Goal: Task Accomplishment & Management: Complete application form

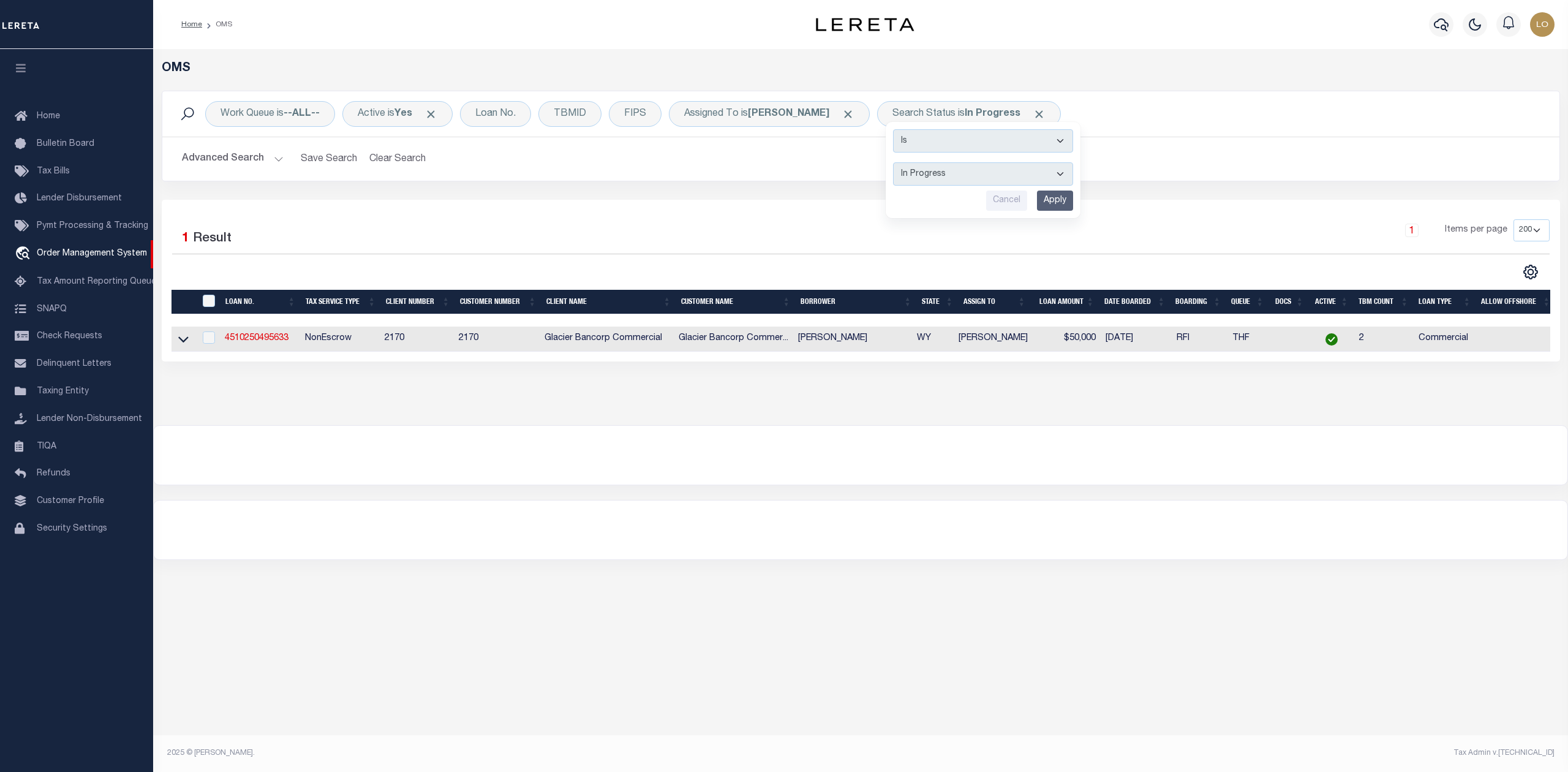
select select "IP"
select select "200"
click at [535, 530] on div at bounding box center [860, 530] width 1414 height 59
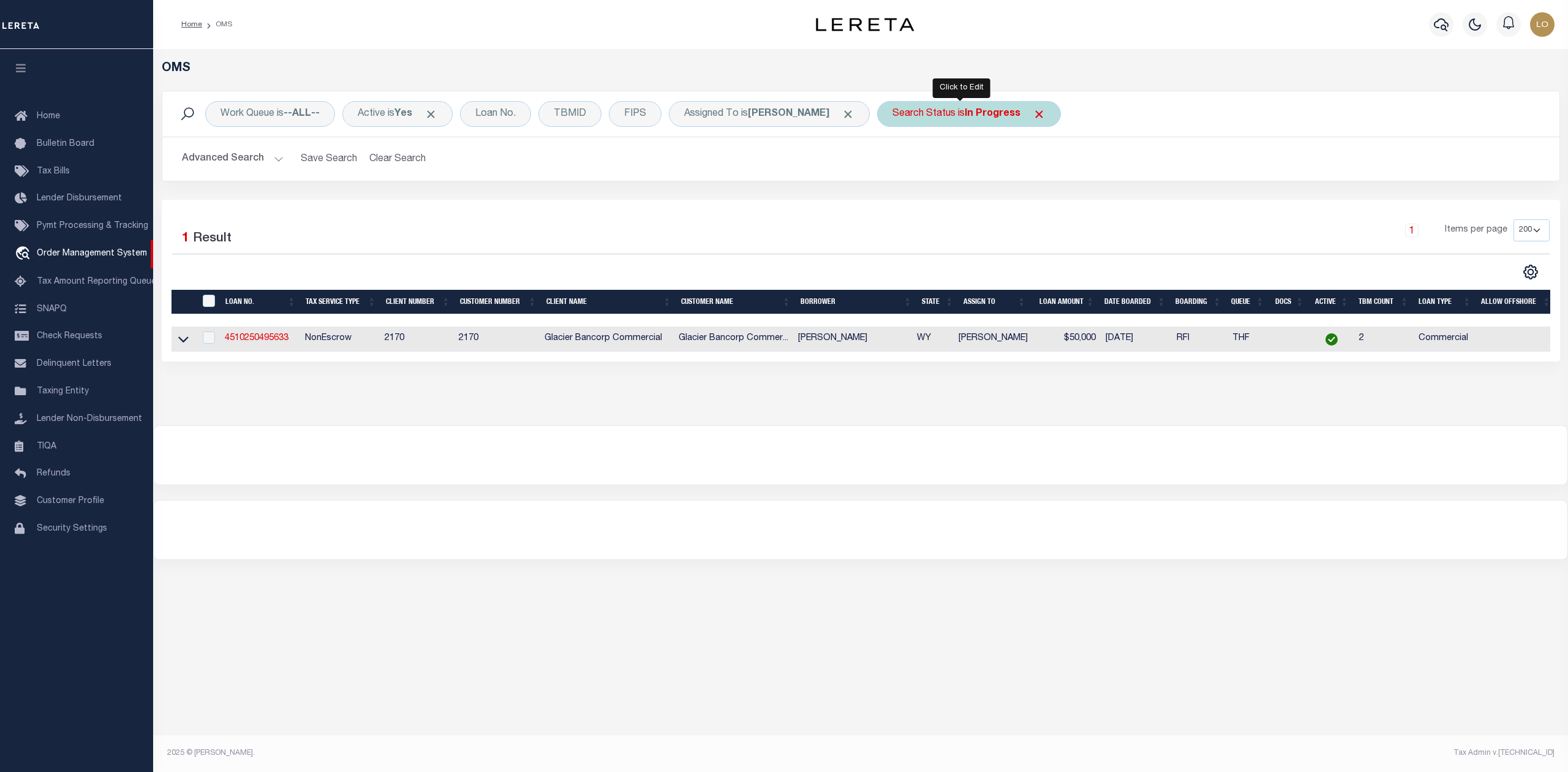
click at [922, 118] on div "Search Status is In Progress Is Contains Automated Search Bad Parcel Complete D…" at bounding box center [968, 114] width 184 height 26
click at [917, 170] on select "Automated Search Bad Parcel Complete Duplicate Parcel High Dollar Reporting In …" at bounding box center [983, 174] width 180 height 23
select select "RD"
click at [893, 163] on select "Automated Search Bad Parcel Complete Duplicate Parcel High Dollar Reporting In …" at bounding box center [983, 174] width 180 height 23
click at [1037, 201] on input "Apply" at bounding box center [1055, 200] width 36 height 20
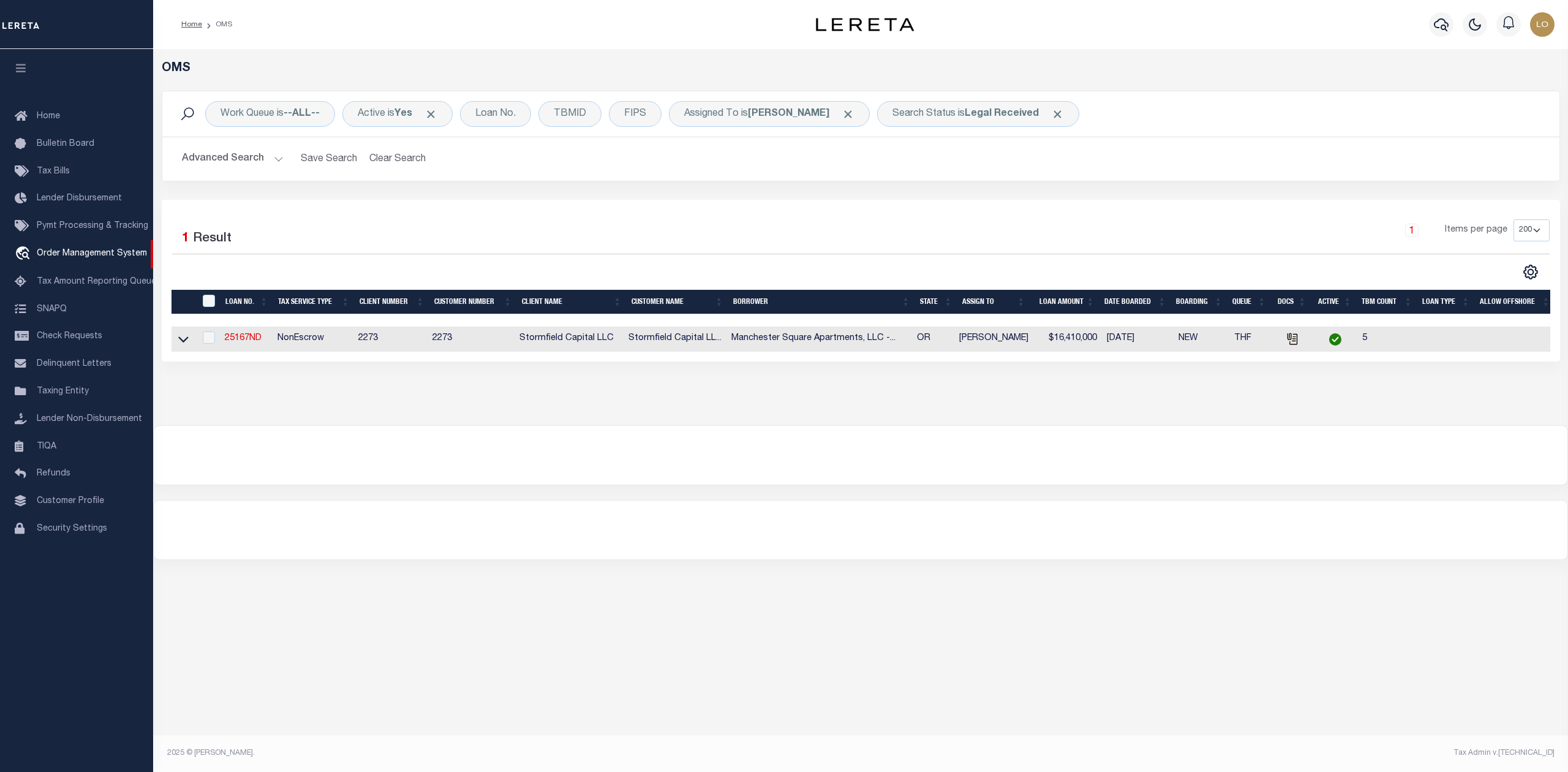
click at [567, 464] on div at bounding box center [860, 455] width 1414 height 59
click at [900, 112] on div "Search Status is Legal Received" at bounding box center [978, 114] width 202 height 26
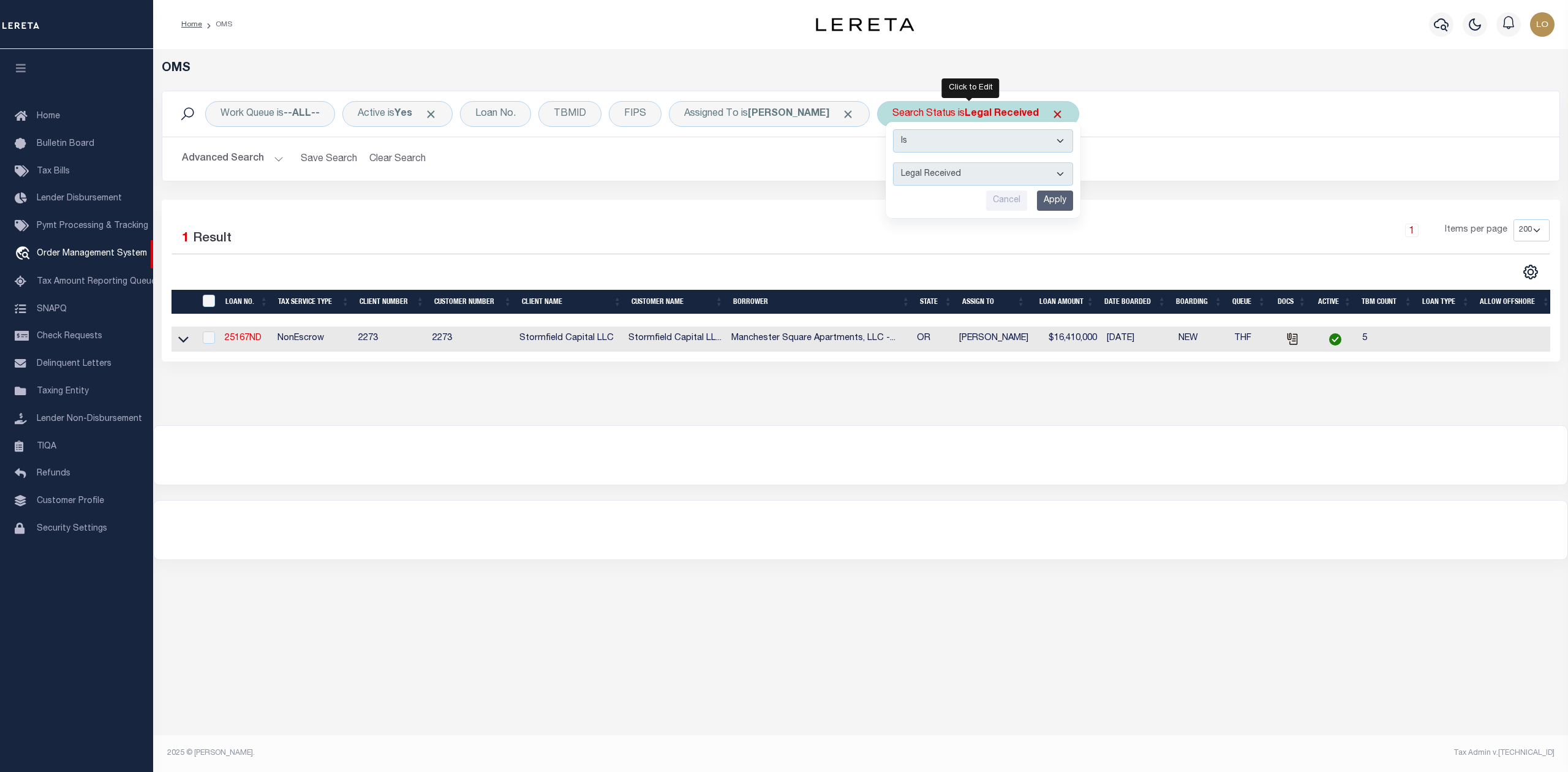
click at [908, 175] on select "Automated Search Bad Parcel Complete Duplicate Parcel High Dollar Reporting In …" at bounding box center [983, 174] width 180 height 23
select select "PH"
click at [893, 163] on select "Automated Search Bad Parcel Complete Duplicate Parcel High Dollar Reporting In …" at bounding box center [983, 174] width 180 height 23
click at [1042, 207] on input "Apply" at bounding box center [1055, 200] width 36 height 20
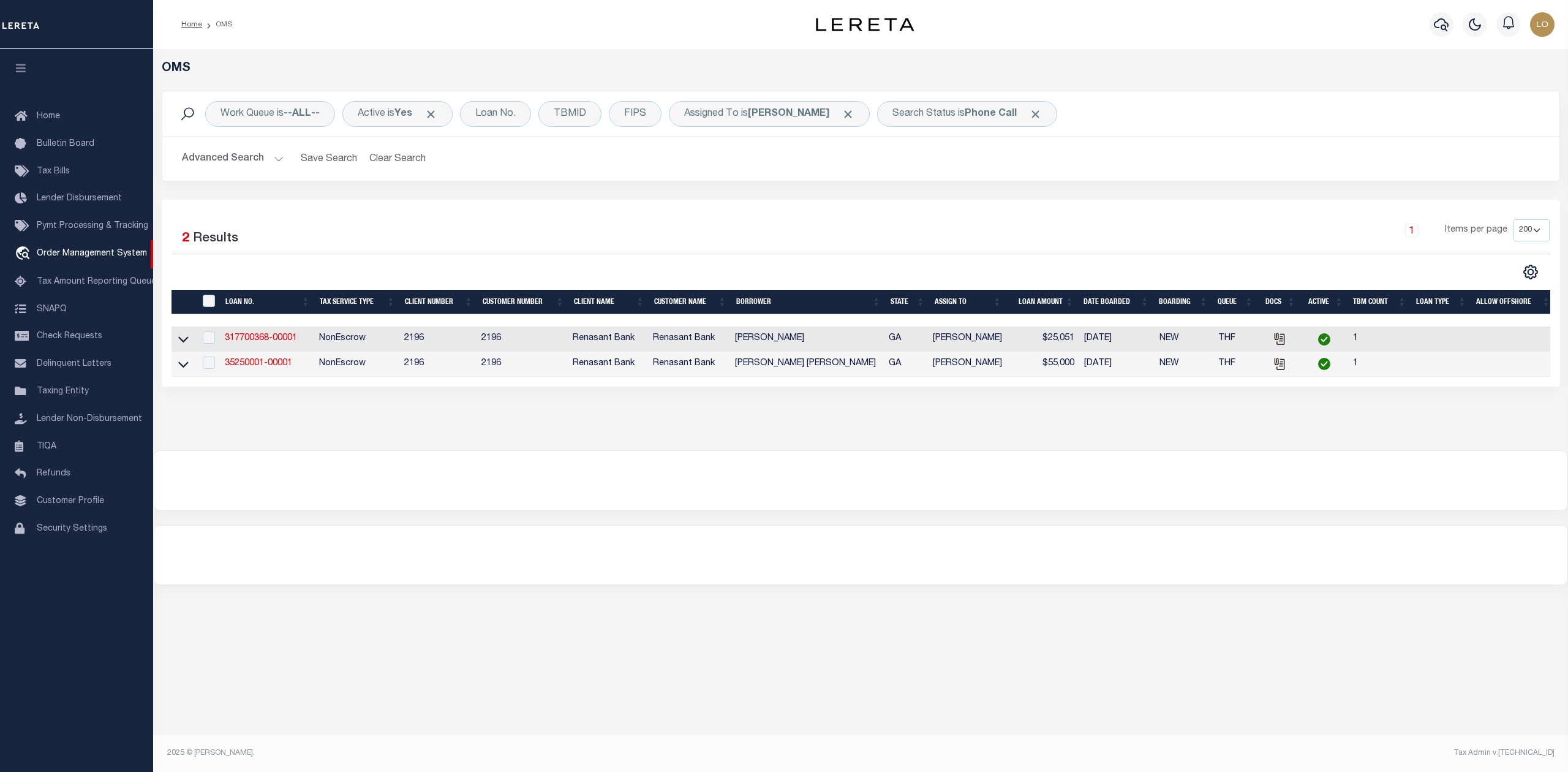
click at [603, 510] on div at bounding box center [860, 480] width 1414 height 59
click at [608, 471] on div at bounding box center [860, 480] width 1414 height 59
click at [924, 122] on div "Search Status is Phone Call" at bounding box center [967, 114] width 180 height 26
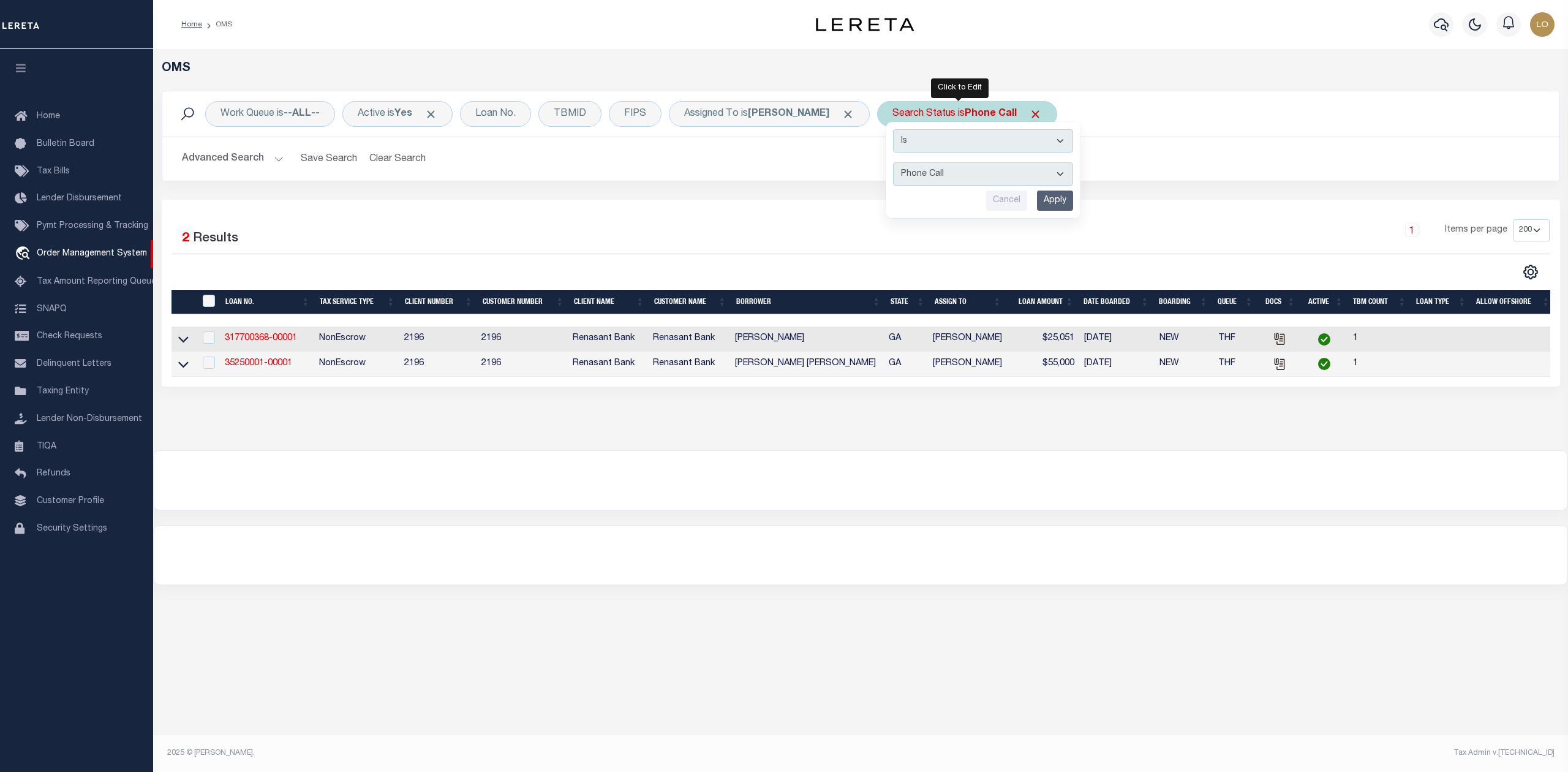
click at [924, 167] on select "Automated Search Bad Parcel Complete Duplicate Parcel High Dollar Reporting In …" at bounding box center [983, 174] width 180 height 23
select select "IP"
click at [893, 163] on select "Automated Search Bad Parcel Complete Duplicate Parcel High Dollar Reporting In …" at bounding box center [983, 174] width 180 height 23
click at [1037, 199] on input "Apply" at bounding box center [1055, 200] width 36 height 20
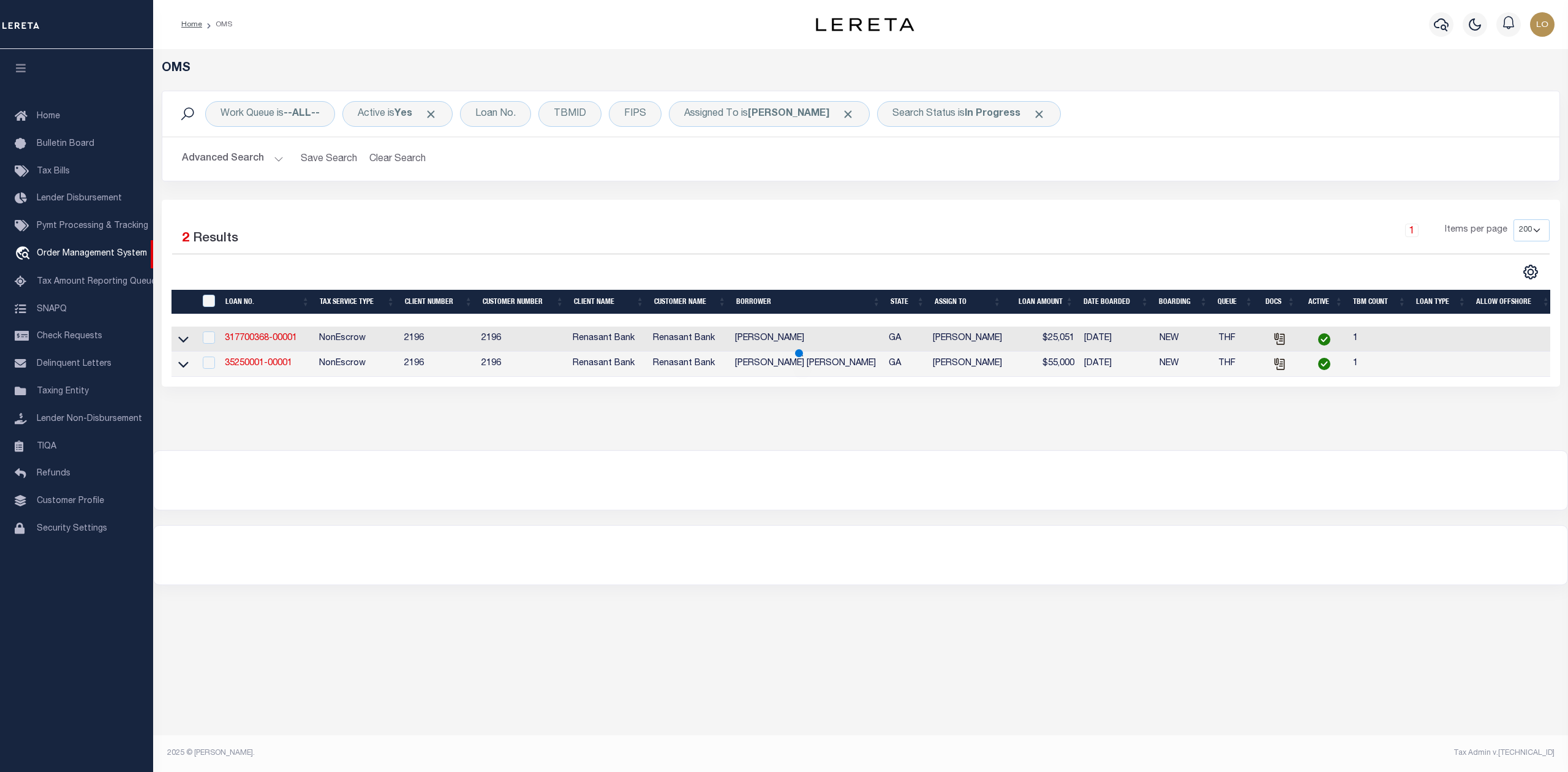
click at [743, 464] on div at bounding box center [860, 480] width 1414 height 59
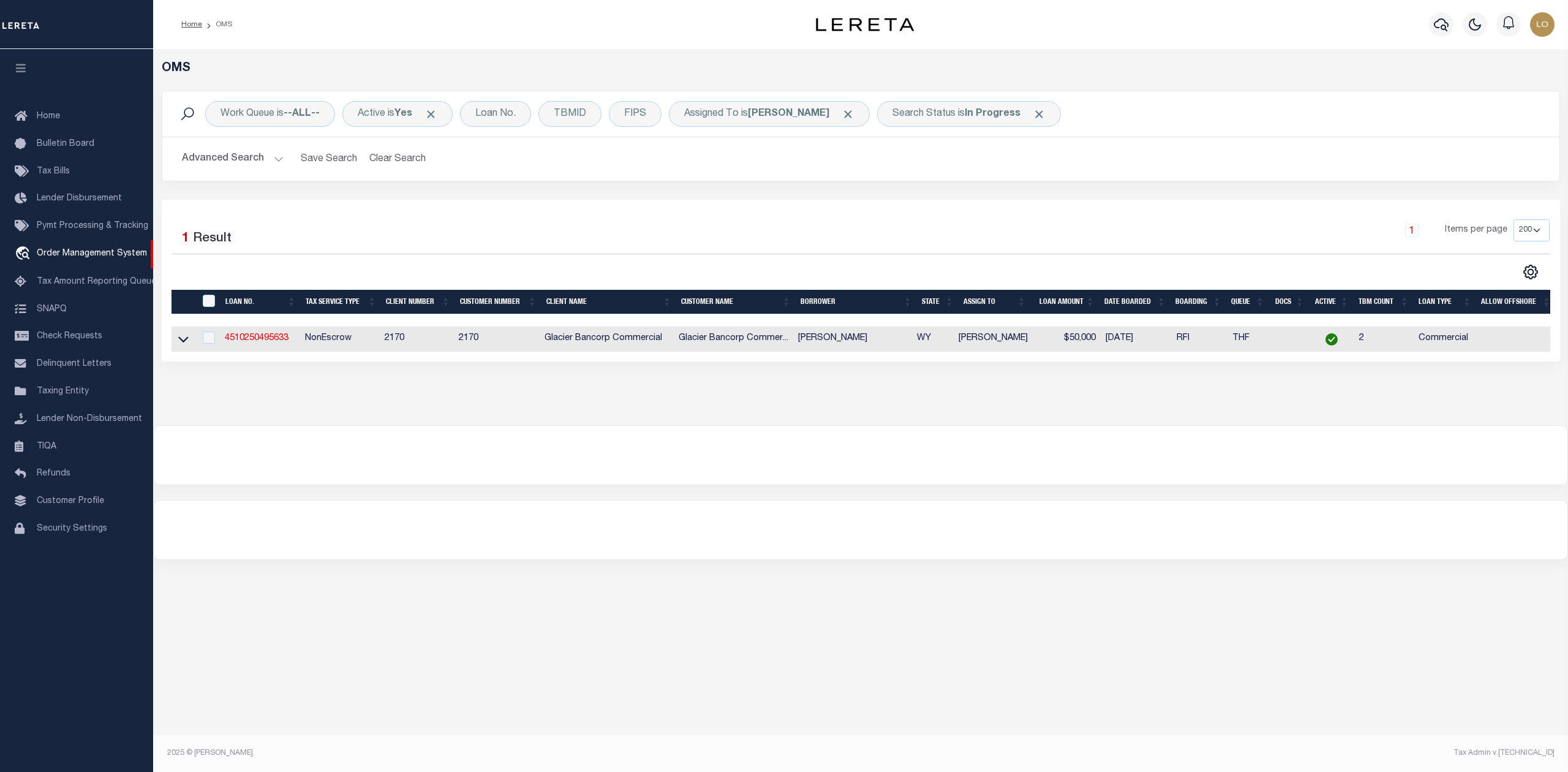
click at [843, 425] on div "OMS Work Queue is --ALL-- Active is Yes Loan No. TBMID FIPS Assigned To is Loke…" at bounding box center [860, 237] width 1415 height 376
click at [251, 339] on link "4510250495633" at bounding box center [256, 338] width 64 height 8
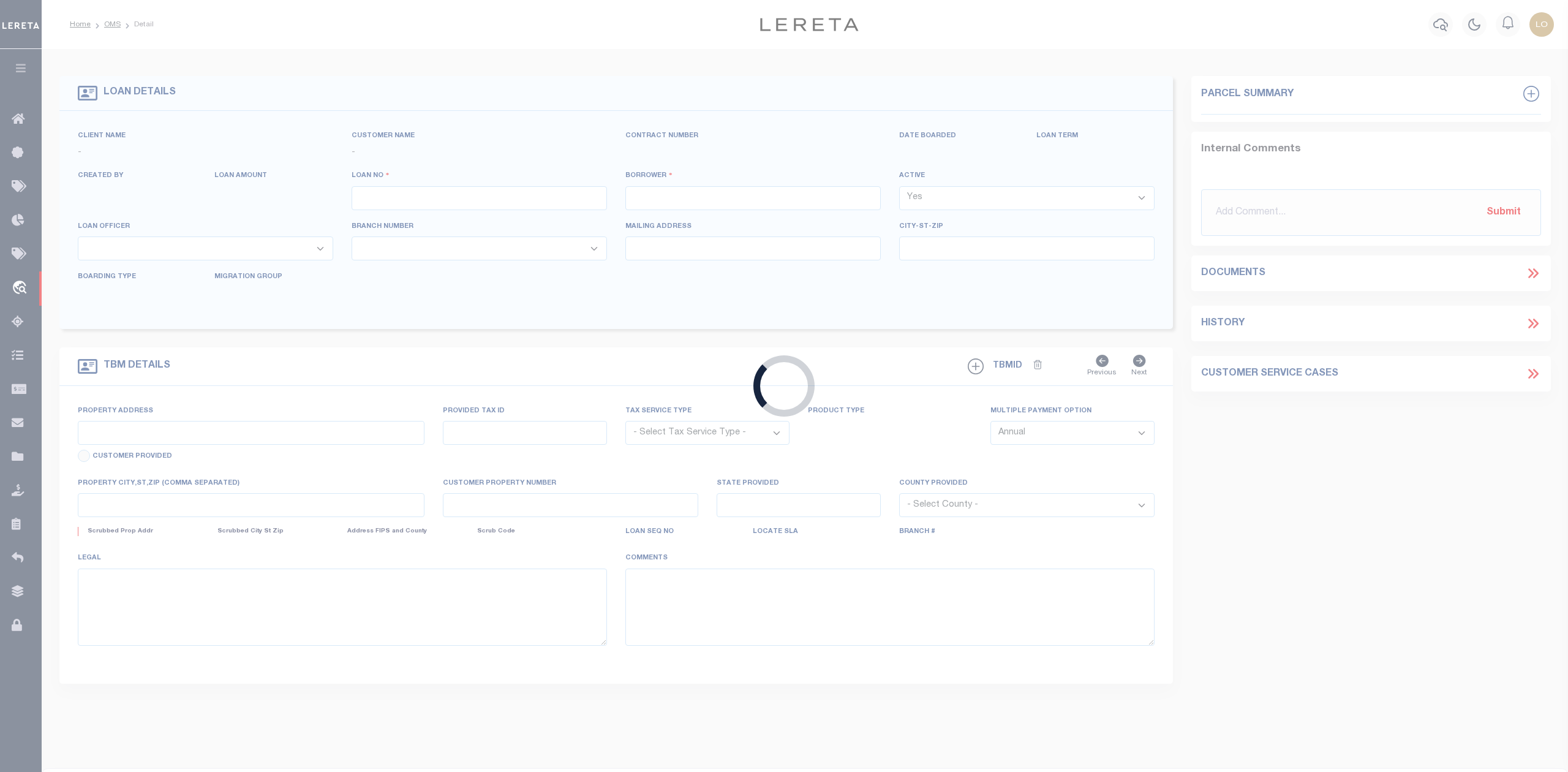
type input "4510250495633"
type input "RODGER E MCFARLAND"
select select
type input "972 TANK FARM RD"
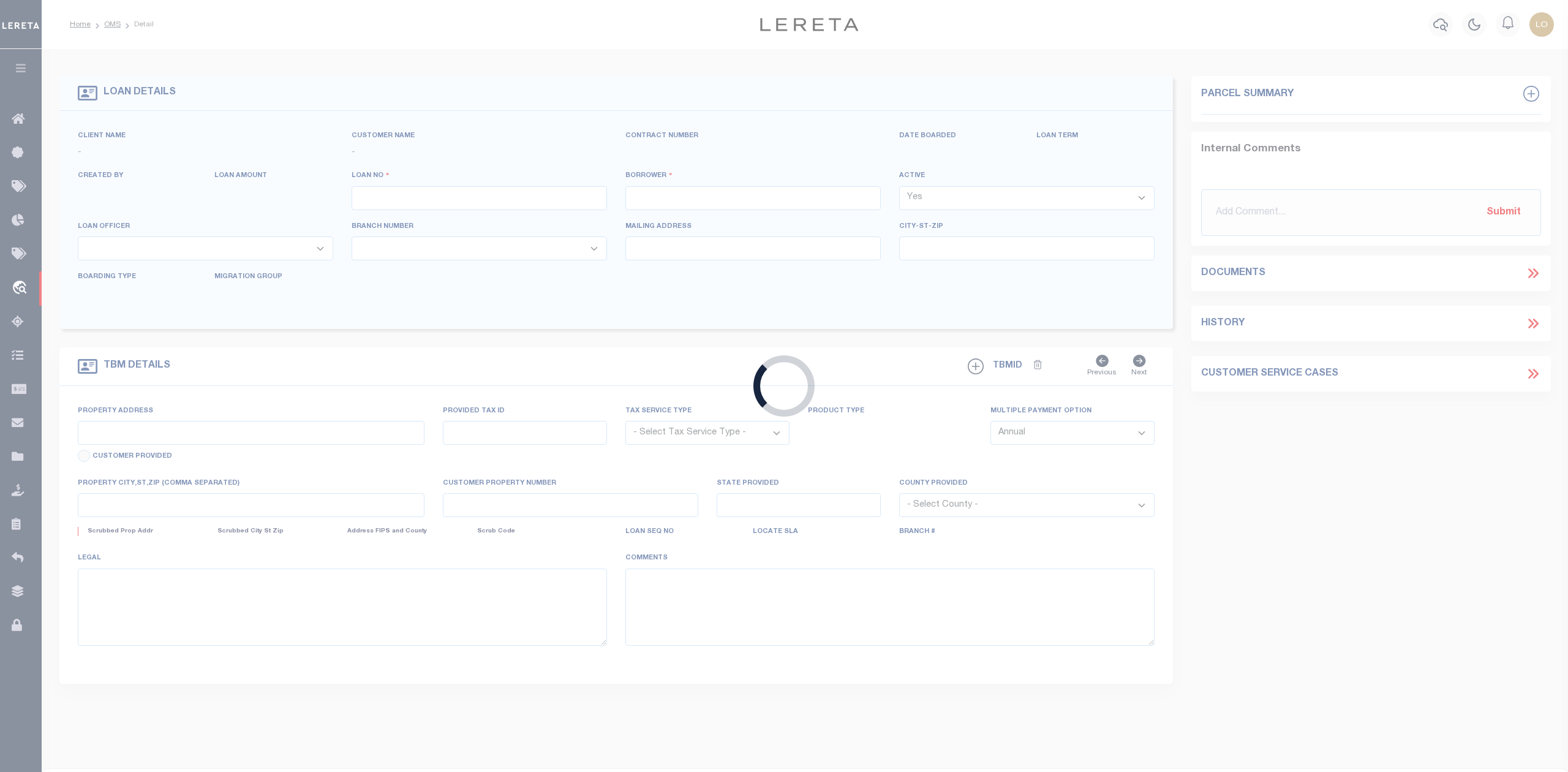
type input "GLENROCK WY 82637-9513"
type input "[DATE]"
select select "100"
select select "20"
select select "NonEscrow"
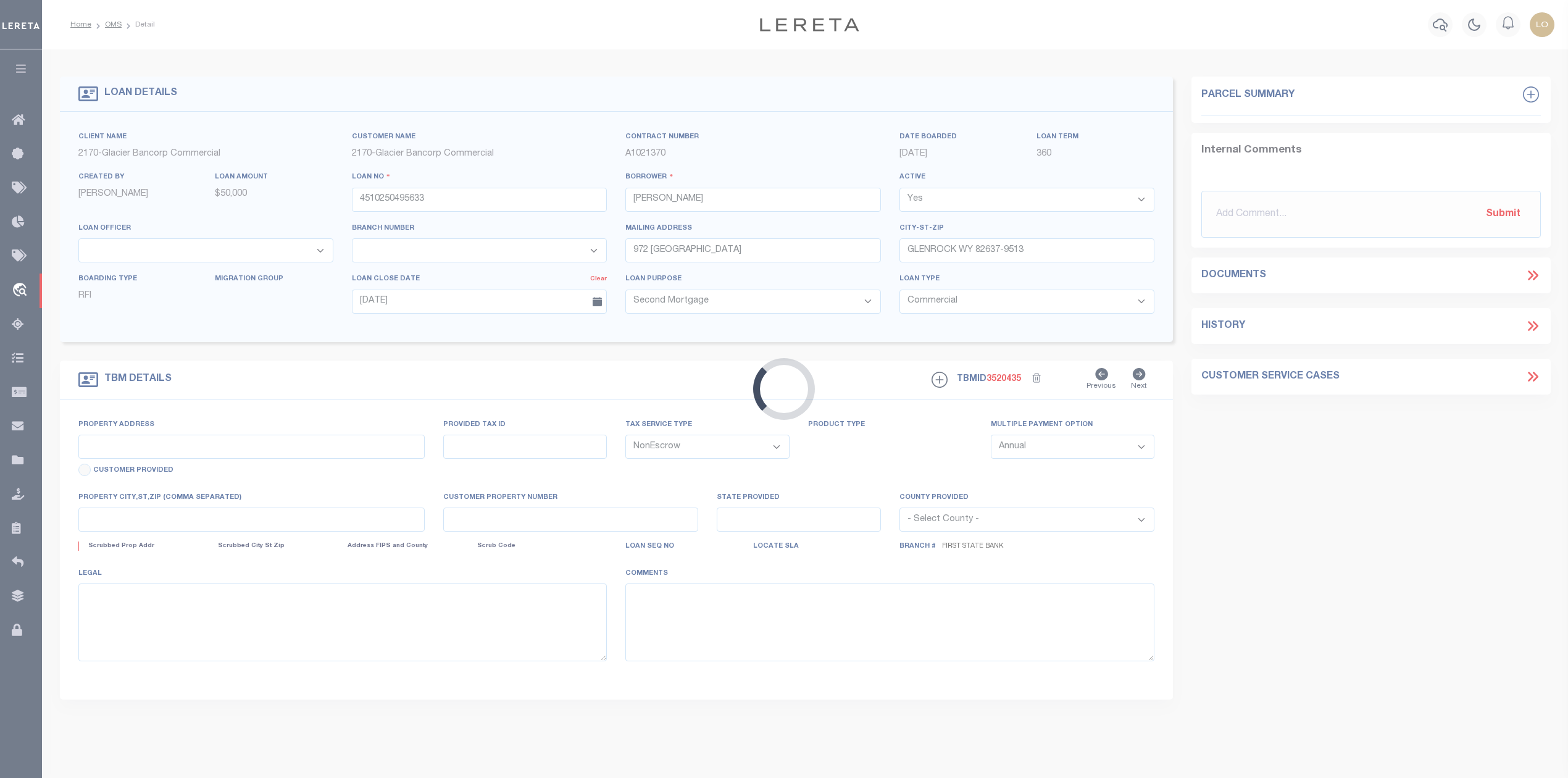
type input "972 TANK FARM RD"
type input "226004"
select select
type input "GLENROCK WY 82637-9513"
type input "WY"
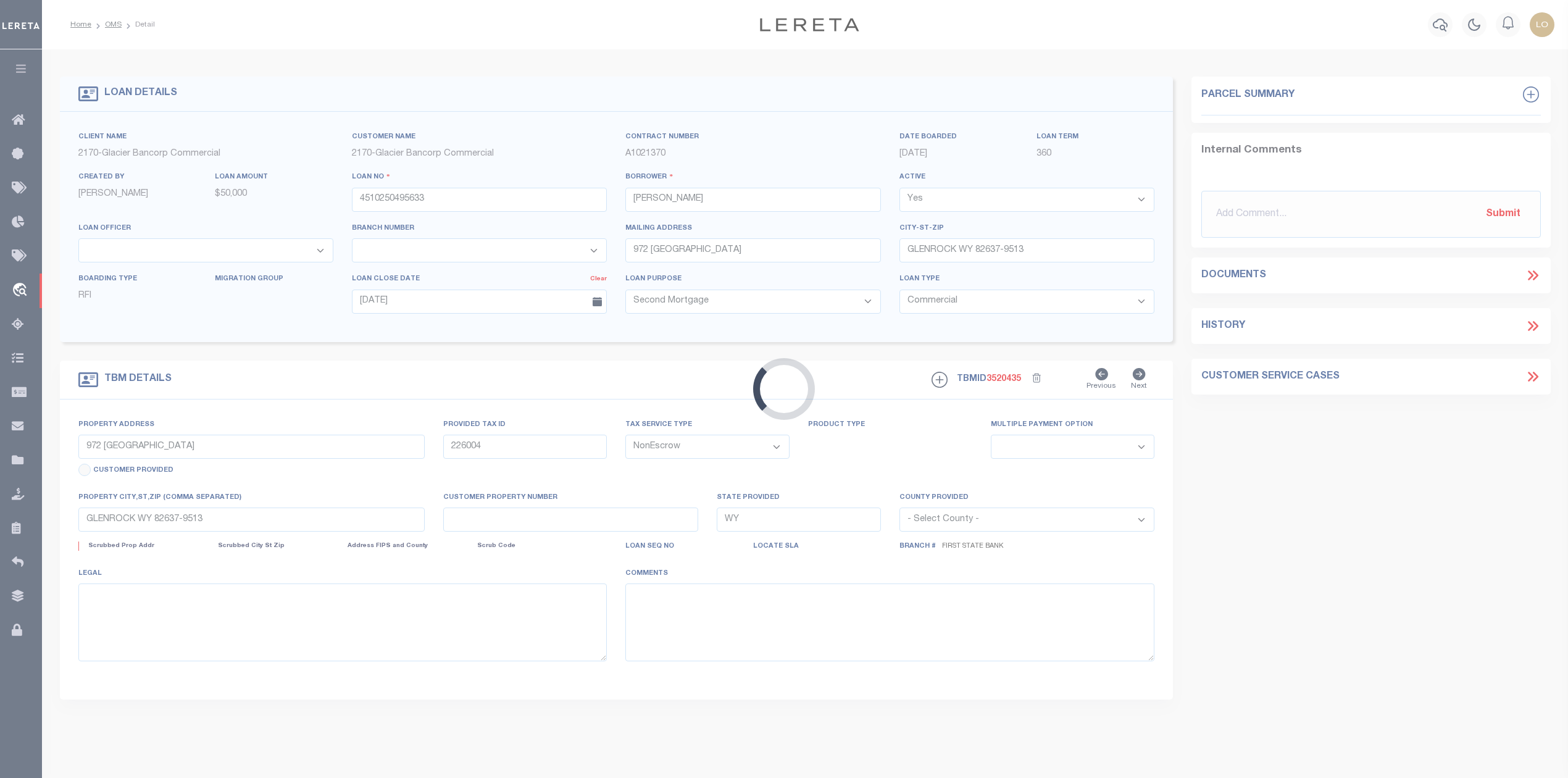
select select "4578"
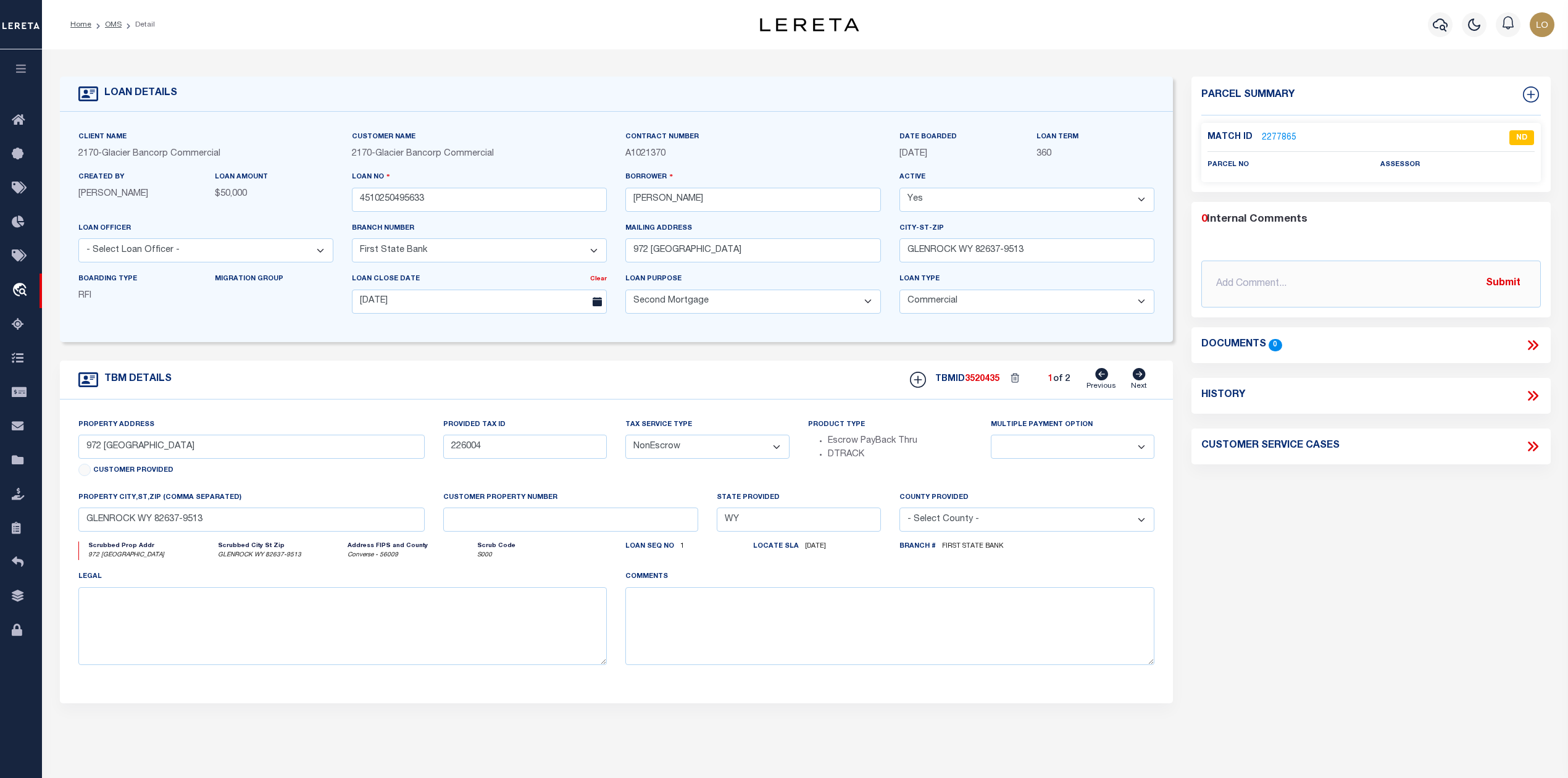
click at [1277, 139] on link "2277865" at bounding box center [1278, 138] width 34 height 13
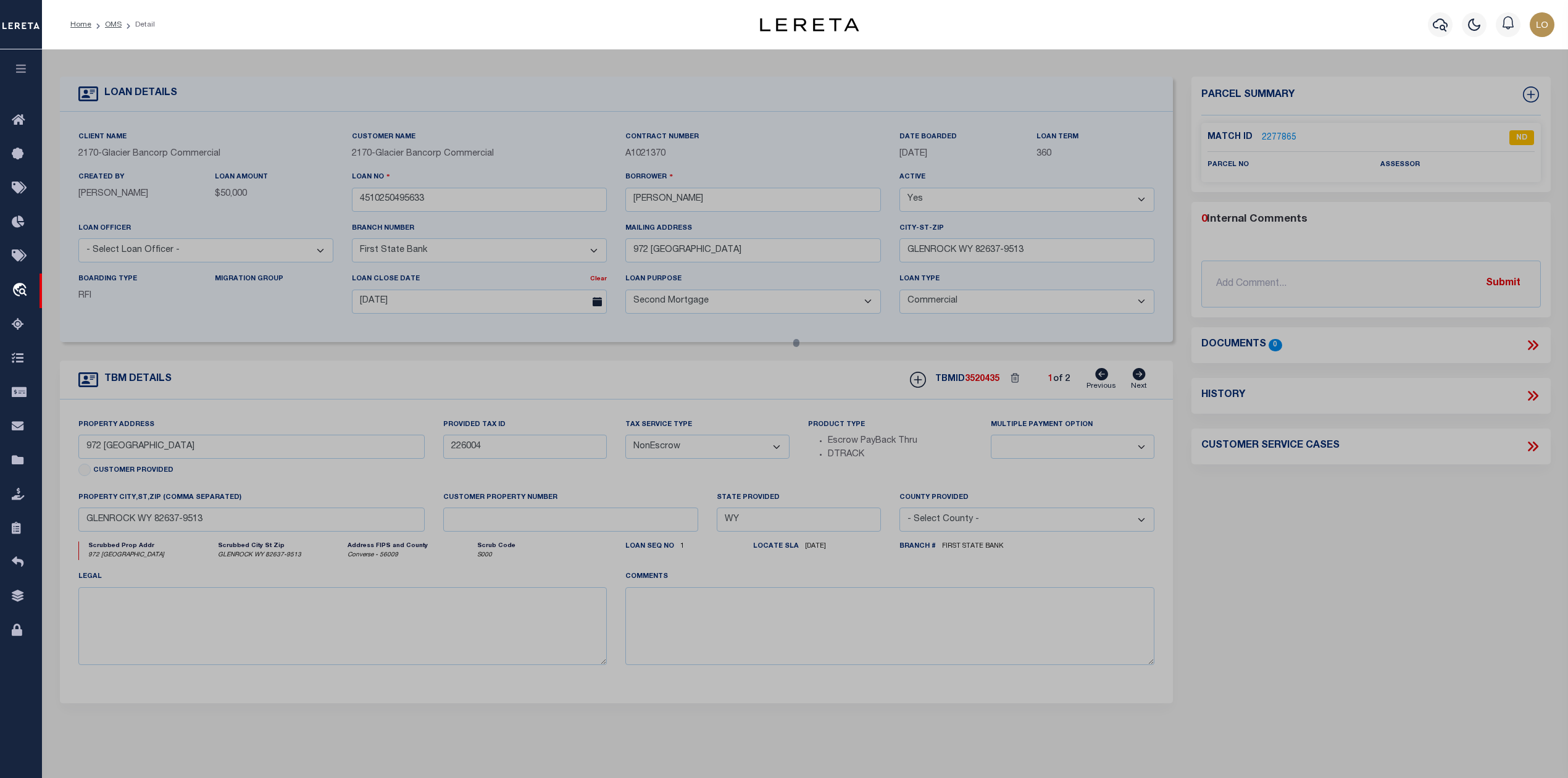
checkbox input "false"
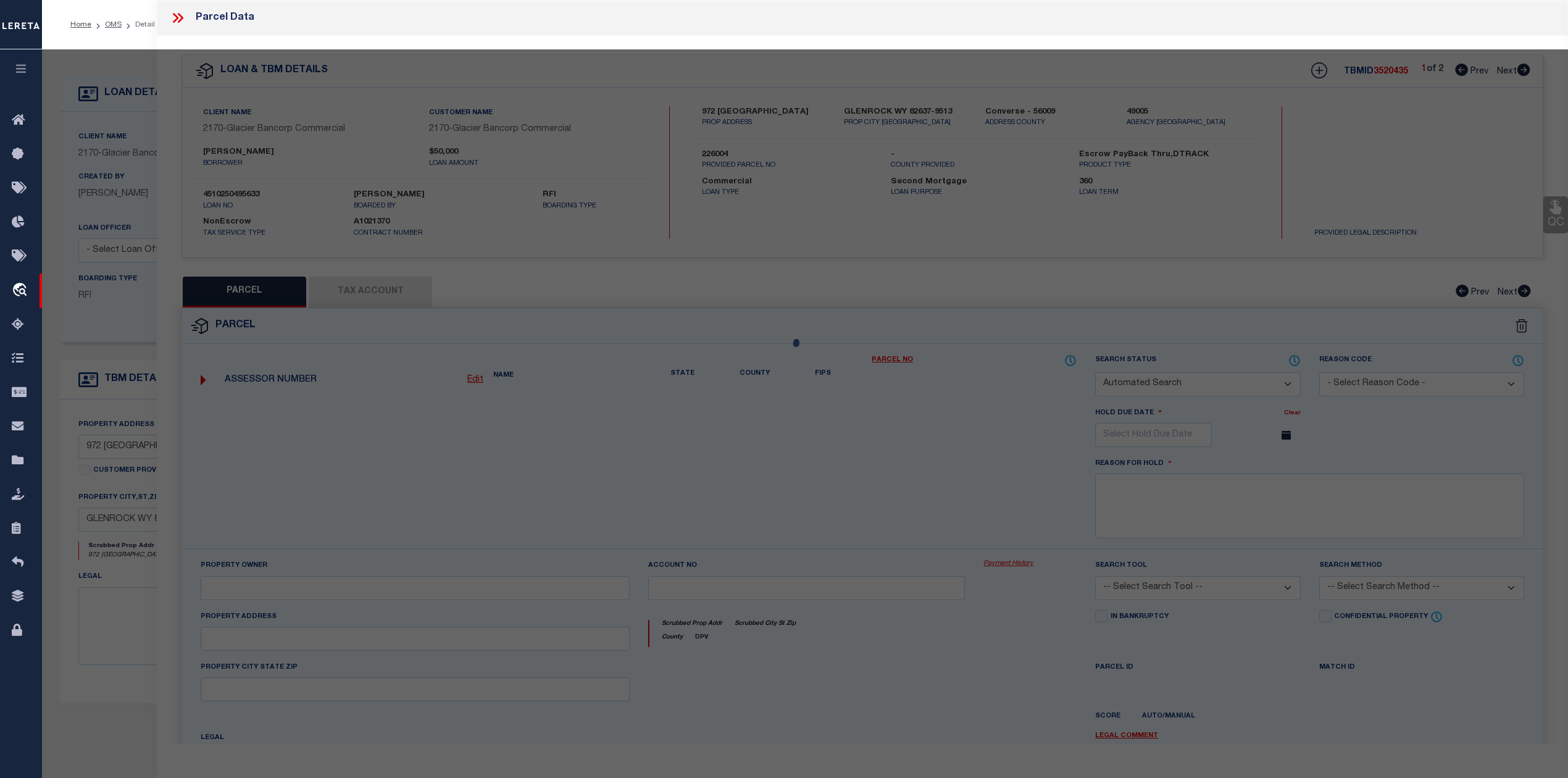
select select "ND"
checkbox input "false"
type textarea "CANNOT SEARCH BY PROPERTY ADDRESS LEGAL NEEDED."
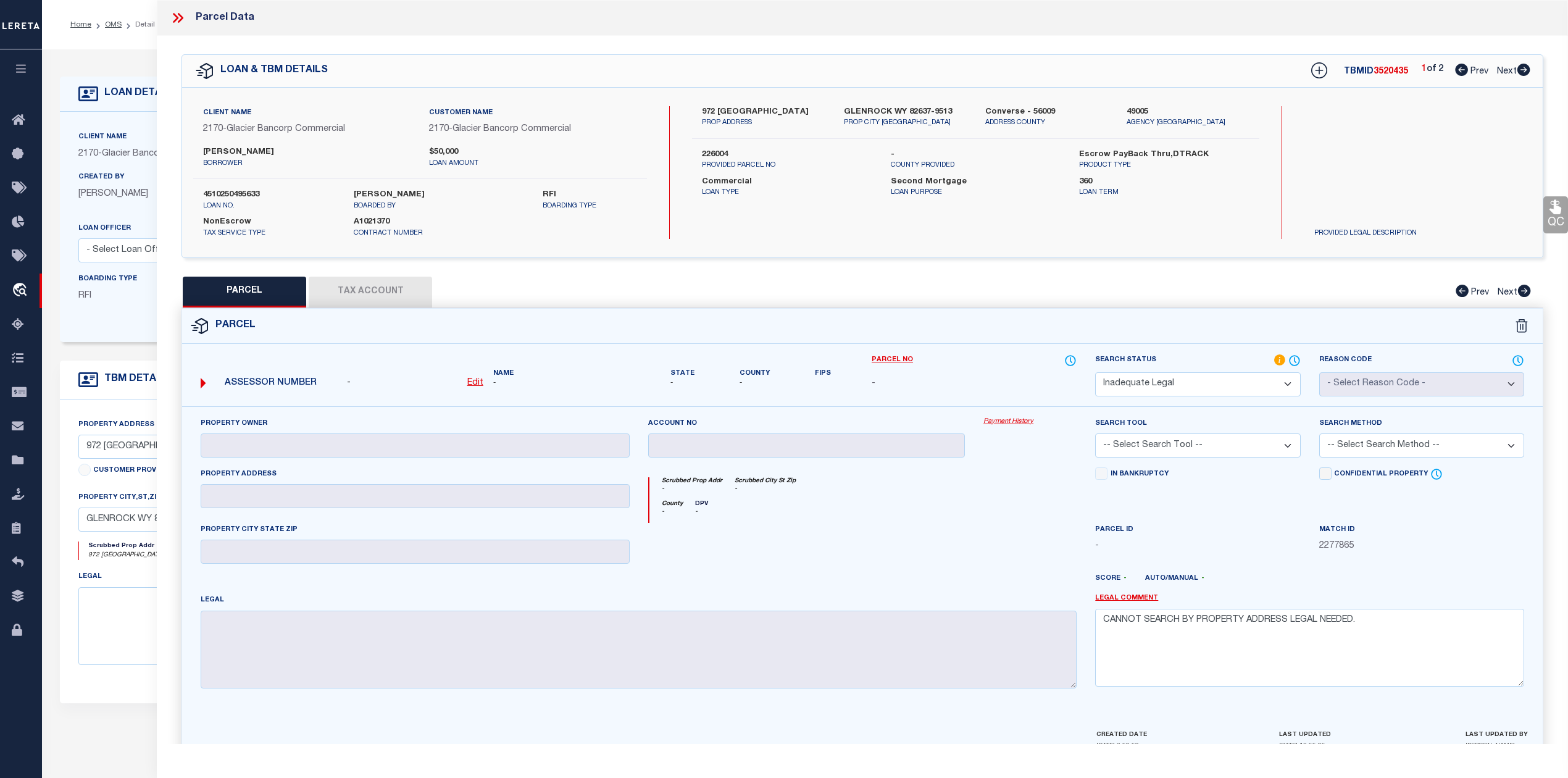
click at [853, 514] on div "County - DPV -" at bounding box center [863, 511] width 428 height 23
click at [971, 309] on div "Parcel" at bounding box center [862, 326] width 1360 height 35
click at [1524, 73] on icon at bounding box center [1523, 70] width 13 height 13
select select "AS"
checkbox input "false"
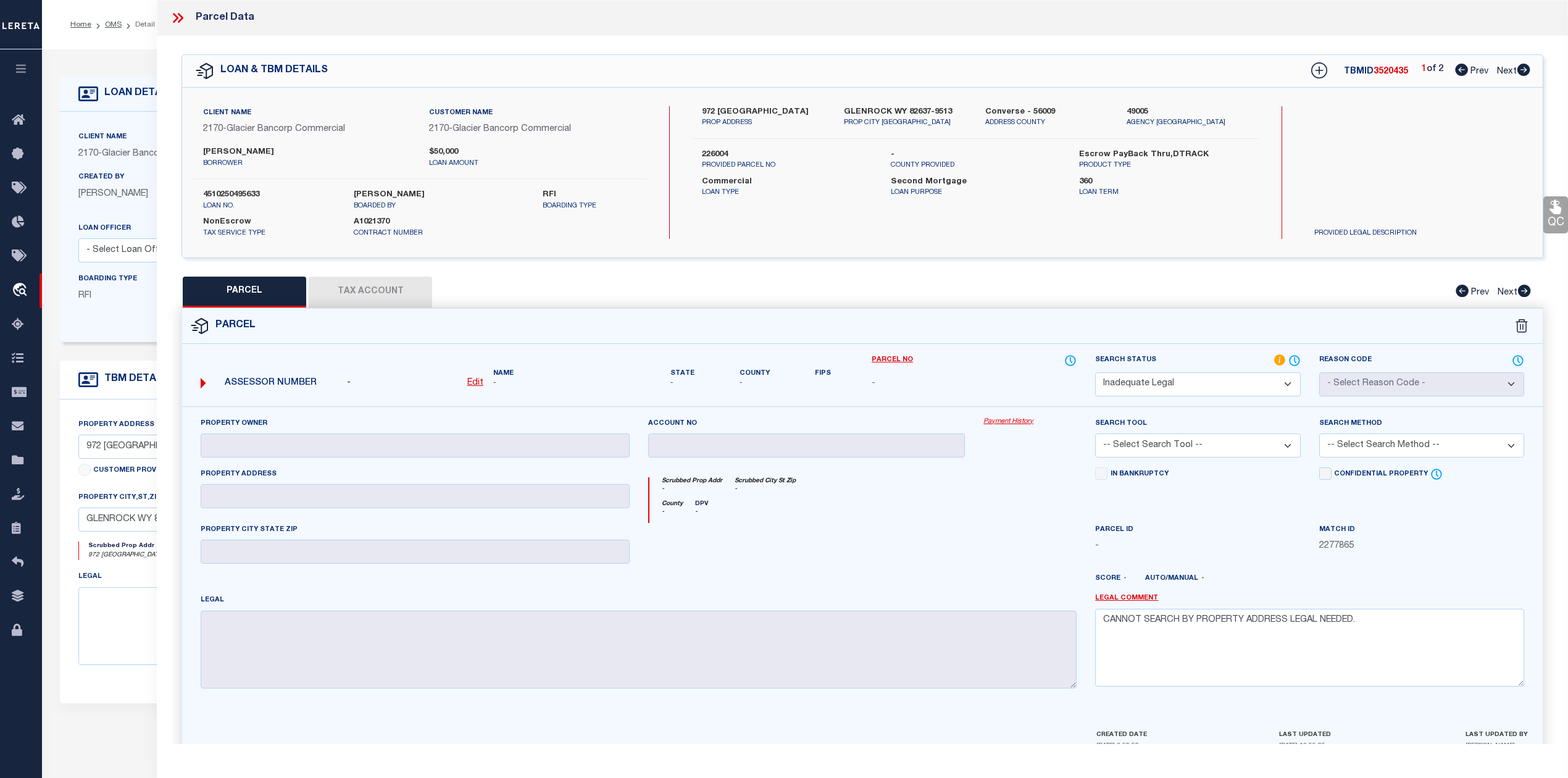
checkbox input "false"
select select "IP"
type input "MC FARLAND, RODGER E."
select select "AGW"
select select "ADD"
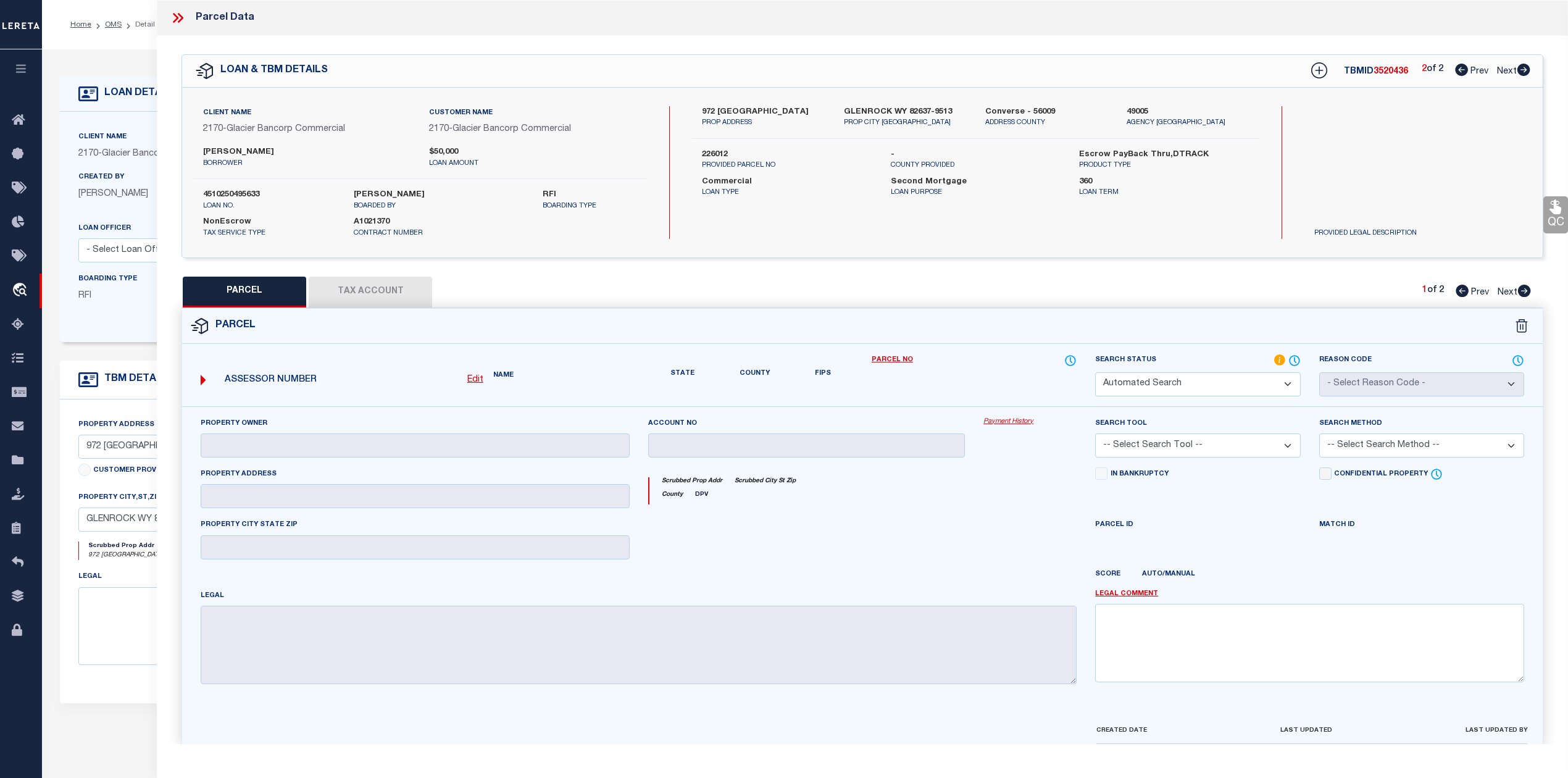
type input "972 TANK FARM RD"
type input "GLENROCK, WY 82637"
type textarea "ANDERSON ACRES SUB., LOT 4: 5.137 ACRES"
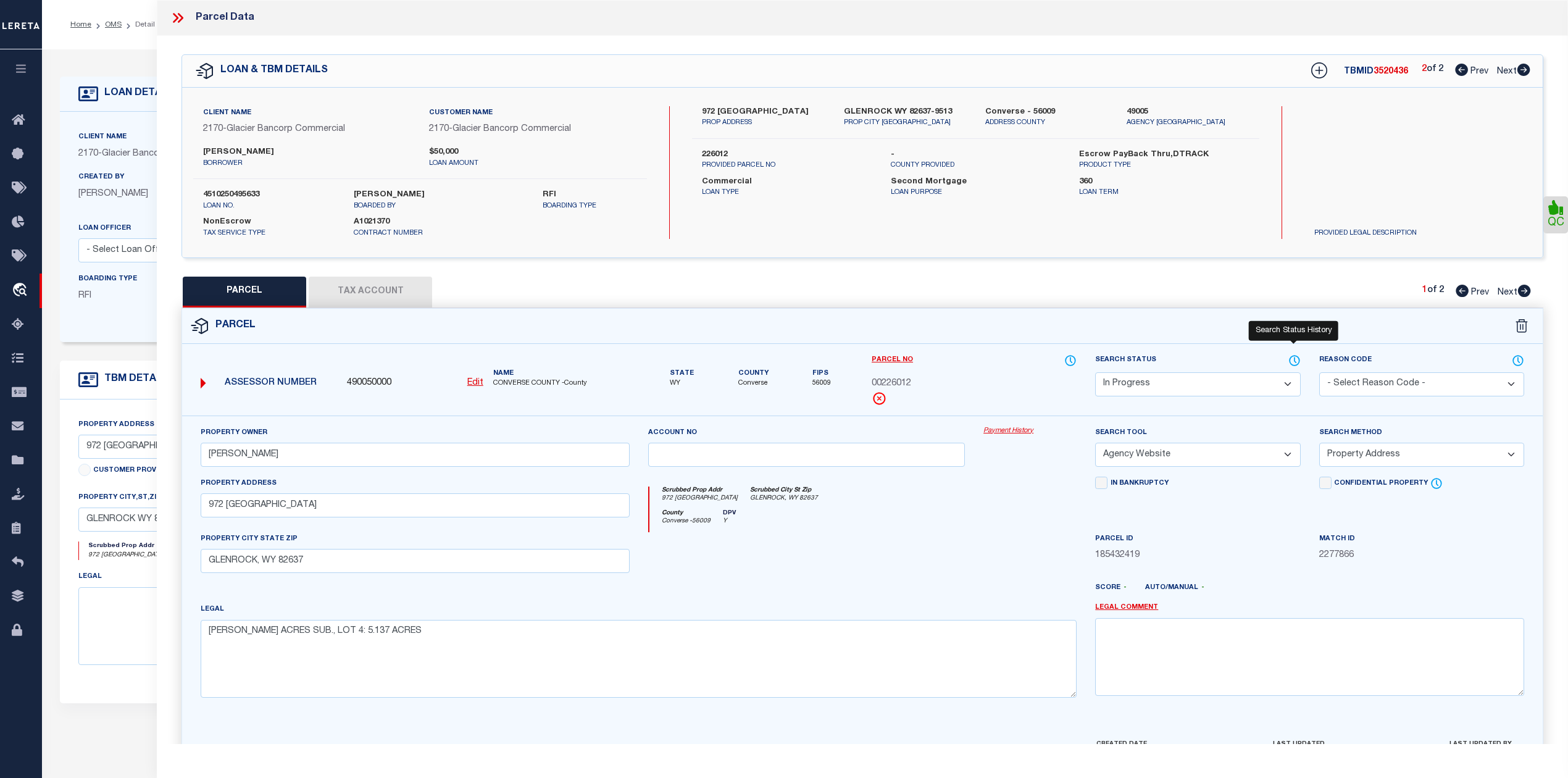
click at [1292, 364] on icon at bounding box center [1294, 360] width 13 height 13
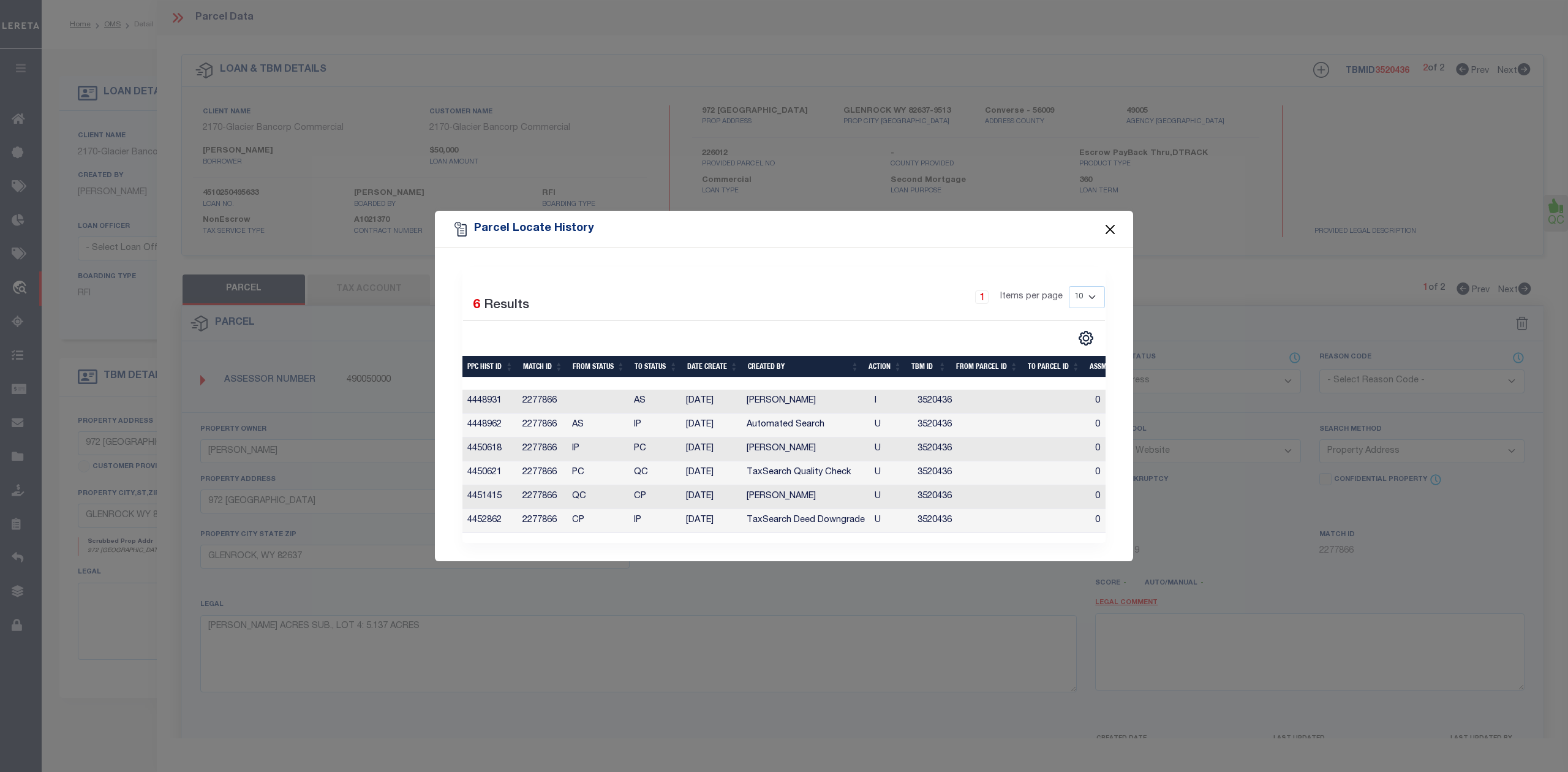
click at [1113, 223] on button "Close" at bounding box center [1110, 229] width 16 height 16
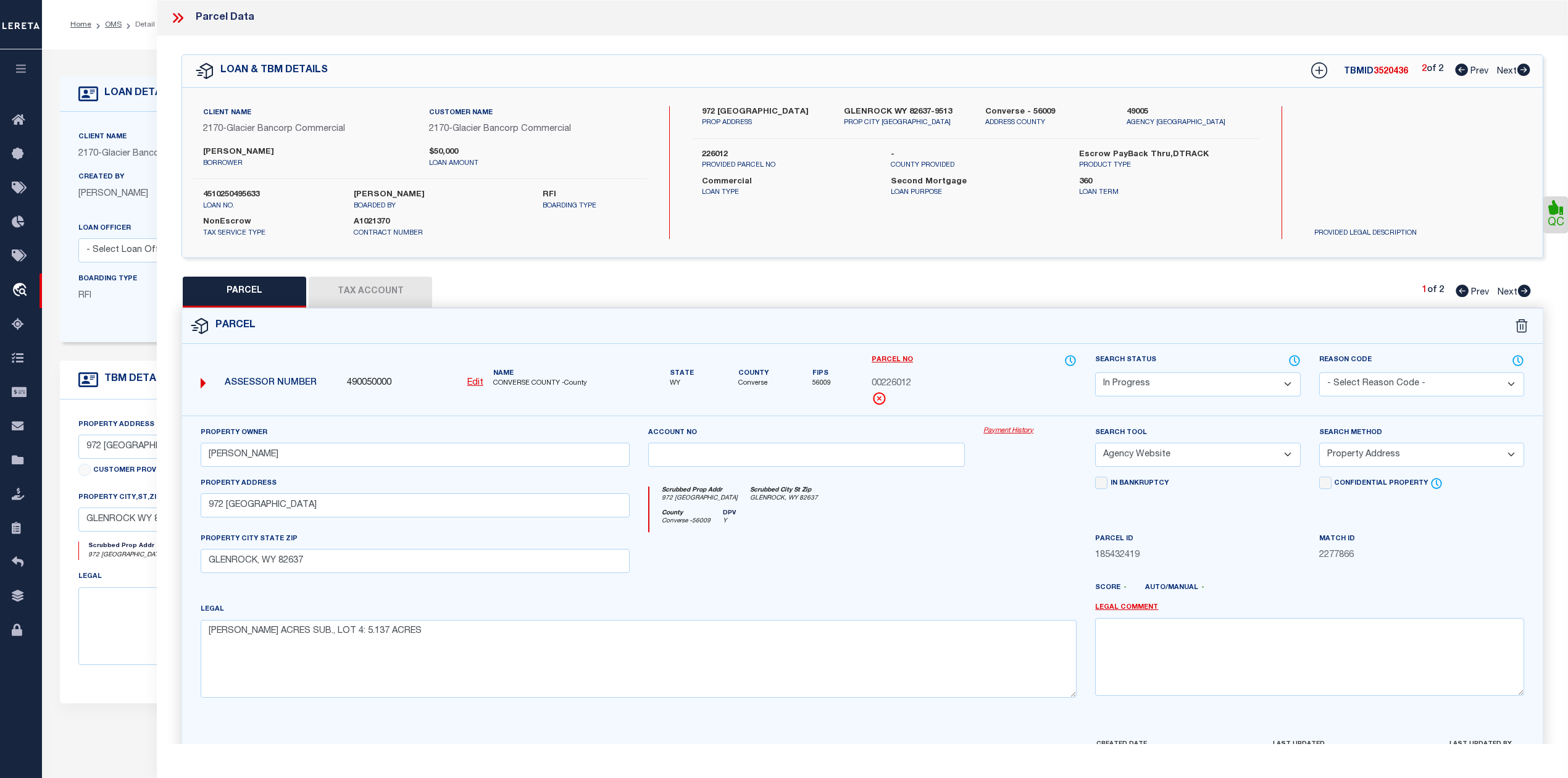
click at [1185, 390] on select "Automated Search Bad Parcel Complete Duplicate Parcel High Dollar Reporting In …" at bounding box center [1197, 384] width 205 height 24
click at [1095, 372] on select "Automated Search Bad Parcel Complete Duplicate Parcel High Dollar Reporting In …" at bounding box center [1197, 384] width 205 height 24
click at [1014, 618] on div "Legal ANDERSON ACRES SUB., LOT 4: 5.137 ACRES" at bounding box center [638, 649] width 876 height 95
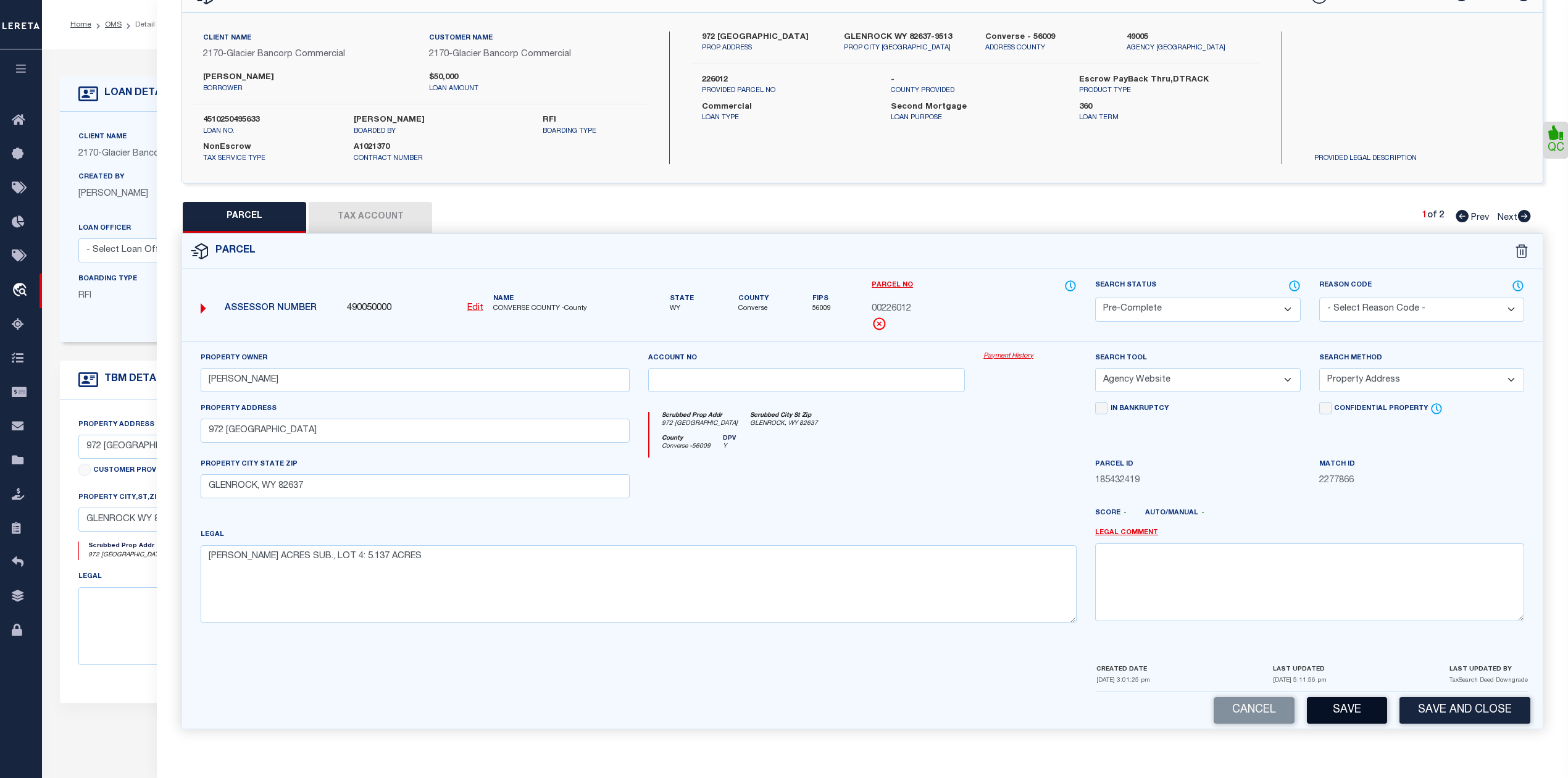
click at [1346, 709] on button "Save" at bounding box center [1346, 710] width 80 height 27
select select "AS"
select select
checkbox input "false"
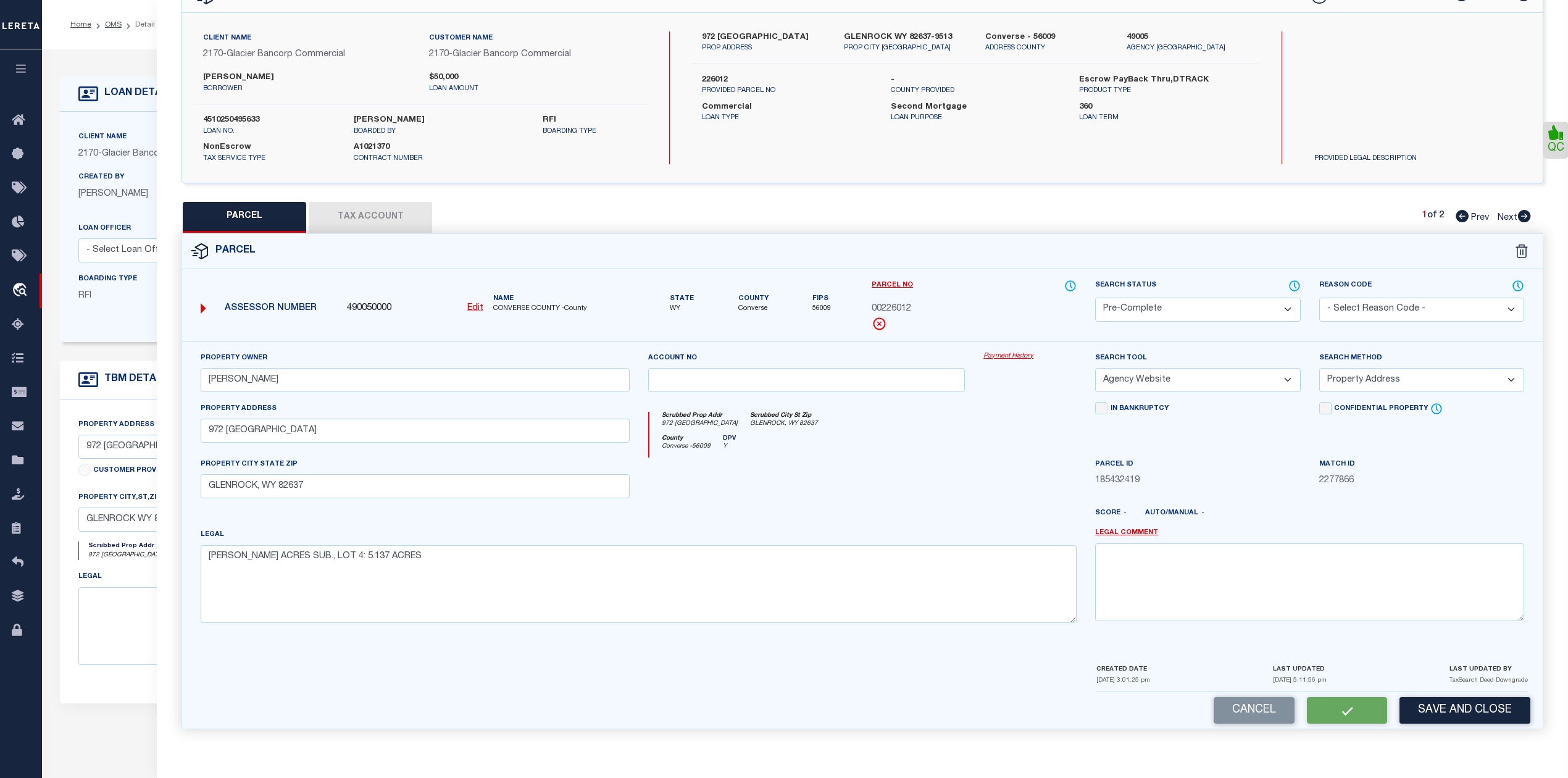
checkbox input "false"
select select "PC"
type input "MC FARLAND, RODGER E."
select select "AGW"
select select "ADD"
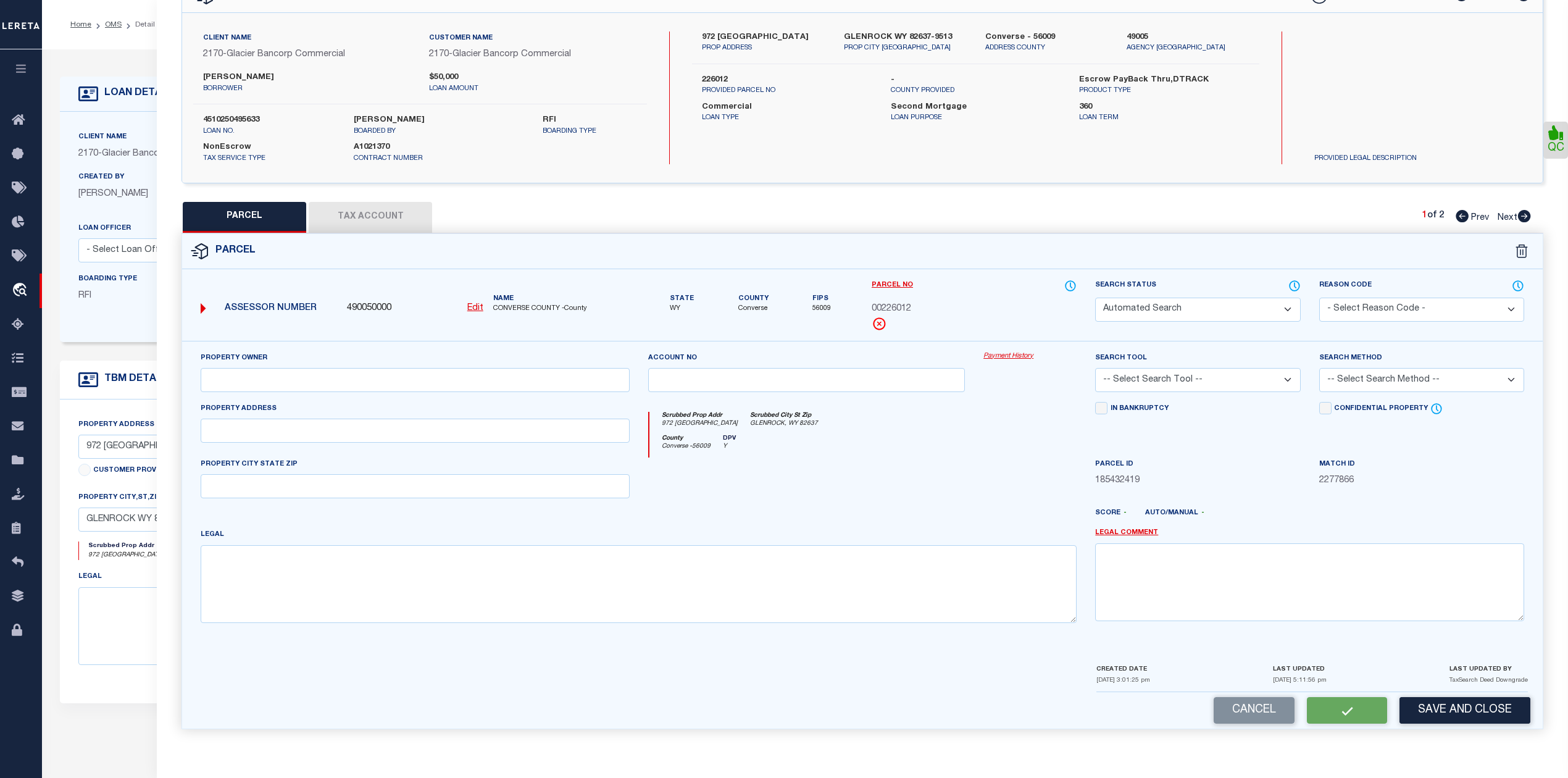
type input "972 TANK FARM RD"
type input "GLENROCK, WY 82637"
type textarea "ANDERSON ACRES SUB., LOT 4: 5.137 ACRES"
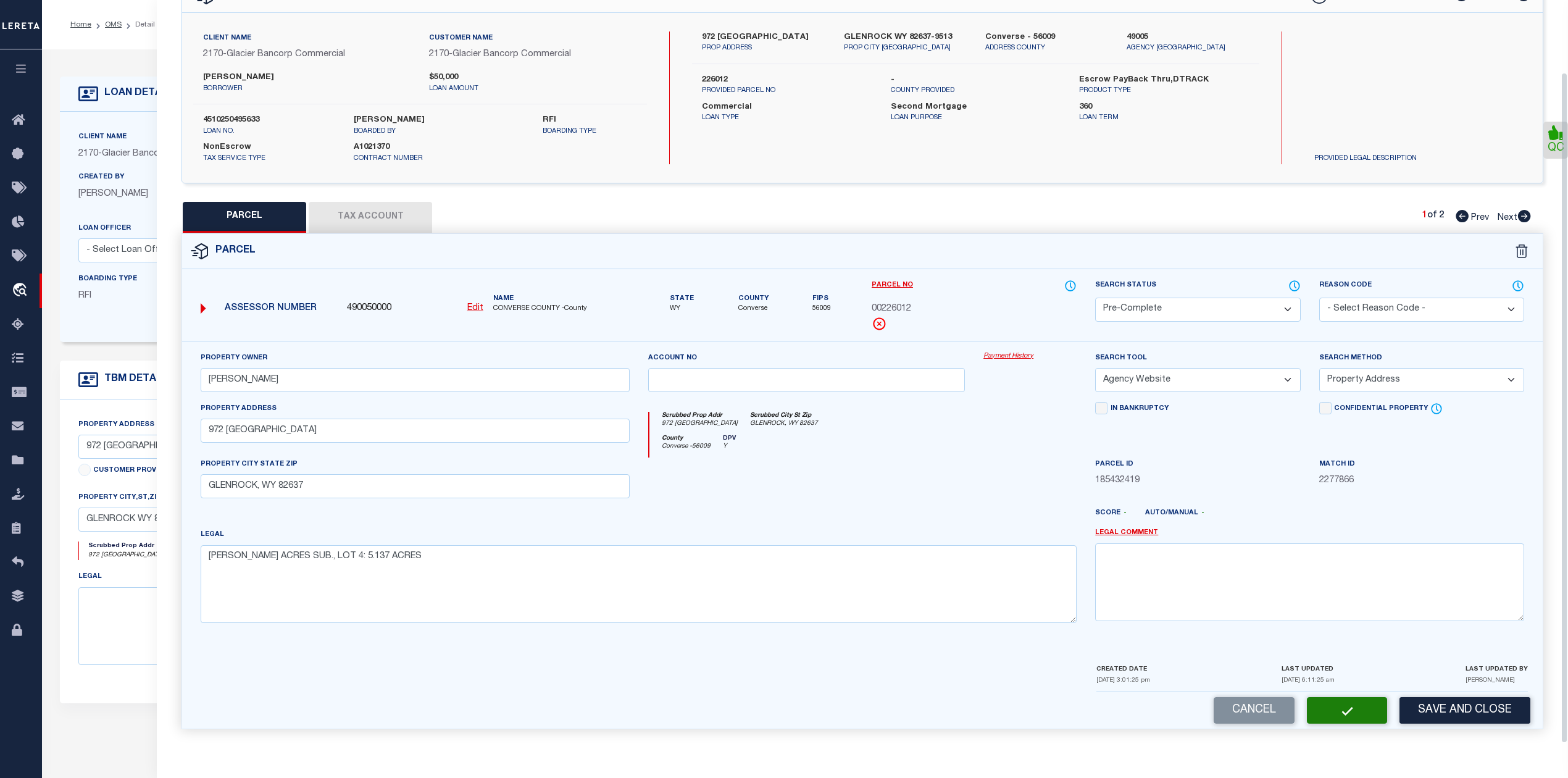
click at [870, 516] on div at bounding box center [918, 518] width 336 height 20
click at [388, 212] on button "Tax Account" at bounding box center [370, 217] width 123 height 31
select select "100"
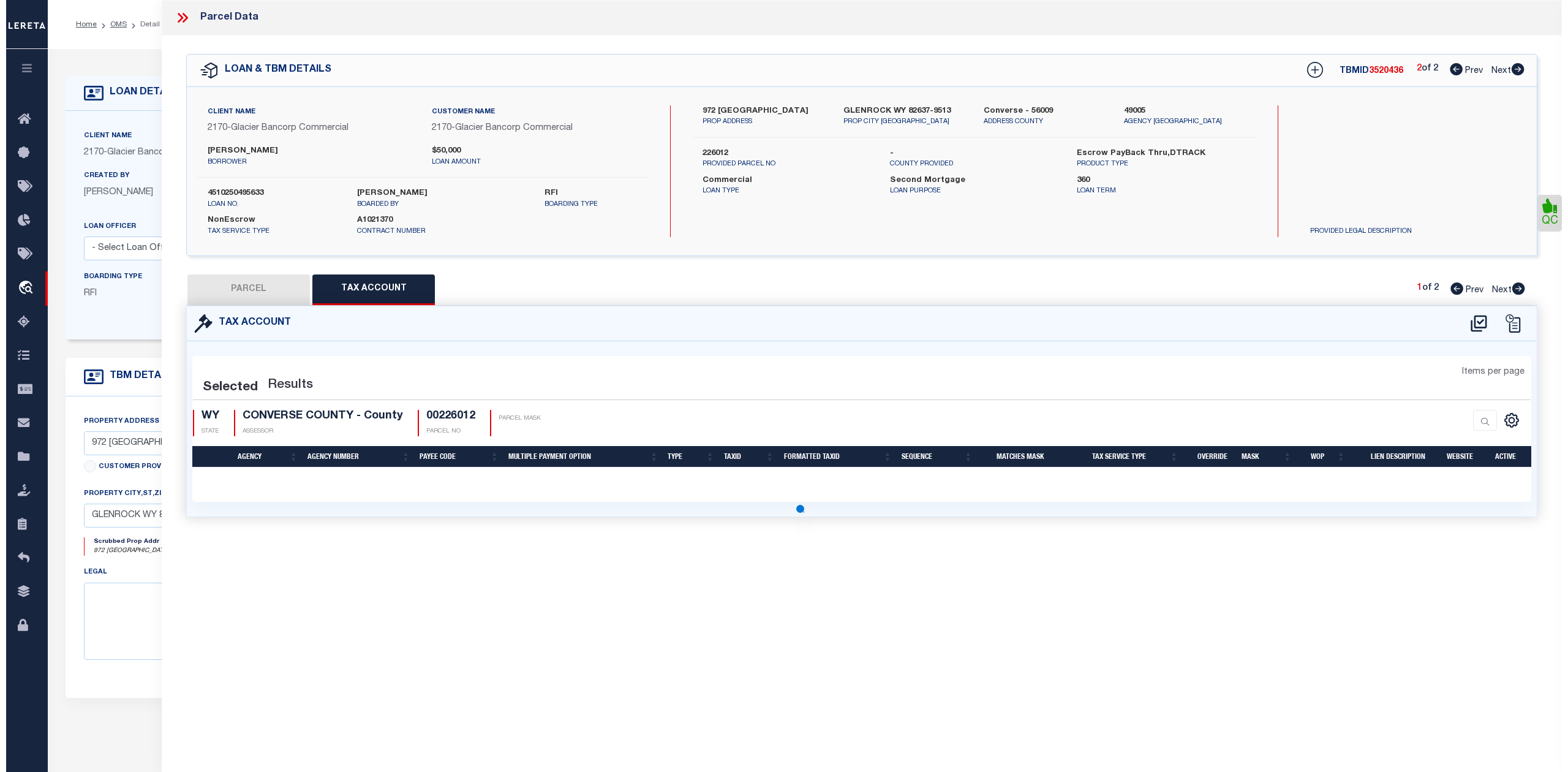
scroll to position [0, 0]
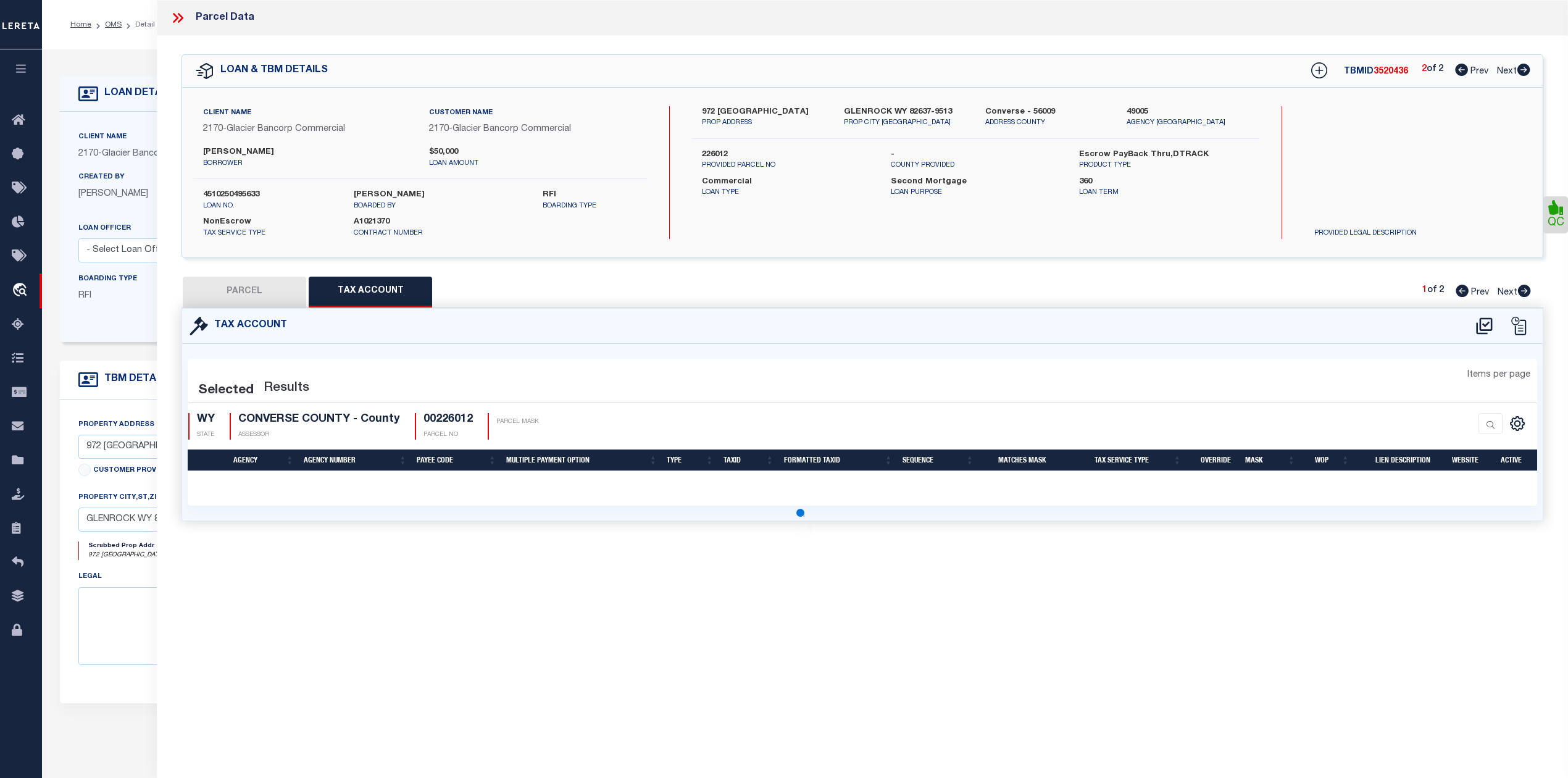
select select "100"
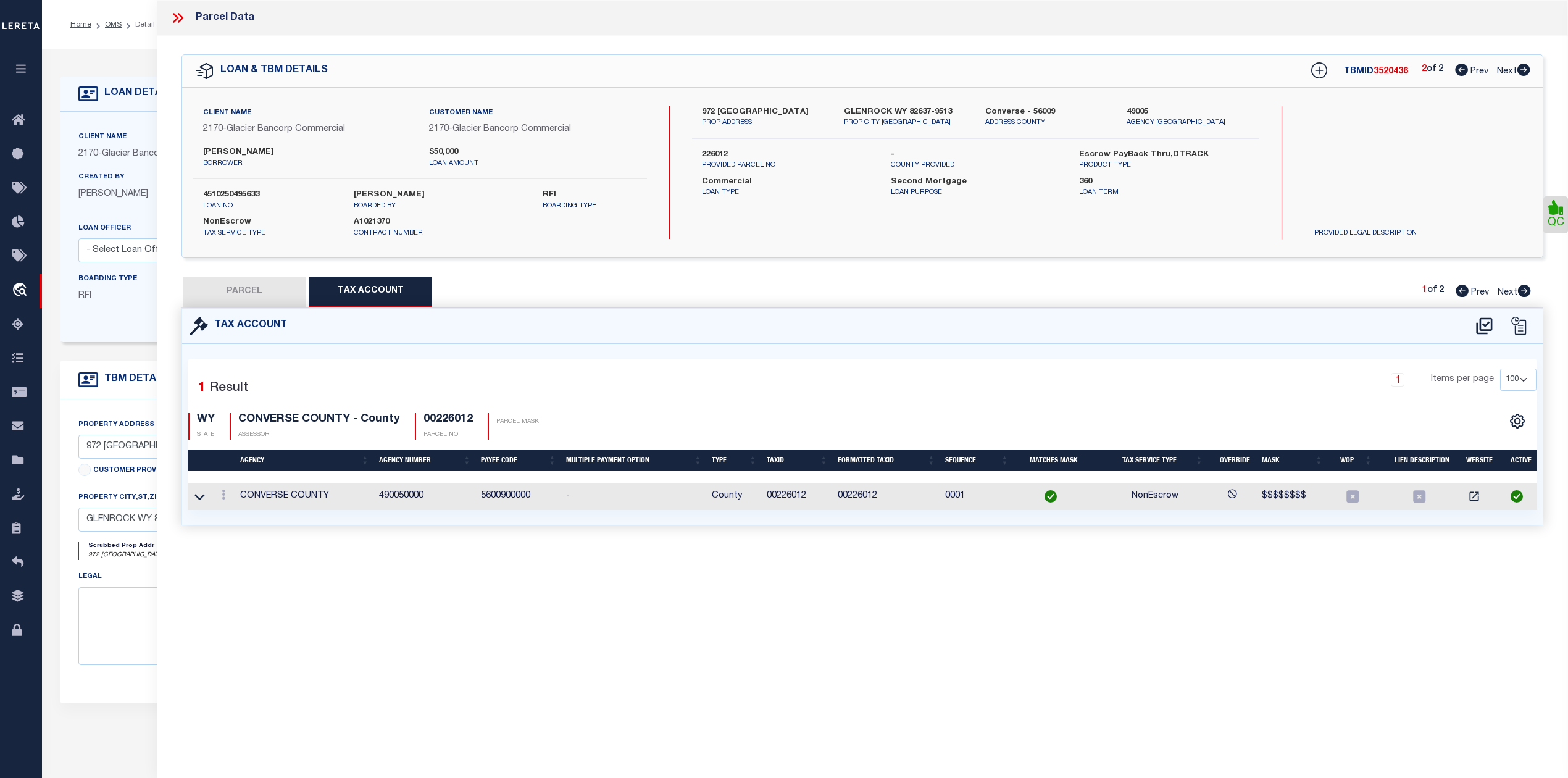
click at [640, 601] on div "Parcel Data QC" at bounding box center [862, 371] width 1411 height 744
click at [249, 283] on button "PARCEL" at bounding box center [244, 292] width 123 height 31
select select "AS"
select select
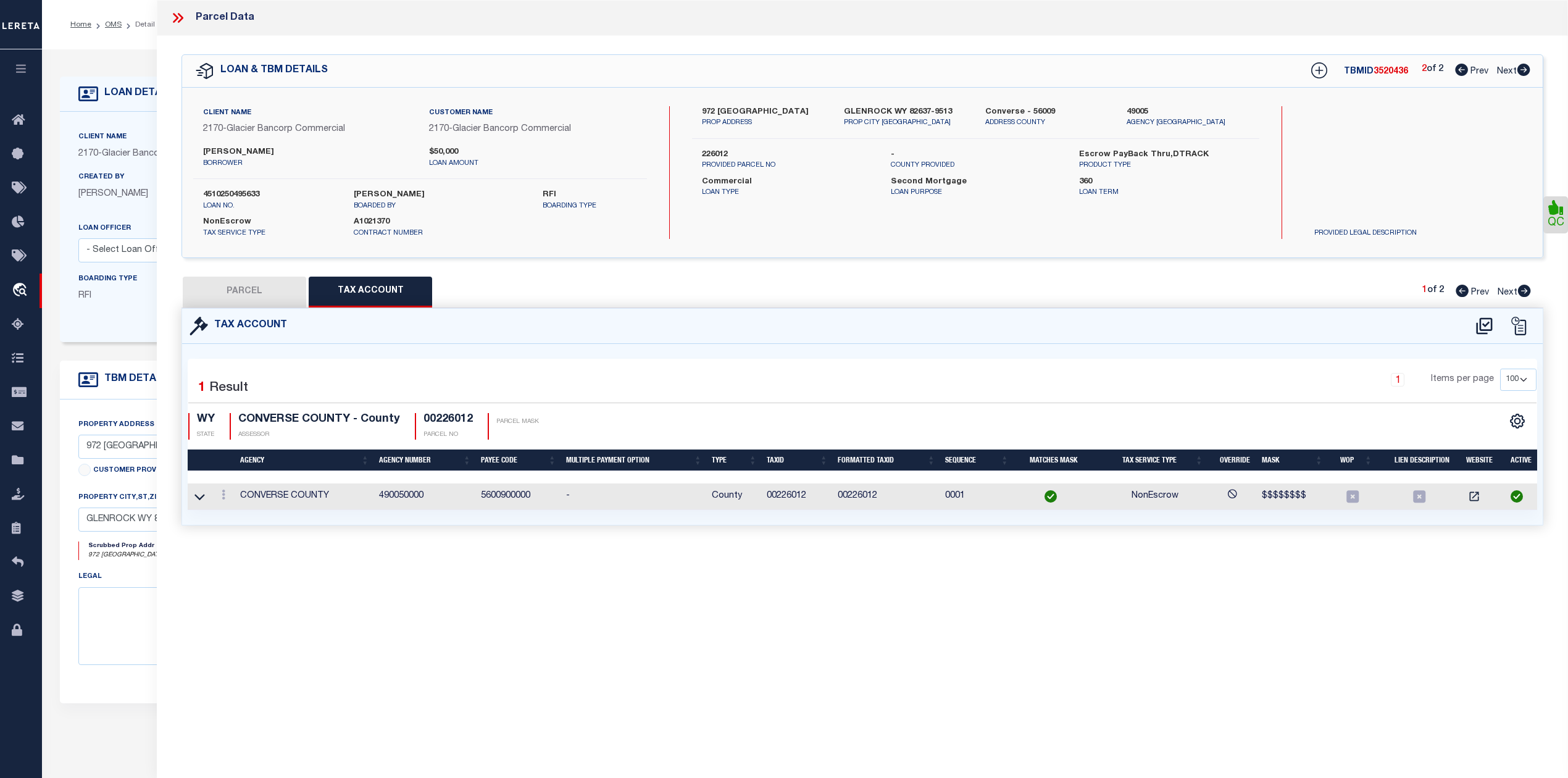
checkbox input "false"
select select "PC"
type input "MC FARLAND, RODGER E."
select select "AGW"
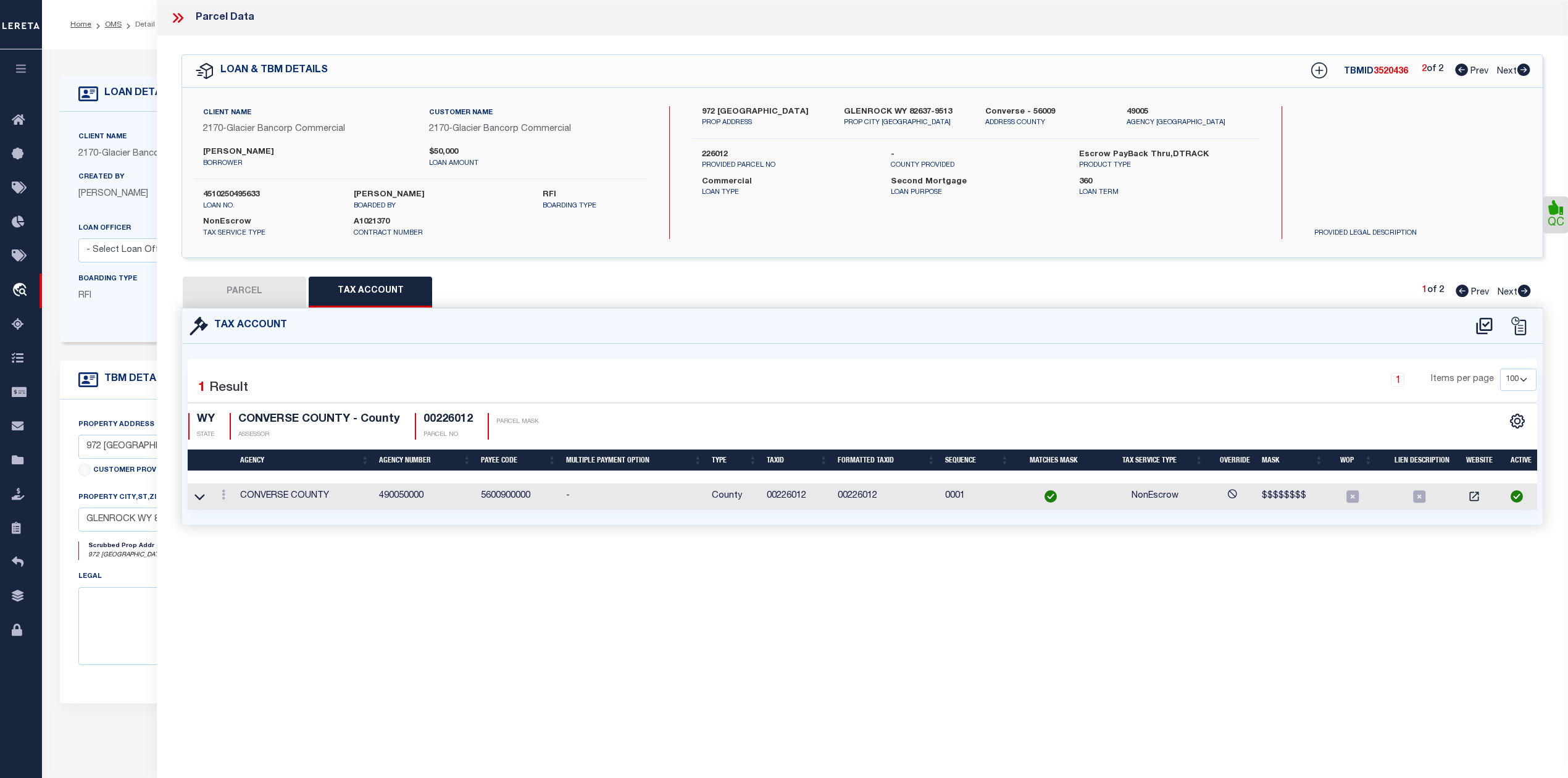
select select "ADD"
type input "972 TANK FARM RD"
type input "GLENROCK, WY 82637"
type textarea "ANDERSON ACRES SUB., LOT 4: 5.137 ACRES"
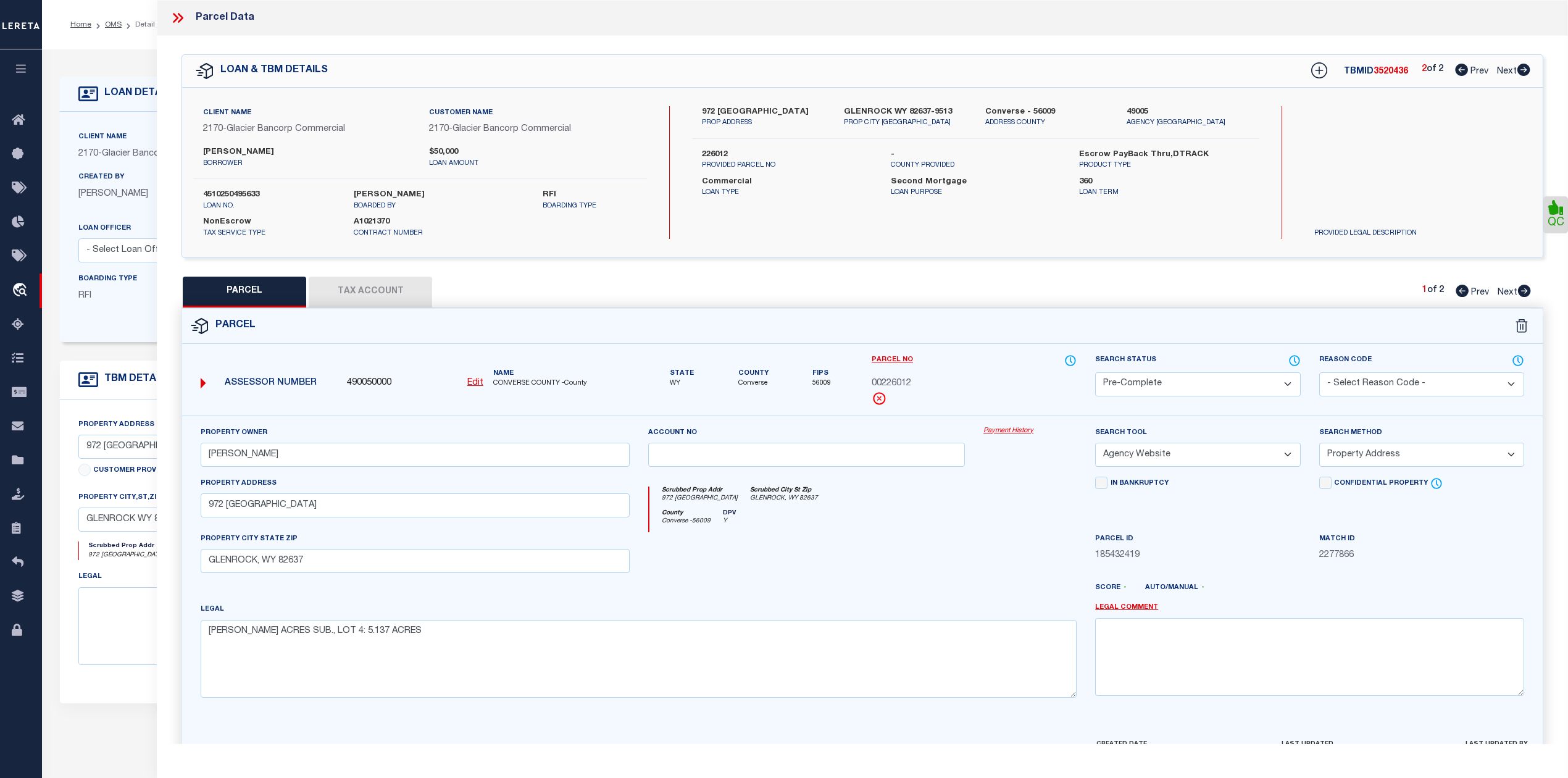
click at [1178, 304] on div "PARCEL Tax Account 1 of 2 Prev Next" at bounding box center [862, 292] width 1362 height 31
click at [1519, 290] on icon at bounding box center [1524, 291] width 13 height 13
select select "AS"
select select
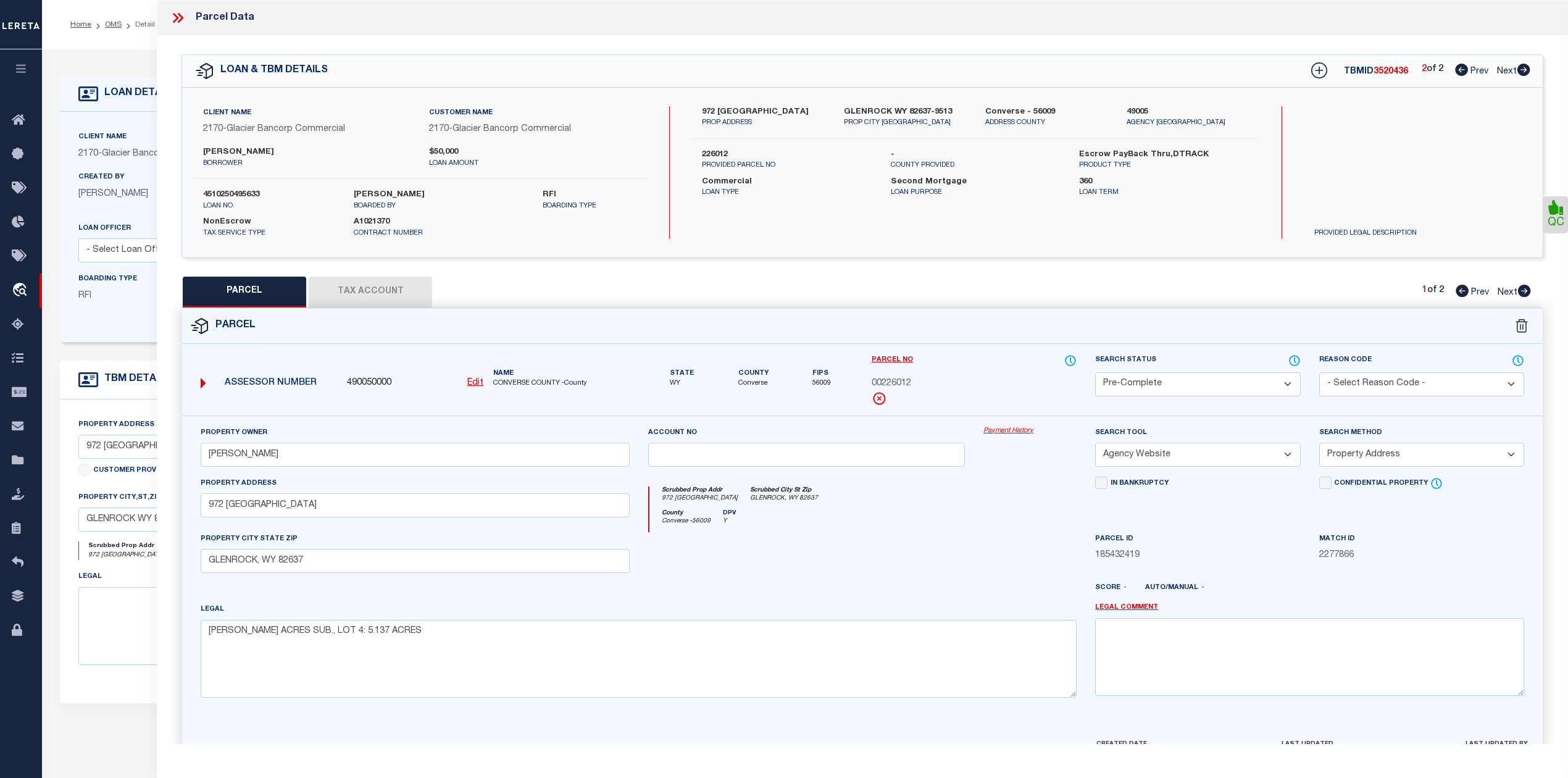
checkbox input "false"
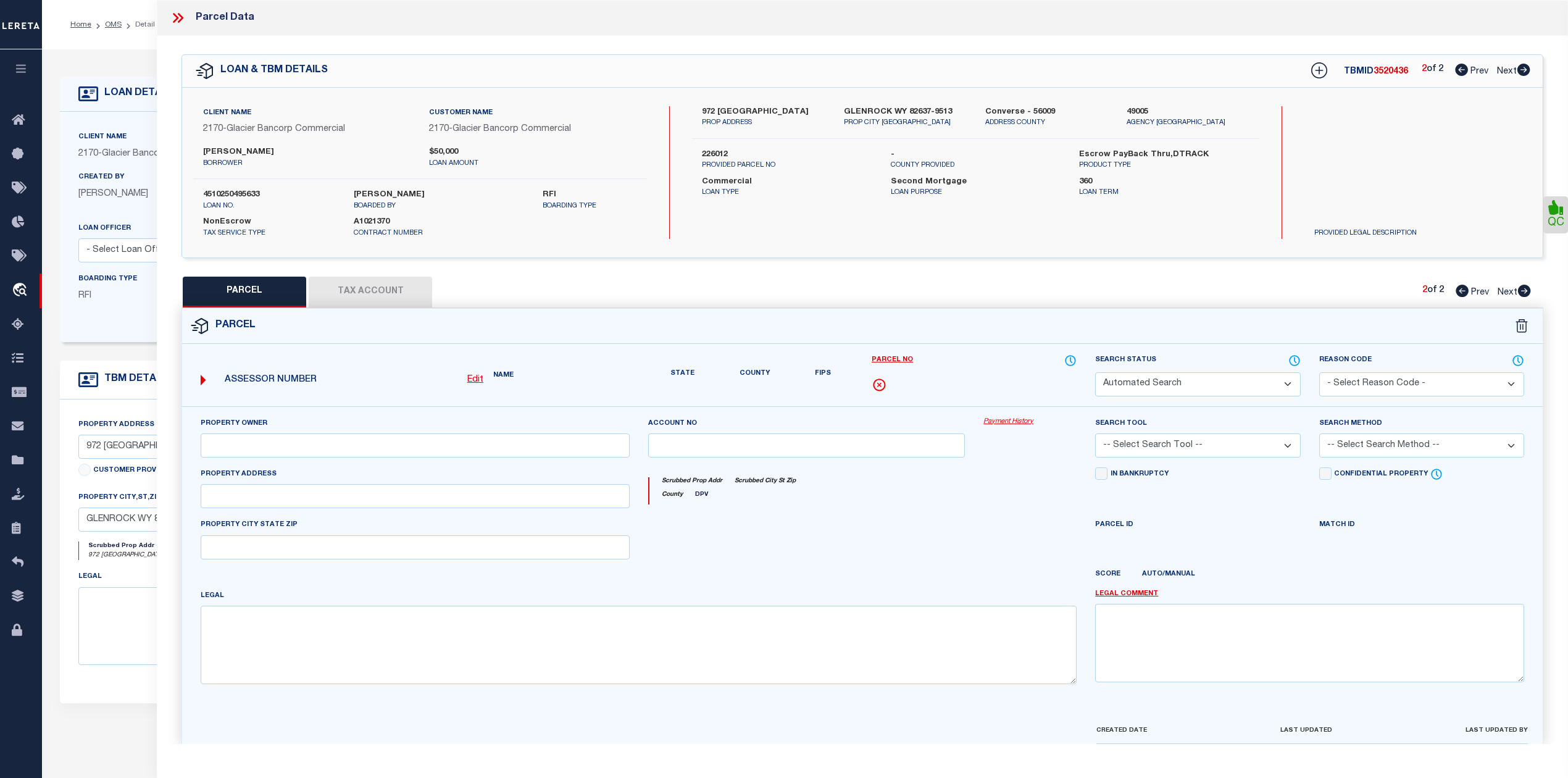
select select "PA"
select select "MDD"
select select "ADD"
checkbox input "false"
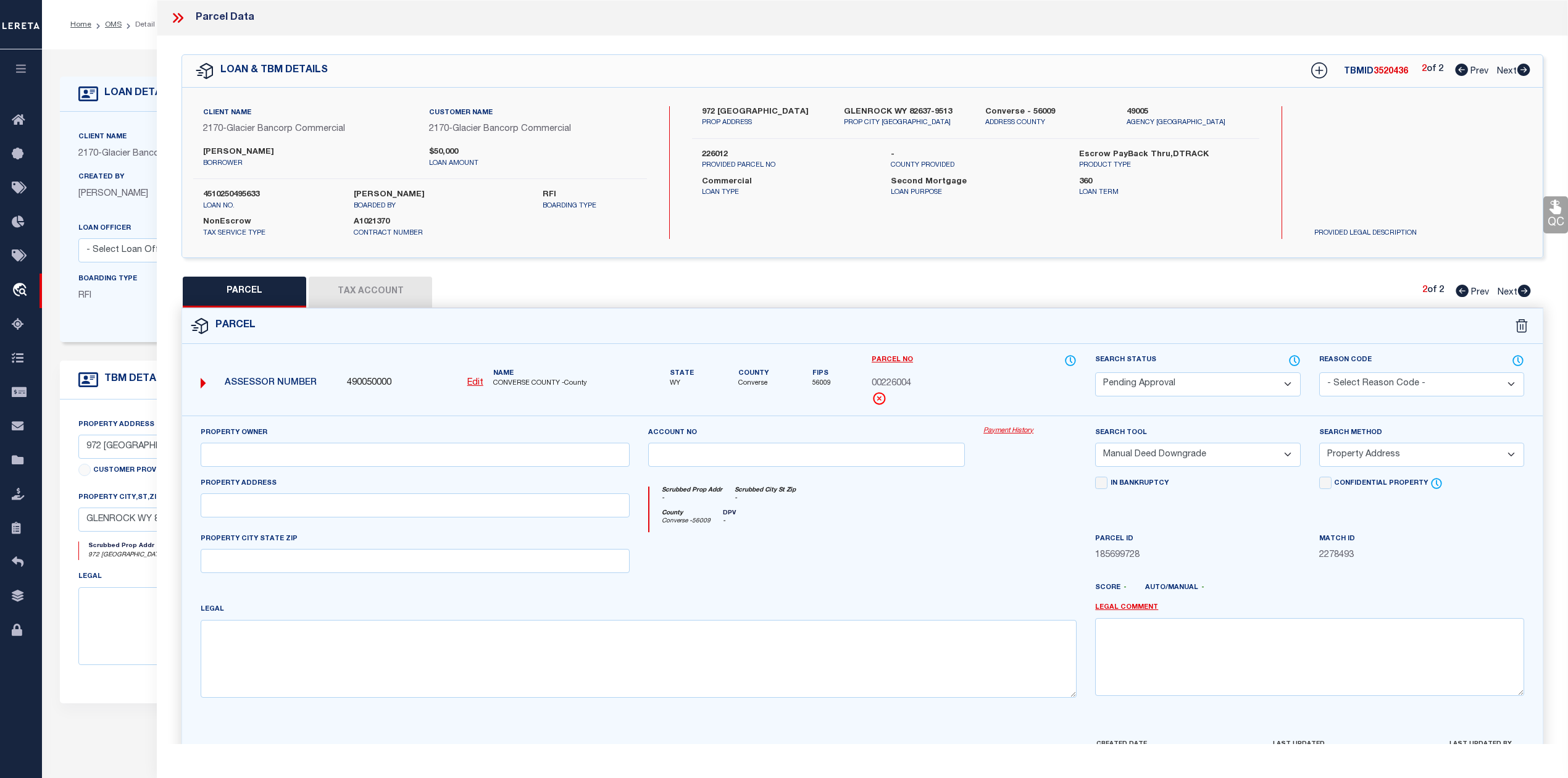
click at [1247, 314] on div "Parcel" at bounding box center [862, 326] width 1360 height 35
click at [1458, 294] on icon at bounding box center [1462, 291] width 13 height 13
select select "AS"
select select
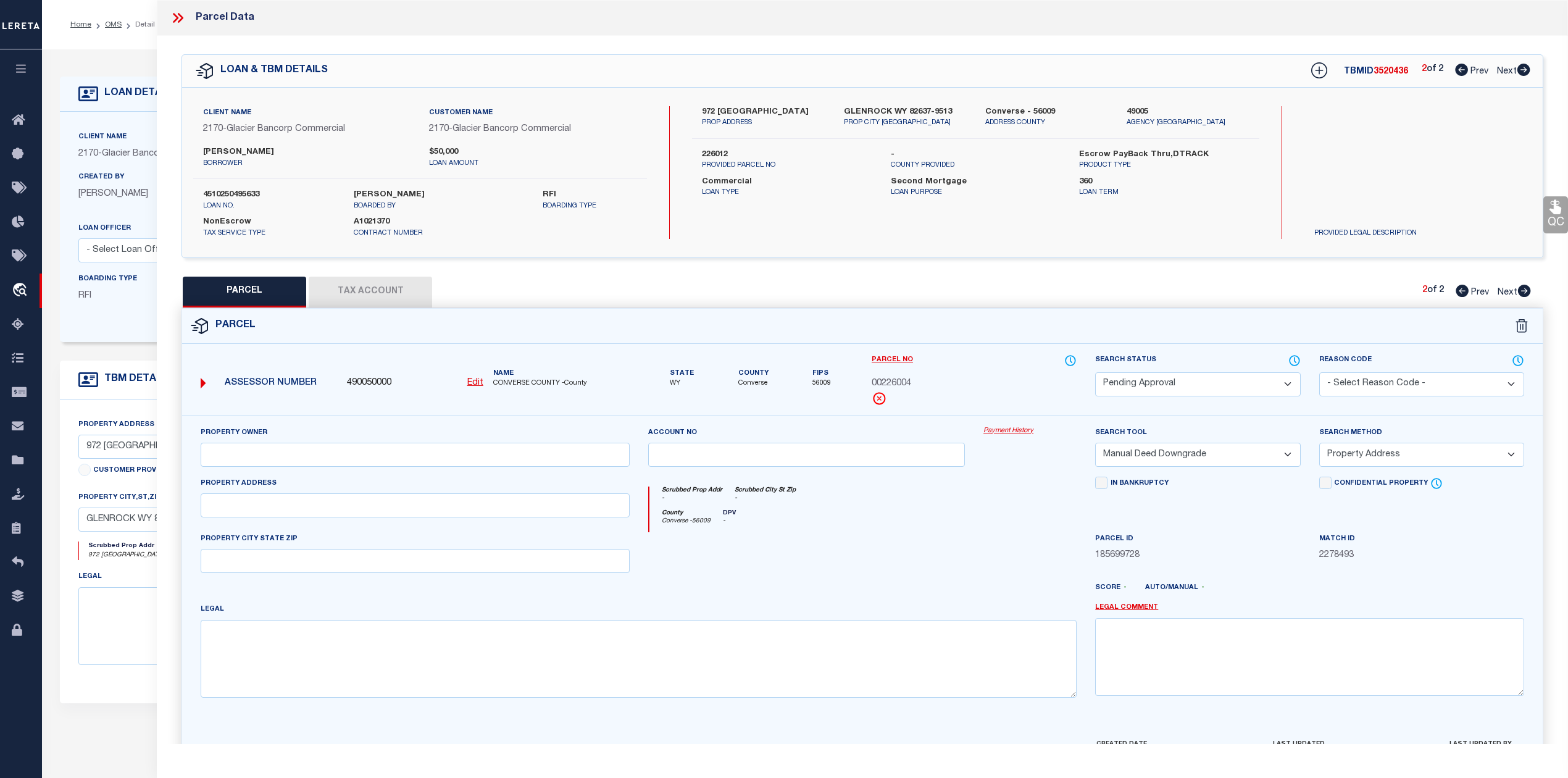
checkbox input "false"
select select "PC"
type input "MC FARLAND, RODGER E."
select select "AGW"
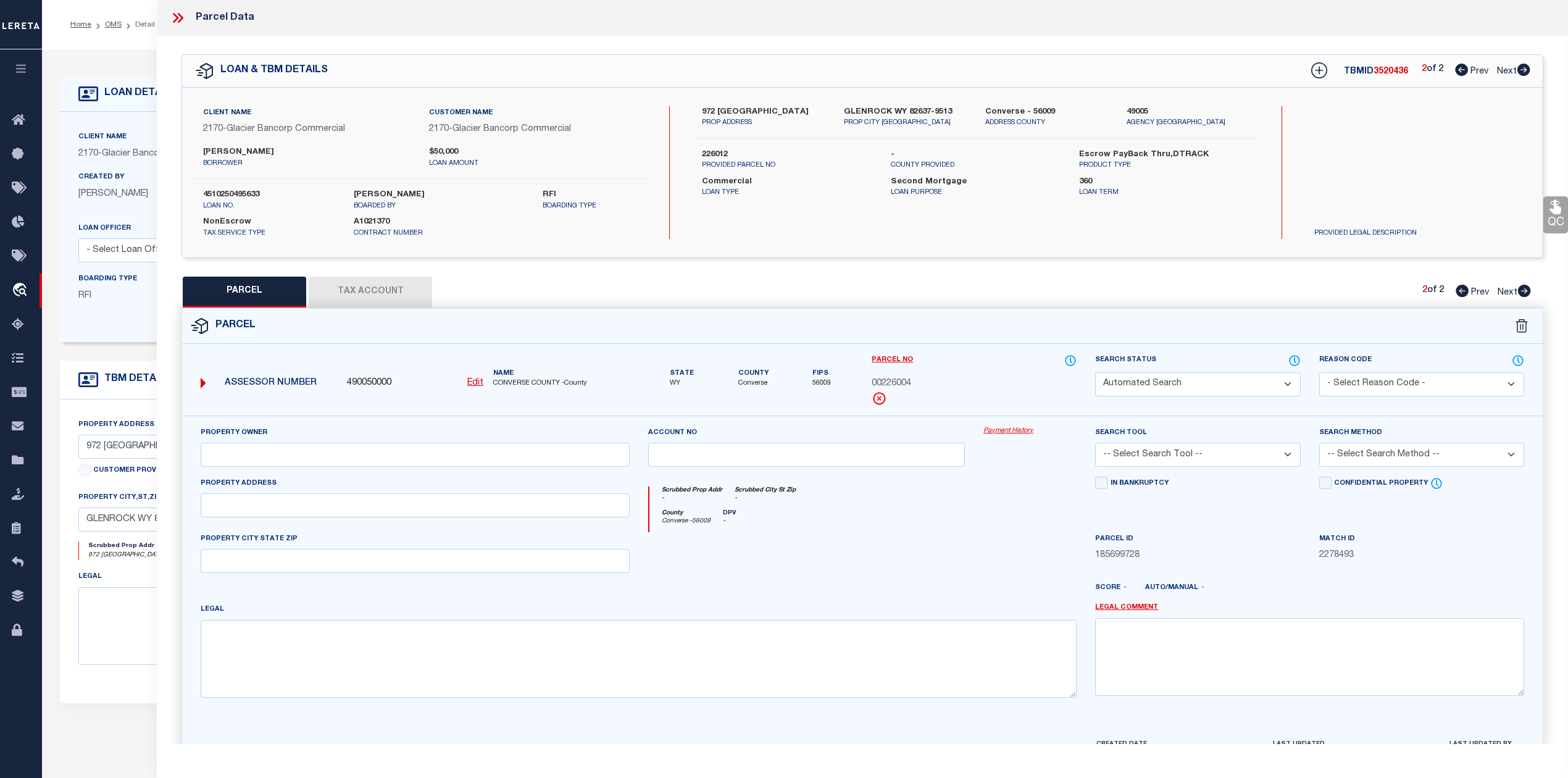
select select "ADD"
type input "972 TANK FARM RD"
type input "GLENROCK, WY 82637"
type textarea "ANDERSON ACRES SUB., LOT 4: 5.137 ACRES"
click at [1194, 302] on div "PARCEL Tax Account 1 of 2 Prev Next" at bounding box center [862, 292] width 1362 height 31
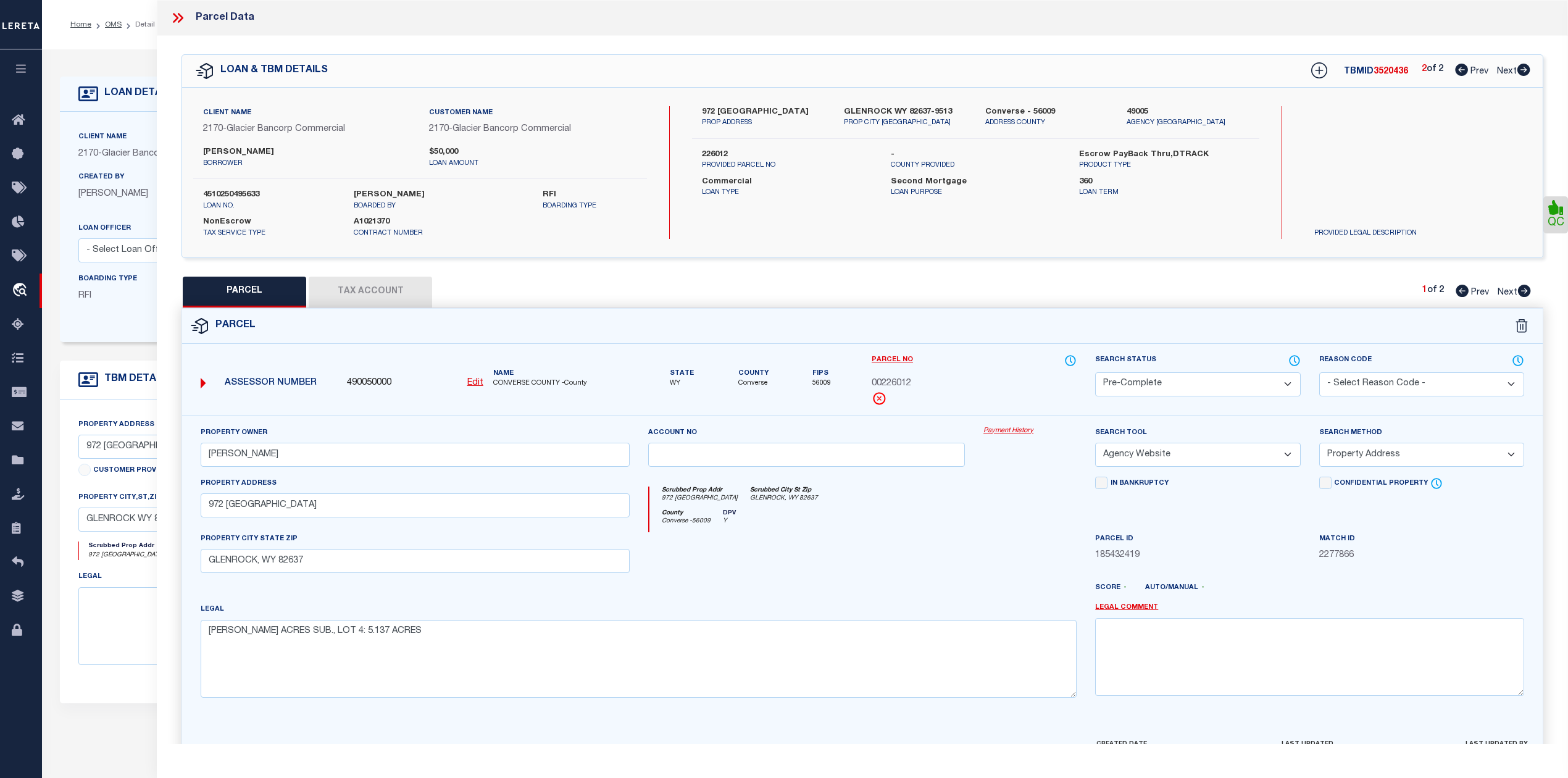
click at [179, 20] on icon at bounding box center [177, 18] width 16 height 16
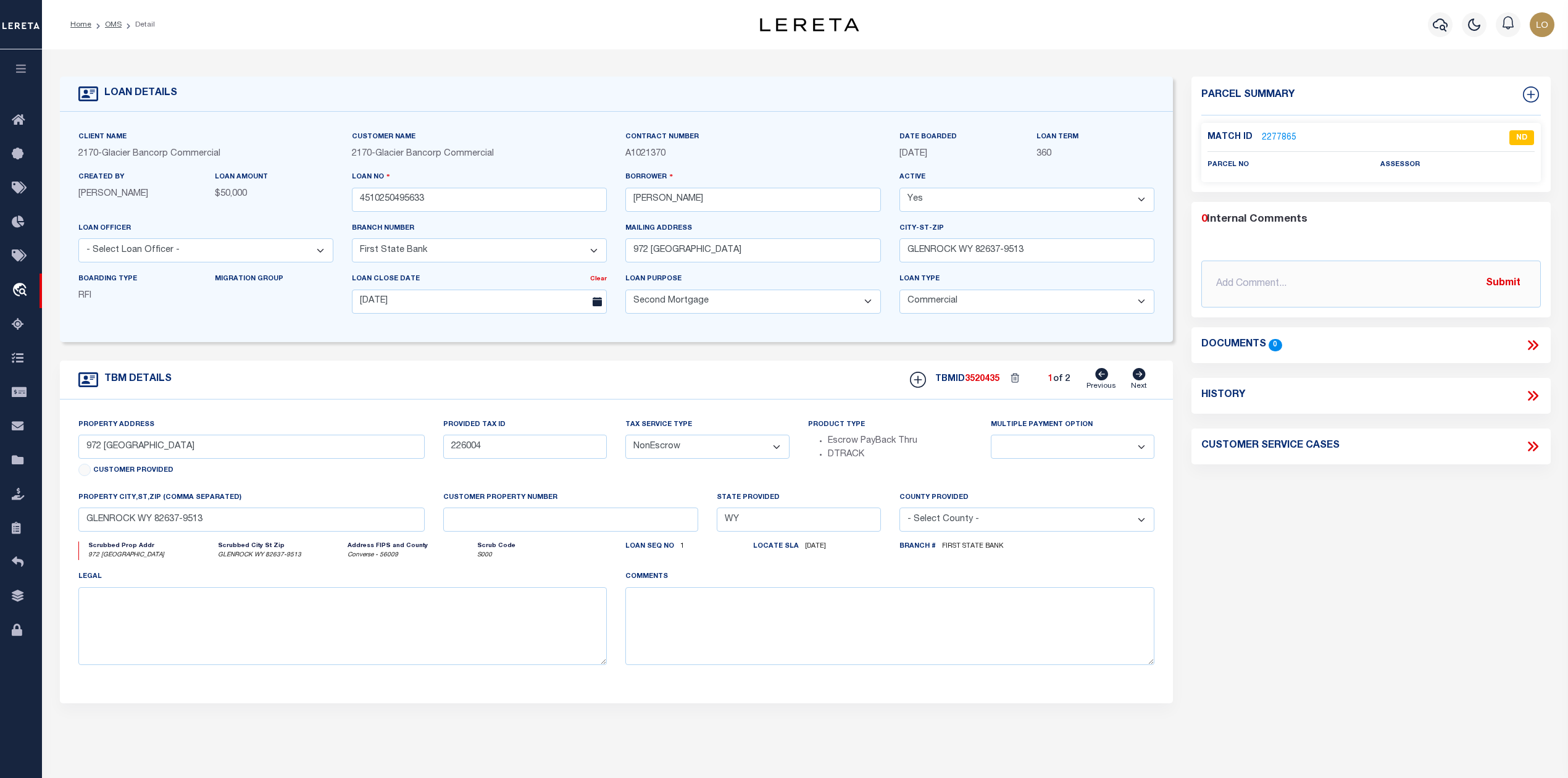
click at [1287, 551] on div "Parcel Summary Match ID 2277865 0" at bounding box center [1370, 414] width 377 height 675
click at [1264, 134] on link "2277865" at bounding box center [1278, 138] width 34 height 13
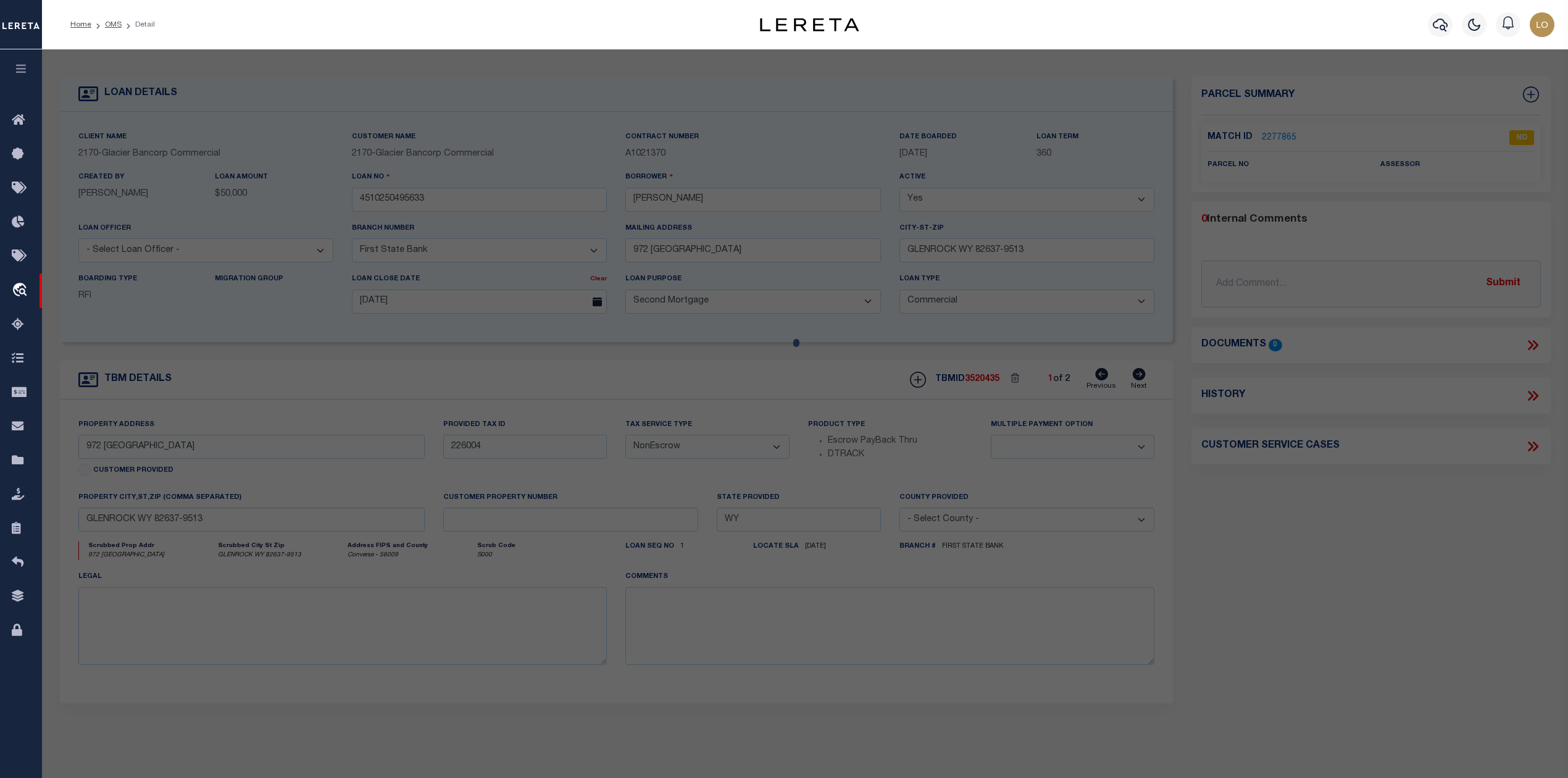
select select "AS"
select select
checkbox input "false"
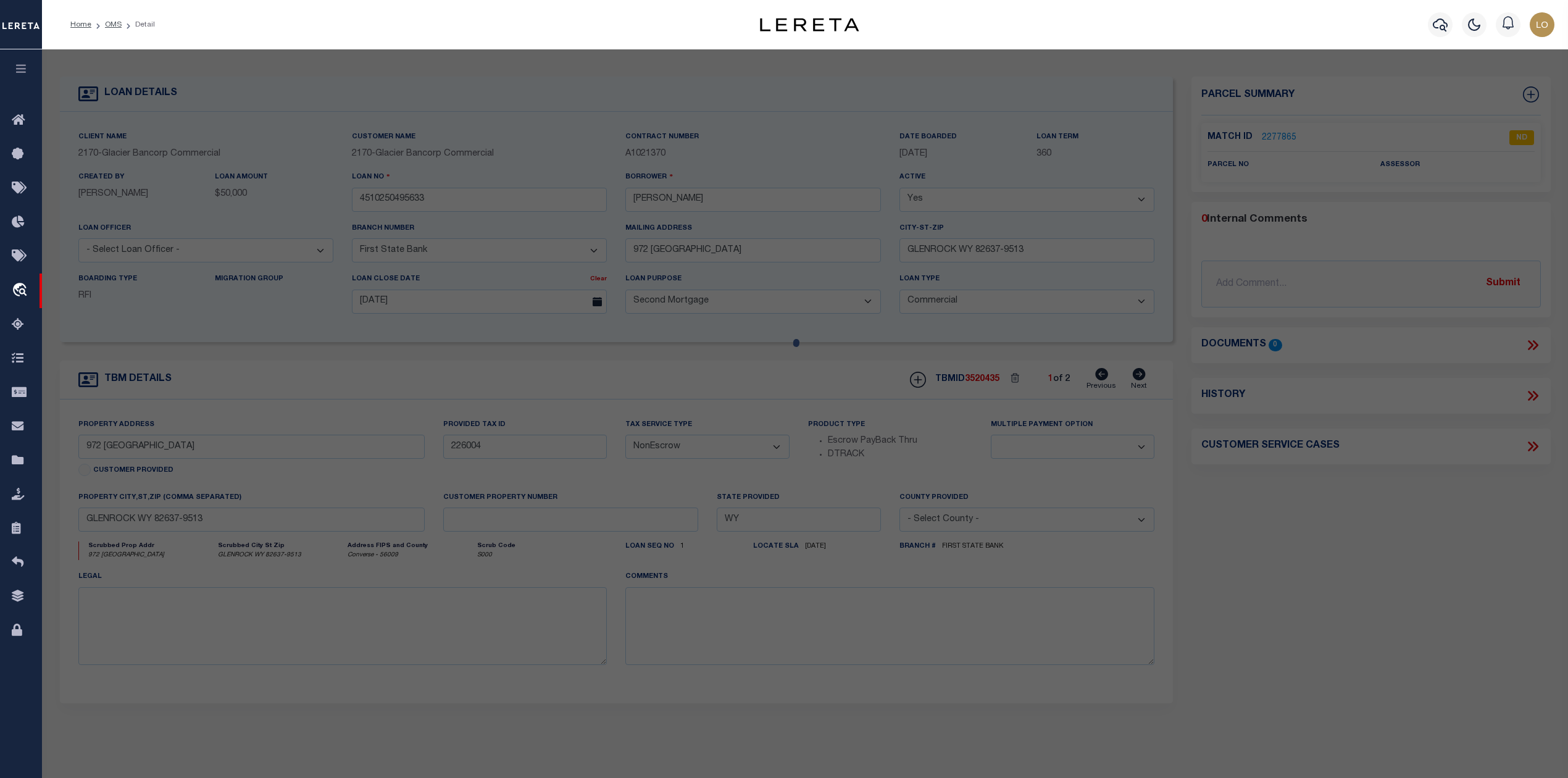
select select "ND"
checkbox input "false"
type textarea "CANNOT SEARCH BY PROPERTY ADDRESS LEGAL NEEDED."
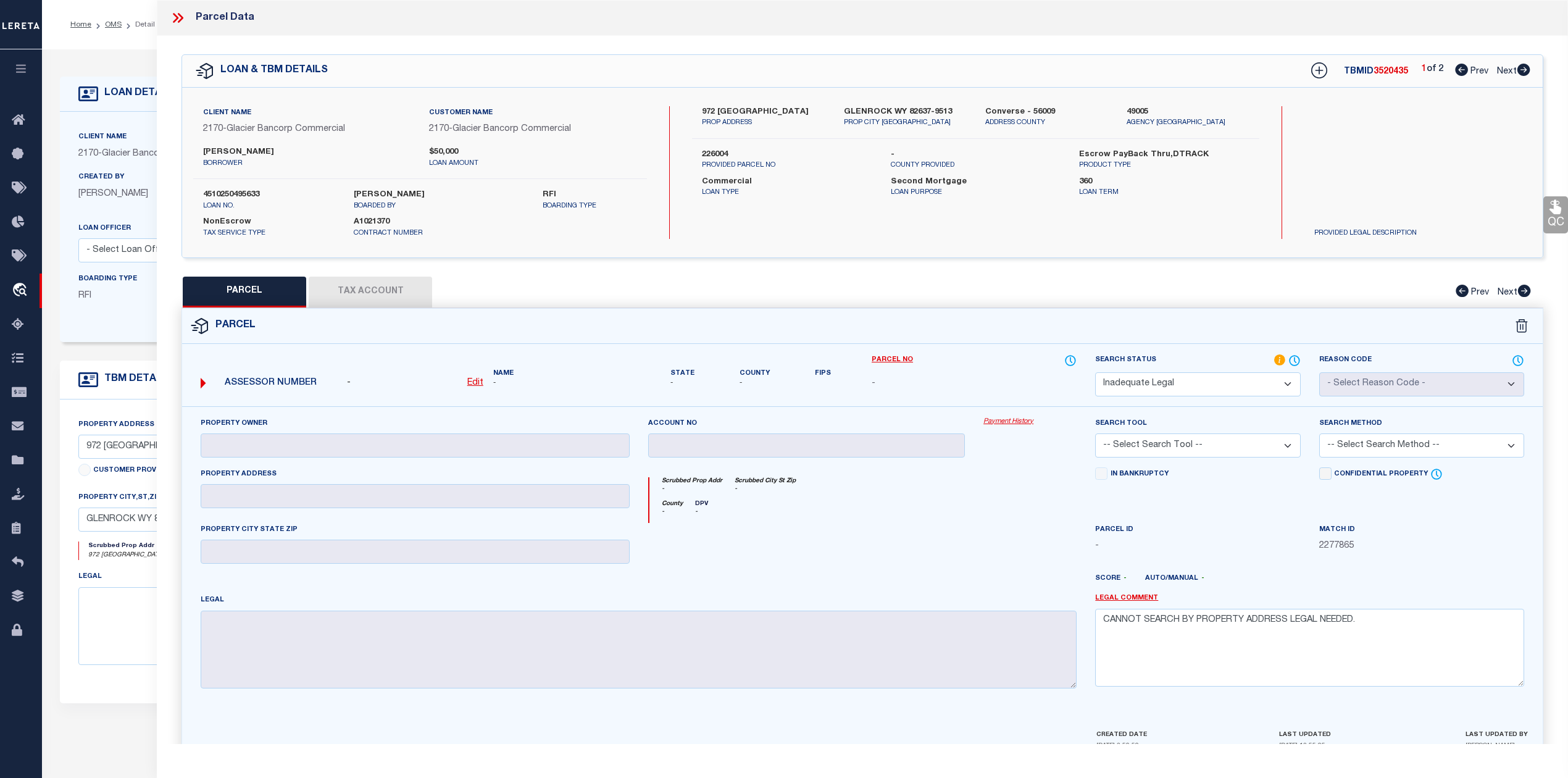
click at [1007, 299] on div "PARCEL Tax Account Prev Next" at bounding box center [862, 292] width 1362 height 31
click at [1519, 72] on icon at bounding box center [1524, 70] width 13 height 13
select select "AS"
checkbox input "false"
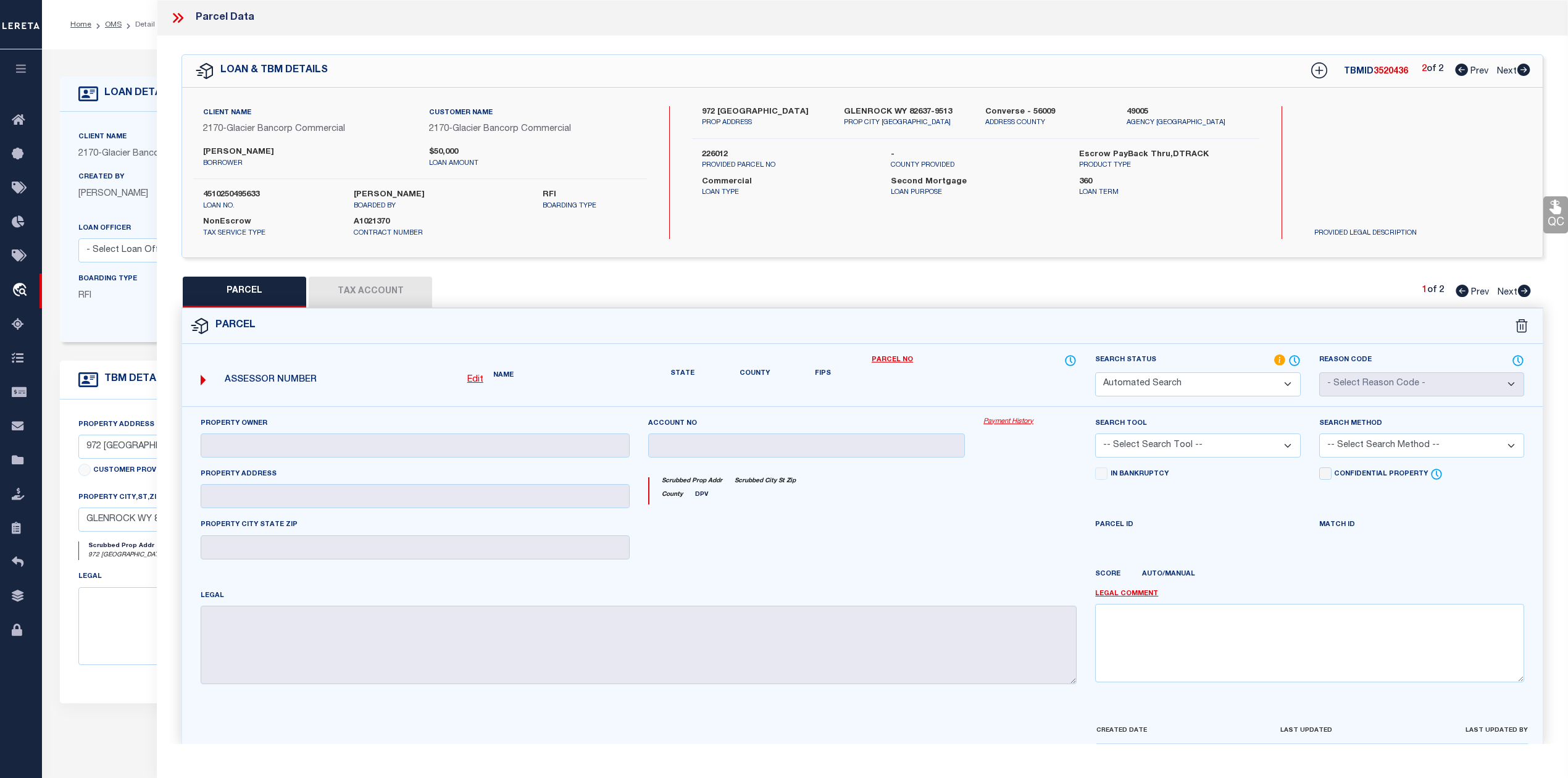
select select "QC"
type input "MC FARLAND, RODGER E."
select select "AGW"
select select "ADD"
type input "972 TANK FARM RD"
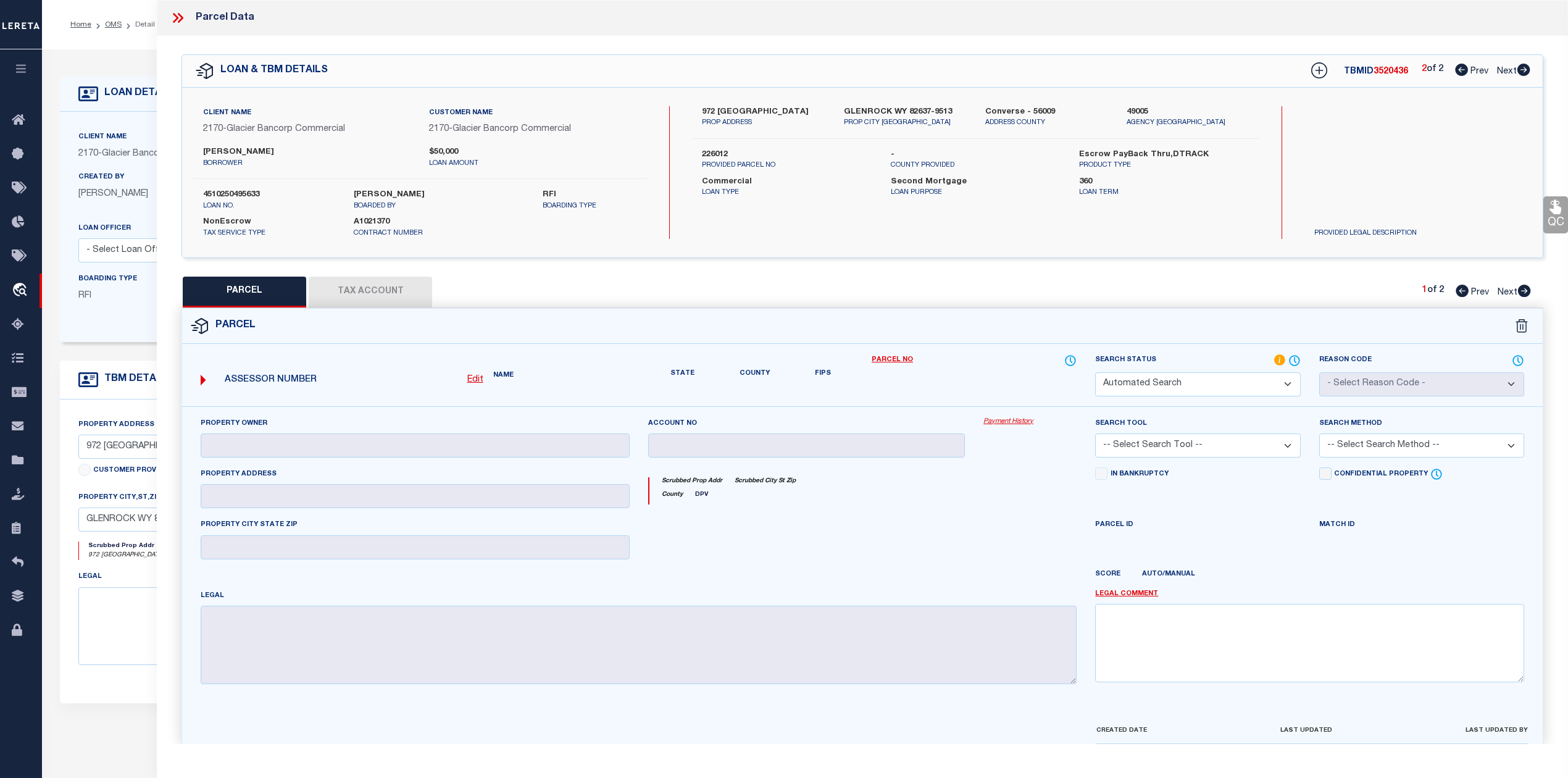
type input "GLENROCK, WY 82637"
type textarea "ANDERSON ACRES SUB., LOT 4: 5.137 ACRES"
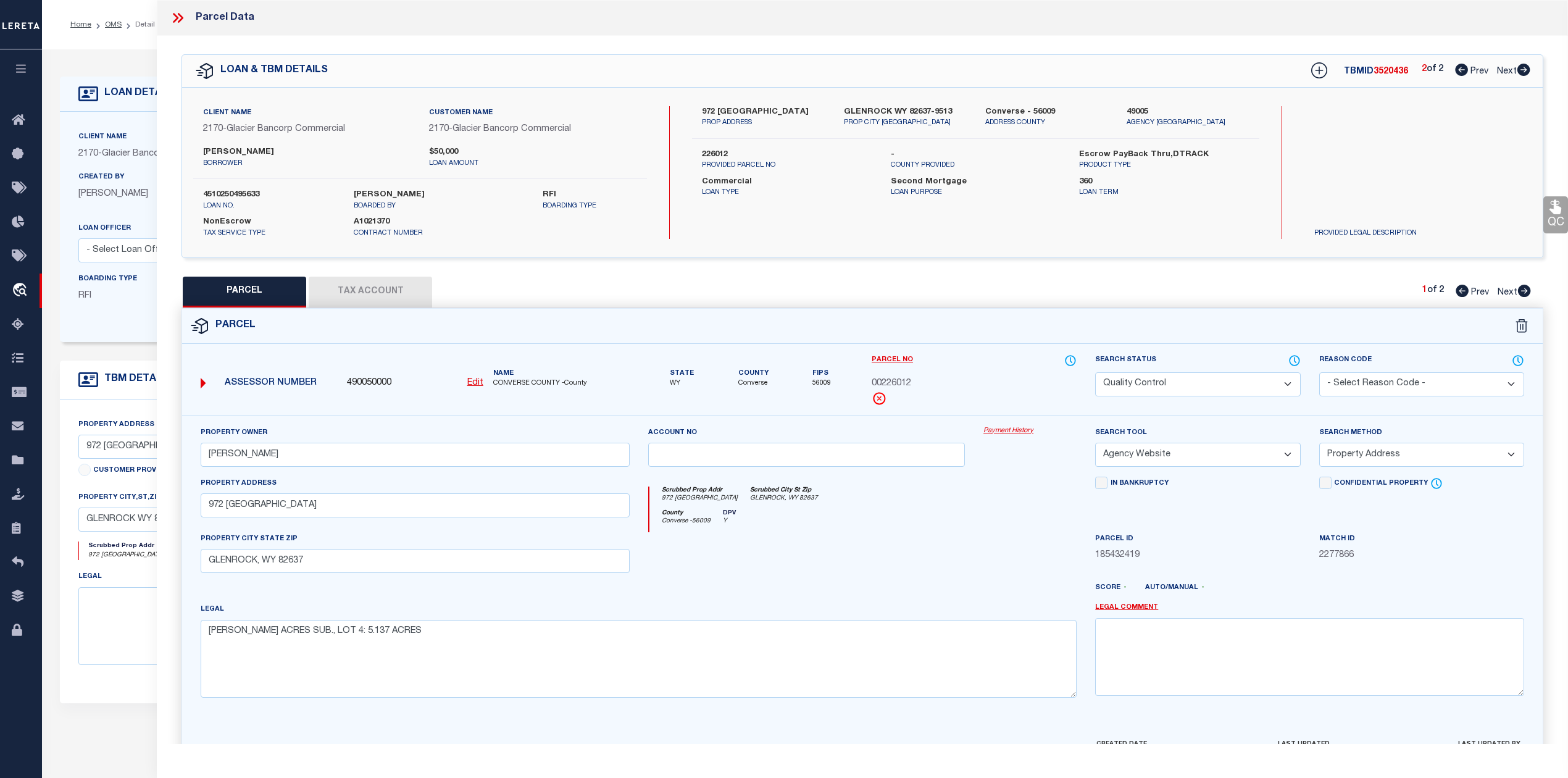
click at [1527, 290] on icon at bounding box center [1524, 291] width 13 height 13
select select "AS"
select select
checkbox input "false"
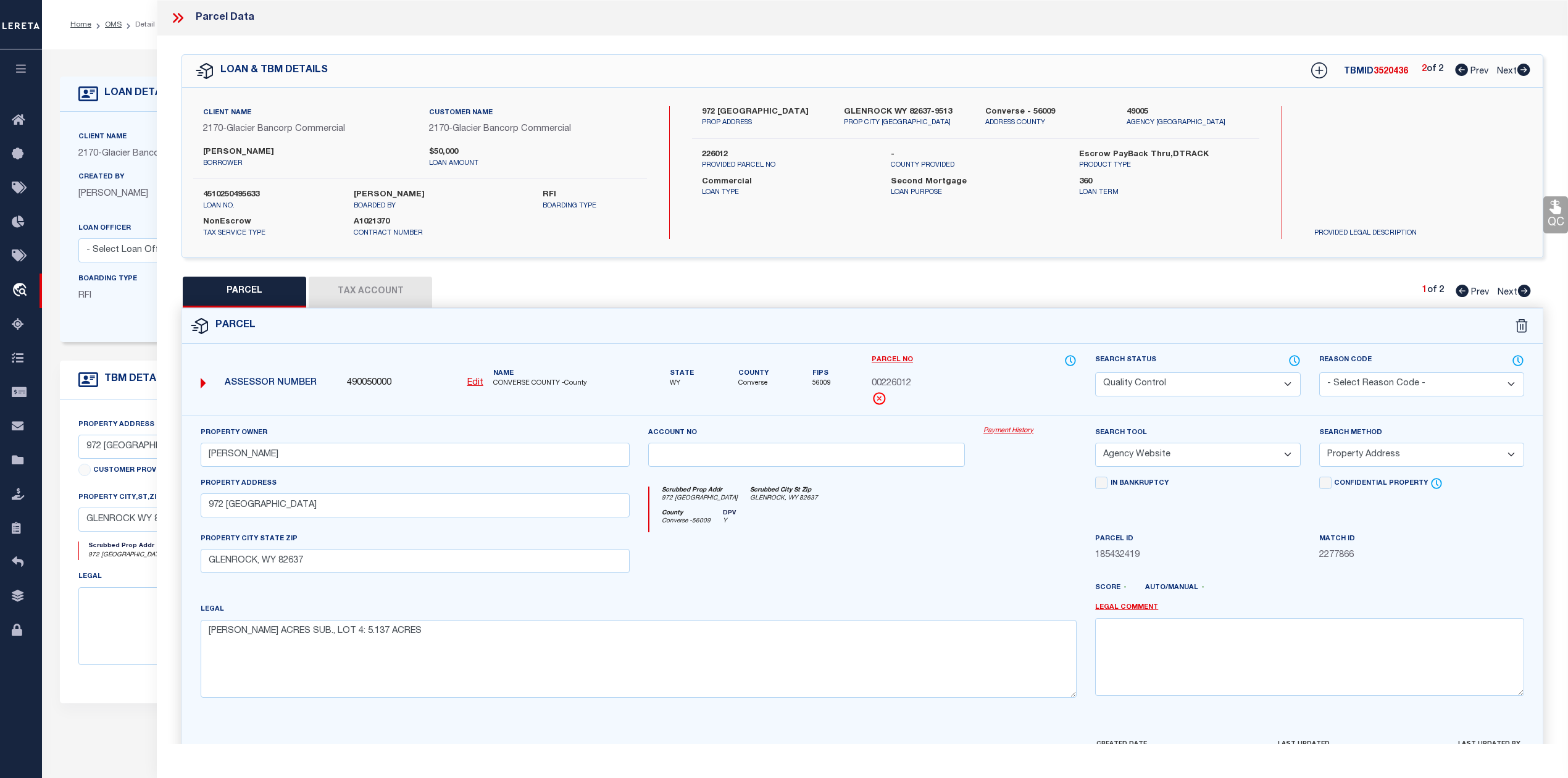
checkbox input "false"
select select "PA"
select select "MDD"
select select "ADD"
checkbox input "false"
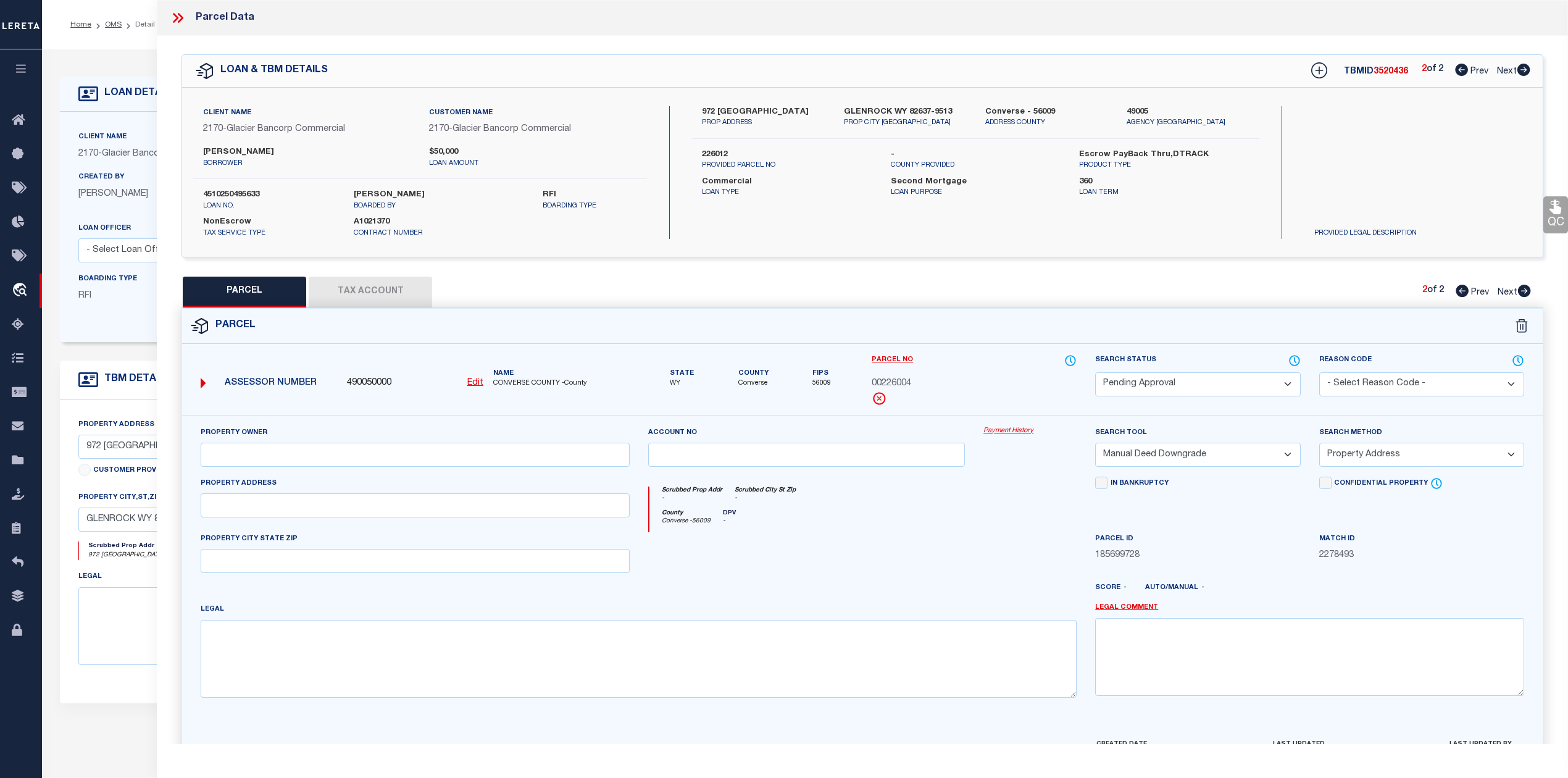
click at [1455, 295] on icon at bounding box center [1462, 291] width 13 height 13
select select "AS"
select select
checkbox input "false"
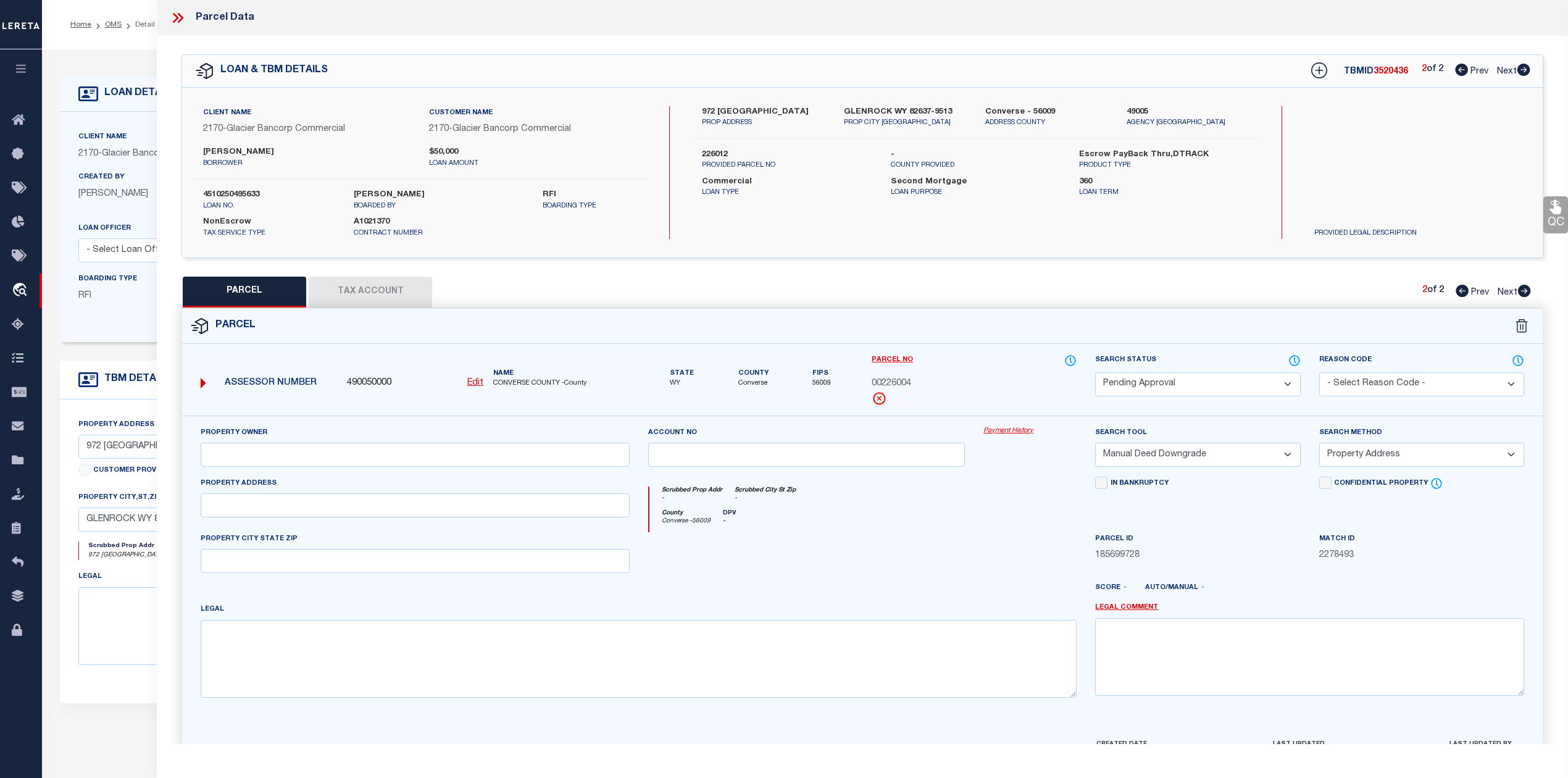
checkbox input "false"
select select "QC"
type input "MC FARLAND, RODGER E."
select select "AGW"
select select "ADD"
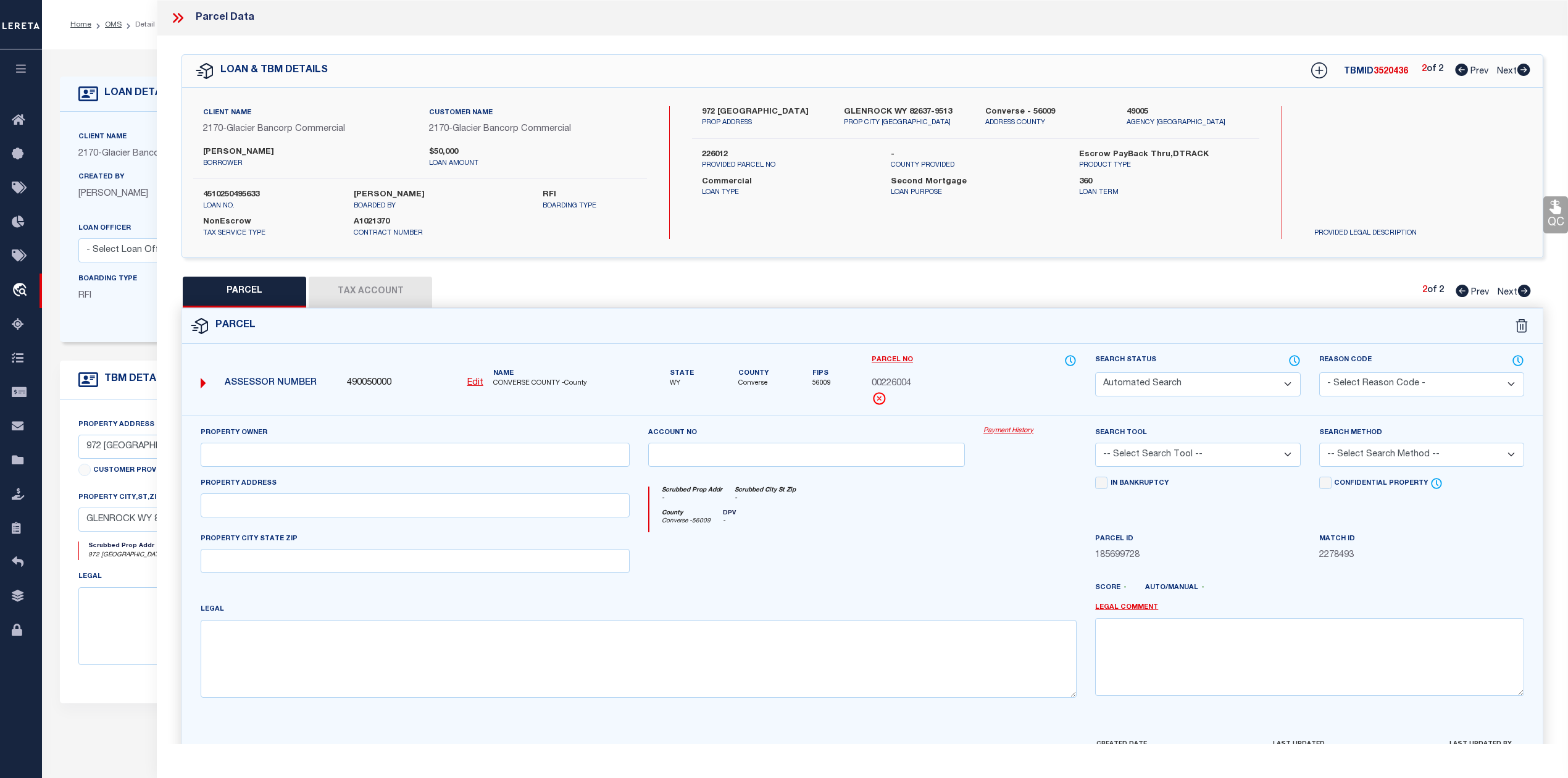
type input "972 TANK FARM RD"
type input "GLENROCK, WY 82637"
type textarea "ANDERSON ACRES SUB., LOT 4: 5.137 ACRES"
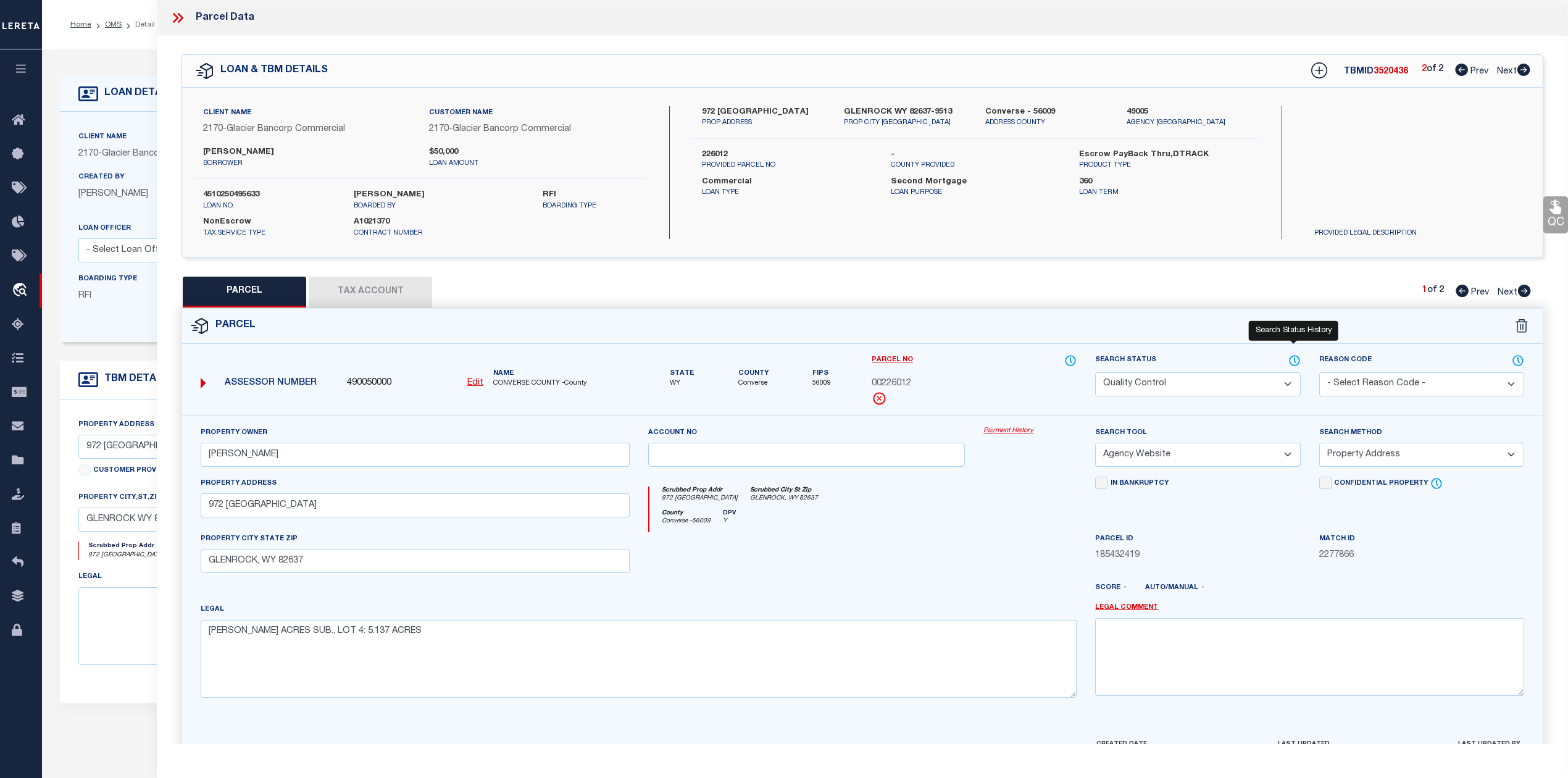
click at [1292, 364] on icon at bounding box center [1294, 360] width 13 height 13
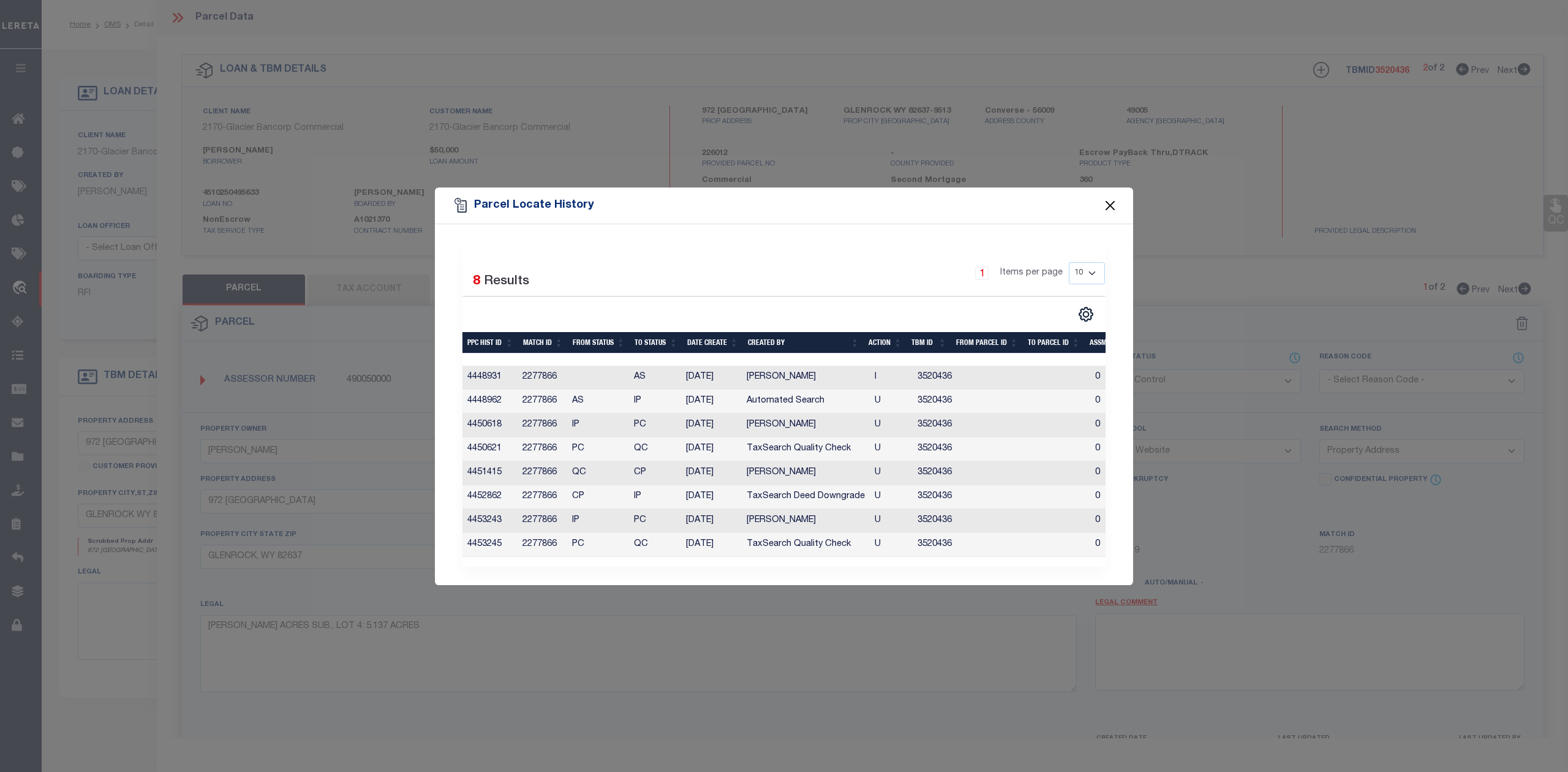
click at [1107, 202] on button "Close" at bounding box center [1110, 205] width 16 height 16
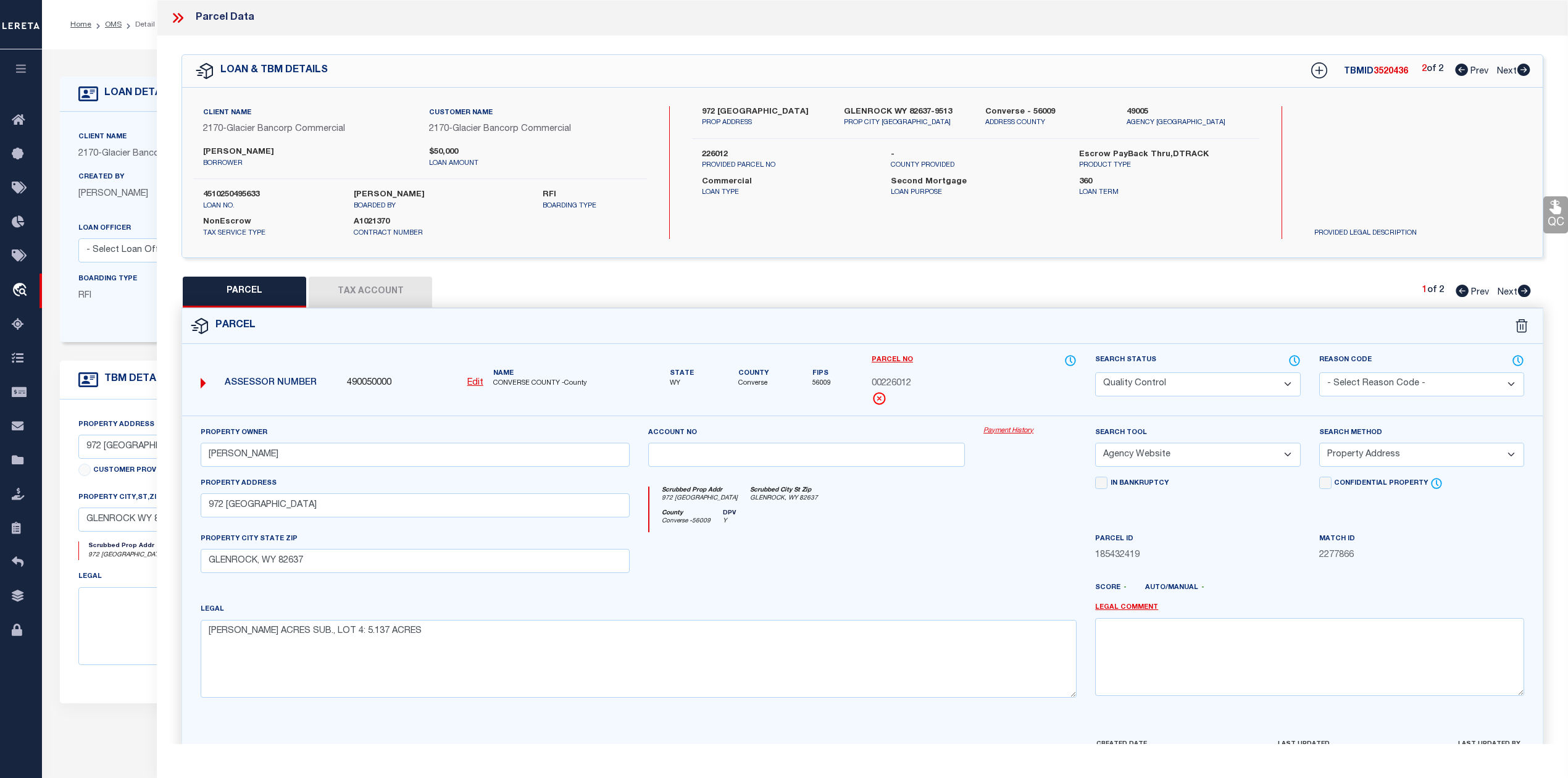
click at [1462, 68] on icon at bounding box center [1461, 70] width 13 height 13
select select "AS"
select select
checkbox input "false"
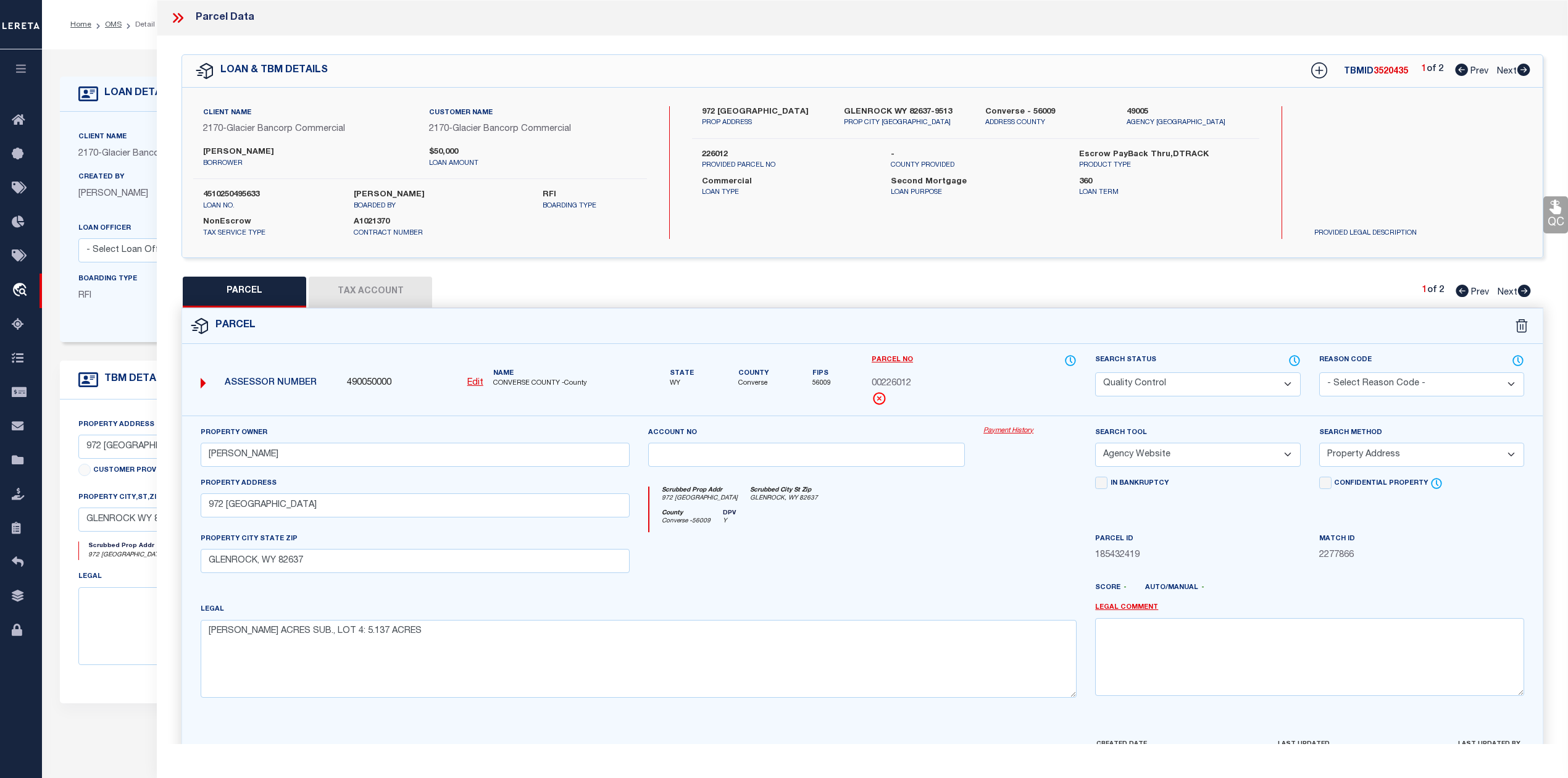
checkbox input "false"
select select "ND"
checkbox input "false"
type textarea "CANNOT SEARCH BY PROPERTY ADDRESS LEGAL NEEDED."
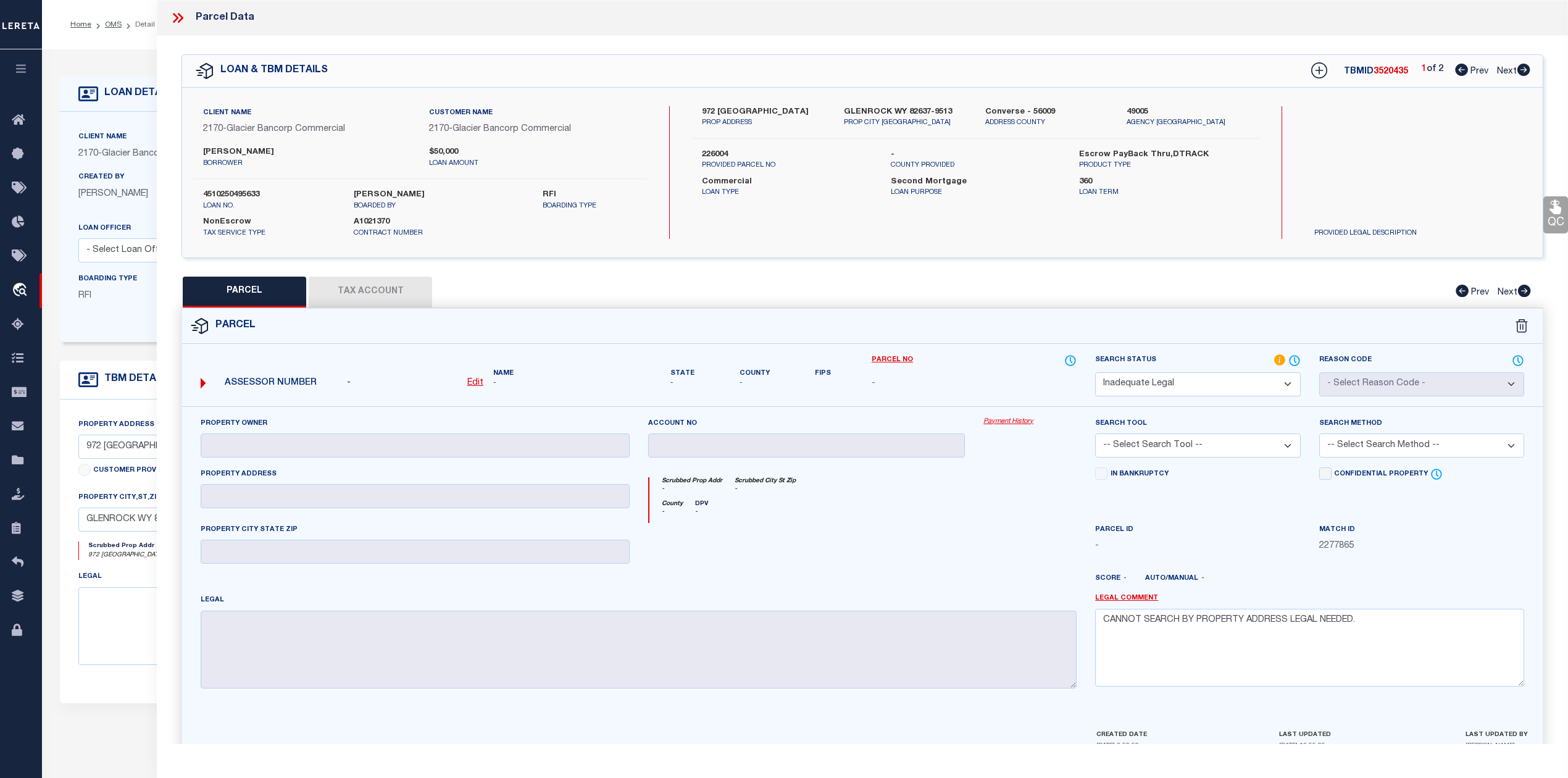
click at [1241, 310] on div "Parcel" at bounding box center [862, 326] width 1360 height 35
click at [178, 15] on icon at bounding box center [177, 18] width 16 height 16
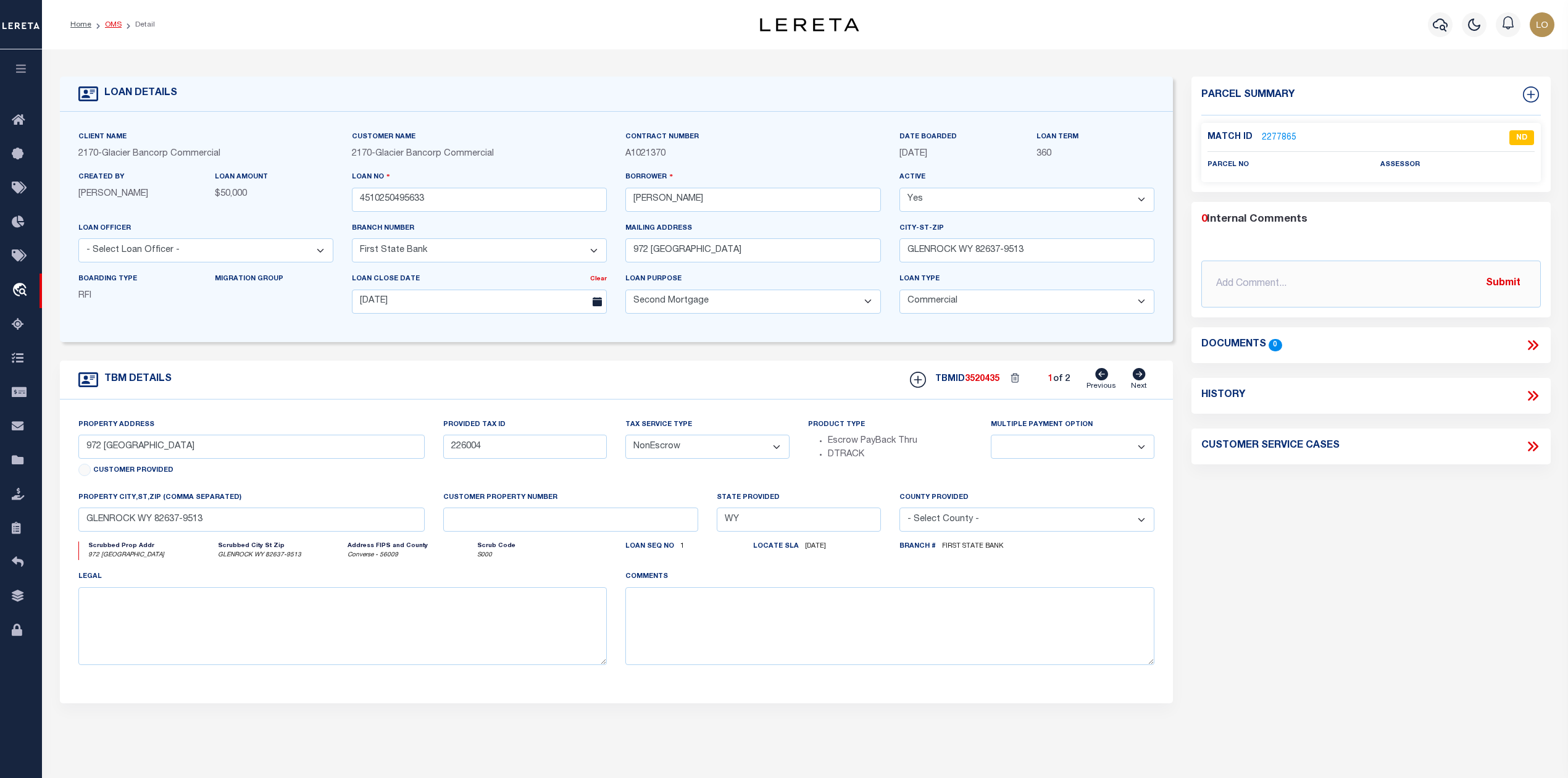
click at [112, 25] on link "OMS" at bounding box center [113, 25] width 17 height 8
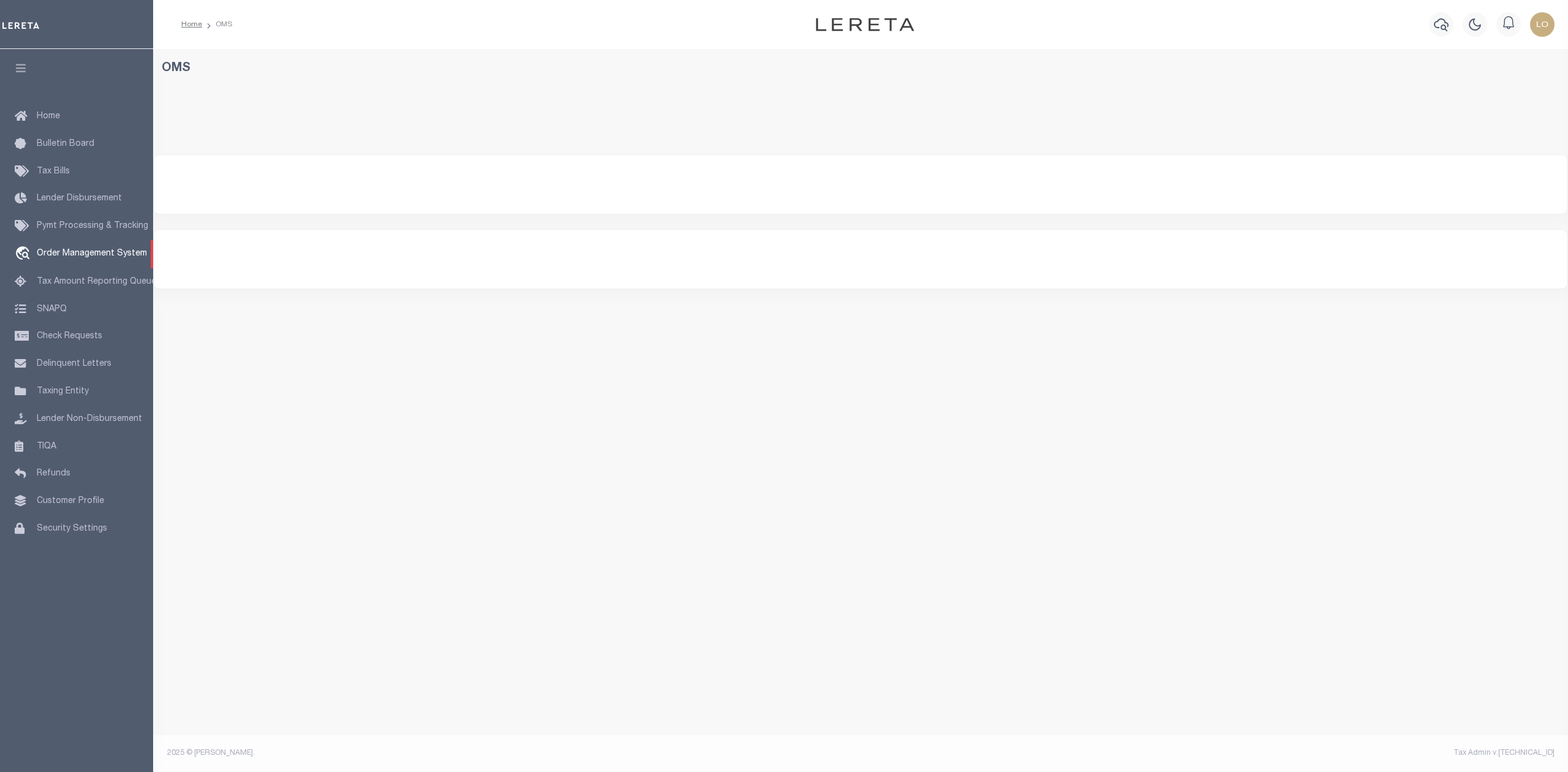
select select "200"
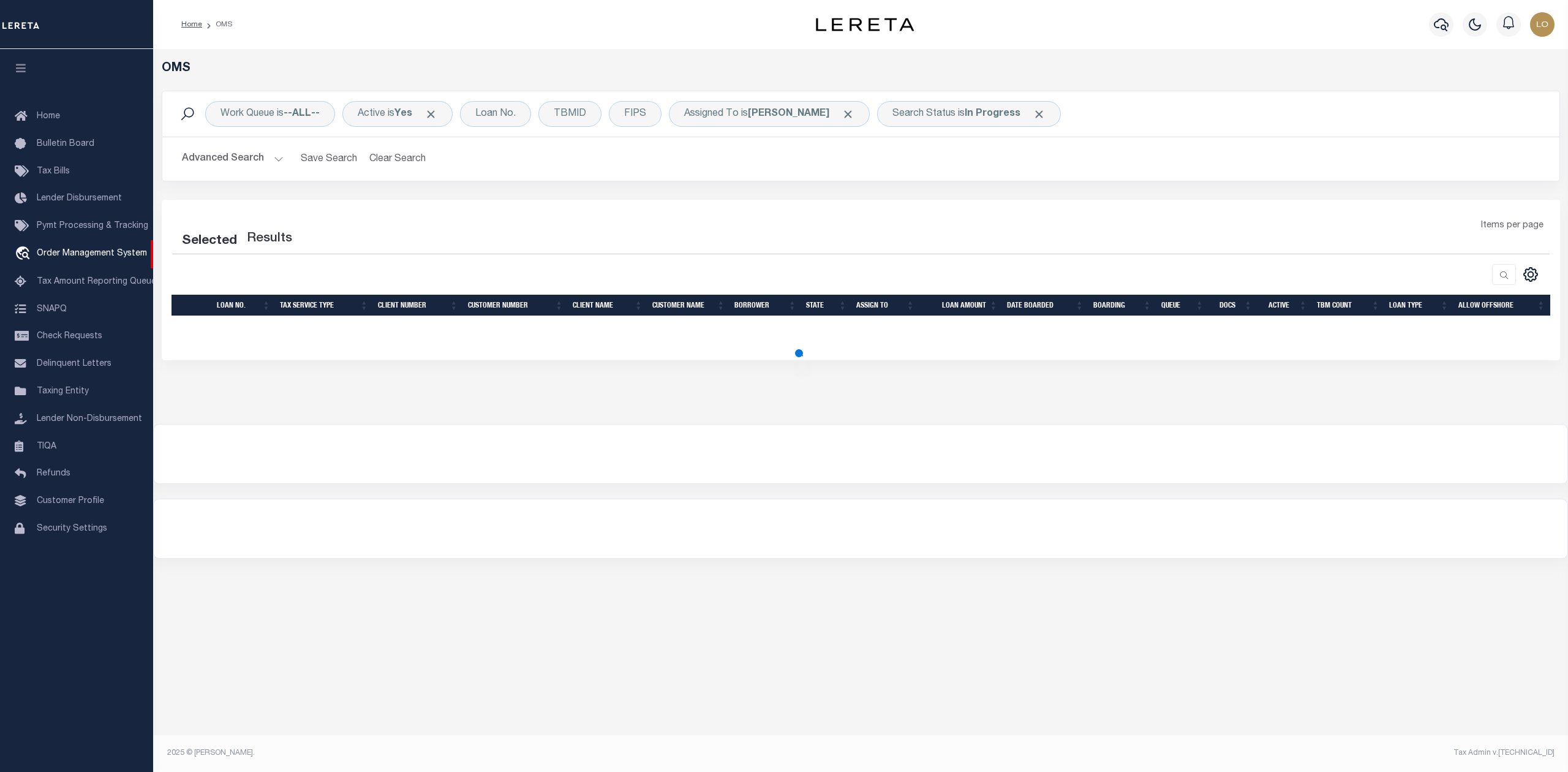
select select "200"
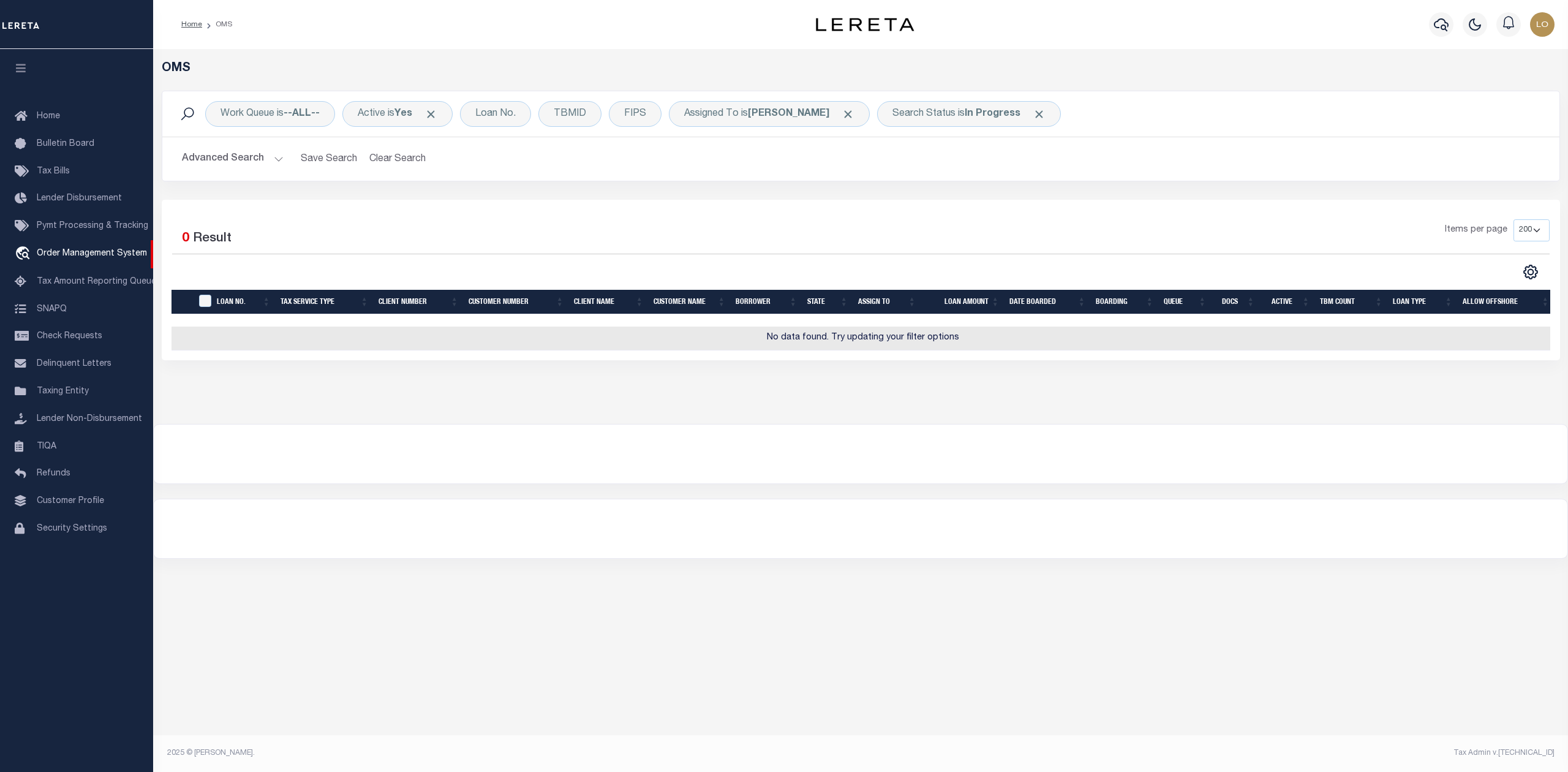
click at [602, 216] on div "Selected 0 Result Items per page 10 25 50 100 200" at bounding box center [861, 280] width 1398 height 161
click at [579, 224] on div "Items per page 10 25 50 100 200" at bounding box center [1035, 235] width 1028 height 32
click at [932, 110] on div "Search Status is In Progress" at bounding box center [968, 114] width 184 height 26
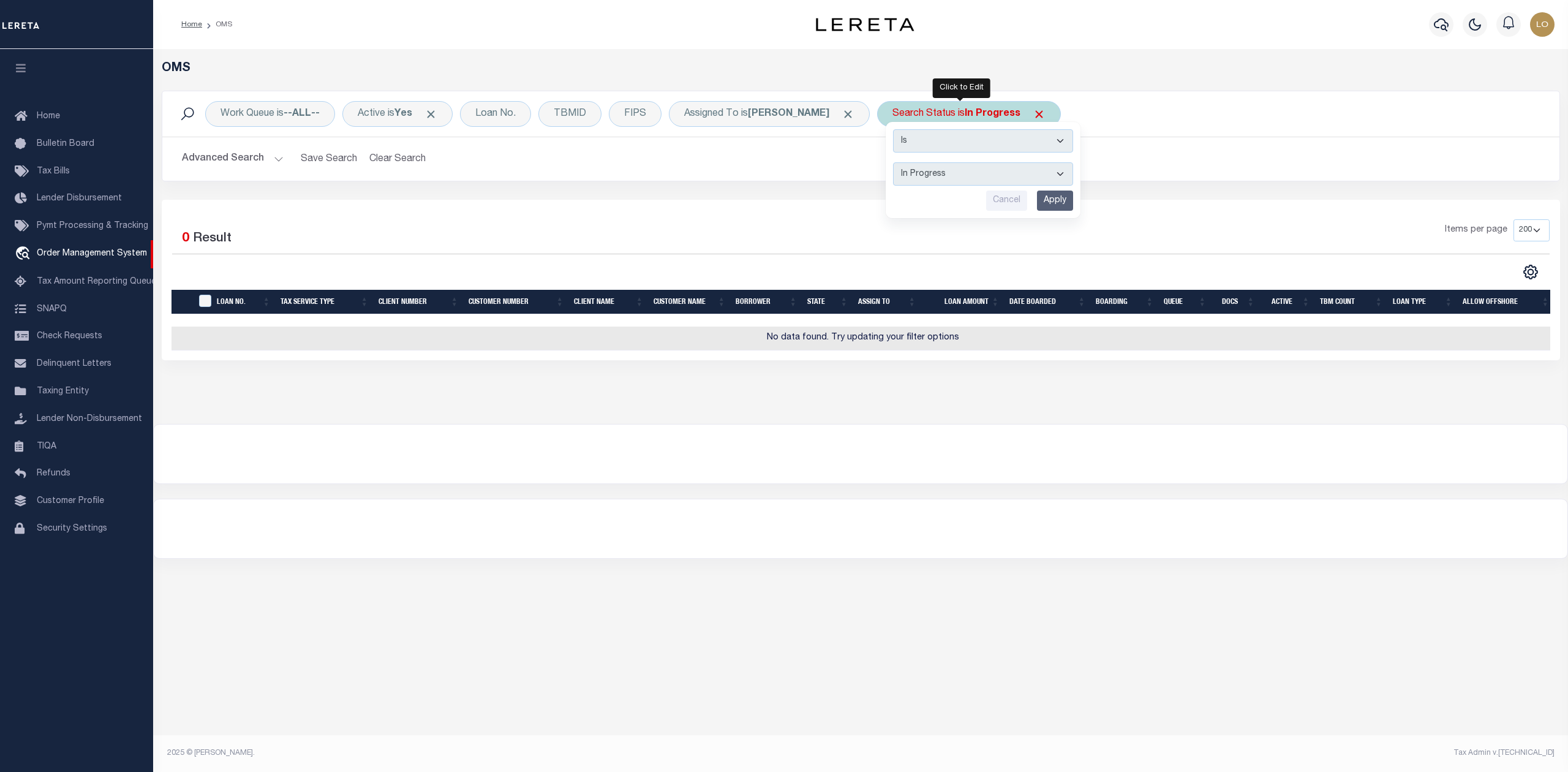
click at [930, 180] on select "Automated Search Bad Parcel Complete Duplicate Parcel High Dollar Reporting In …" at bounding box center [983, 174] width 180 height 23
select select "RD"
click at [893, 163] on select "Automated Search Bad Parcel Complete Duplicate Parcel High Dollar Reporting In …" at bounding box center [983, 174] width 180 height 23
click at [996, 177] on select "Automated Search Bad Parcel Complete Duplicate Parcel High Dollar Reporting In …" at bounding box center [983, 174] width 180 height 23
click at [893, 163] on select "Automated Search Bad Parcel Complete Duplicate Parcel High Dollar Reporting In …" at bounding box center [983, 174] width 180 height 23
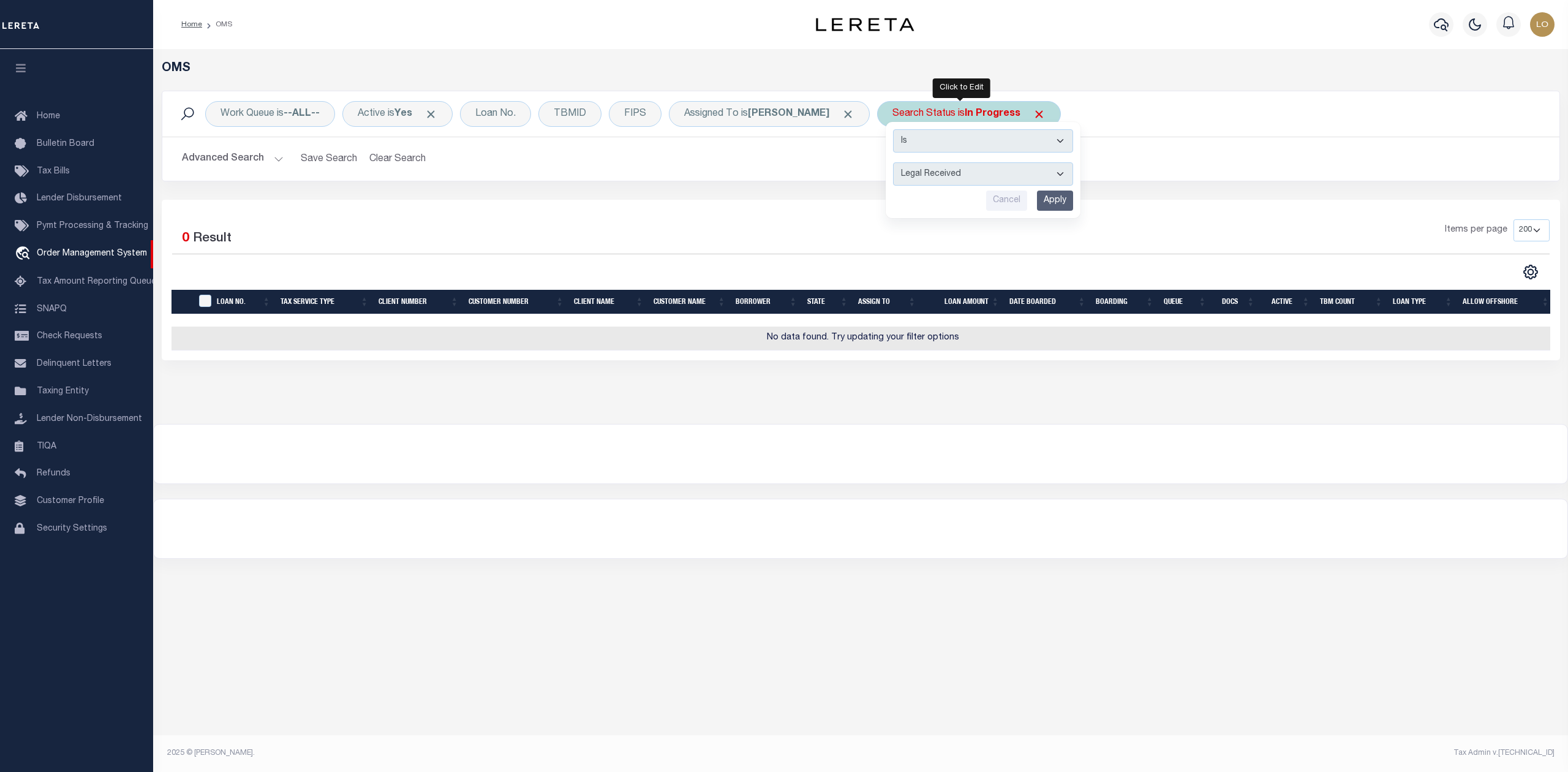
click at [1037, 201] on input "Apply" at bounding box center [1055, 200] width 36 height 20
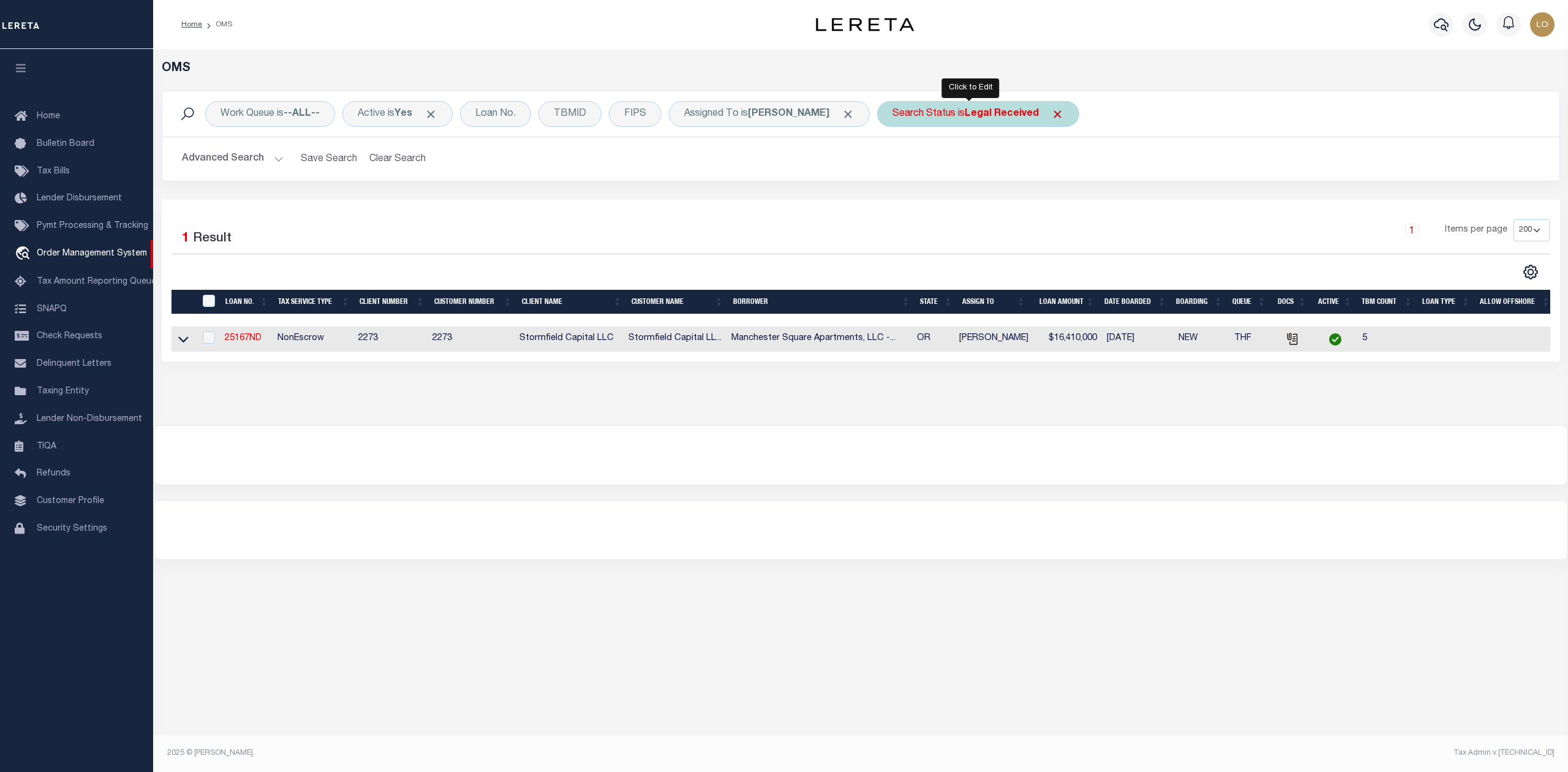
click at [972, 121] on div "Search Status is Legal Received" at bounding box center [978, 114] width 202 height 26
click at [925, 179] on select "Automated Search Bad Parcel Complete Duplicate Parcel High Dollar Reporting In …" at bounding box center [983, 174] width 180 height 23
select select "PH"
click at [893, 163] on select "Automated Search Bad Parcel Complete Duplicate Parcel High Dollar Reporting In …" at bounding box center [983, 174] width 180 height 23
click at [1045, 208] on input "Apply" at bounding box center [1055, 200] width 36 height 20
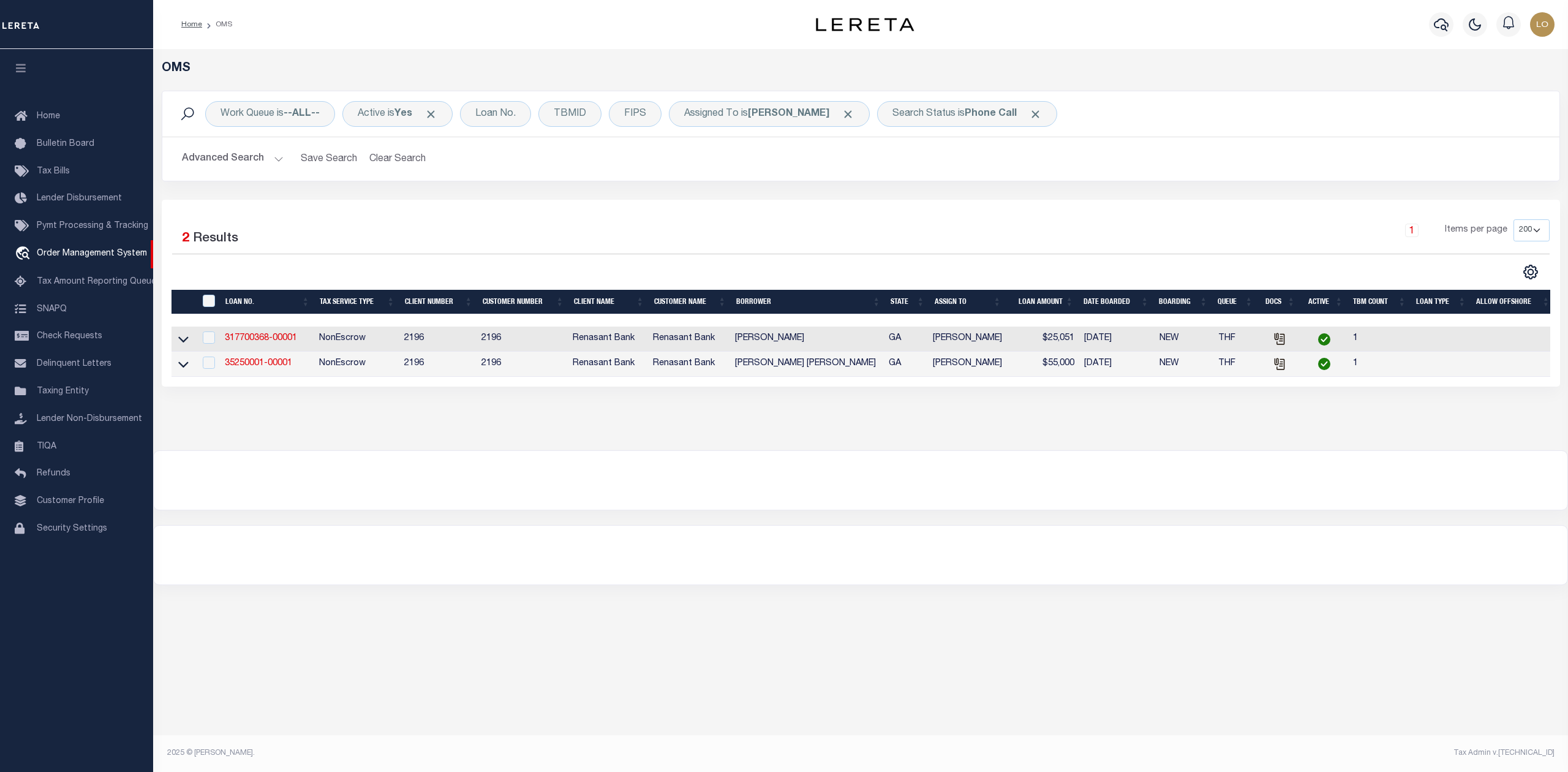
click at [701, 463] on div at bounding box center [860, 480] width 1414 height 59
click at [268, 334] on td "317700368-00001" at bounding box center [267, 339] width 94 height 25
checkbox input "true"
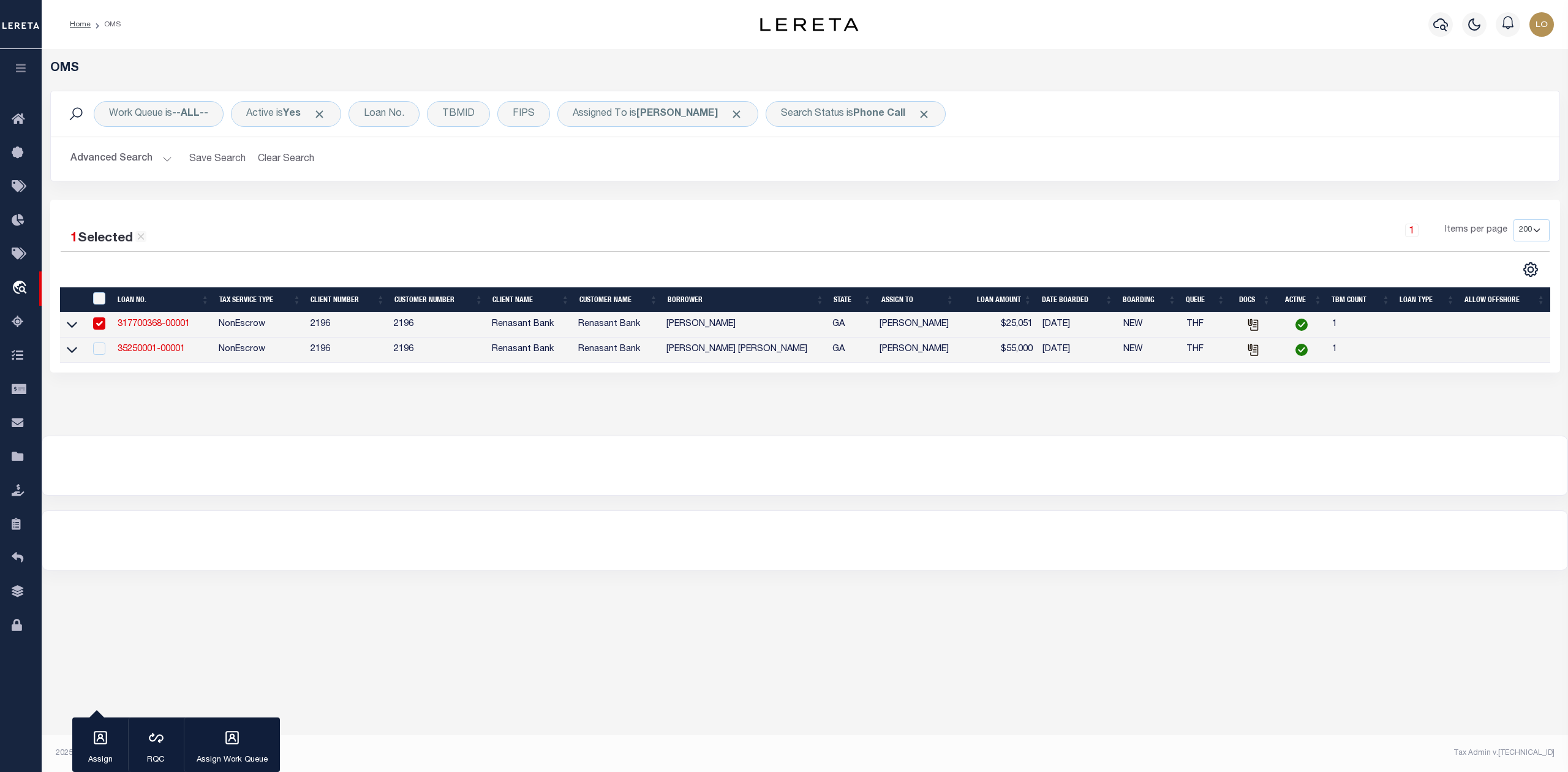
click at [161, 325] on link "317700368-00001" at bounding box center [154, 324] width 73 height 8
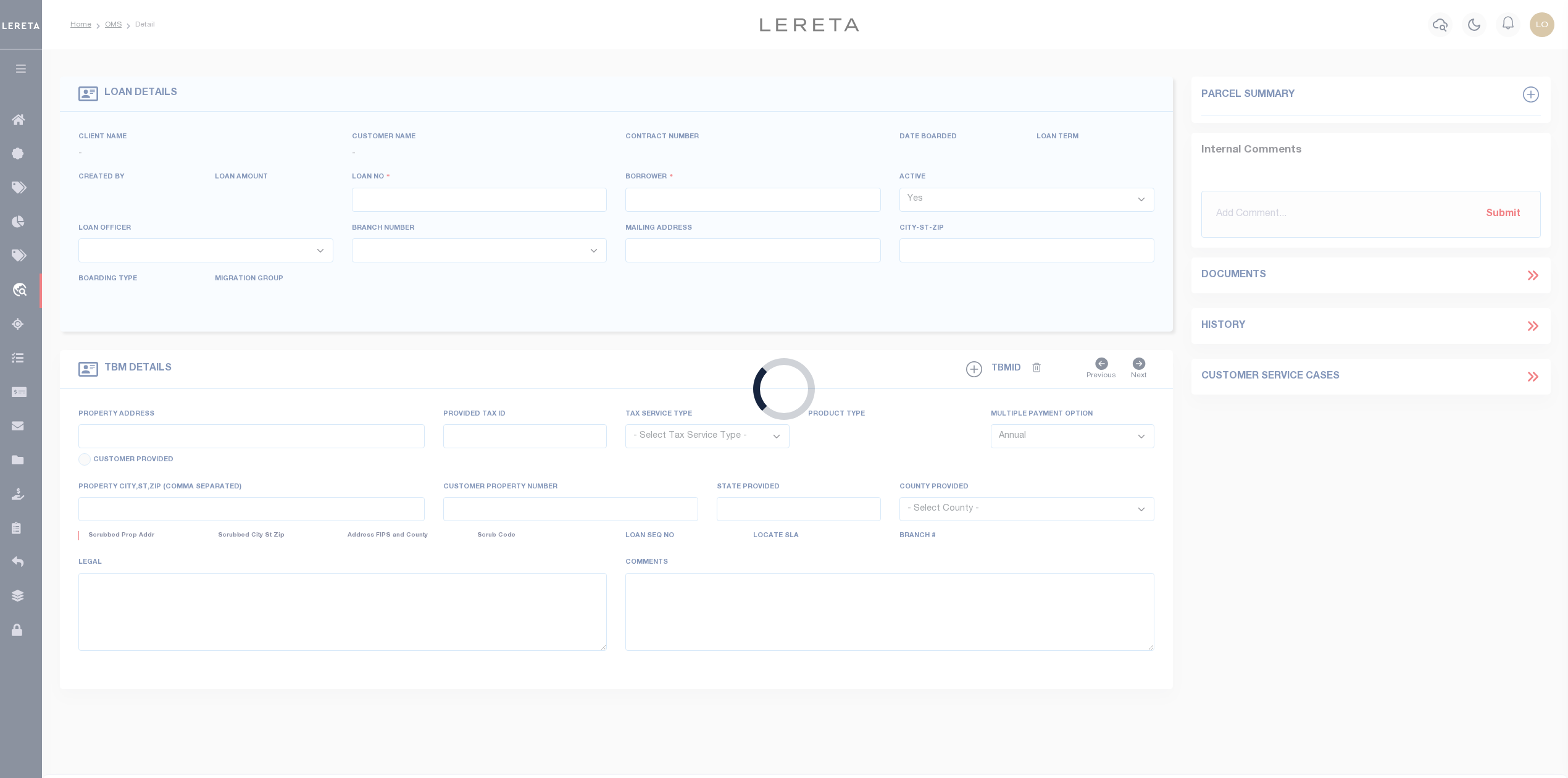
type input "317700368-00001"
type input "[PERSON_NAME]"
select select
select select "100"
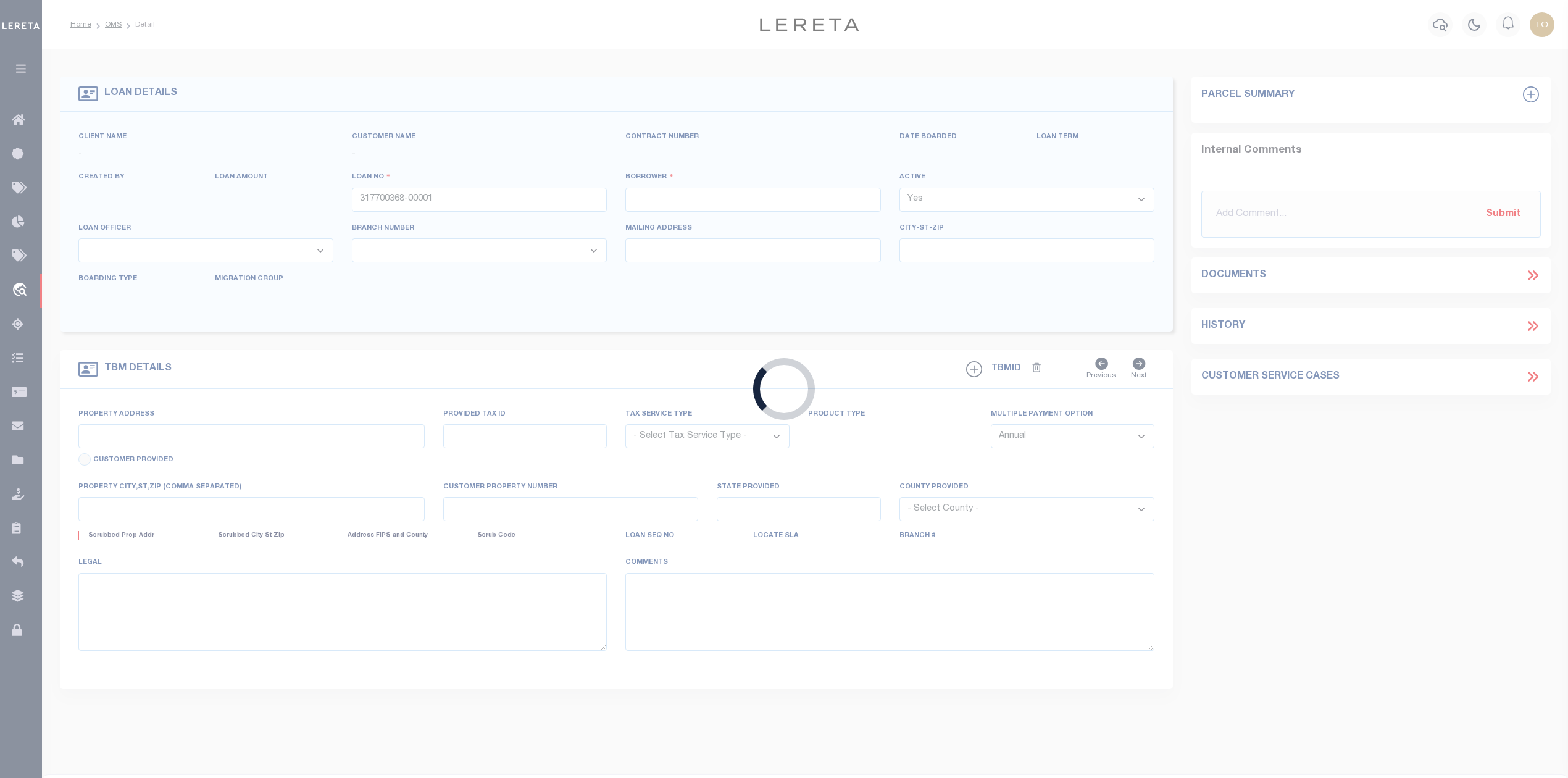
select select "NonEscrow"
select select "164191"
select select "5183"
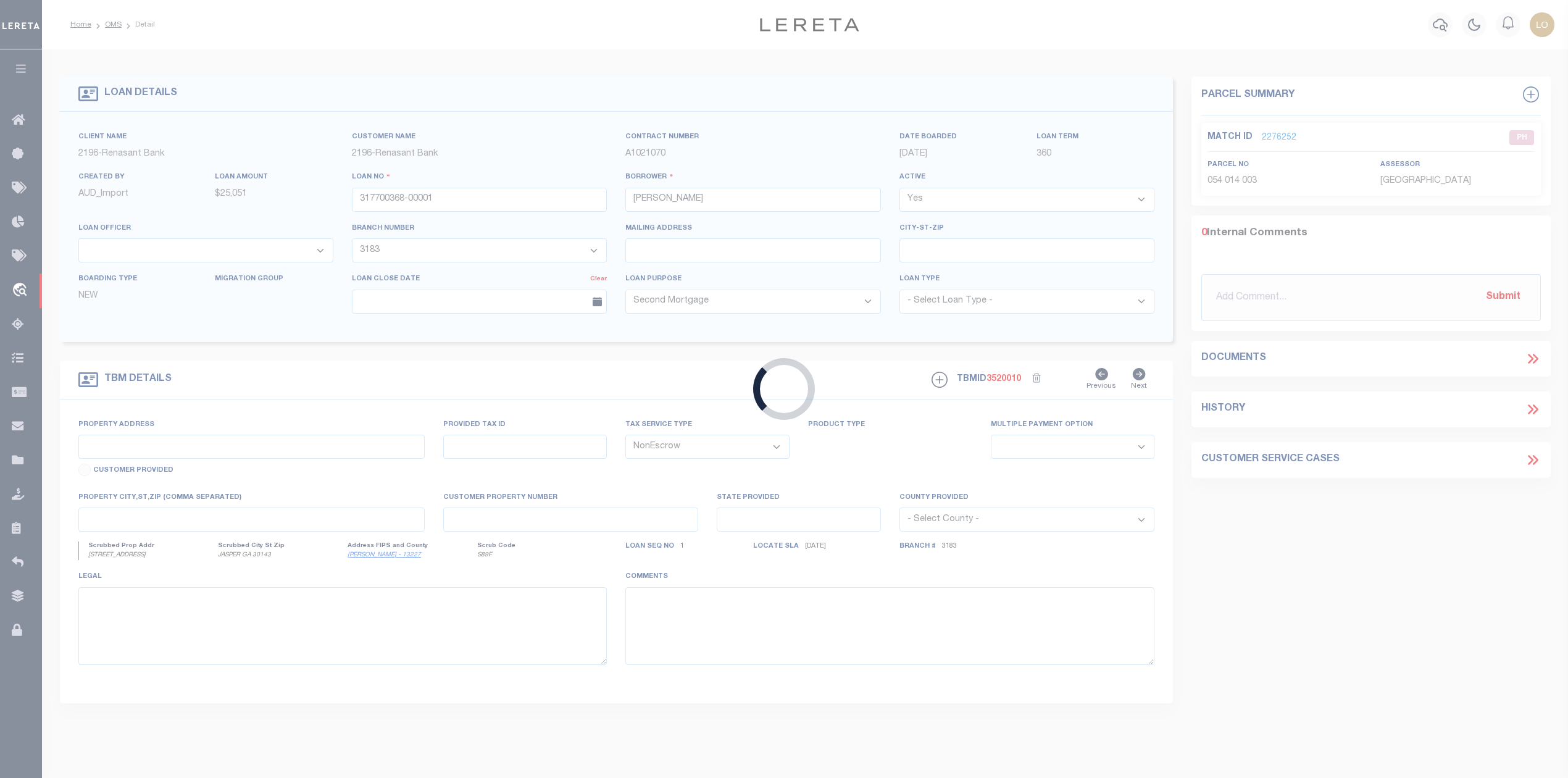
type input "10.17 ACRES [DEMOGRAPHIC_DATA][GEOGRAPHIC_DATA]"
select select
type input "JASPER GA 30143"
type input "GA"
select select
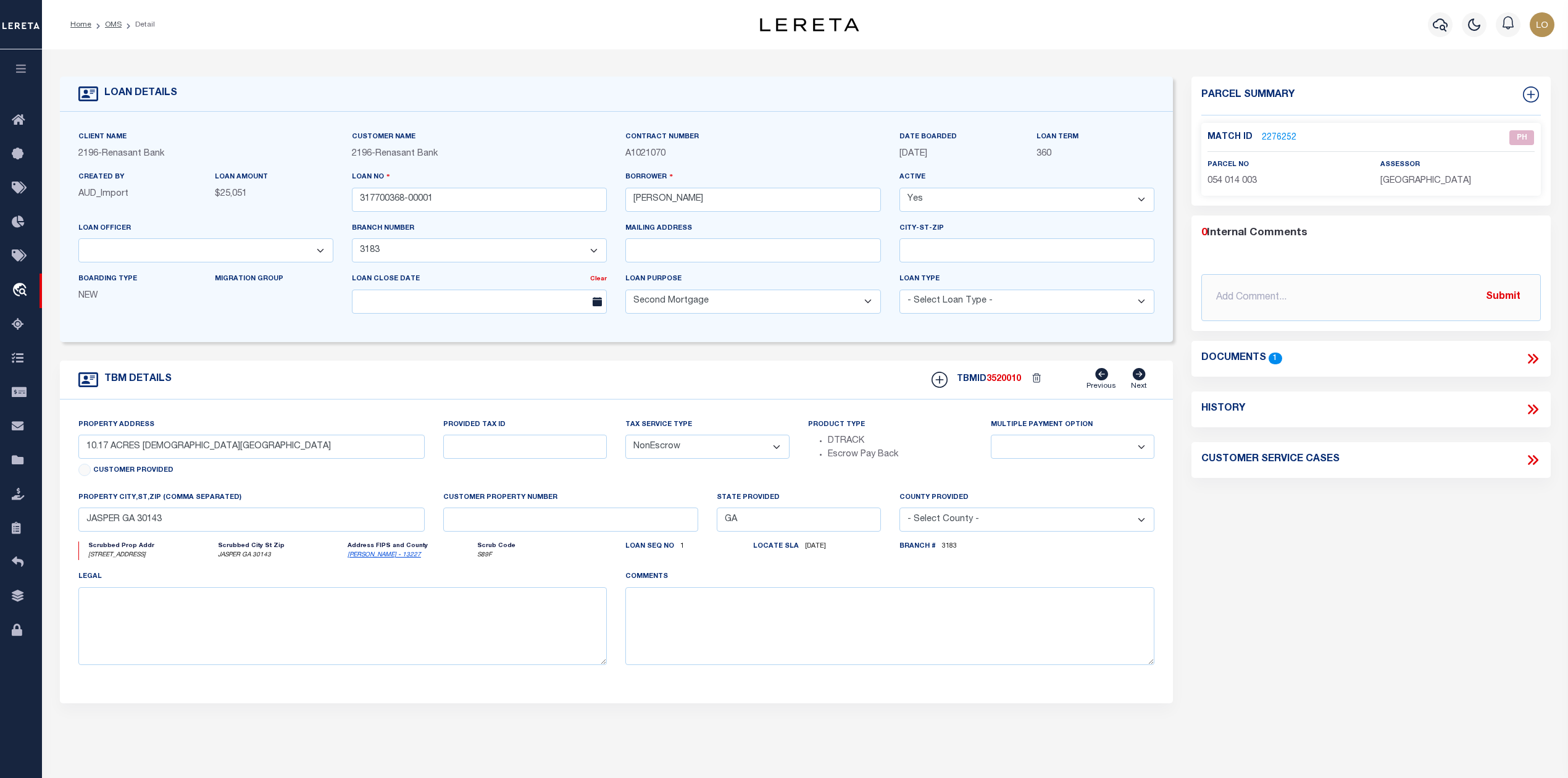
click at [1269, 136] on link "2276252" at bounding box center [1278, 138] width 34 height 13
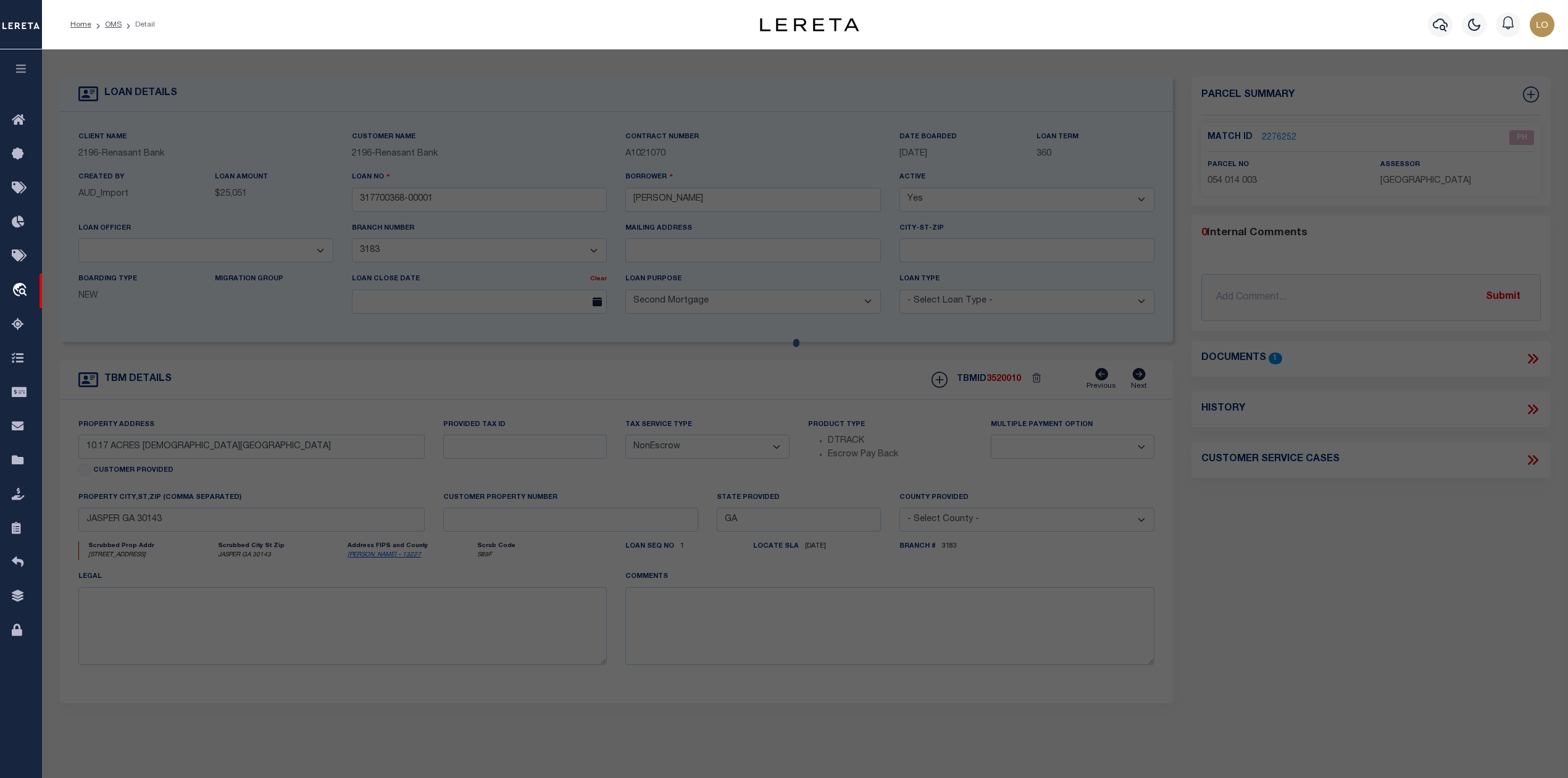
checkbox input "false"
select select "PH"
type input "[PERSON_NAME] L & [PERSON_NAME]"
select select "AGW"
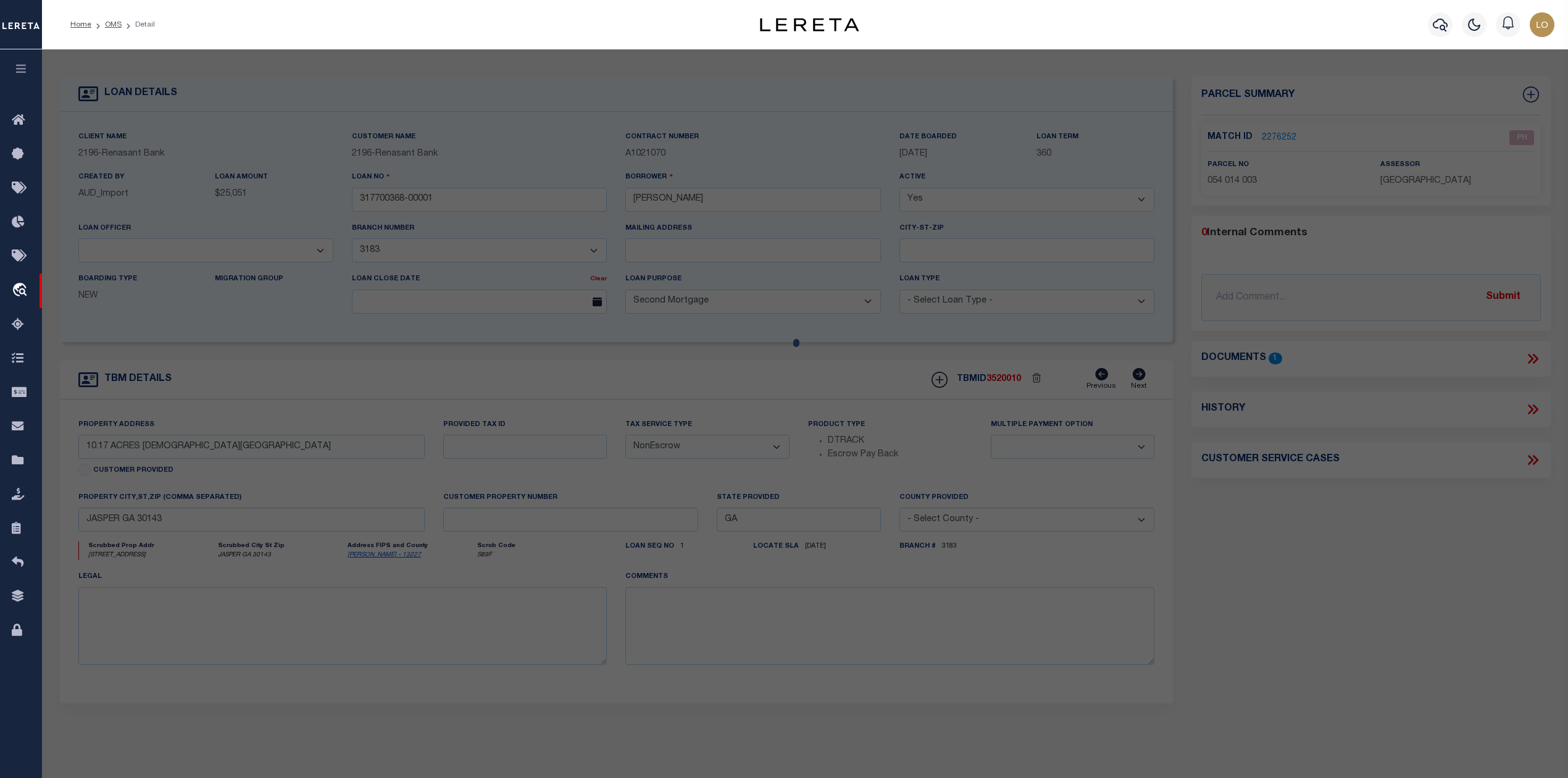
select select "LEG"
type input "[DEMOGRAPHIC_DATA][GEOGRAPHIC_DATA]"
type textarea "DIST13 LL85 10.17AC"
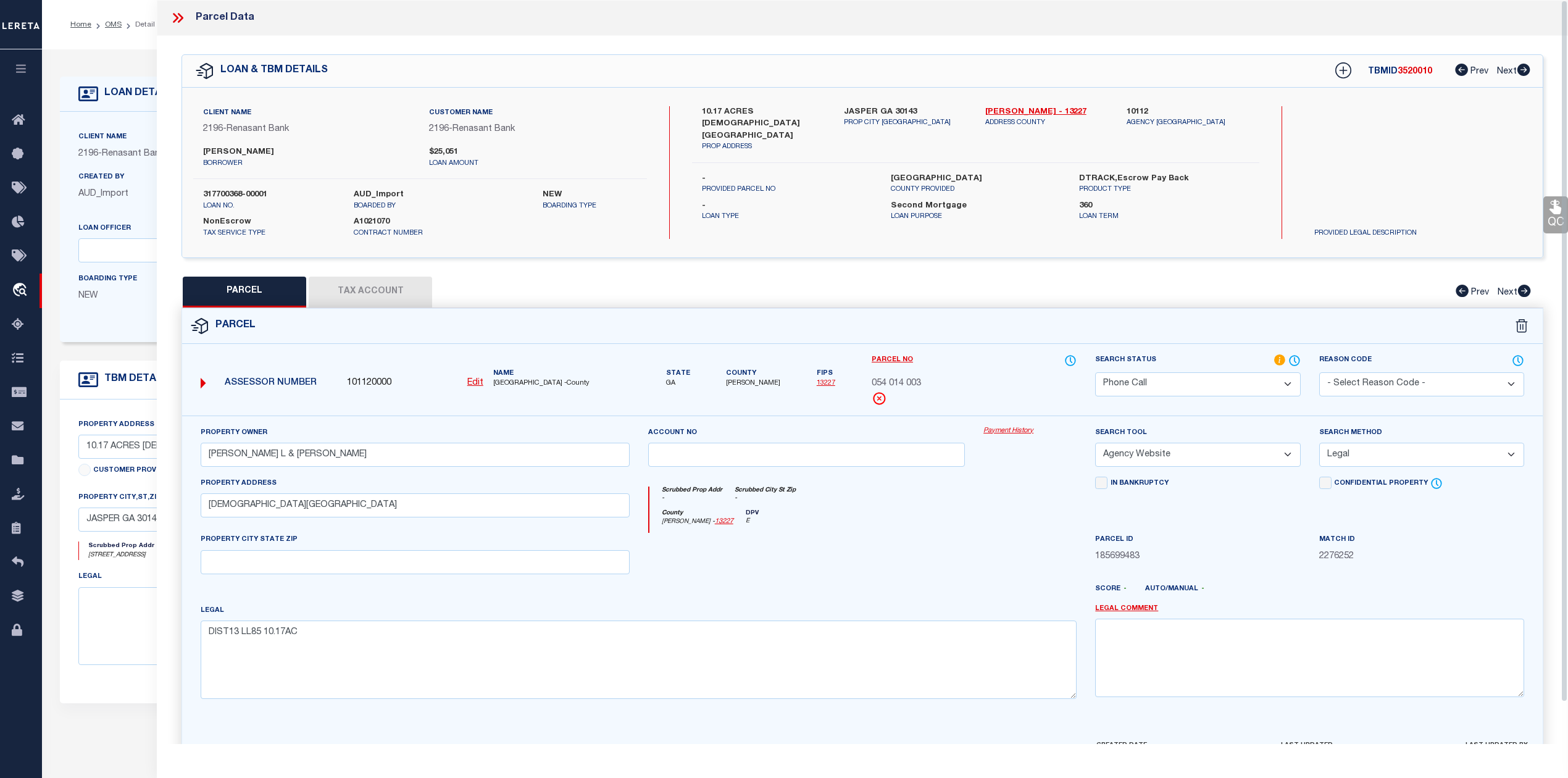
click at [766, 536] on div at bounding box center [806, 558] width 336 height 51
drag, startPoint x: 981, startPoint y: 110, endPoint x: 1013, endPoint y: 112, distance: 32.1
click at [1013, 112] on div "[PERSON_NAME] - 13227 ADDRESS COUNTY" at bounding box center [1046, 129] width 141 height 46
copy link "[PERSON_NAME]"
click at [1002, 108] on link "[PERSON_NAME] - 13227" at bounding box center [1046, 113] width 123 height 13
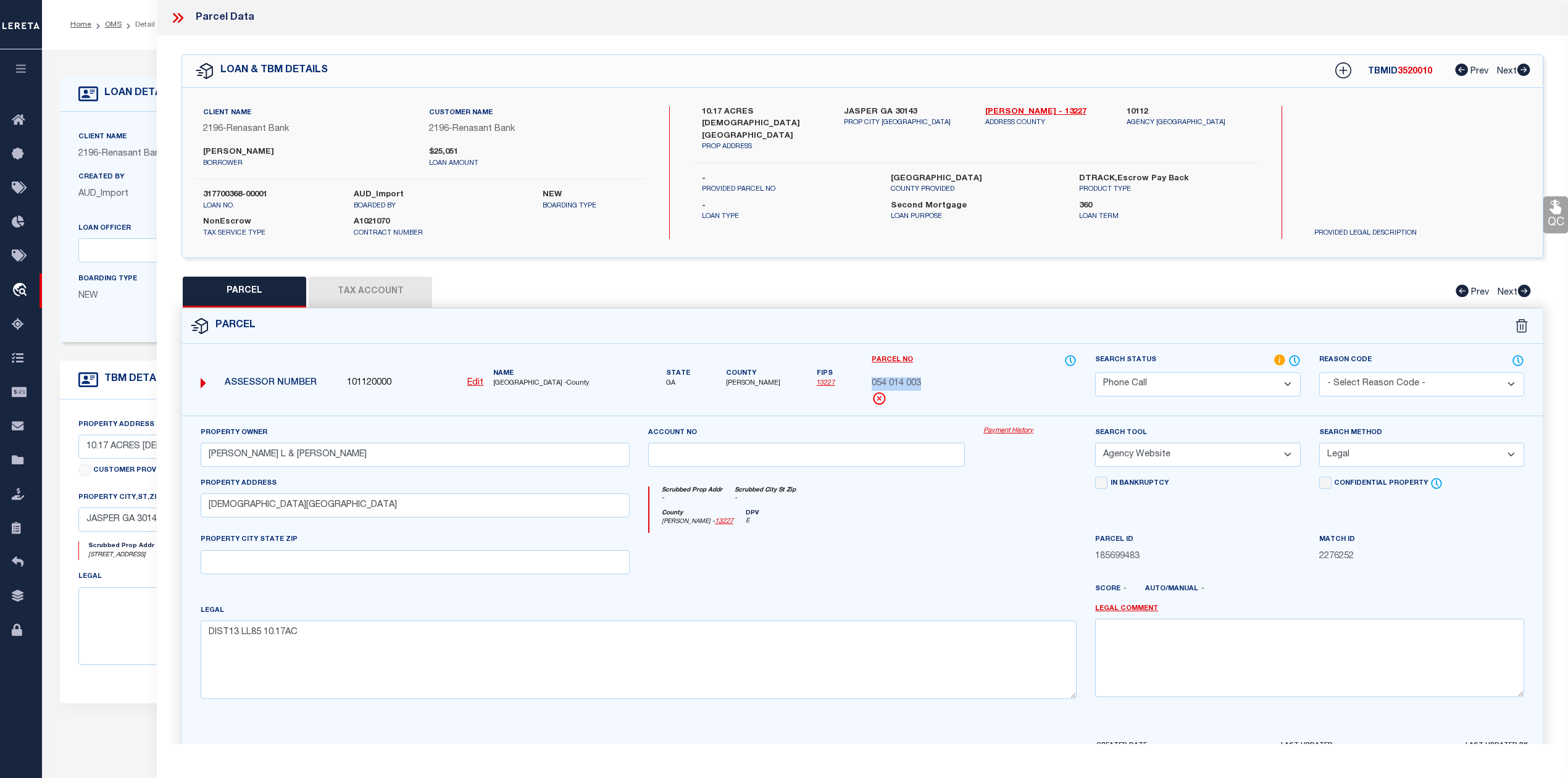
drag, startPoint x: 869, startPoint y: 379, endPoint x: 919, endPoint y: 383, distance: 50.2
click at [919, 383] on div "Parcel No 054 014 003" at bounding box center [974, 385] width 224 height 62
copy span "054 014 003"
click at [369, 295] on button "Tax Account" at bounding box center [370, 292] width 123 height 31
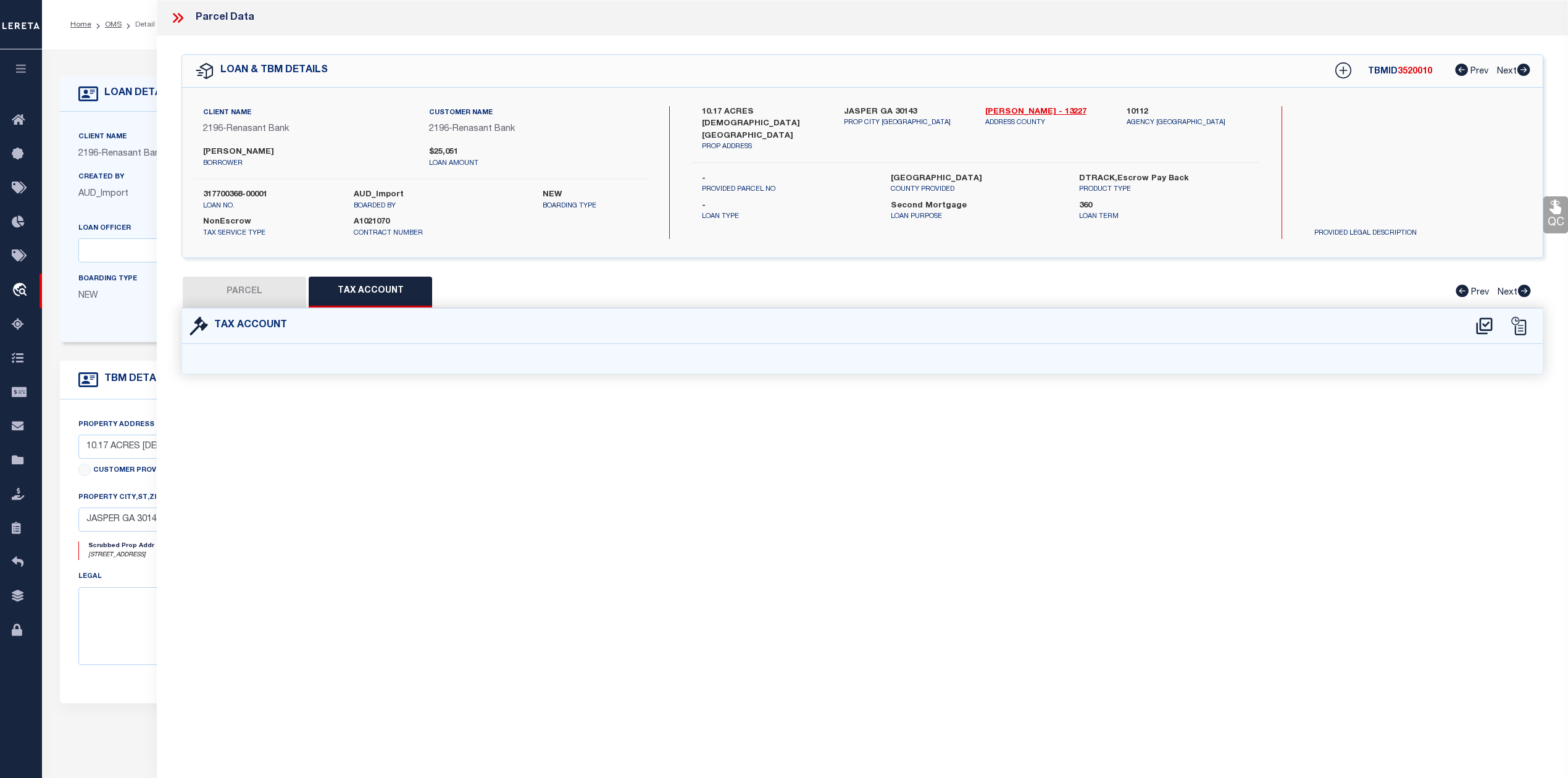
select select "100"
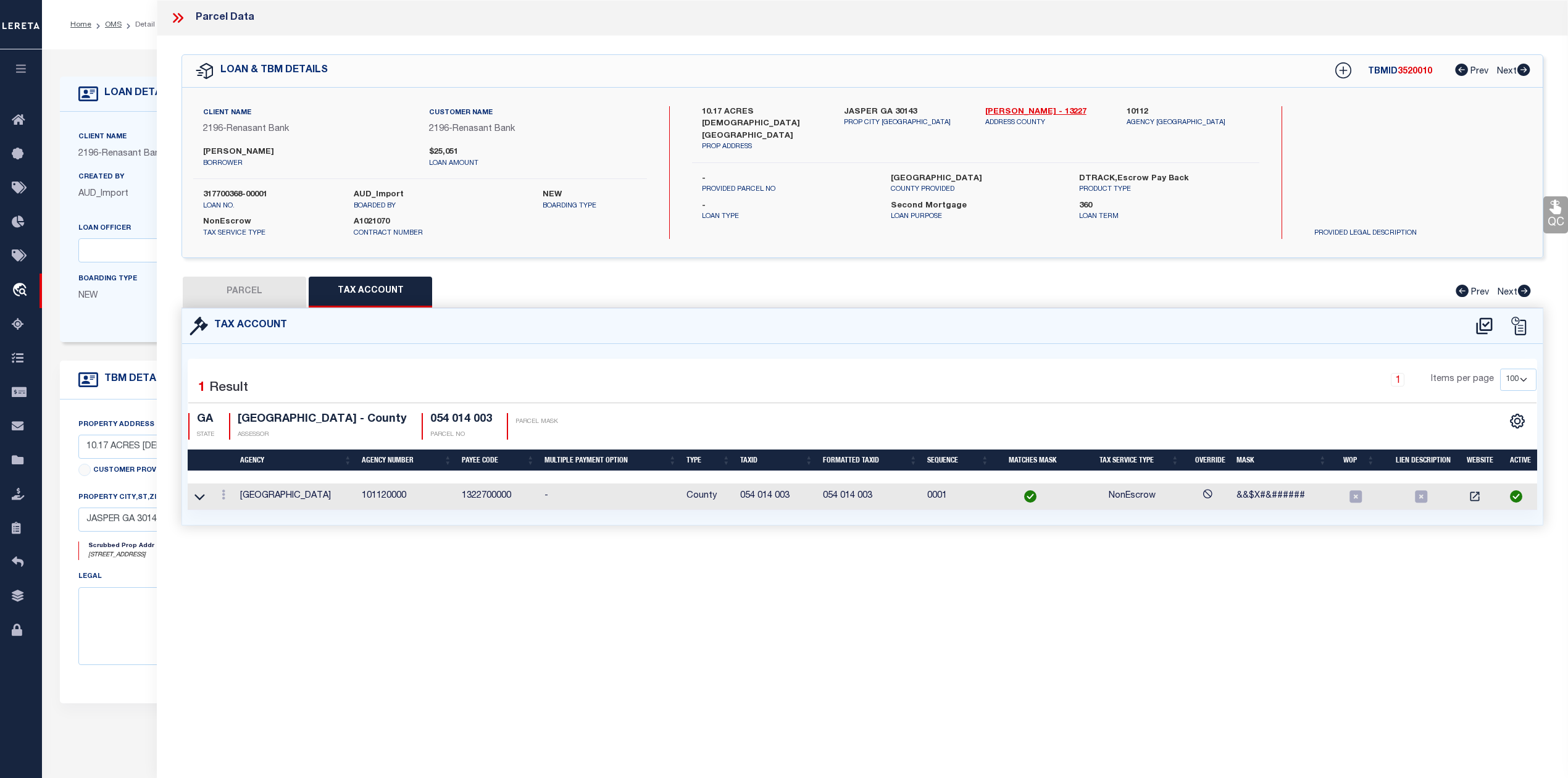
click at [502, 593] on div "Parcel Data QC QC QC - Select Status - Ready to QC" at bounding box center [862, 371] width 1411 height 744
click at [1480, 326] on icon at bounding box center [1484, 326] width 16 height 17
select select "100"
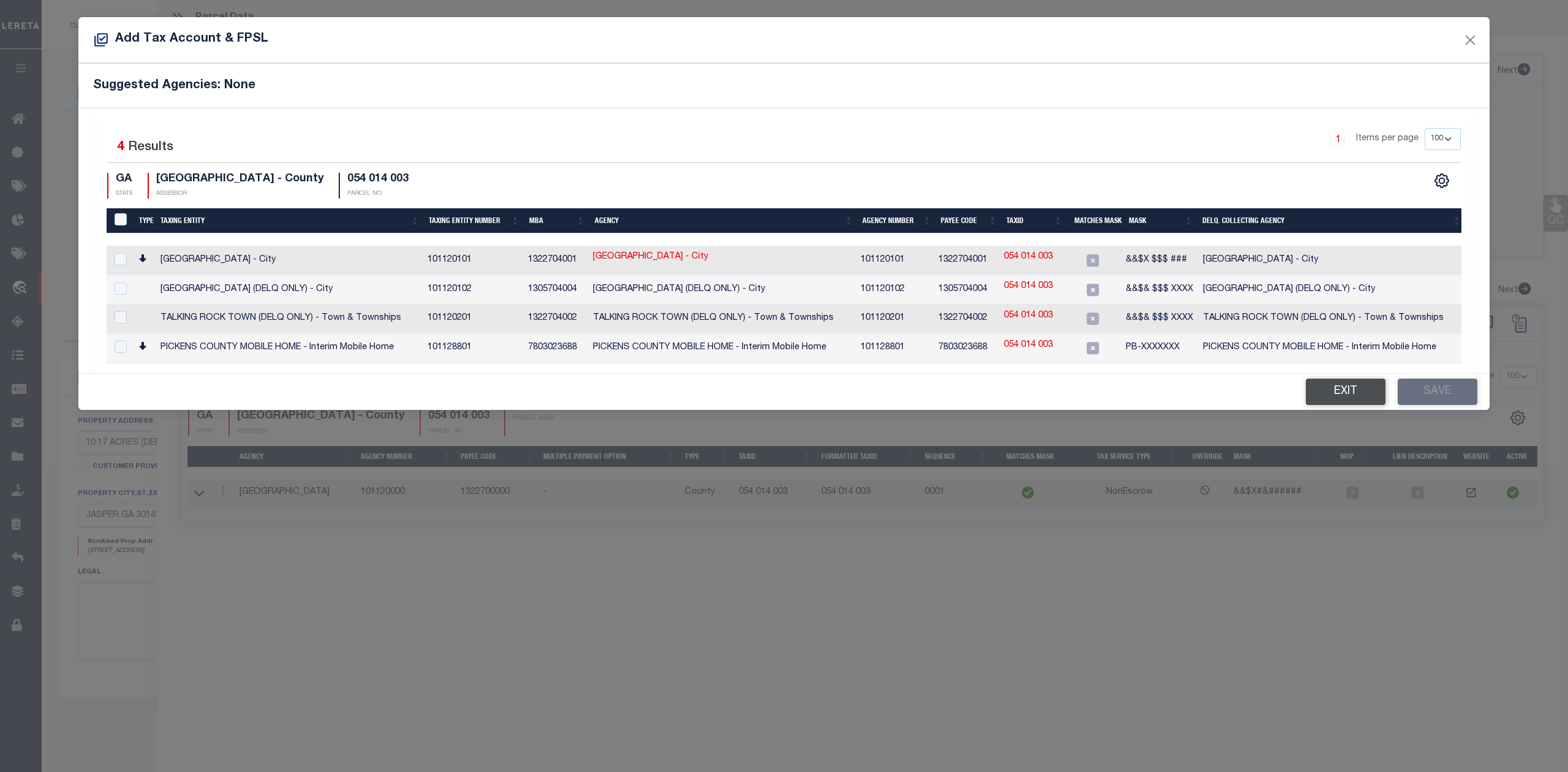
click at [1319, 390] on button "Exit" at bounding box center [1346, 392] width 80 height 27
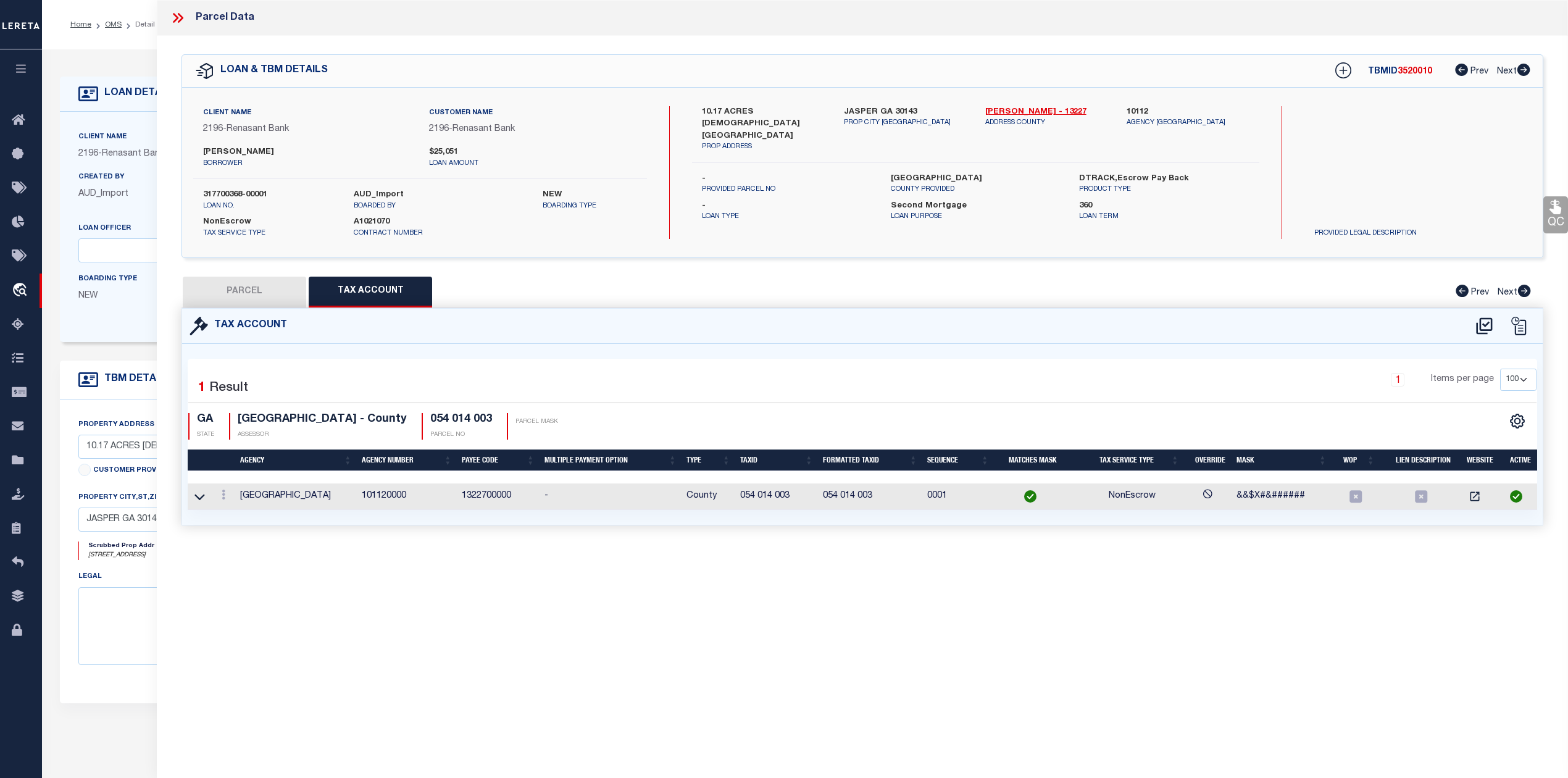
click at [1112, 597] on div "Parcel Data QC QC QC - Select Status - Ready to QC" at bounding box center [862, 371] width 1411 height 744
click at [241, 300] on button "PARCEL" at bounding box center [244, 292] width 123 height 31
select select "AS"
select select
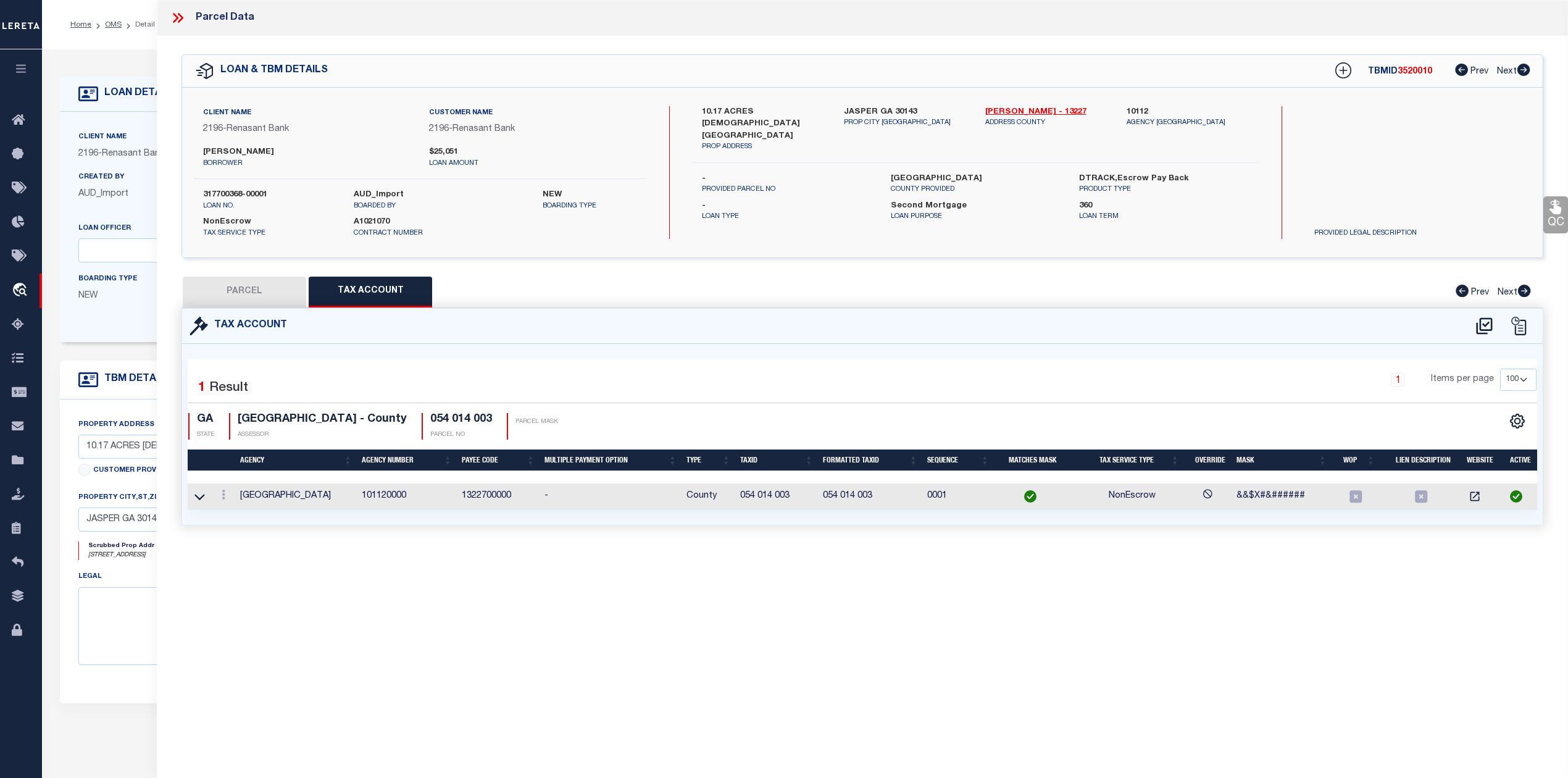
checkbox input "false"
select select "PH"
type input "[PERSON_NAME] L & [PERSON_NAME]"
select select "AGW"
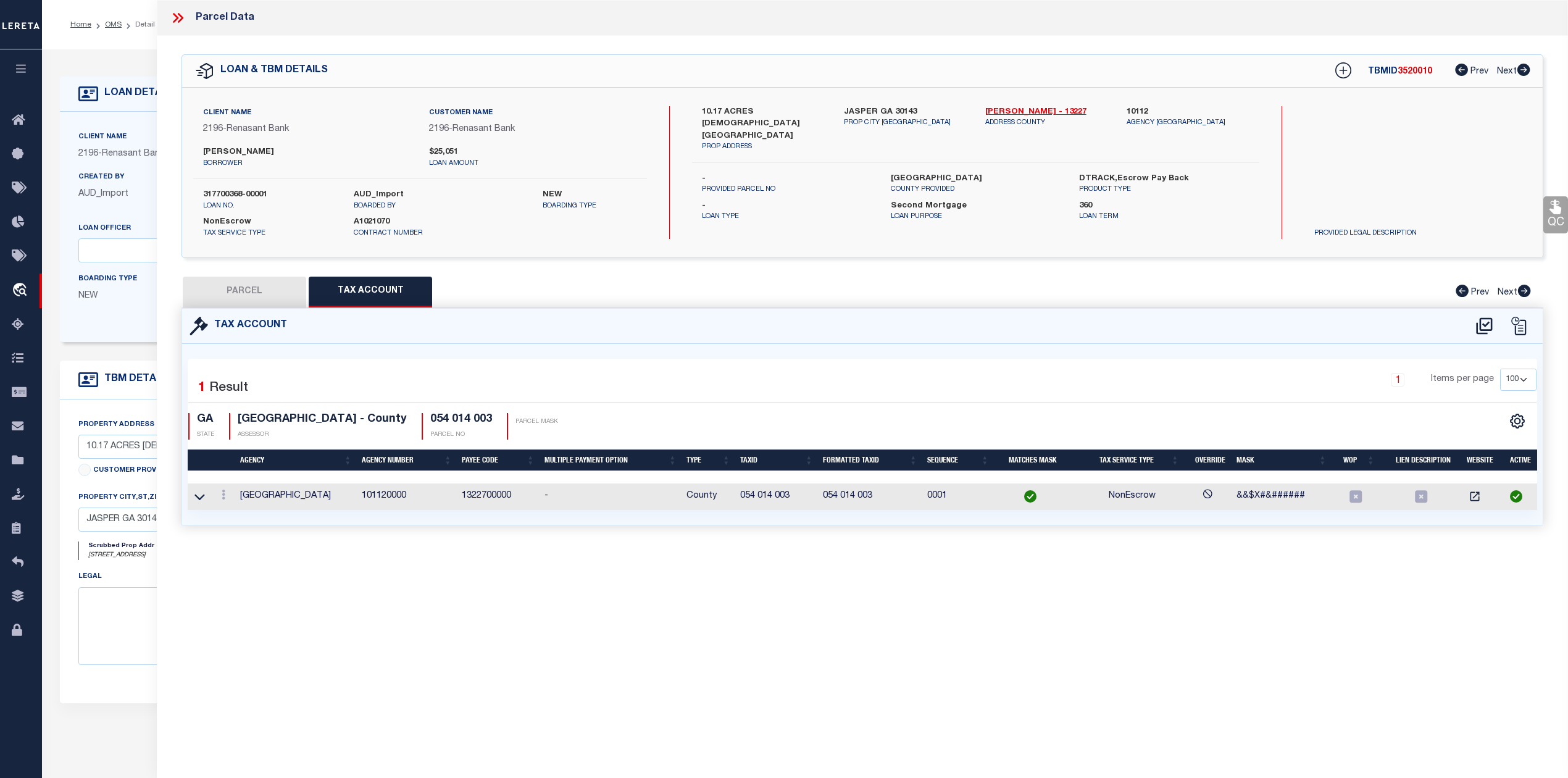
select select "LEG"
type input "[DEMOGRAPHIC_DATA][GEOGRAPHIC_DATA]"
type textarea "DIST13 LL85 10.17AC"
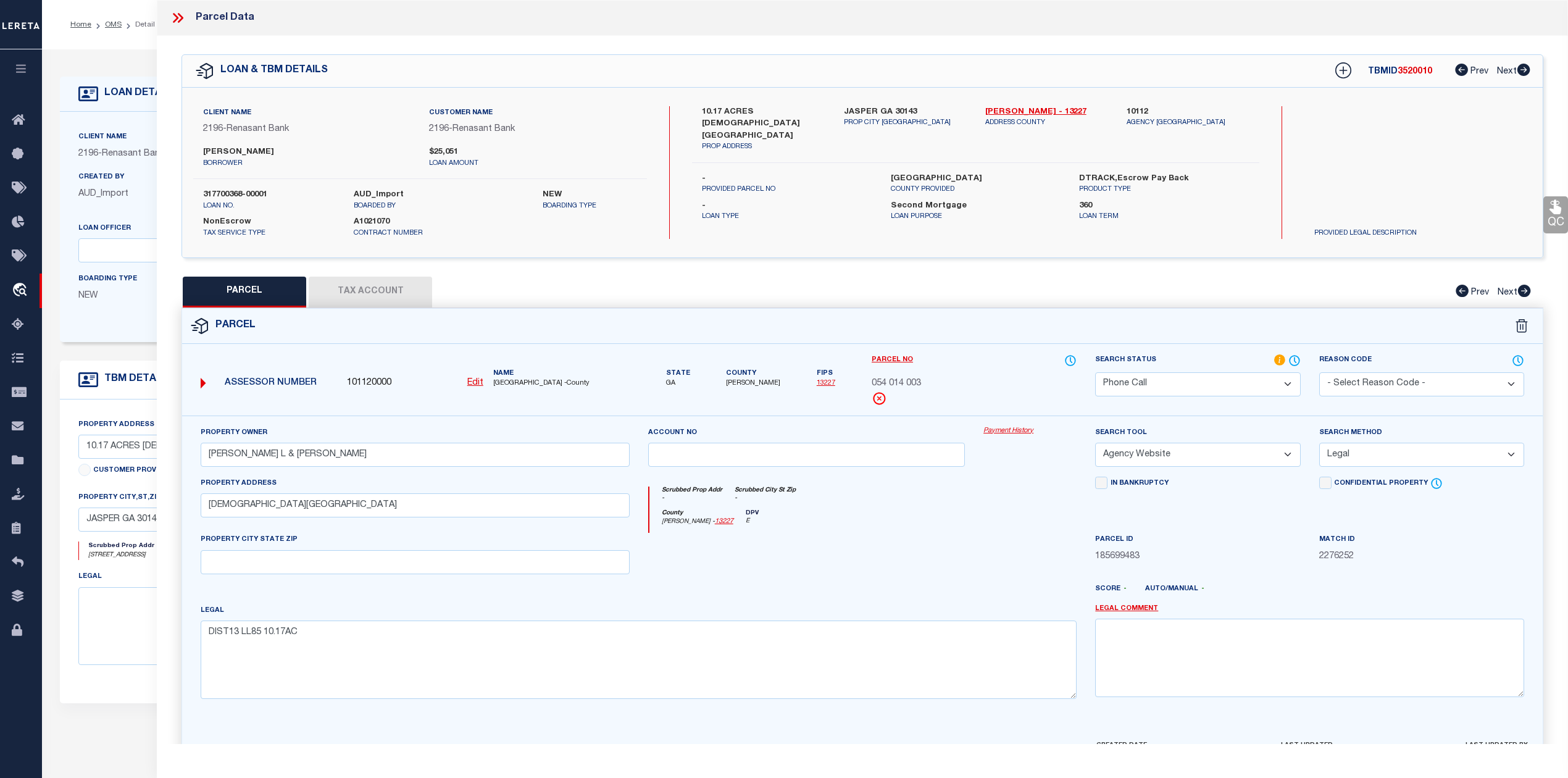
click at [769, 566] on div at bounding box center [806, 558] width 336 height 51
click at [1149, 383] on select "Automated Search Bad Parcel Complete Duplicate Parcel High Dollar Reporting In …" at bounding box center [1197, 384] width 205 height 24
click at [1095, 372] on select "Automated Search Bad Parcel Complete Duplicate Parcel High Dollar Reporting In …" at bounding box center [1197, 384] width 205 height 24
click at [914, 549] on div at bounding box center [806, 558] width 336 height 51
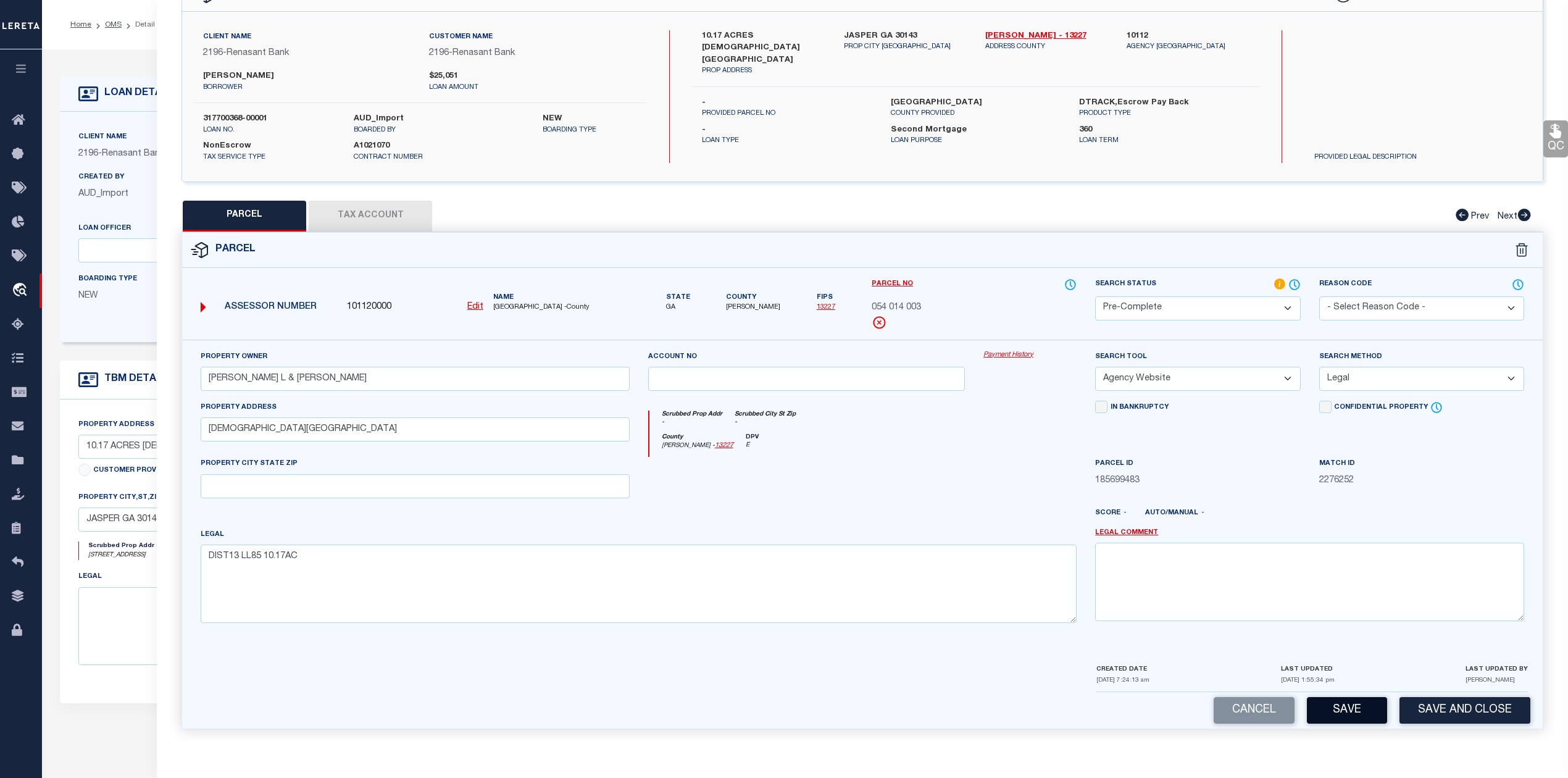
click at [1334, 713] on button "Save" at bounding box center [1346, 710] width 80 height 27
select select "AS"
select select
checkbox input "false"
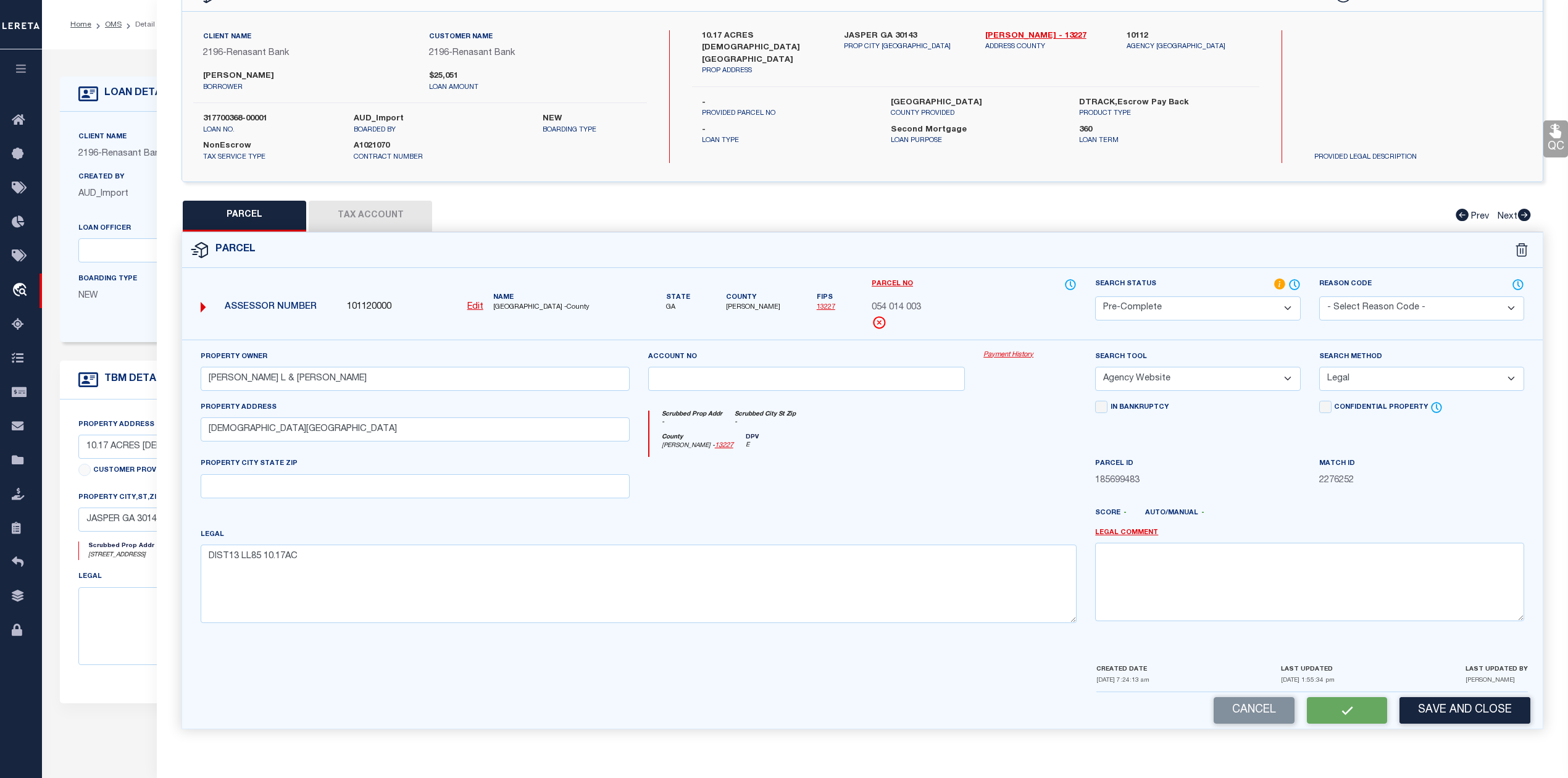
checkbox input "false"
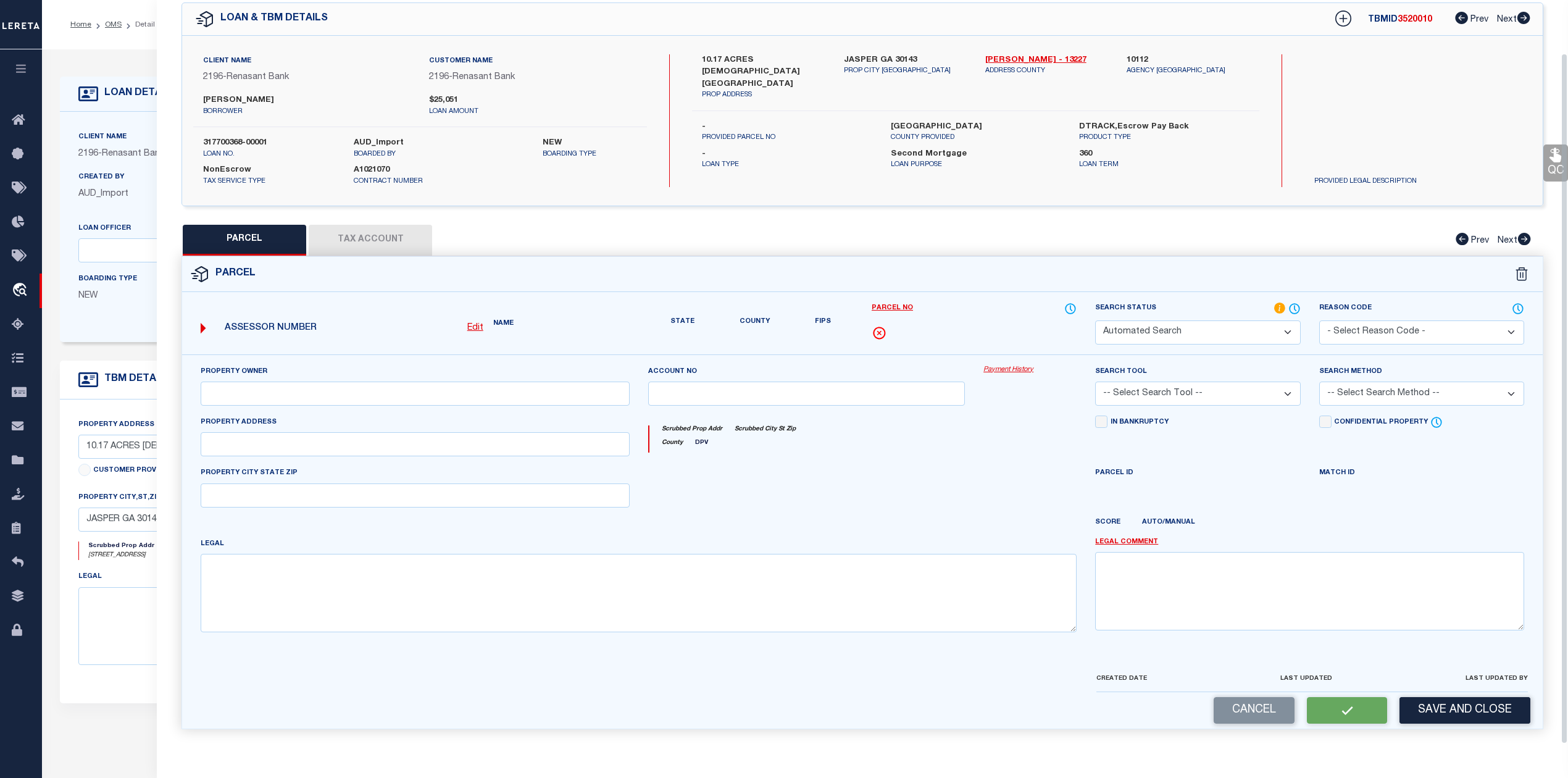
scroll to position [44, 0]
select select "PC"
type input "[PERSON_NAME] L & [PERSON_NAME]"
select select "AGW"
select select "LEG"
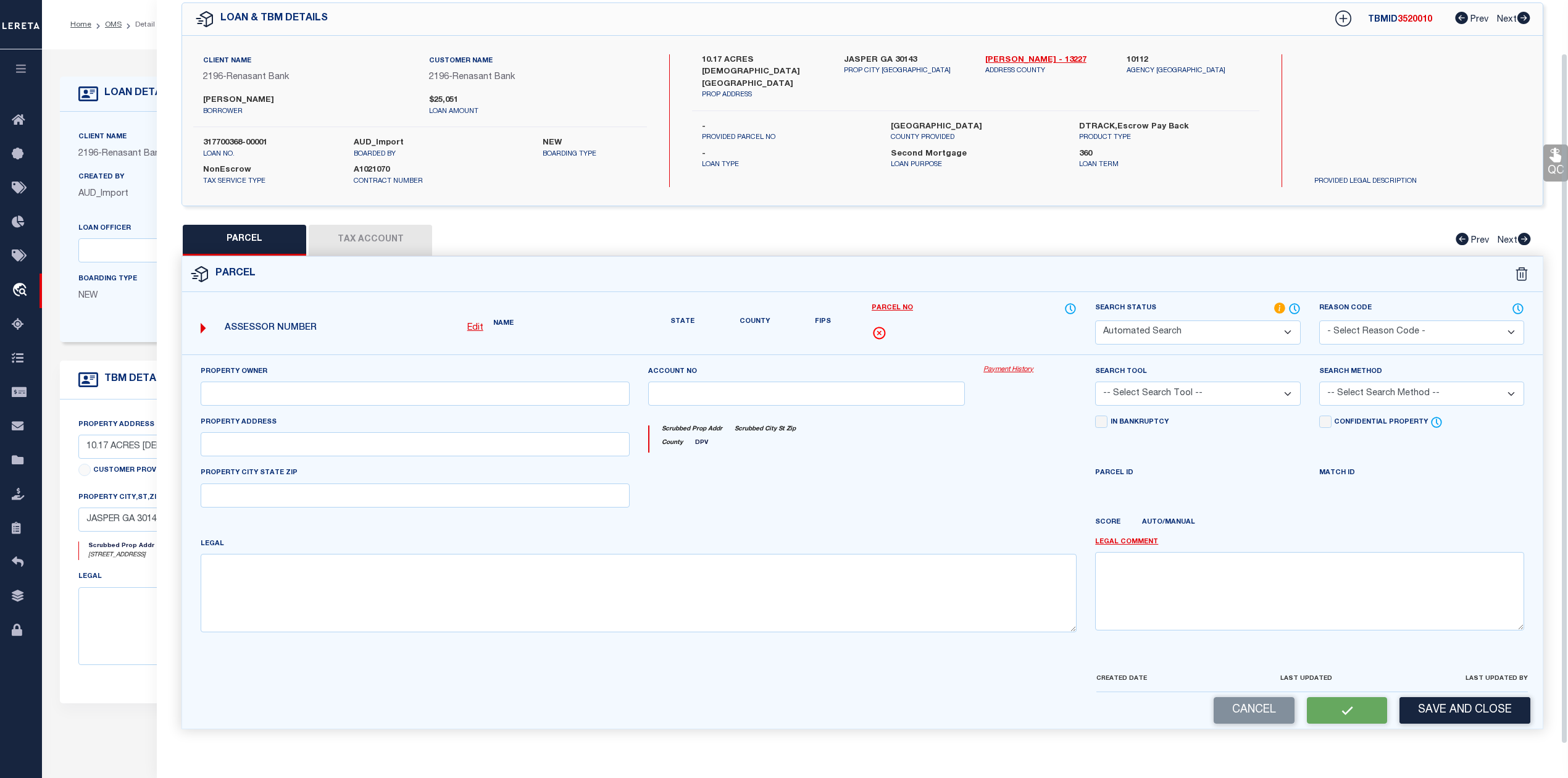
type input "[DEMOGRAPHIC_DATA][GEOGRAPHIC_DATA]"
type textarea "DIST13 LL85 10.17AC"
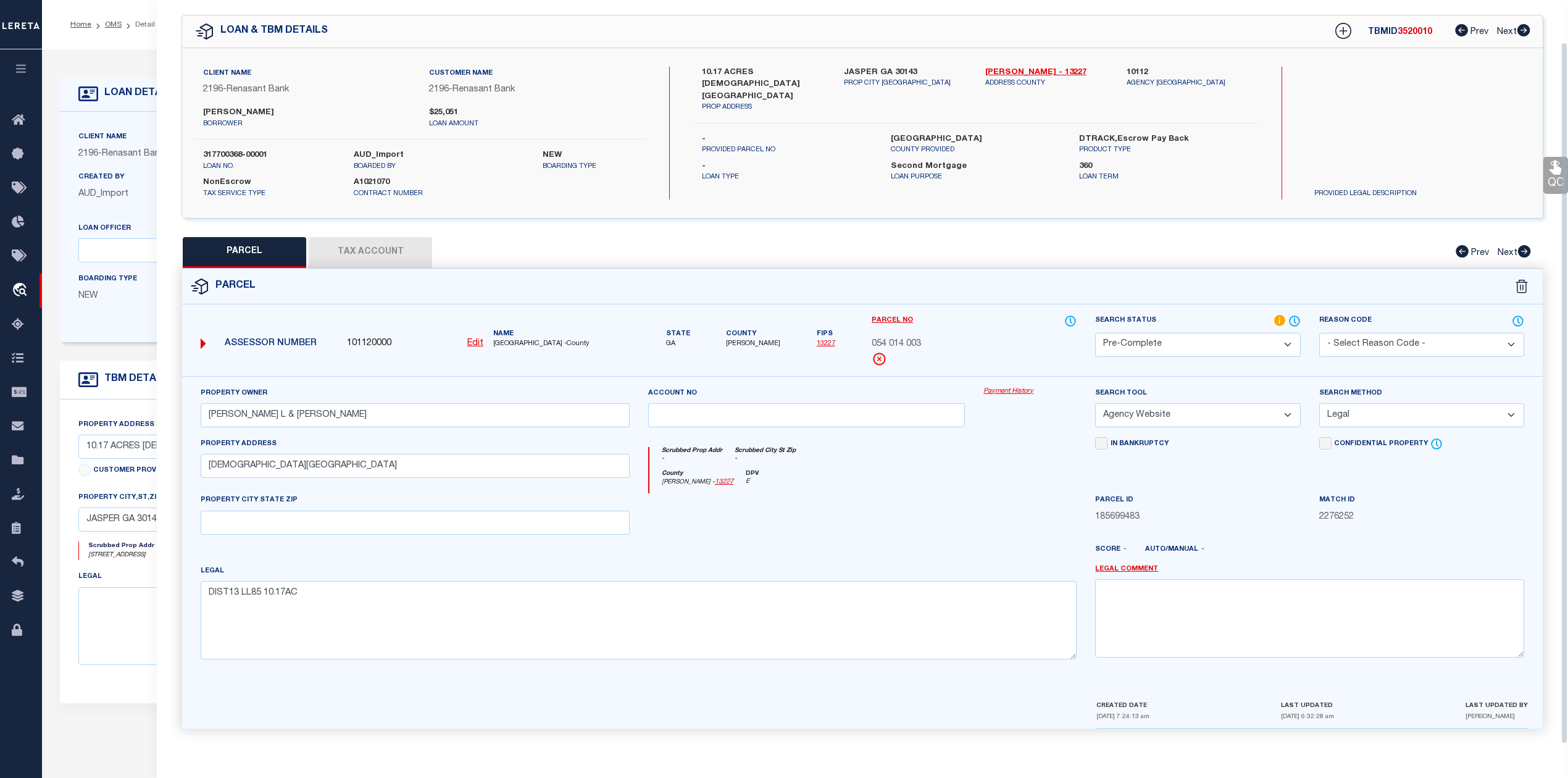
click at [817, 516] on div at bounding box center [806, 518] width 336 height 51
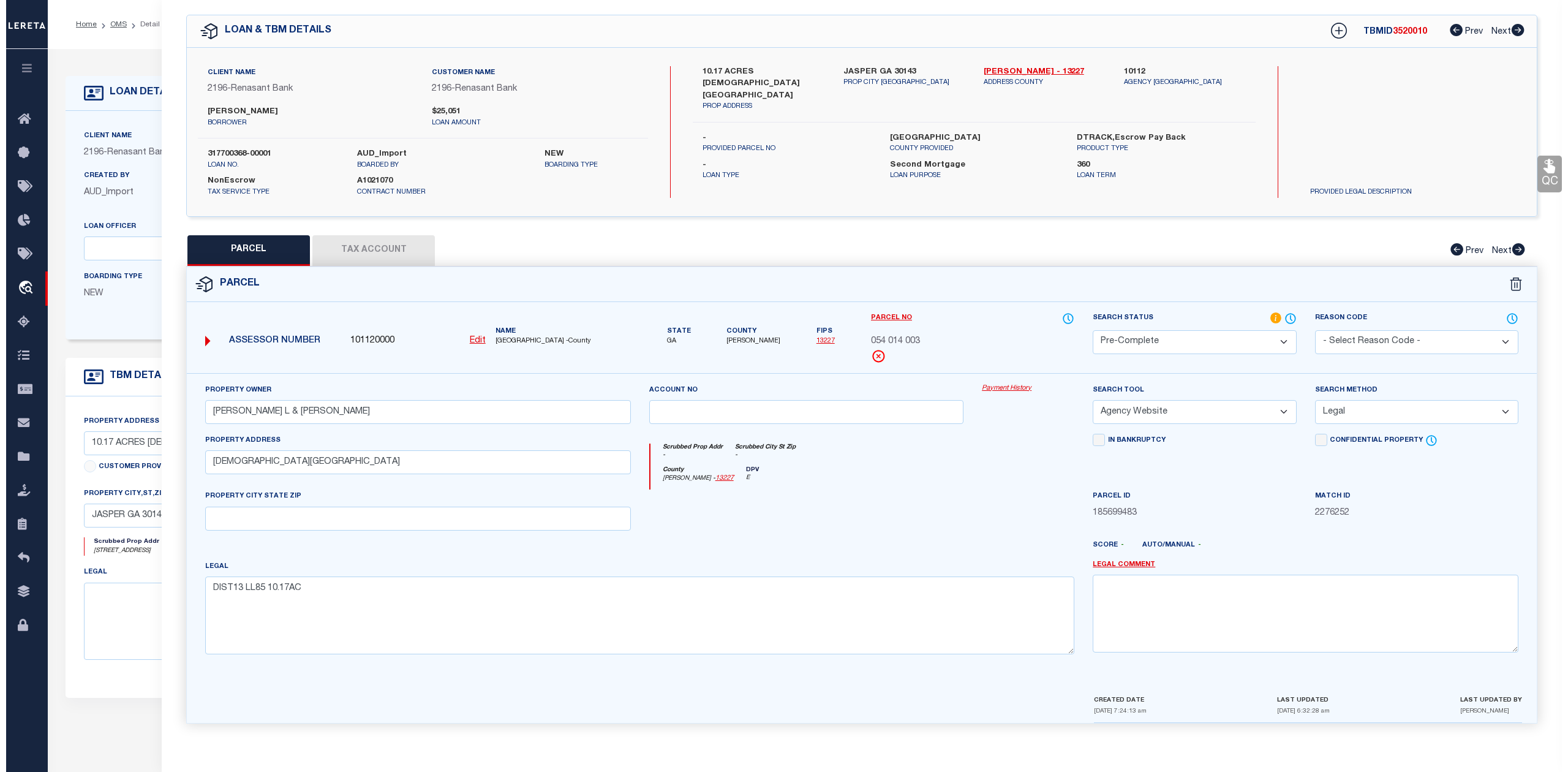
scroll to position [0, 0]
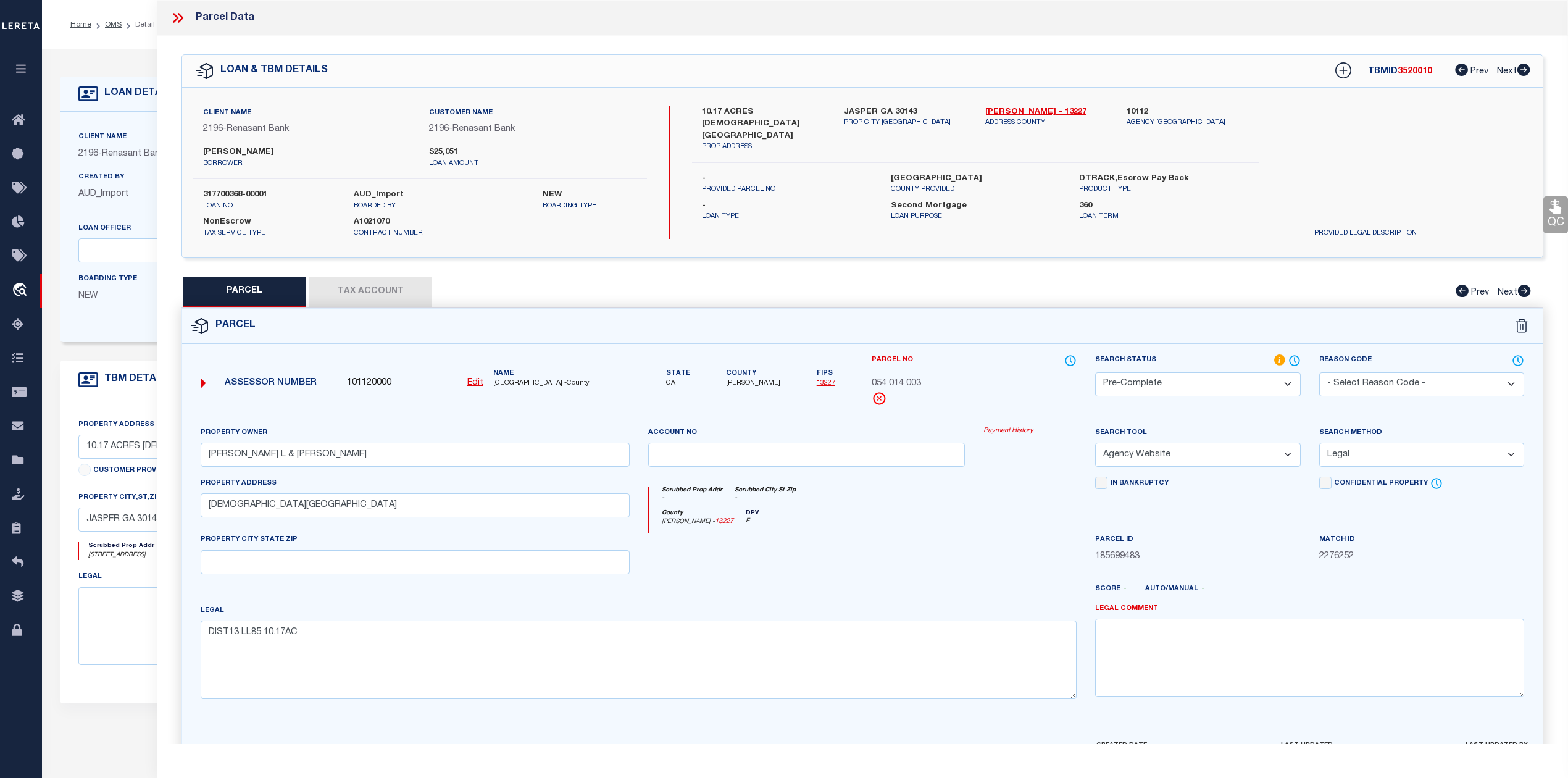
click at [1413, 74] on span "3520010" at bounding box center [1414, 72] width 34 height 8
copy span "3520010"
click at [1410, 134] on div "Search by Legal Customer" at bounding box center [1389, 146] width 171 height 81
click at [1413, 74] on span "3520010" at bounding box center [1414, 72] width 34 height 8
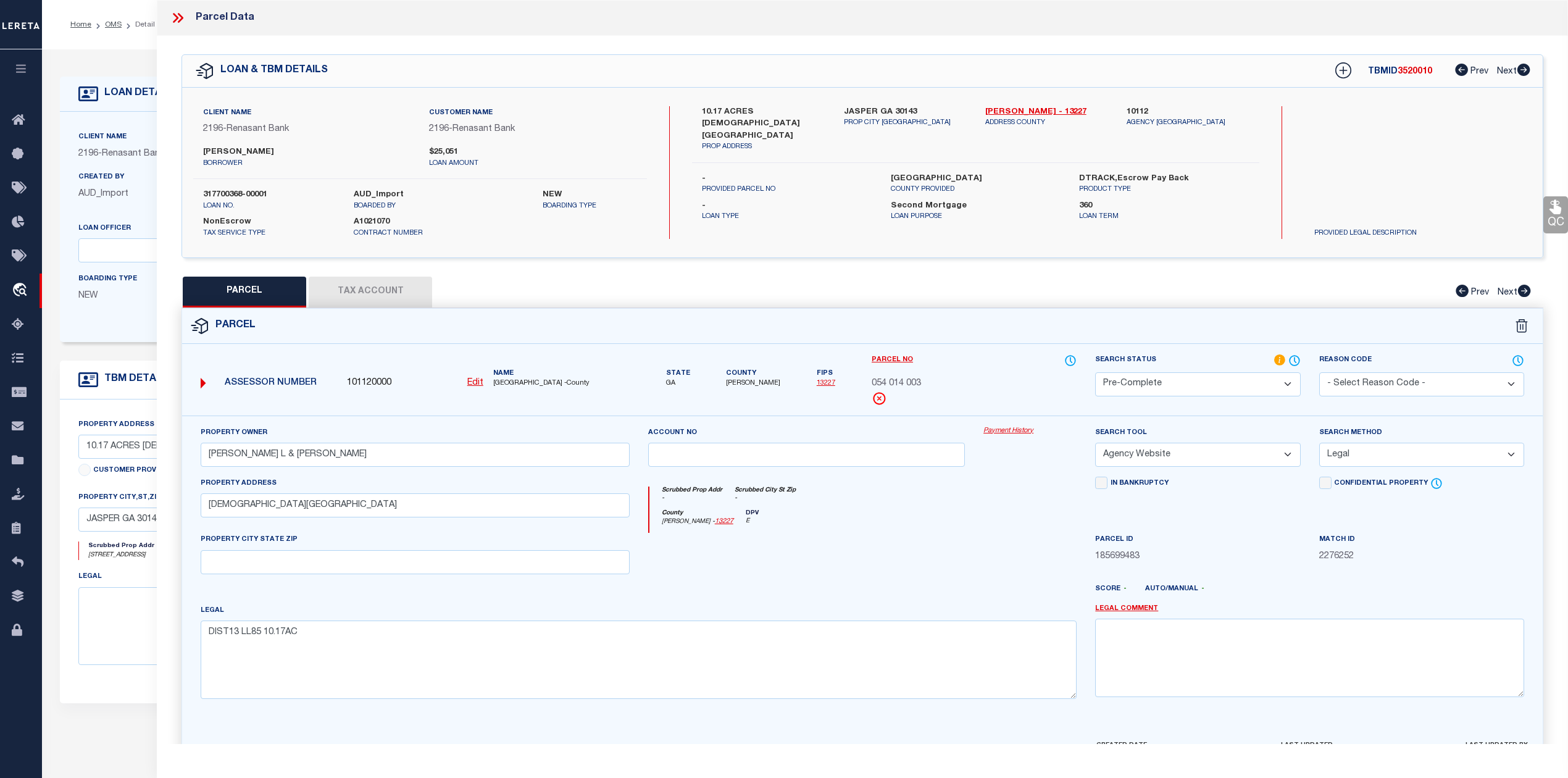
click at [1413, 74] on span "3520010" at bounding box center [1414, 72] width 34 height 8
copy span "3520010"
drag, startPoint x: 203, startPoint y: 191, endPoint x: 268, endPoint y: 194, distance: 65.1
click at [268, 194] on div "317700368-00001 loan no." at bounding box center [269, 200] width 151 height 23
copy label "317700368-00001"
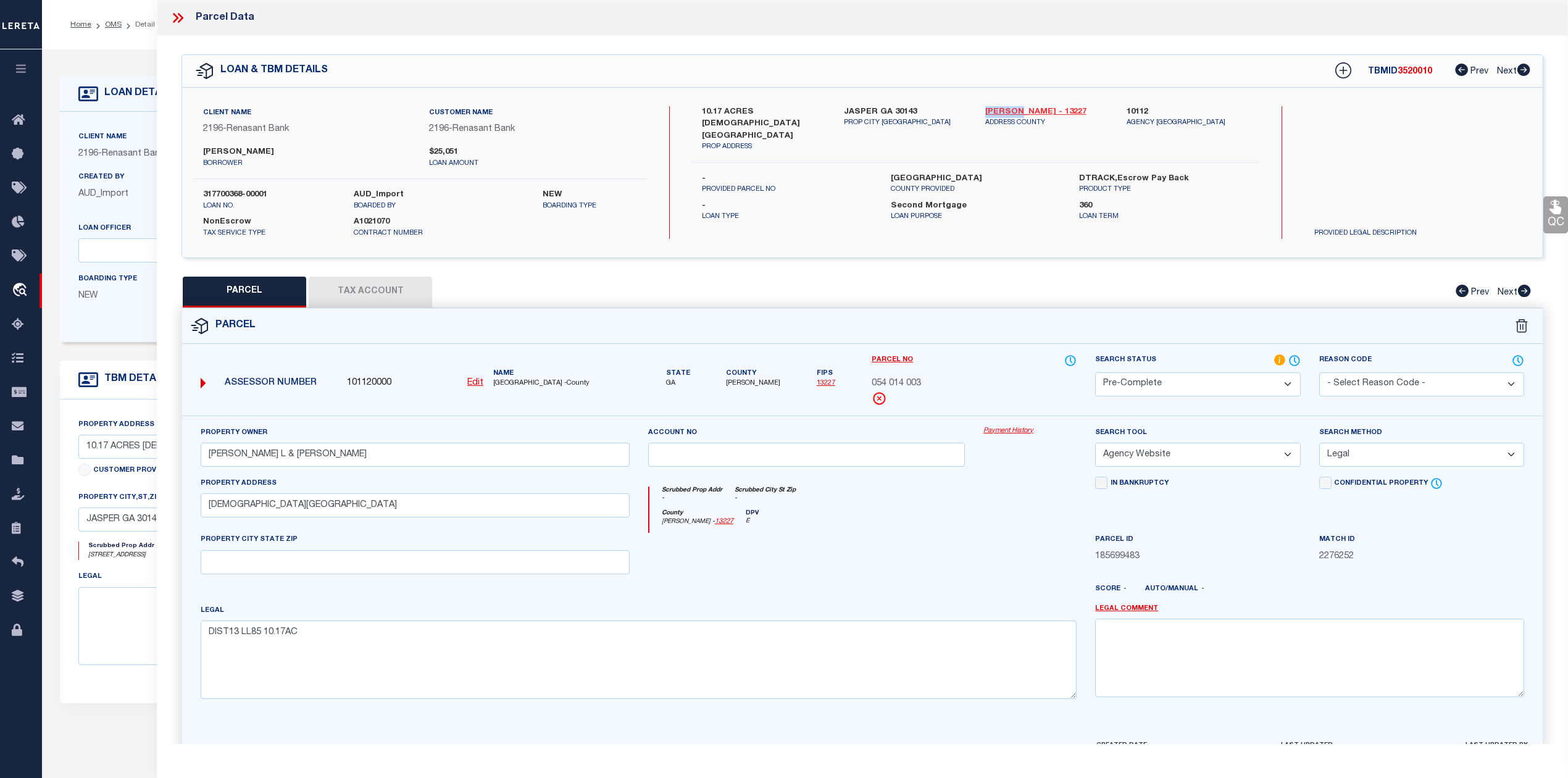
drag, startPoint x: 983, startPoint y: 112, endPoint x: 1014, endPoint y: 112, distance: 31.0
click at [1014, 112] on div "[PERSON_NAME] - 13227 ADDRESS COUNTY" at bounding box center [1046, 129] width 141 height 46
copy link "[PERSON_NAME]"
drag, startPoint x: 898, startPoint y: 380, endPoint x: 921, endPoint y: 379, distance: 23.0
click at [921, 379] on div "Parcel No 054 014 003" at bounding box center [974, 385] width 224 height 62
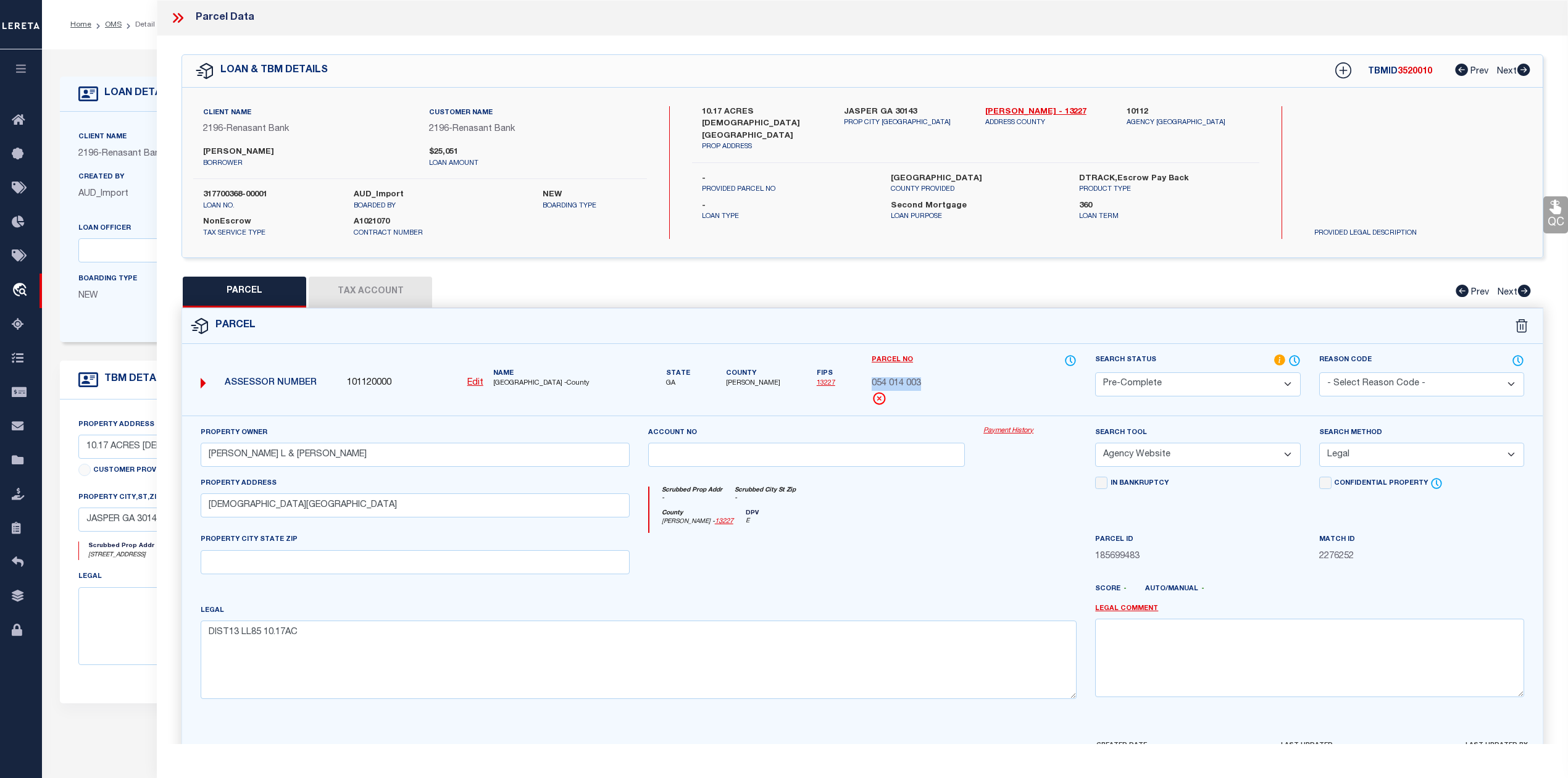
copy span "054 014 003"
click at [899, 531] on div "County [PERSON_NAME] - 13227 DPV E" at bounding box center [863, 521] width 428 height 24
click at [823, 267] on div "QC QC QC" at bounding box center [862, 409] width 1411 height 748
click at [179, 18] on icon at bounding box center [176, 18] width 6 height 10
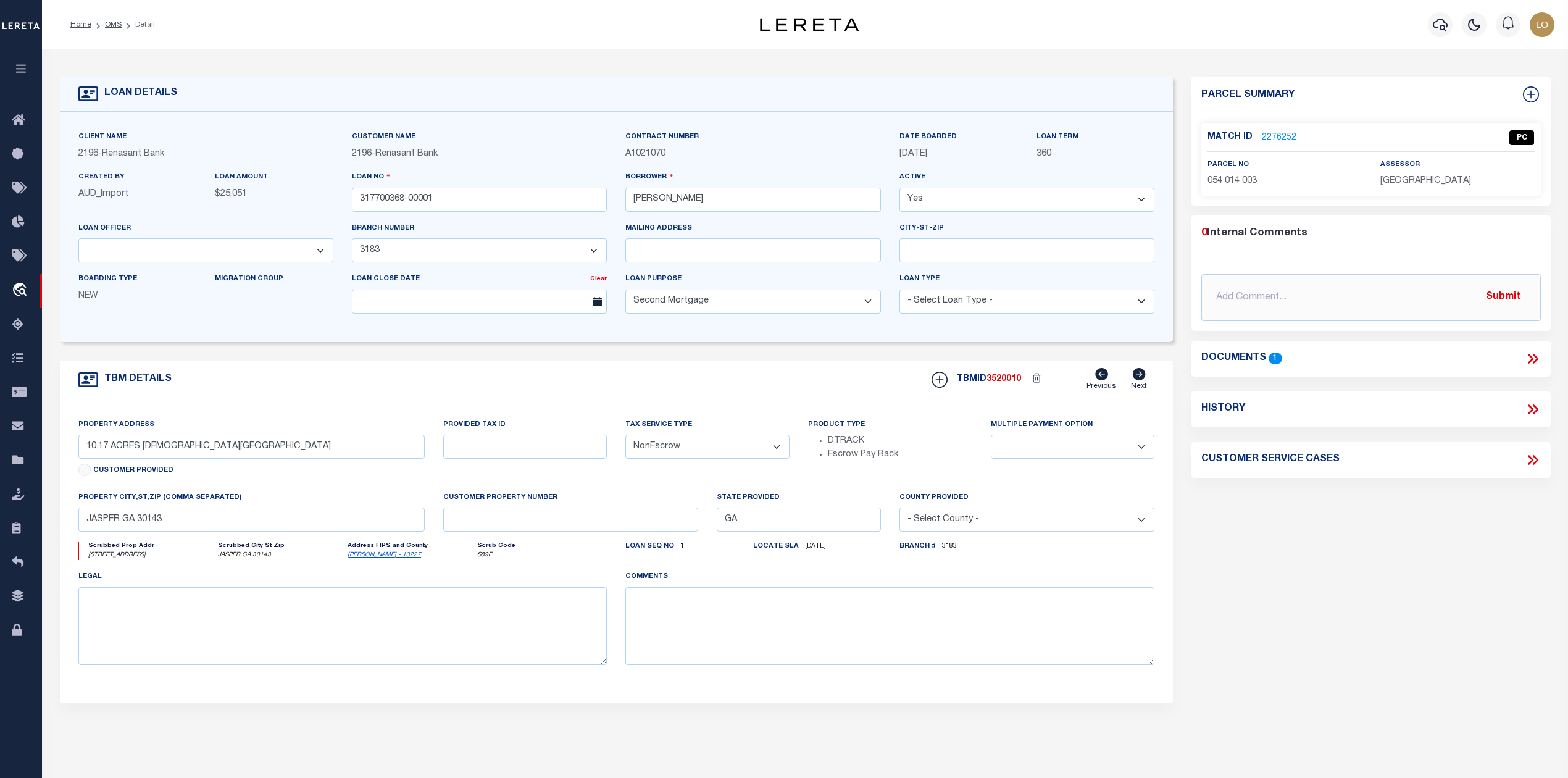
click at [1326, 627] on div "Parcel Summary Match ID 2276252 0" at bounding box center [1370, 414] width 377 height 675
click at [111, 25] on link "OMS" at bounding box center [113, 25] width 17 height 8
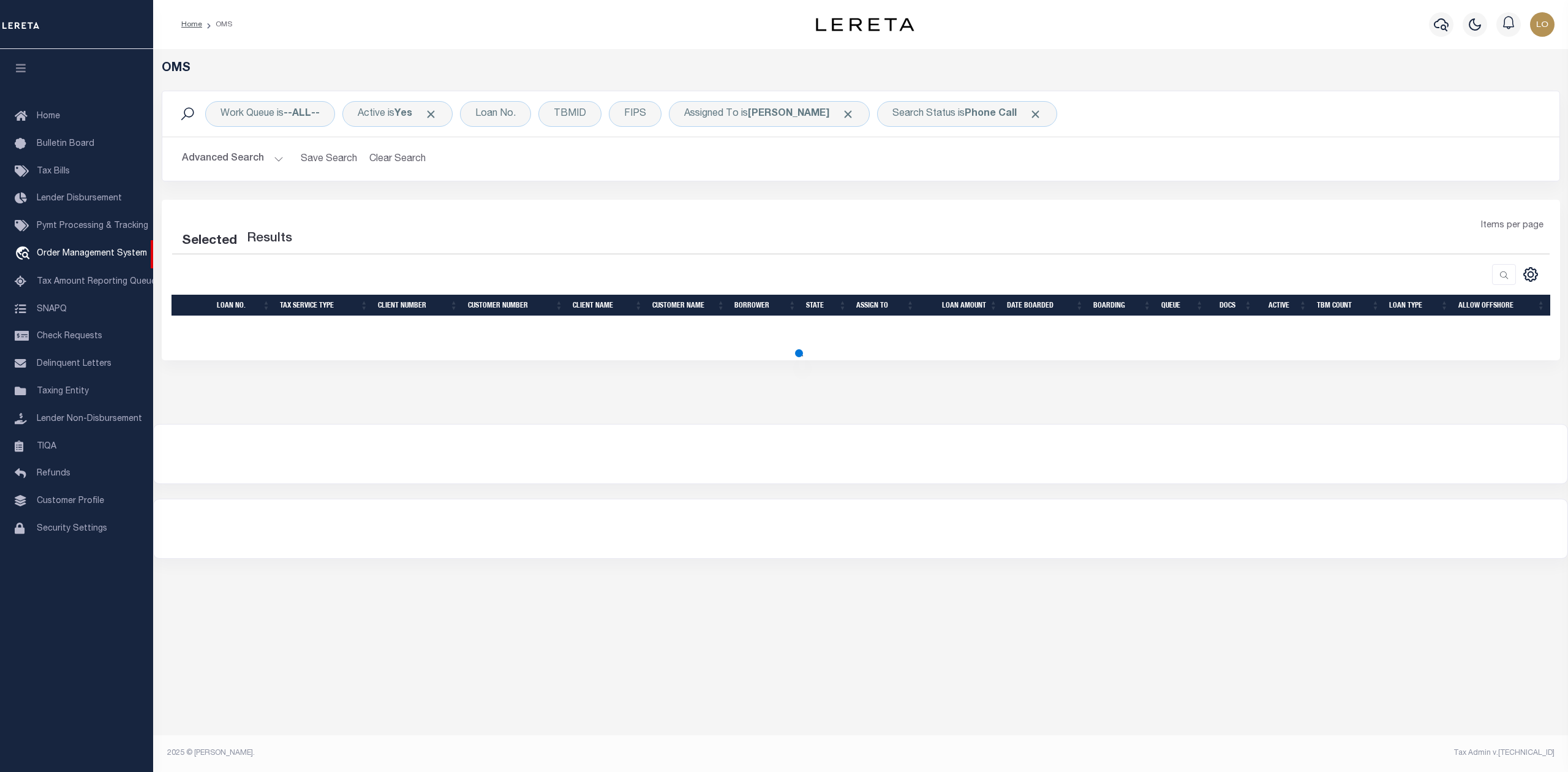
select select "200"
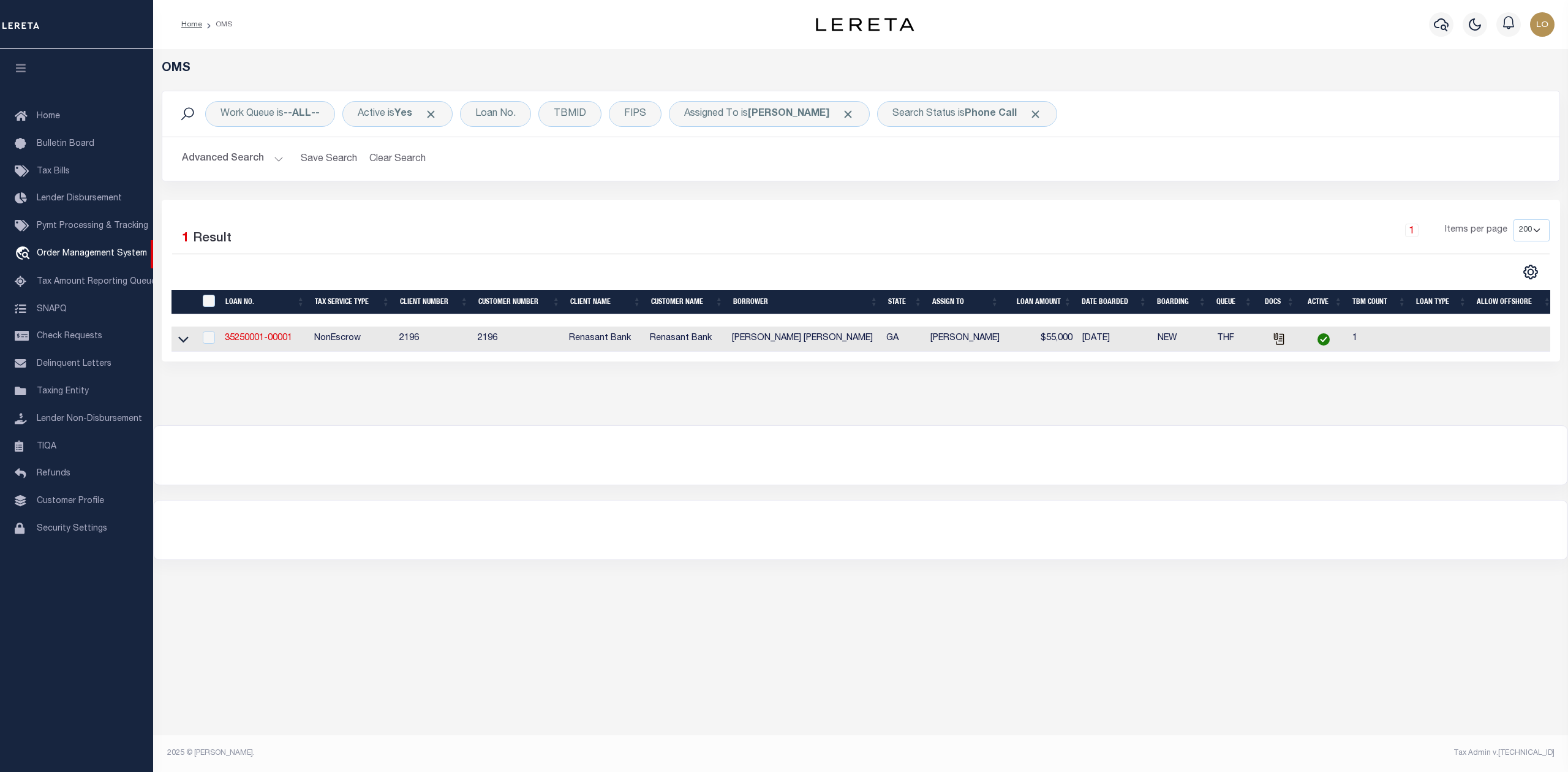
click at [970, 530] on div at bounding box center [860, 530] width 1414 height 59
click at [243, 341] on link "35250001-00001" at bounding box center [258, 338] width 68 height 8
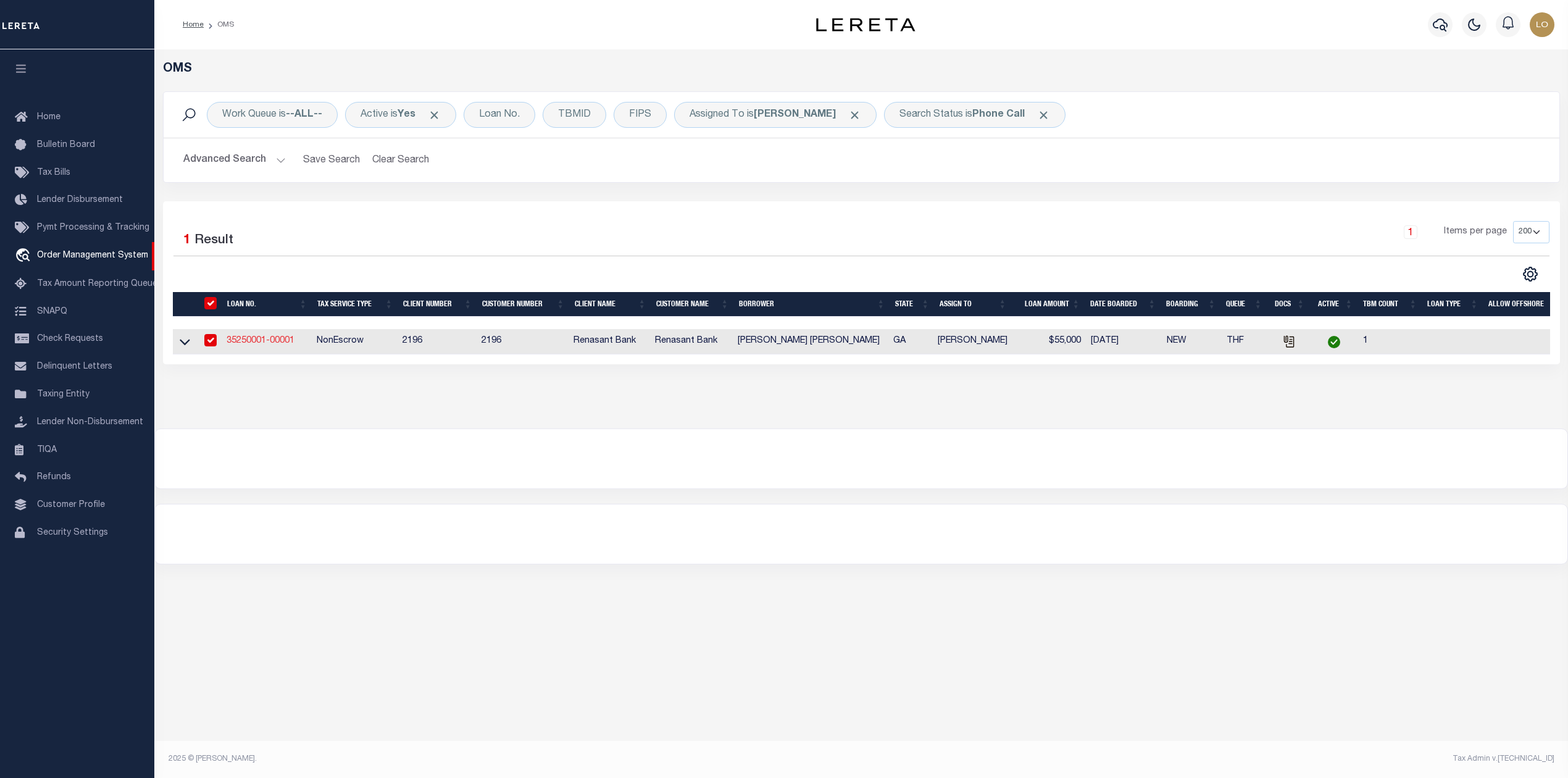
type input "35250001-00001"
type input "[PERSON_NAME] [PERSON_NAME]"
select select
select select "100"
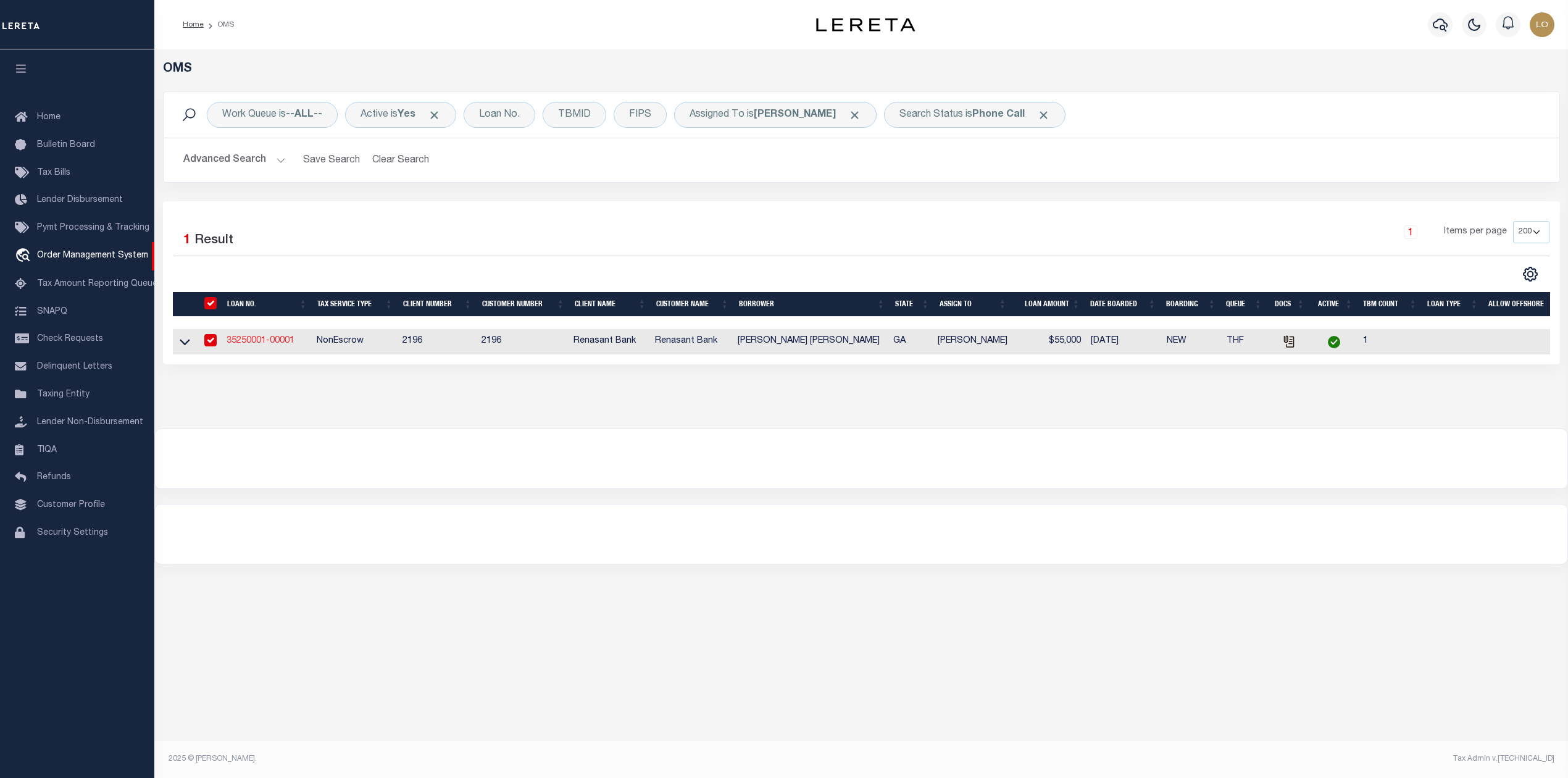
select select "NonEscrow"
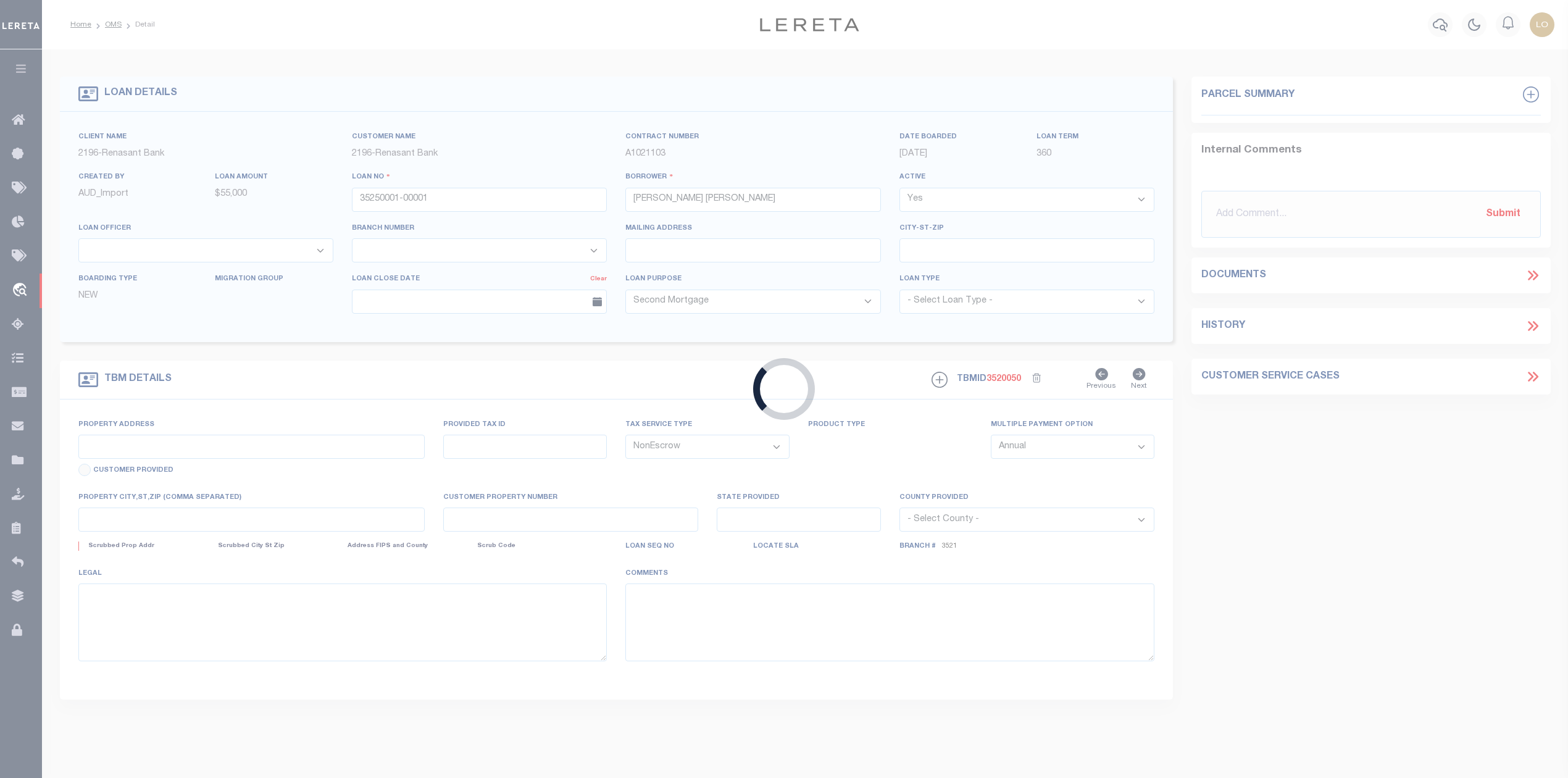
type input "188 GOVERNORS DRIVE UNIT # 7"
select select
type input "FOREST PARK GA 30297"
type input "GA"
select select
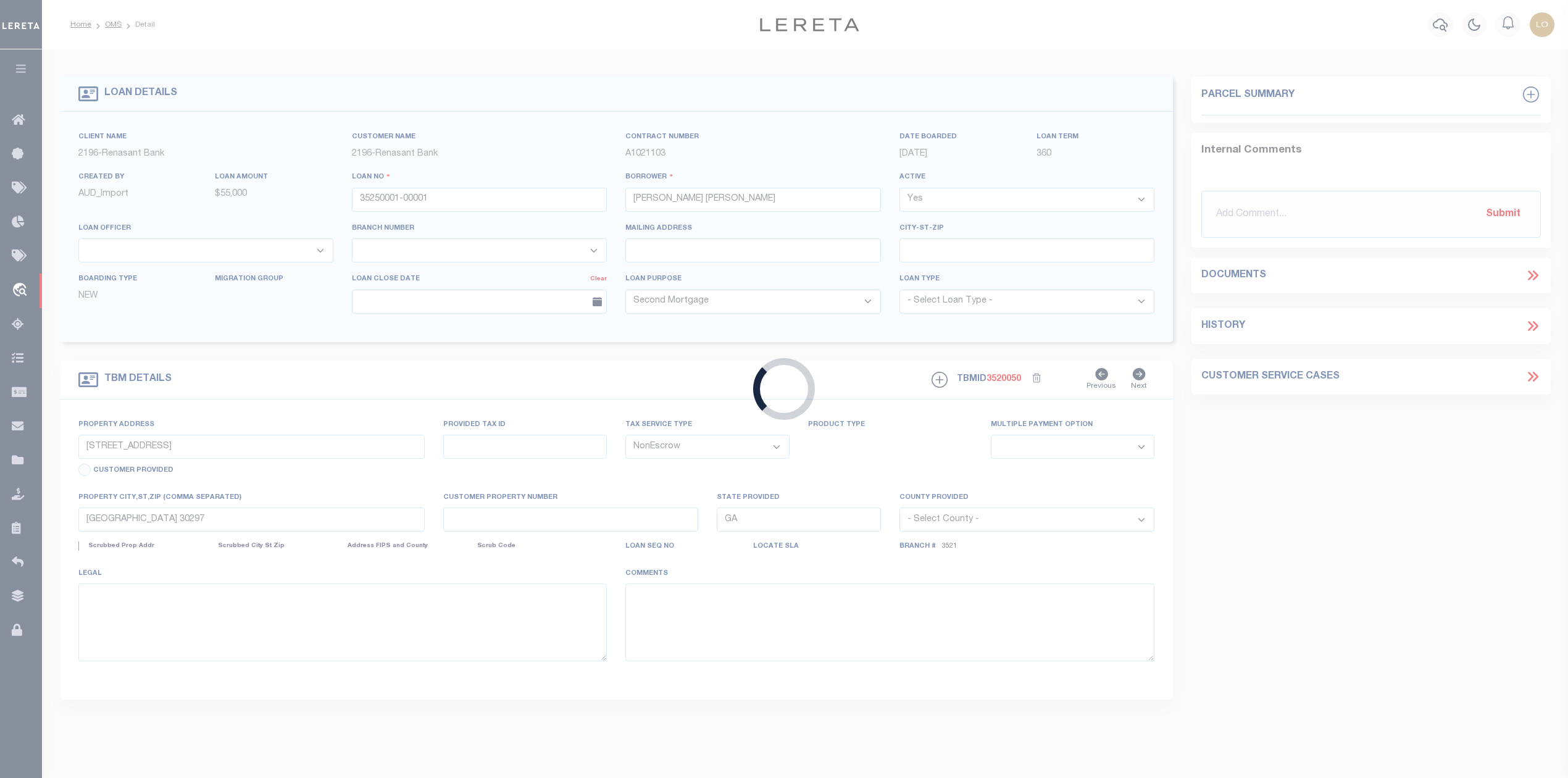
select select "164191"
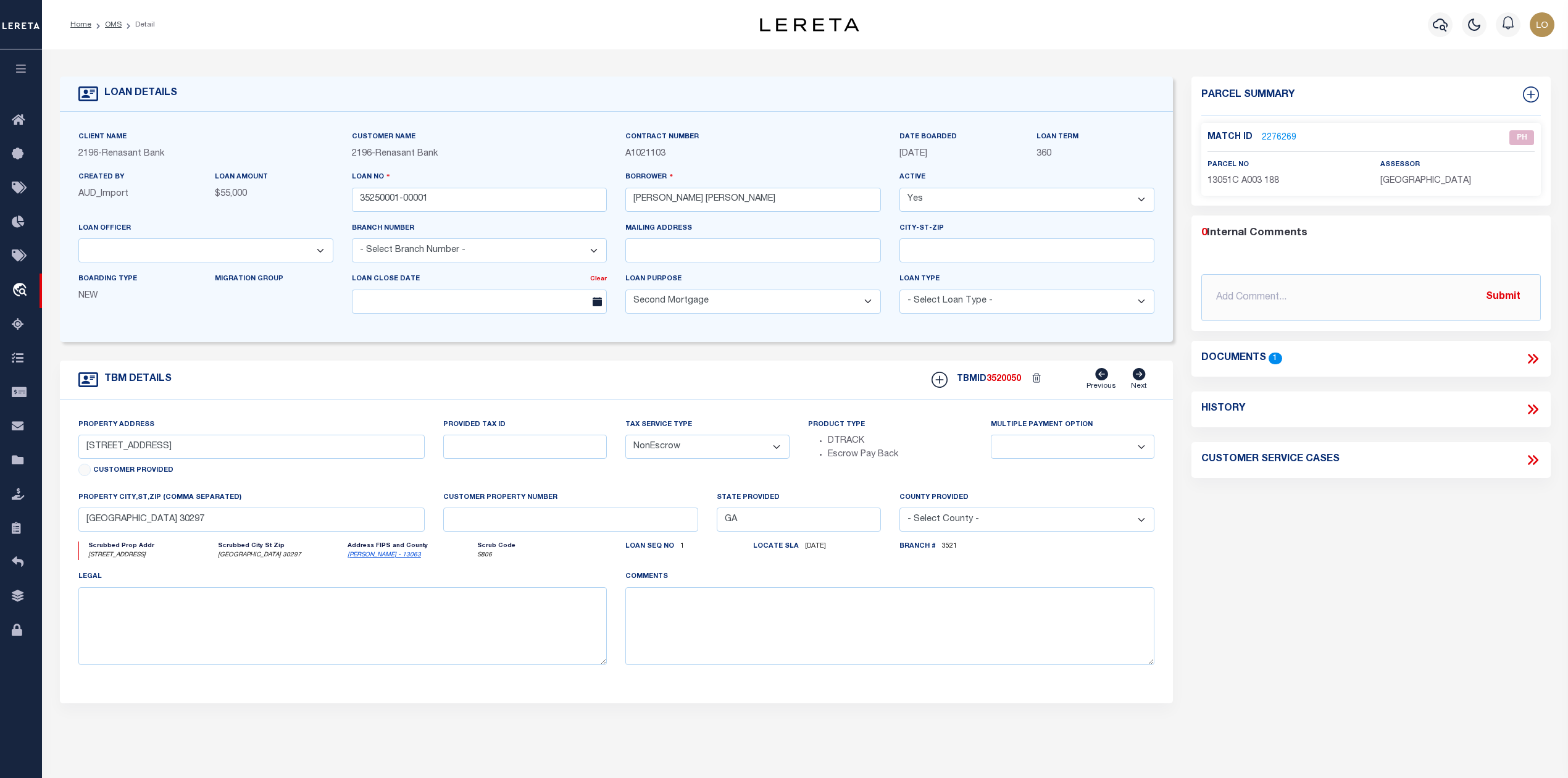
click at [1241, 595] on div "Parcel Summary Match ID 2276269 0" at bounding box center [1370, 414] width 377 height 675
click at [1277, 134] on link "2276269" at bounding box center [1278, 138] width 34 height 13
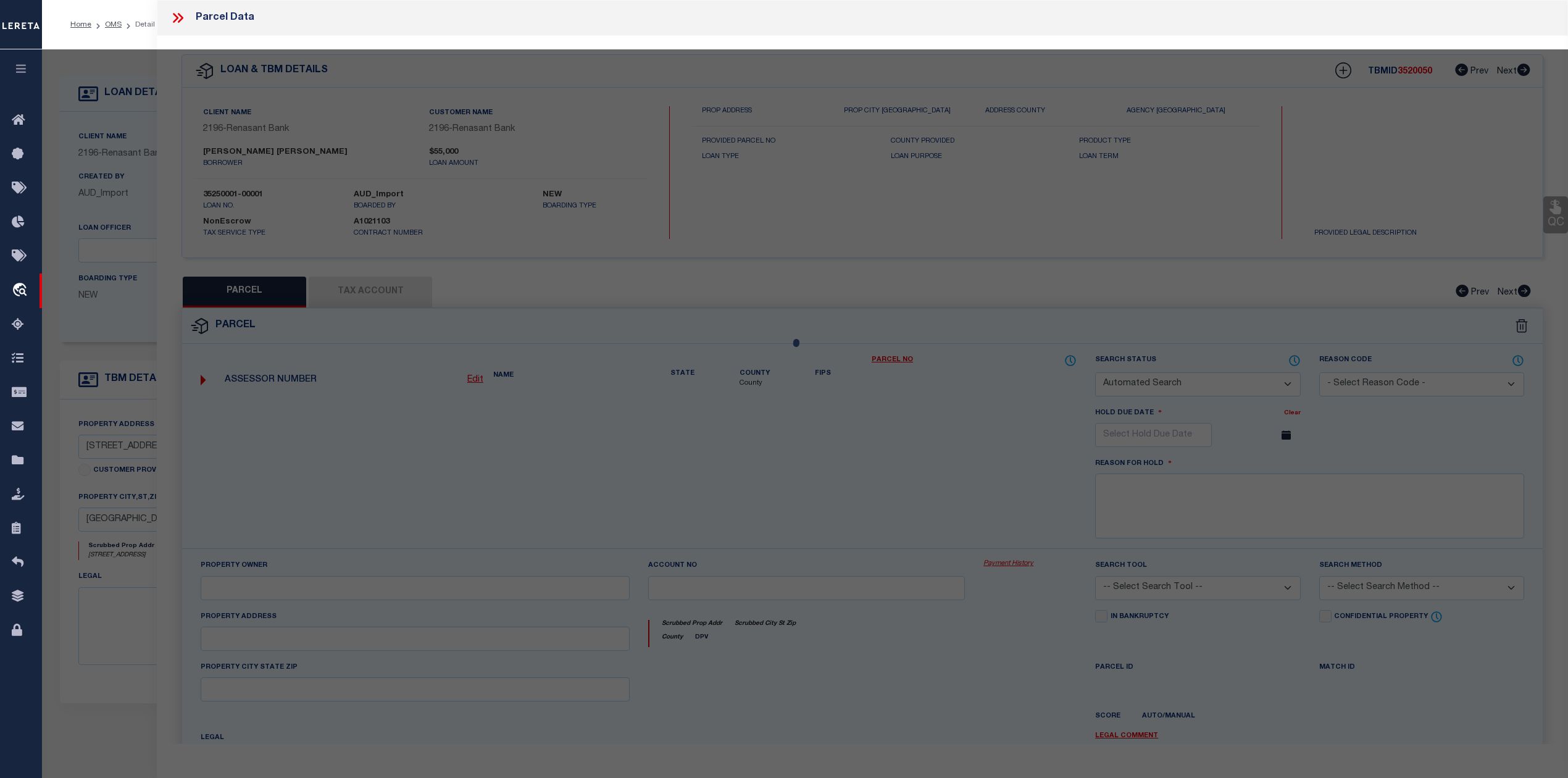
checkbox input "false"
select select "PH"
type input "FLORENTINO SANTIAGO"
select select "AGW"
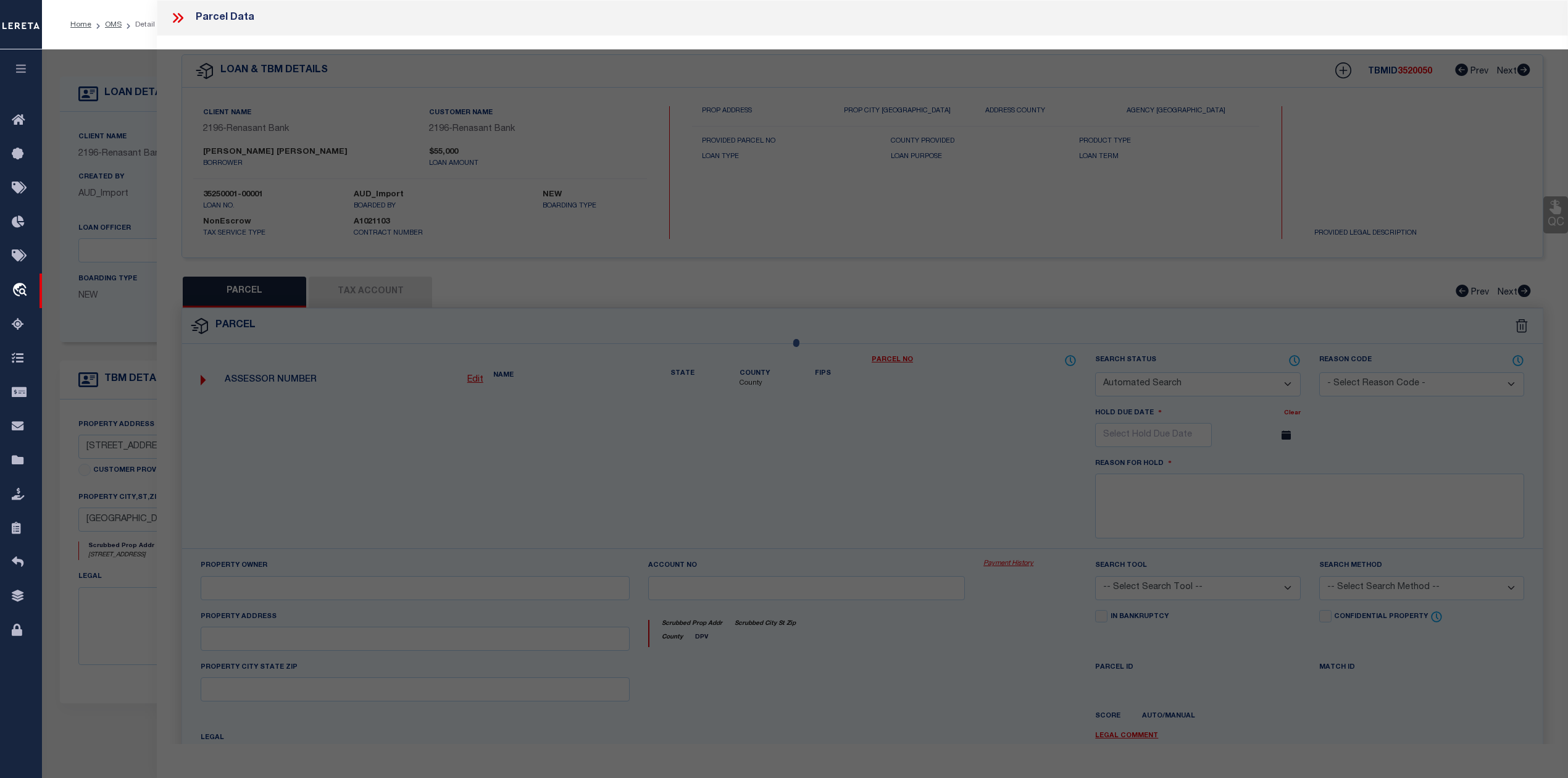
select select "ADD"
type input "188 GOVERNORS DR"
type textarea "3 - FOREST PARK"
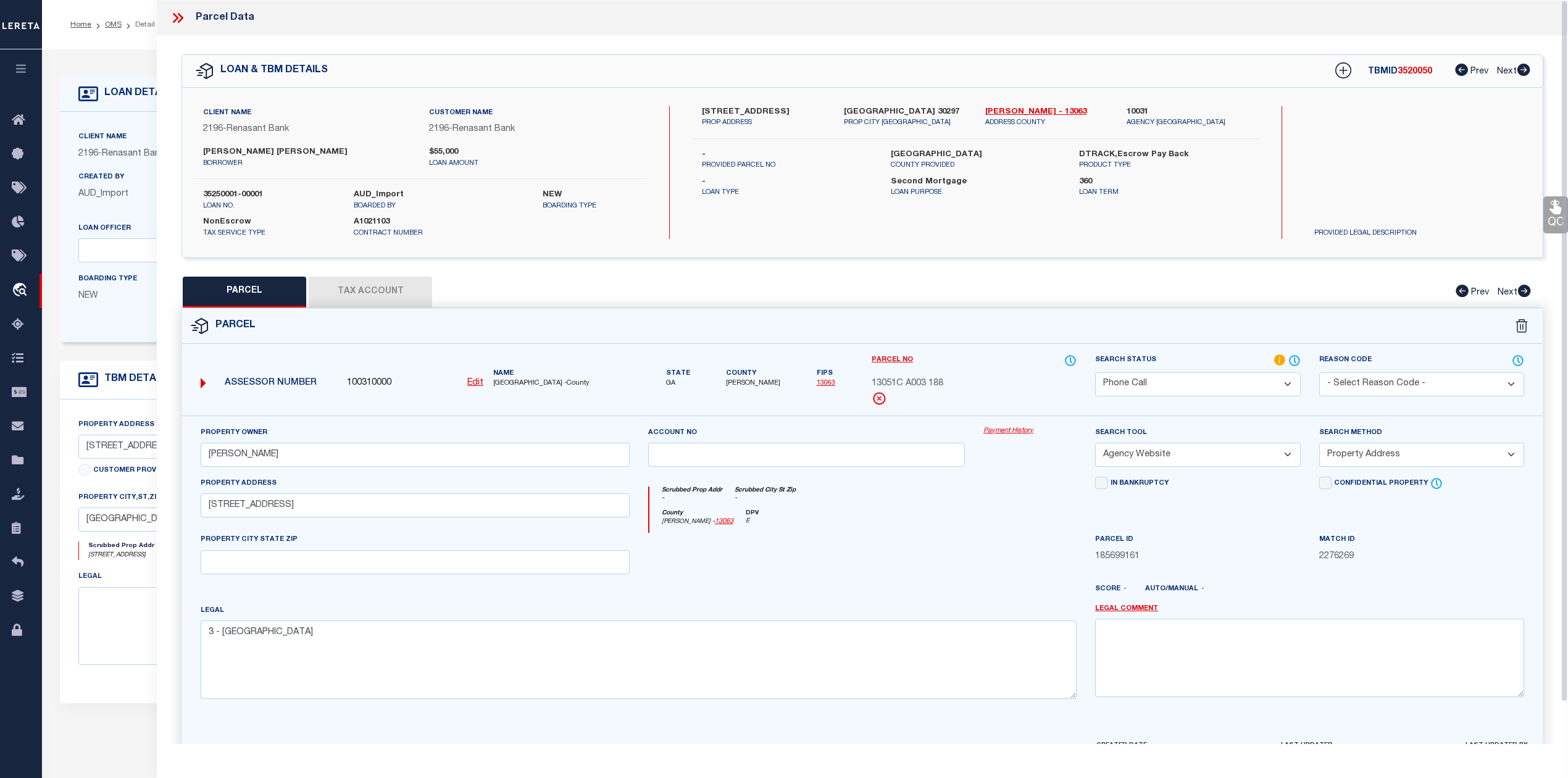
click at [894, 544] on div at bounding box center [806, 558] width 336 height 51
click at [1011, 108] on link "Clayton - 13063" at bounding box center [1046, 113] width 123 height 13
drag, startPoint x: 872, startPoint y: 380, endPoint x: 941, endPoint y: 385, distance: 69.2
click at [941, 385] on span "13051C A003 188" at bounding box center [907, 383] width 72 height 13
copy span "13051C A003 188"
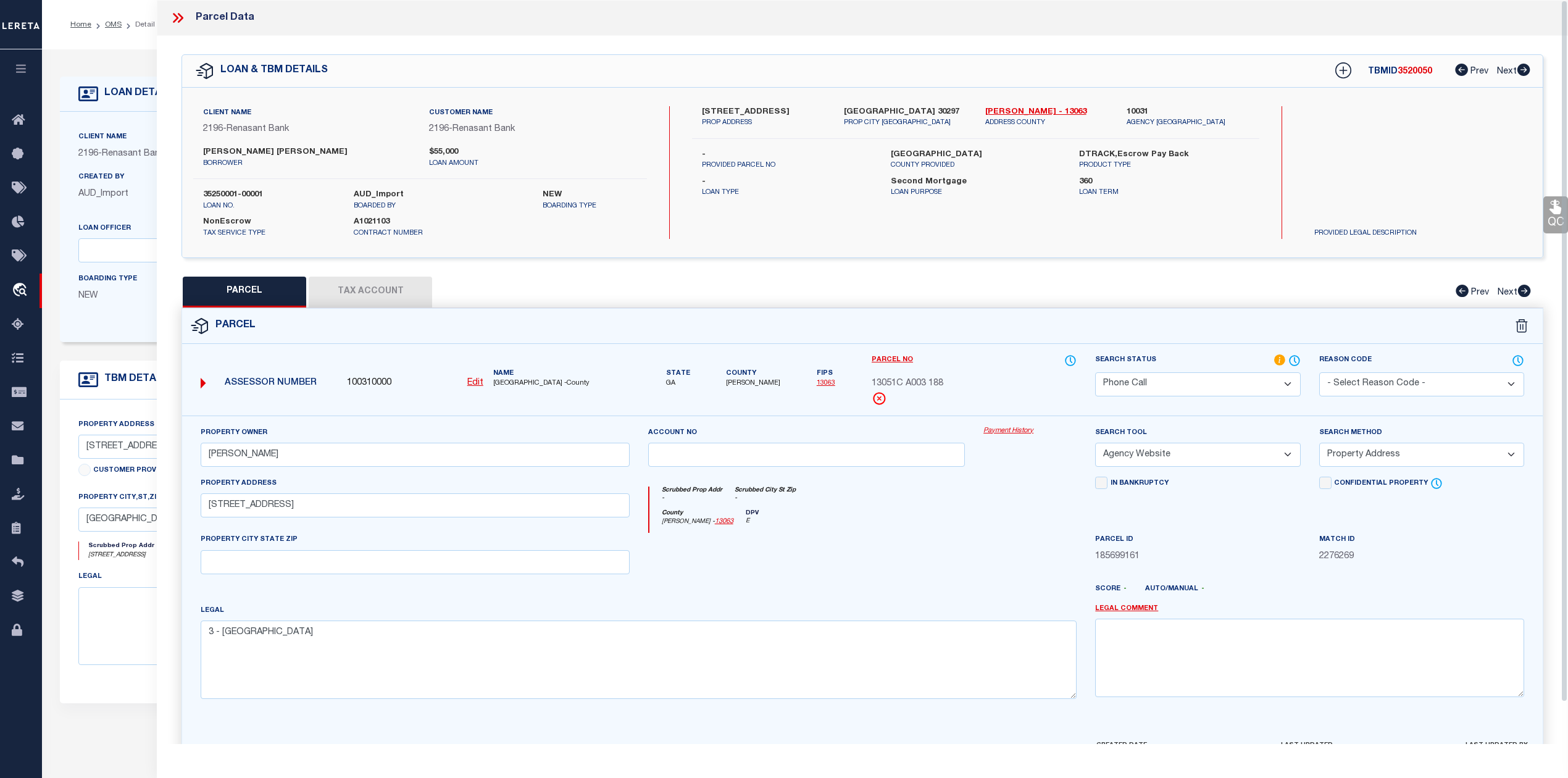
click at [872, 563] on div at bounding box center [806, 558] width 336 height 51
click at [932, 578] on div at bounding box center [806, 558] width 336 height 51
click at [919, 626] on textarea "3 - FOREST PARK" at bounding box center [638, 659] width 876 height 78
click at [917, 610] on div "Legal 3 - FOREST PARK" at bounding box center [638, 651] width 876 height 95
click at [949, 515] on div "County Clayton - 13063 DPV E" at bounding box center [863, 521] width 428 height 24
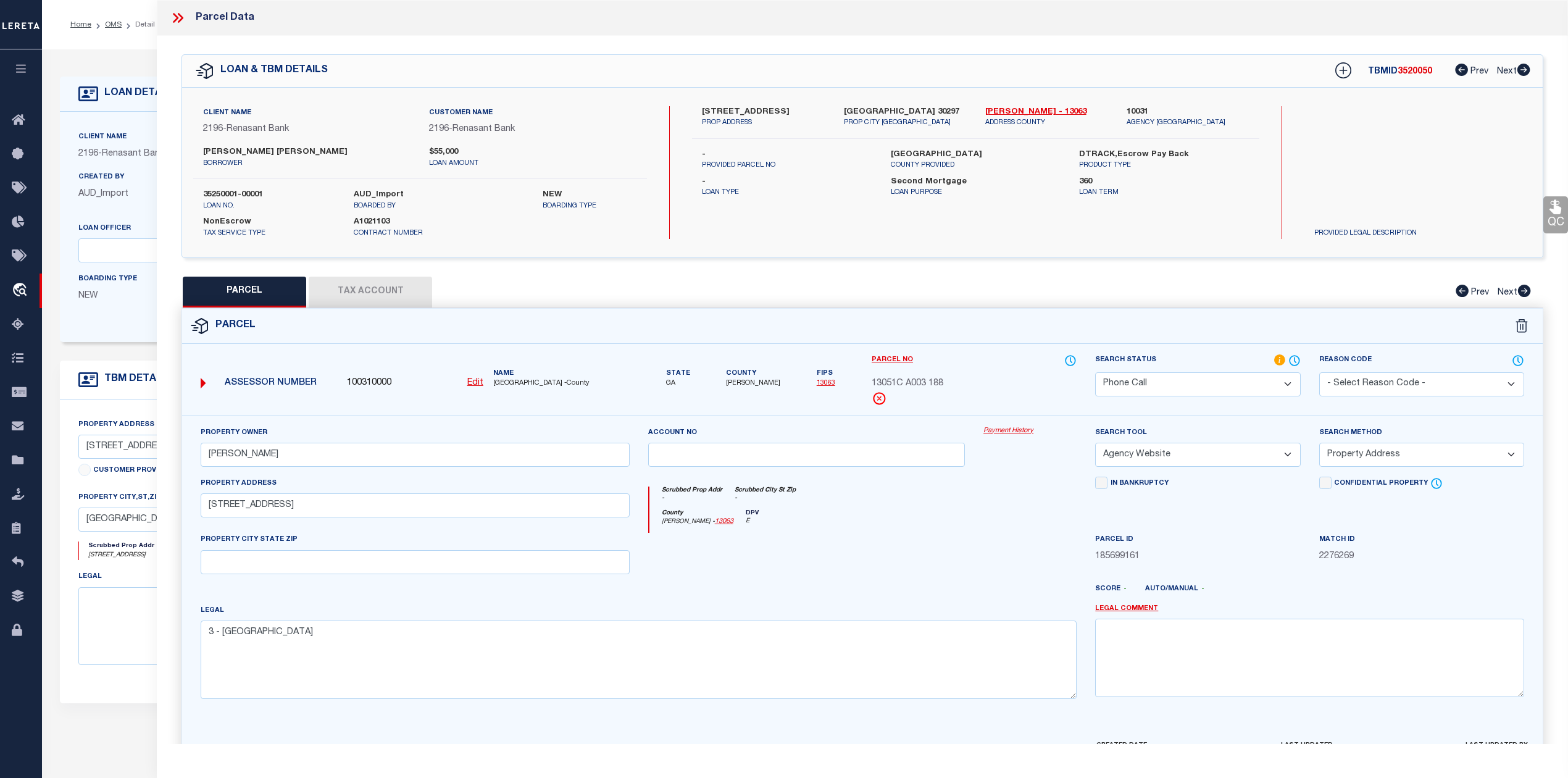
click at [363, 295] on button "Tax Account" at bounding box center [370, 292] width 123 height 31
select select "100"
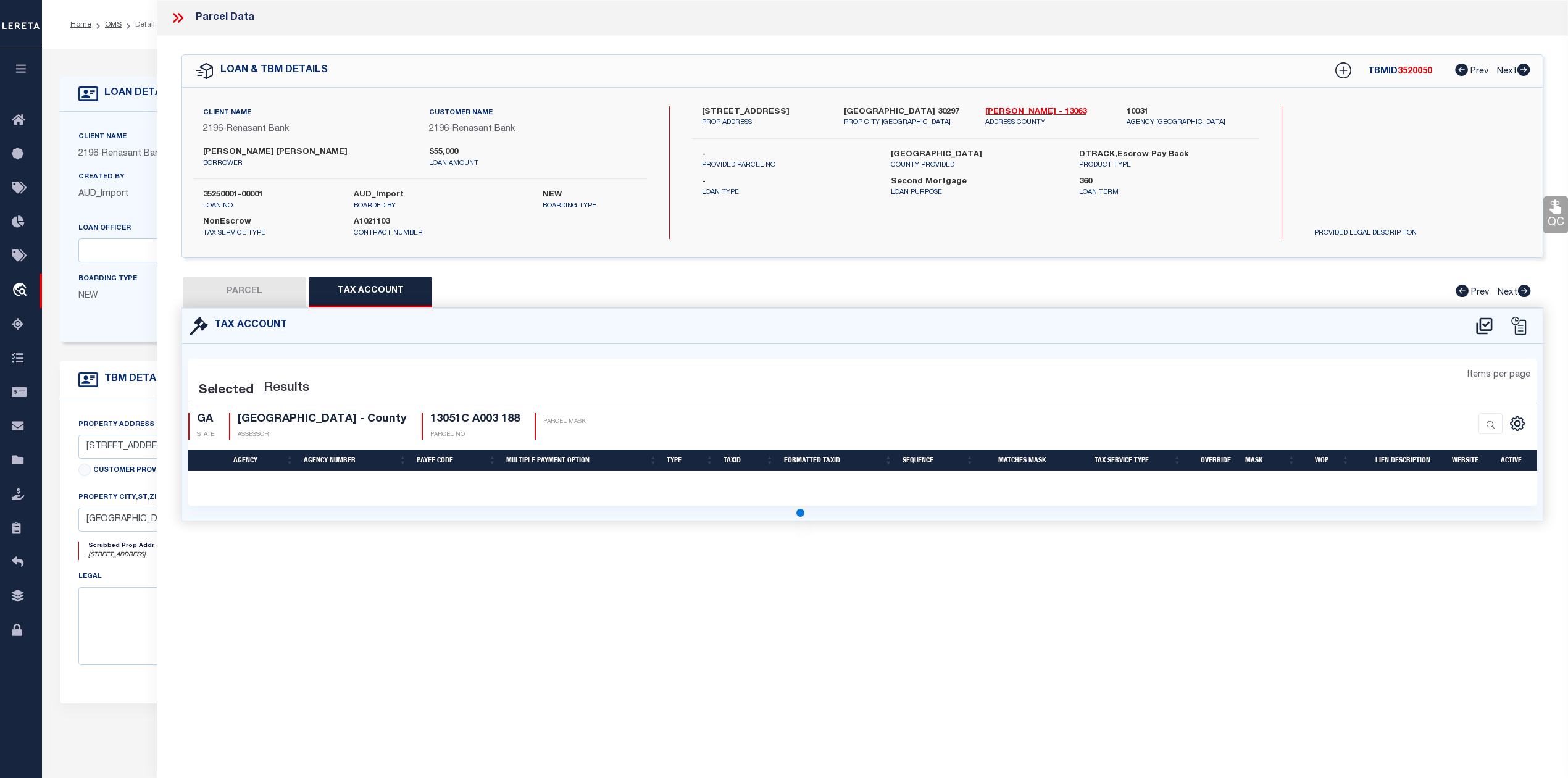
select select "100"
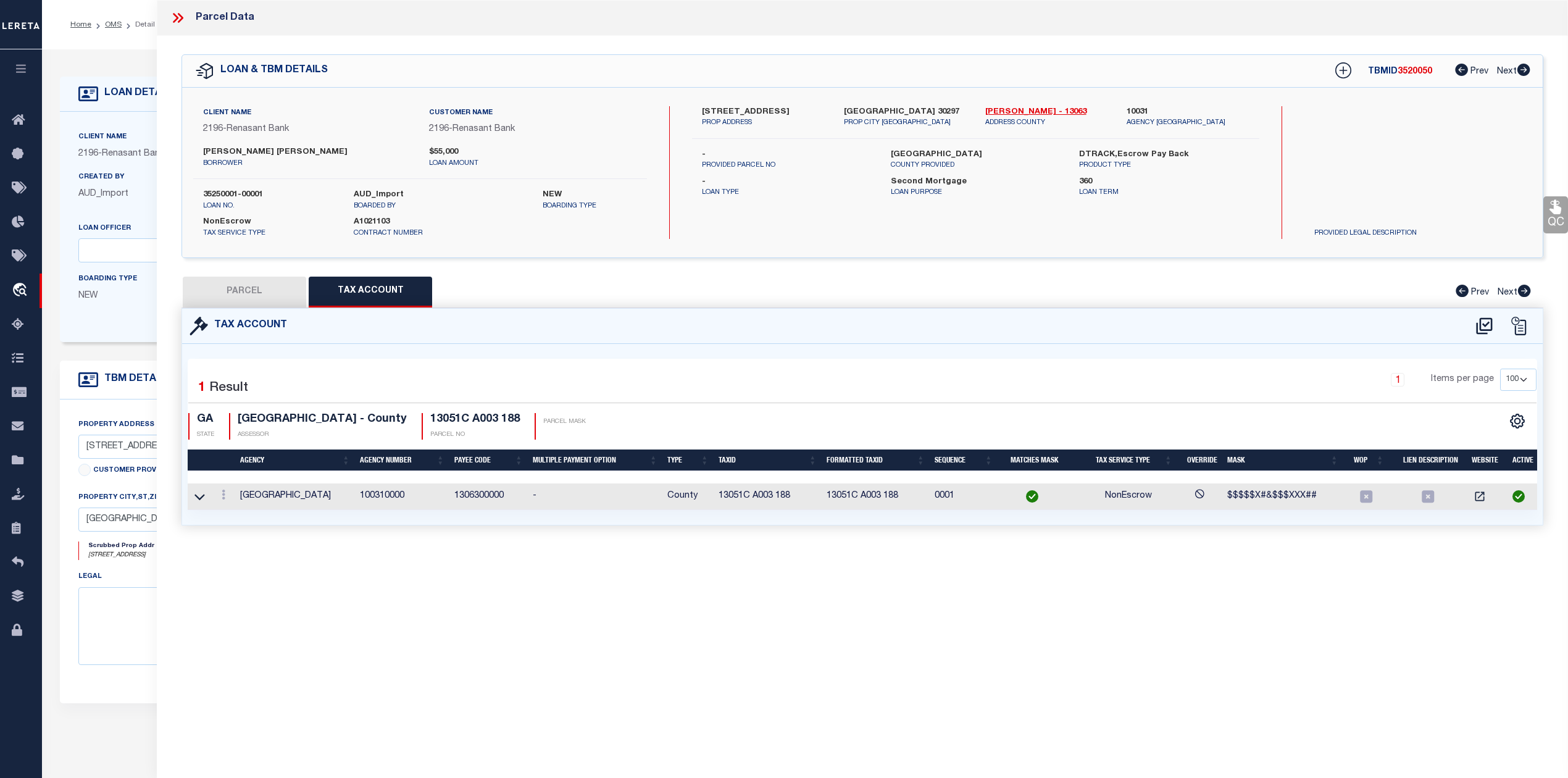
click at [808, 618] on div "Parcel Data QC QC QC - Select Status - Ready to QC" at bounding box center [862, 371] width 1411 height 744
click at [1487, 324] on icon at bounding box center [1484, 326] width 16 height 17
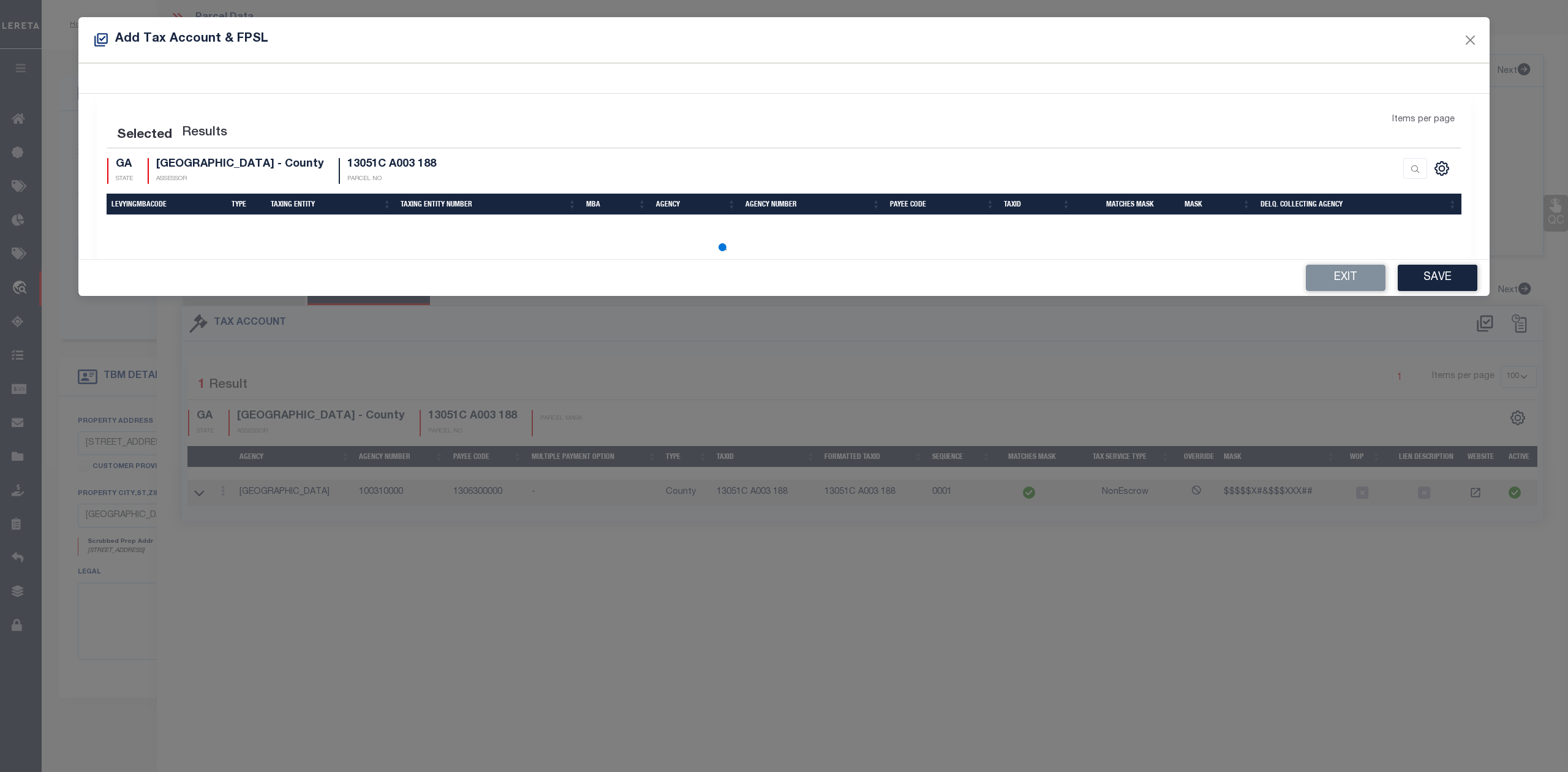
select select "100"
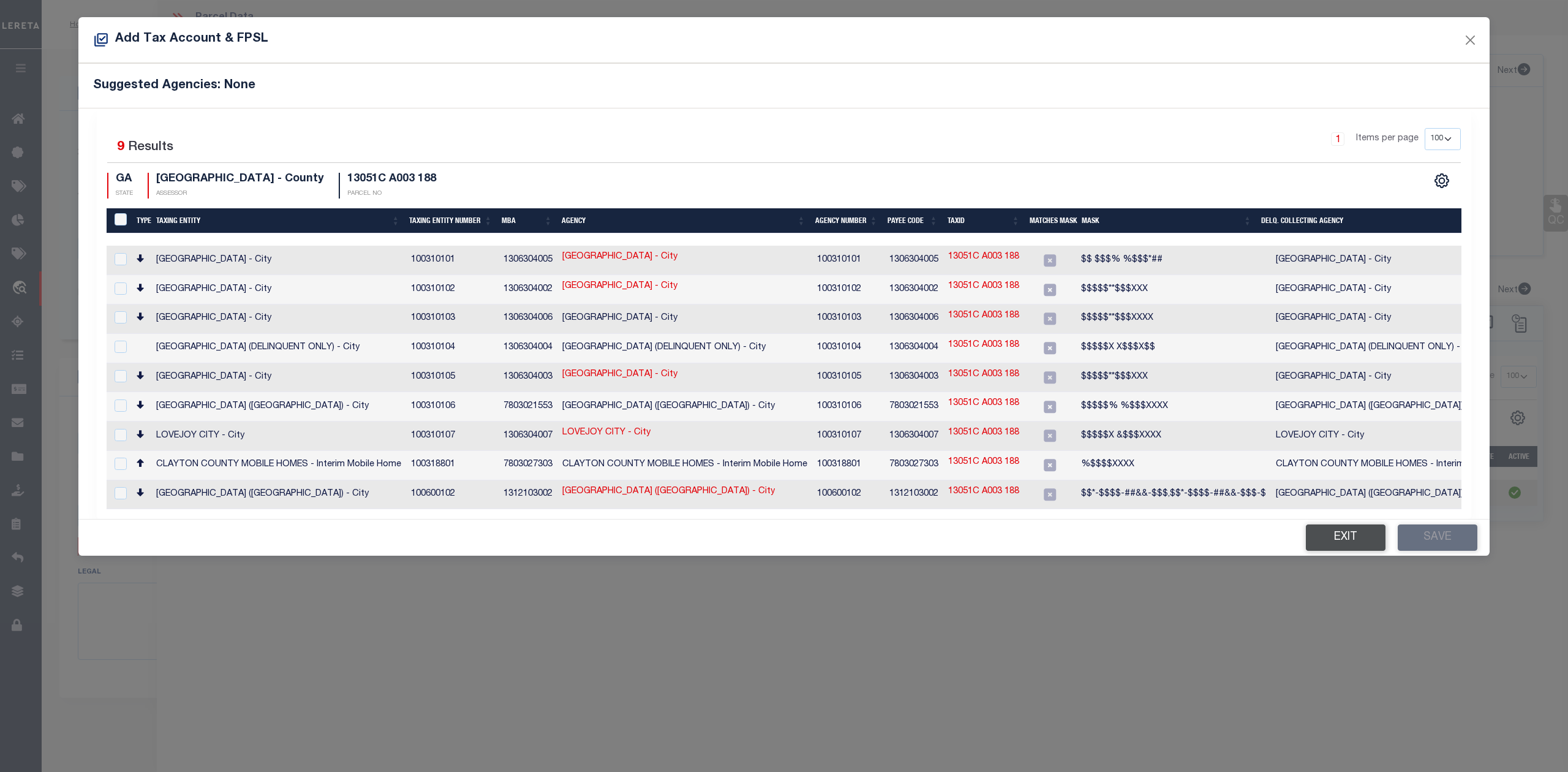
click at [1340, 529] on button "Exit" at bounding box center [1346, 537] width 80 height 27
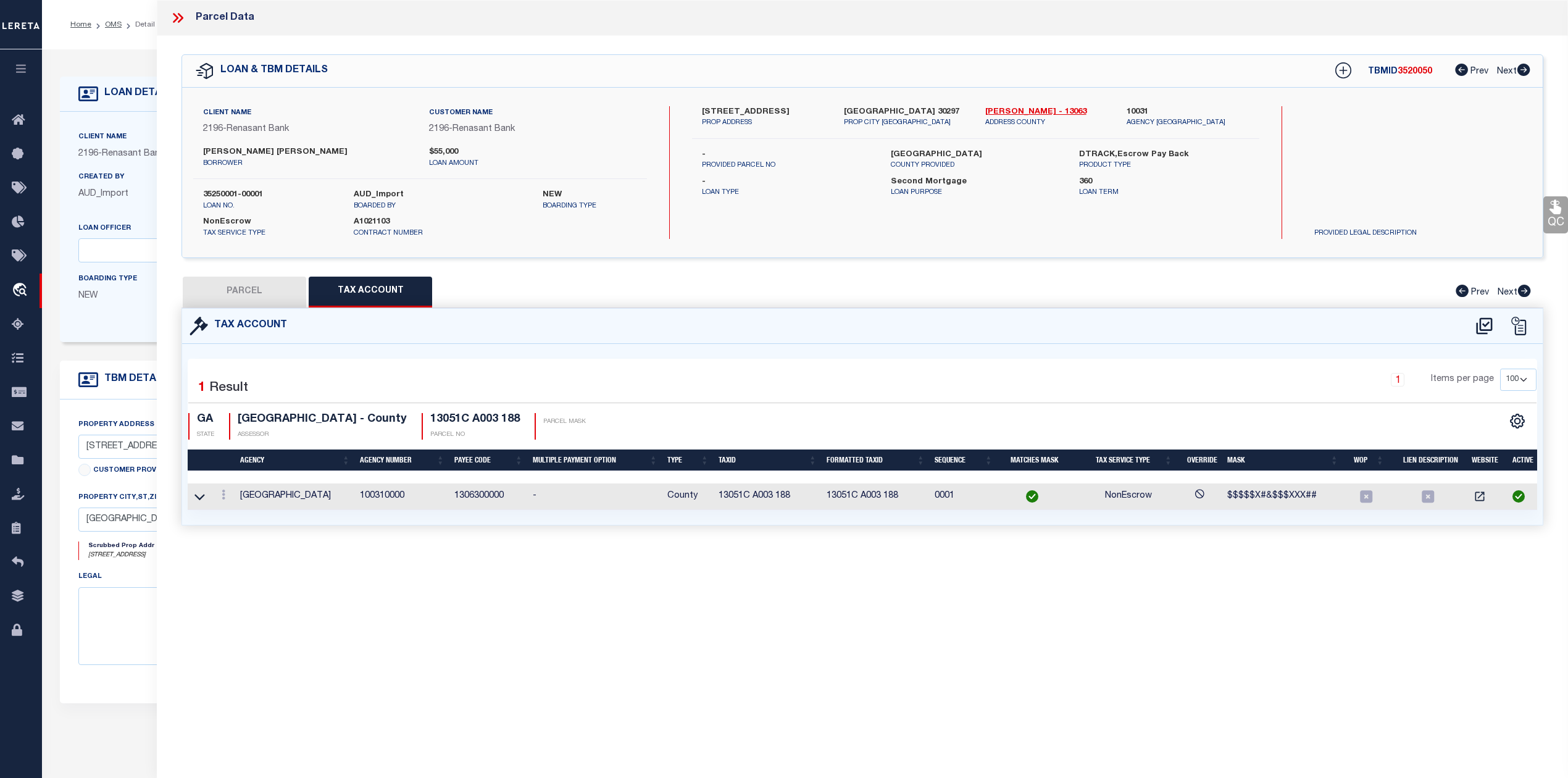
click at [1260, 592] on div "Parcel Data QC QC QC - Select Status - Ready to QC" at bounding box center [862, 371] width 1411 height 744
click at [177, 18] on icon at bounding box center [176, 18] width 6 height 10
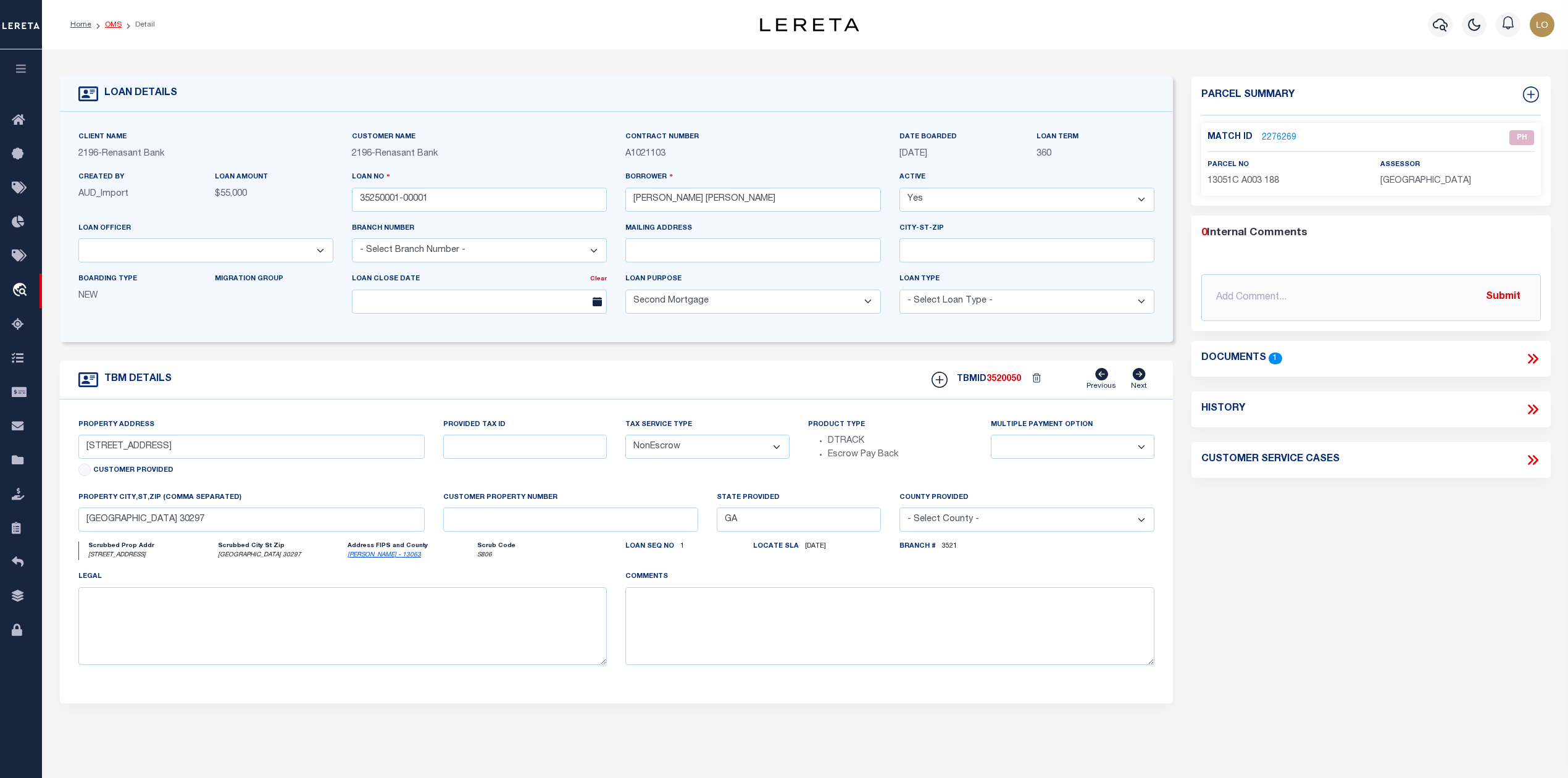
click at [113, 23] on link "OMS" at bounding box center [113, 25] width 17 height 8
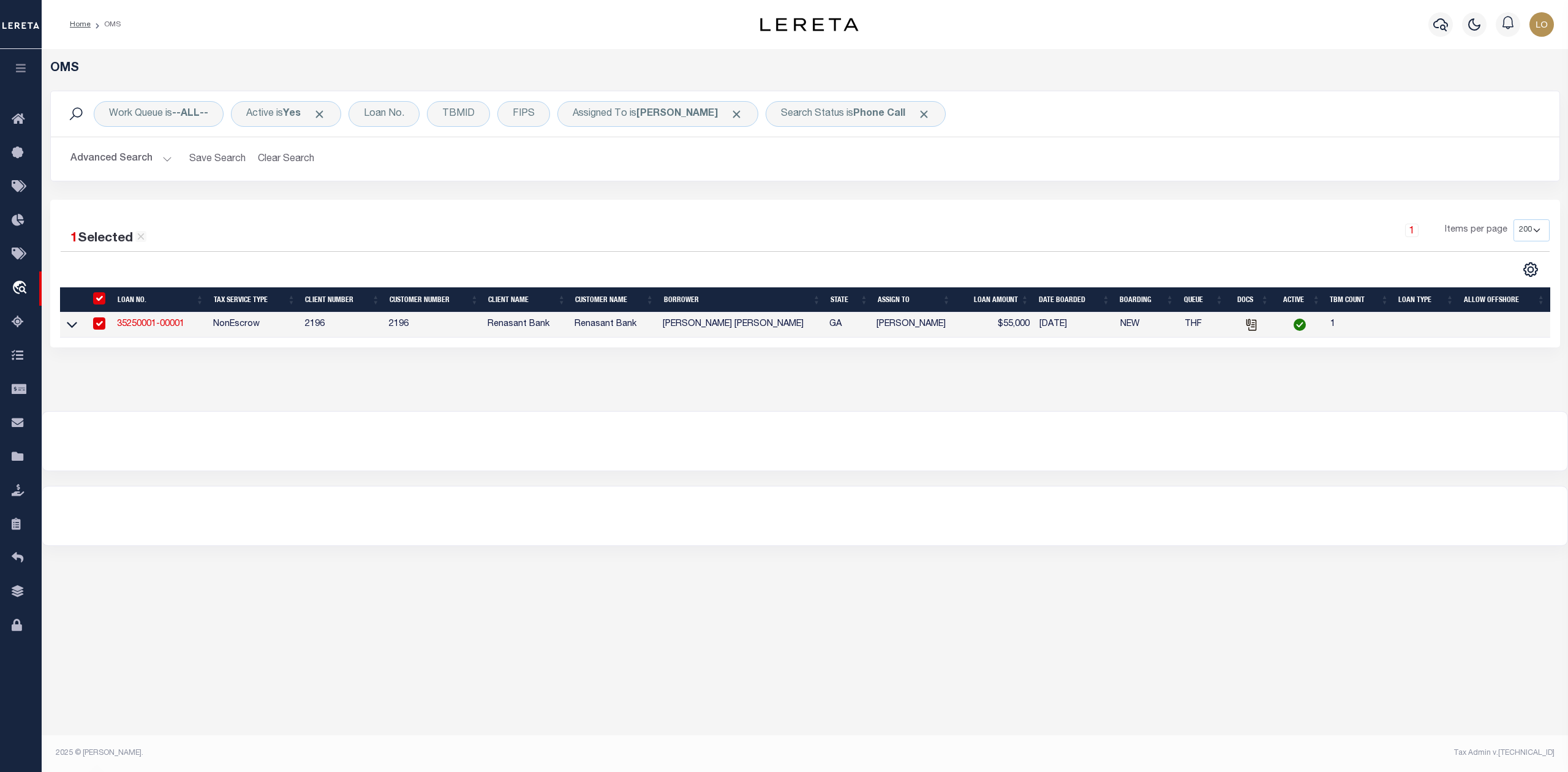
click at [1045, 478] on div "OMS Work Queue is --ALL-- Active is Yes Loan No. TBMID FIPS Assigned To is Loke…" at bounding box center [805, 297] width 1527 height 497
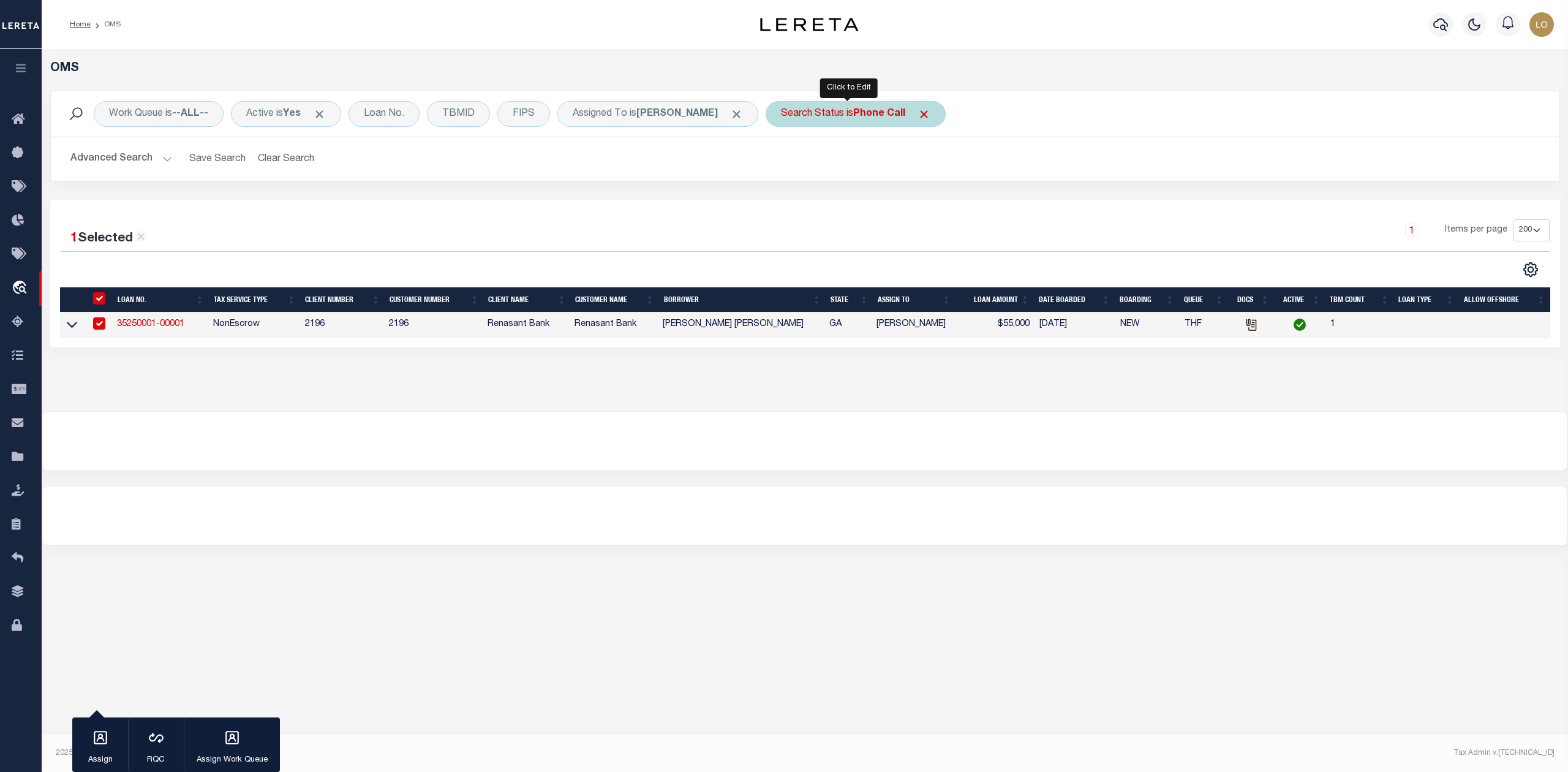
click at [853, 117] on b "Phone Call" at bounding box center [879, 114] width 52 height 10
click at [846, 170] on select "Automated Search Bad Parcel Complete Duplicate Parcel High Dollar Reporting In …" at bounding box center [872, 174] width 180 height 23
select select "IP"
click at [782, 163] on select "Automated Search Bad Parcel Complete Duplicate Parcel High Dollar Reporting In …" at bounding box center [872, 174] width 180 height 23
click at [932, 201] on input "Apply" at bounding box center [944, 200] width 36 height 20
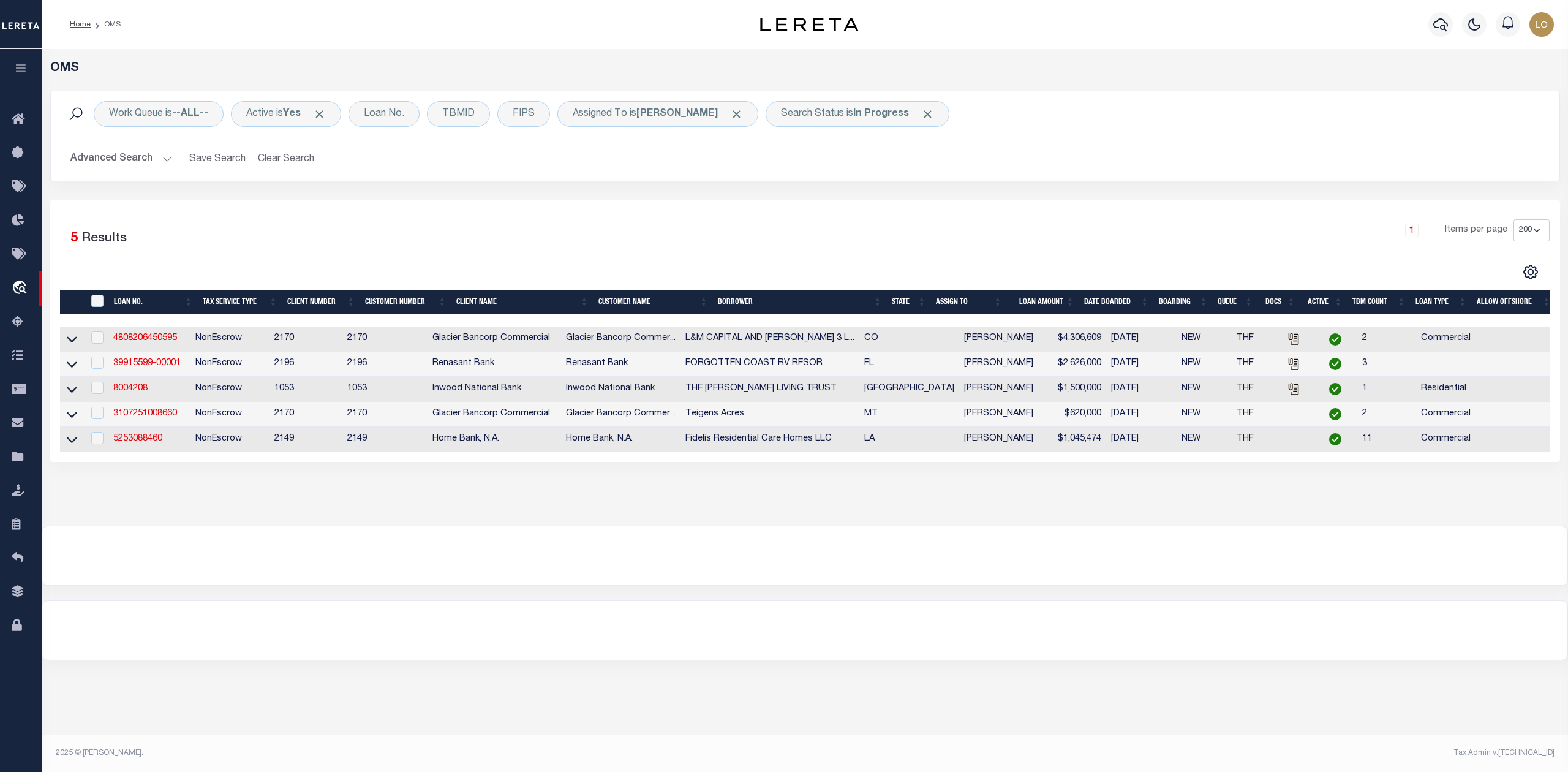
click at [1089, 639] on div at bounding box center [805, 630] width 1525 height 59
click at [1064, 526] on div "OMS Work Queue is --ALL-- Active is Yes Loan No. TBMID FIPS Assigned To is Loke…" at bounding box center [805, 287] width 1527 height 477
click at [952, 562] on div at bounding box center [805, 556] width 1525 height 59
click at [838, 606] on div "OMS Work Queue is --ALL-- Active is Yes Loan No. TBMID FIPS Assigned To is Loke…" at bounding box center [805, 355] width 1527 height 611
click at [146, 366] on link "39915599-00001" at bounding box center [147, 363] width 68 height 8
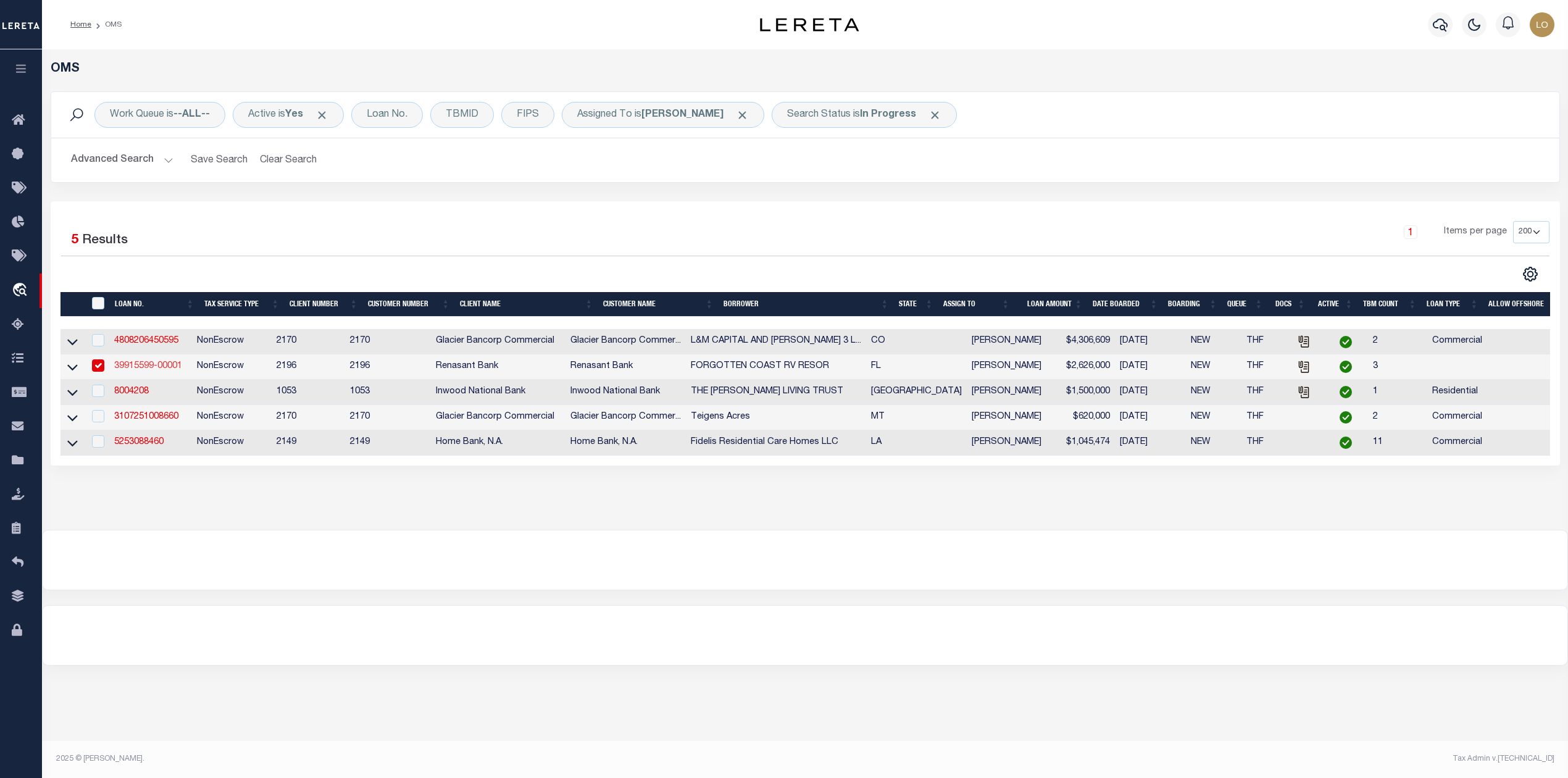
type input "39915599-00001"
type input "FORGOTTEN COAST RV RESOR"
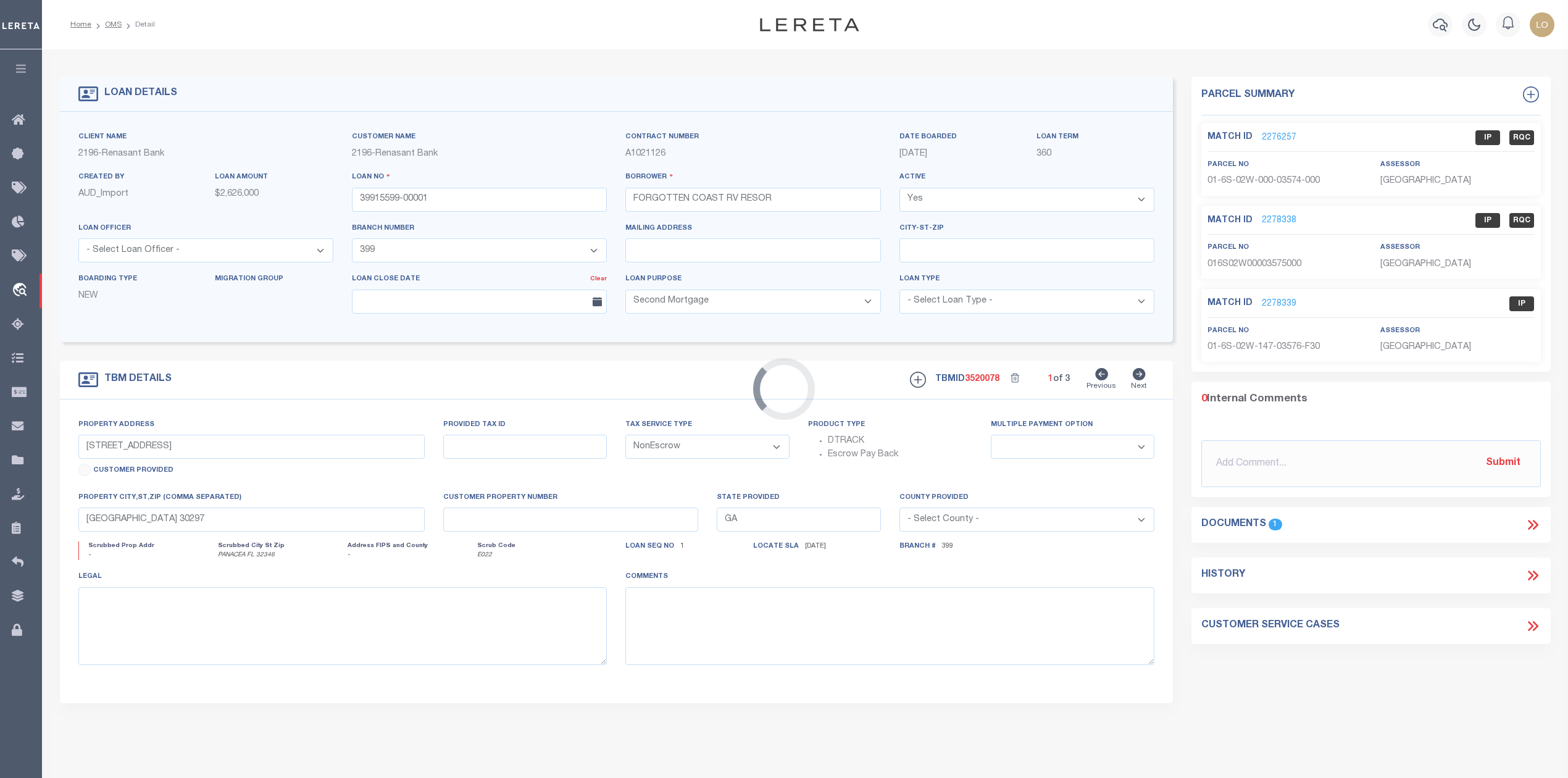
select select "5150"
type input "0 COASTAL HWY BATH HOUSE"
select select
type input "PANACEA FL 32346"
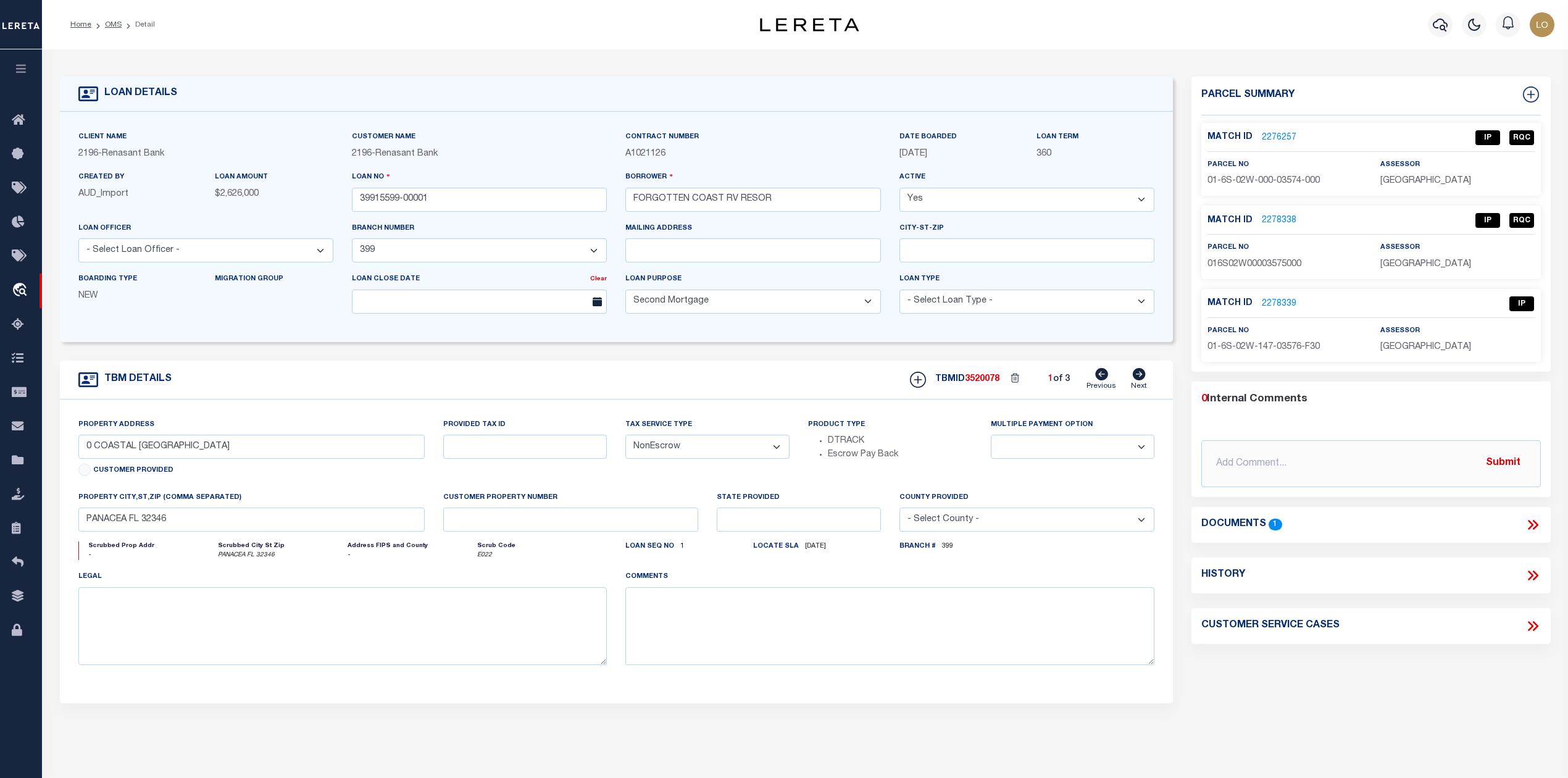
click at [1220, 680] on div "Parcel Summary Match ID 2276257 0" at bounding box center [1370, 414] width 377 height 675
click at [1531, 526] on icon at bounding box center [1531, 525] width 6 height 10
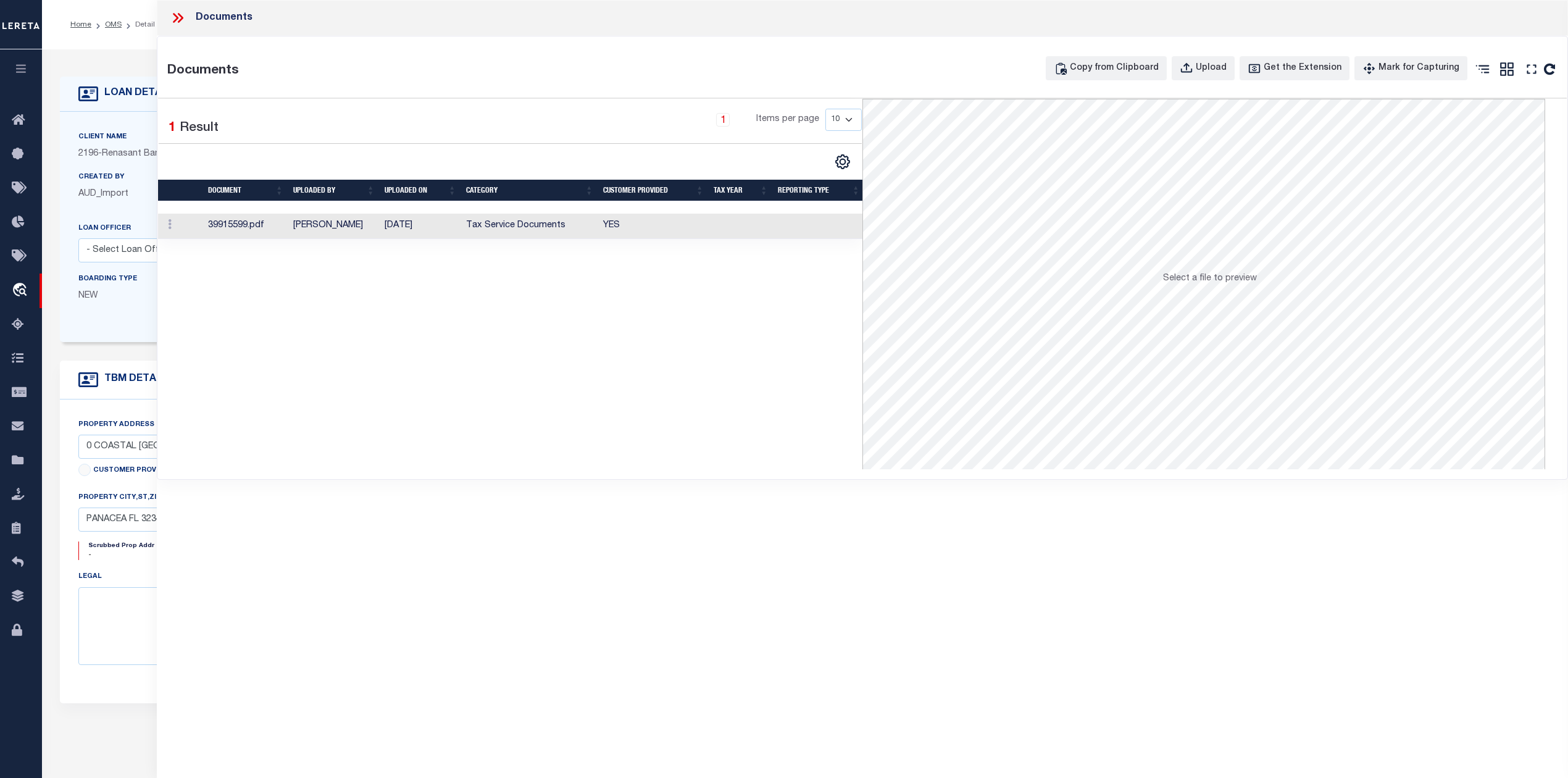
click at [331, 230] on td "[PERSON_NAME]" at bounding box center [334, 227] width 91 height 25
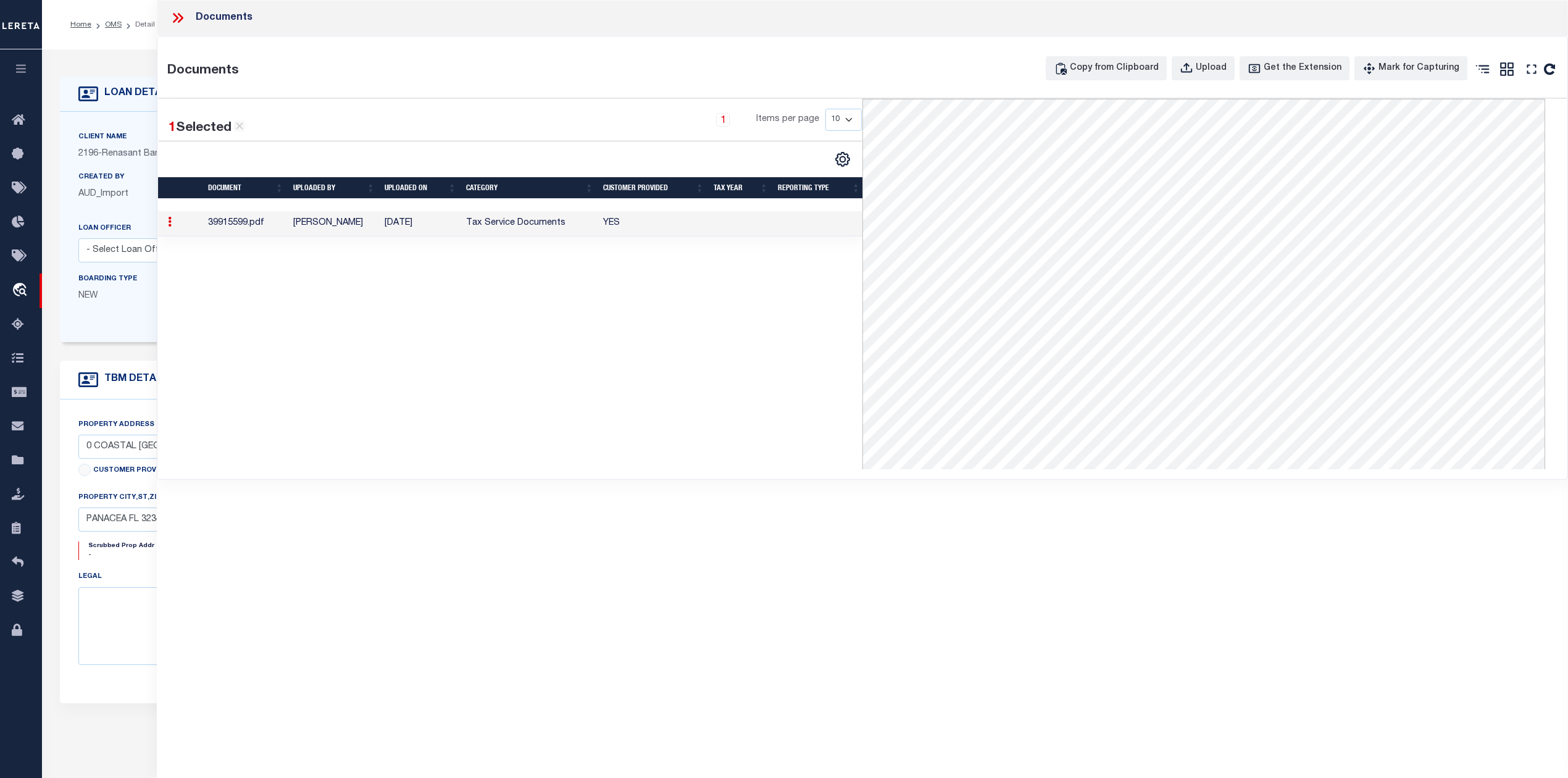
click at [178, 18] on icon at bounding box center [176, 18] width 6 height 10
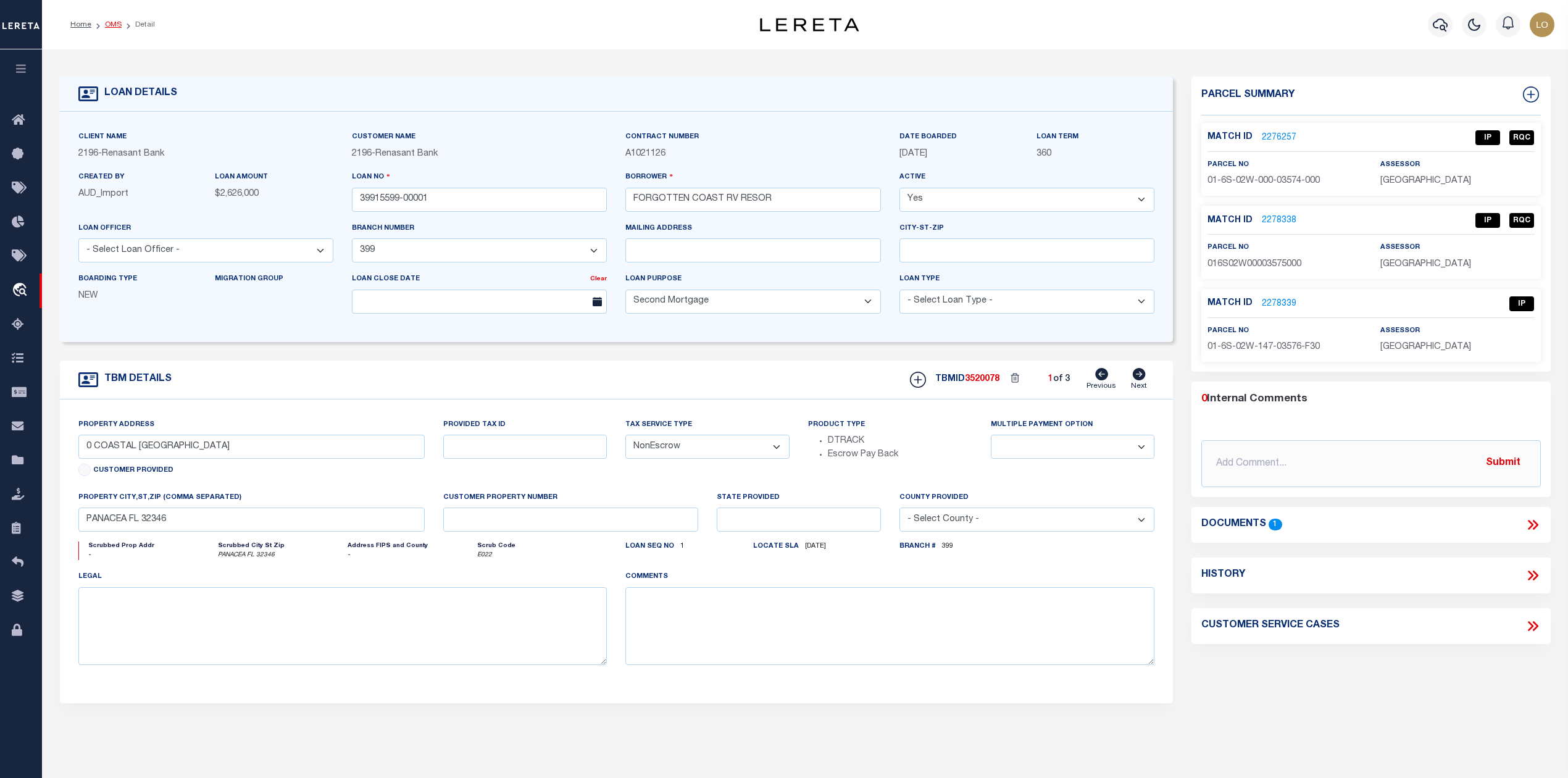
click at [110, 23] on link "OMS" at bounding box center [113, 25] width 17 height 8
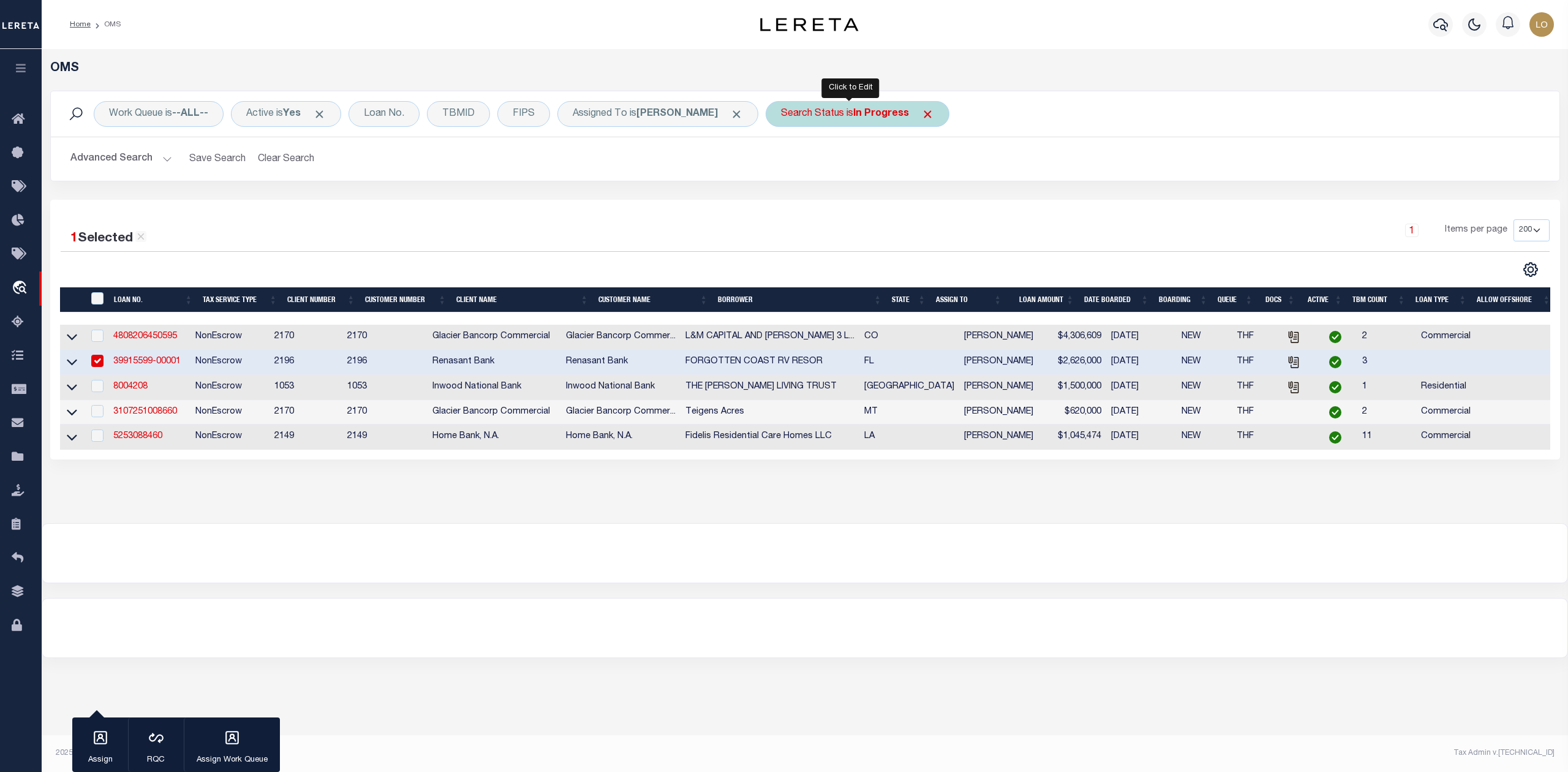
click at [833, 115] on div "Search Status is In Progress" at bounding box center [857, 114] width 184 height 26
click at [822, 179] on select "Automated Search Bad Parcel Complete Duplicate Parcel High Dollar Reporting In …" at bounding box center [872, 174] width 180 height 23
select select "RD"
click at [782, 163] on select "Automated Search Bad Parcel Complete Duplicate Parcel High Dollar Reporting In …" at bounding box center [872, 174] width 180 height 23
click at [927, 199] on input "Apply" at bounding box center [944, 200] width 36 height 20
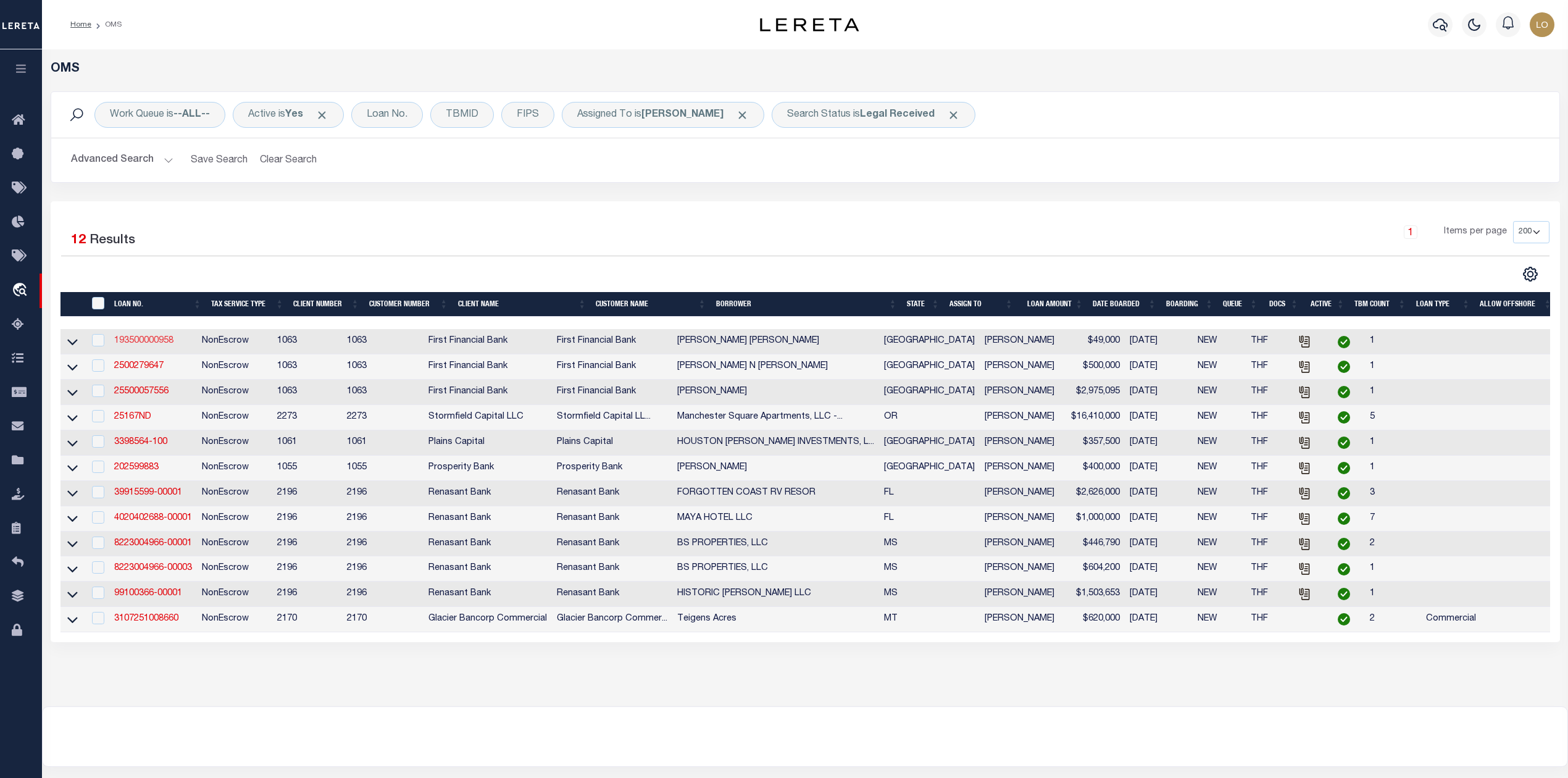
click at [134, 345] on link "193500000958" at bounding box center [144, 340] width 59 height 8
type input "193500000958"
type input "Zachary Brian Jones"
select select
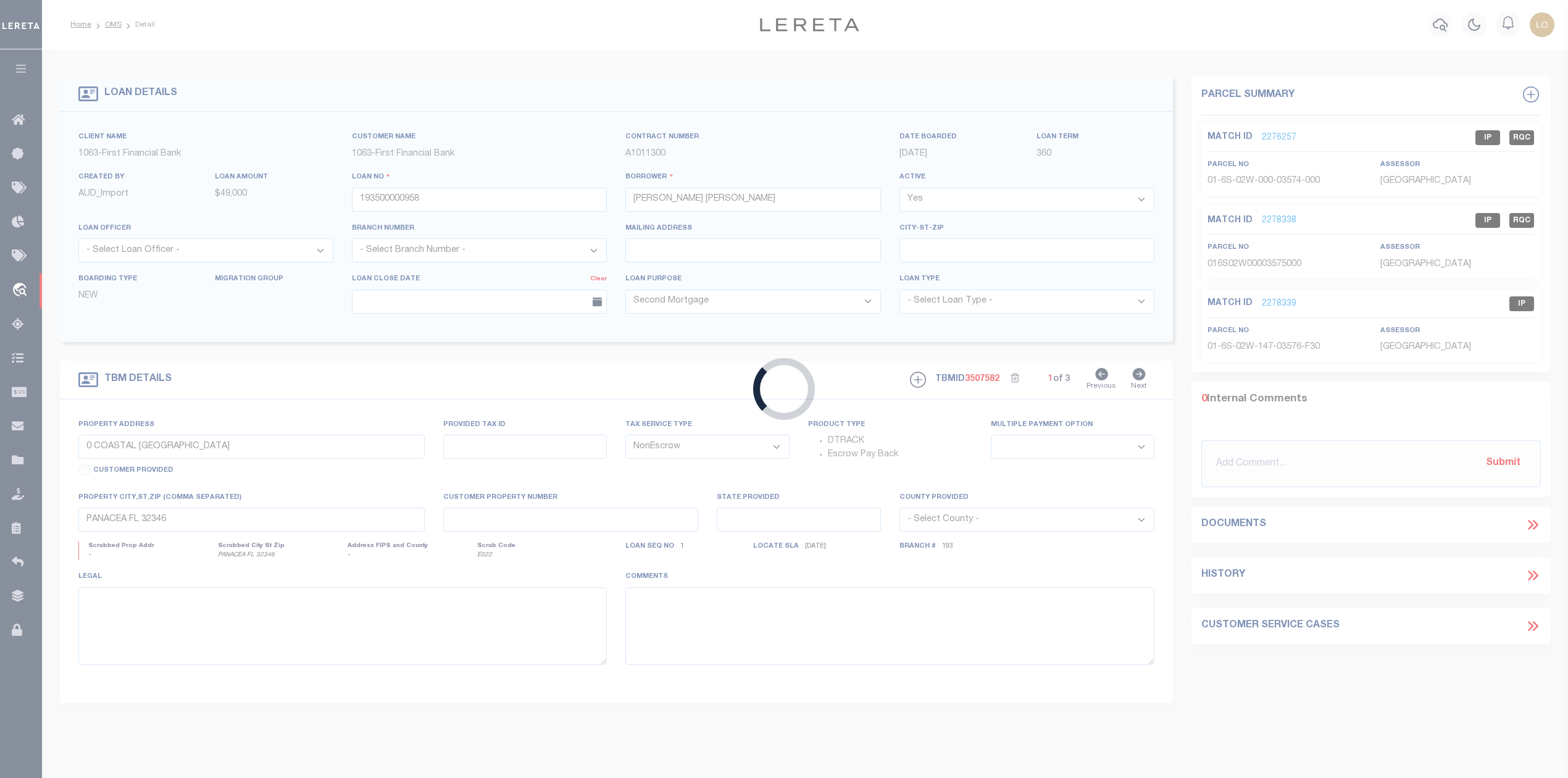
type input "14637 WALNUT CEMETERY RD"
select select
type input "BREMOND TX 766290000"
type input "[GEOGRAPHIC_DATA]"
select select
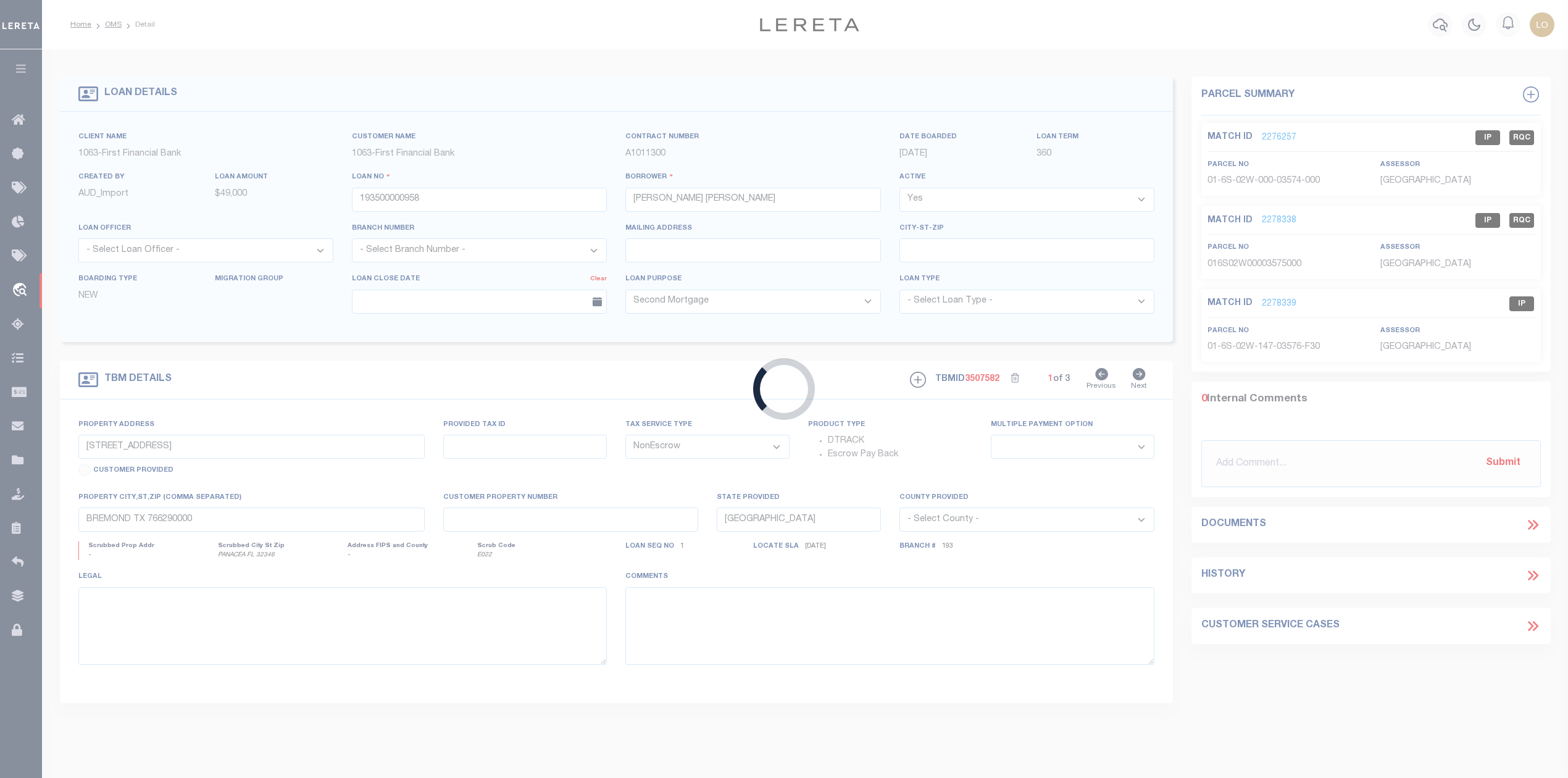
select select "49528"
select select "17231"
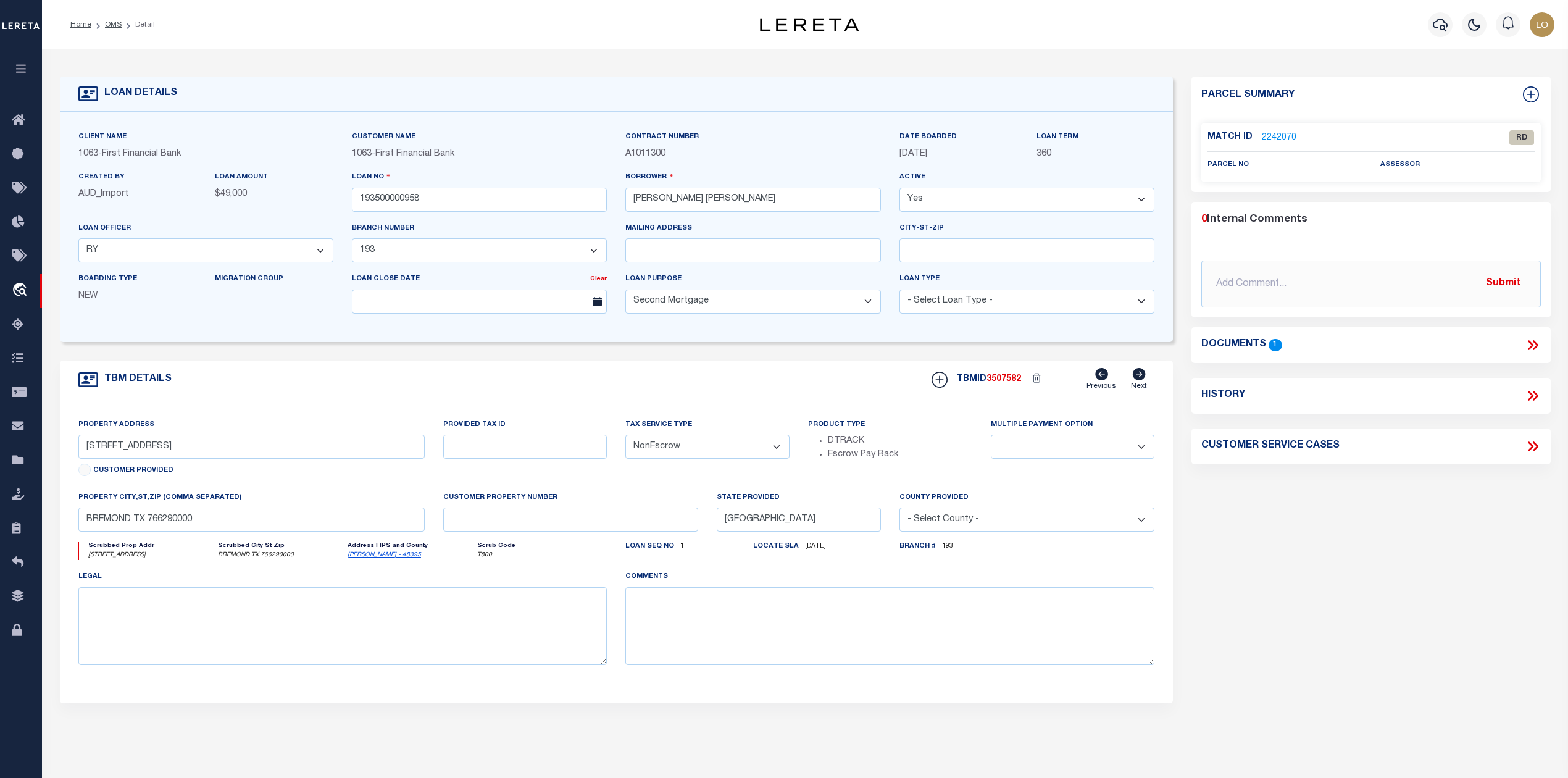
click at [1529, 345] on icon at bounding box center [1532, 345] width 16 height 16
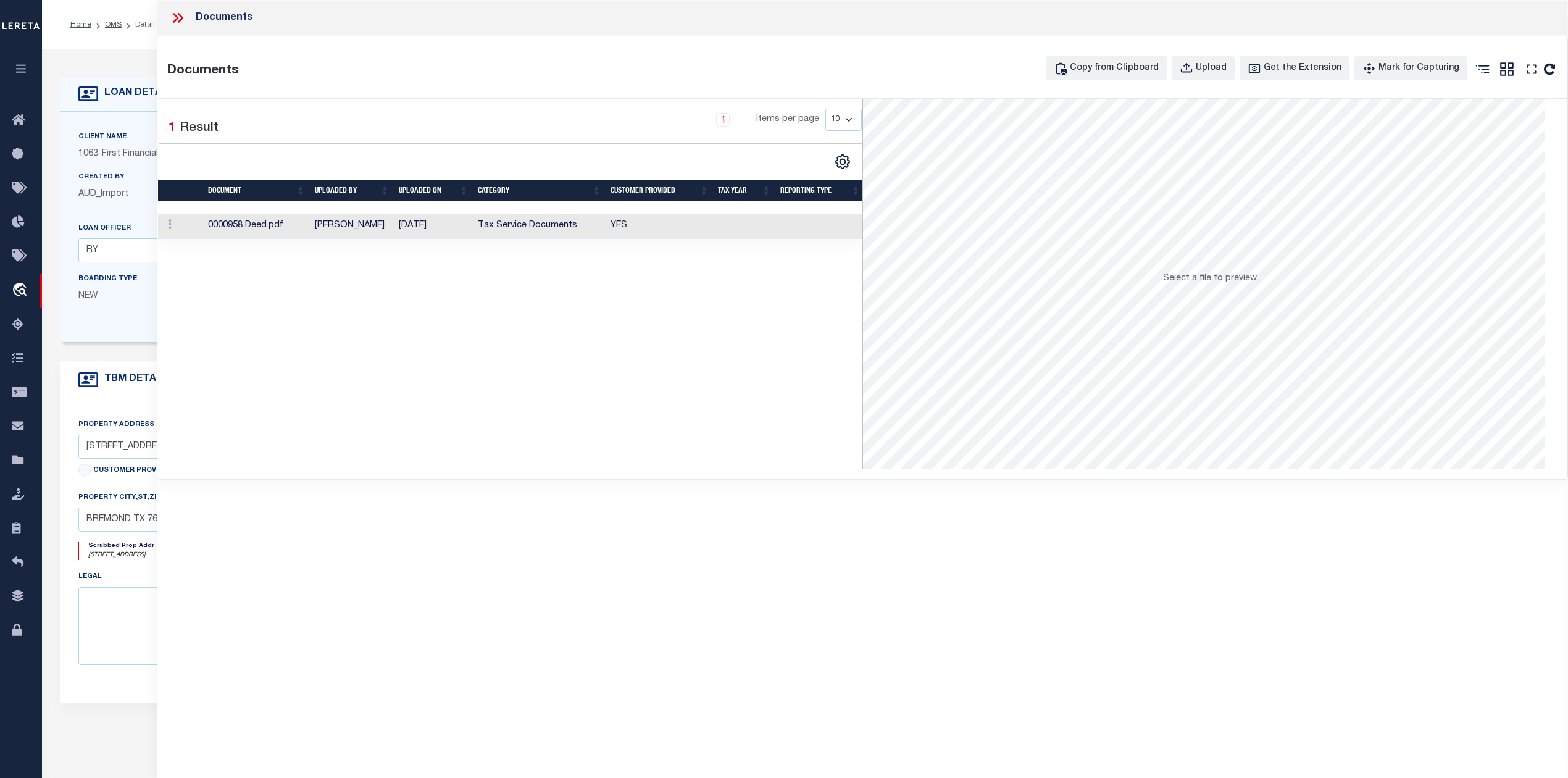
click at [476, 228] on td "Tax Service Documents" at bounding box center [539, 227] width 133 height 25
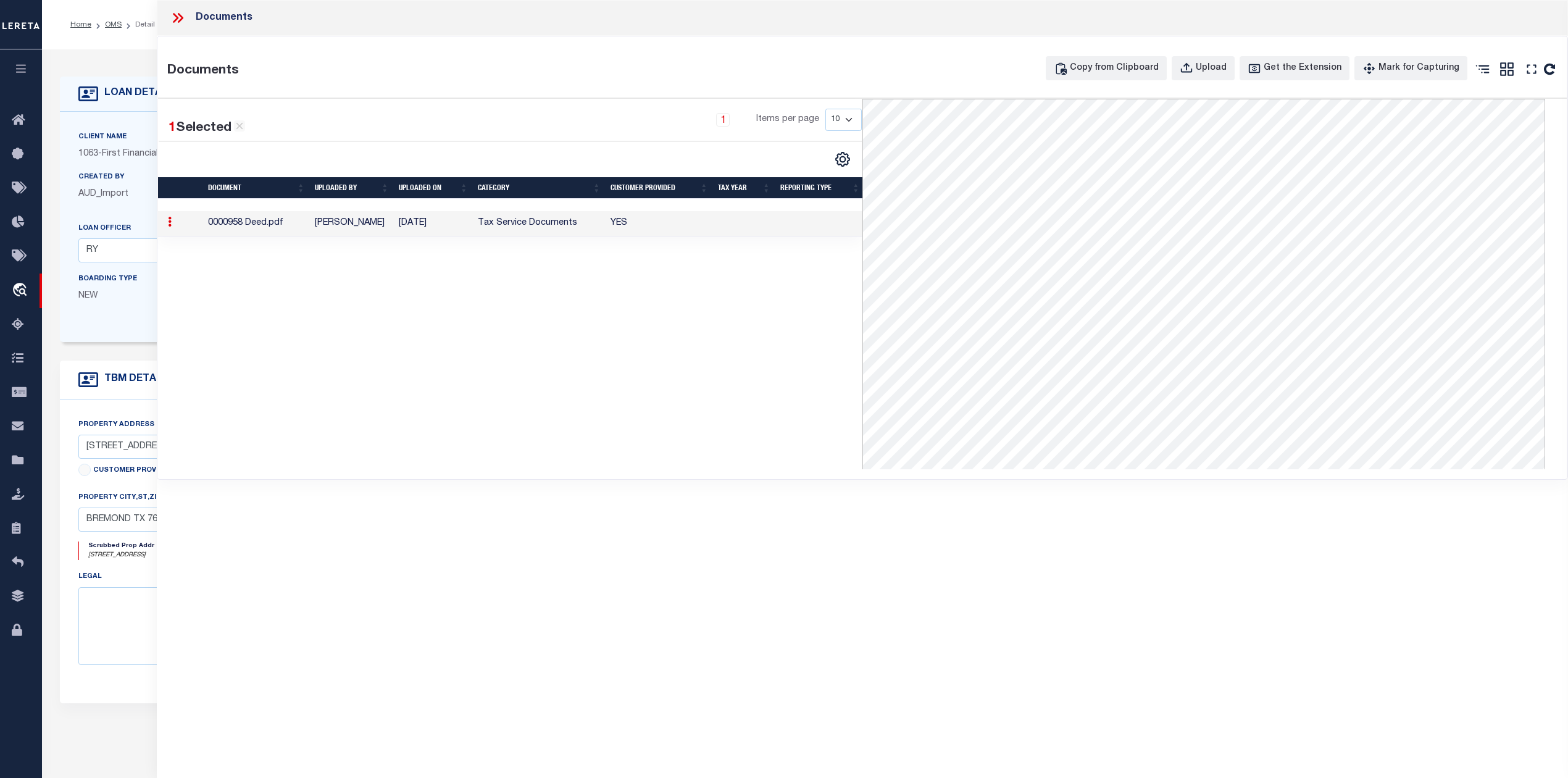
click at [556, 378] on div "1 Selected 1 Result 1 Items per page 10 25 50 100" at bounding box center [510, 283] width 704 height 370
click at [178, 20] on icon at bounding box center [177, 18] width 16 height 16
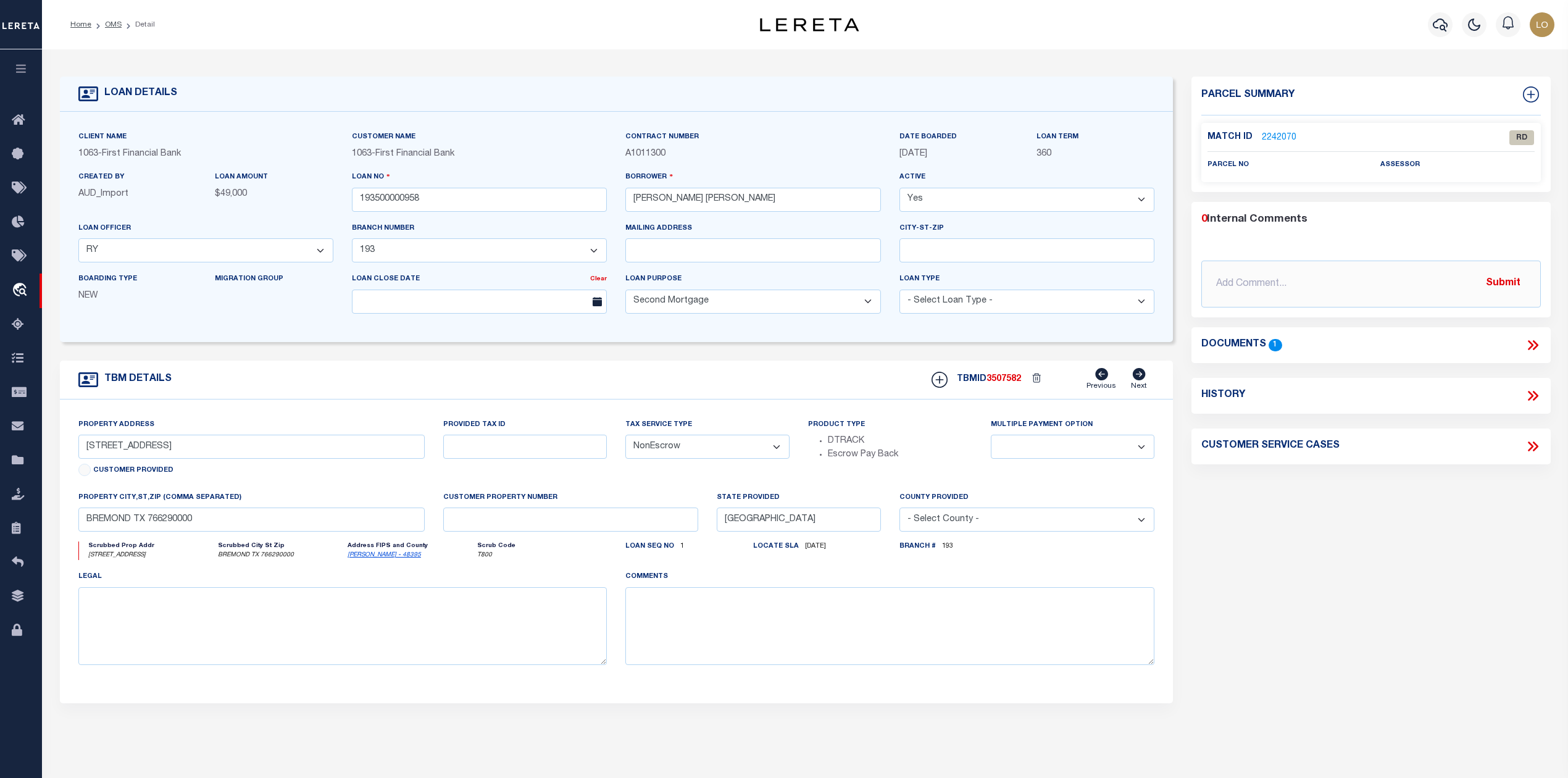
click at [1242, 529] on div "Parcel Summary Match ID 2242070 0" at bounding box center [1370, 414] width 377 height 675
click at [1270, 136] on link "2242070" at bounding box center [1278, 138] width 34 height 13
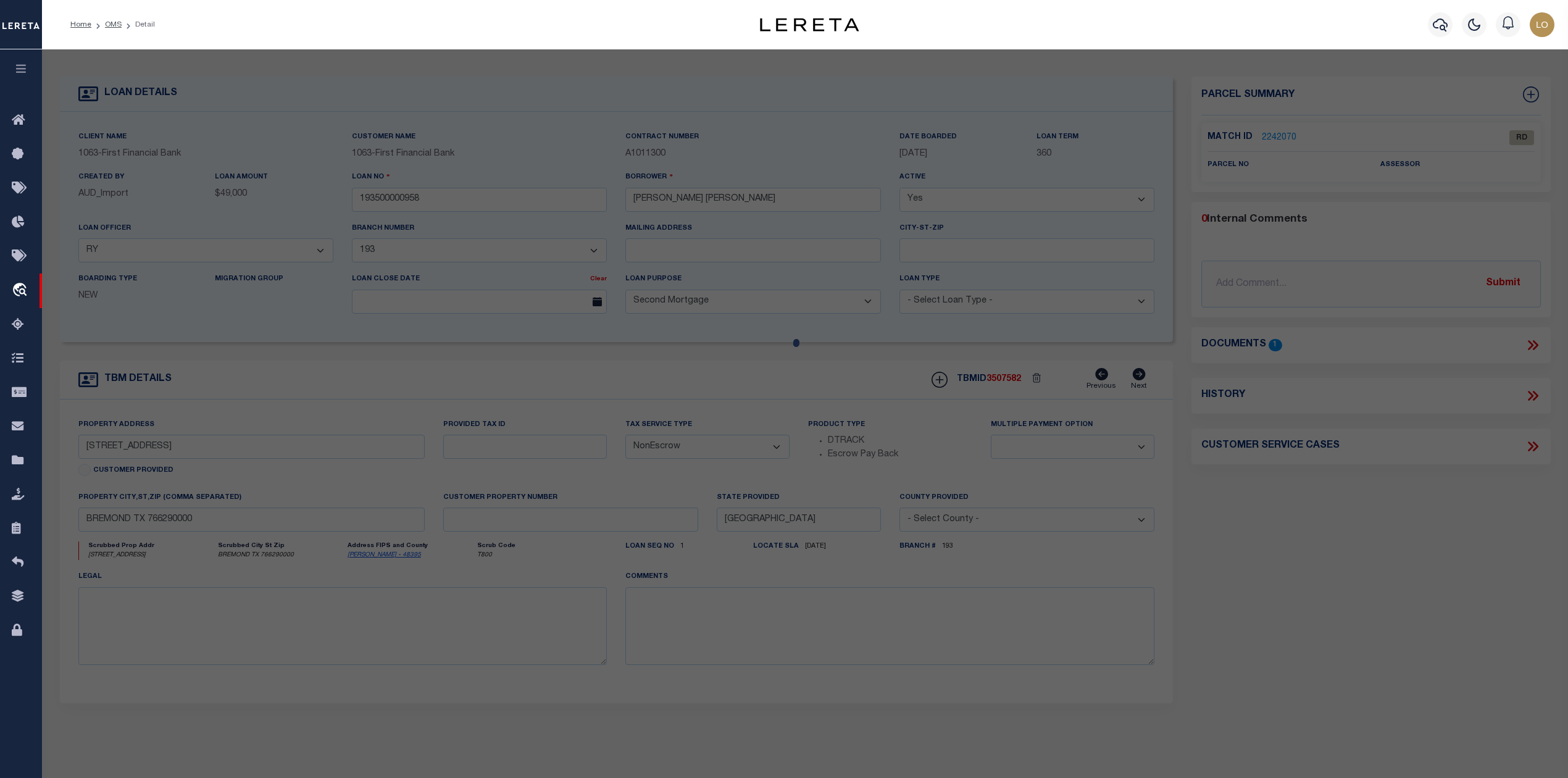
select select "AS"
select select
checkbox input "false"
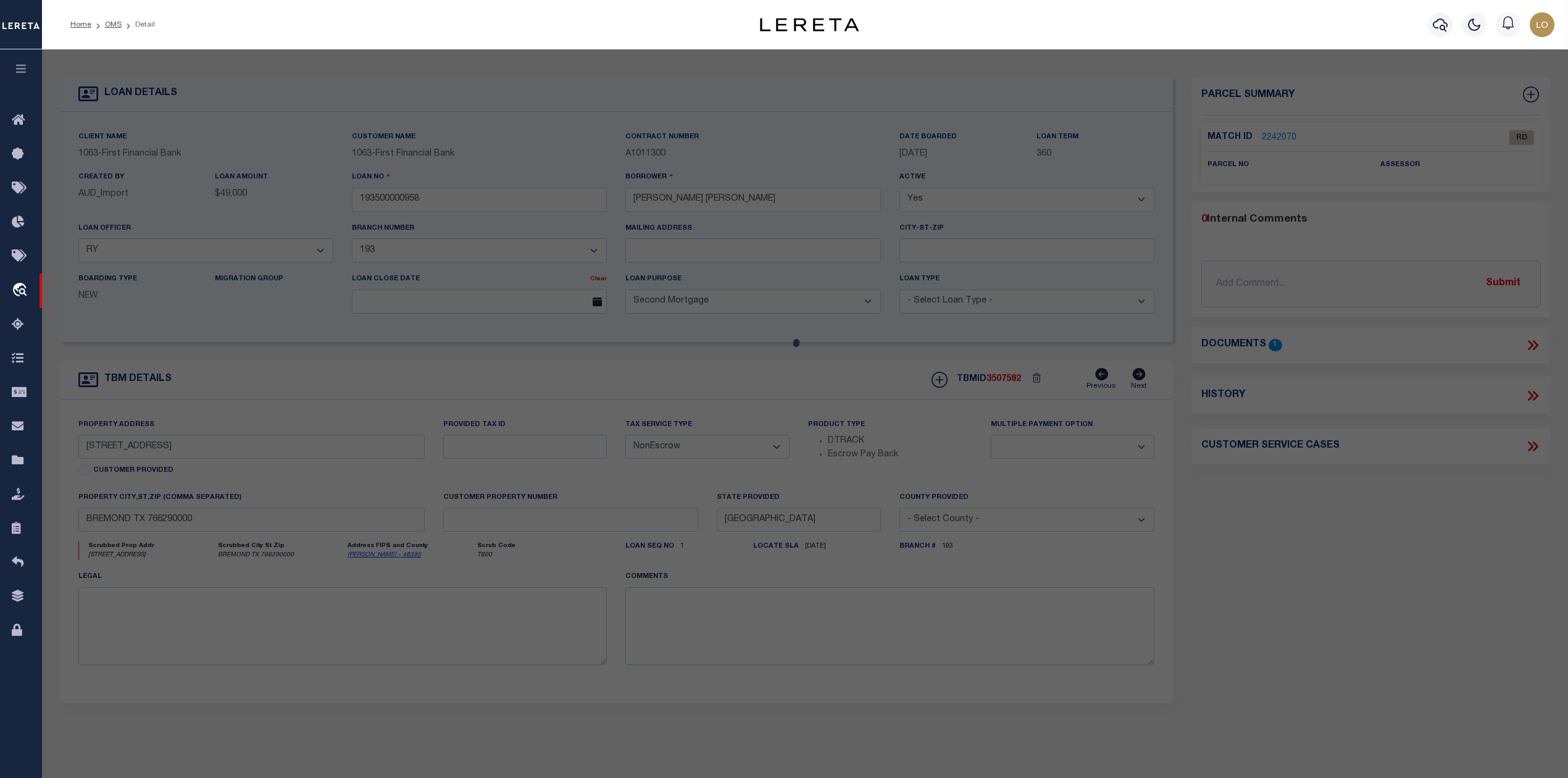
select select "RD"
checkbox input "false"
type textarea "Document uploaded that satisfies a legal requirement, changing from ND to RD"
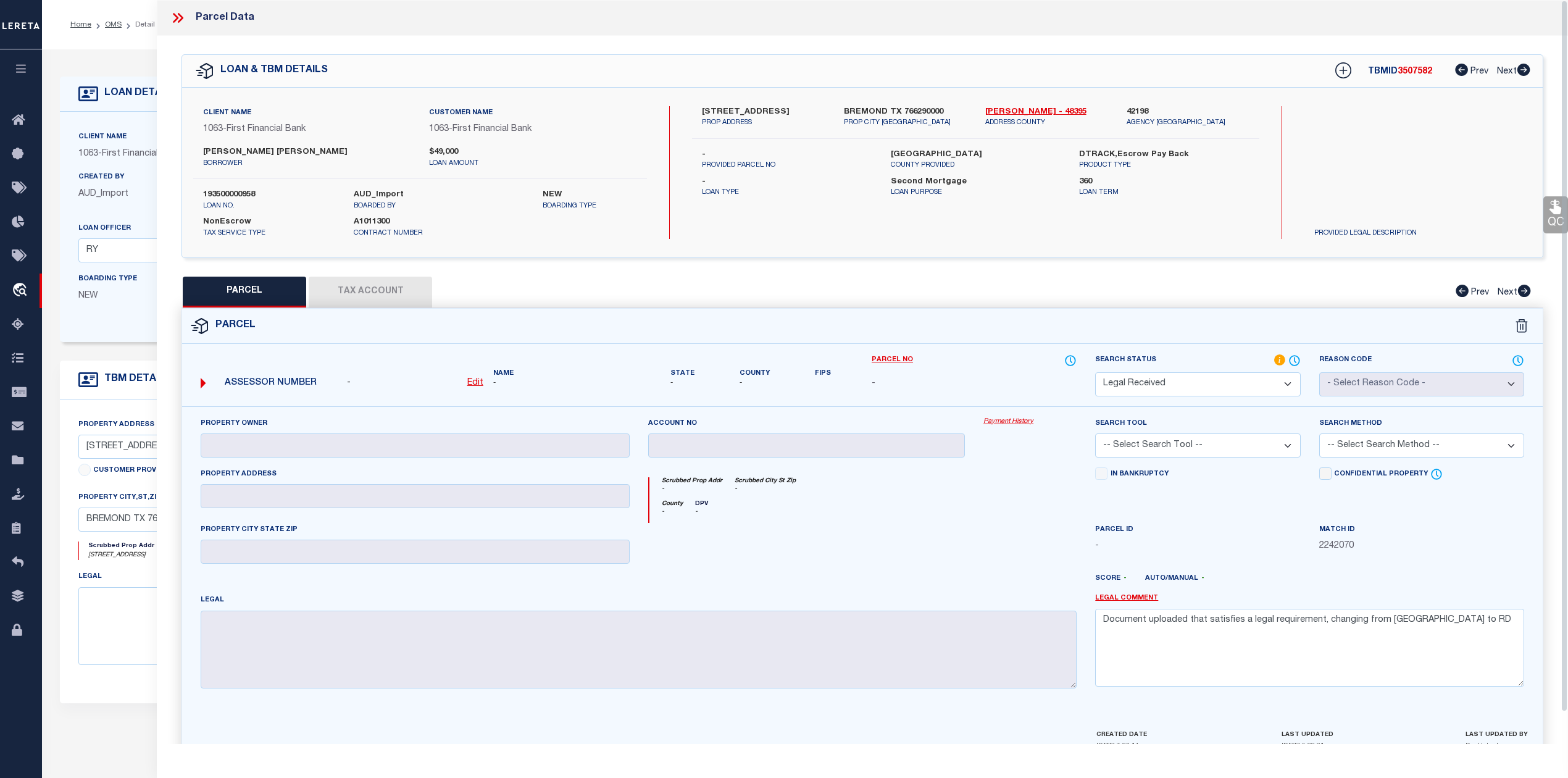
click at [909, 554] on div at bounding box center [806, 548] width 336 height 51
click at [1010, 108] on link "Robertson - 48395" at bounding box center [1046, 113] width 123 height 13
click at [731, 111] on label "14637 WALNUT CEMETERY RD" at bounding box center [763, 113] width 123 height 13
copy label "WALNUT"
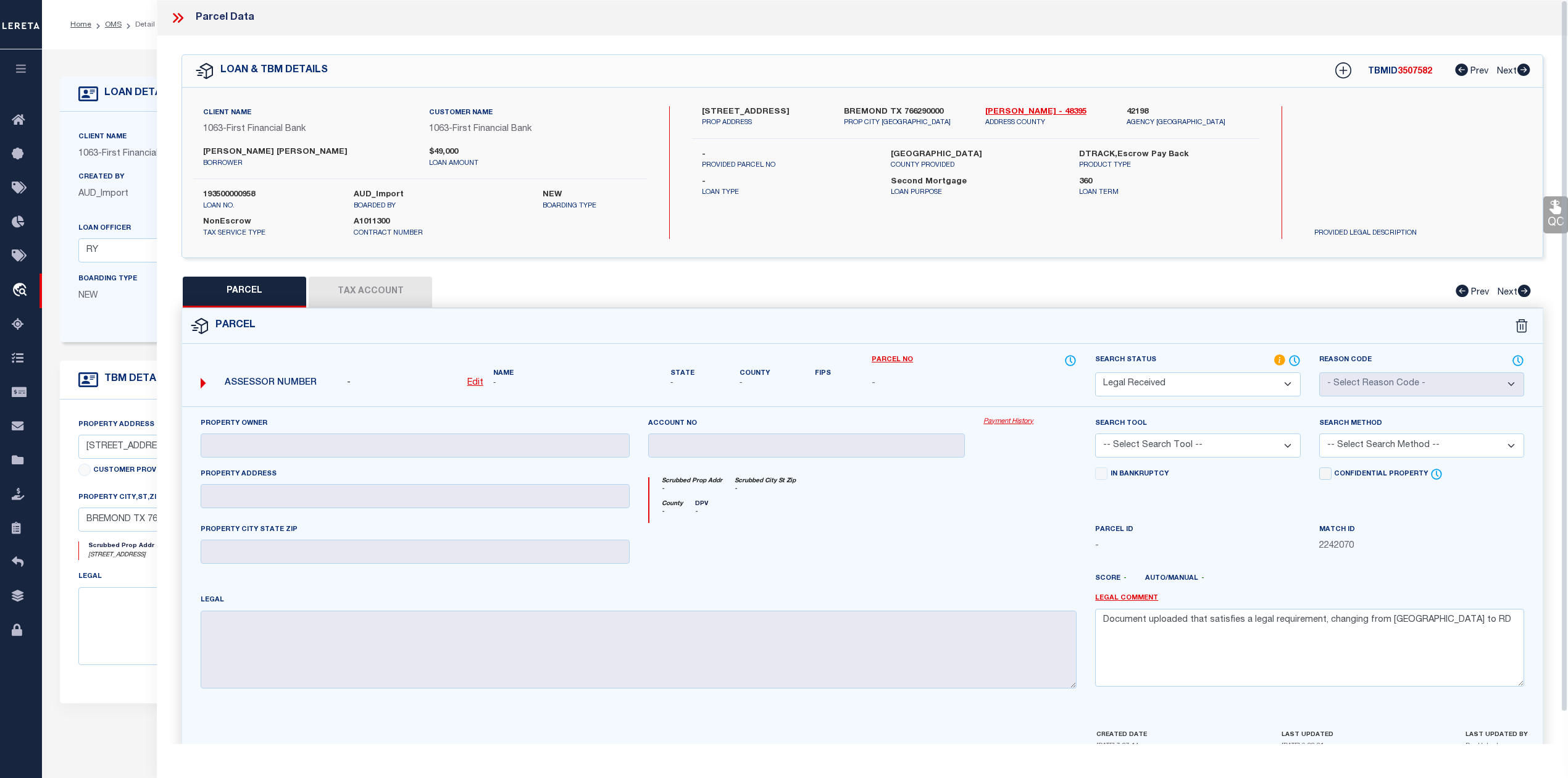
click at [867, 564] on div at bounding box center [806, 548] width 336 height 51
click at [1294, 360] on icon at bounding box center [1295, 359] width 1 height 5
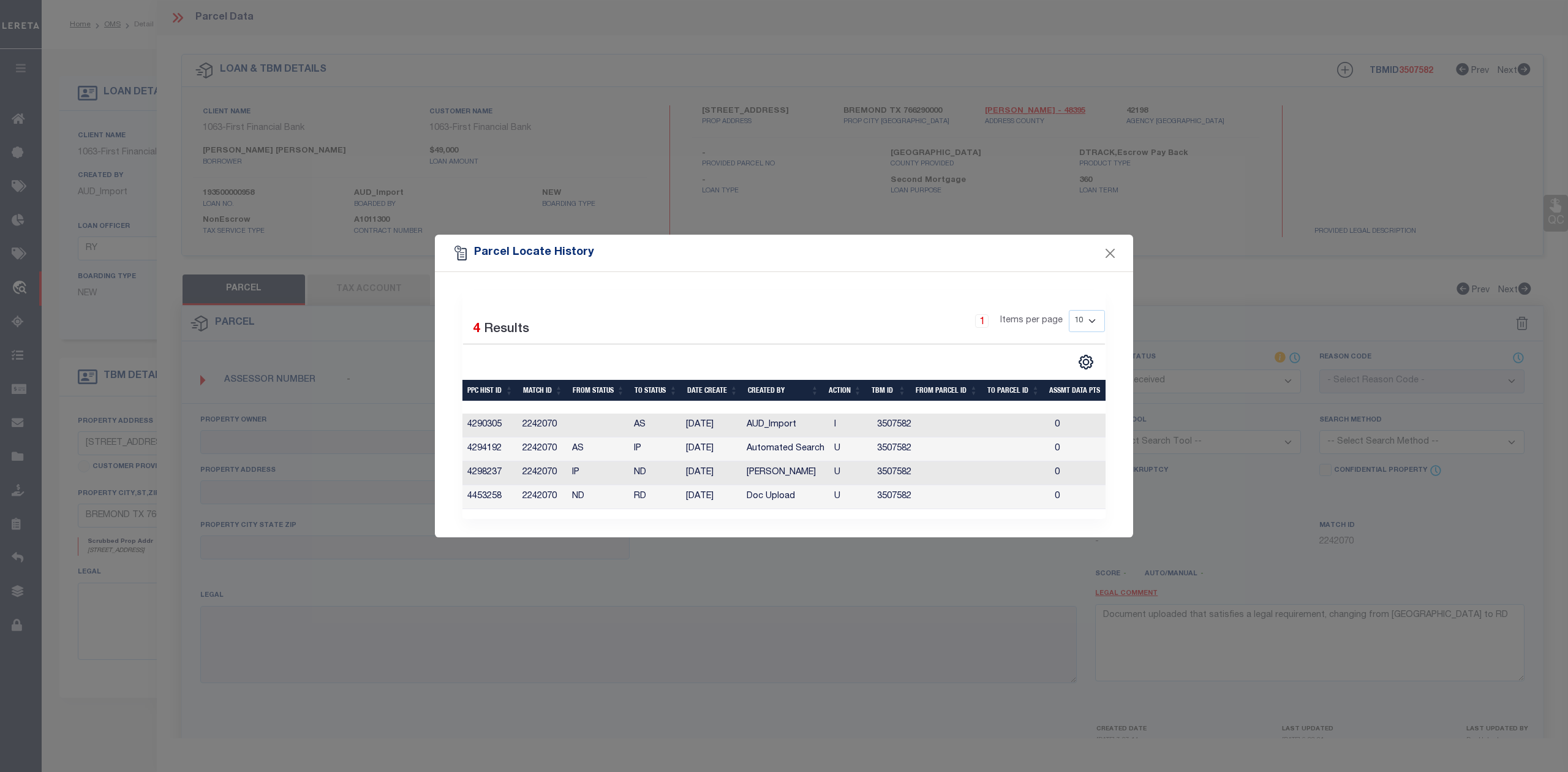
click at [770, 616] on div "Parcel Locate History Selected 4 Results 1 Items per page 10 25 50 100" at bounding box center [784, 386] width 1568 height 772
click at [1109, 247] on button "Close" at bounding box center [1110, 253] width 16 height 16
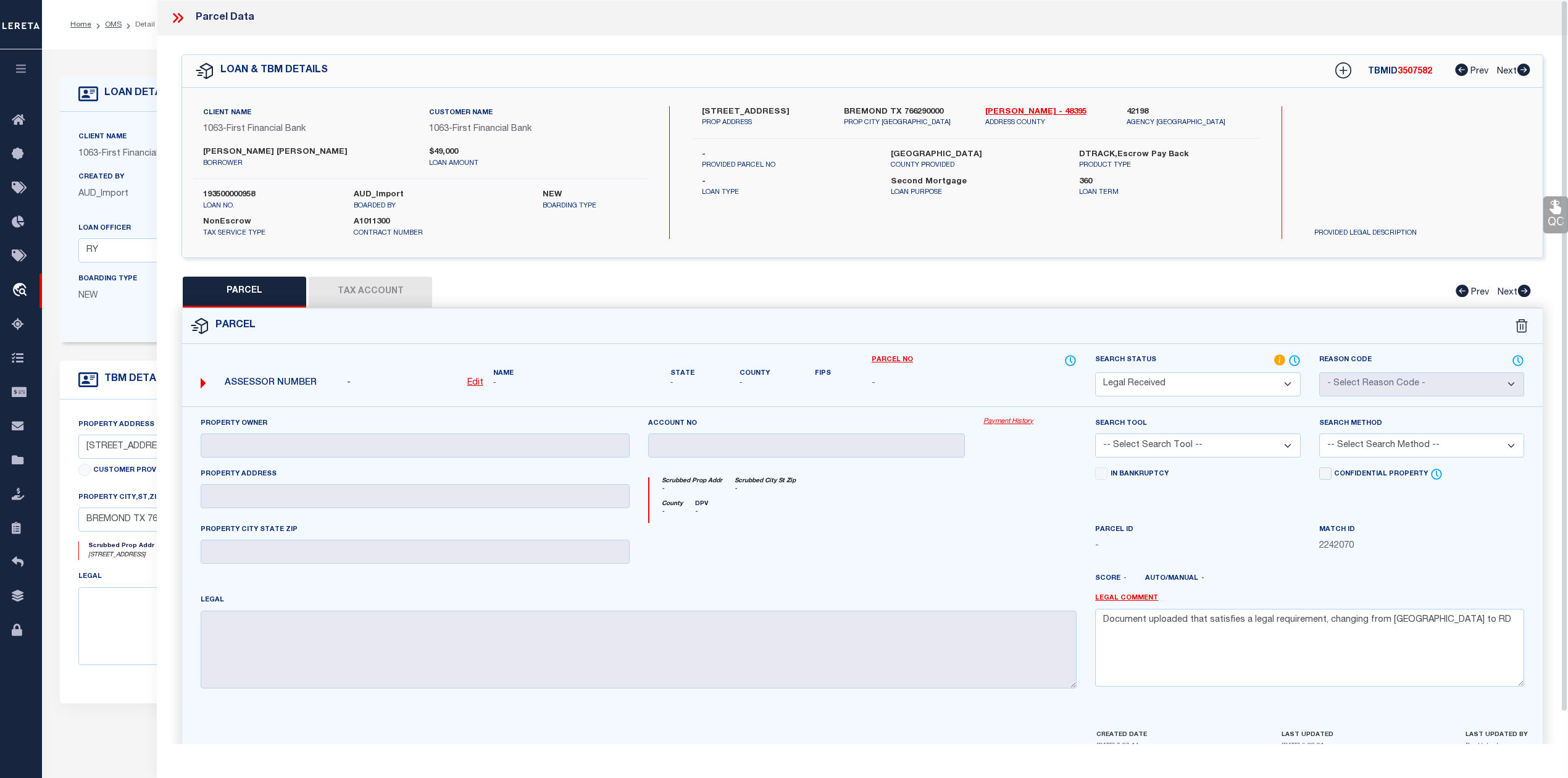
click at [867, 571] on div at bounding box center [806, 548] width 336 height 51
click at [178, 16] on icon at bounding box center [177, 18] width 16 height 16
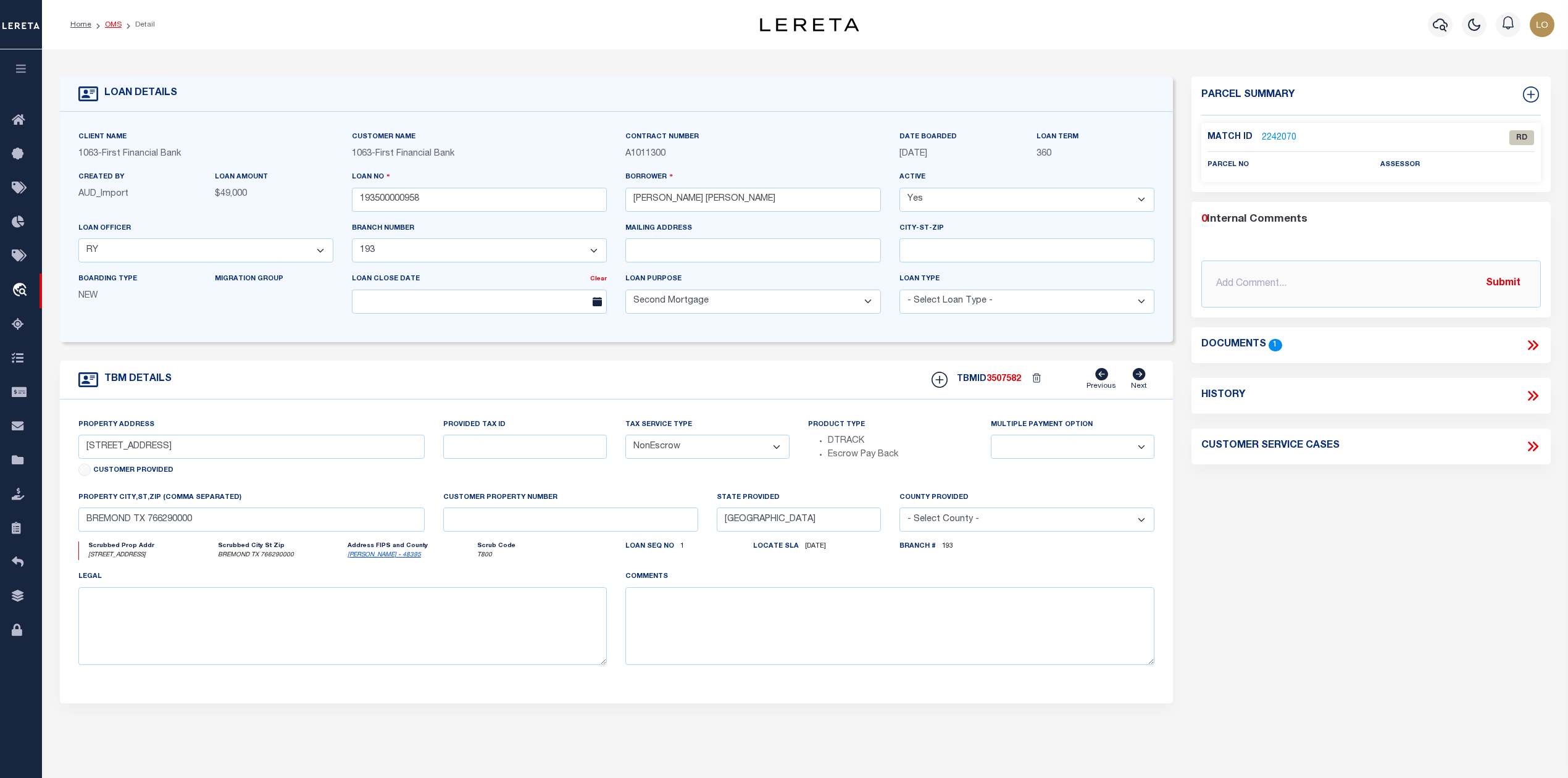
click at [115, 27] on link "OMS" at bounding box center [113, 25] width 17 height 8
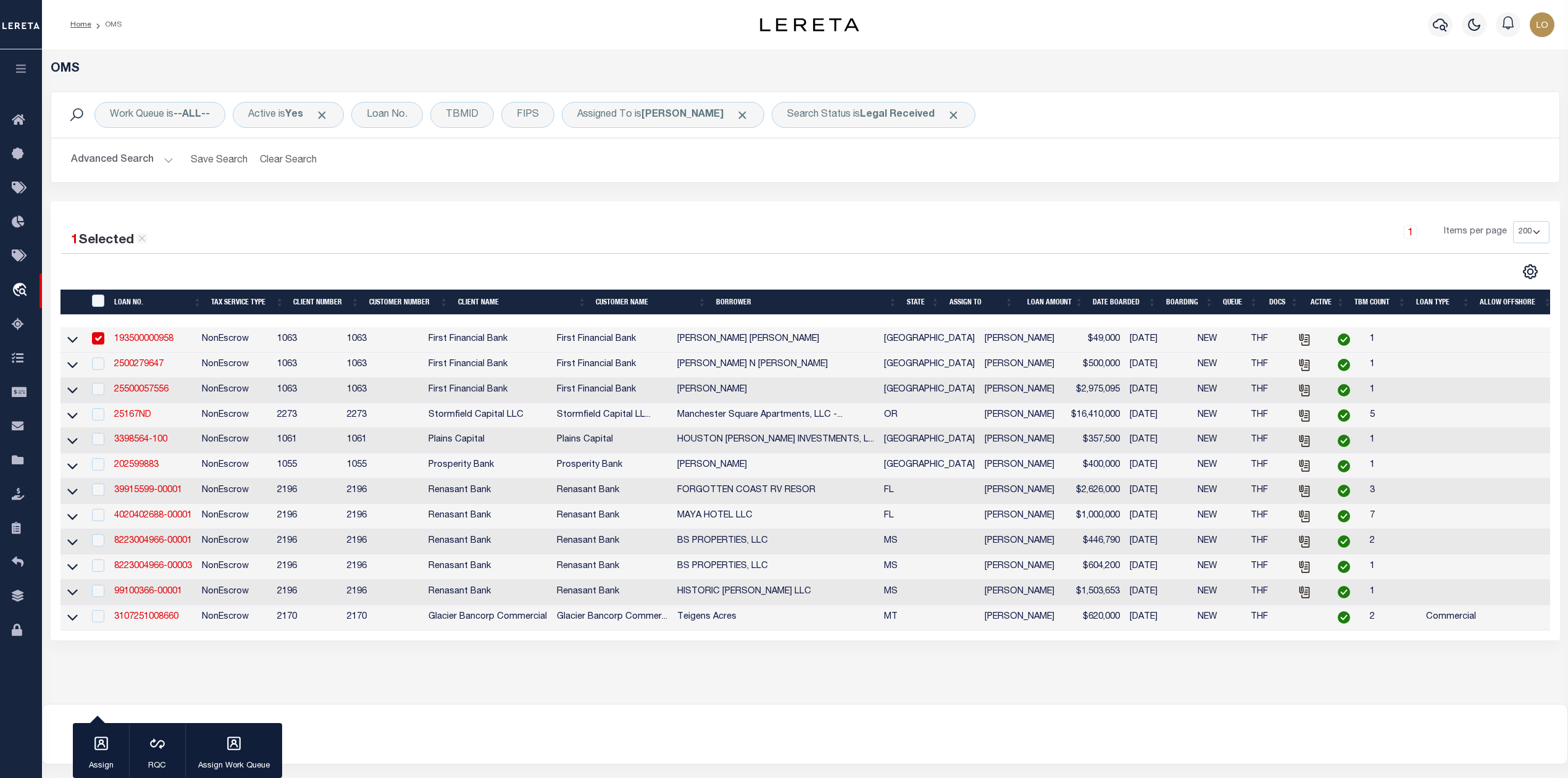
click at [547, 215] on div "1 Selected 12 Results 1 Items per page 10 25 50 100 200" at bounding box center [805, 421] width 1509 height 439
click at [101, 341] on input "checkbox" at bounding box center [98, 338] width 13 height 13
checkbox input "false"
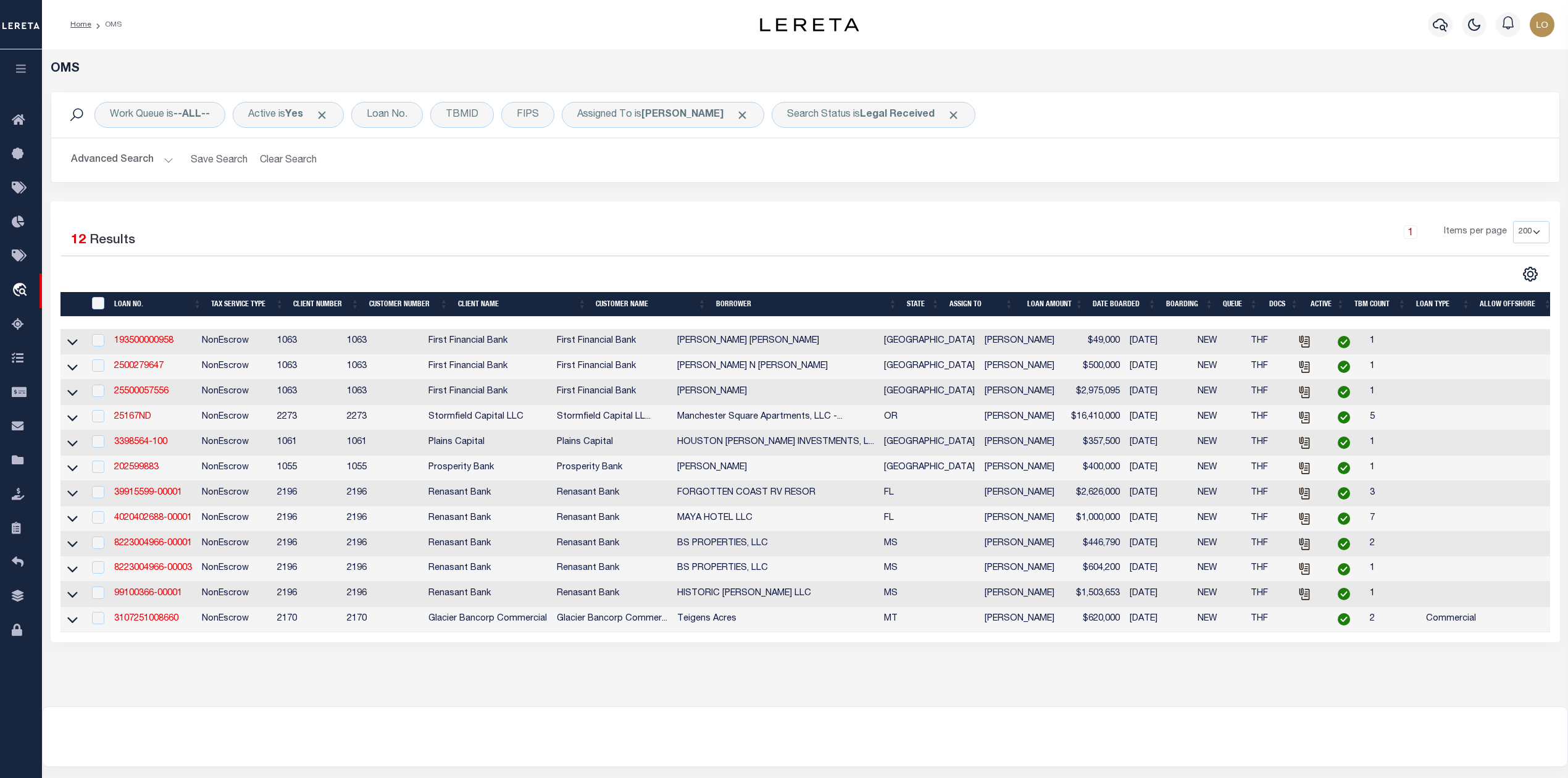
click at [561, 218] on div "1 Selected 12 Results 1 Items per page 10 25 50 100 200" at bounding box center [805, 421] width 1509 height 440
click at [810, 115] on div "Search Status is Legal Received" at bounding box center [874, 115] width 204 height 26
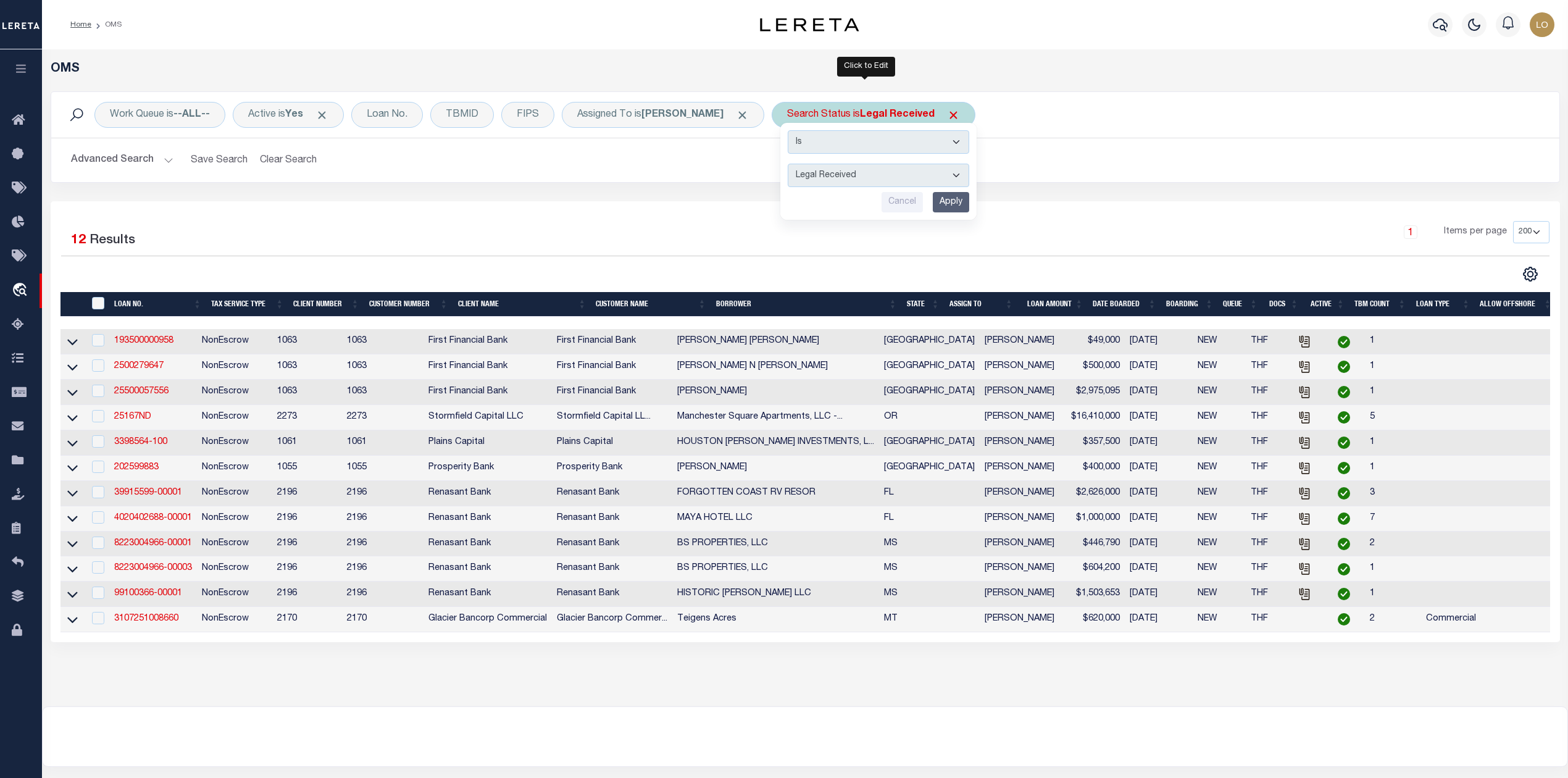
click at [830, 172] on select "Automated Search Bad Parcel Complete Duplicate Parcel High Dollar Reporting In …" at bounding box center [879, 175] width 181 height 23
select select "IP"
click at [788, 164] on select "Automated Search Bad Parcel Complete Duplicate Parcel High Dollar Reporting In …" at bounding box center [879, 175] width 181 height 23
click at [942, 204] on input "Apply" at bounding box center [951, 202] width 37 height 20
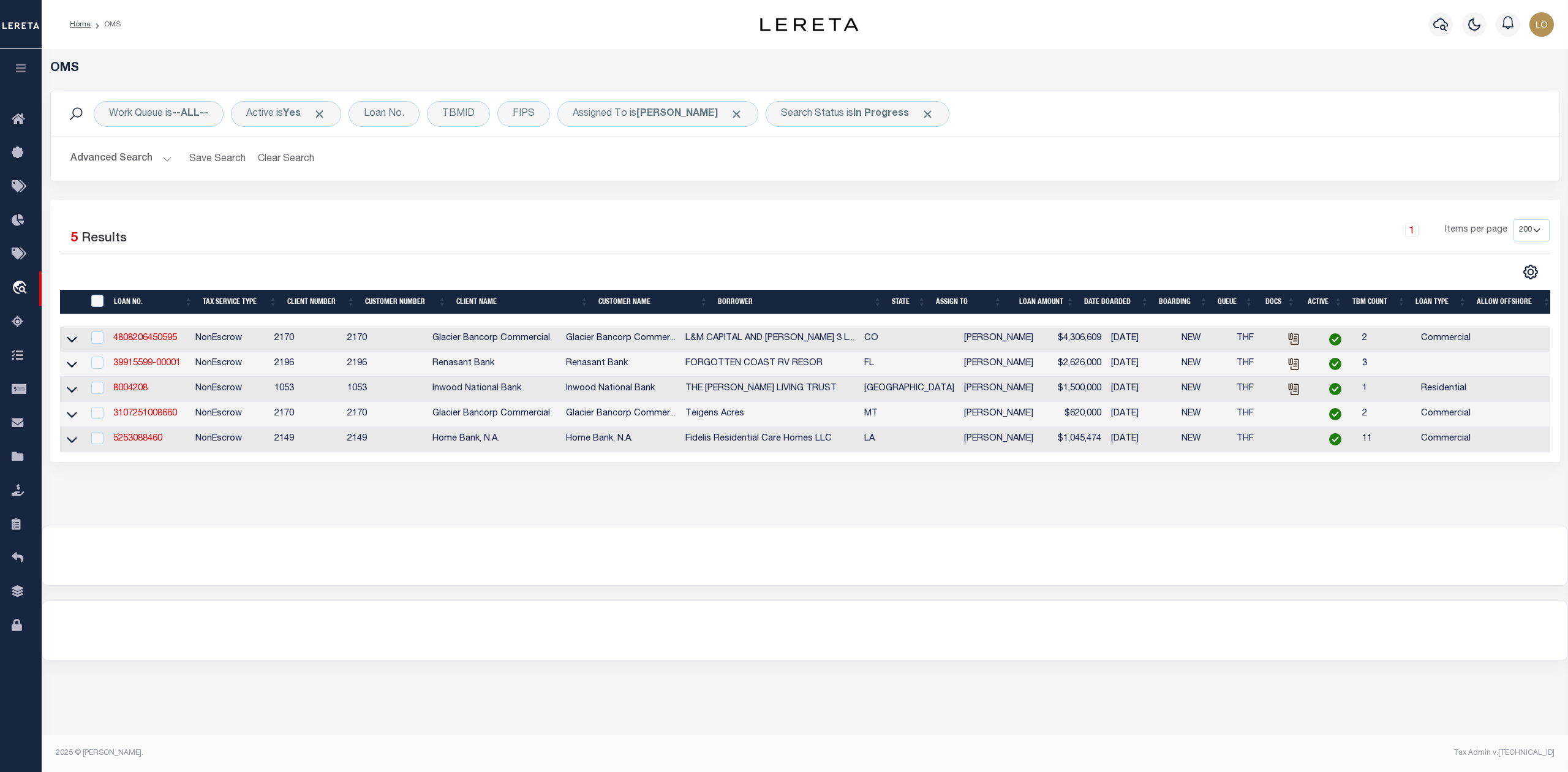
click at [843, 204] on div "1 Selected 5 Results 1 Items per page 10 25 50 100 200" at bounding box center [805, 331] width 1510 height 262
click at [821, 102] on div "Search Status is In Progress" at bounding box center [857, 114] width 184 height 26
select select "IP"
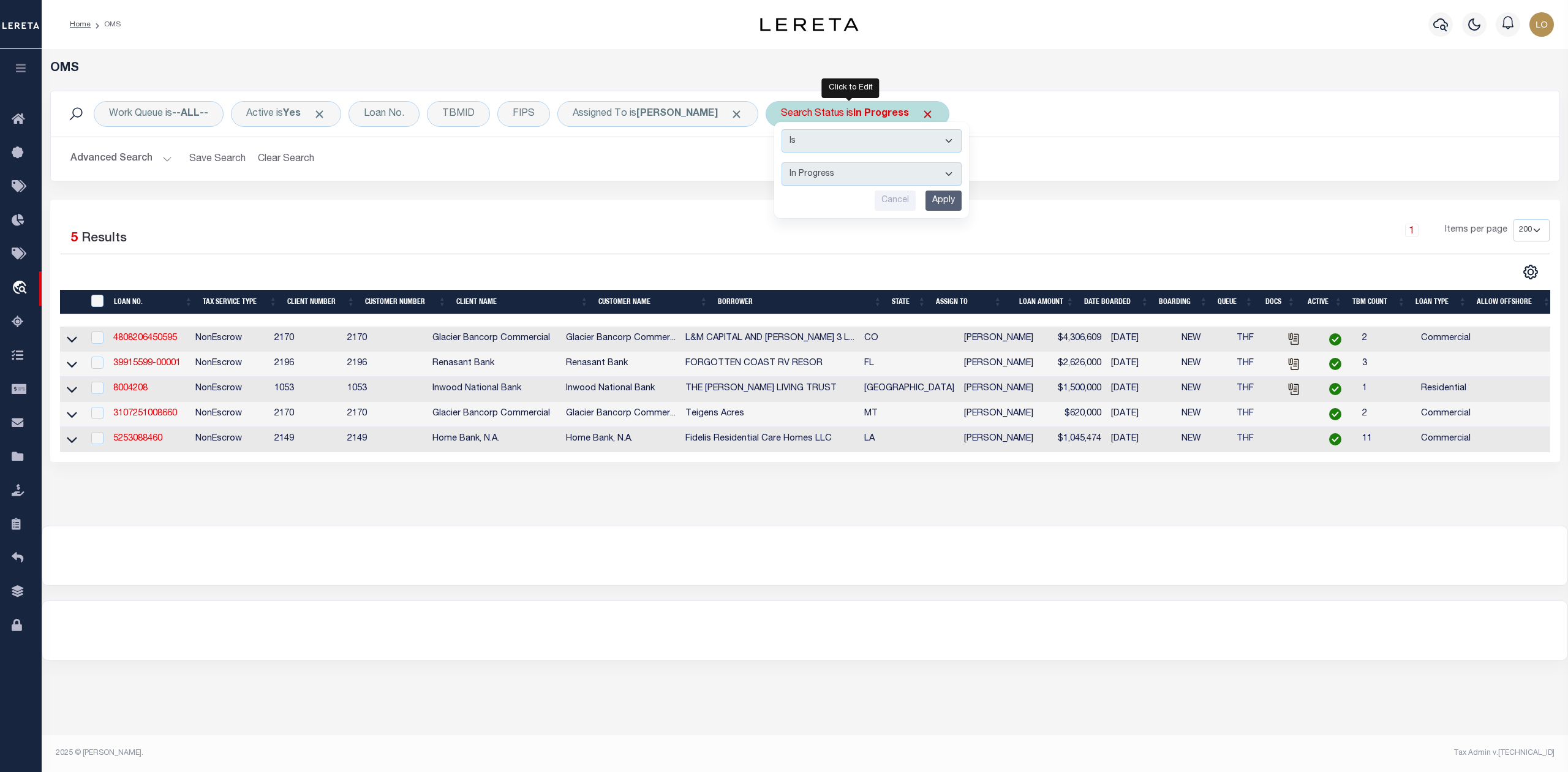
click at [812, 177] on select "Automated Search Bad Parcel Complete Duplicate Parcel High Dollar Reporting In …" at bounding box center [872, 174] width 180 height 23
click at [667, 236] on div "1 Items per page 10 25 50 100 200" at bounding box center [993, 235] width 1112 height 32
click at [797, 117] on div "Search Status is In Progress Is Contains Automated Search Bad Parcel Complete D…" at bounding box center [857, 114] width 184 height 26
select select "IP"
click at [621, 201] on div "1 Selected 5 Results 1 Items per page 10 25 50 100 200" at bounding box center [805, 331] width 1510 height 262
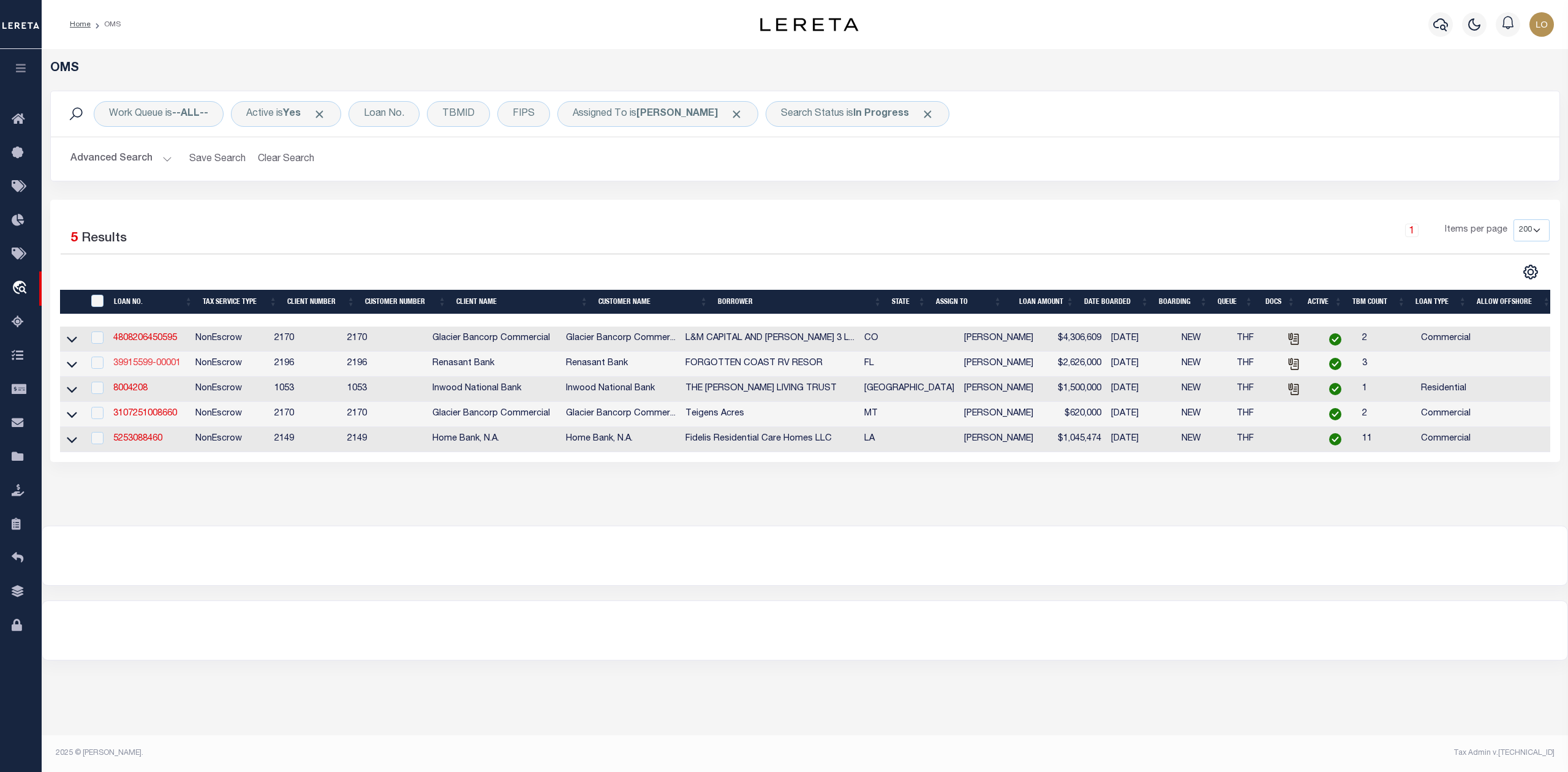
click at [160, 366] on link "39915599-00001" at bounding box center [147, 363] width 68 height 8
type input "39915599-00001"
type input "FORGOTTEN COAST RV RESOR"
select select
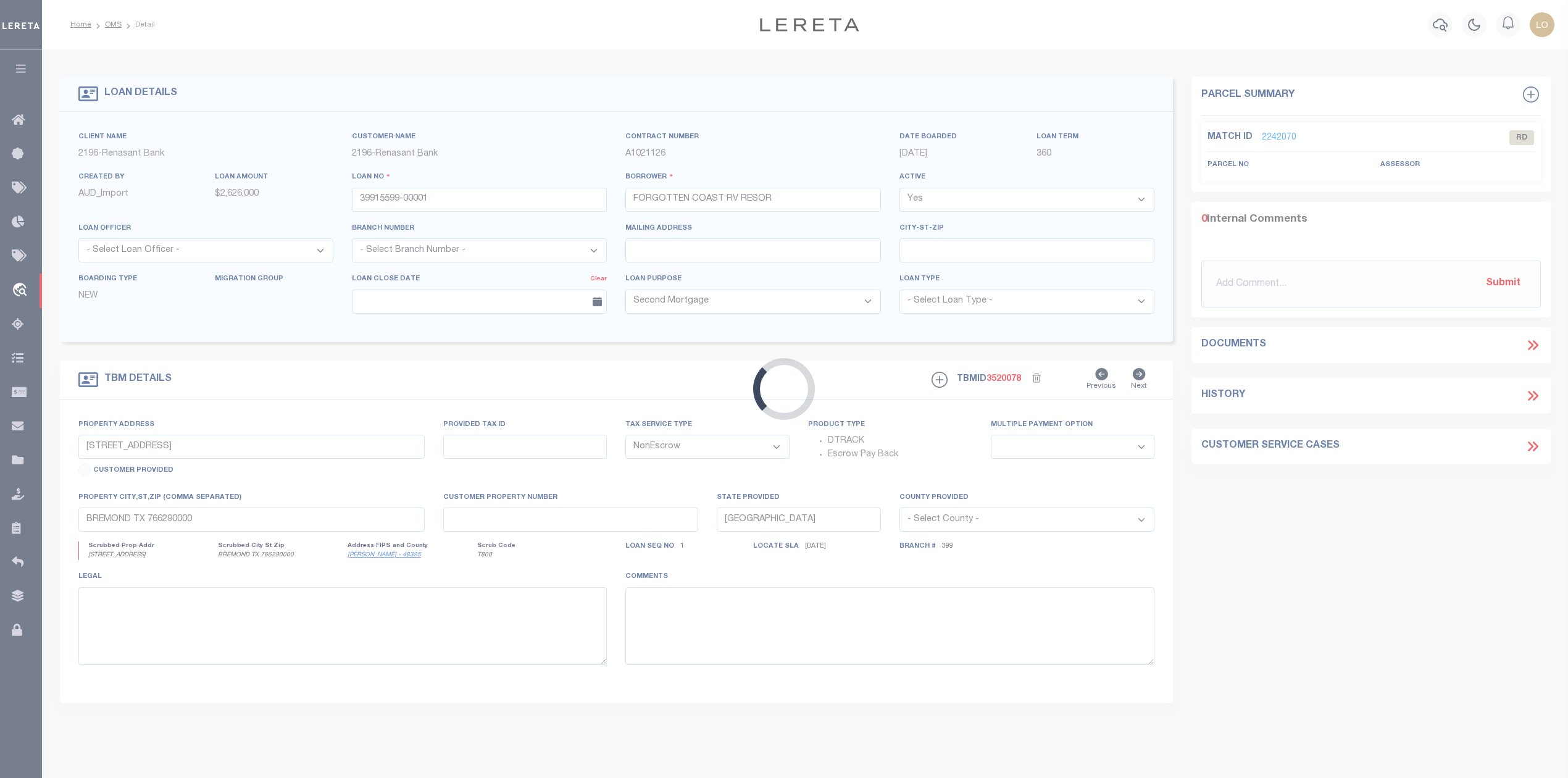
type input "0 COASTAL HWY BATH HOUSE"
select select
type input "PANACEA FL 32346"
select select "164191"
select select "5150"
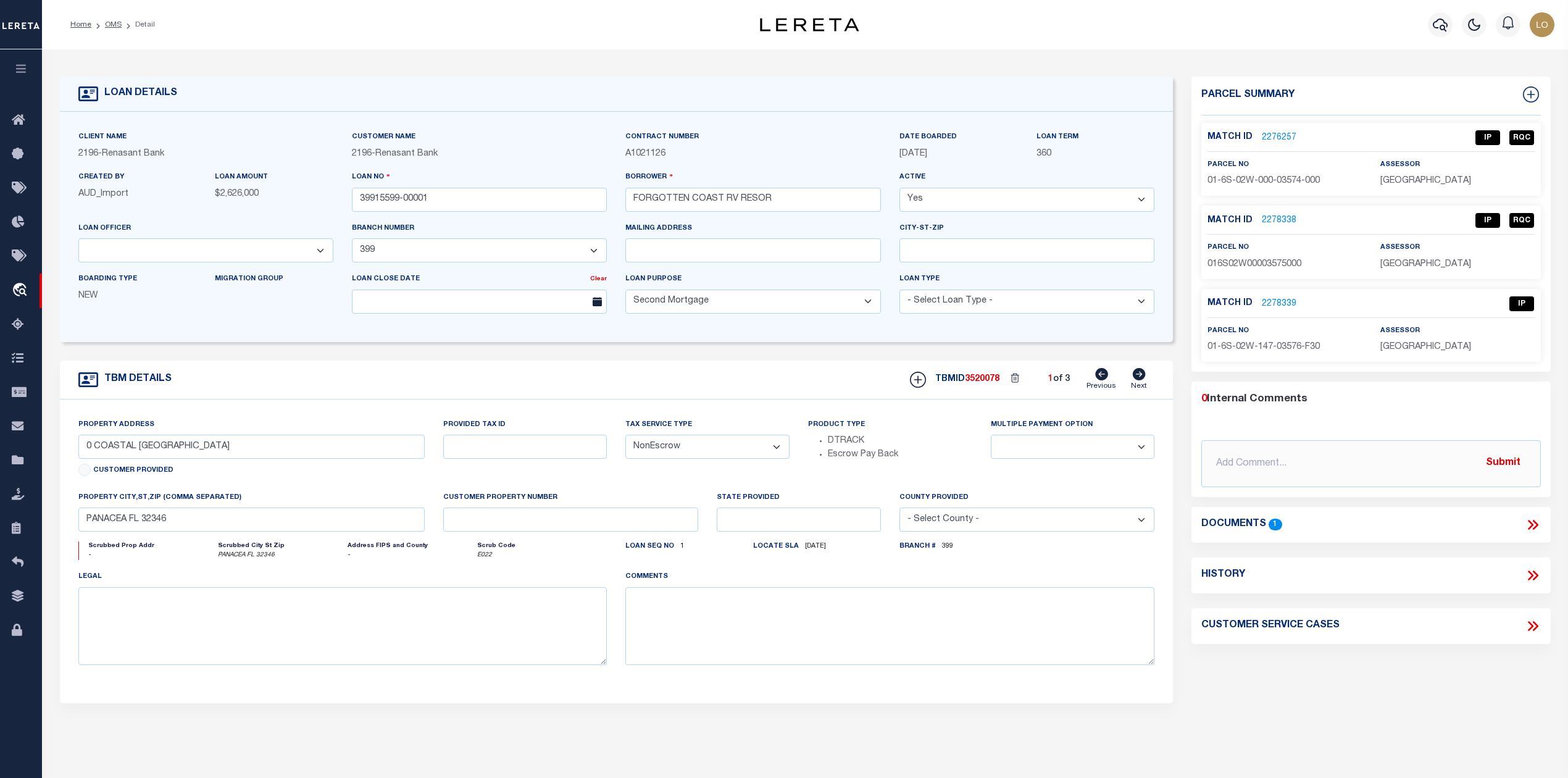
click at [1279, 134] on link "2276257" at bounding box center [1278, 138] width 34 height 13
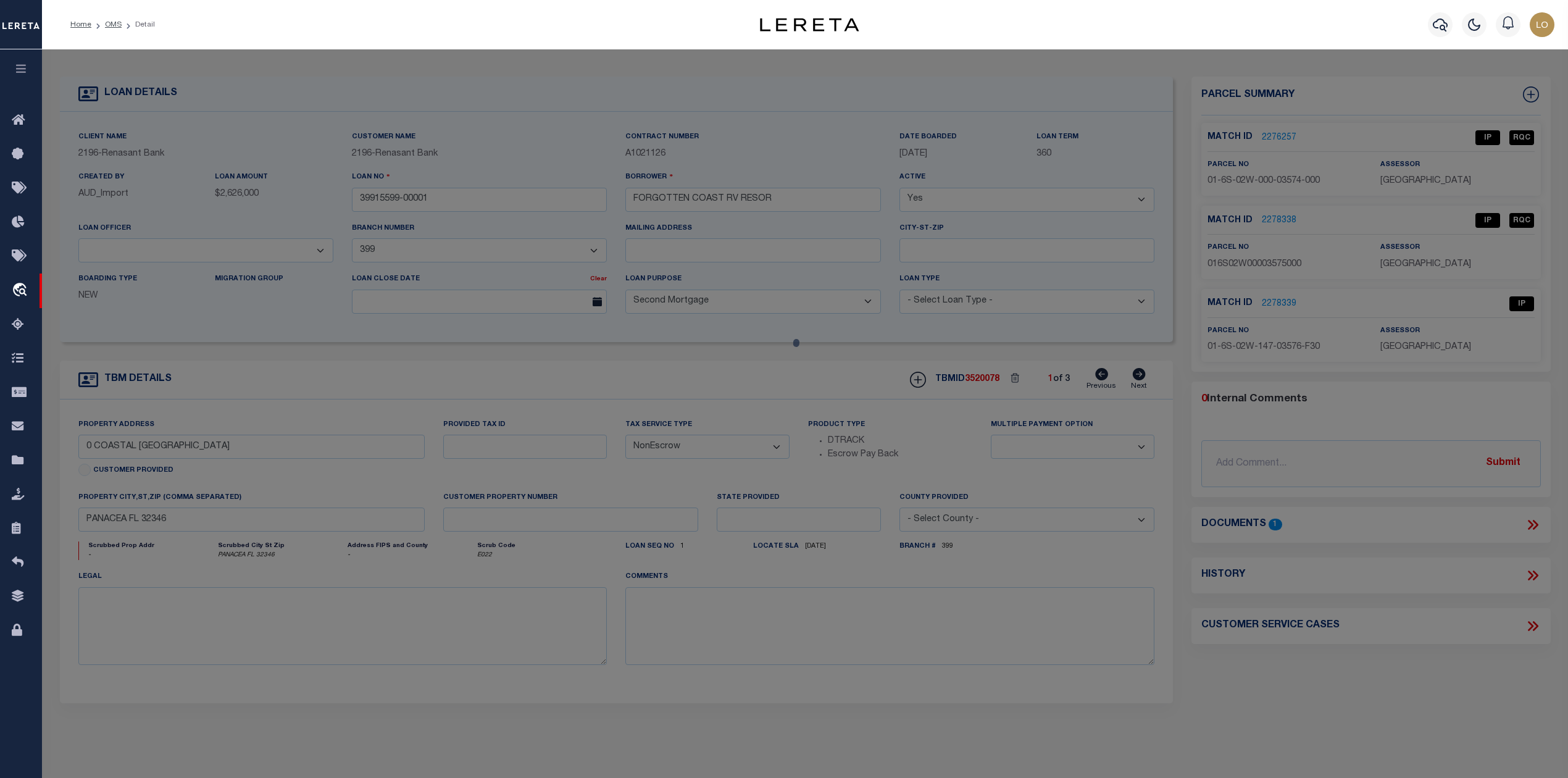
select select "AS"
checkbox input "false"
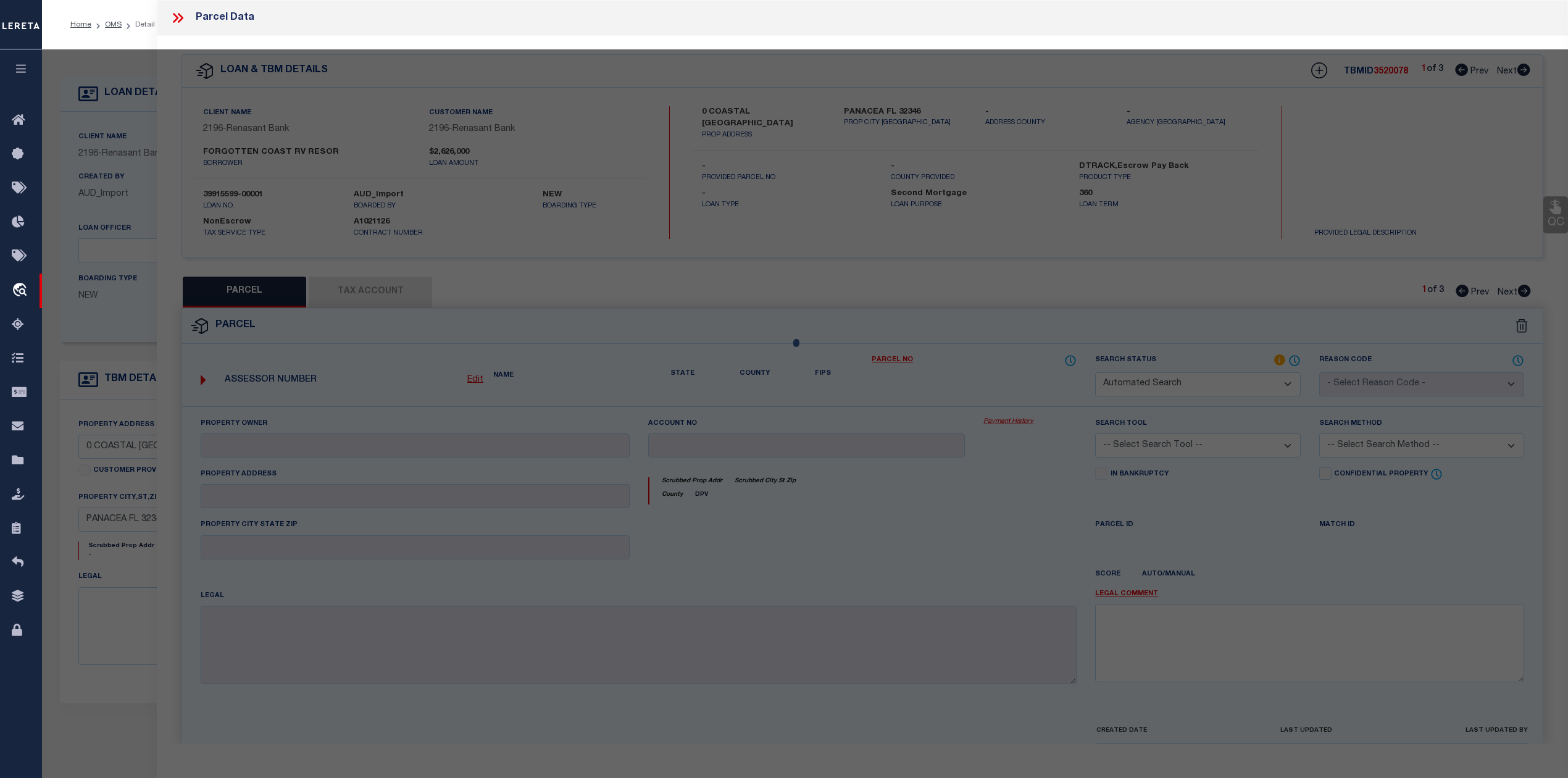
select select "IP"
type input "FORGOTTEN COAST RV RESORT LLC"
select select "AGW"
select select "LEG"
type input "COASTAL HWY"
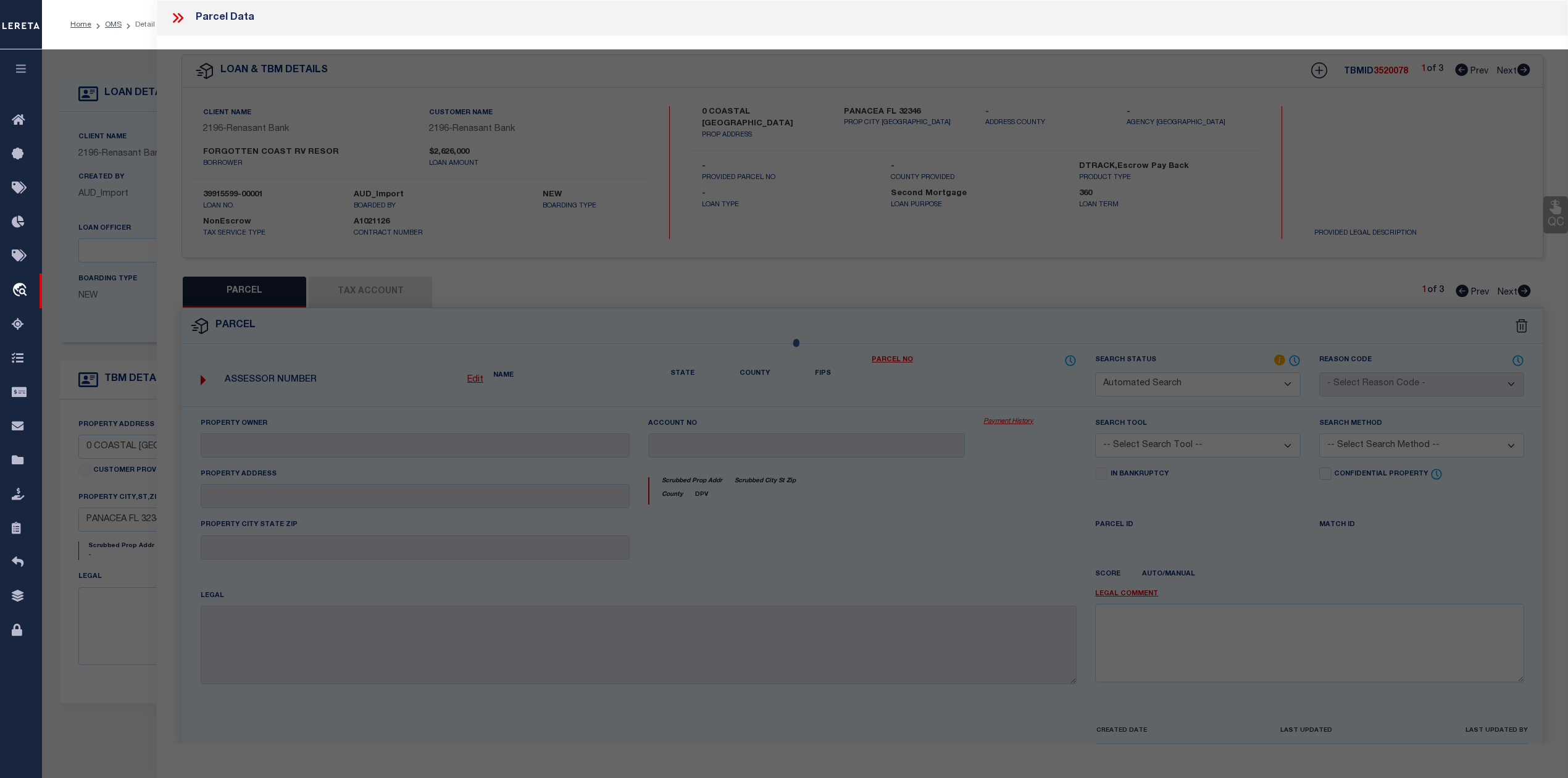
type input "PANACEA 32346"
type textarea "1-6S-2W P-7-M-55 PARCEL 200 X 100 FT LYING IN S 1/2 OF SEC 1 OR 19 P 342 OR 116…"
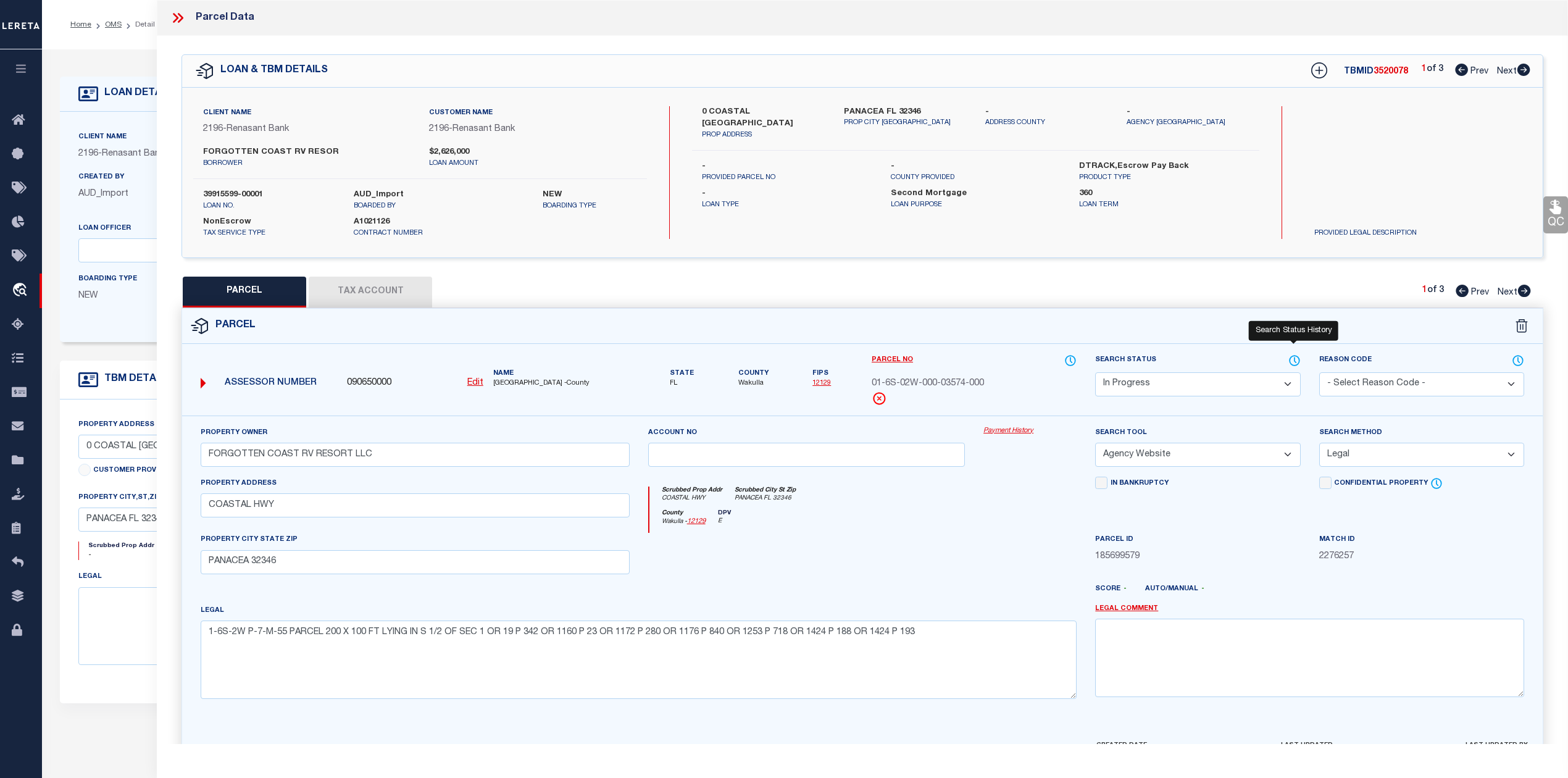
click at [1294, 358] on icon at bounding box center [1294, 360] width 13 height 13
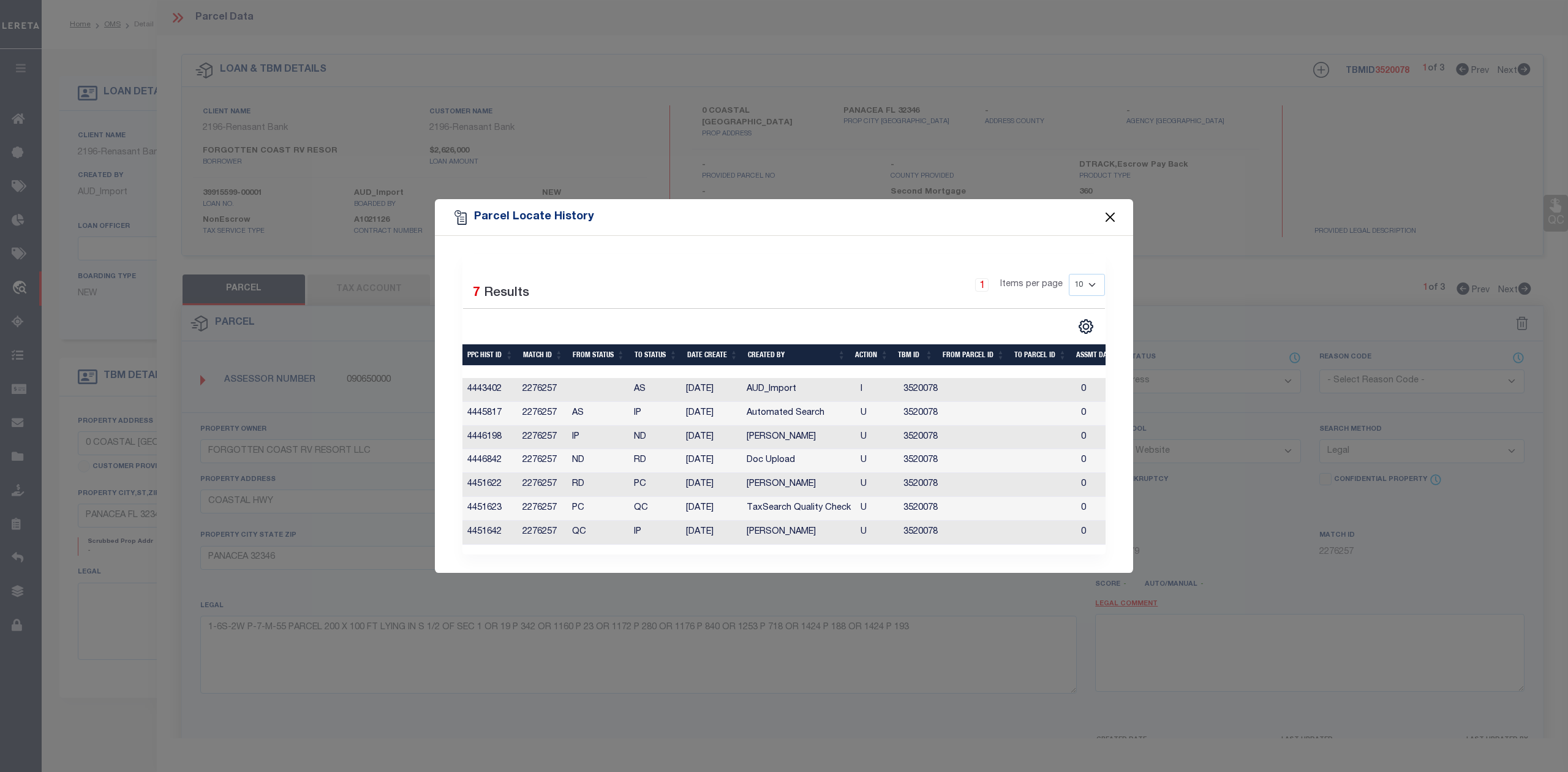
click at [1114, 213] on button "Close" at bounding box center [1110, 217] width 16 height 16
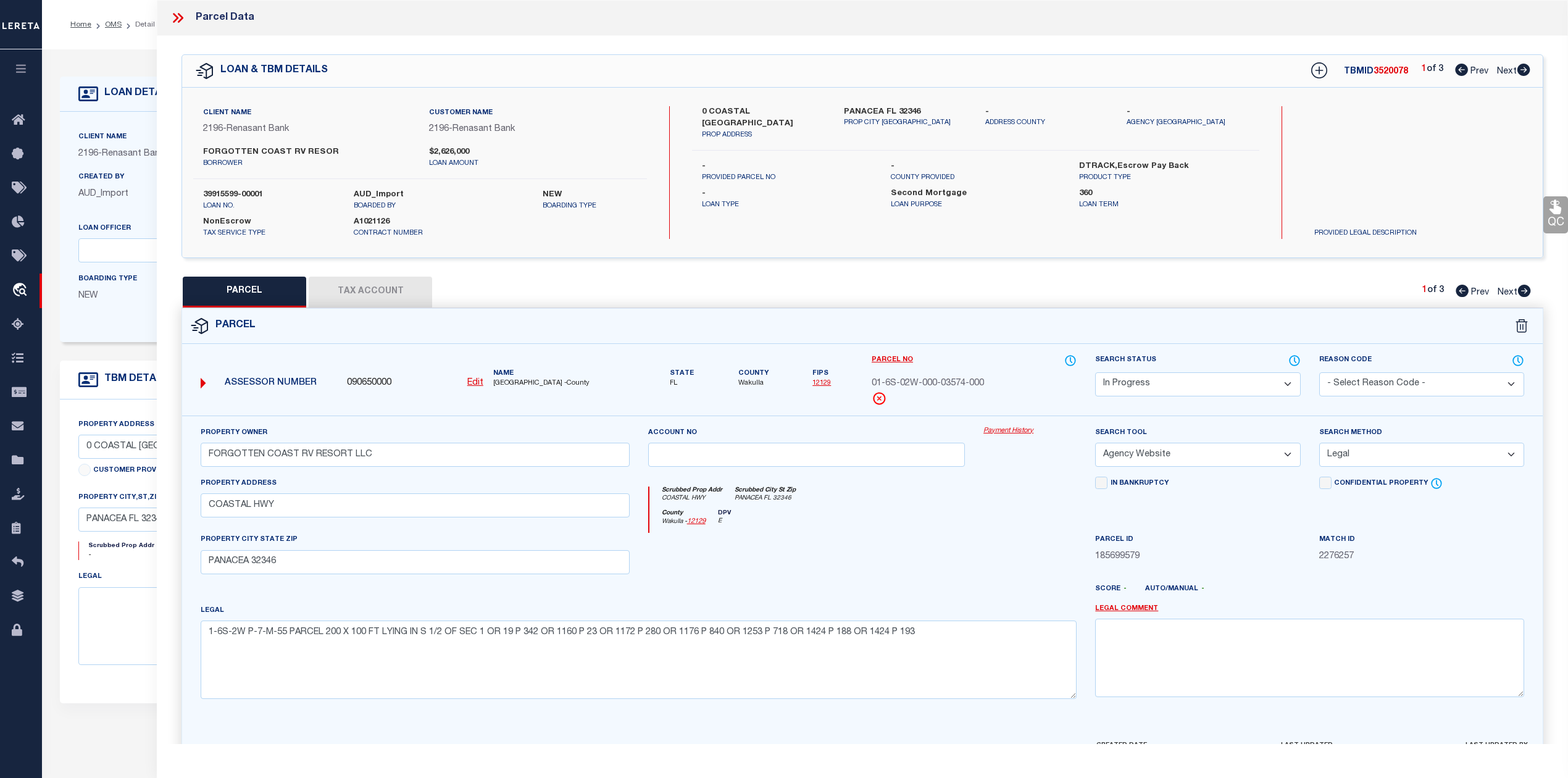
click at [922, 571] on div at bounding box center [806, 558] width 336 height 51
click at [941, 282] on div "PARCEL Tax Account 1 of 3 Prev Next" at bounding box center [862, 292] width 1362 height 31
click at [179, 23] on icon at bounding box center [181, 18] width 6 height 10
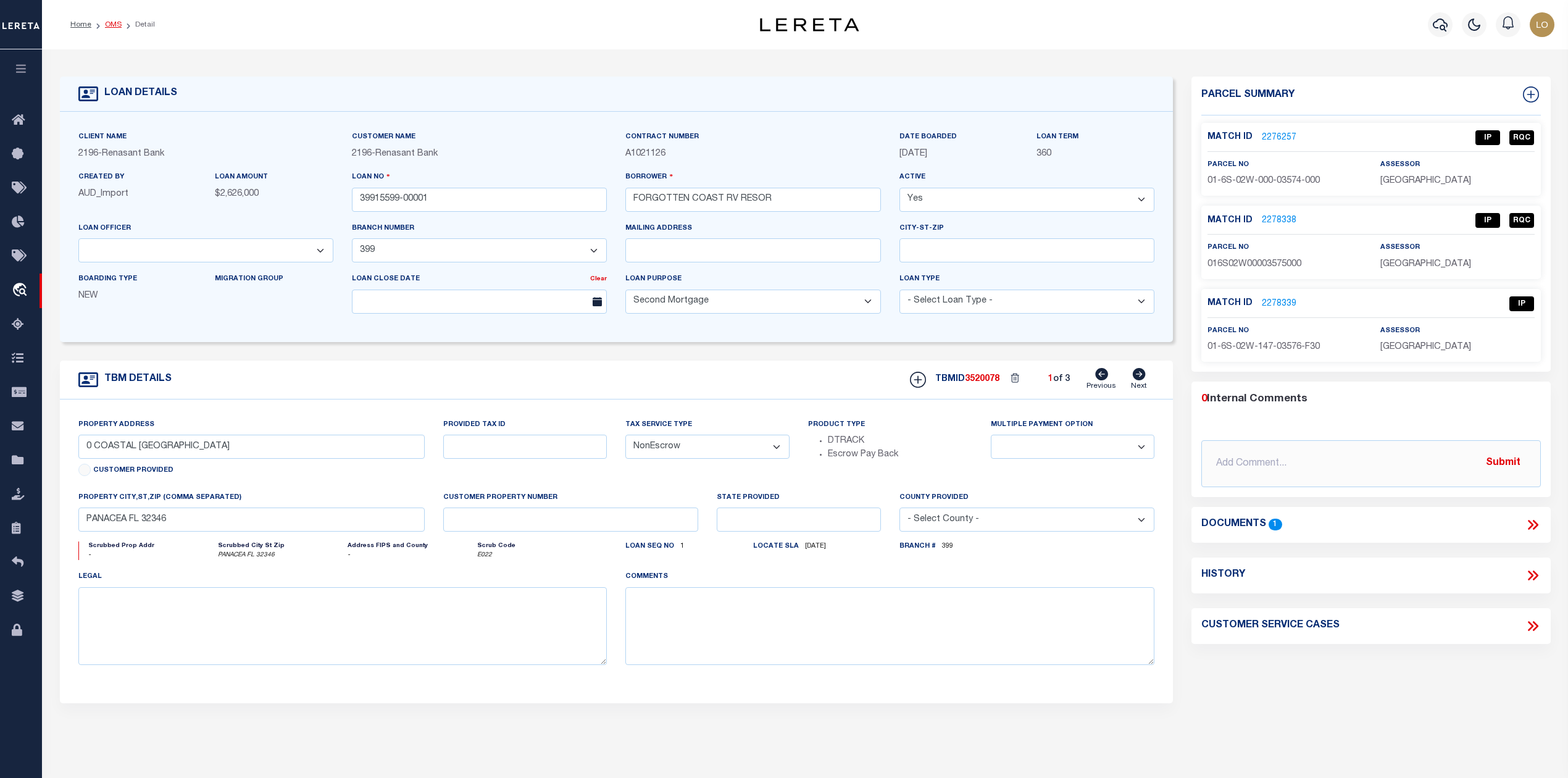
click at [113, 23] on link "OMS" at bounding box center [113, 25] width 17 height 8
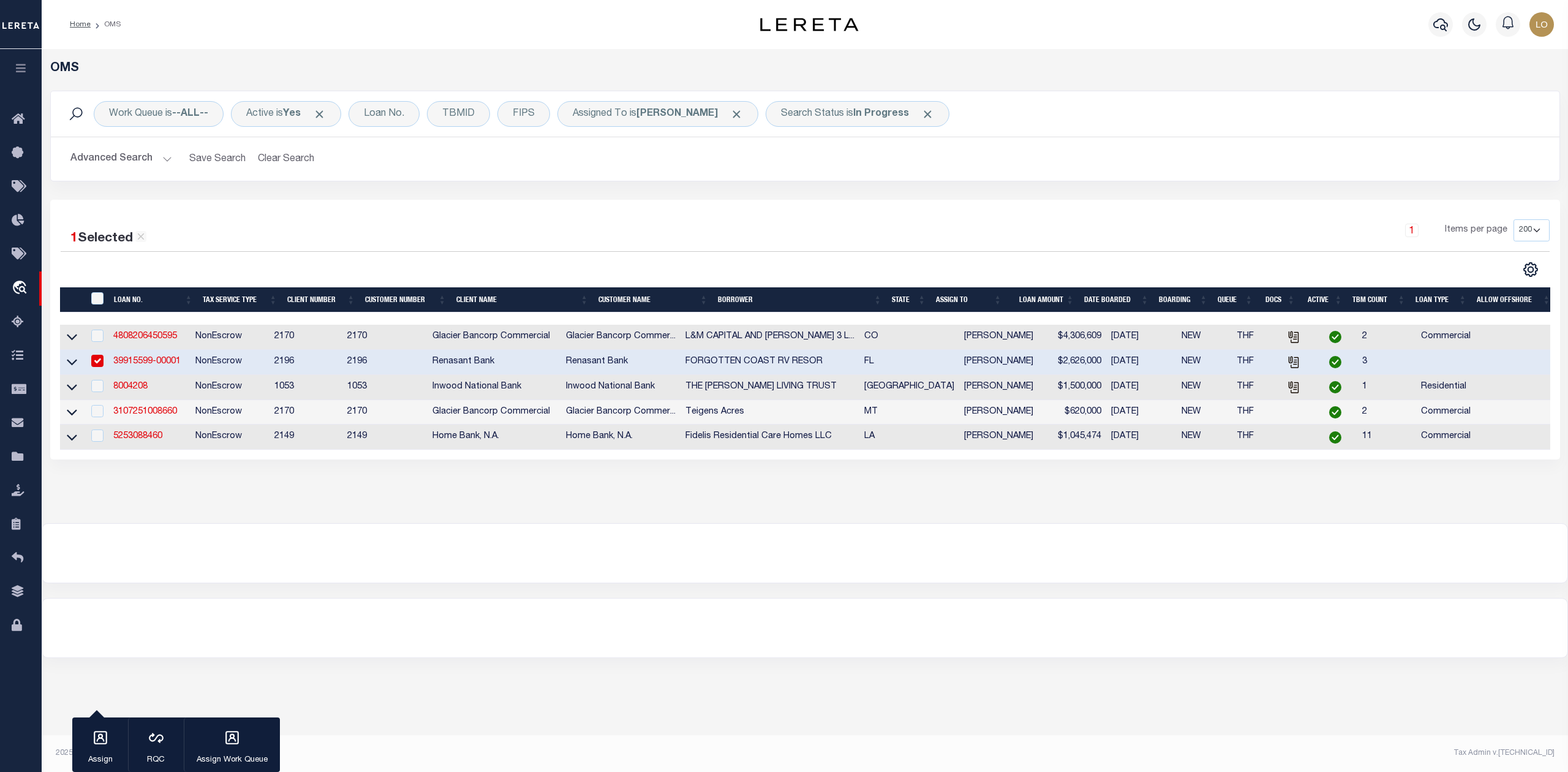
click at [812, 547] on div at bounding box center [805, 553] width 1525 height 59
click at [96, 366] on input "checkbox" at bounding box center [98, 361] width 13 height 13
checkbox input "false"
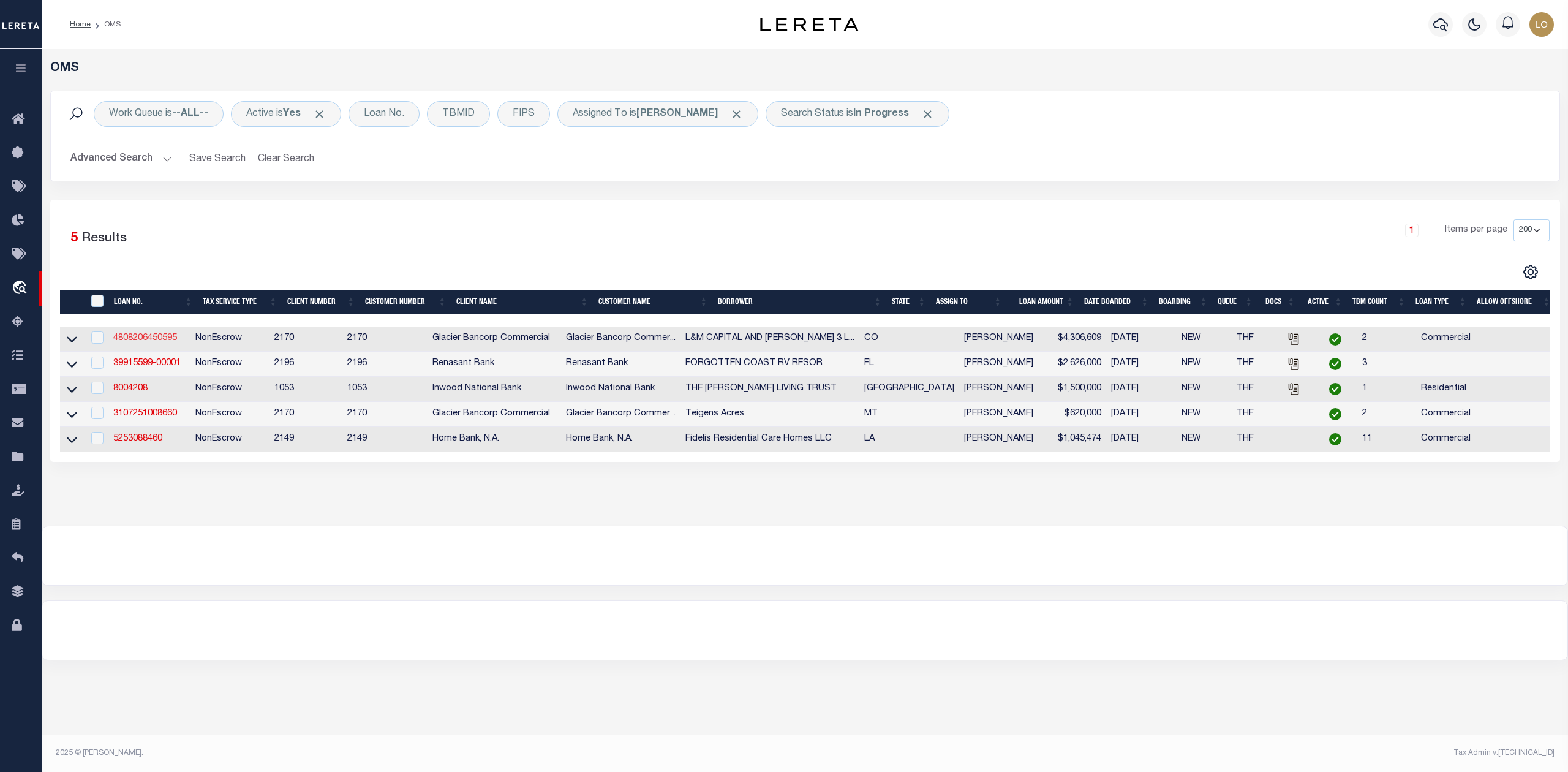
click at [141, 337] on link "4808206450595" at bounding box center [145, 338] width 64 height 8
type input "4808206450595"
type input "L&M CAPITAL AND KOELBEL JV 3 LLC"
select select
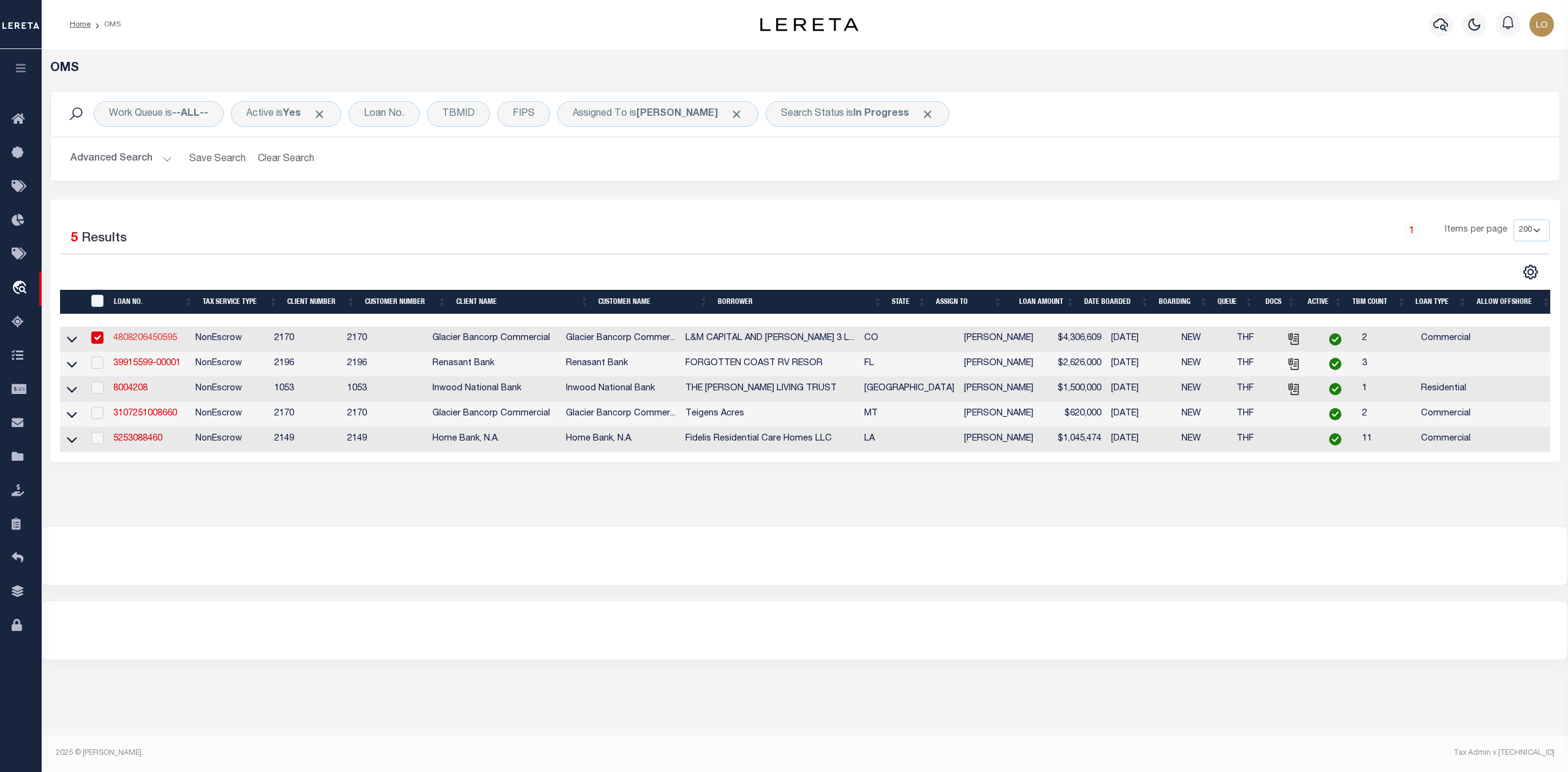
type input "5291 E YALE AVE"
type input "DENVER CO 80222-6911"
type input "08/31/2020"
select select
select select "20"
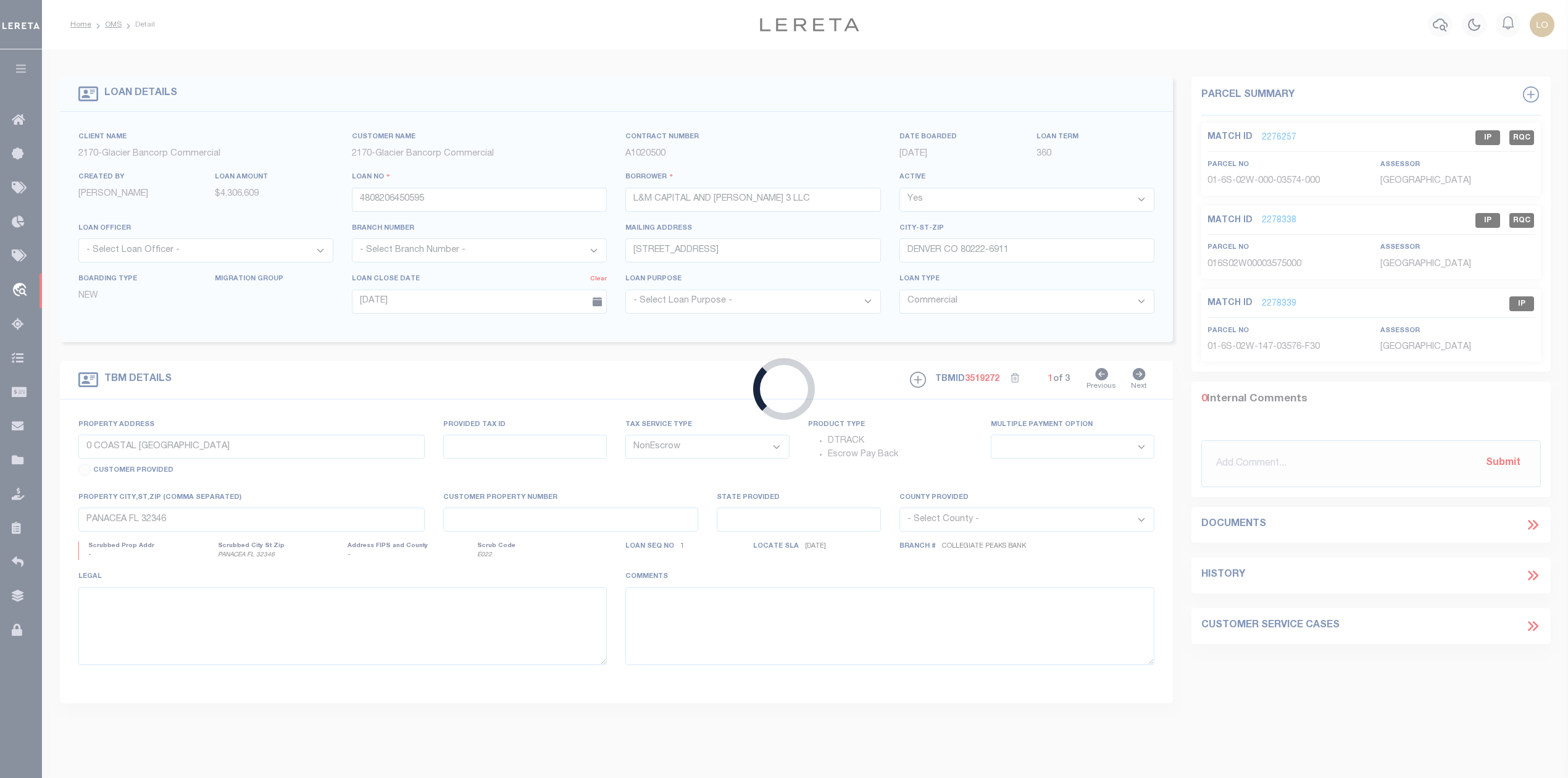
type input "3400-3410 BRIGHTON BLVD"
type input "DENVER CO 80216"
type input "CO"
type textarea "SEE ATTACHED DOT"
select select "4581"
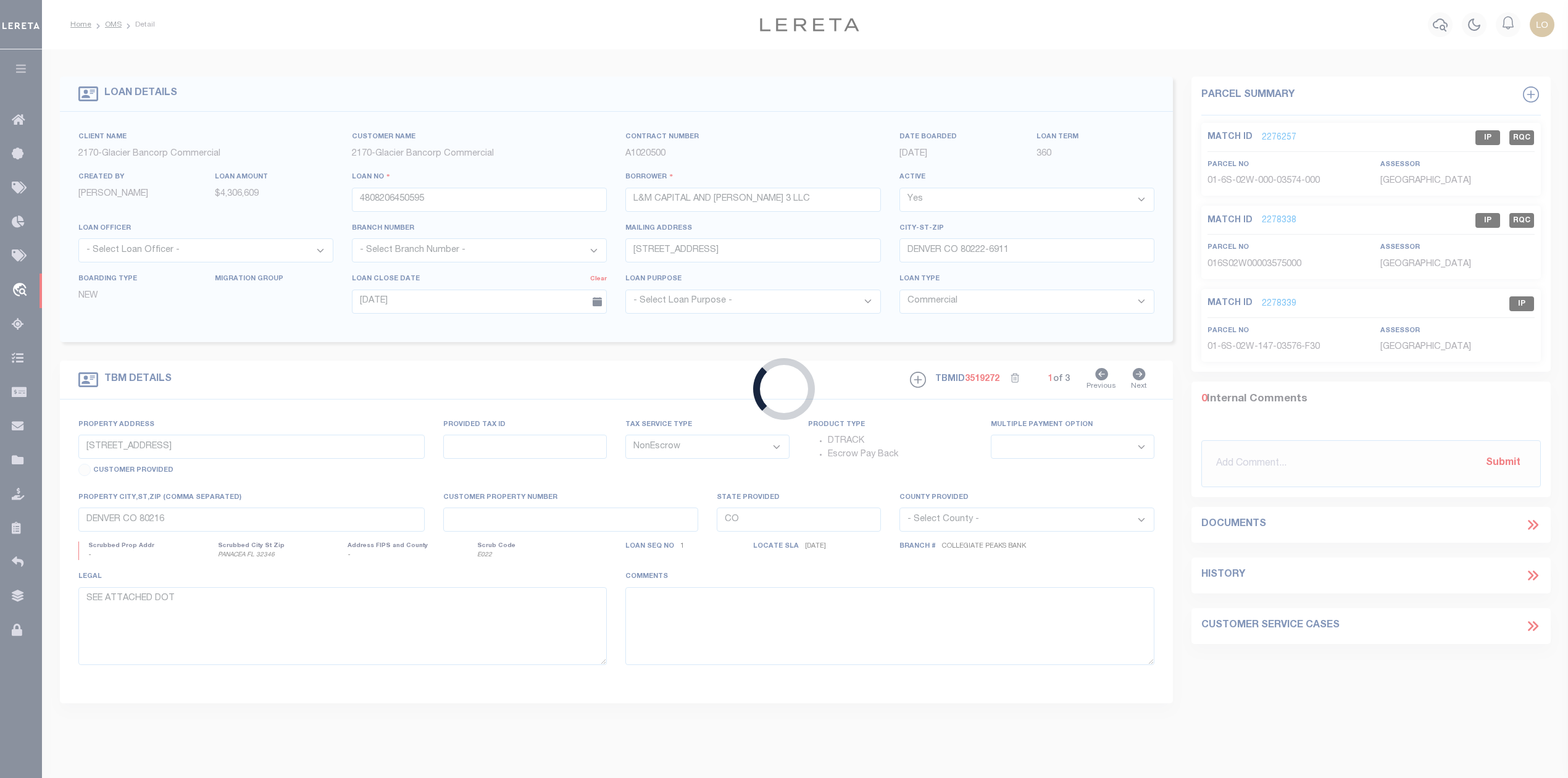
select select "2"
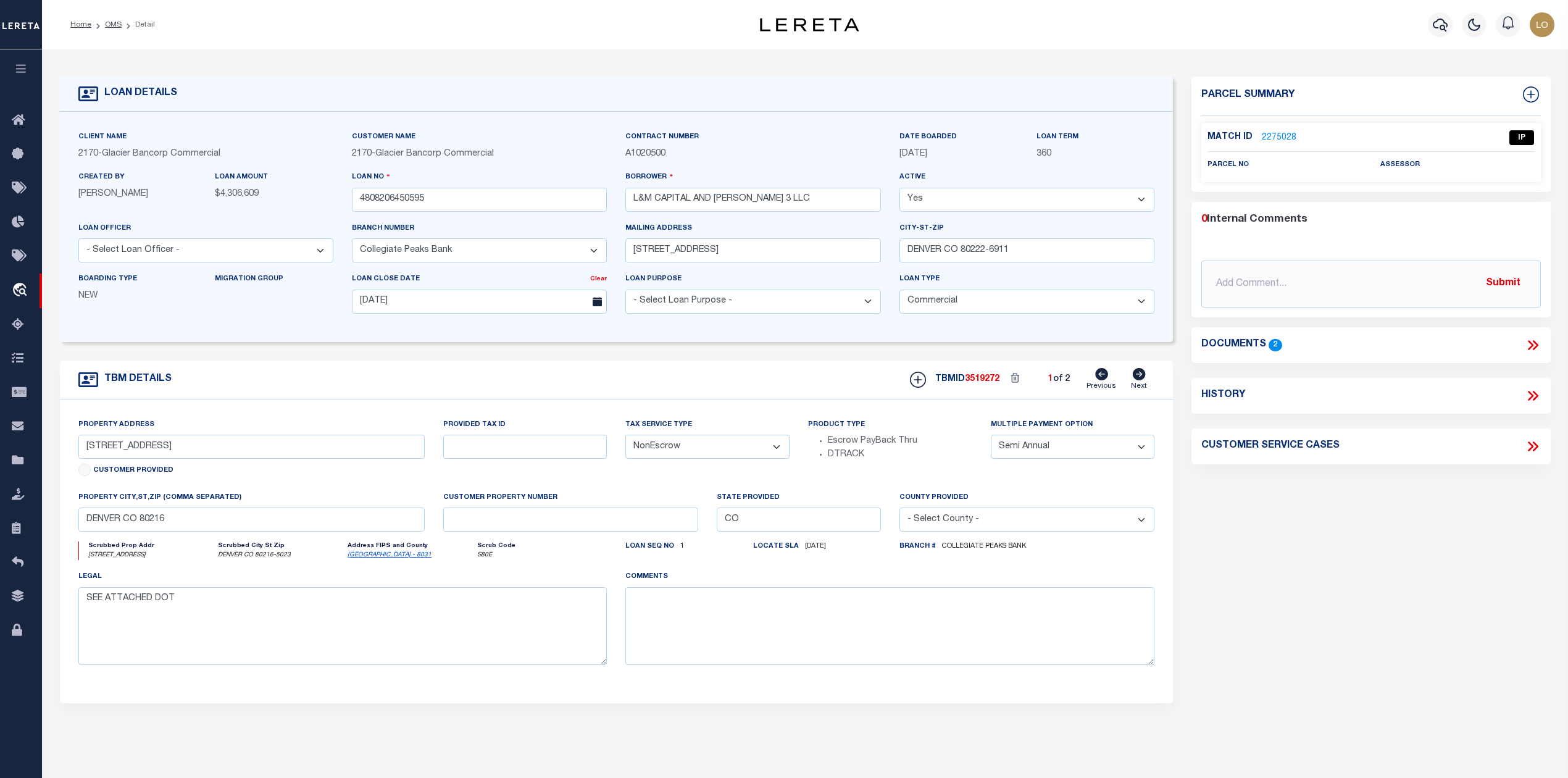
click at [1292, 136] on link "2275028" at bounding box center [1278, 138] width 34 height 13
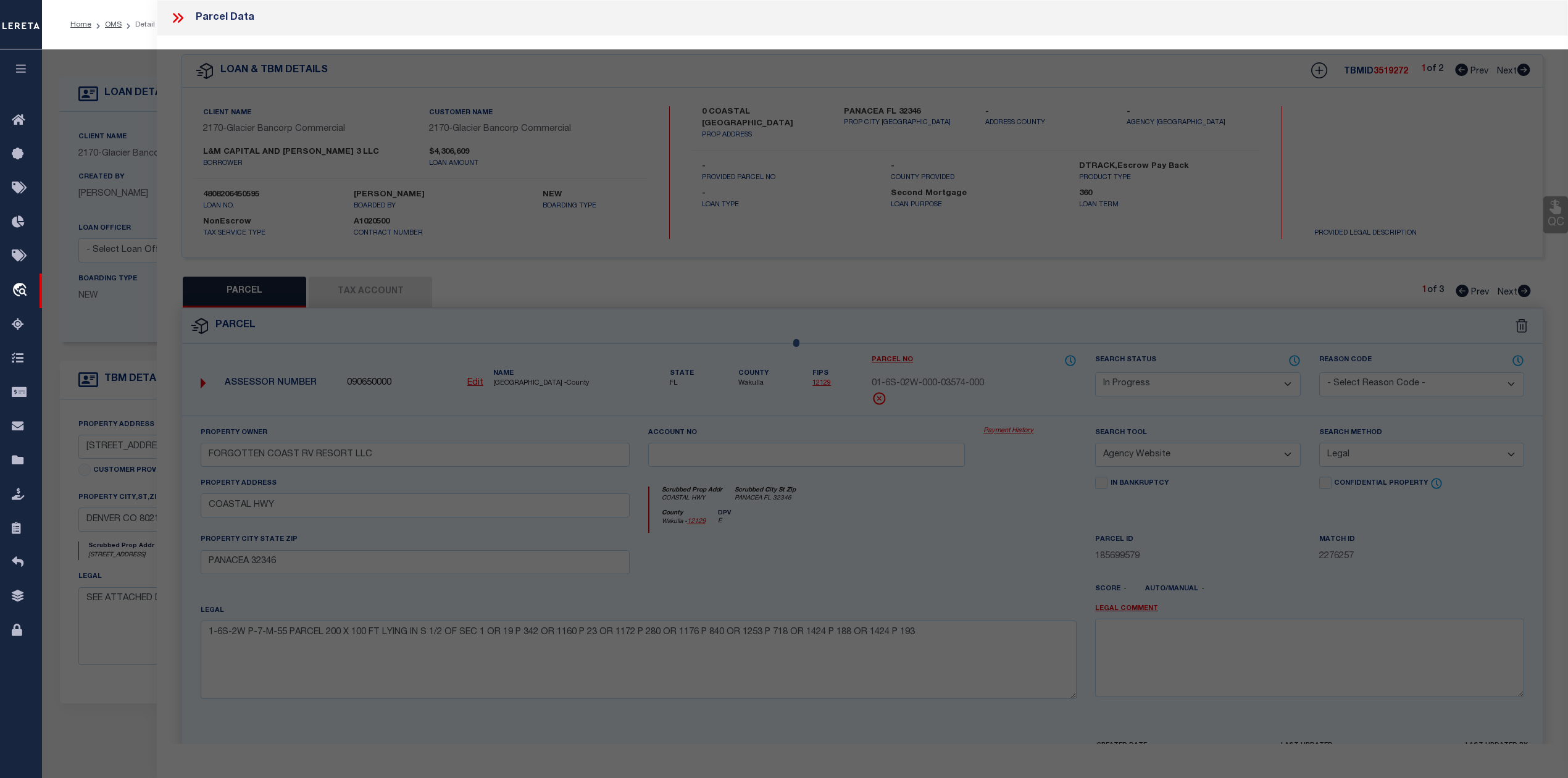
select select "AS"
select select
checkbox input "false"
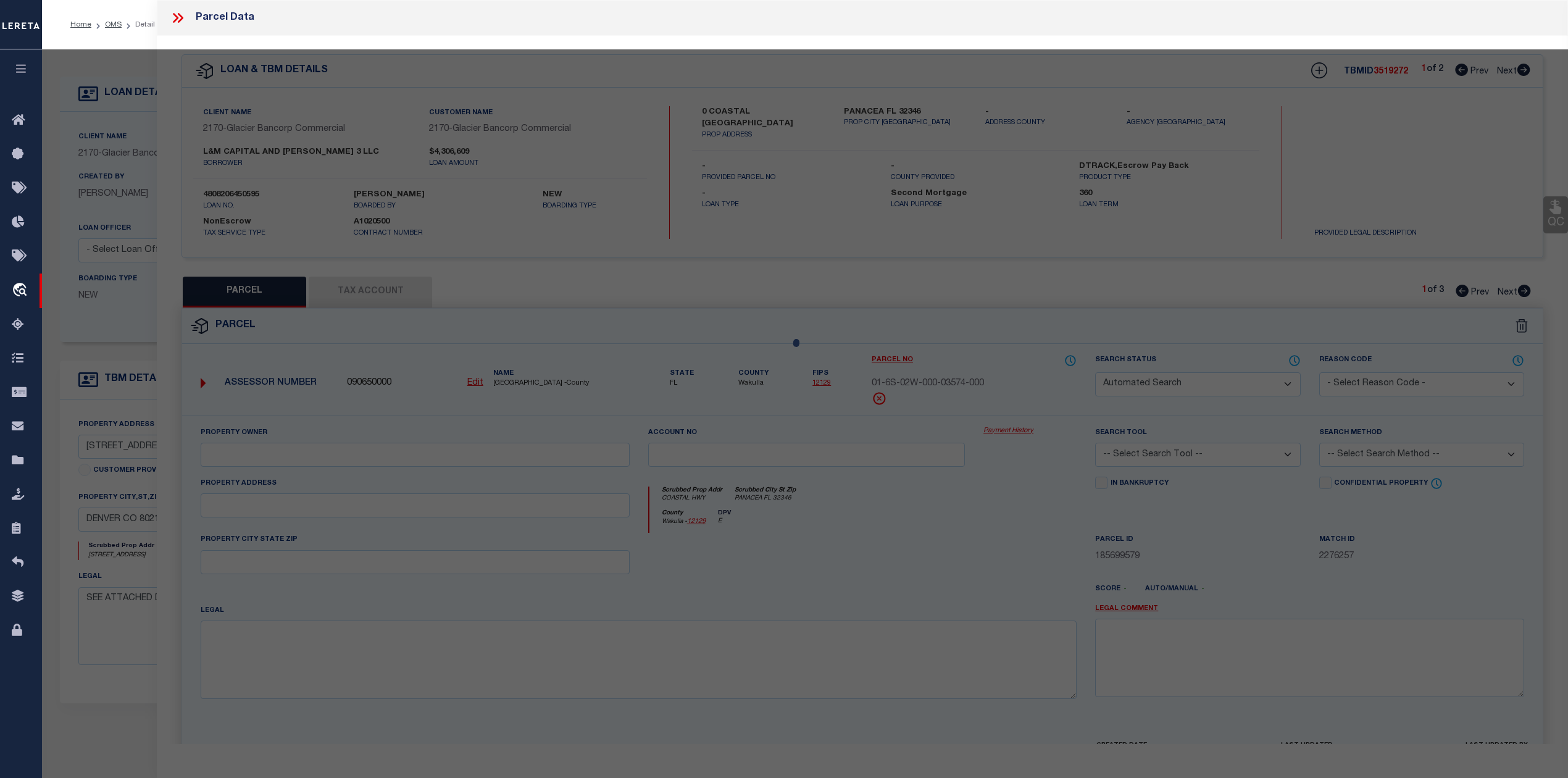
select select "IP"
checkbox input "false"
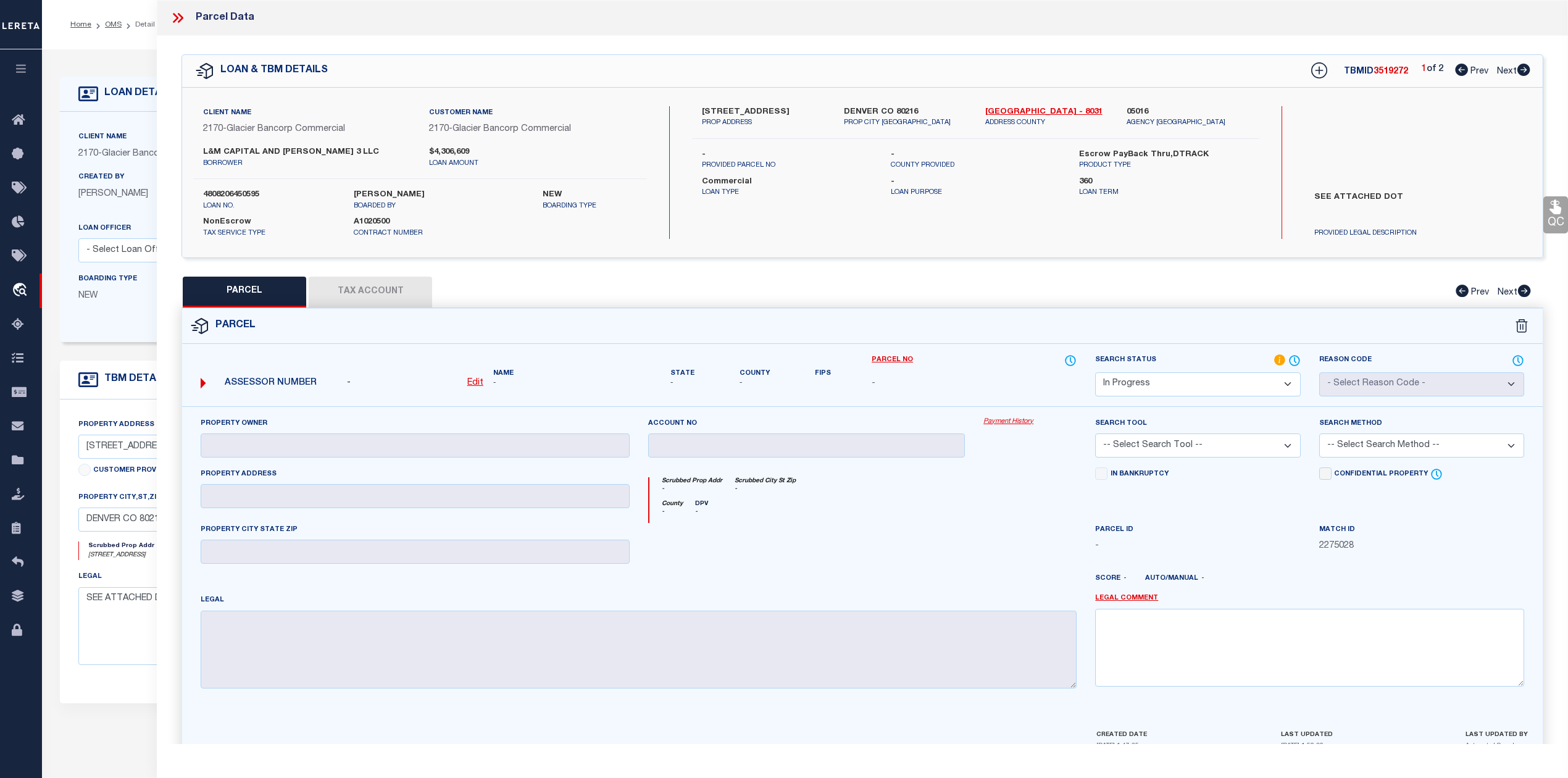
click at [179, 13] on icon at bounding box center [181, 18] width 6 height 10
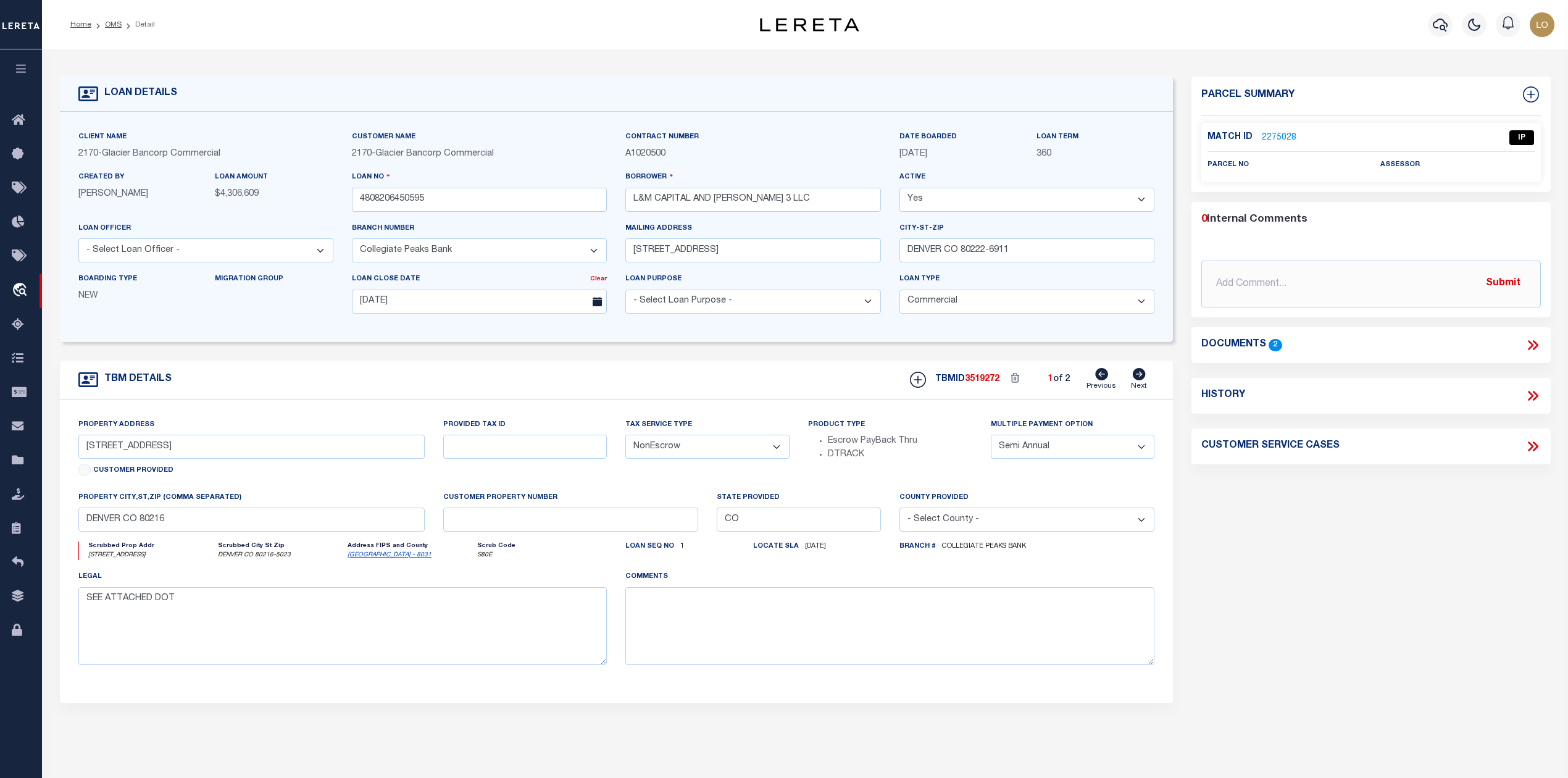
click at [1531, 342] on icon at bounding box center [1532, 345] width 16 height 16
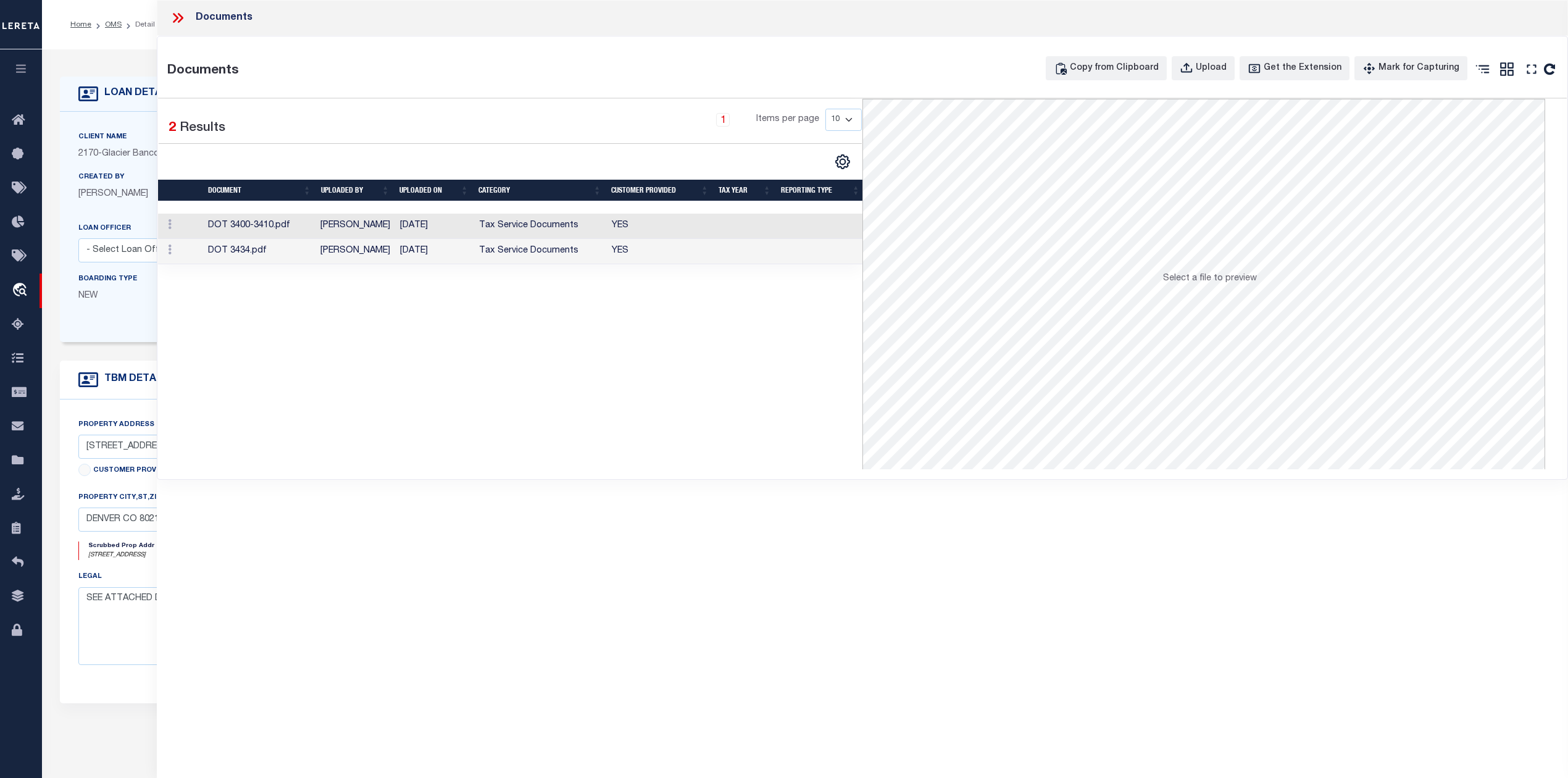
click at [177, 8] on div "Documents" at bounding box center [862, 18] width 1411 height 36
click at [370, 234] on td "Nathan Kelly" at bounding box center [355, 227] width 79 height 25
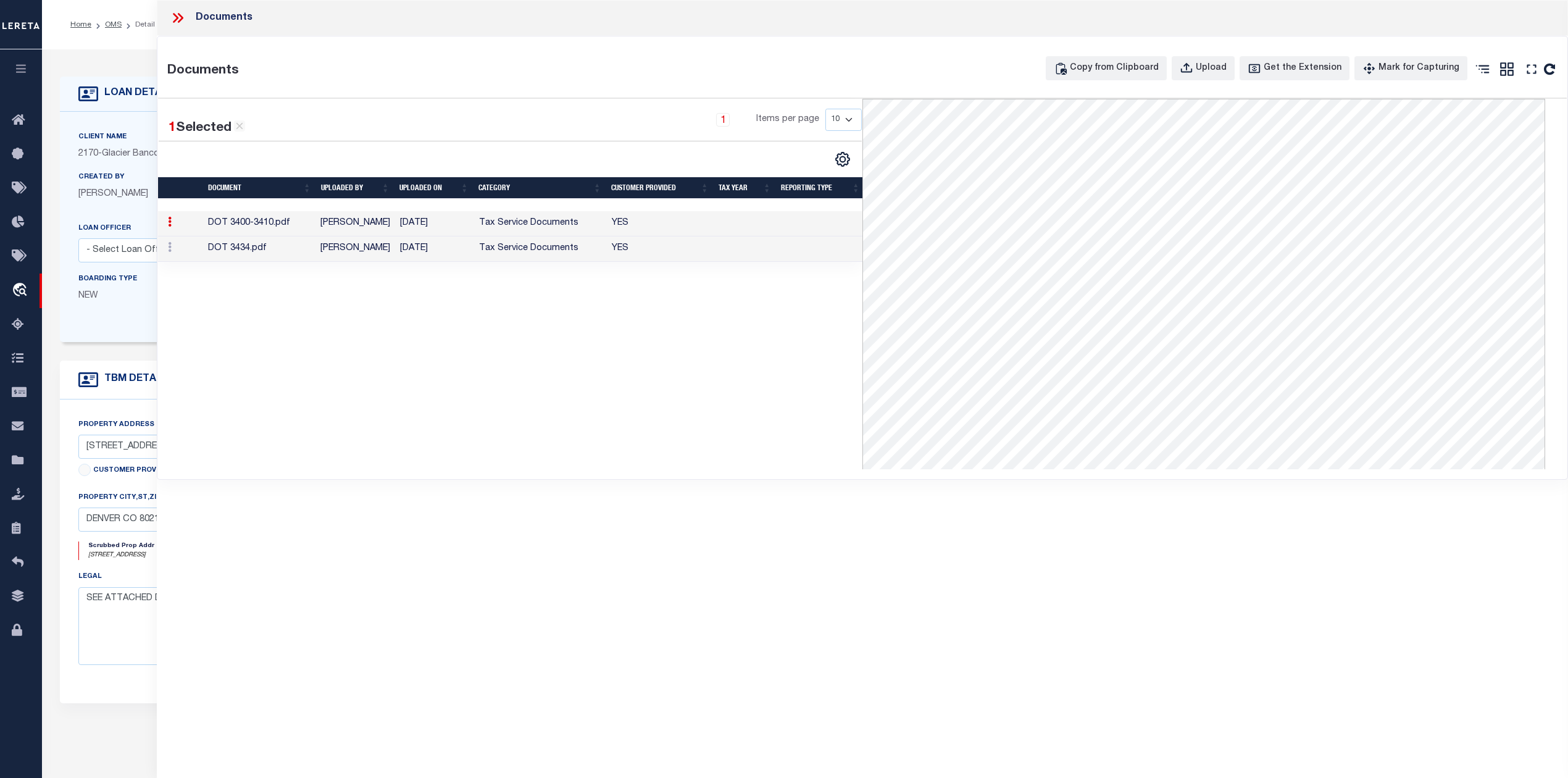
click at [571, 414] on div "1 Selected 2 Results 1 Items per page 10 25 50 100" at bounding box center [510, 283] width 704 height 370
click at [179, 20] on icon at bounding box center [177, 18] width 16 height 16
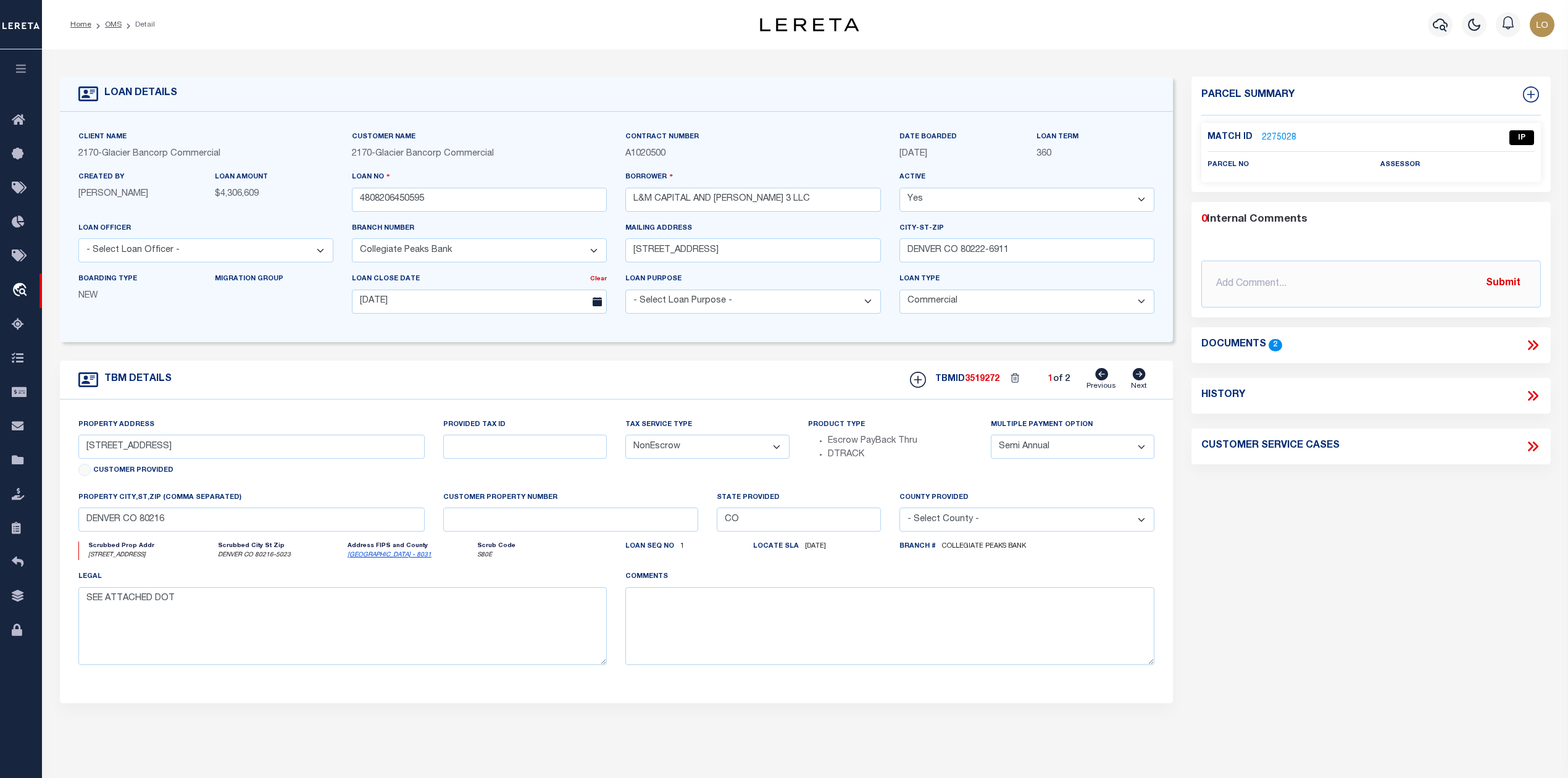
click at [1269, 547] on div "Parcel Summary Match ID 2275028 0" at bounding box center [1370, 414] width 377 height 675
click at [1277, 139] on link "2275028" at bounding box center [1278, 138] width 34 height 13
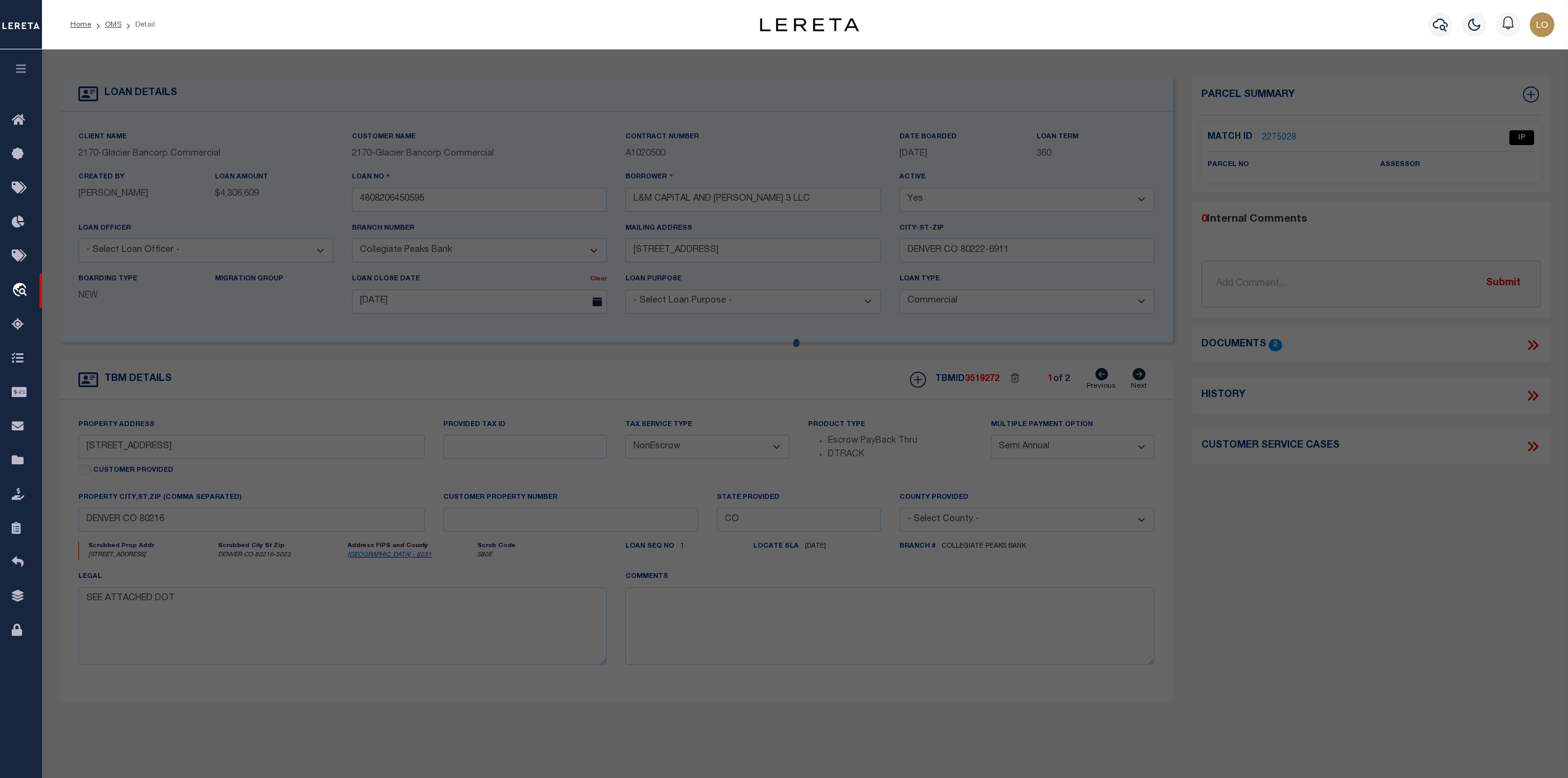
select select "AS"
checkbox input "false"
select select "IP"
checkbox input "false"
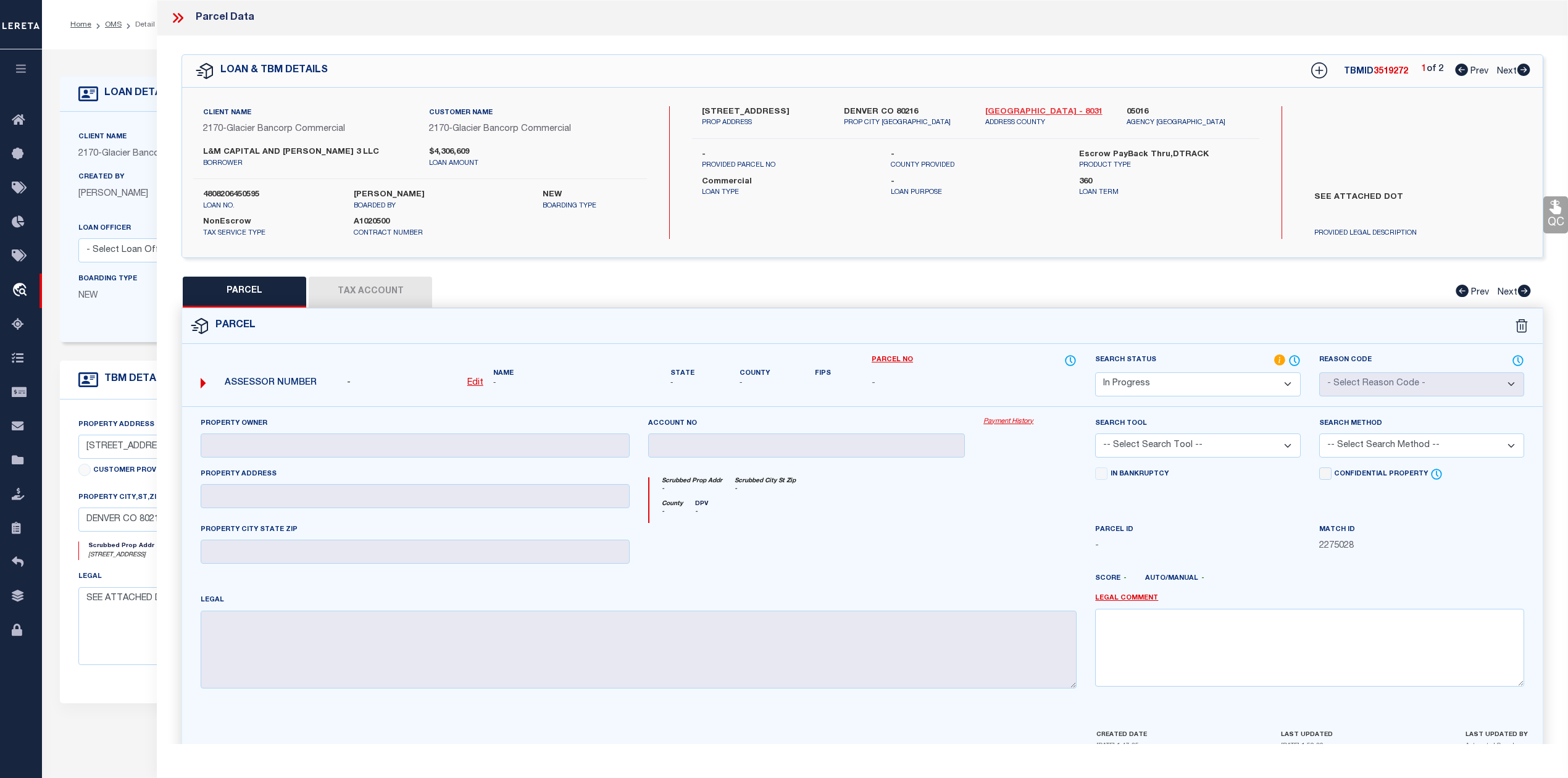
click at [1002, 108] on link "Denver - 8031" at bounding box center [1046, 113] width 123 height 13
click at [722, 108] on label "3400-3410 BRIGHTON BLVD" at bounding box center [763, 113] width 123 height 13
click at [725, 108] on label "3400-3410 BRIGHTON BLVD" at bounding box center [763, 113] width 123 height 13
drag, startPoint x: 722, startPoint y: 109, endPoint x: 786, endPoint y: 113, distance: 64.1
click at [786, 113] on label "3400-3410 BRIGHTON BLVD" at bounding box center [763, 113] width 123 height 13
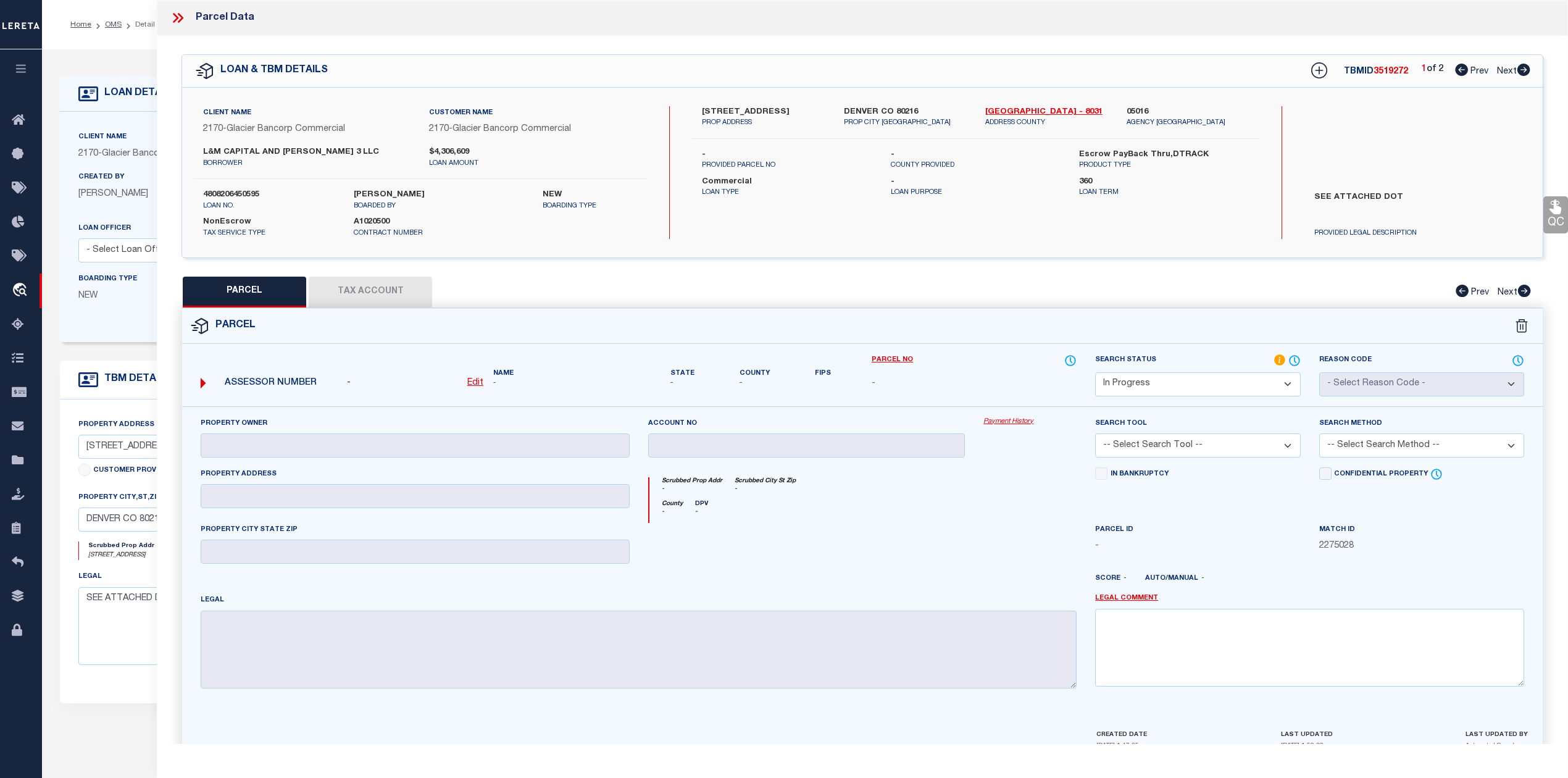
copy label "3410 BRIGHTON"
click at [980, 219] on div "3400-3410 BRIGHTON BLVD PROP ADDRESS DENVER CO 80216 PROP CITY ST ZIP Denver - …" at bounding box center [975, 172] width 566 height 133
click at [905, 544] on div at bounding box center [806, 548] width 336 height 51
click at [1294, 365] on icon at bounding box center [1294, 360] width 10 height 10
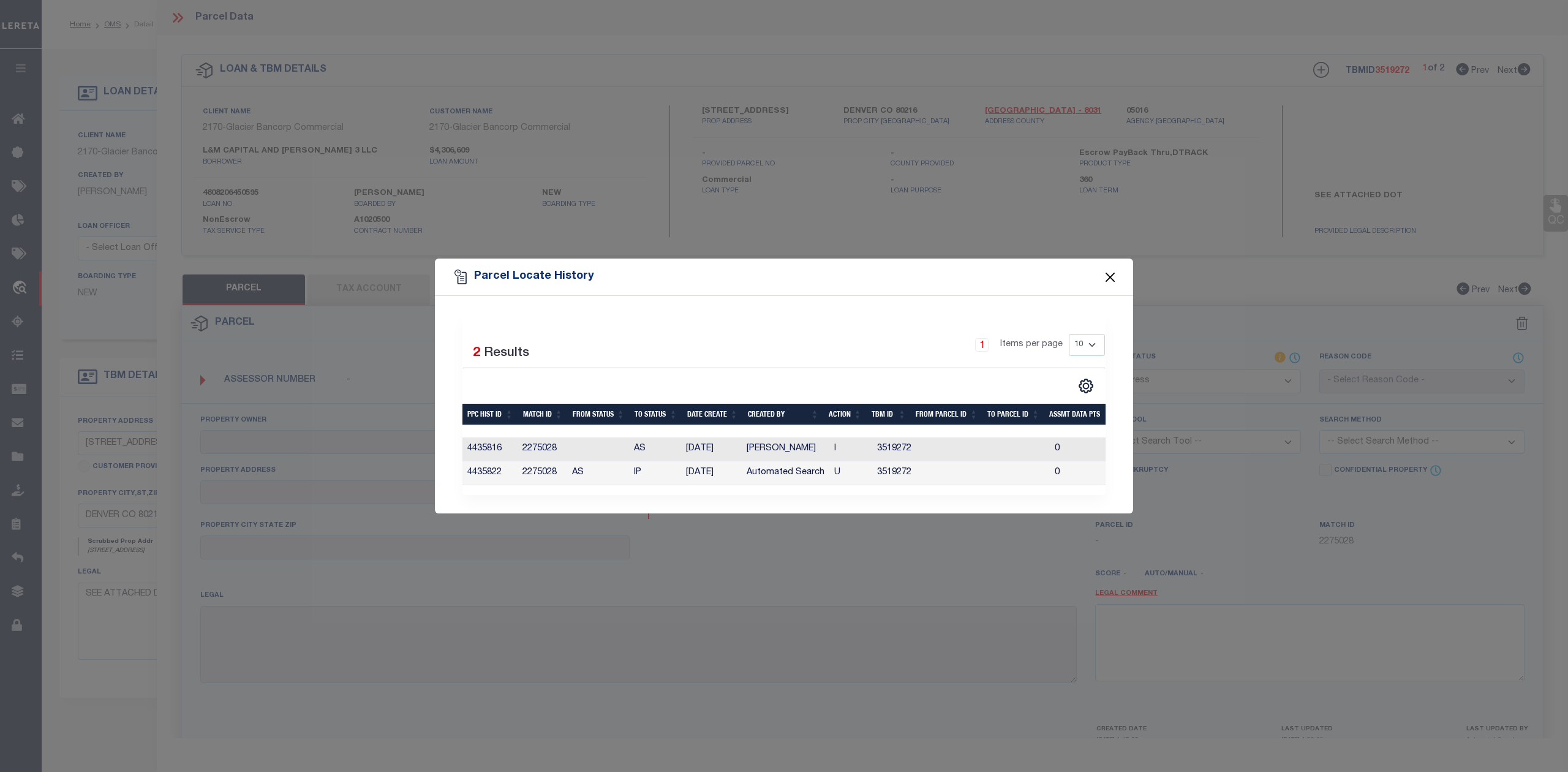
click at [1109, 271] on button "Close" at bounding box center [1110, 276] width 16 height 16
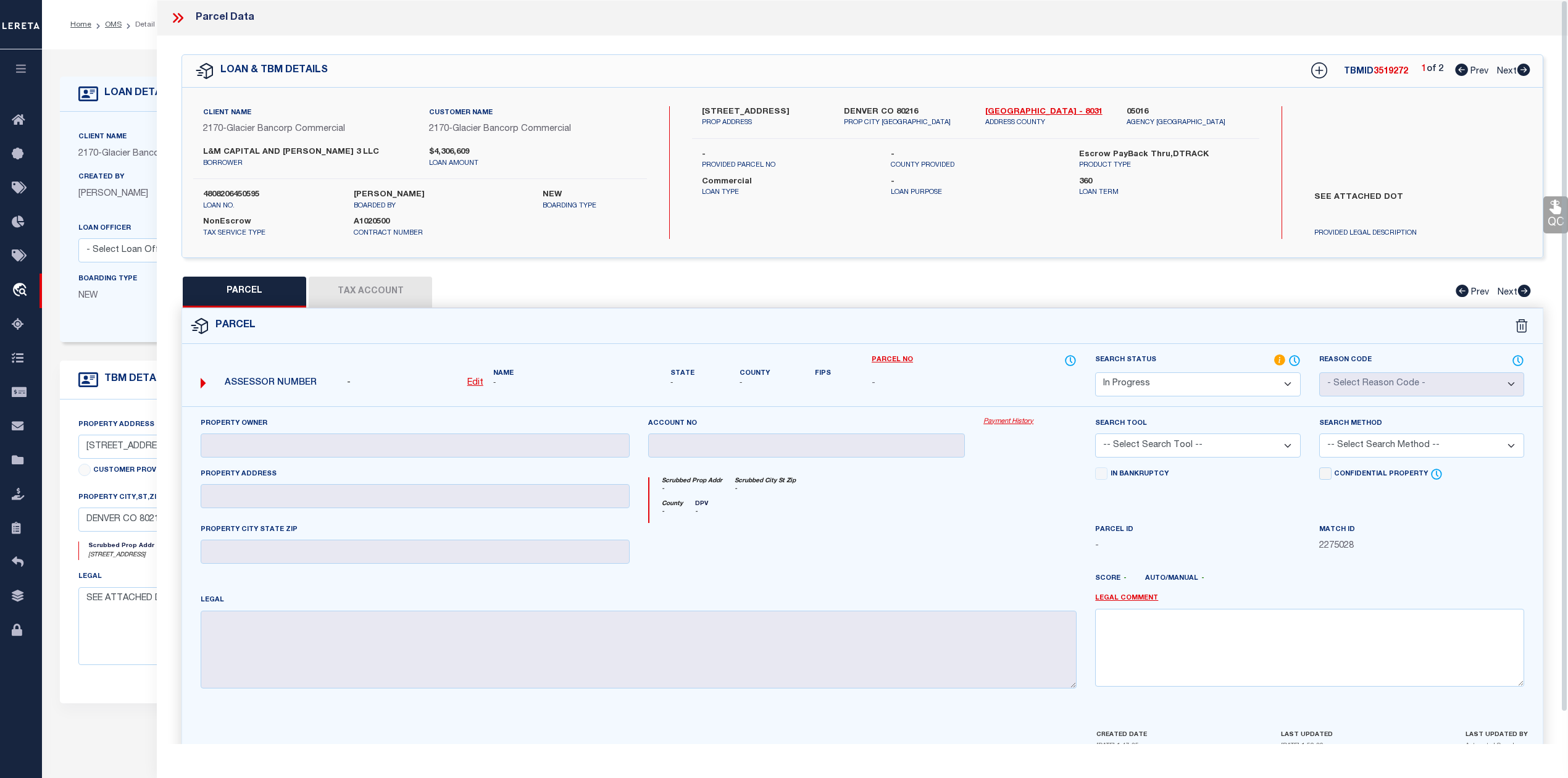
click at [894, 551] on div at bounding box center [806, 548] width 336 height 51
click at [949, 284] on div "PARCEL Tax Account Prev Next" at bounding box center [862, 292] width 1362 height 31
click at [1522, 70] on icon at bounding box center [1524, 70] width 13 height 13
select select "AS"
checkbox input "false"
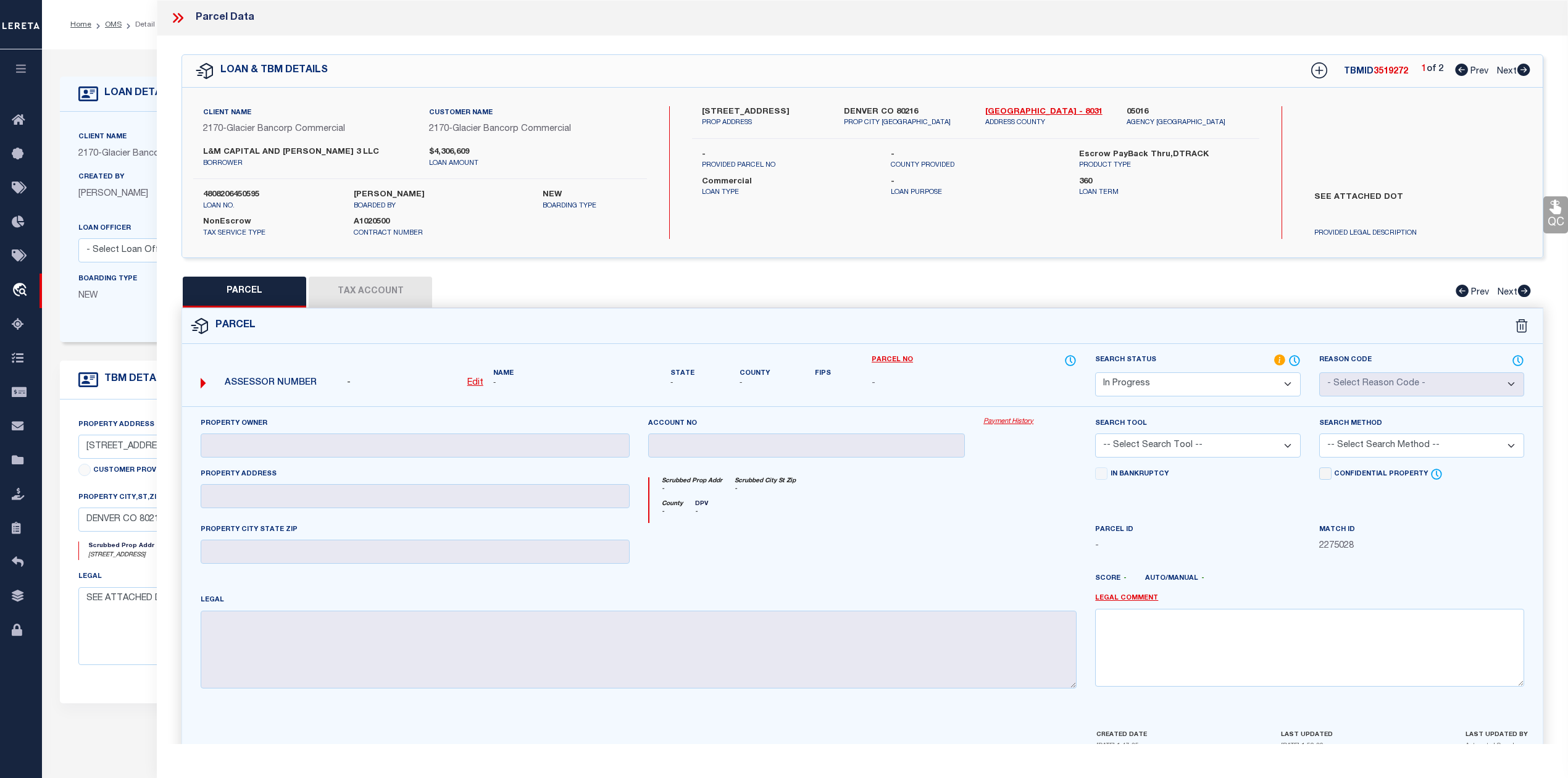
checkbox input "false"
select select "QC"
type input "L&M CAPITAL AND KOELBEL JV 4 LLC"
select select "AGW"
select select "LEG"
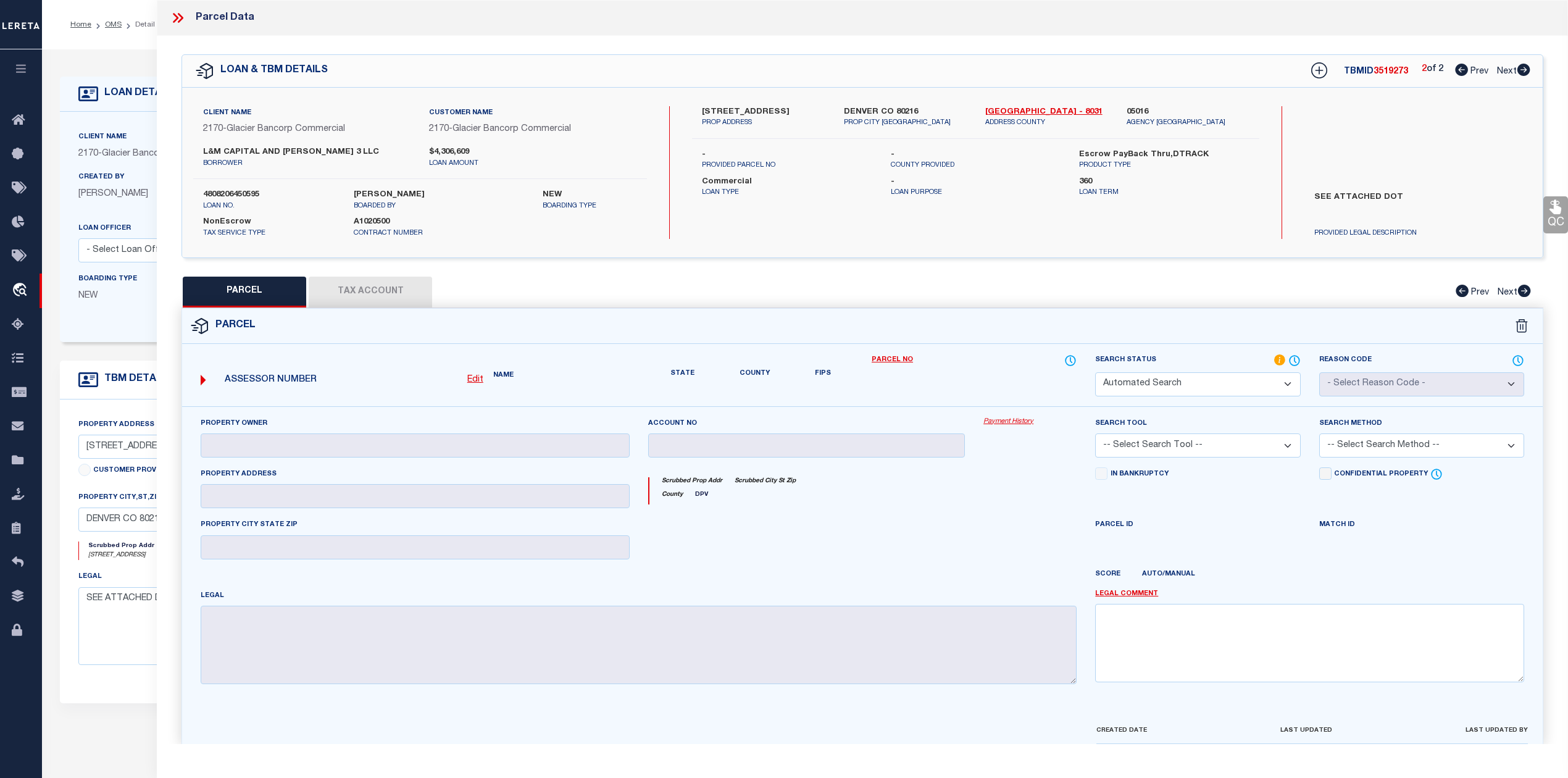
type input "3434 N BRIGHTON BLVD"
type textarea "1ST ADD TO IRONTON B5 L9 TO 11"
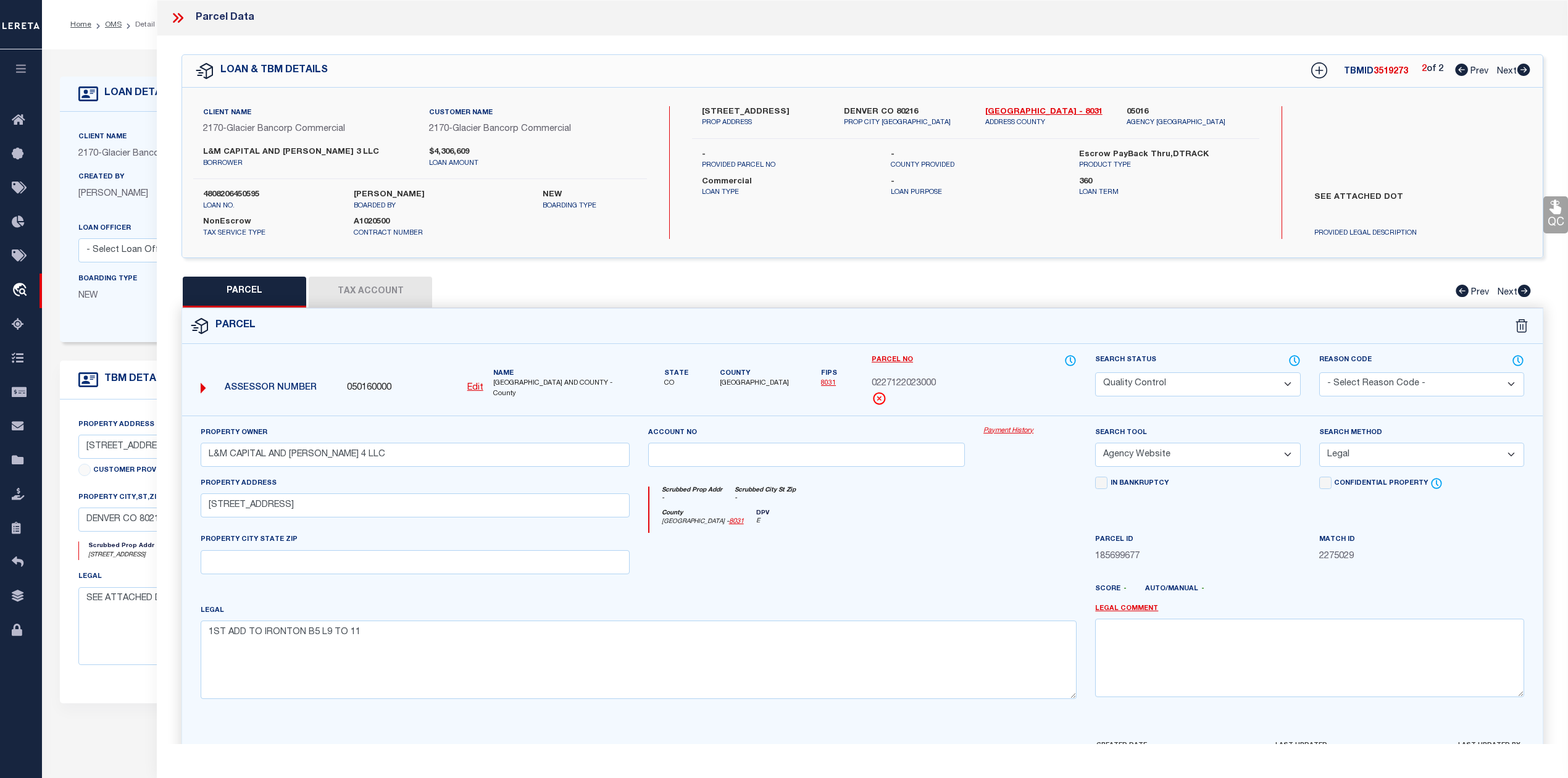
click at [901, 388] on span "0227122023000" at bounding box center [903, 383] width 64 height 13
copy span "0227122023000"
click at [1295, 358] on icon at bounding box center [1294, 360] width 13 height 13
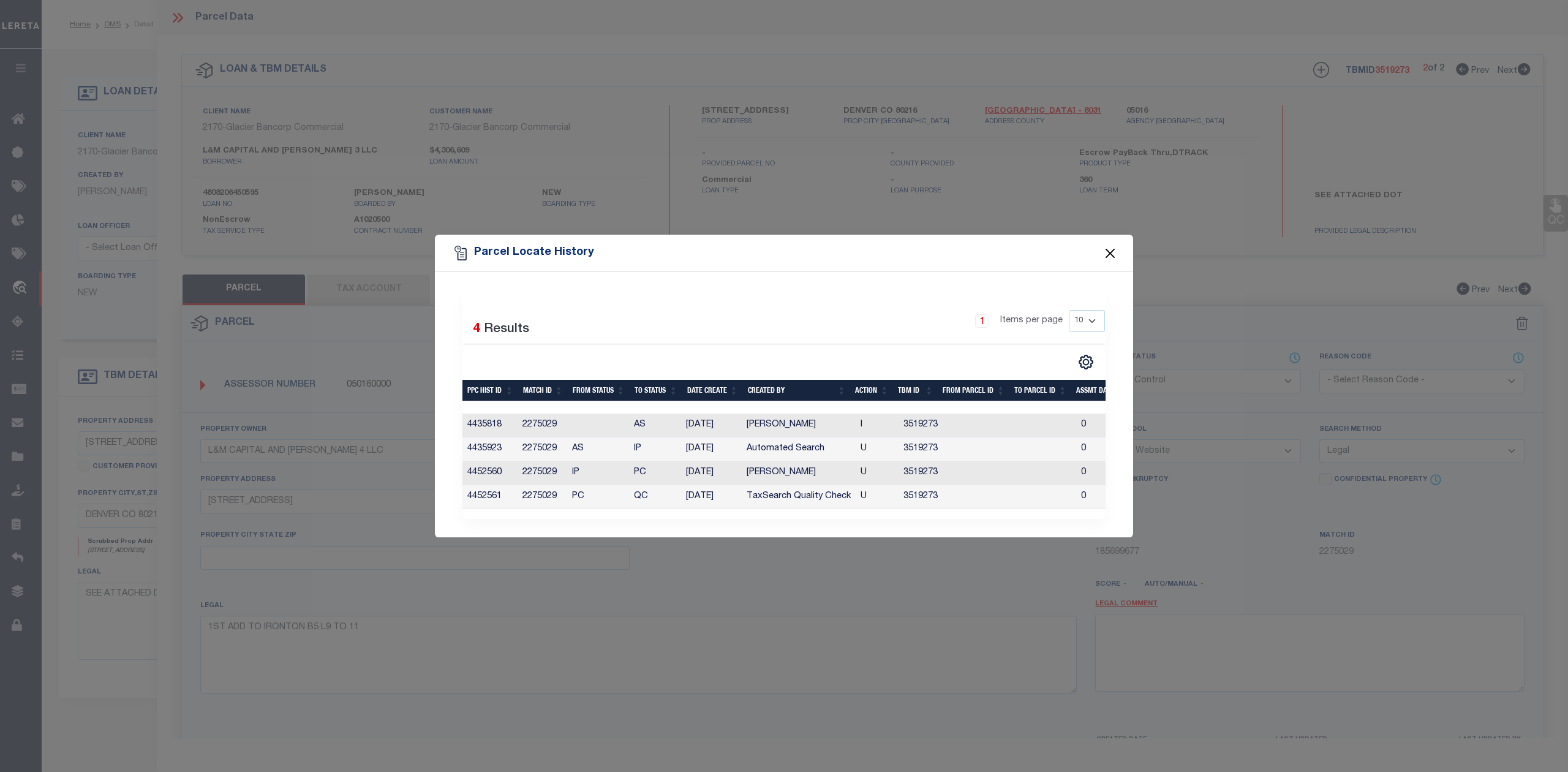
click at [1110, 251] on button "Close" at bounding box center [1110, 253] width 16 height 16
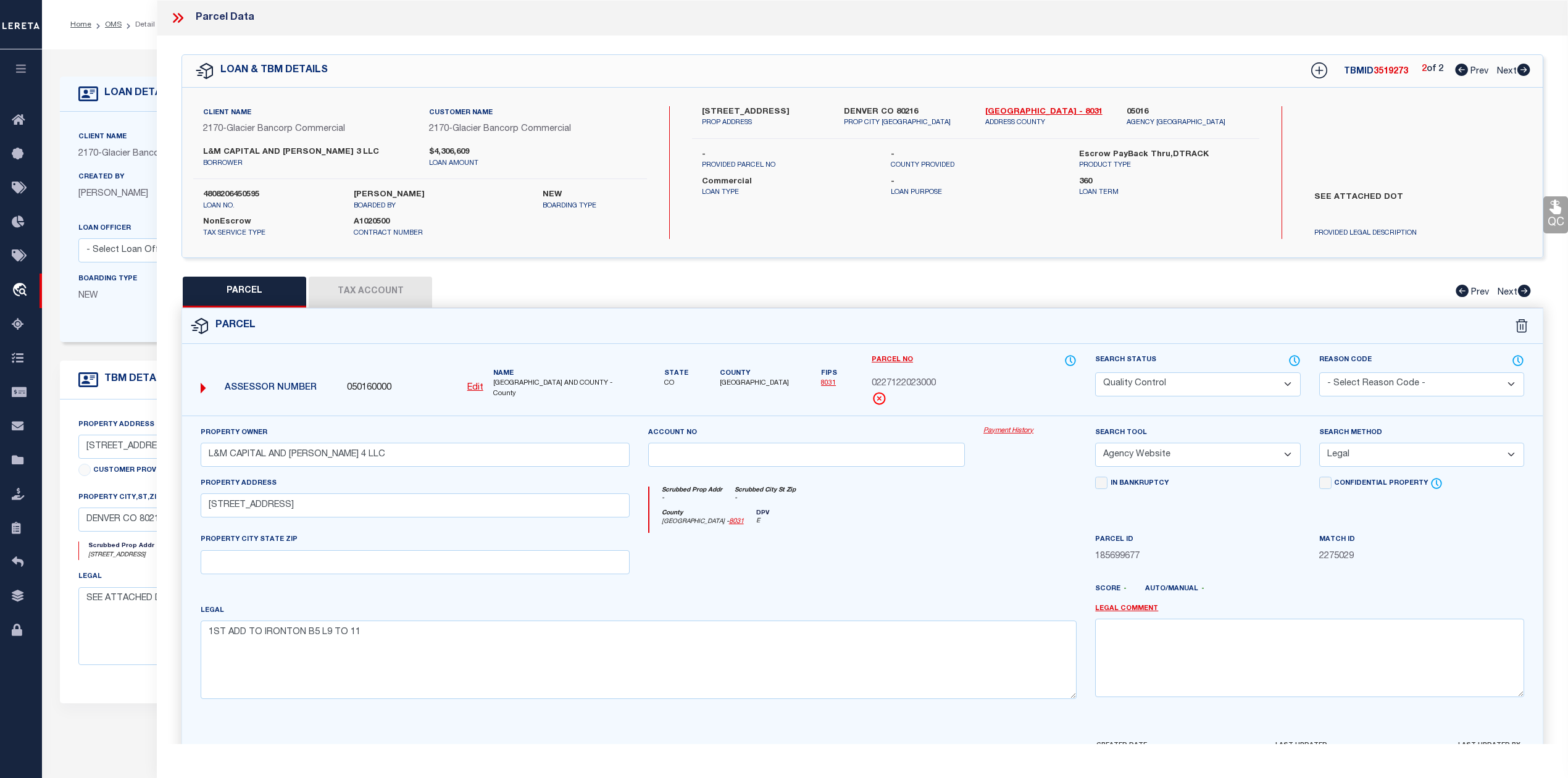
click at [961, 272] on div "QC QC QC" at bounding box center [862, 409] width 1411 height 748
click at [1455, 75] on icon at bounding box center [1461, 70] width 13 height 13
select select "AS"
select select
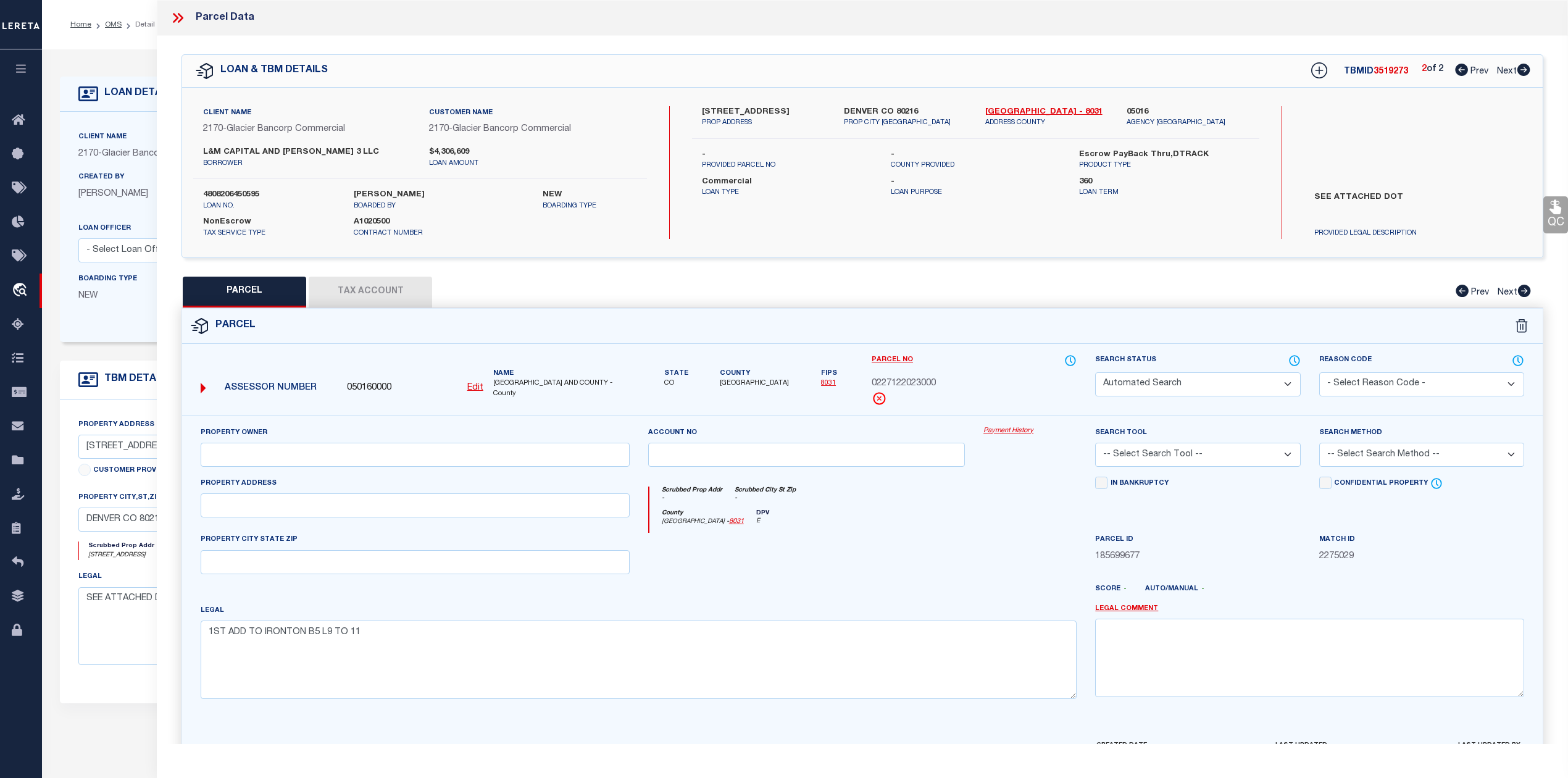
checkbox input "false"
select select "IP"
checkbox input "false"
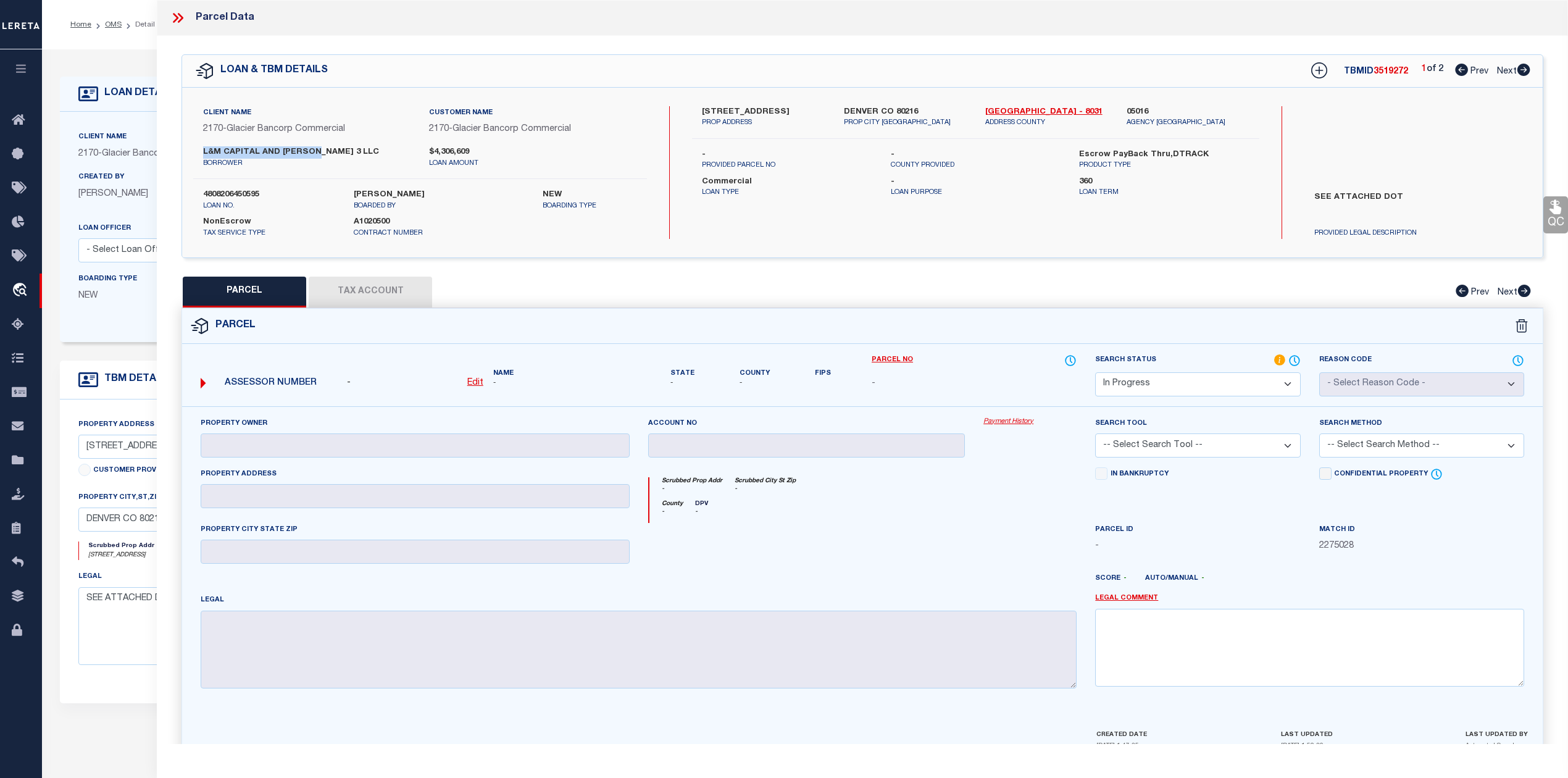
drag, startPoint x: 205, startPoint y: 153, endPoint x: 316, endPoint y: 149, distance: 111.1
click at [316, 149] on label "L&M CAPITAL AND KOELBEL JV 3 LLC" at bounding box center [307, 153] width 208 height 13
copy label "L&M CAPITAL AND KOELBEL"
click at [929, 339] on div "Parcel" at bounding box center [862, 326] width 1360 height 35
click at [970, 339] on div "Parcel" at bounding box center [862, 326] width 1360 height 35
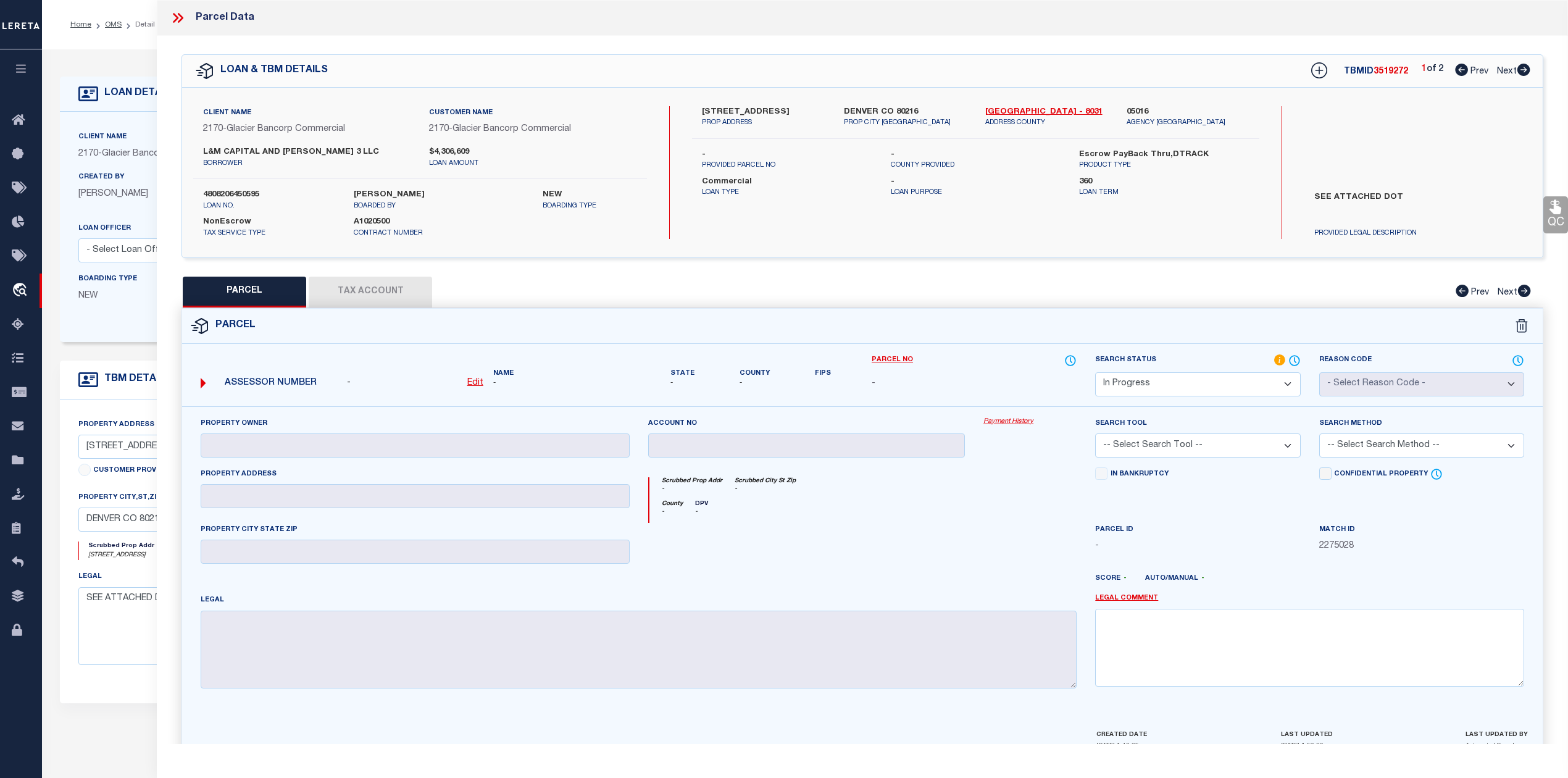
click at [956, 559] on div at bounding box center [806, 548] width 336 height 51
click at [175, 25] on icon at bounding box center [177, 18] width 16 height 16
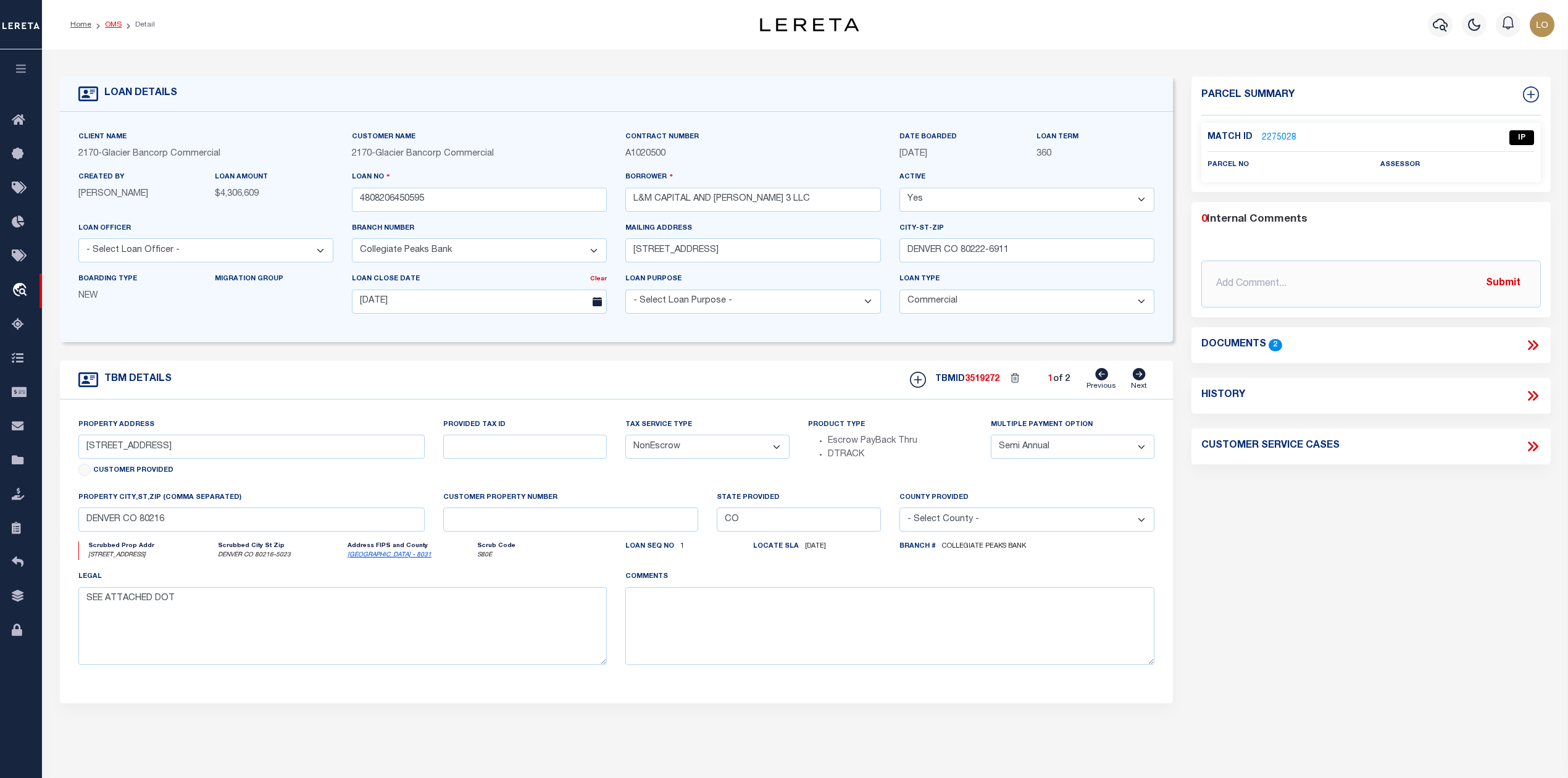
click at [112, 23] on link "OMS" at bounding box center [113, 25] width 17 height 8
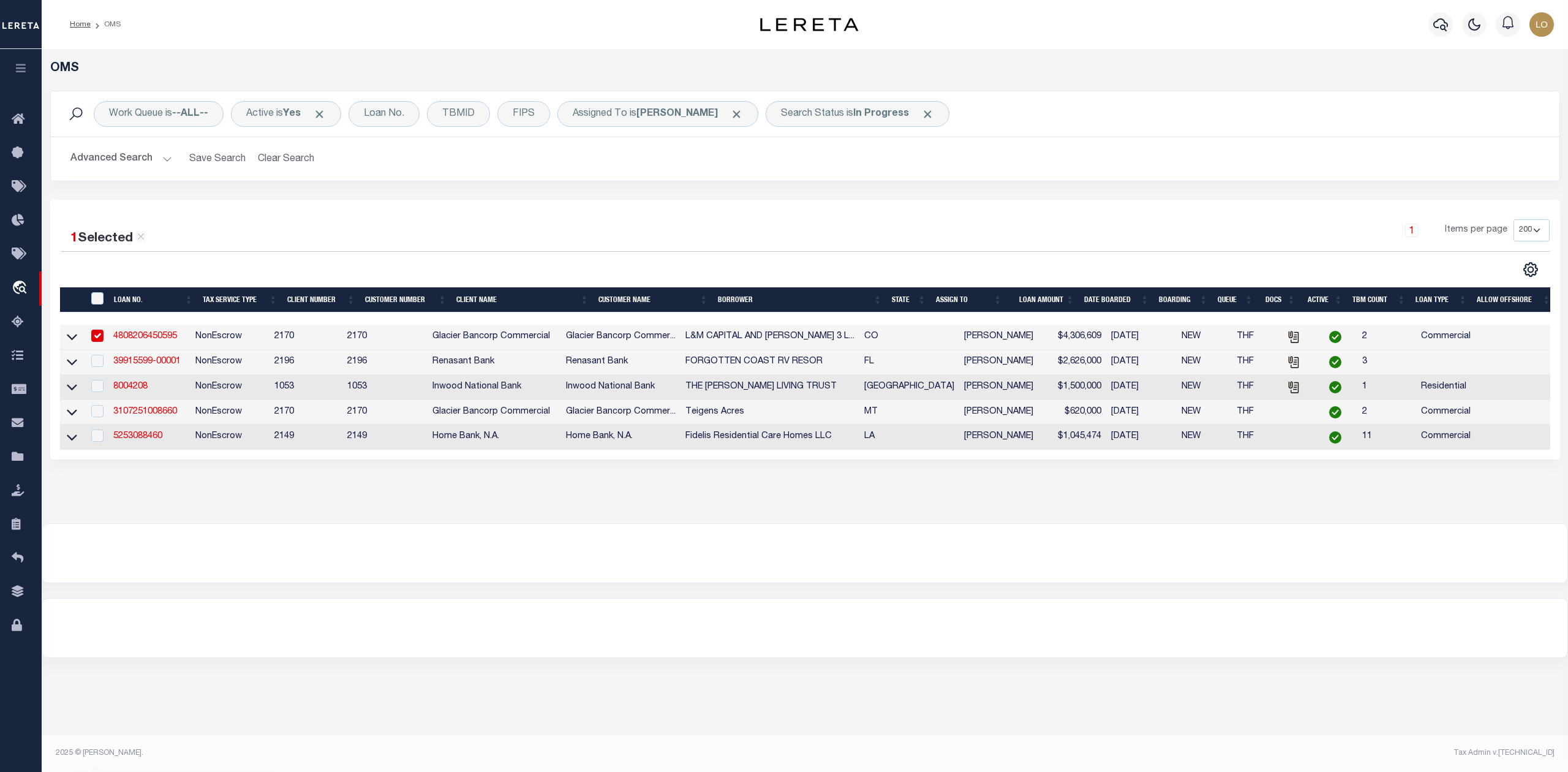
click at [628, 537] on div at bounding box center [805, 553] width 1527 height 60
click at [99, 333] on input "checkbox" at bounding box center [98, 336] width 13 height 13
checkbox input "false"
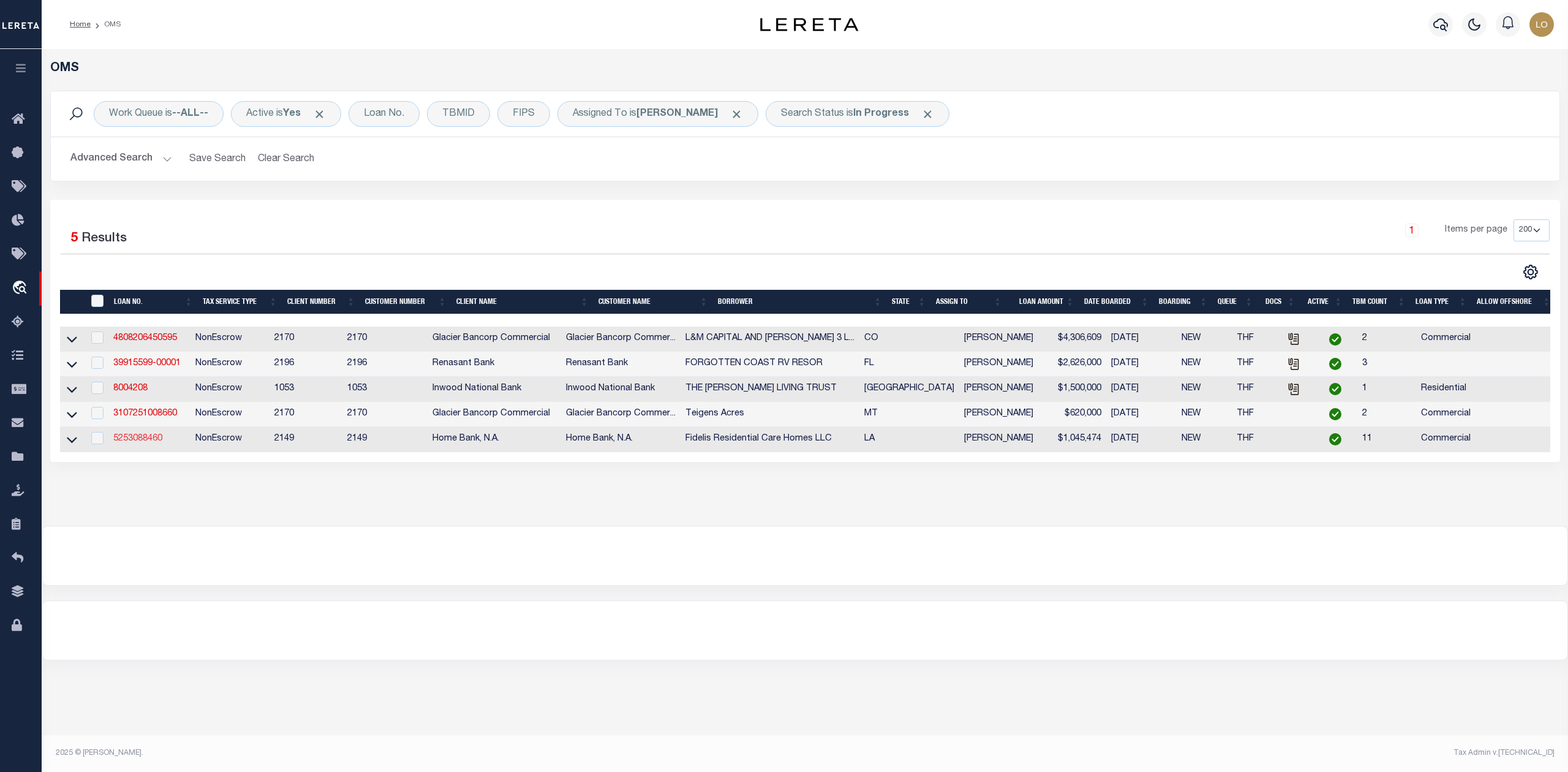
click at [135, 443] on link "5253088460" at bounding box center [138, 438] width 49 height 8
type input "5253088460"
type input "Fidelis Residential Care Homes LLC"
select select
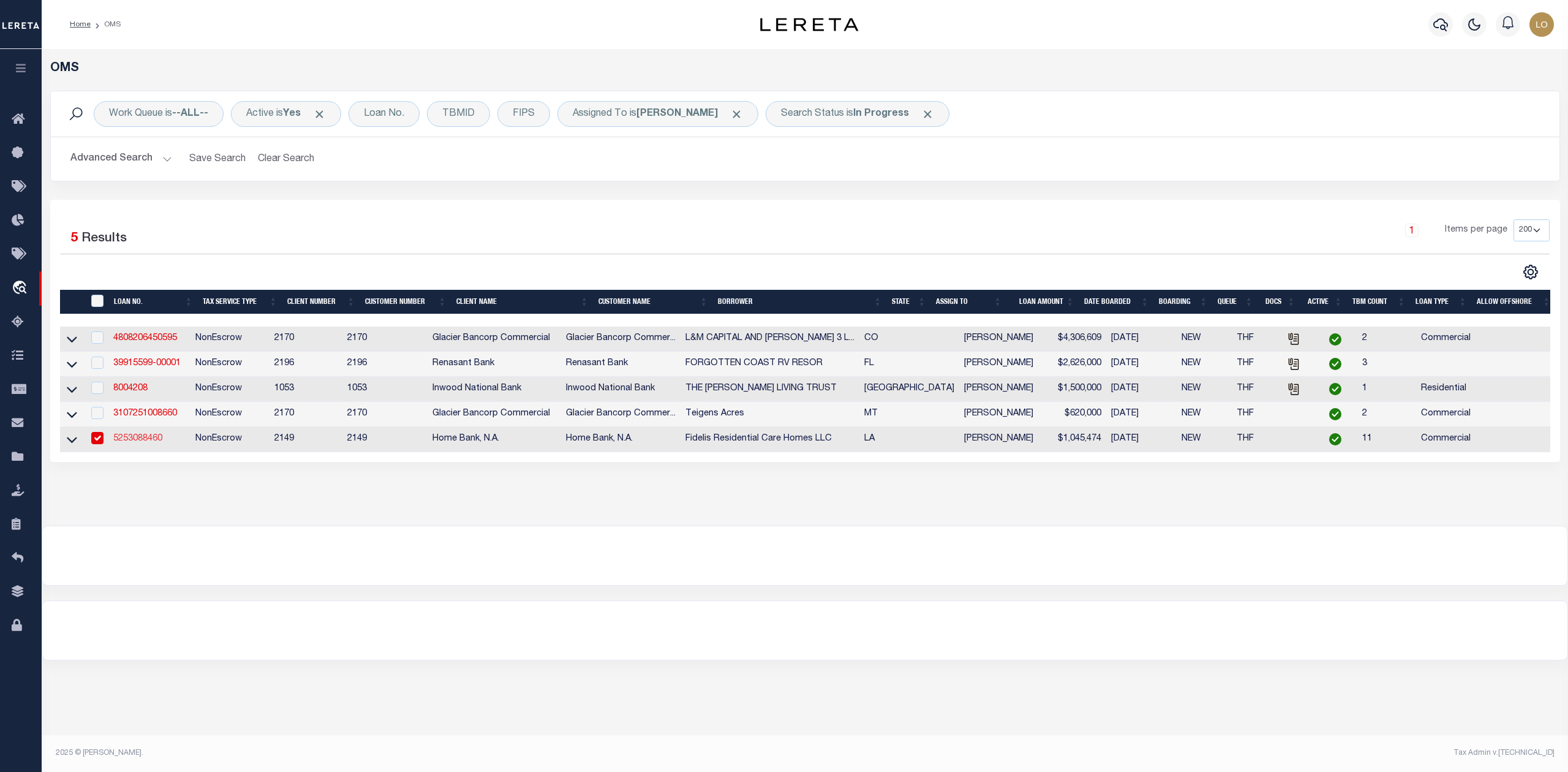
type input "09/30/2025"
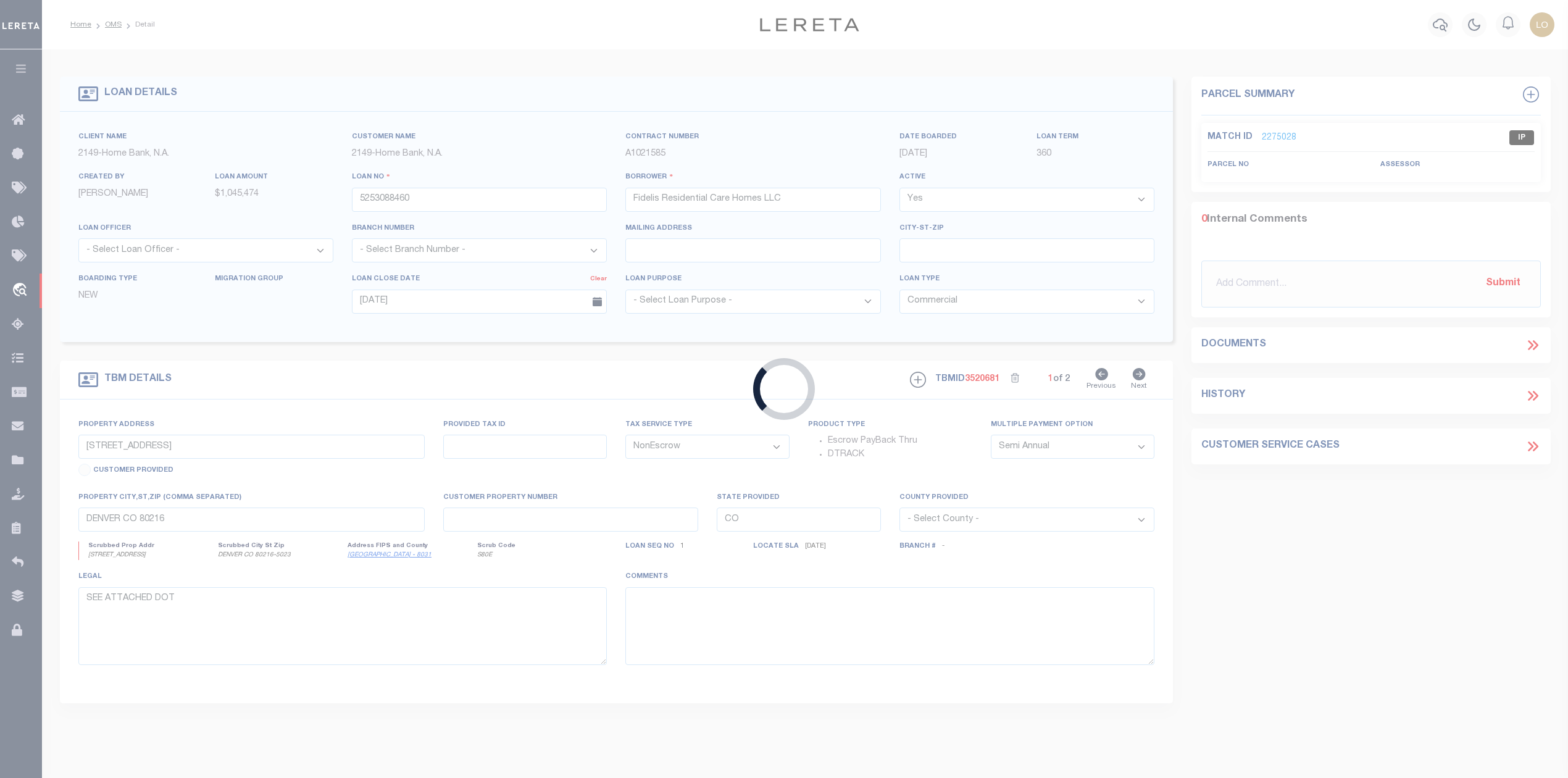
select select "29283"
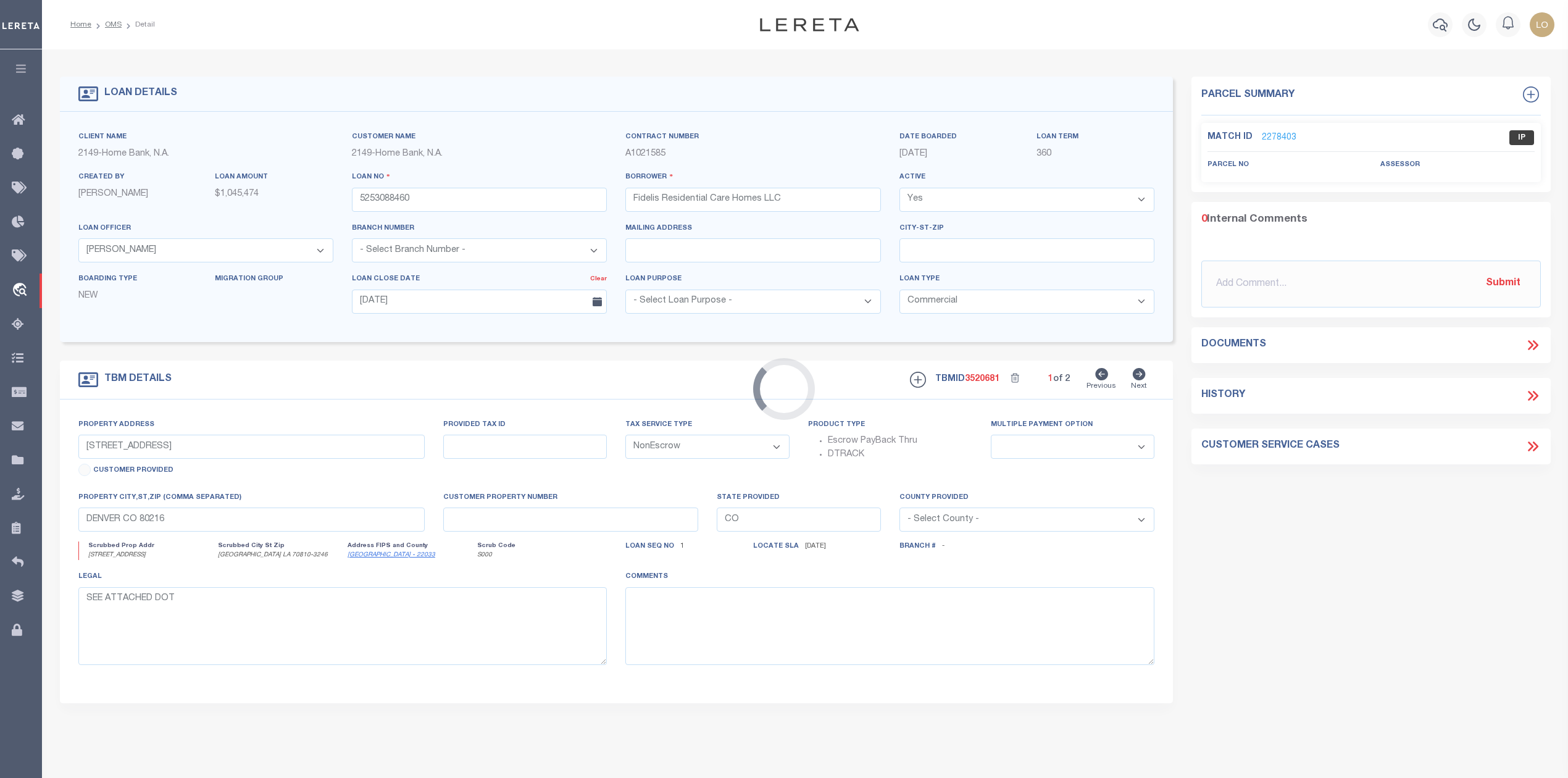
type input "12841 N OAK HILLS PKWY"
select select
type input "BATON ROUGE LA 70810-3246"
type input "LA"
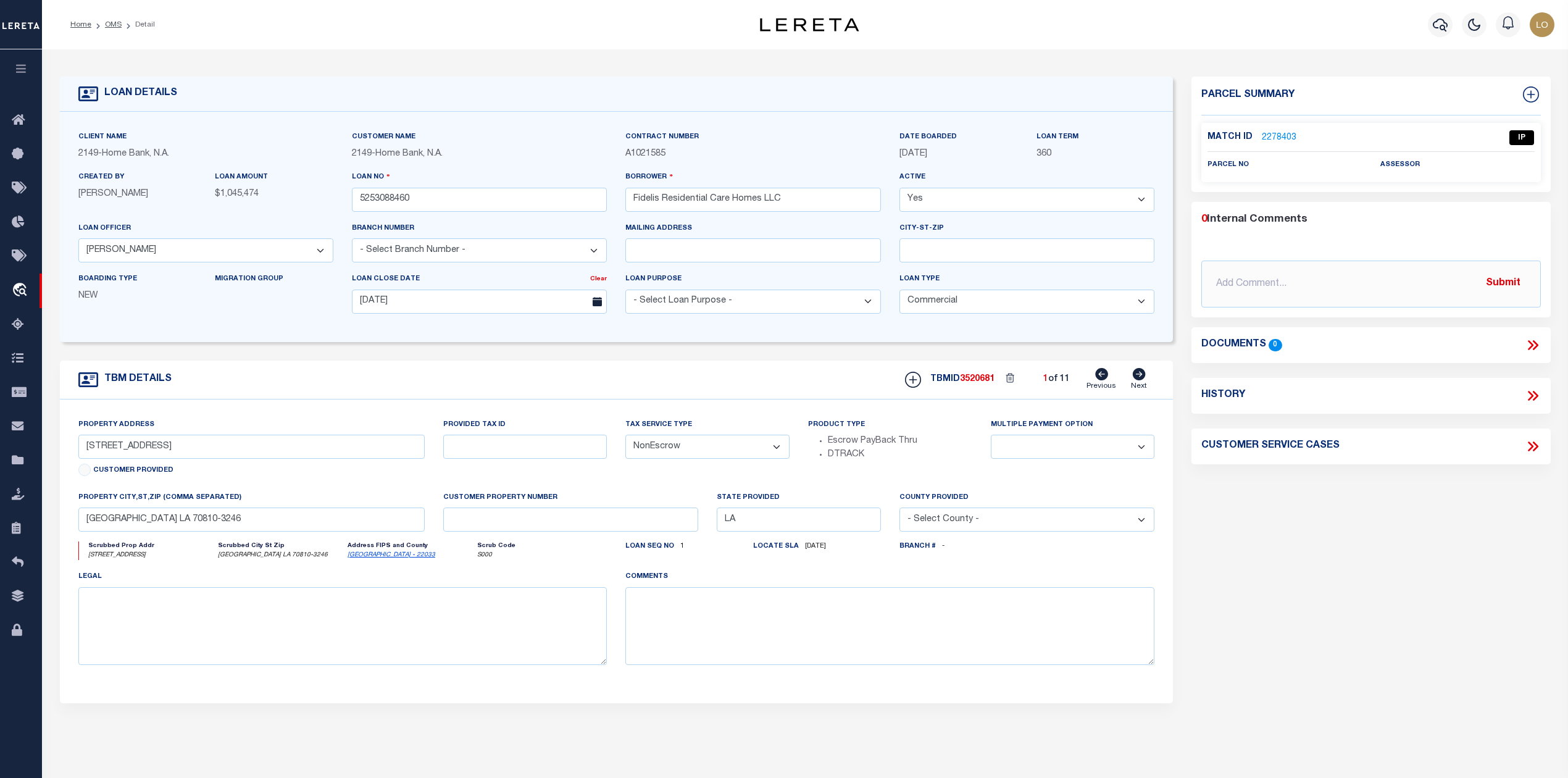
click at [1289, 136] on link "2278403" at bounding box center [1278, 138] width 34 height 13
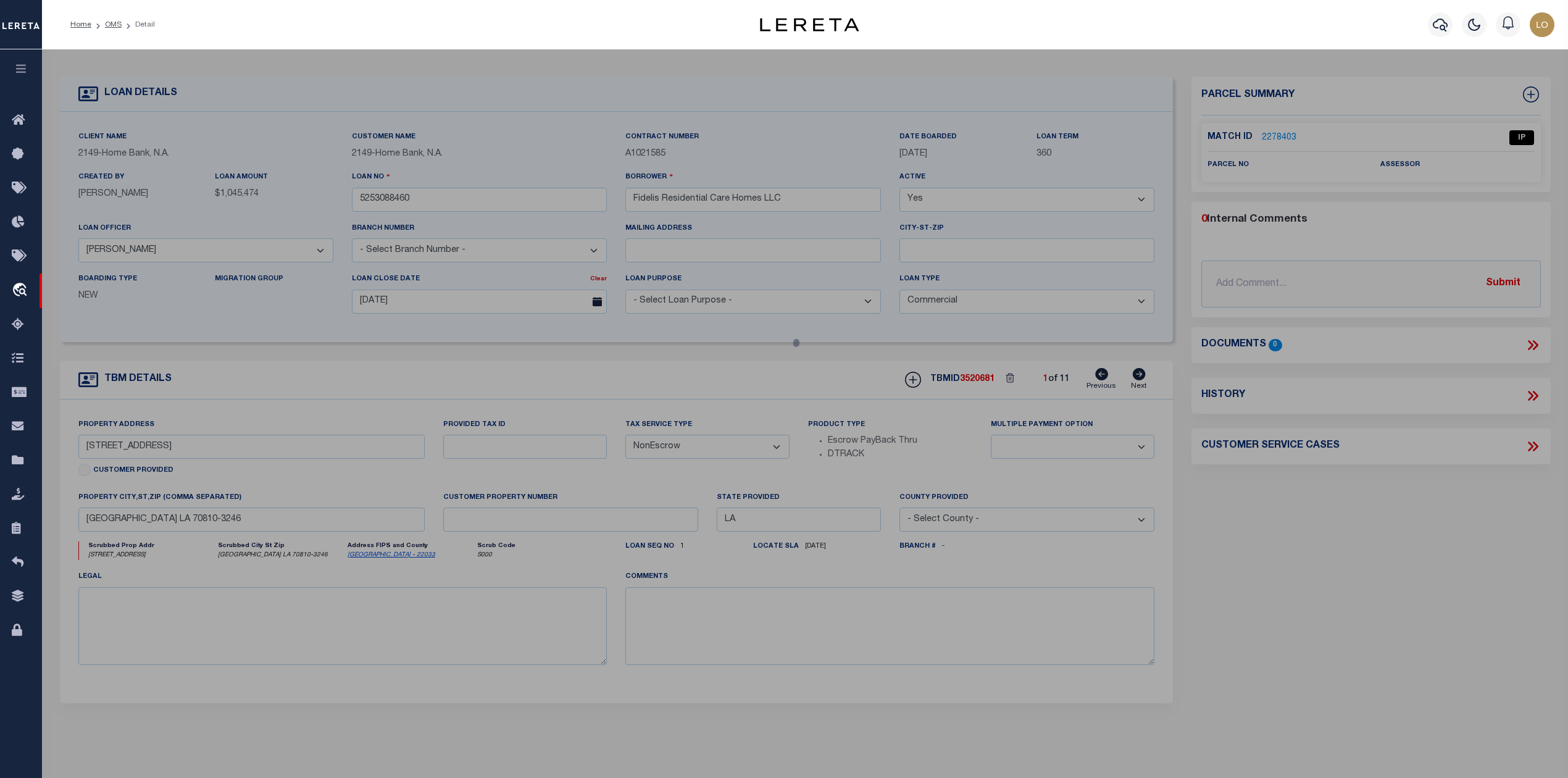
select select "AS"
checkbox input "false"
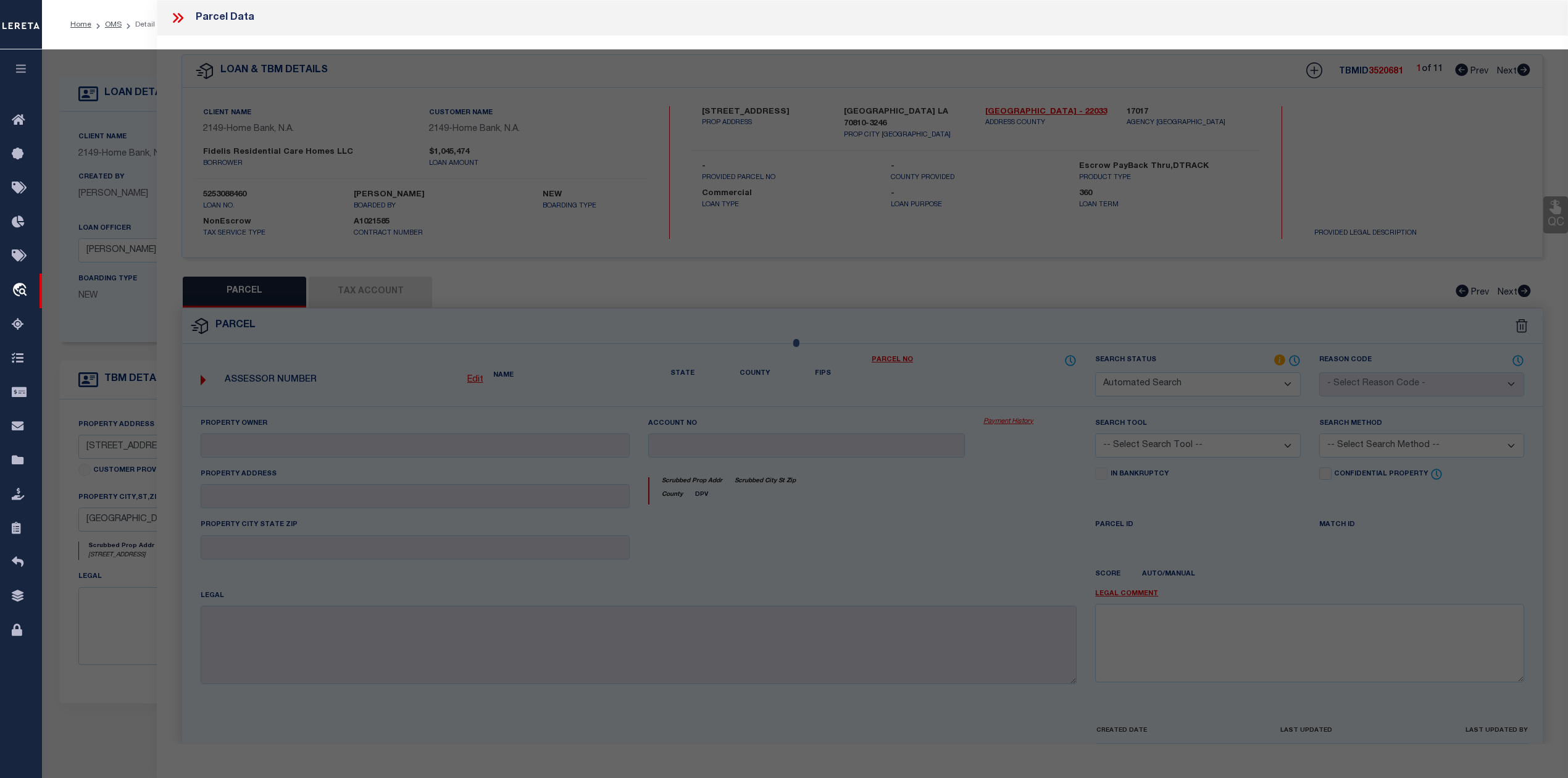
select select "IP"
checkbox input "false"
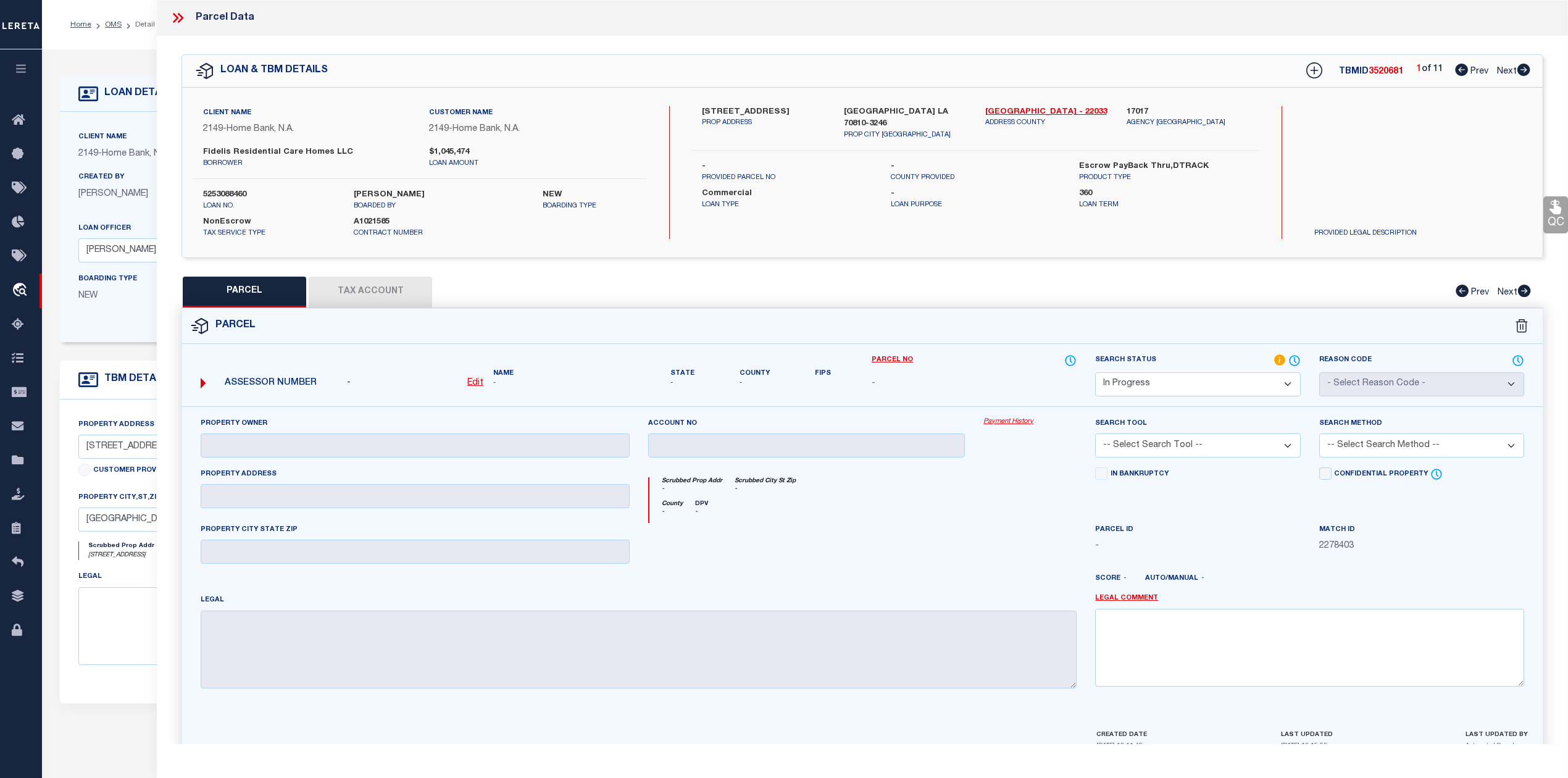
click at [1009, 295] on div "PARCEL Tax Account Prev Next" at bounding box center [862, 292] width 1362 height 31
click at [1524, 70] on icon at bounding box center [1524, 70] width 13 height 13
select select "AS"
checkbox input "false"
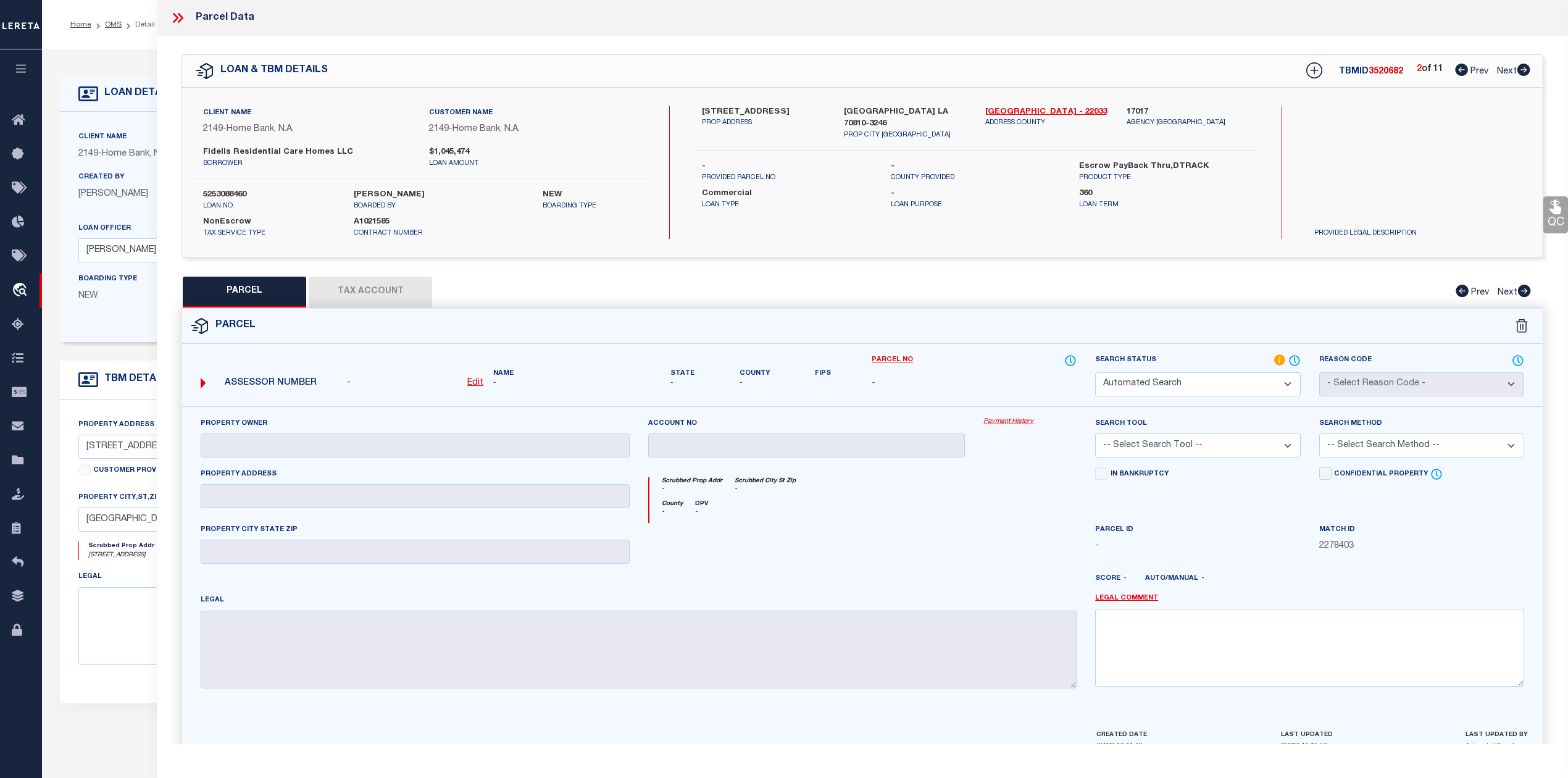
select select "ND"
type input "FIDELIS HIGHLAND HOUSE, LLC"
select select "ATL"
select select "ADD"
type input "7160 HIGHLAND RD"
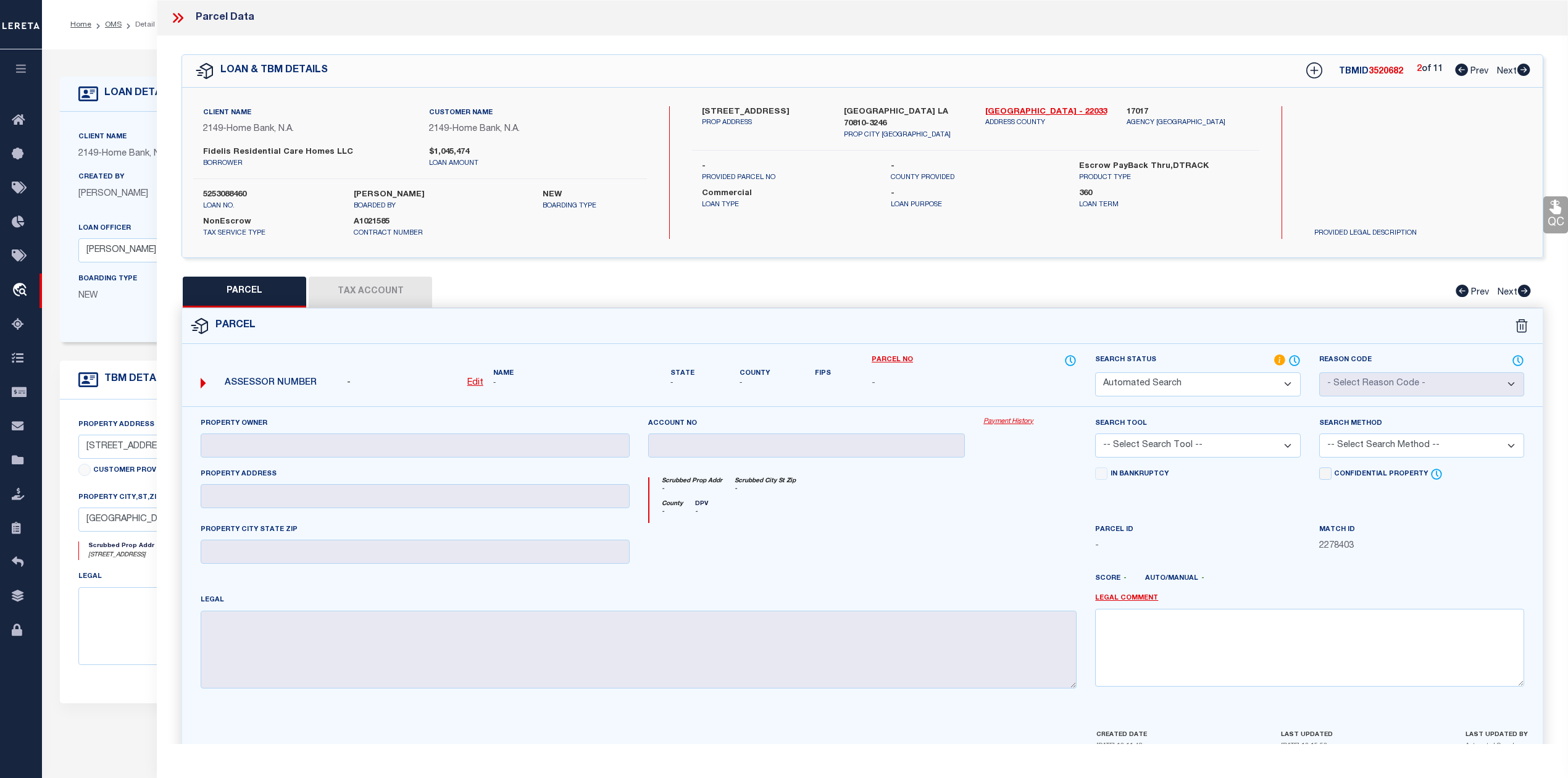
type input "BATON ROUGE, LA 70808"
type textarea "WARD: 1-3, SUBDIVISION: TERRITO, SAMUEL TRACT, LOT: Y-1. LOT Y-1 CONT. 1.90 ACR…"
type textarea "Commercial Property, High Loan Amount. Please Provide a Complete Legal Descript…"
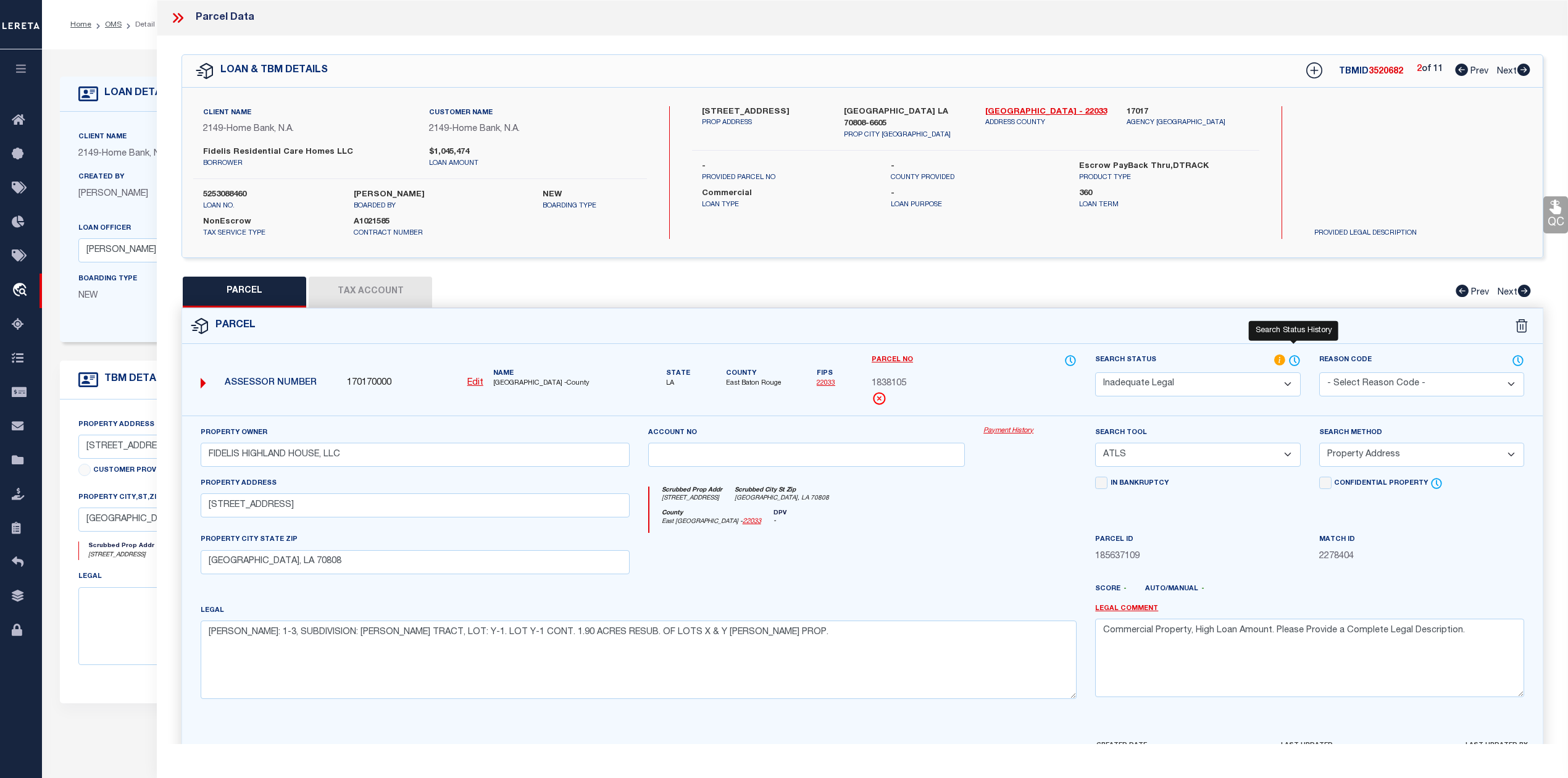
click at [1294, 357] on icon at bounding box center [1295, 359] width 1 height 5
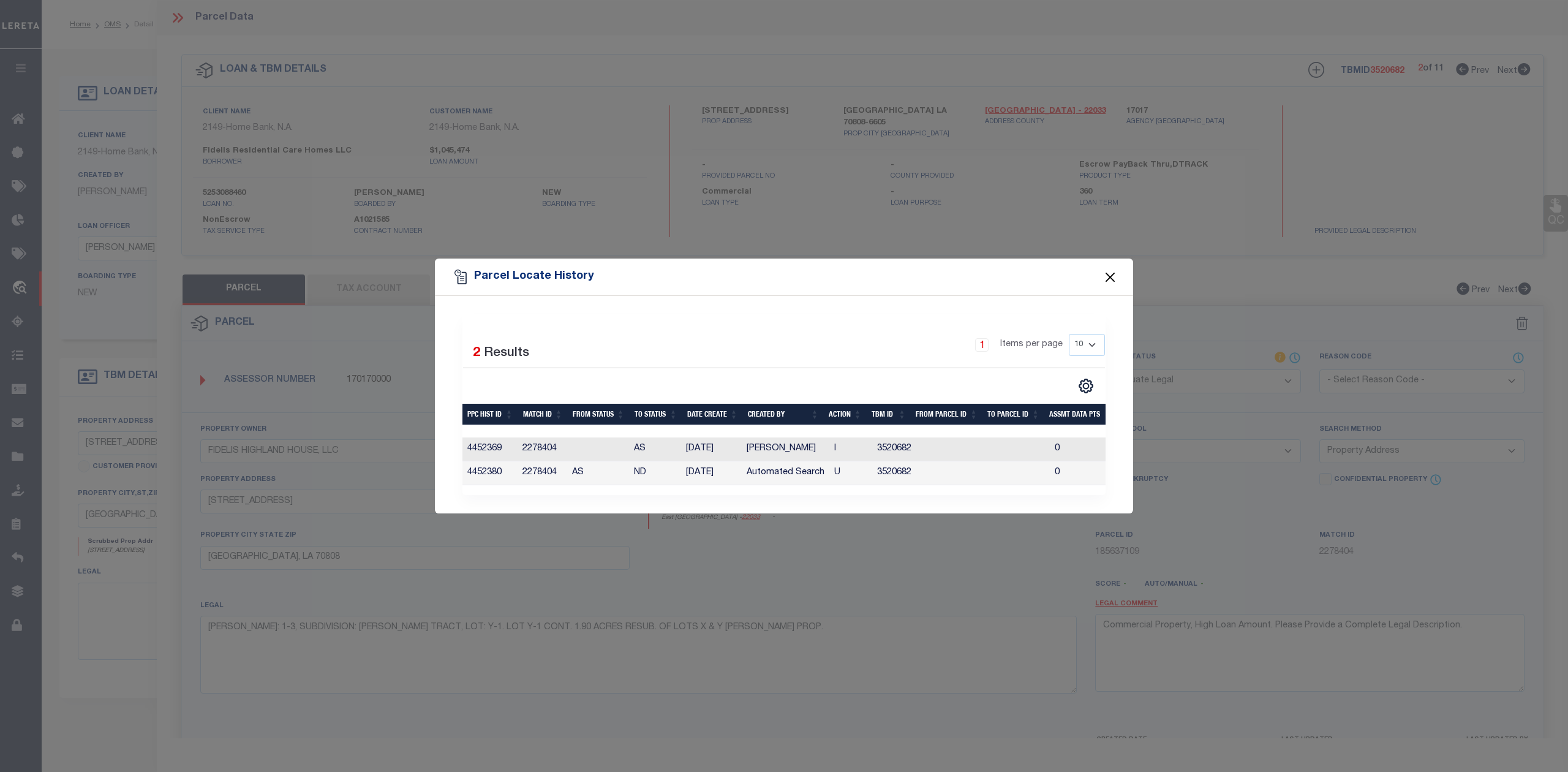
click at [1110, 272] on button "Close" at bounding box center [1110, 276] width 16 height 16
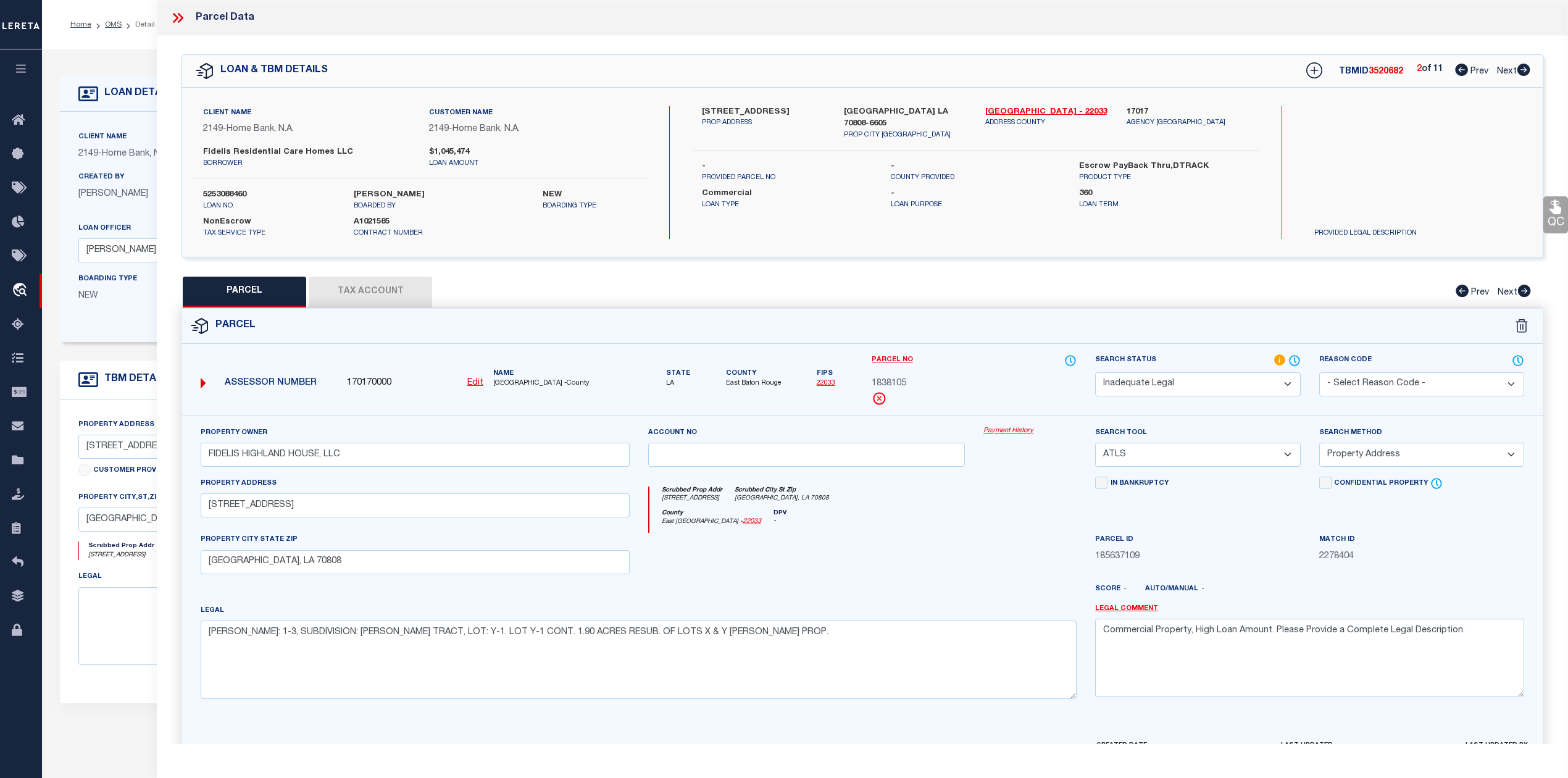
click at [1459, 75] on icon at bounding box center [1461, 70] width 13 height 13
select select "AS"
select select
checkbox input "false"
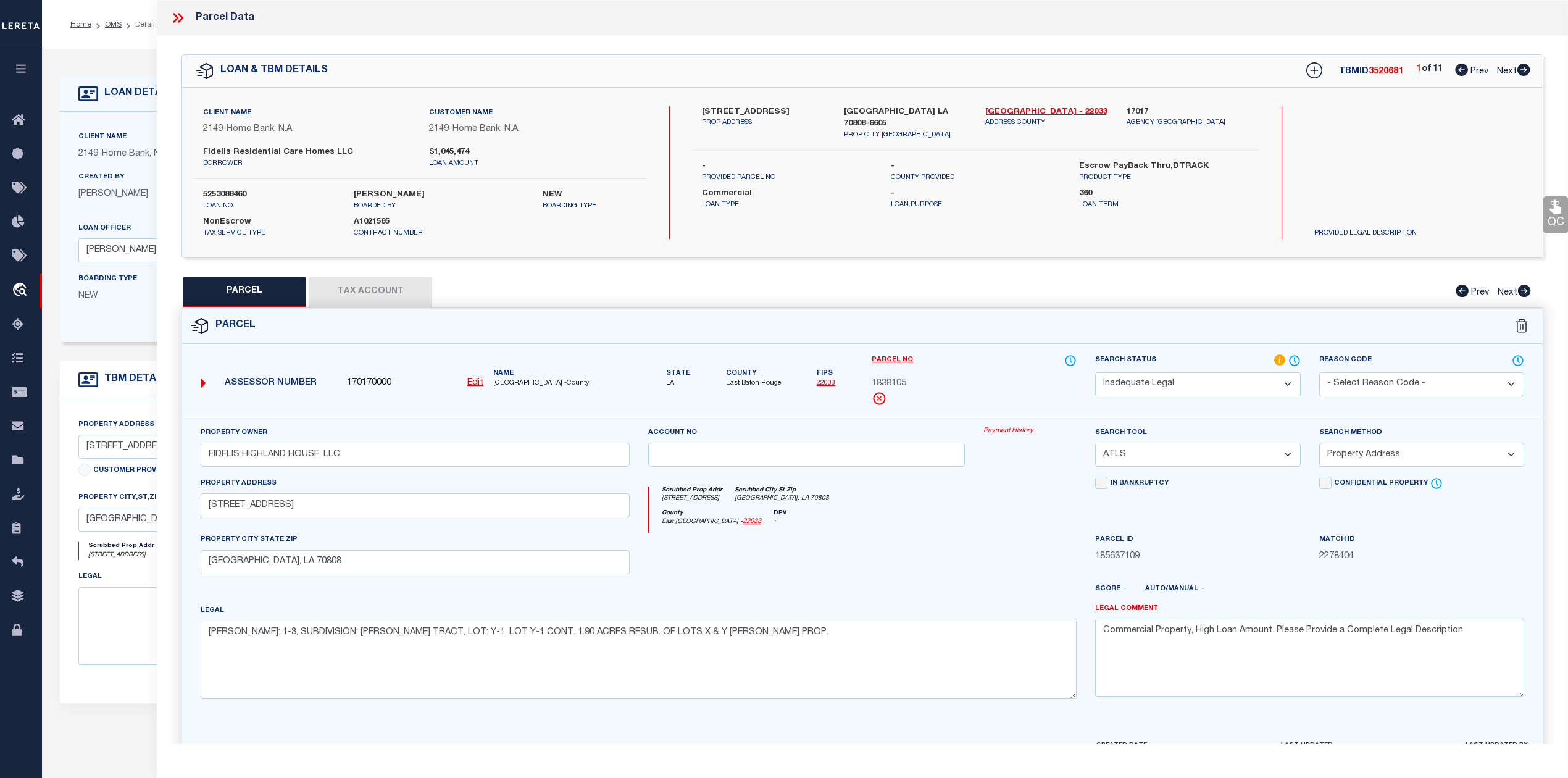
checkbox input "false"
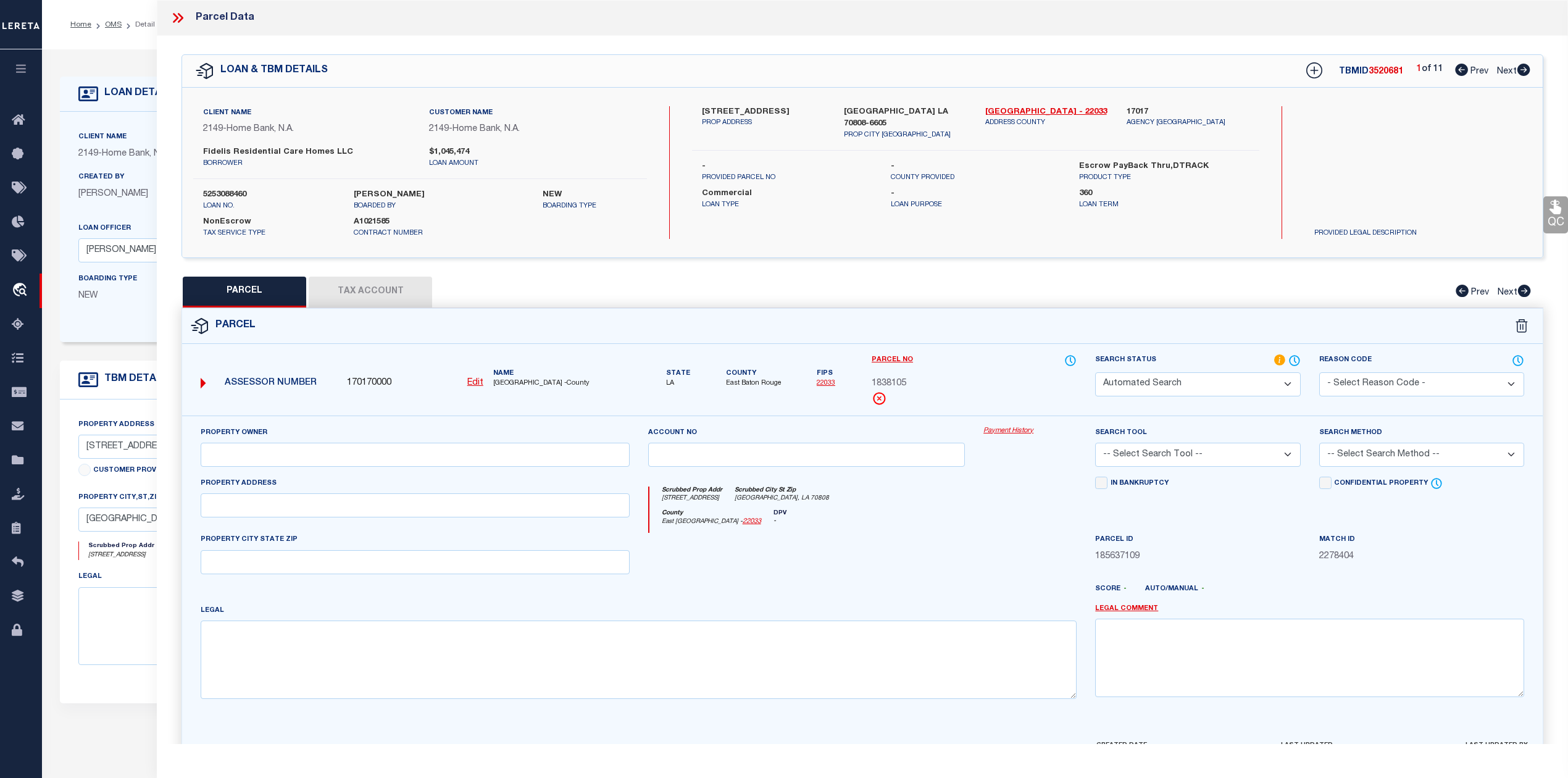
select select "IP"
checkbox input "false"
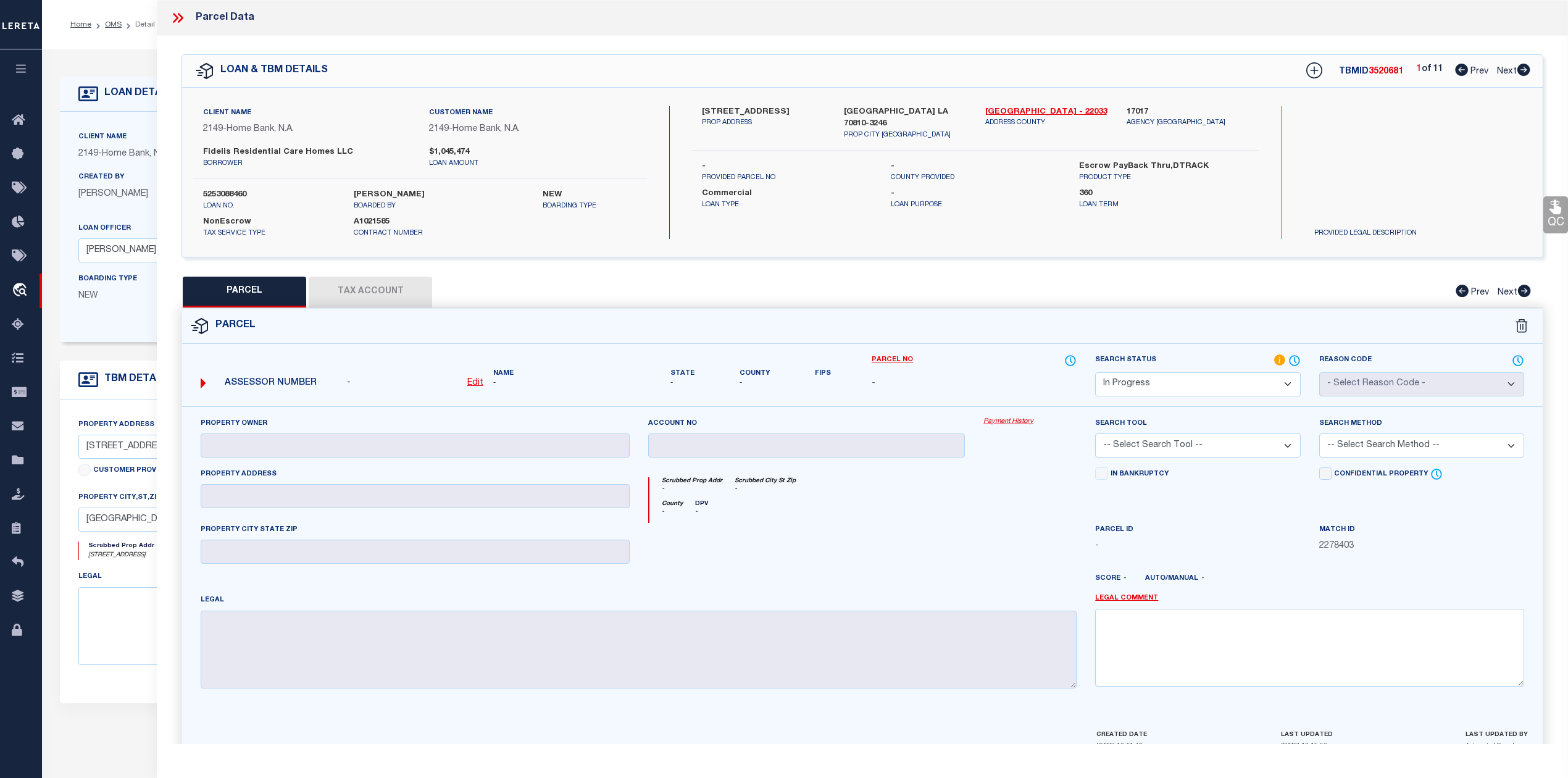
click at [173, 20] on icon at bounding box center [177, 18] width 16 height 16
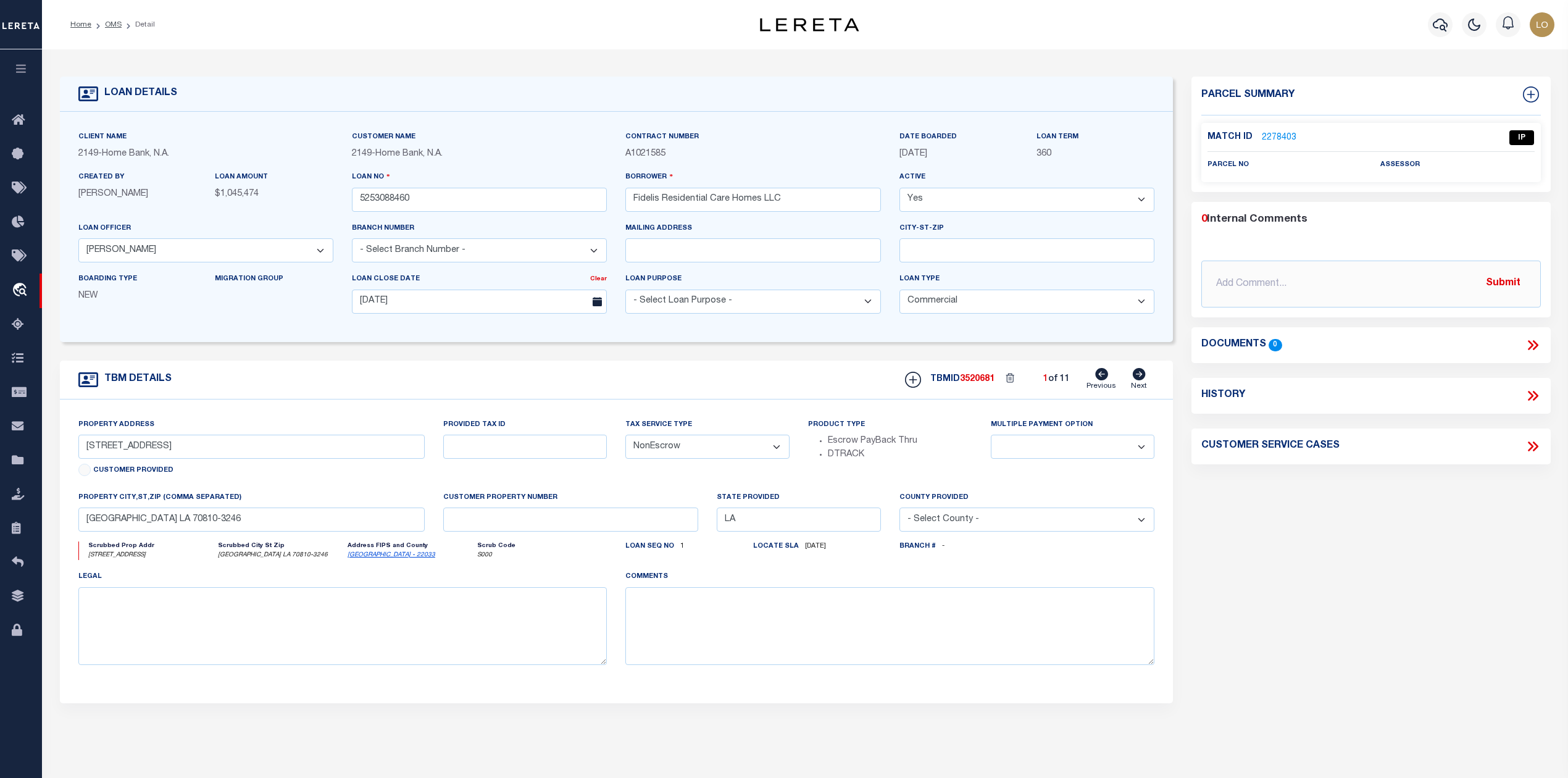
click at [1277, 127] on div "Match ID 2278403 IP parcel no assessor" at bounding box center [1370, 153] width 339 height 60
click at [1280, 134] on link "2278403" at bounding box center [1278, 138] width 34 height 13
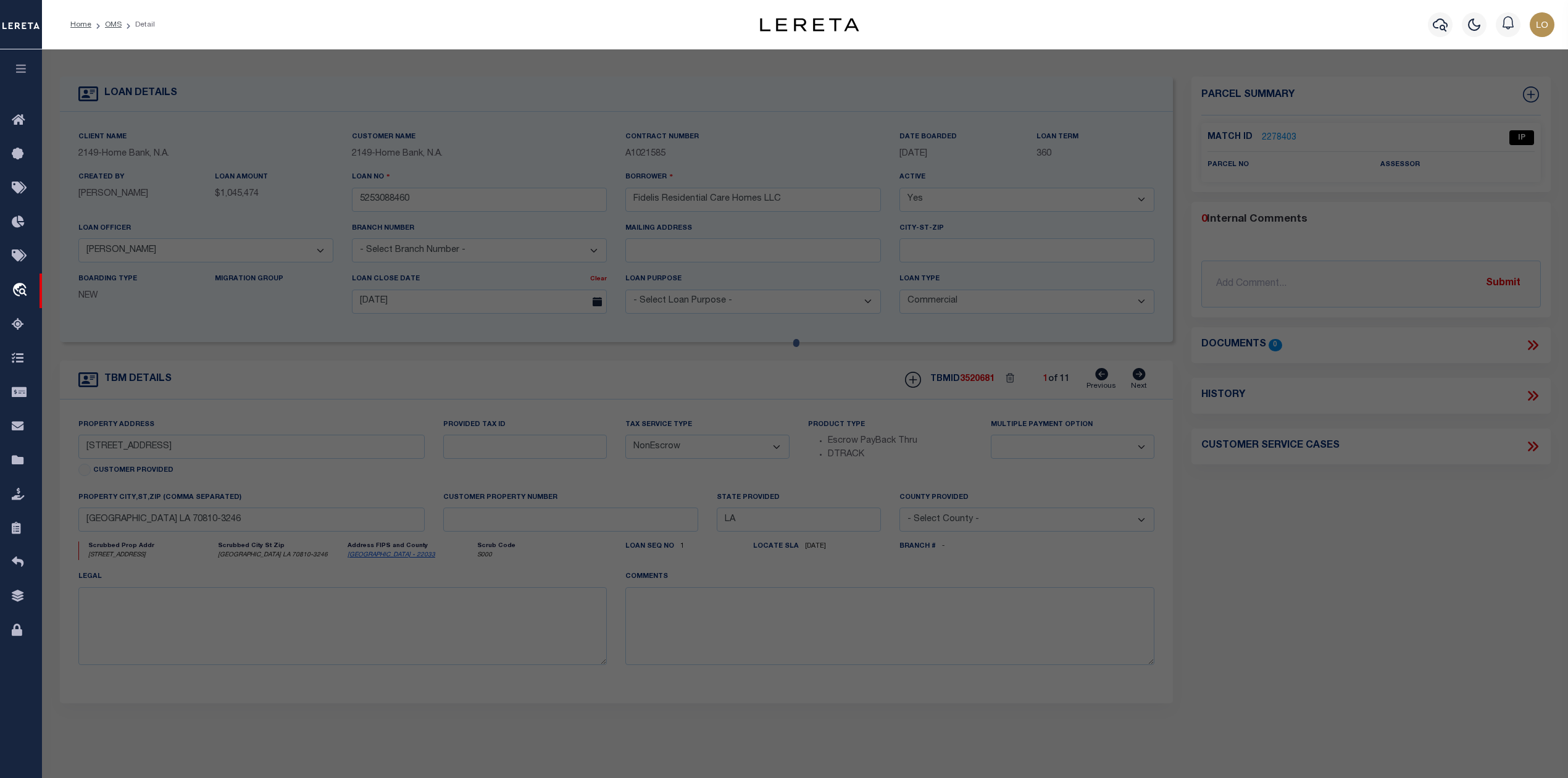
select select "AS"
checkbox input "false"
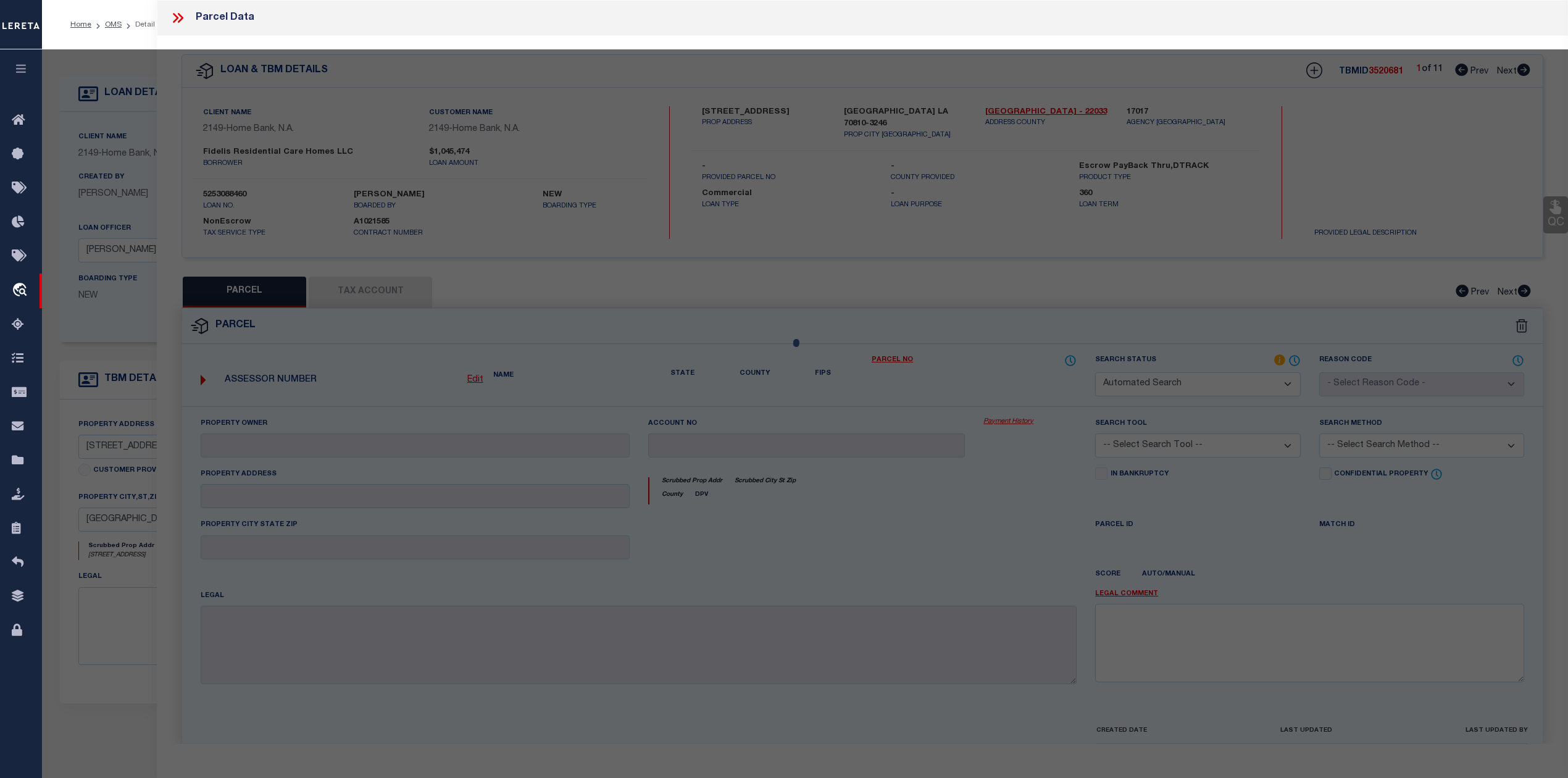
select select "IP"
checkbox input "false"
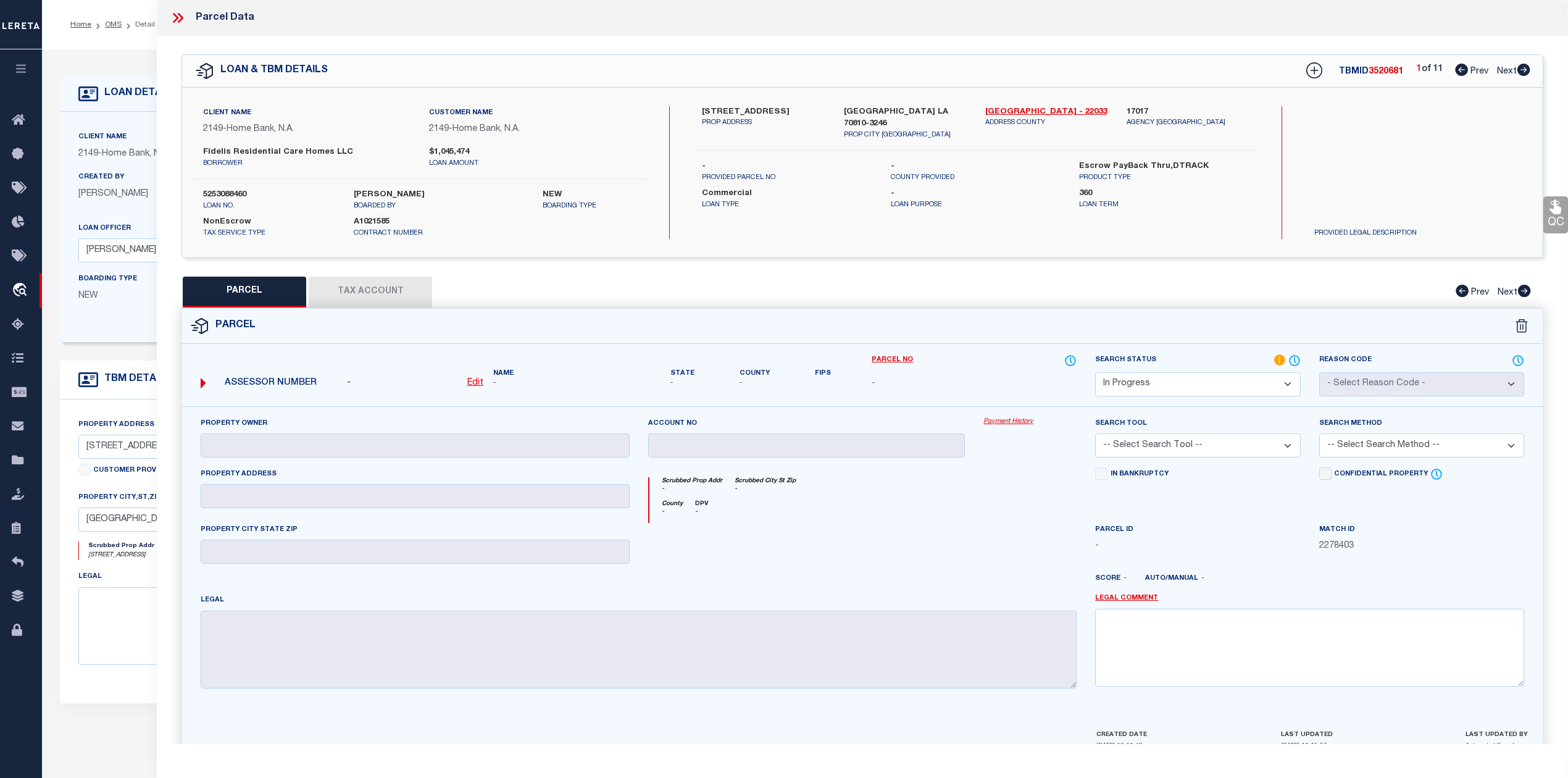
click at [1009, 284] on div "PARCEL Tax Account Prev Next" at bounding box center [862, 292] width 1362 height 31
click at [1128, 383] on select "Automated Search Bad Parcel Complete Duplicate Parcel High Dollar Reporting In …" at bounding box center [1197, 384] width 205 height 24
select select "ND"
click at [1095, 372] on select "Automated Search Bad Parcel Complete Duplicate Parcel High Dollar Reporting In …" at bounding box center [1197, 384] width 205 height 24
click at [1119, 601] on link "Legal Comment" at bounding box center [1126, 598] width 63 height 11
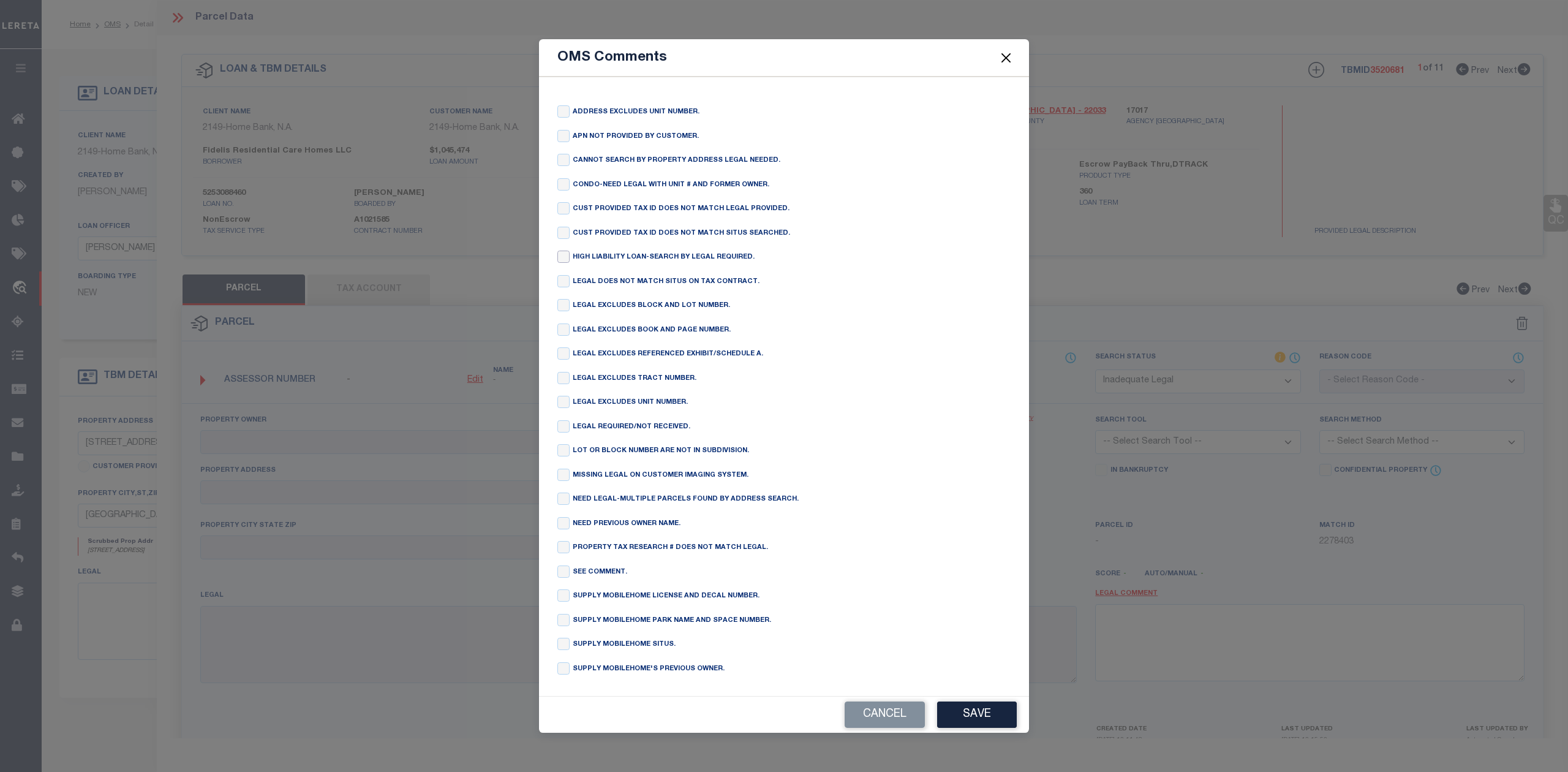
click at [562, 251] on input "checkbox" at bounding box center [563, 257] width 13 height 13
checkbox input "true"
click at [986, 720] on button "Save" at bounding box center [977, 715] width 80 height 27
type textarea "HIGH LIABILITY LOAN-SEARCH BY LEGAL REQUIRED."
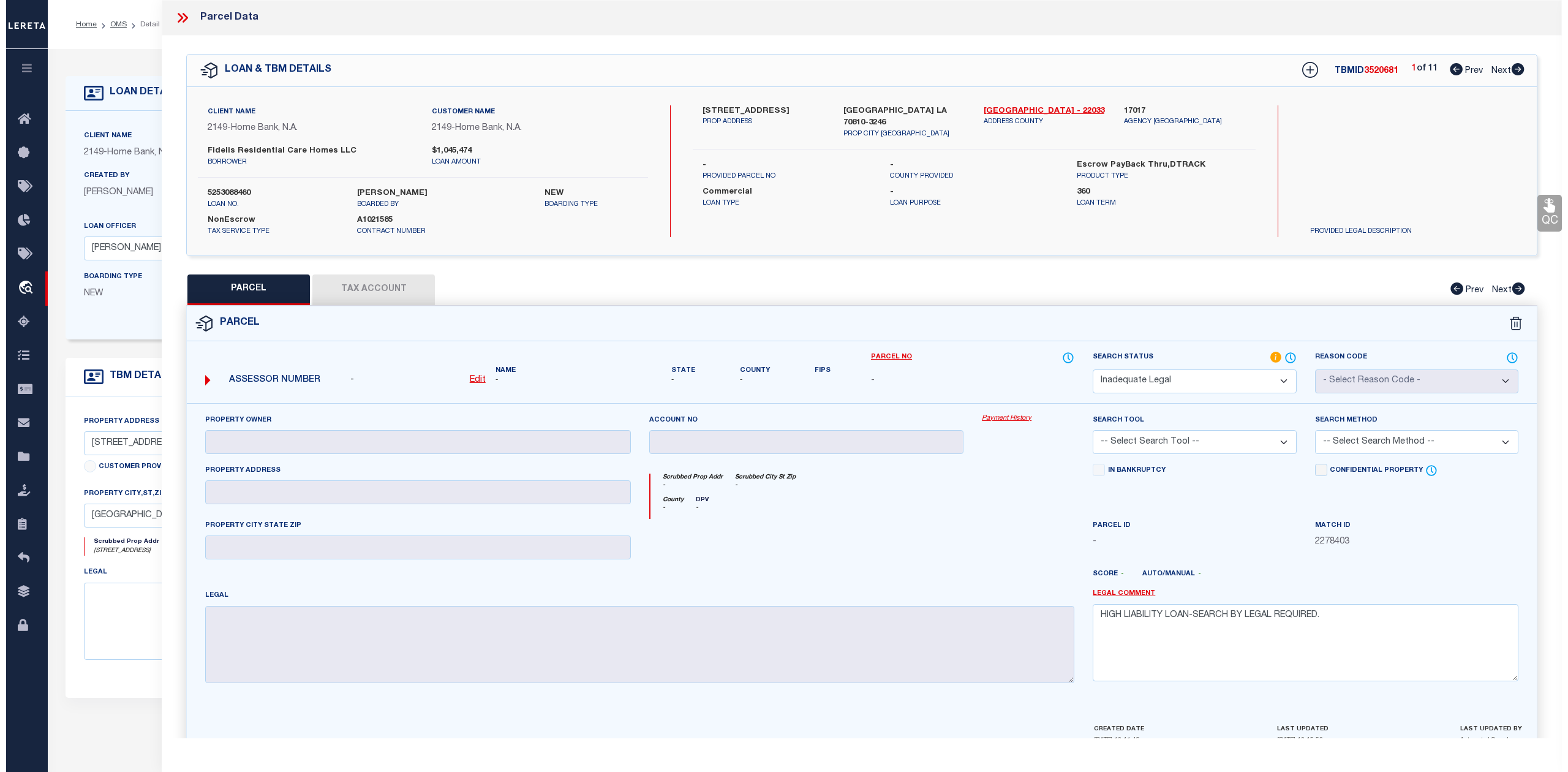
scroll to position [69, 0]
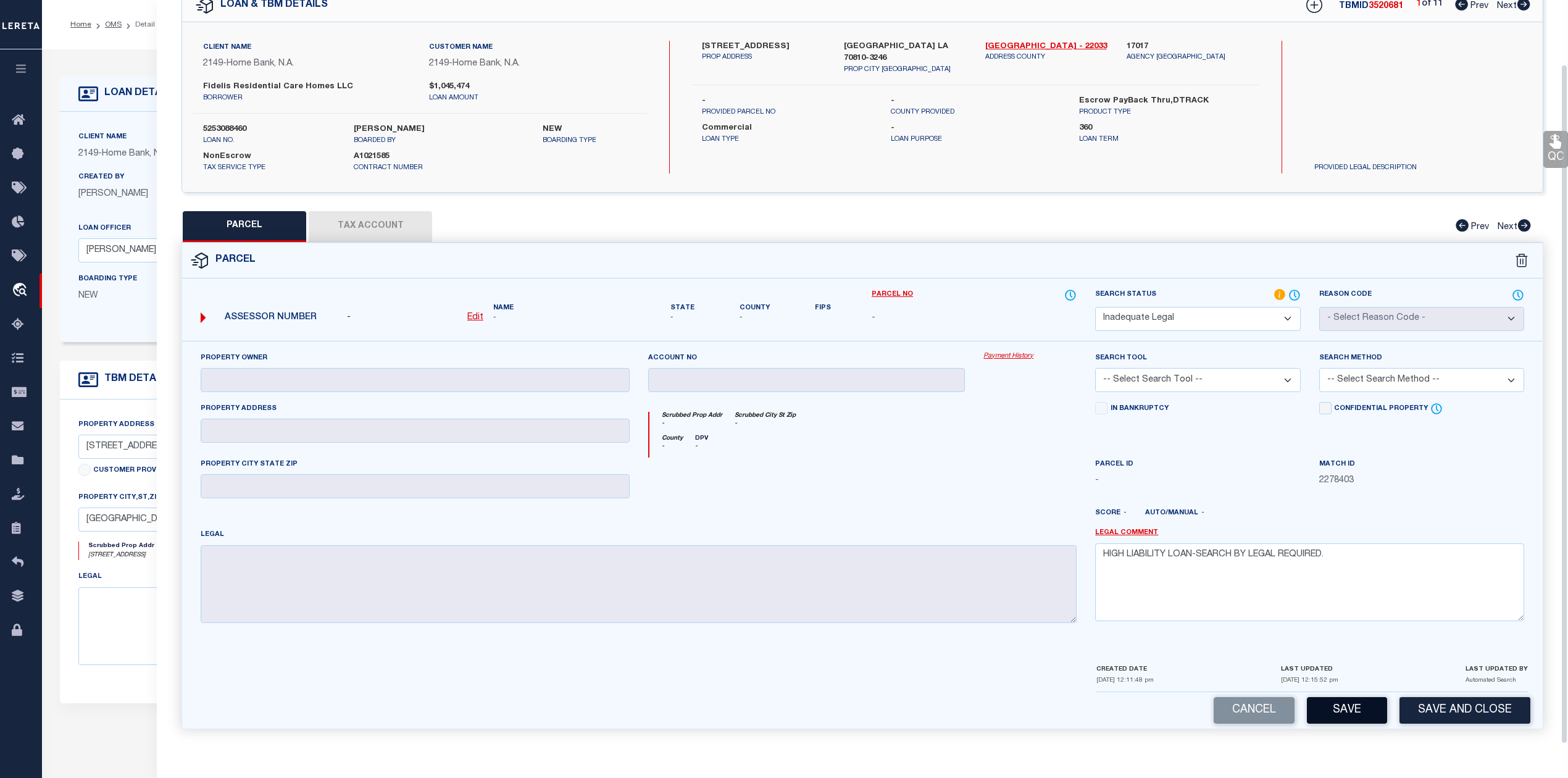
click at [1339, 713] on button "Save" at bounding box center [1346, 710] width 80 height 27
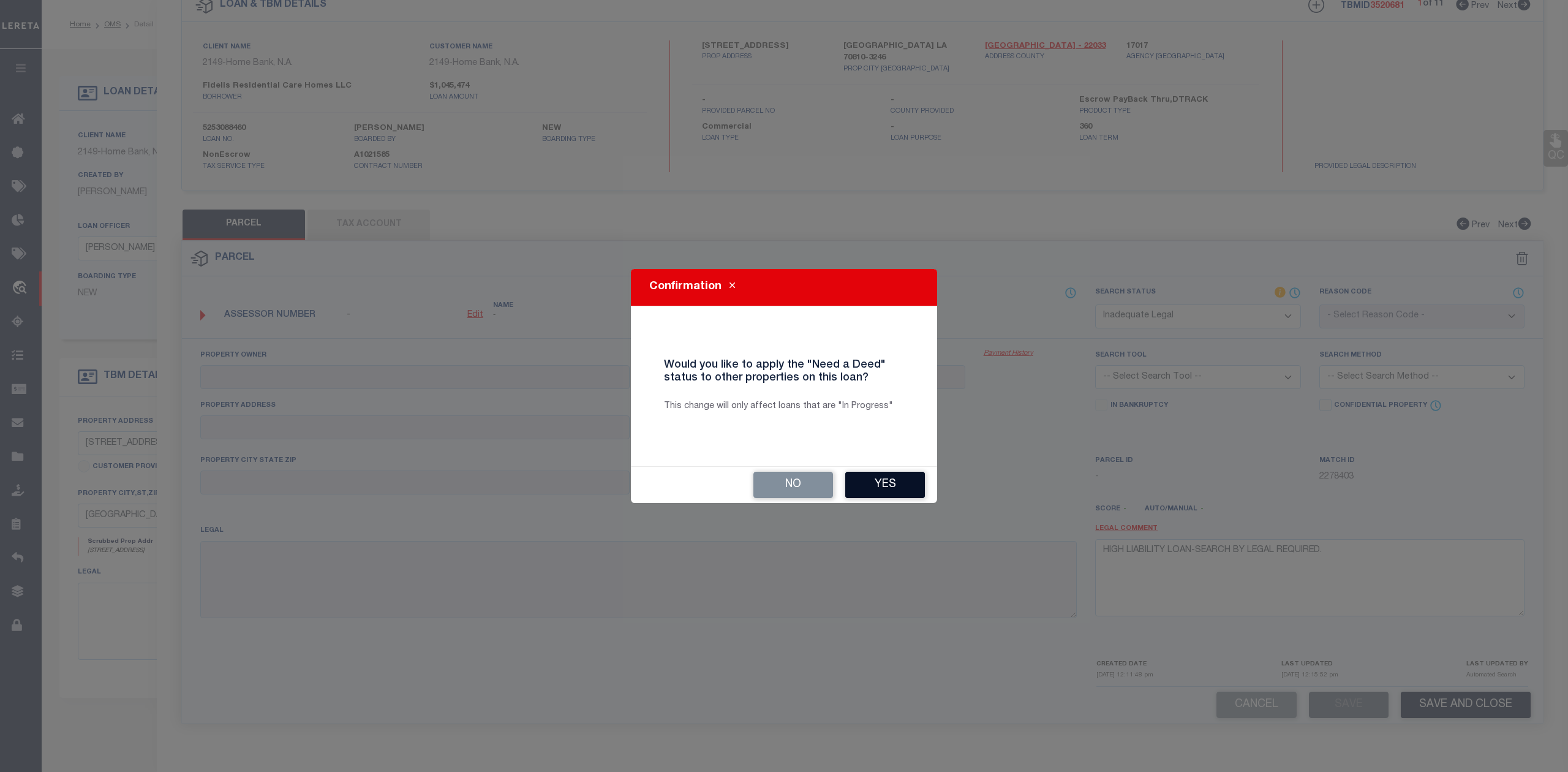
click at [892, 487] on button "Yes" at bounding box center [885, 485] width 80 height 27
select select "50"
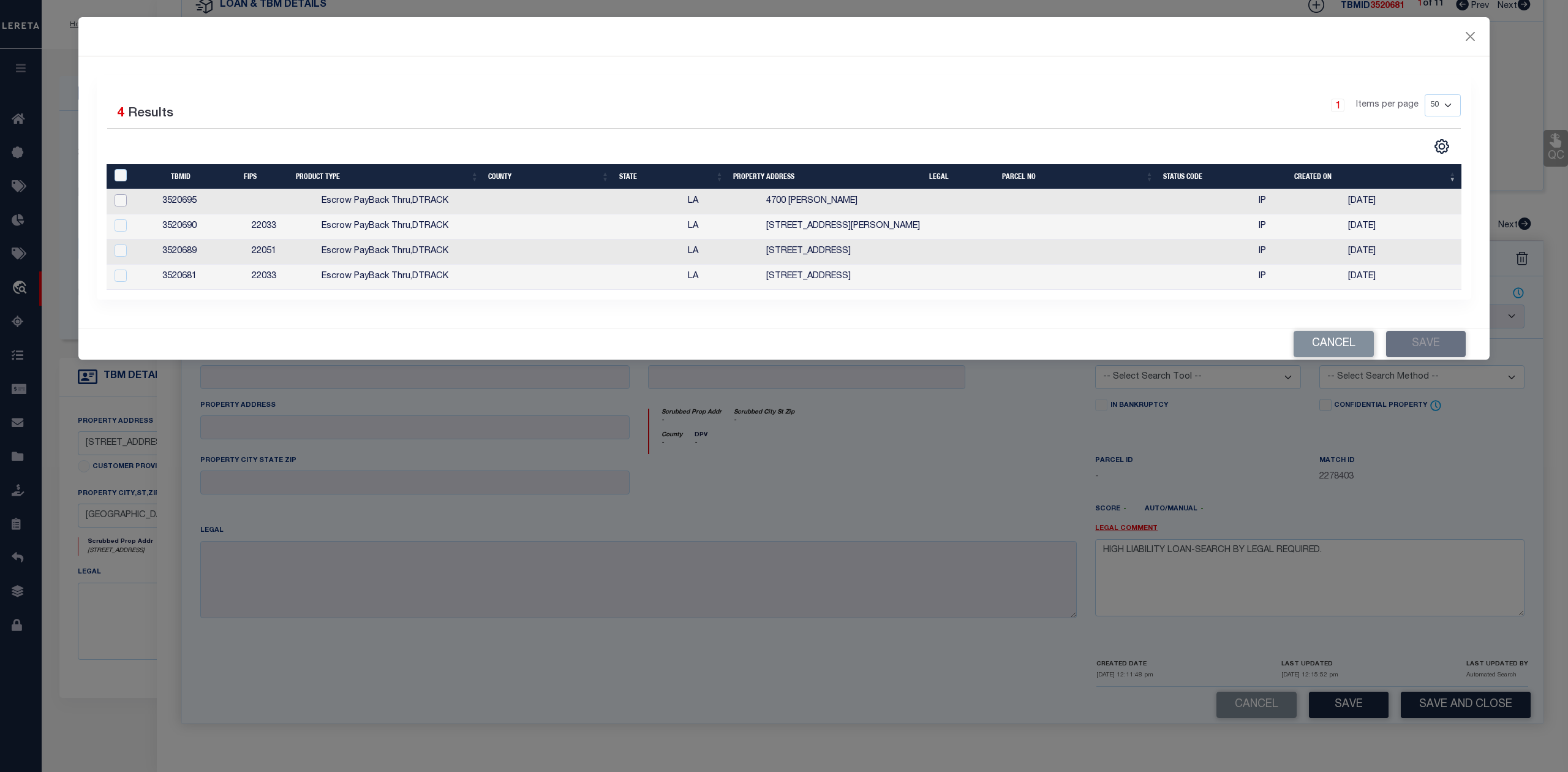
click at [121, 201] on input "checkbox" at bounding box center [121, 200] width 13 height 13
checkbox input "true"
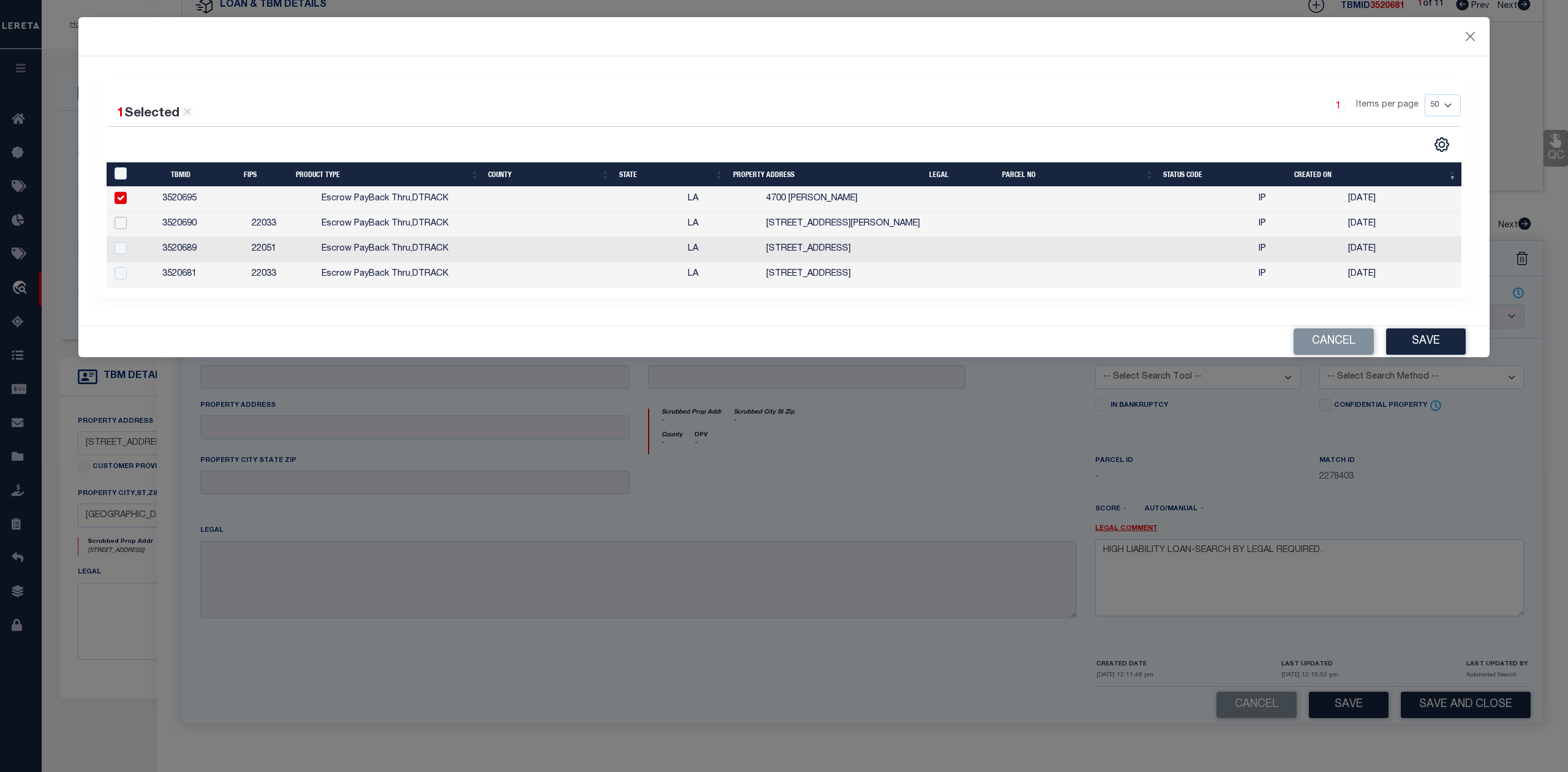
click at [121, 222] on input "checkbox" at bounding box center [121, 223] width 13 height 13
checkbox input "true"
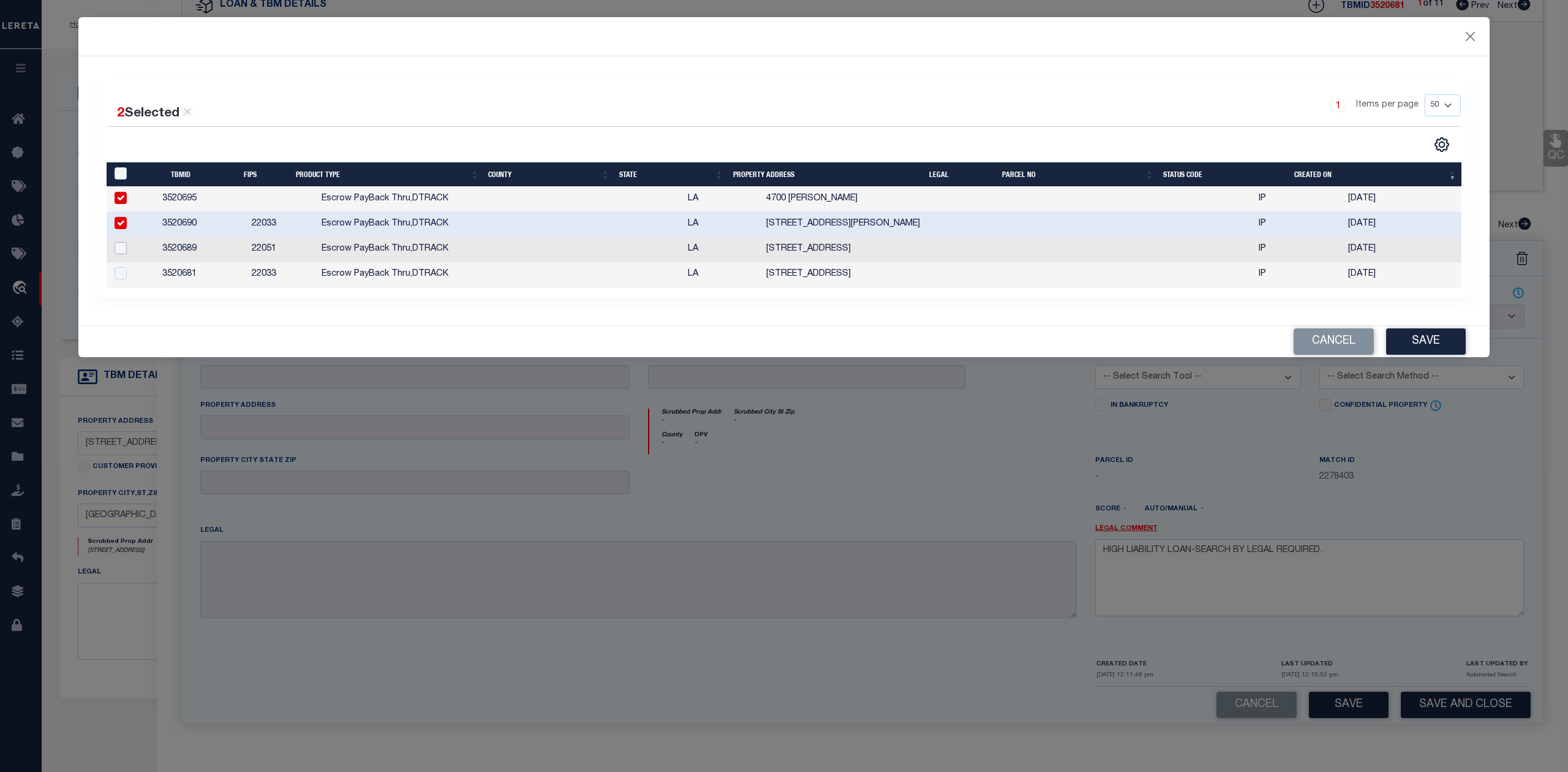
click at [121, 251] on input "checkbox" at bounding box center [121, 248] width 13 height 13
checkbox input "true"
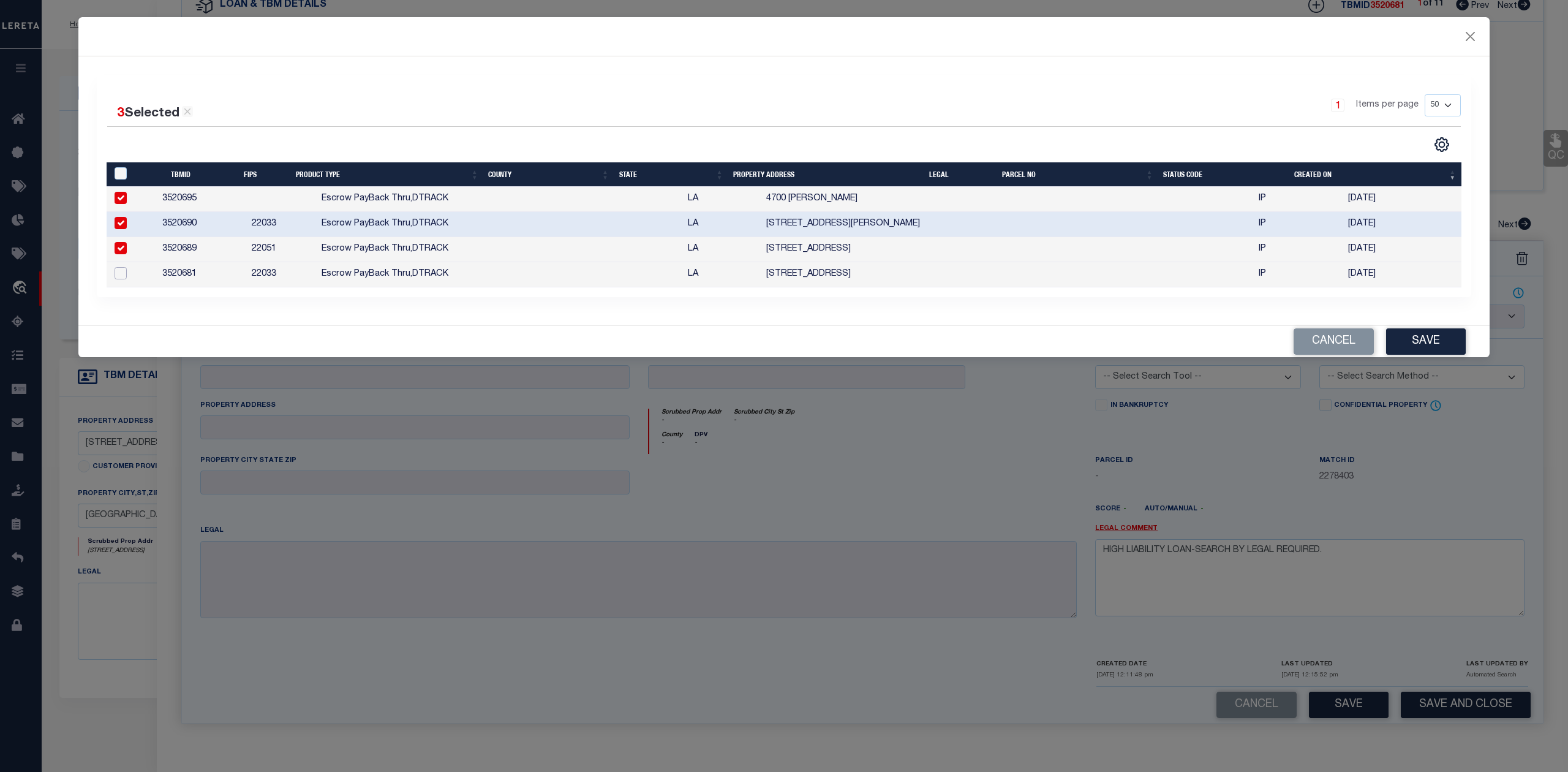
click at [121, 277] on input "checkbox" at bounding box center [121, 274] width 13 height 13
checkbox input "true"
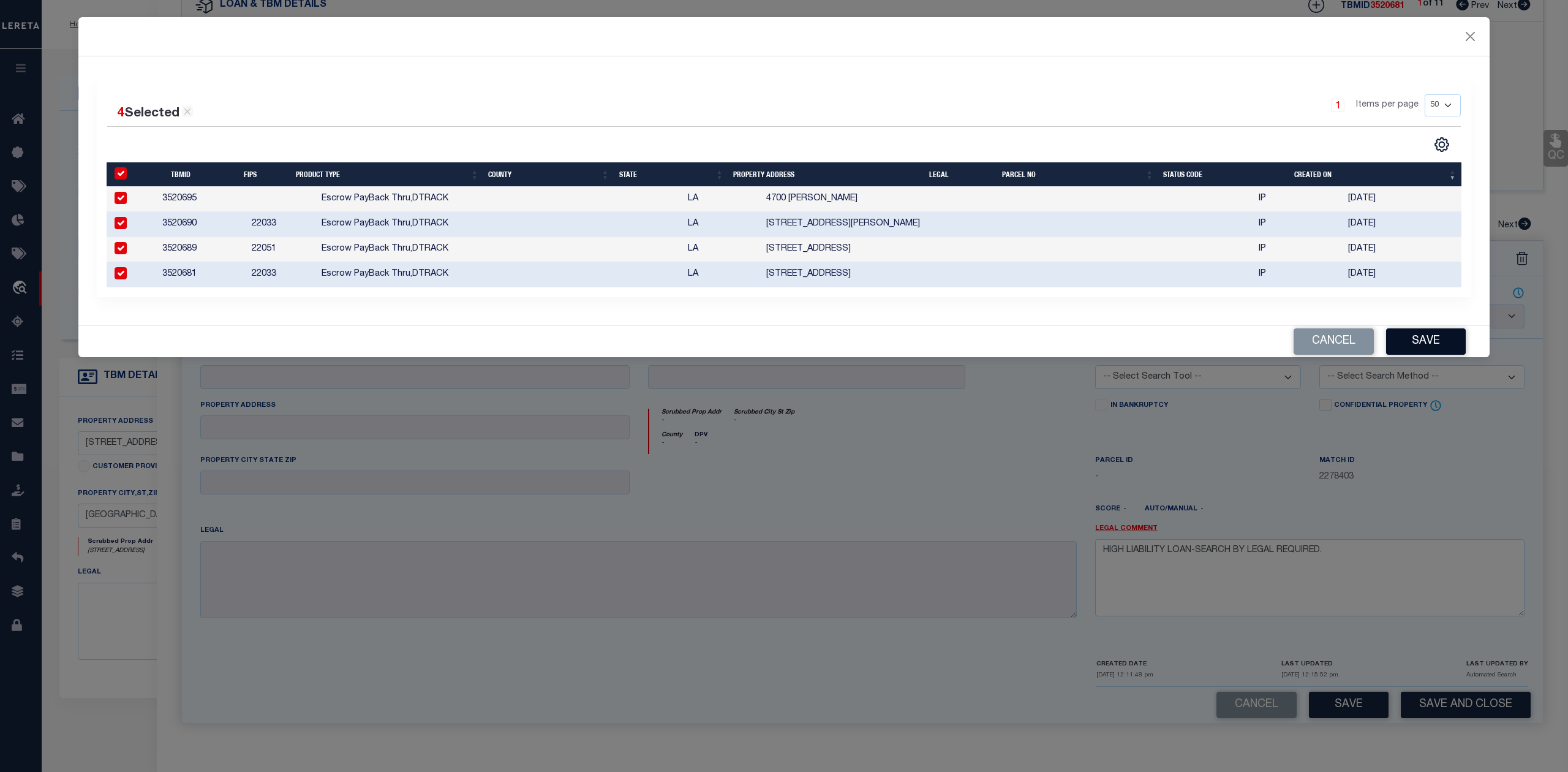
click at [1409, 351] on button "Save" at bounding box center [1426, 341] width 80 height 27
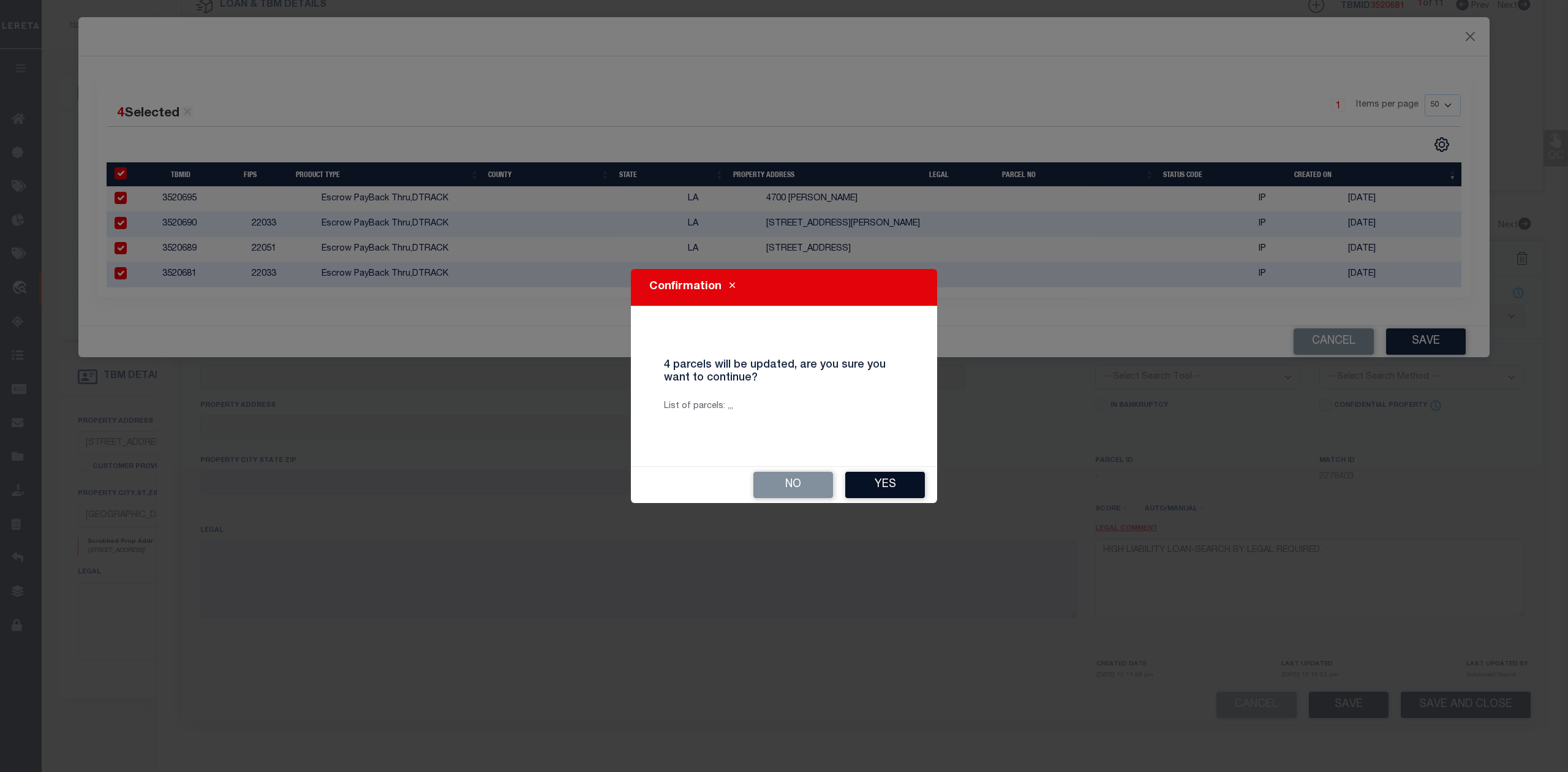
click at [887, 481] on button "Yes" at bounding box center [885, 485] width 80 height 27
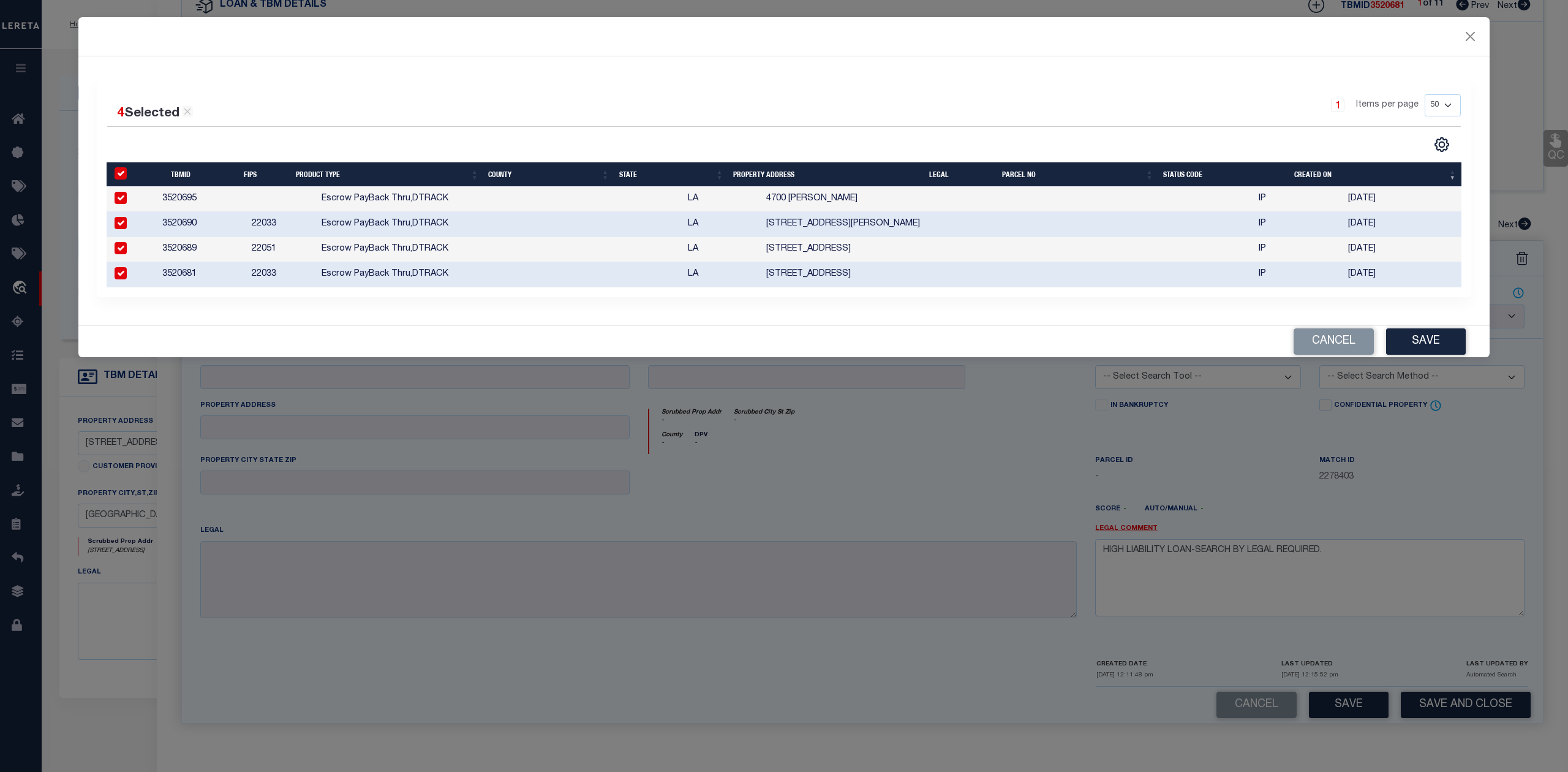
select select "AS"
checkbox input "false"
select select "ND"
checkbox input "false"
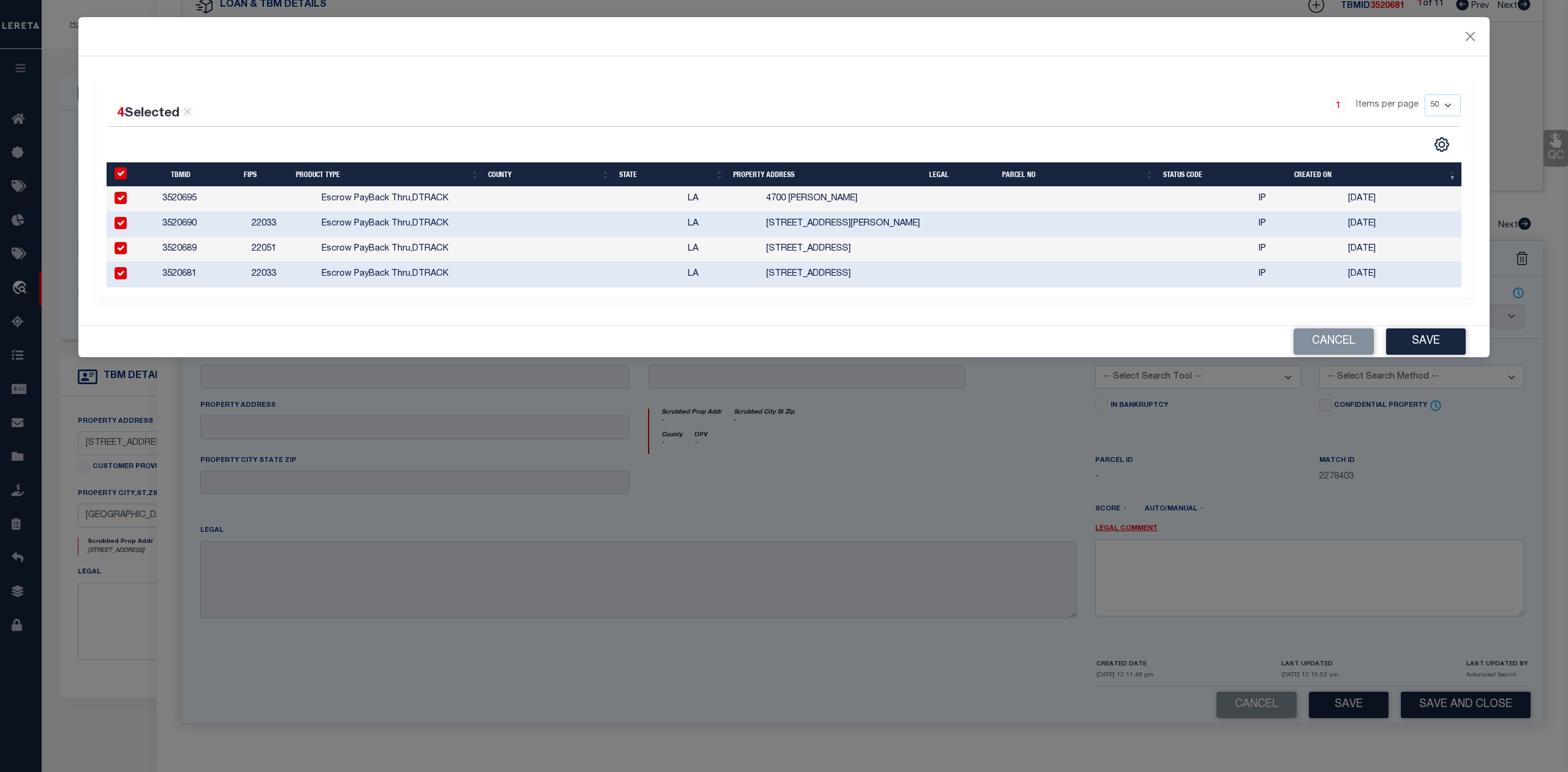
type textarea "HIGH LIABILITY LOAN-SEARCH BY LEGAL REQUIRED."
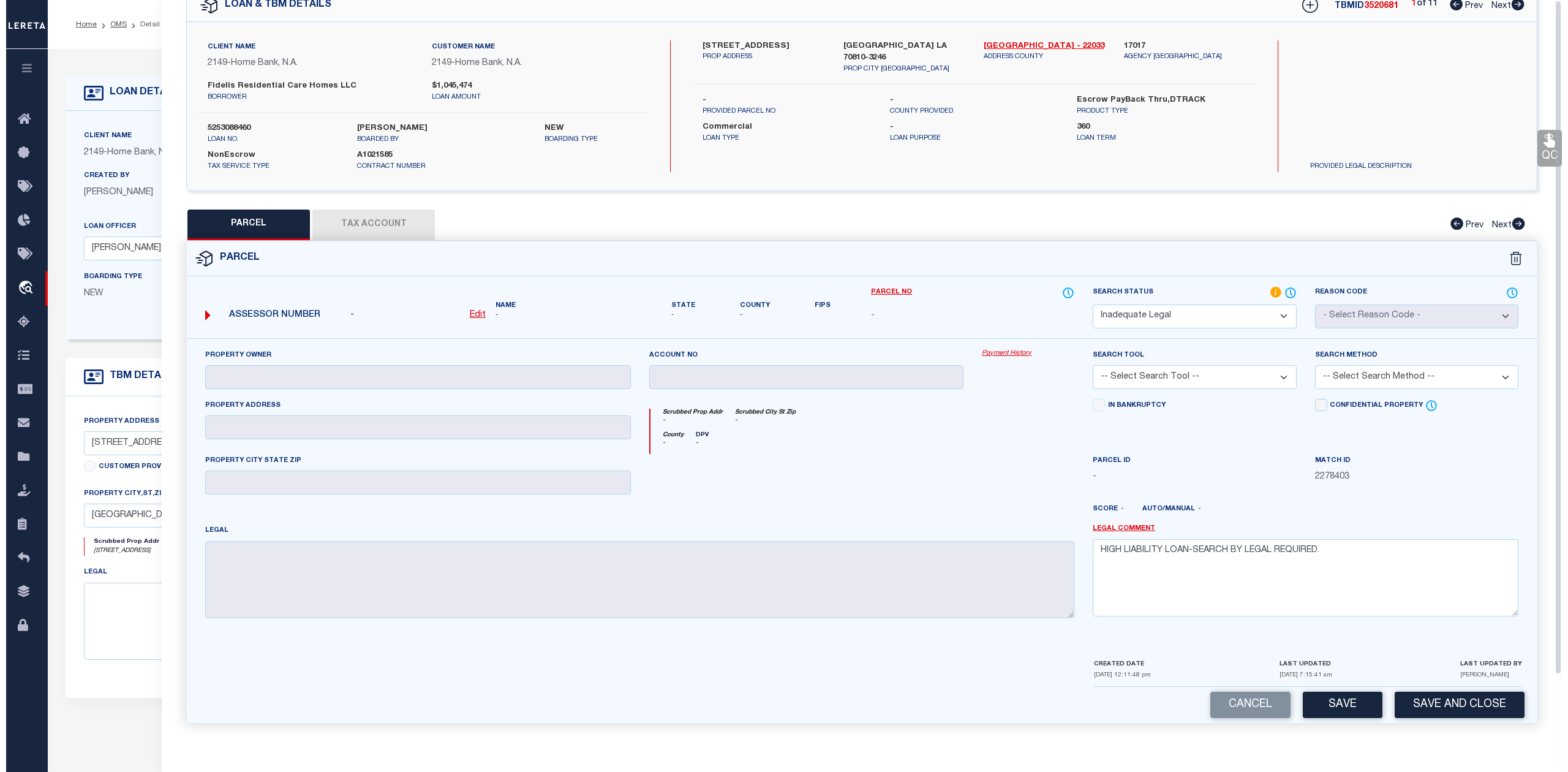
scroll to position [0, 0]
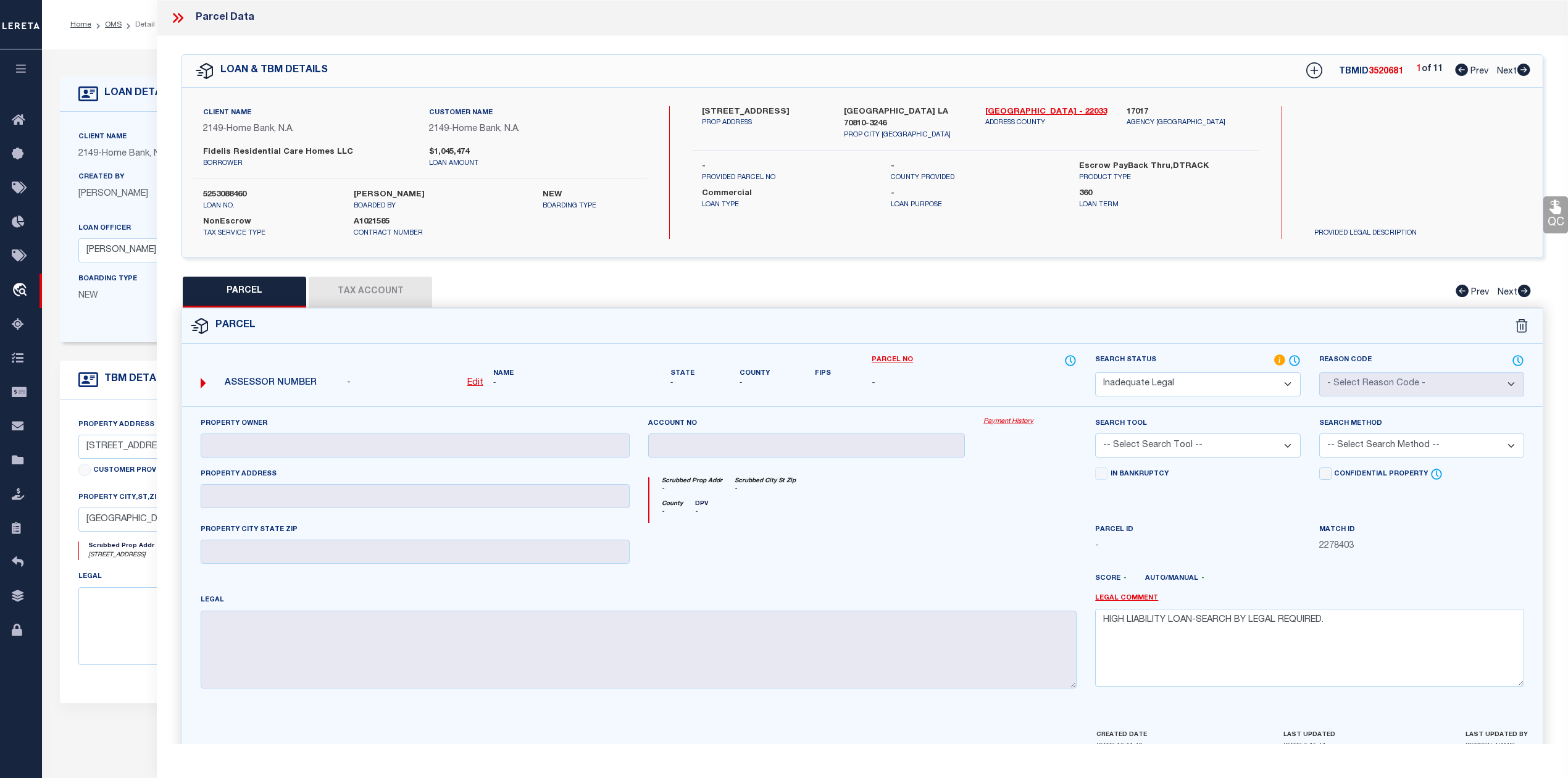
click at [1411, 162] on div "Search by Legal Customer" at bounding box center [1389, 146] width 171 height 81
click at [1382, 73] on span "3520681" at bounding box center [1385, 72] width 34 height 8
copy span "3520681"
click at [1118, 301] on div "PARCEL Tax Account Prev Next" at bounding box center [862, 292] width 1362 height 31
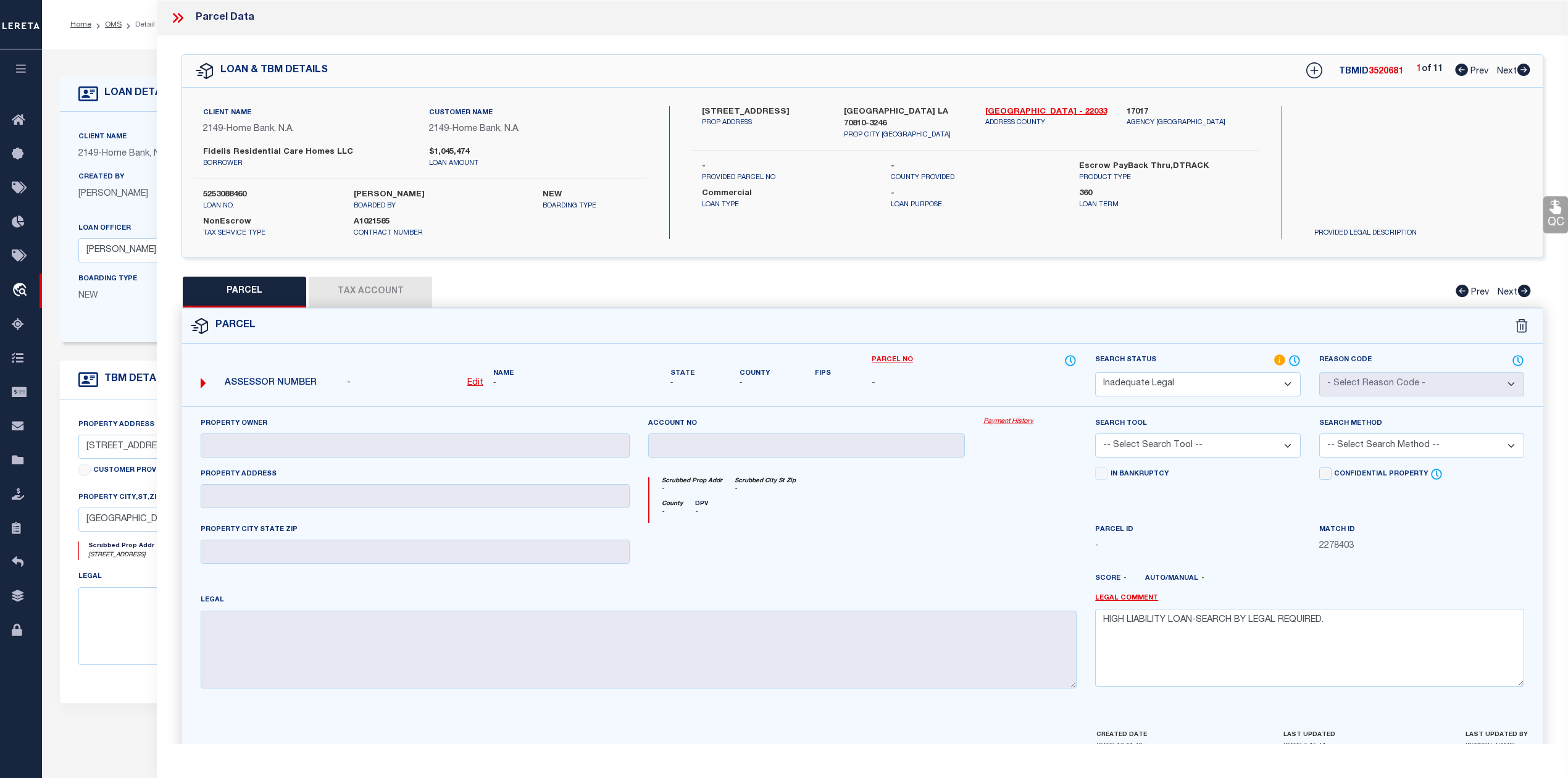
click at [239, 193] on label "5253088460" at bounding box center [269, 195] width 132 height 13
copy label "5253088460"
drag, startPoint x: 979, startPoint y: 111, endPoint x: 1052, endPoint y: 108, distance: 73.1
click at [1052, 108] on div "East Baton Rouge - 22033 ADDRESS COUNTY" at bounding box center [1046, 123] width 141 height 34
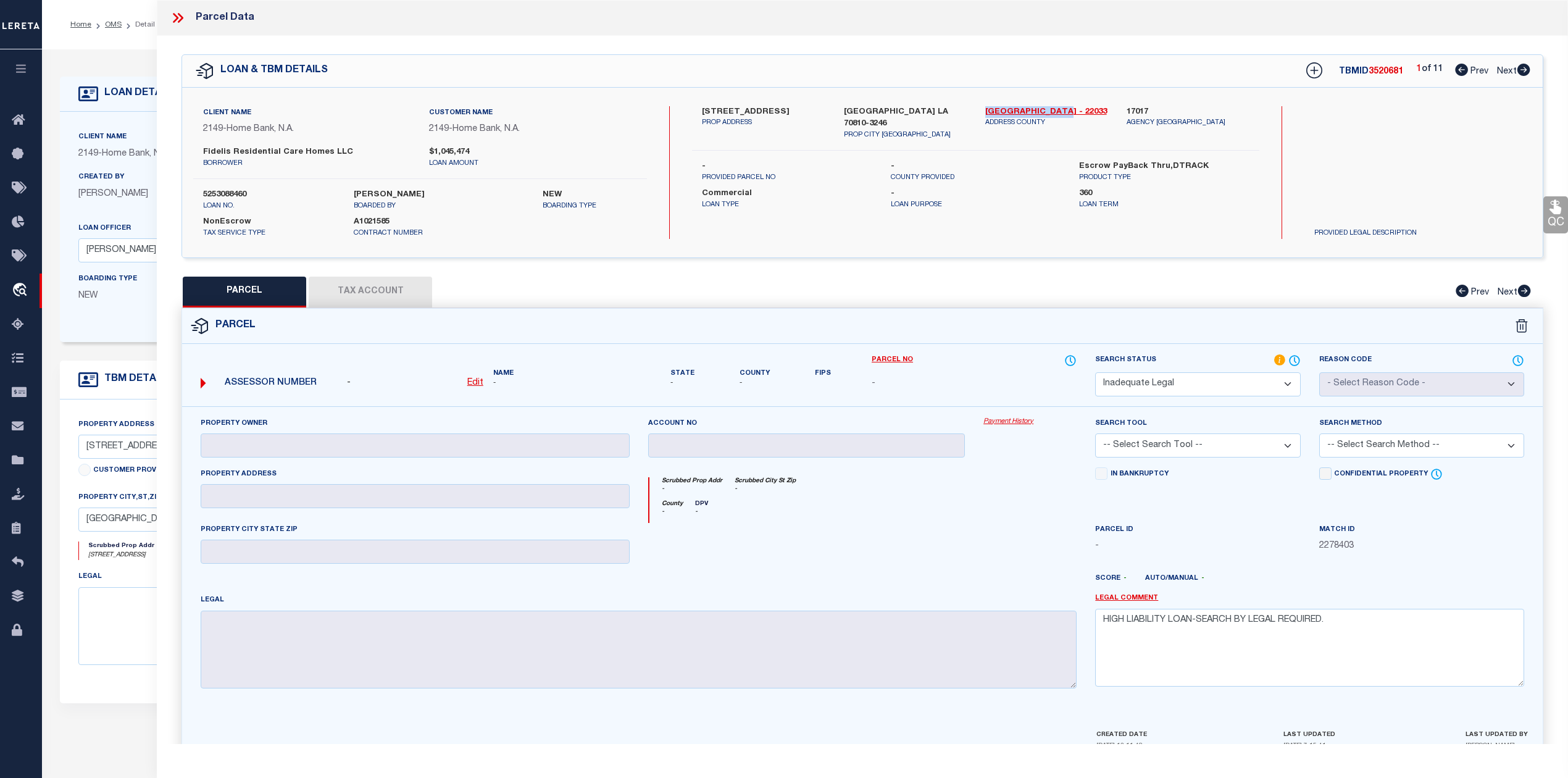
copy link "East Baton Rouge"
click at [960, 324] on div "Parcel" at bounding box center [862, 326] width 1360 height 35
click at [1524, 70] on icon at bounding box center [1523, 70] width 13 height 13
select select "AS"
checkbox input "false"
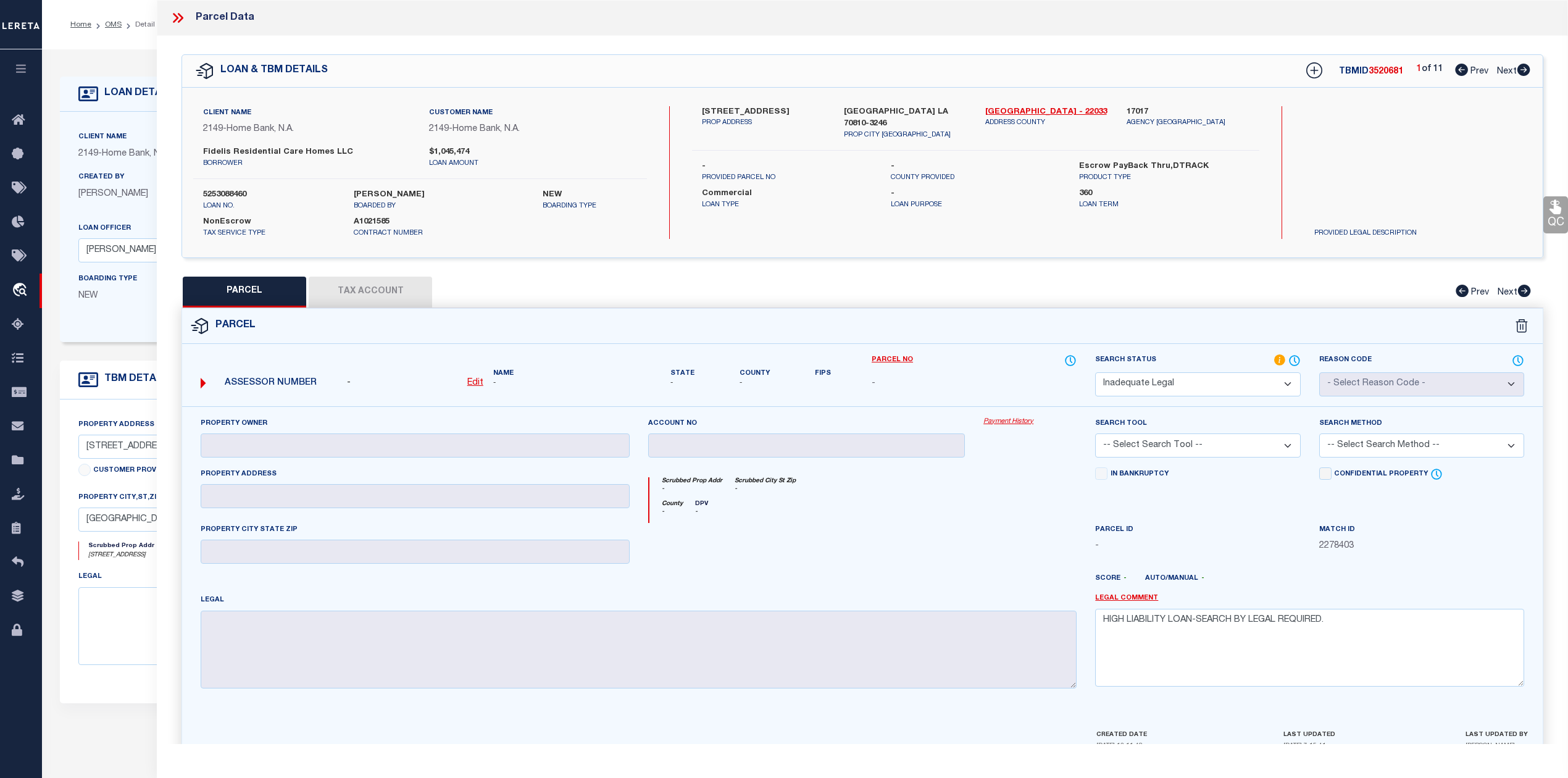
checkbox input "false"
select select "ND"
type input "FIDELIS HIGHLAND HOUSE, LLC"
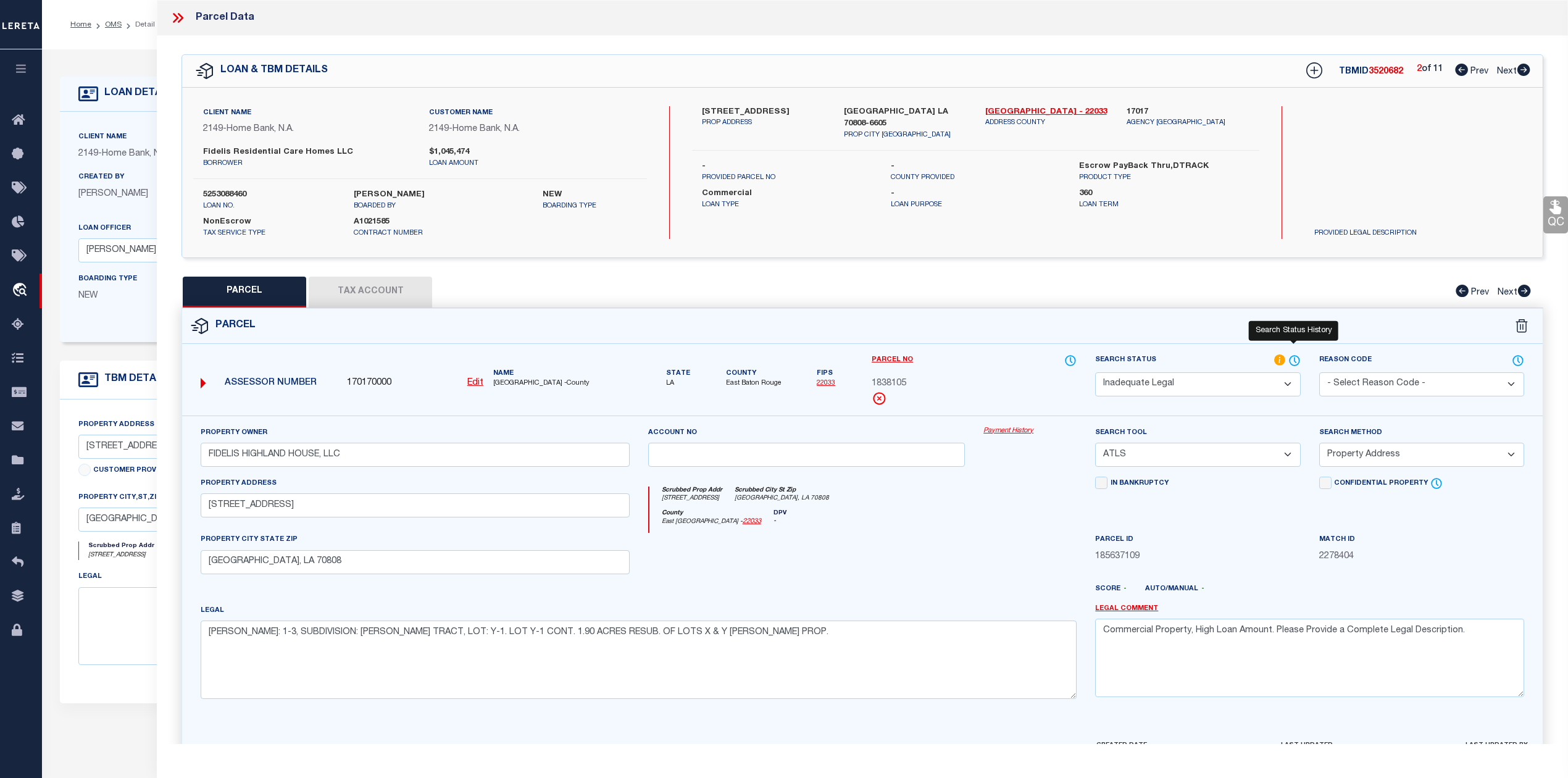
click at [1289, 360] on icon at bounding box center [1294, 360] width 10 height 10
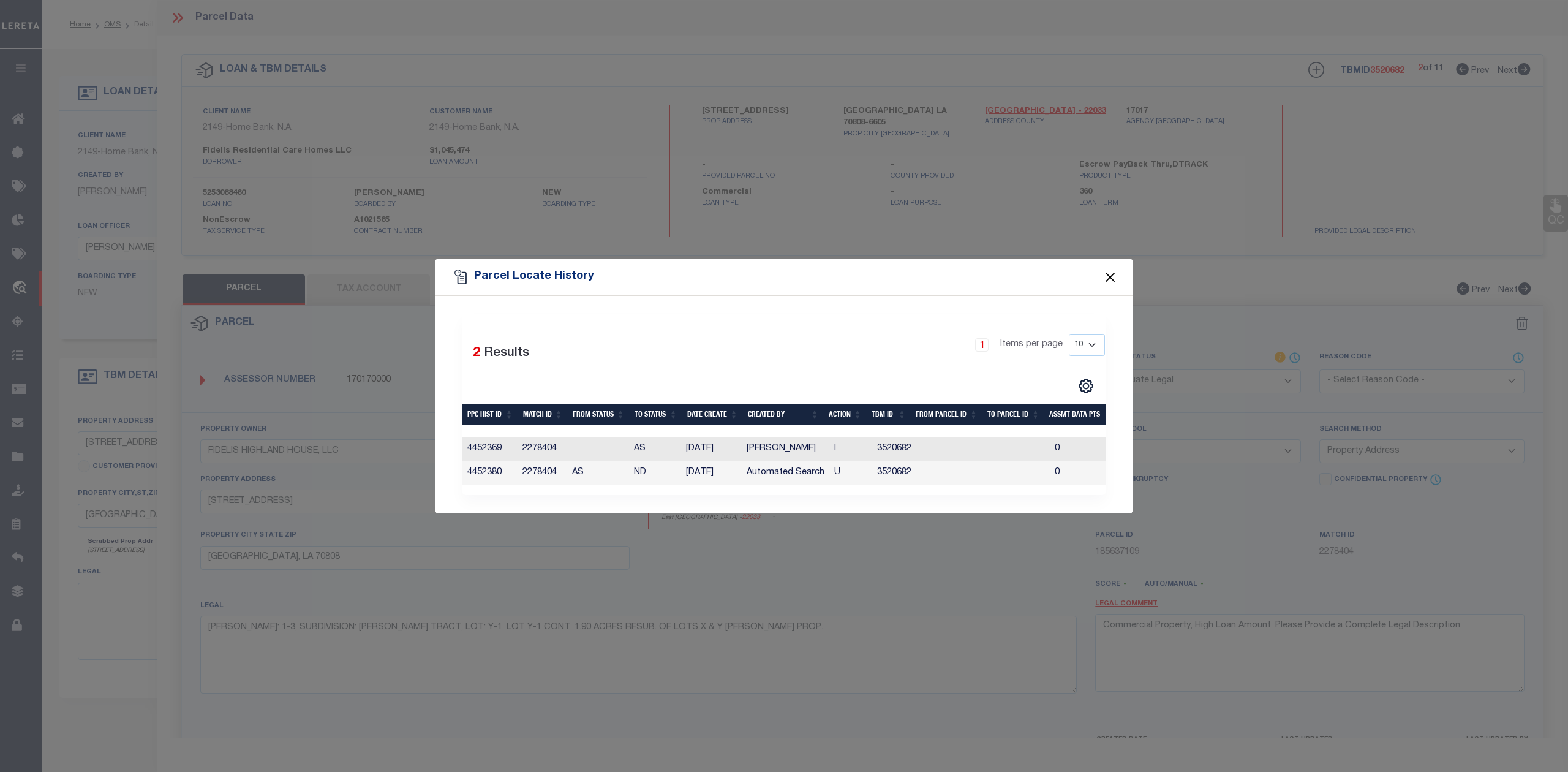
click at [1111, 273] on button "Close" at bounding box center [1110, 276] width 16 height 16
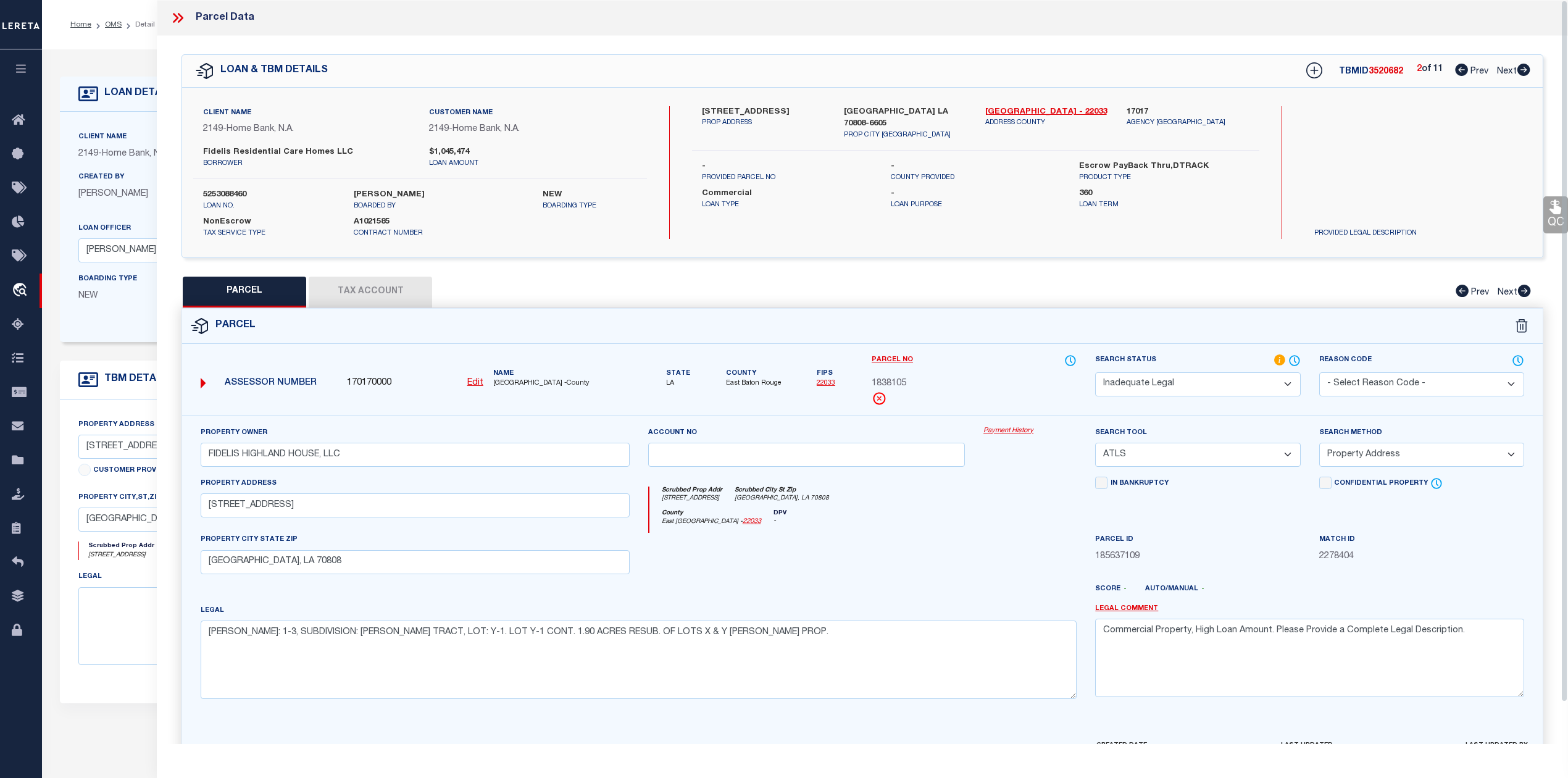
click at [1249, 233] on div "7160 HIGHLAND RD PROP ADDRESS BATON ROUGE LA 70808-6605 PROP CITY ST ZIP East B…" at bounding box center [975, 172] width 566 height 133
click at [1526, 70] on icon at bounding box center [1523, 70] width 13 height 13
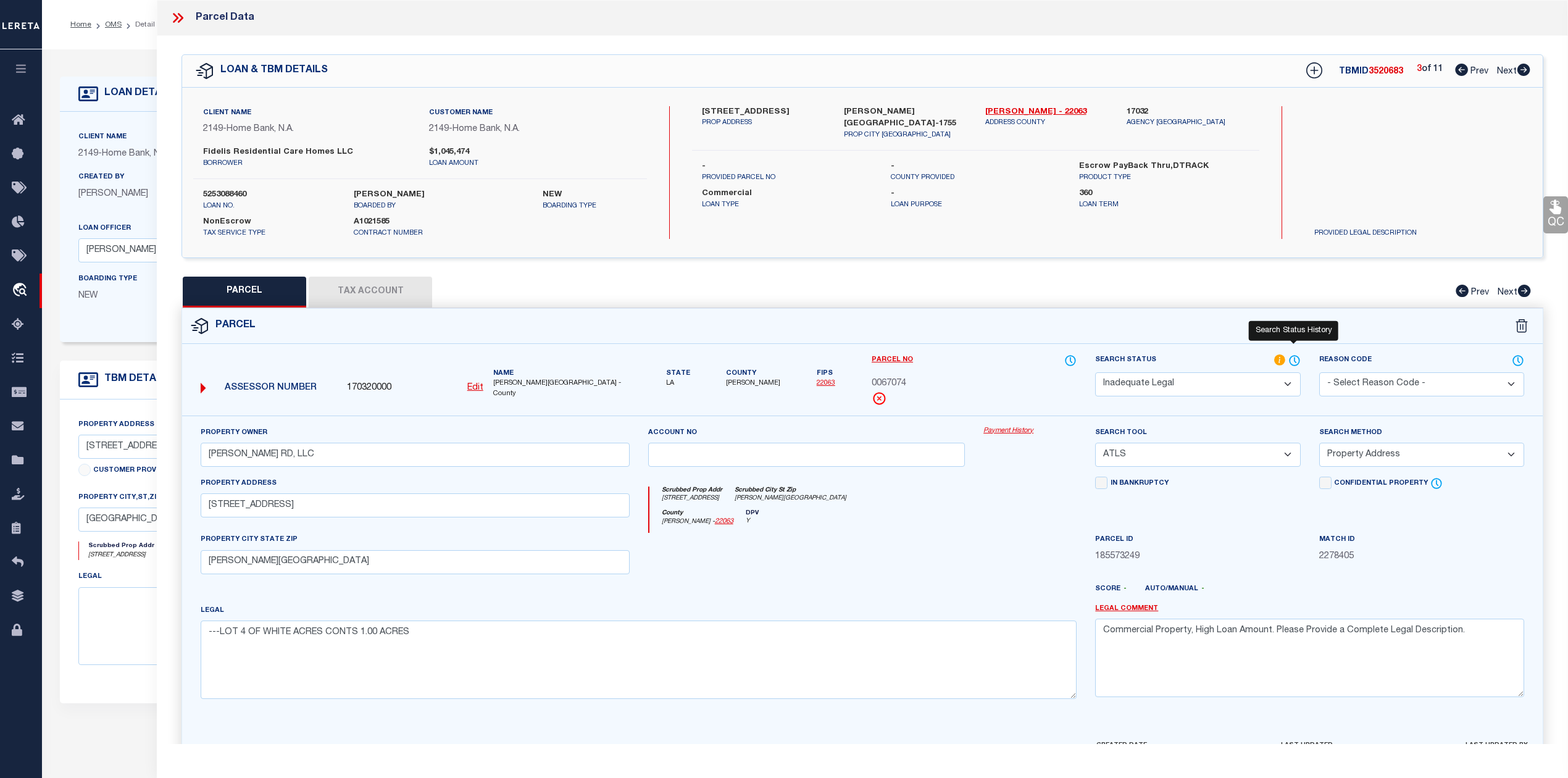
click at [1292, 359] on icon at bounding box center [1294, 360] width 13 height 13
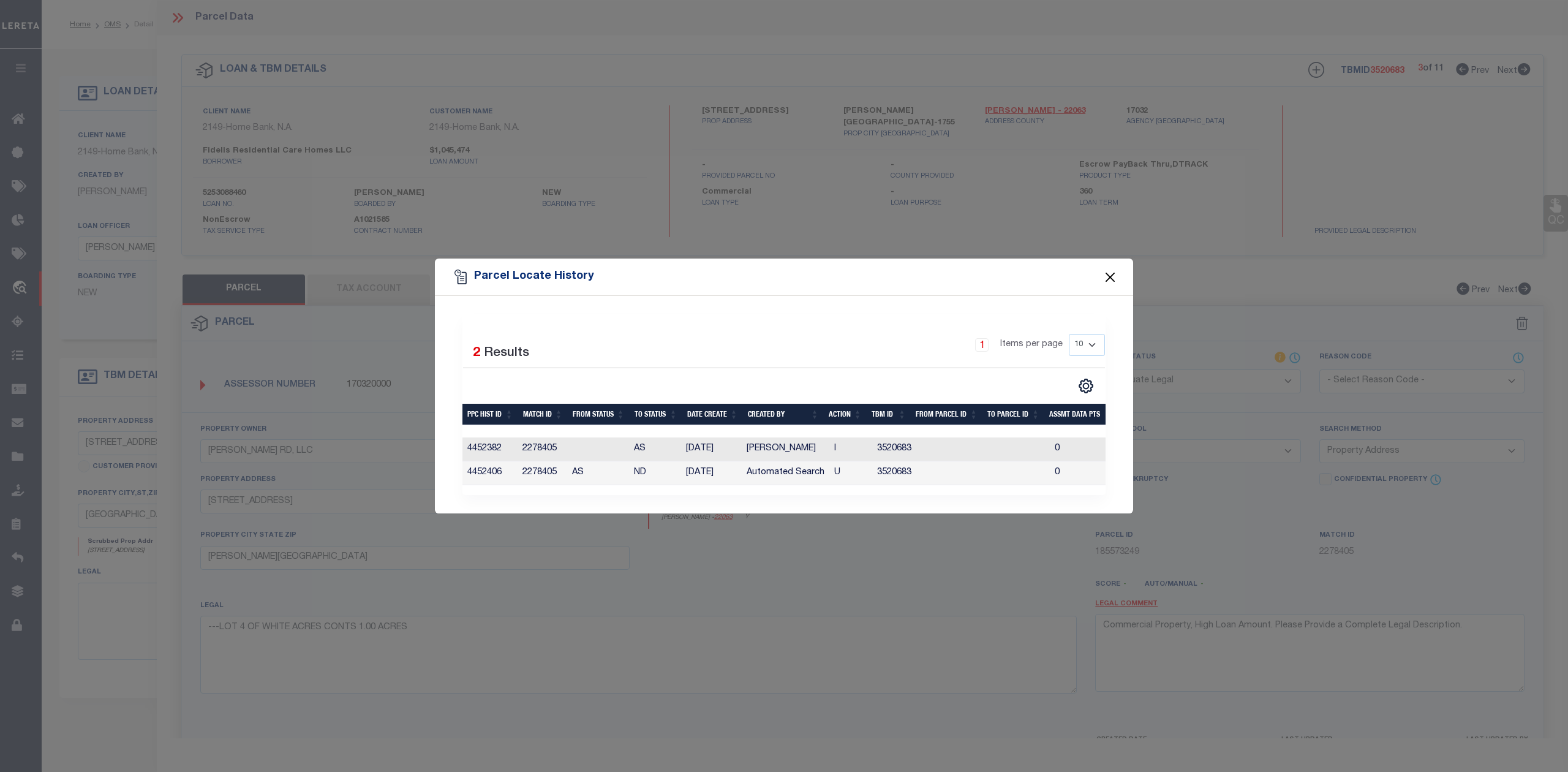
click at [1110, 269] on button "Close" at bounding box center [1110, 276] width 16 height 16
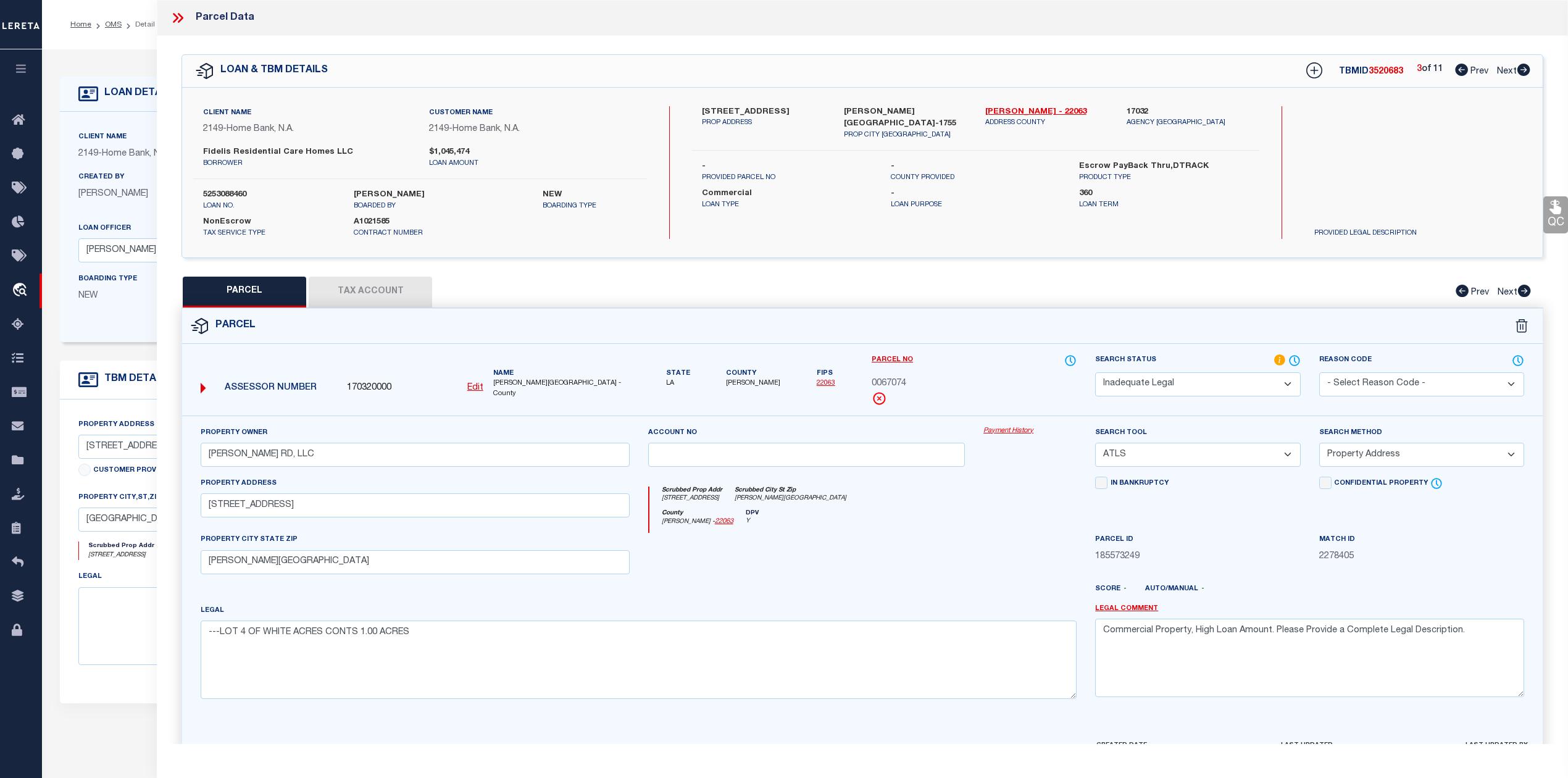
click at [1519, 70] on icon at bounding box center [1524, 70] width 13 height 13
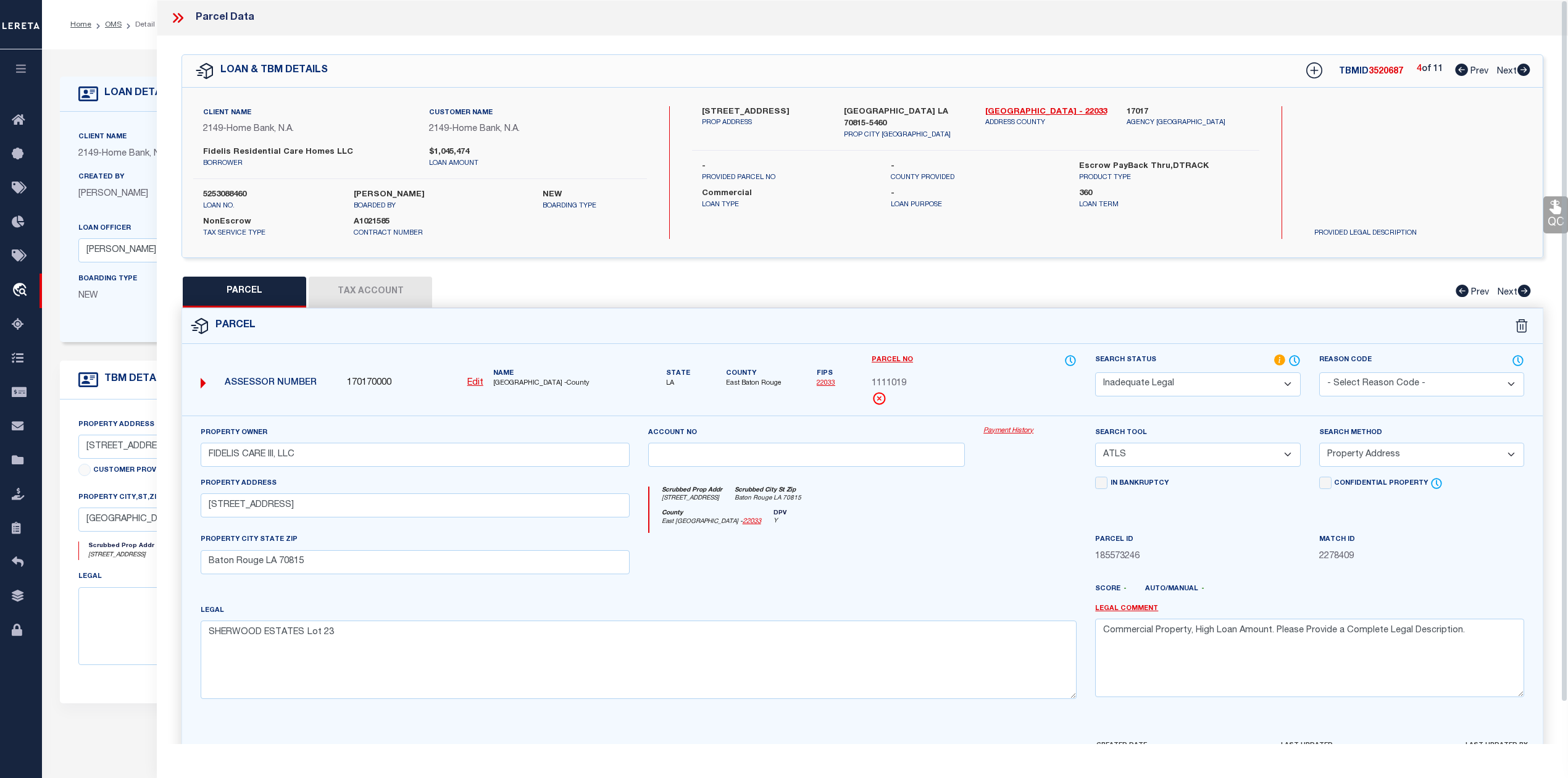
click at [1524, 70] on icon at bounding box center [1524, 70] width 13 height 13
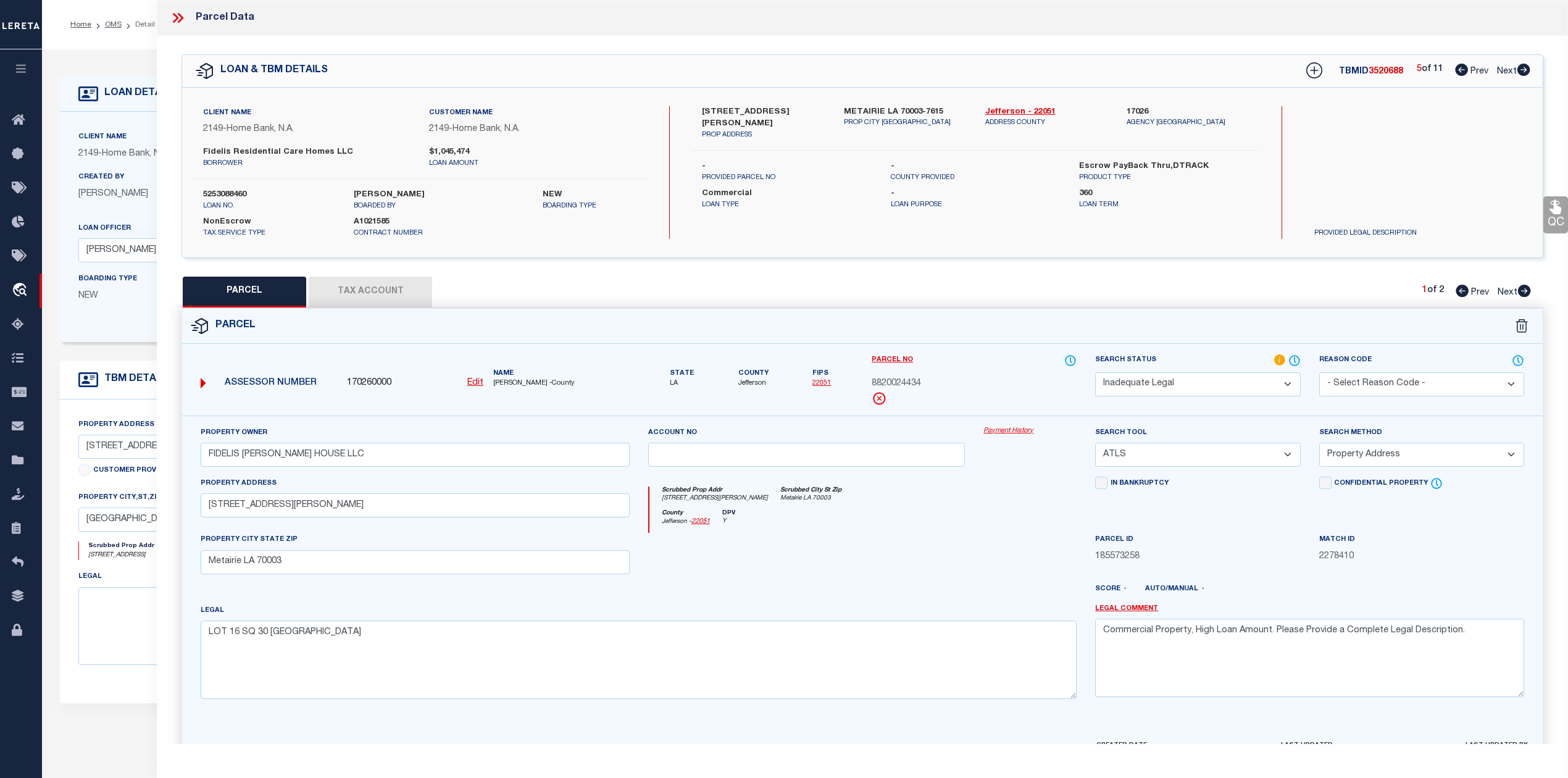
click at [1524, 70] on icon at bounding box center [1524, 70] width 13 height 13
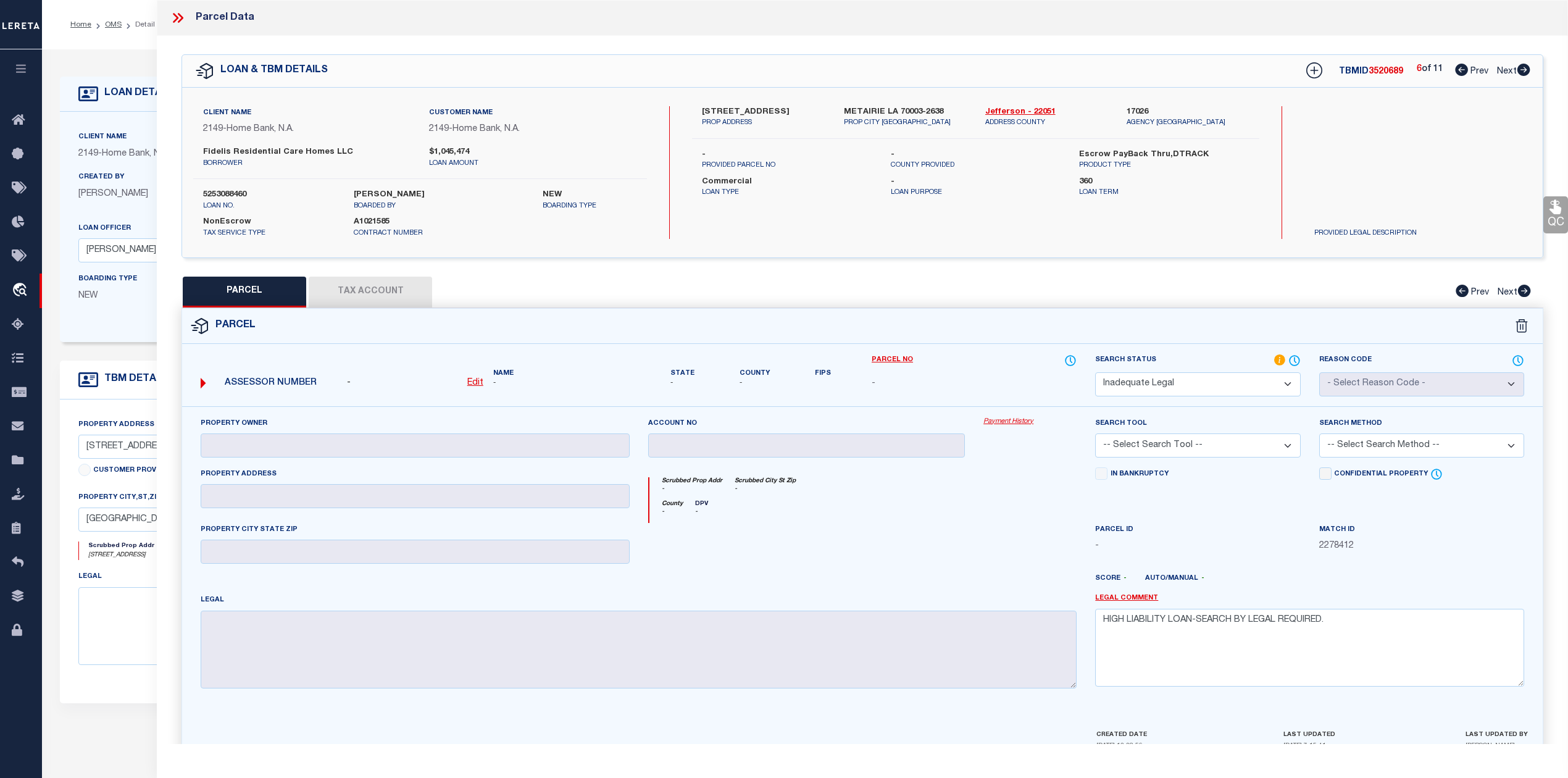
click at [1378, 75] on span "3520689" at bounding box center [1385, 72] width 34 height 8
copy span "3520689"
drag, startPoint x: 974, startPoint y: 112, endPoint x: 1018, endPoint y: 111, distance: 44.0
click at [1018, 111] on div "4801 TARTAN DR PROP ADDRESS METAIRIE LA 70003-2638 PROP CITY ST ZIP Jefferson -…" at bounding box center [975, 117] width 585 height 23
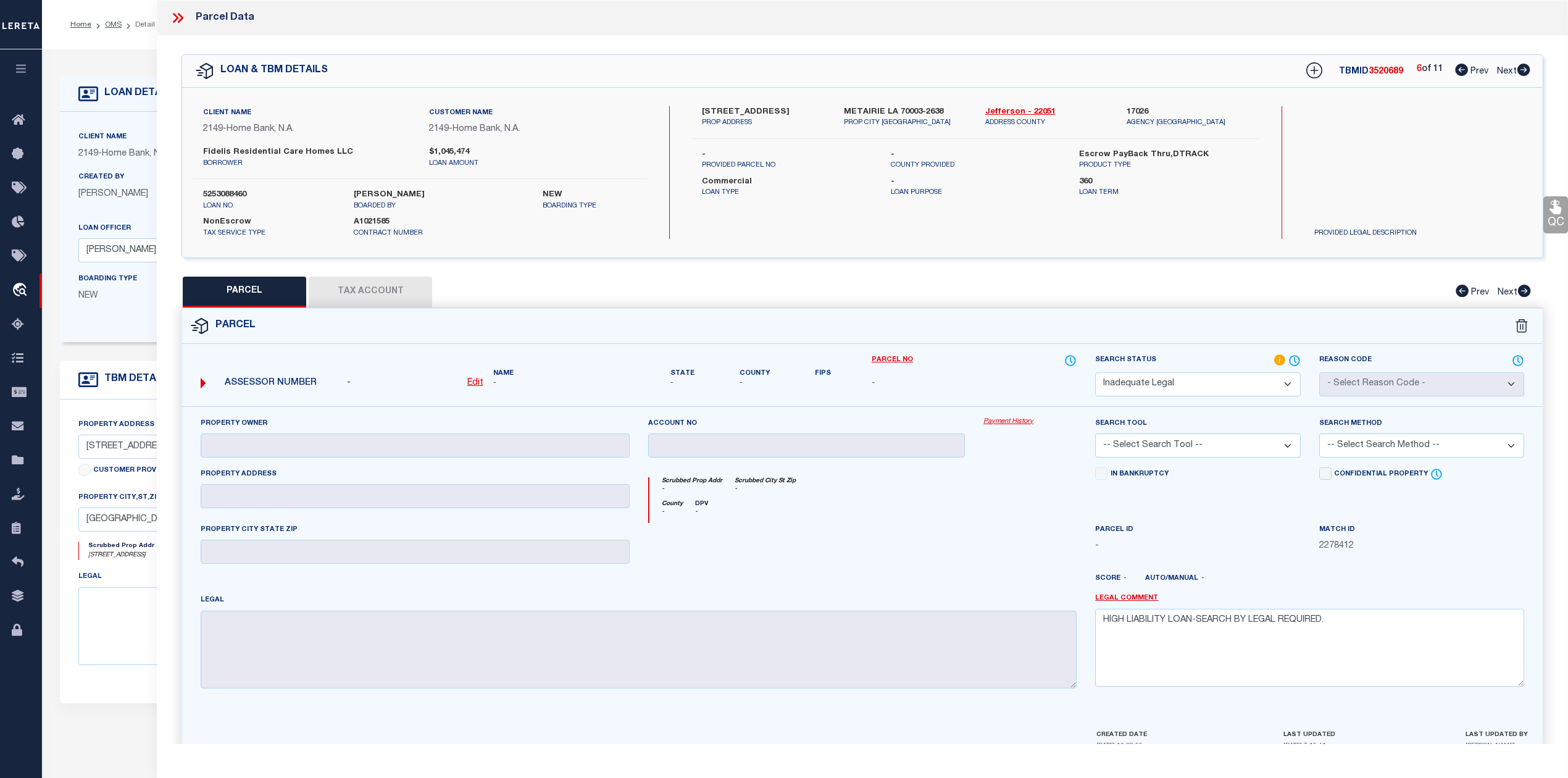
click at [988, 181] on label "-" at bounding box center [975, 182] width 170 height 13
drag, startPoint x: 983, startPoint y: 108, endPoint x: 1019, endPoint y: 108, distance: 36.0
click at [1019, 108] on div "Jefferson - 22051 ADDRESS COUNTY" at bounding box center [1046, 117] width 141 height 23
copy link "Jefferson"
click at [1174, 269] on div "QC QC QC" at bounding box center [862, 404] width 1411 height 737
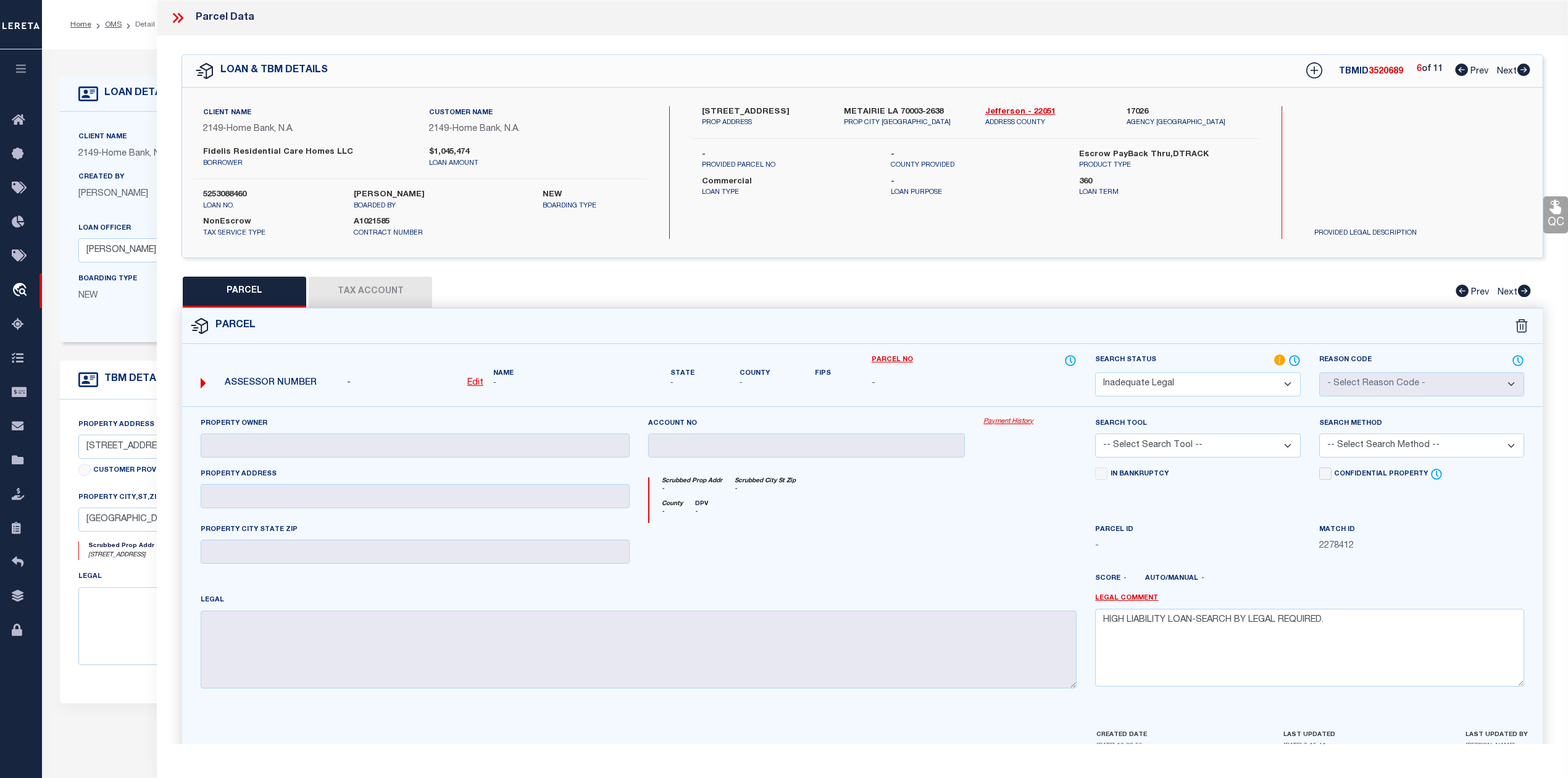
click at [1522, 70] on icon at bounding box center [1524, 70] width 13 height 13
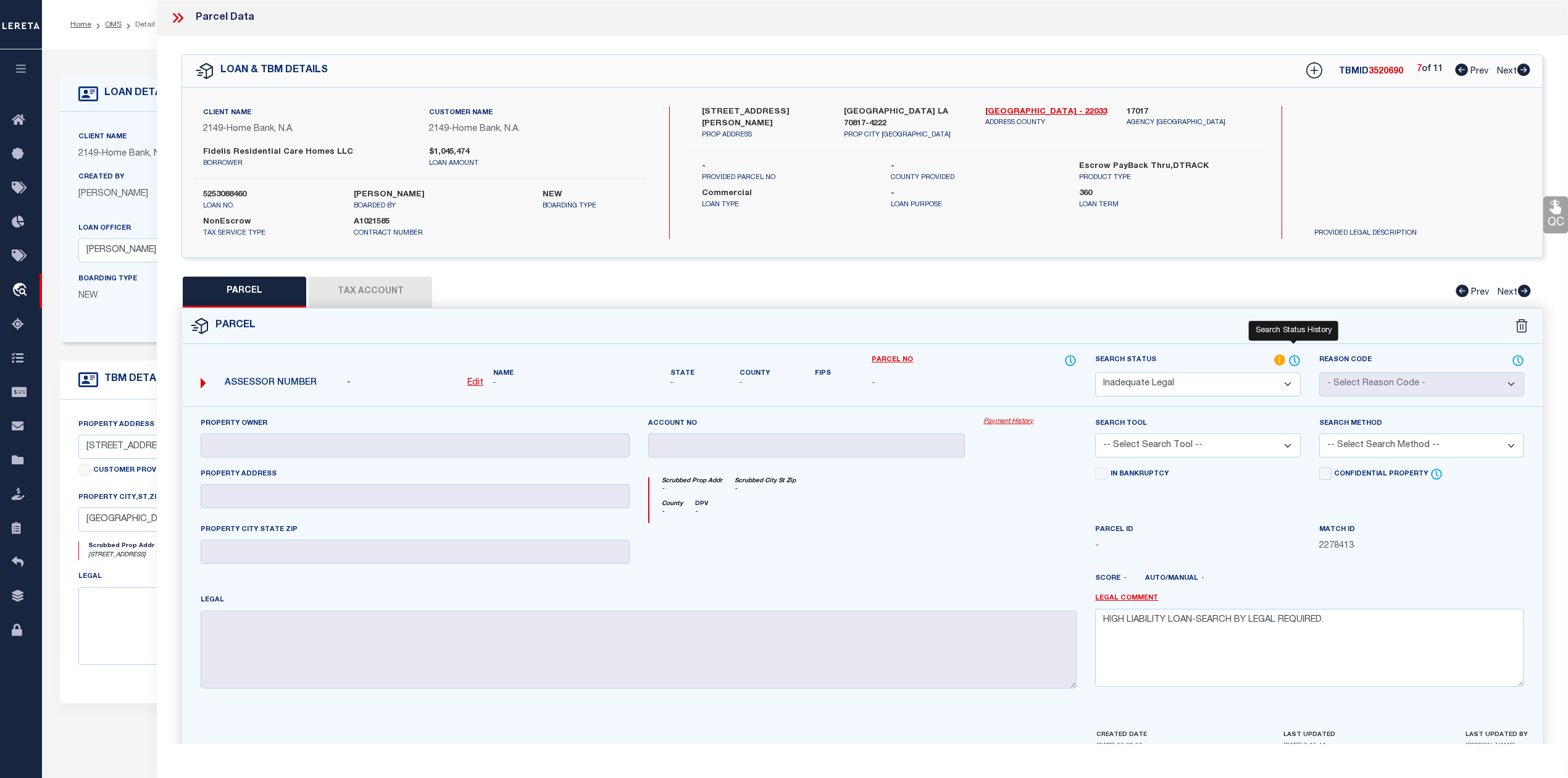
click at [1292, 360] on icon at bounding box center [1294, 360] width 13 height 13
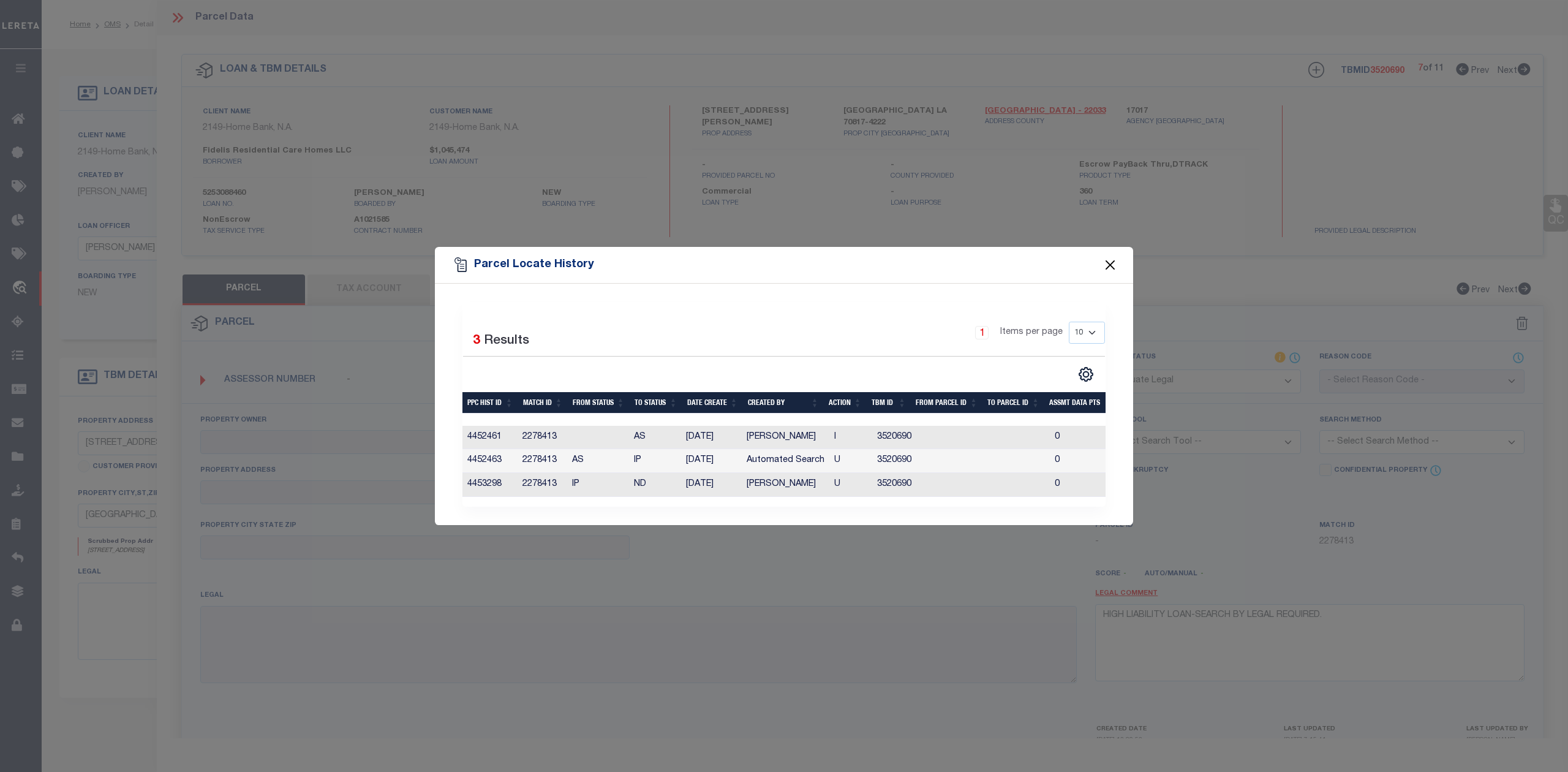
click at [1108, 261] on button "Close" at bounding box center [1110, 265] width 16 height 16
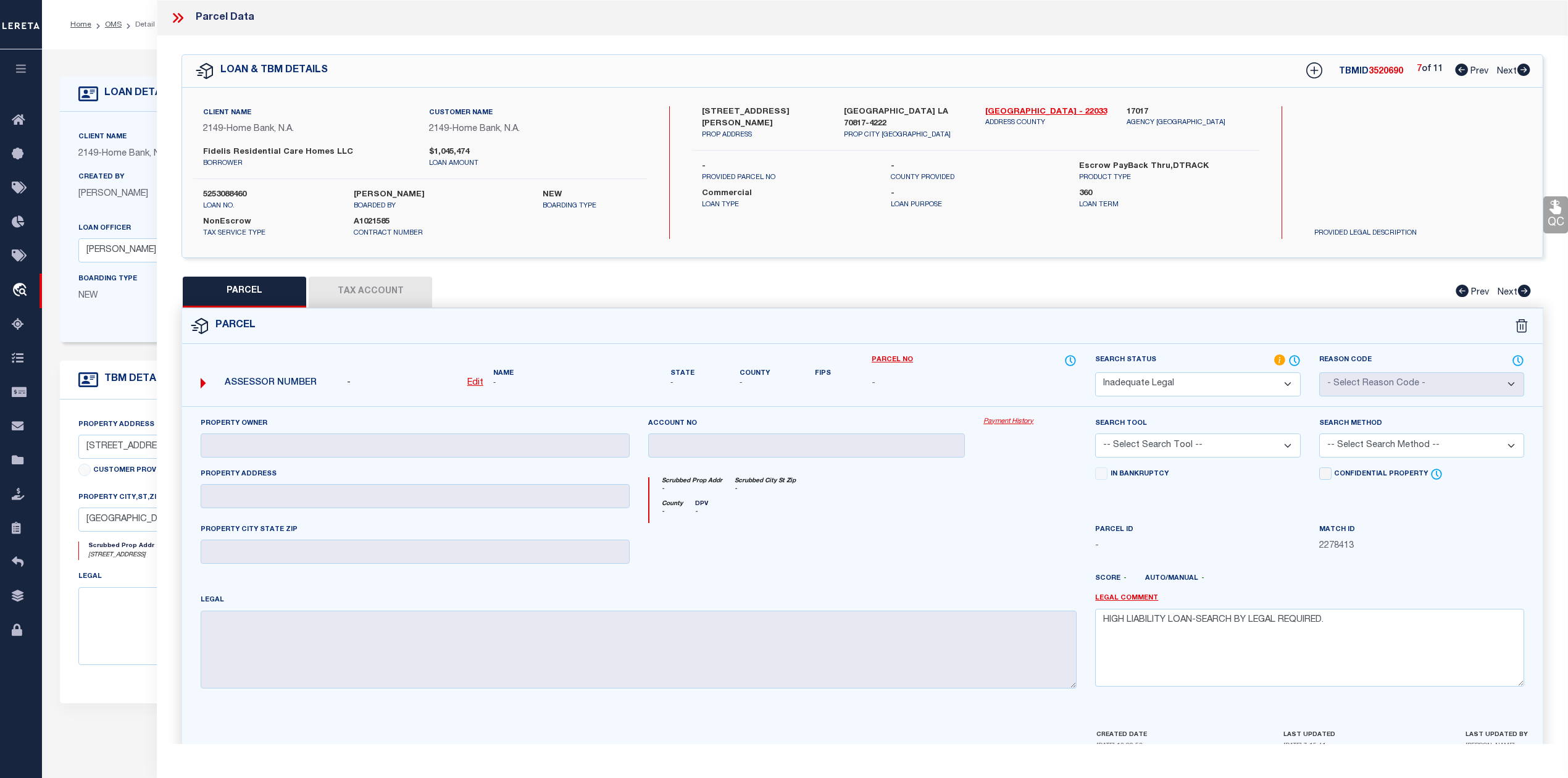
click at [1374, 77] on h5 "TBMID 3520690" at bounding box center [1370, 72] width 64 height 11
click at [1045, 312] on div "Parcel" at bounding box center [862, 326] width 1360 height 35
click at [1523, 70] on icon at bounding box center [1524, 70] width 13 height 13
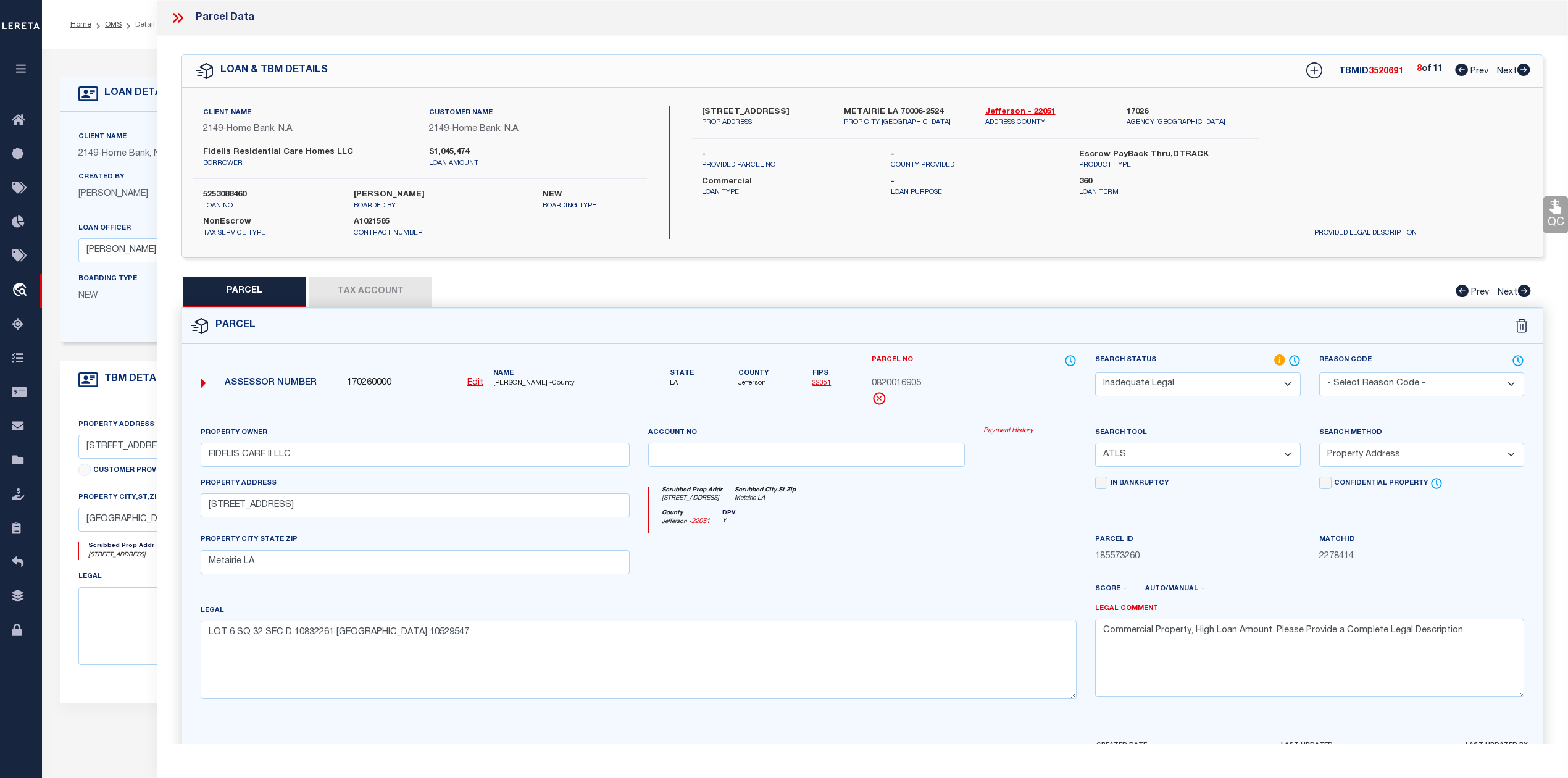
click at [1381, 69] on span "3520691" at bounding box center [1385, 72] width 34 height 8
click at [1128, 311] on div "Parcel" at bounding box center [862, 326] width 1360 height 35
click at [1522, 70] on icon at bounding box center [1524, 70] width 13 height 13
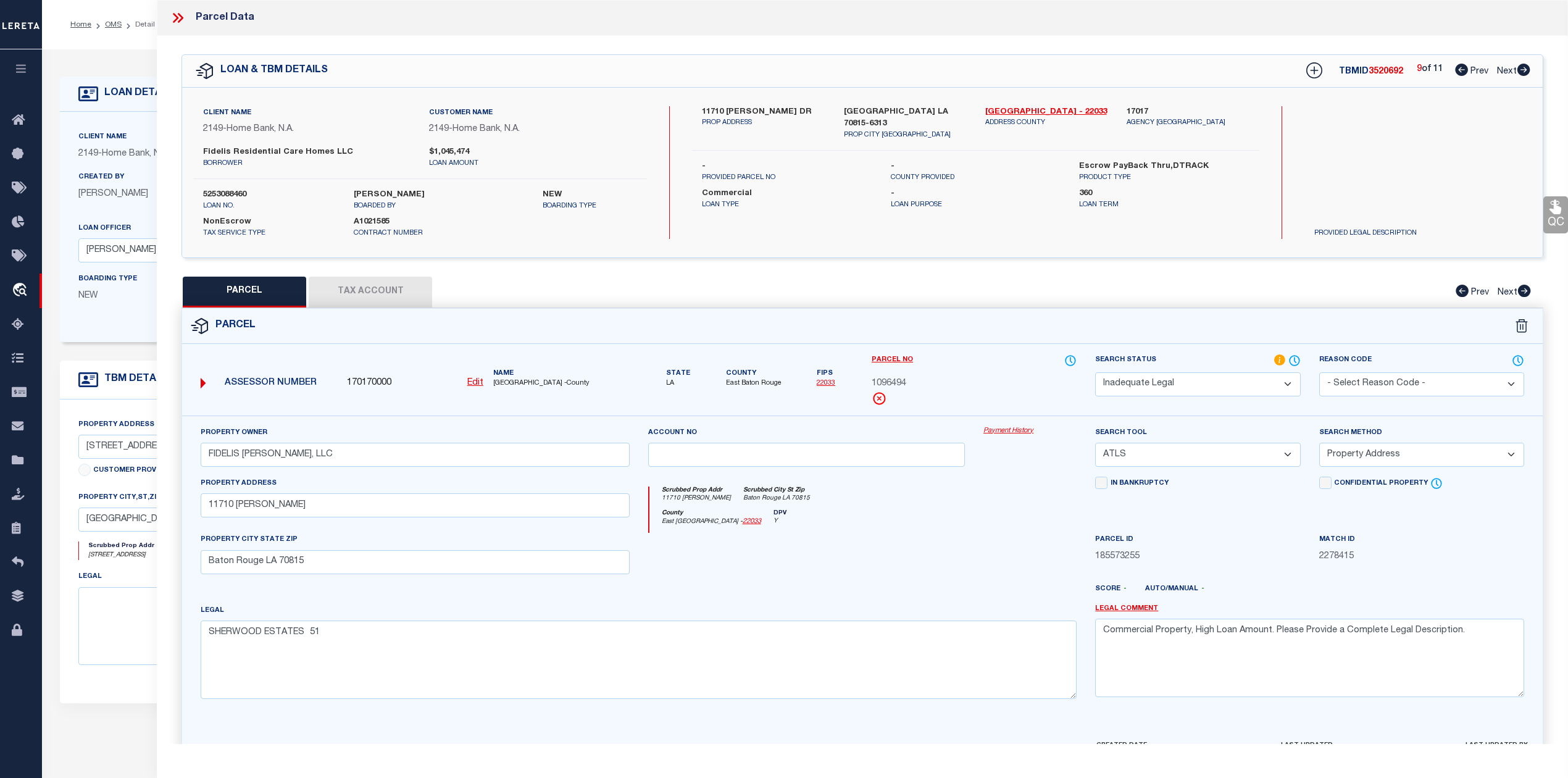
click at [1524, 70] on icon at bounding box center [1523, 70] width 13 height 13
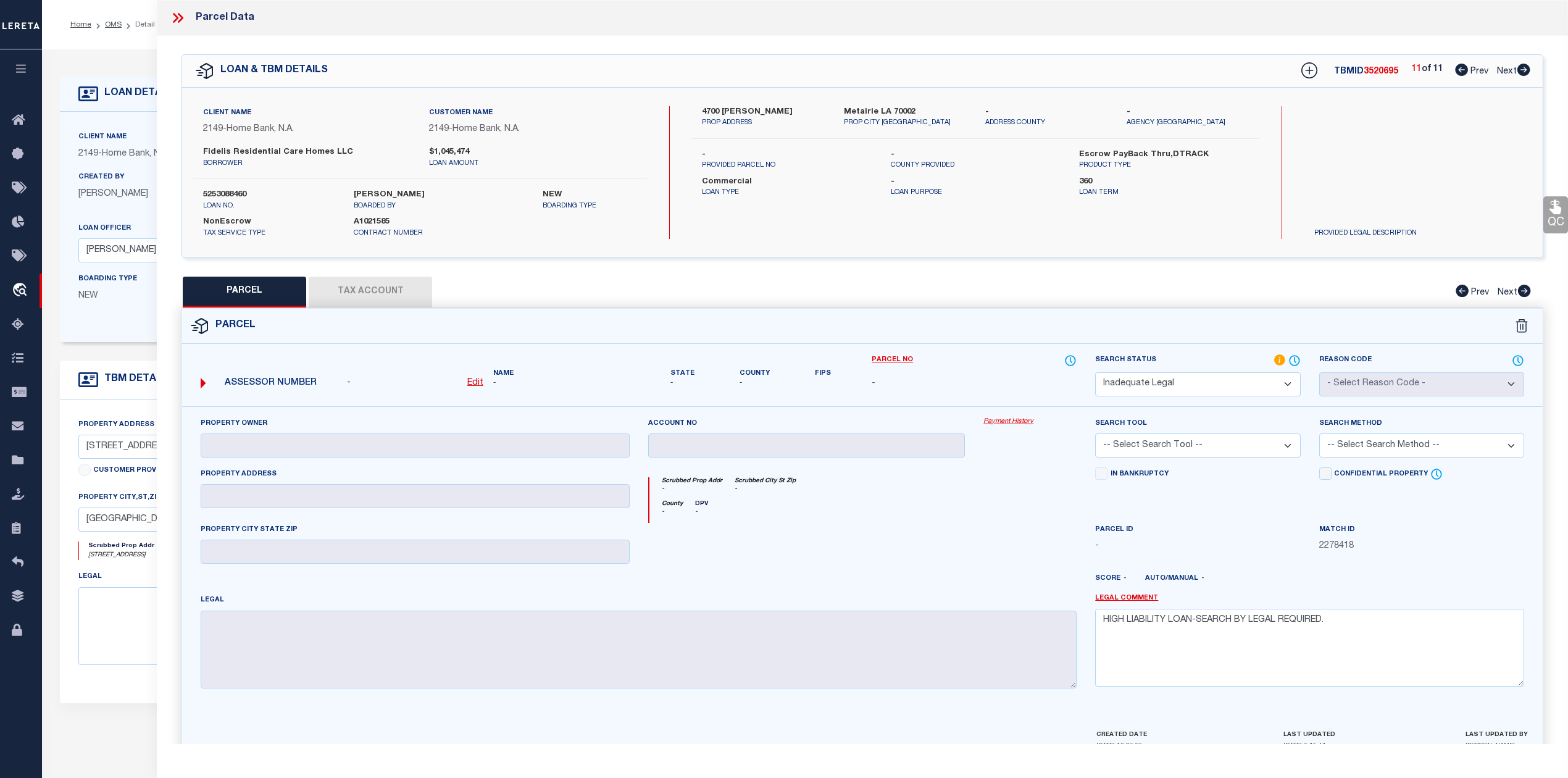
click at [1380, 75] on h5 "TBMID 3520695" at bounding box center [1365, 72] width 64 height 11
click at [1380, 75] on span "3520695" at bounding box center [1380, 72] width 34 height 8
click at [1132, 280] on div "PARCEL Tax Account Prev Next" at bounding box center [862, 292] width 1362 height 31
click at [1521, 69] on icon at bounding box center [1524, 70] width 13 height 13
click at [1455, 67] on icon at bounding box center [1461, 70] width 13 height 13
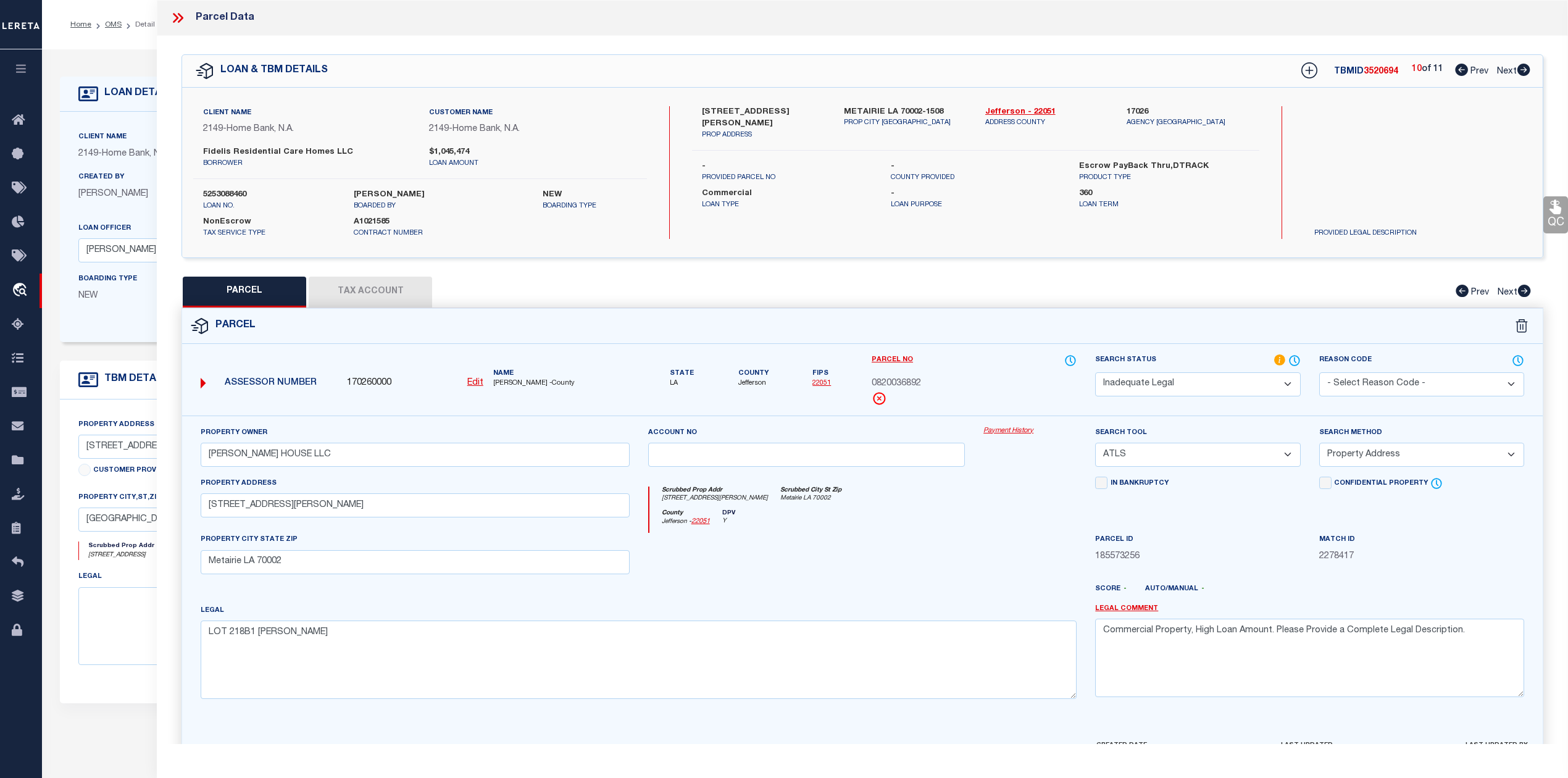
click at [1379, 72] on span "3520694" at bounding box center [1380, 72] width 34 height 8
click at [929, 575] on div at bounding box center [806, 558] width 336 height 51
click at [177, 15] on icon at bounding box center [177, 18] width 16 height 16
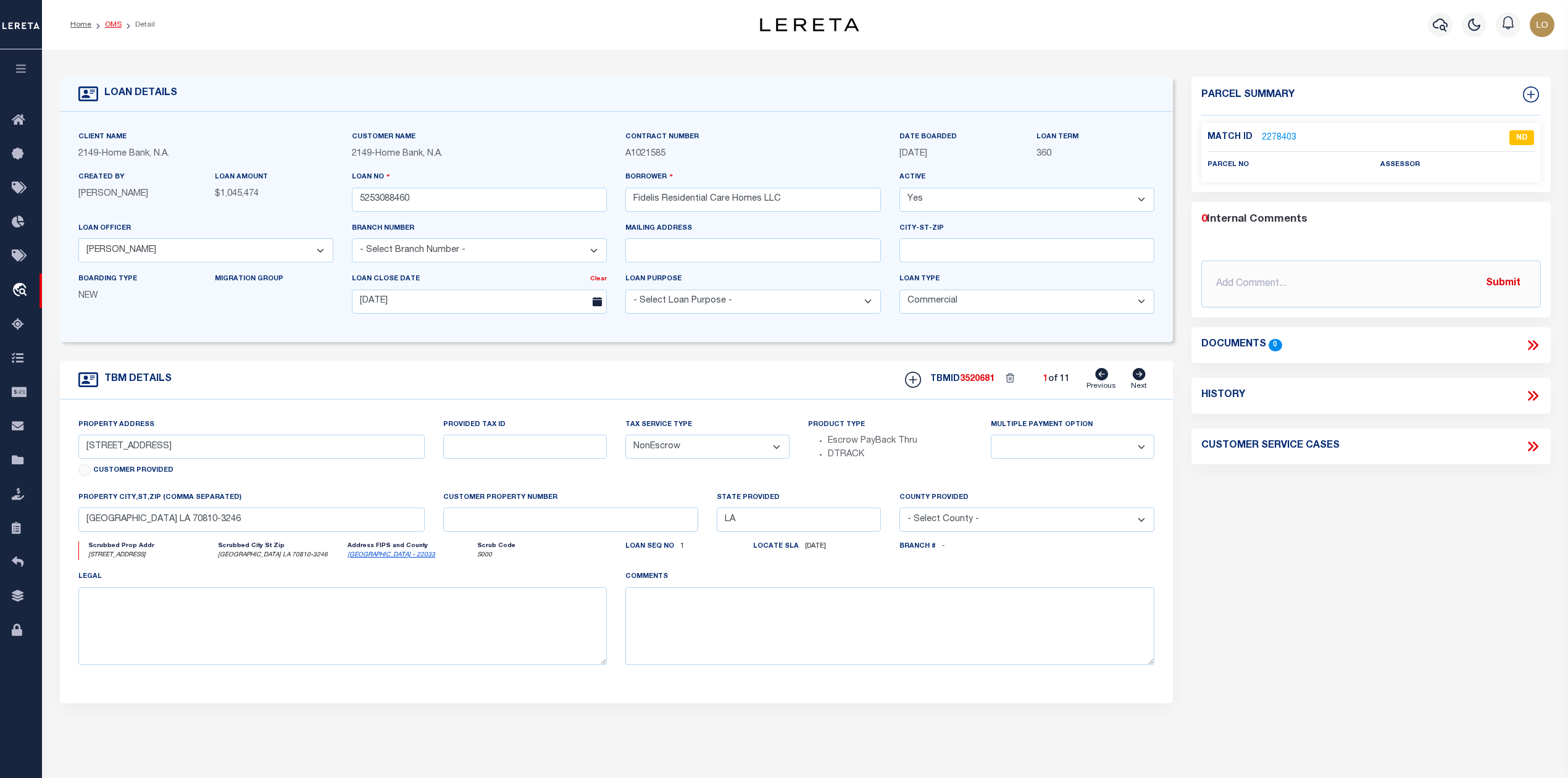
click at [111, 23] on link "OMS" at bounding box center [113, 25] width 17 height 8
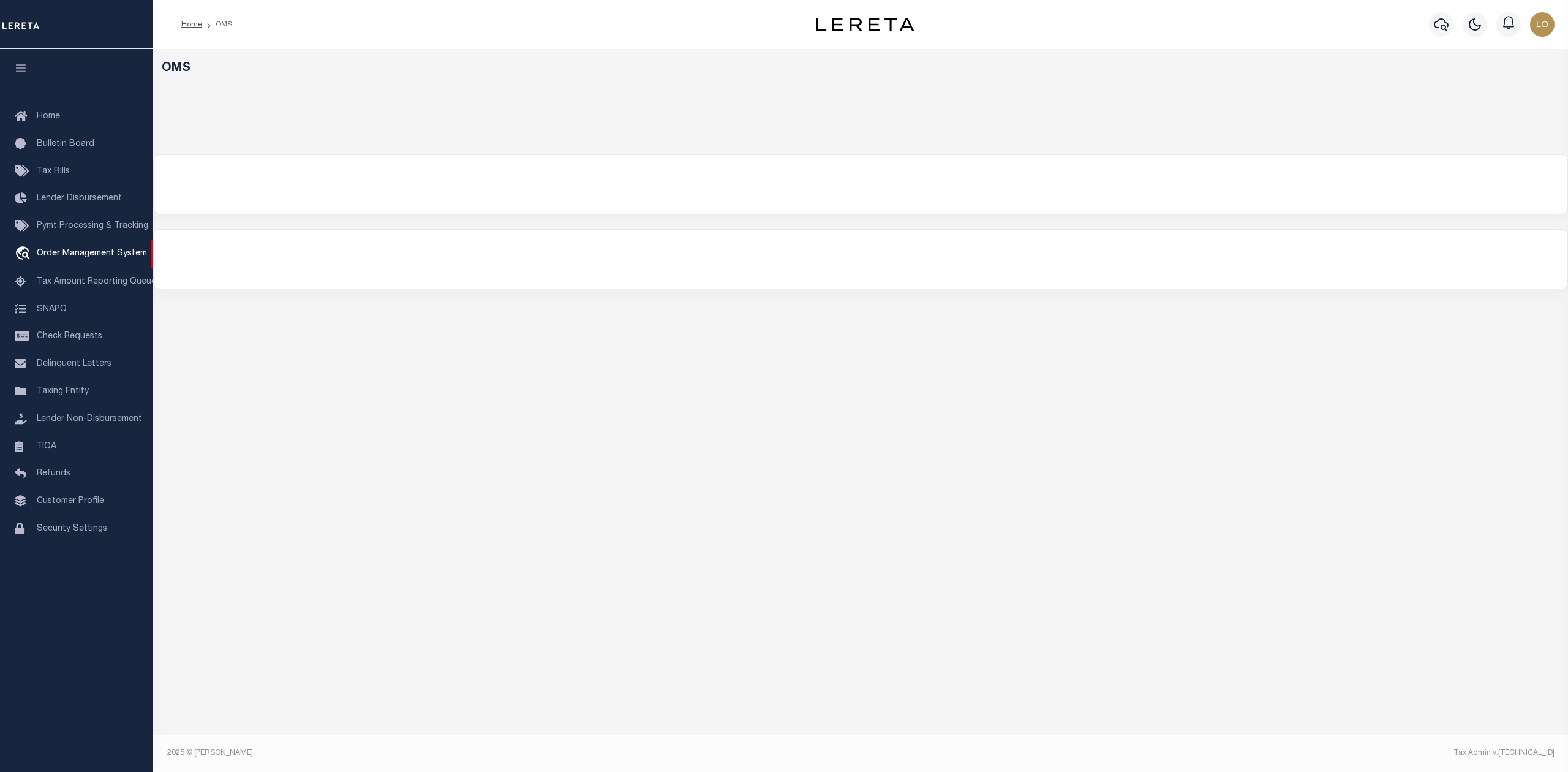
select select "200"
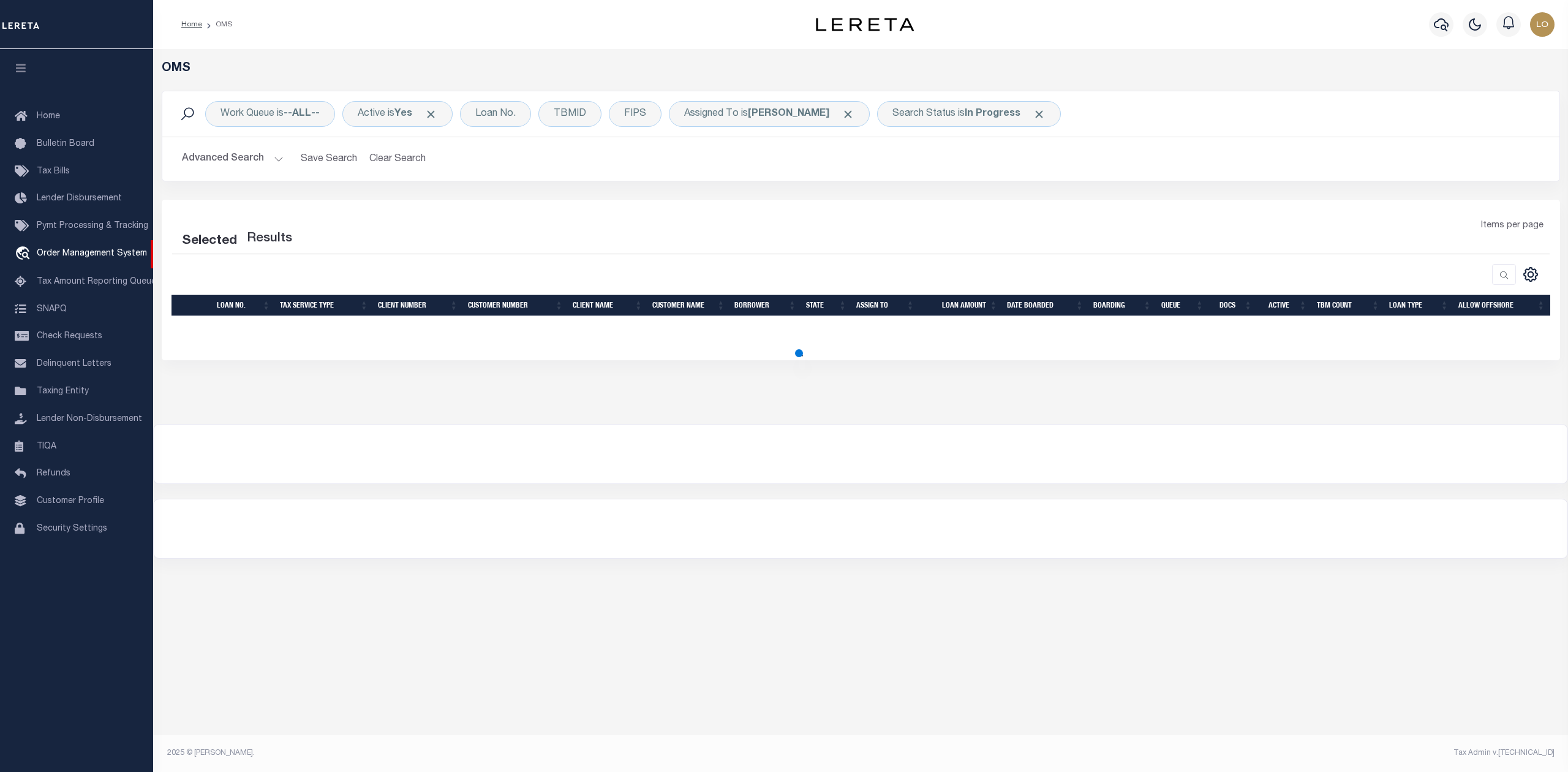
select select "200"
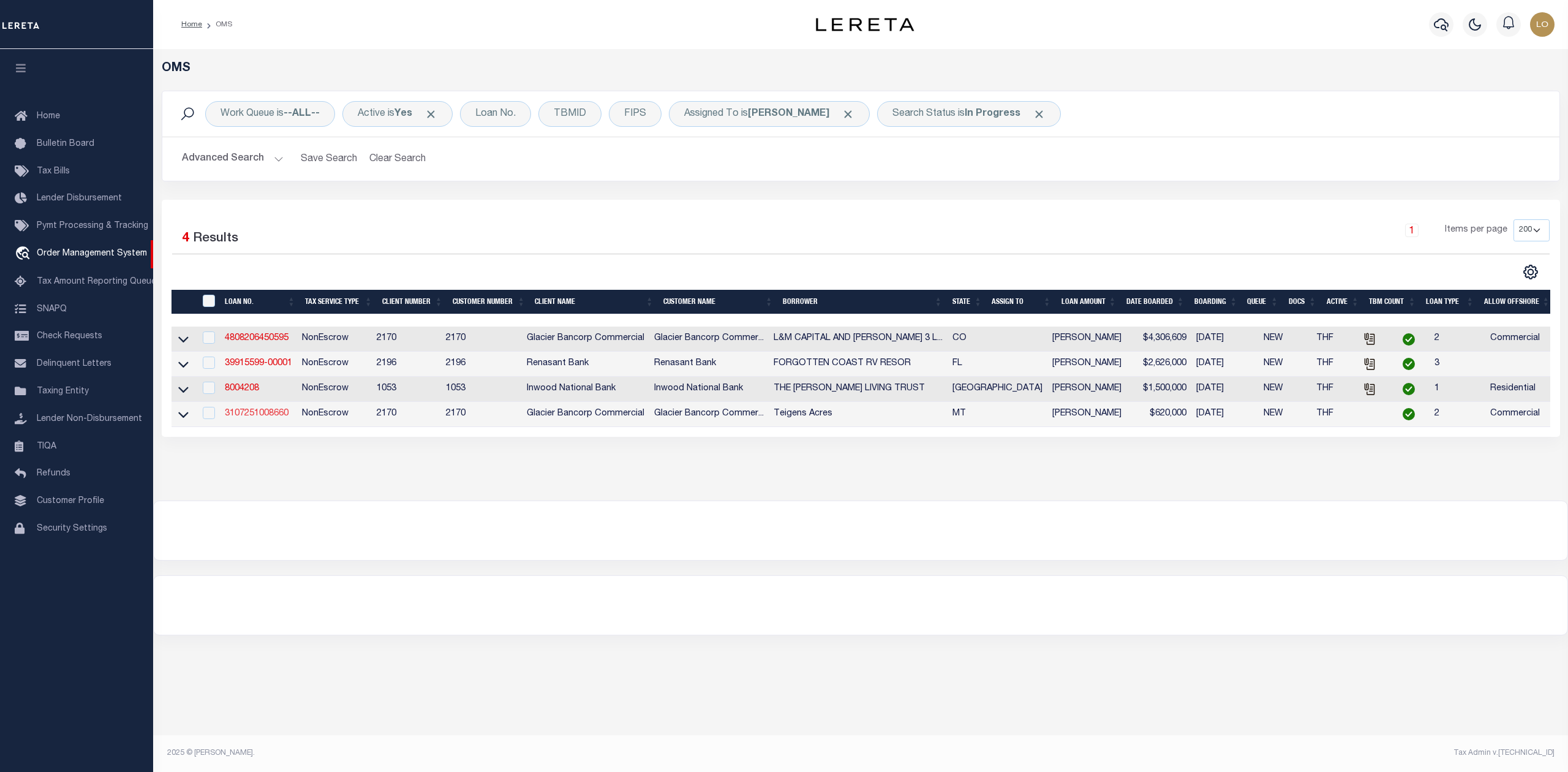
click at [249, 417] on link "3107251008660" at bounding box center [256, 413] width 64 height 8
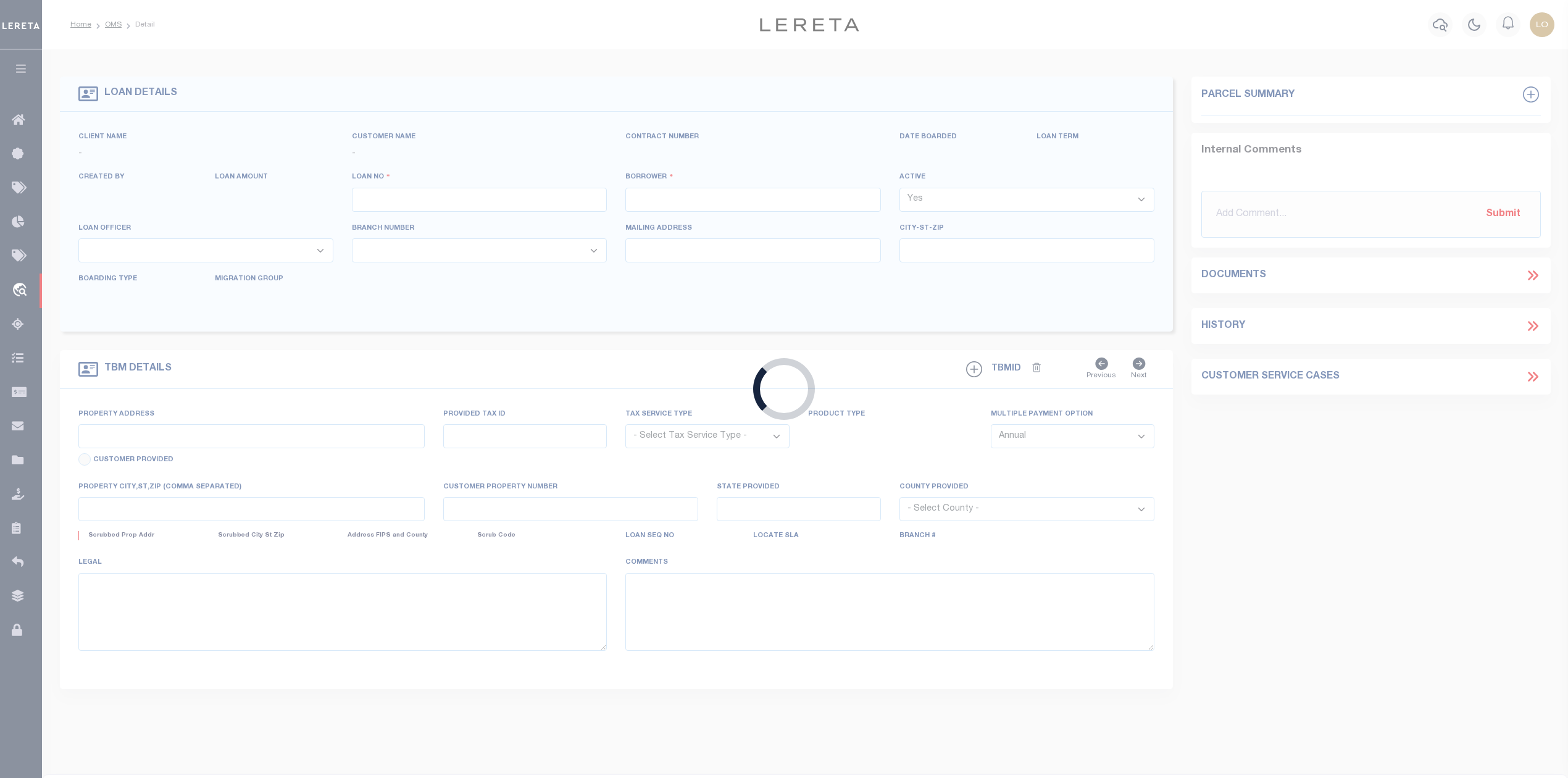
type input "3107251008660"
type input "Teigens Acres"
select select
type input "1601 8TH AVE E"
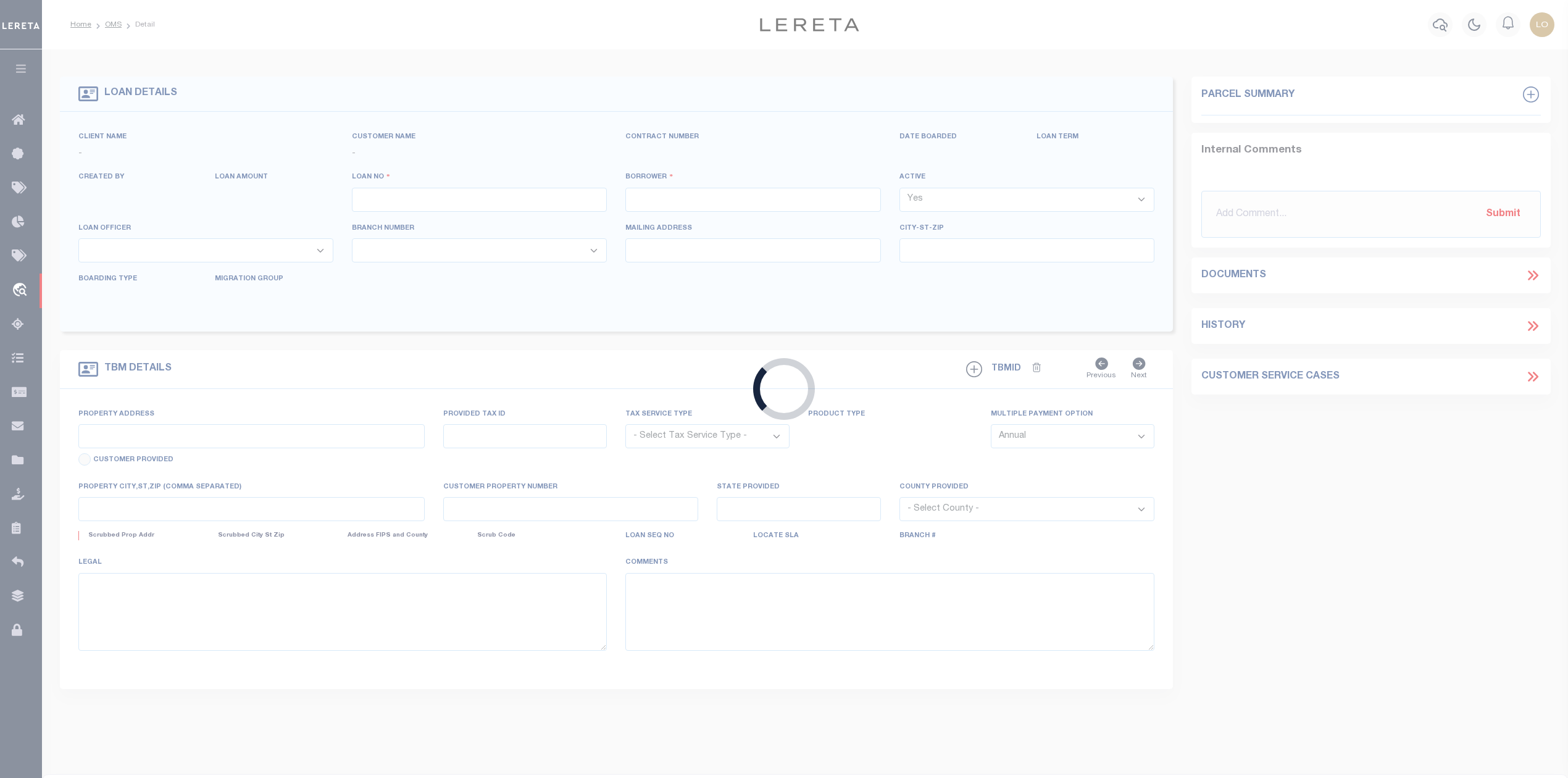
type input "KALISPELL MT 59901-5866"
type input "09/30/2025"
select select "10"
select select "20"
select select "NonEscrow"
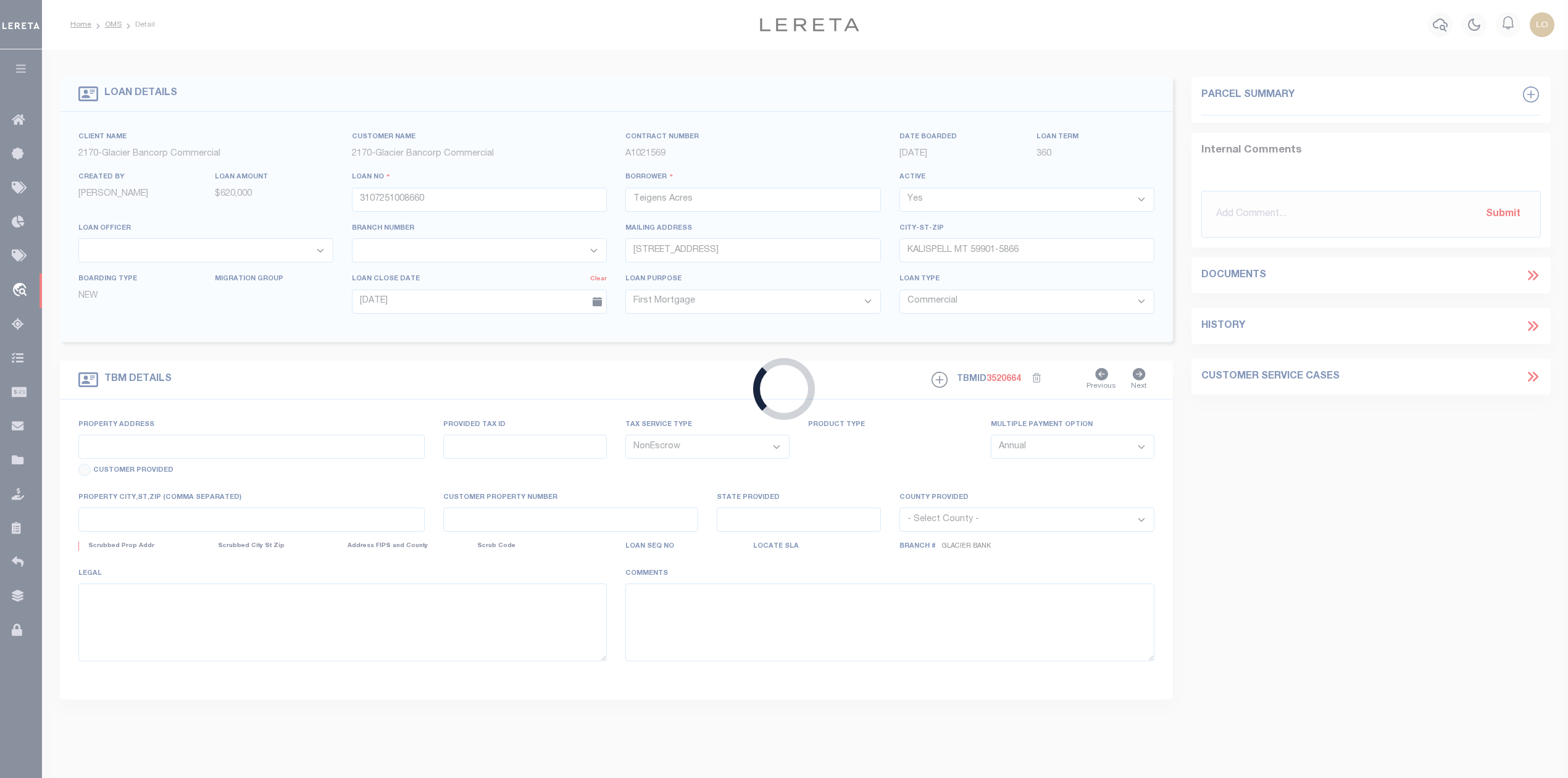
select select "4569"
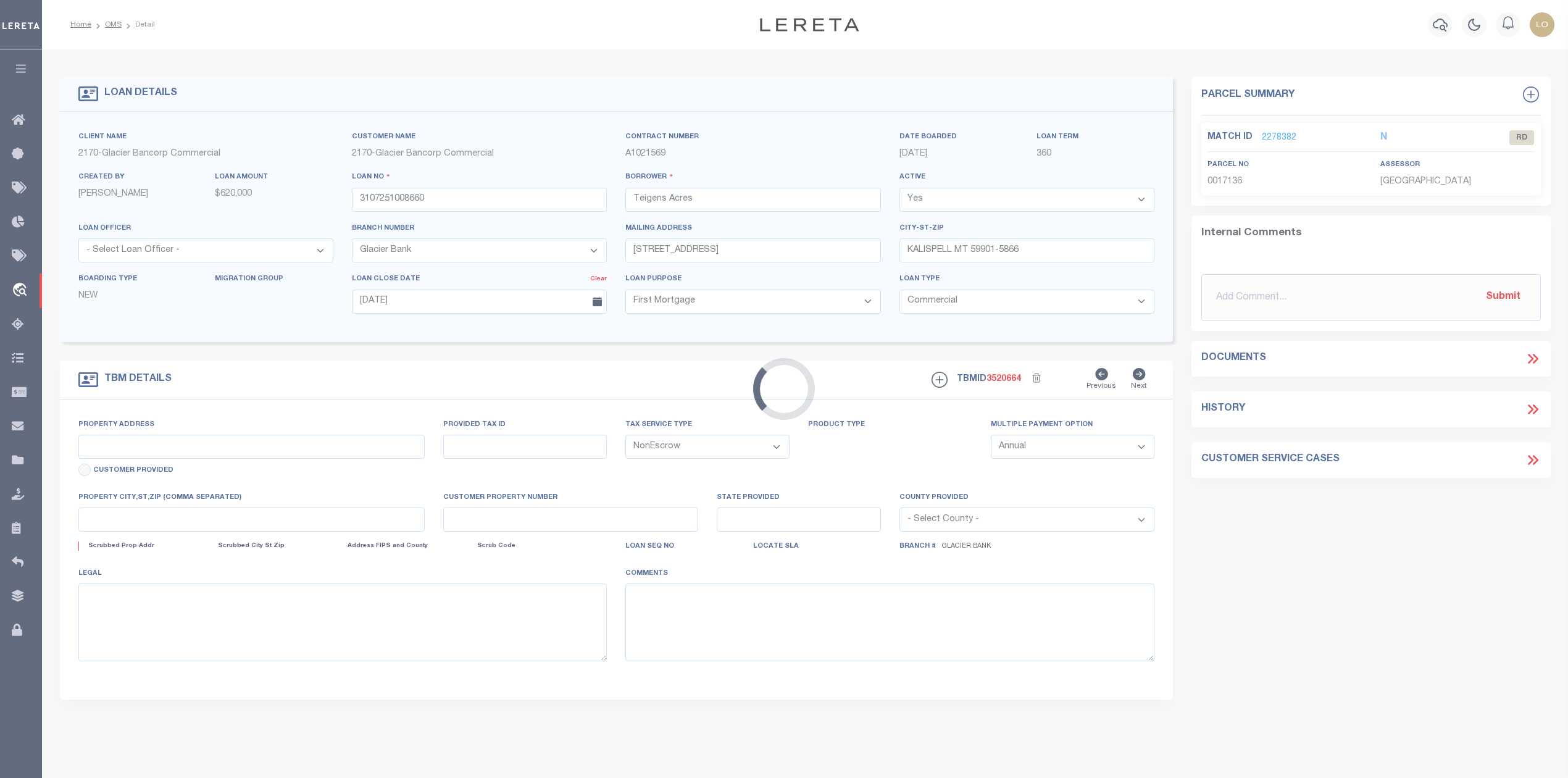
type input "18 TERRY RD"
type input "17136"
select select
type input "KALISPELL MT 59901-2350"
type input "17136"
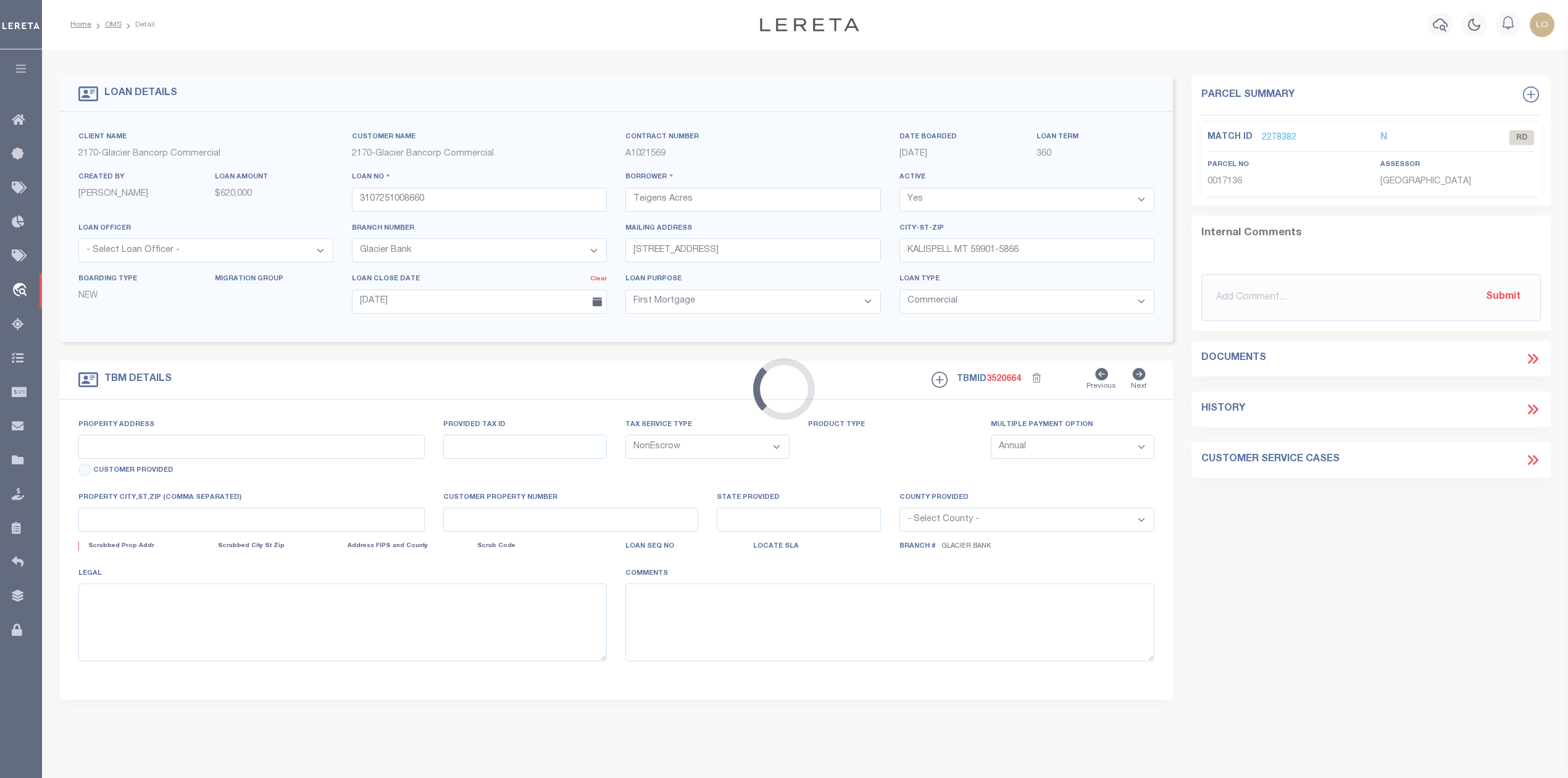
type input "MT"
select select
type textarea "TEIGENS ACRES NO 2, S33, T29 N, R21 W, Lot 1"
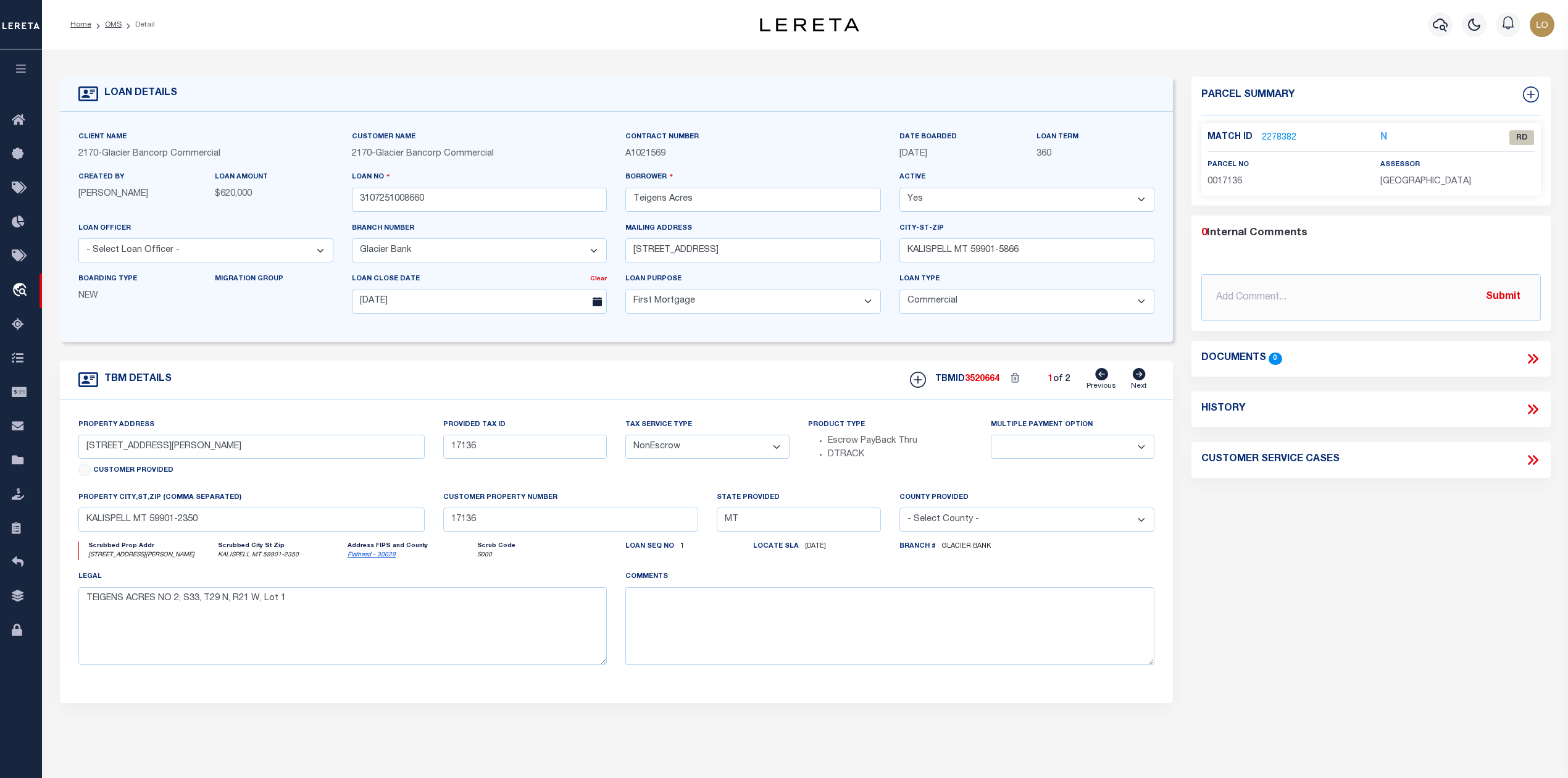
click at [1287, 136] on link "2278382" at bounding box center [1278, 138] width 34 height 13
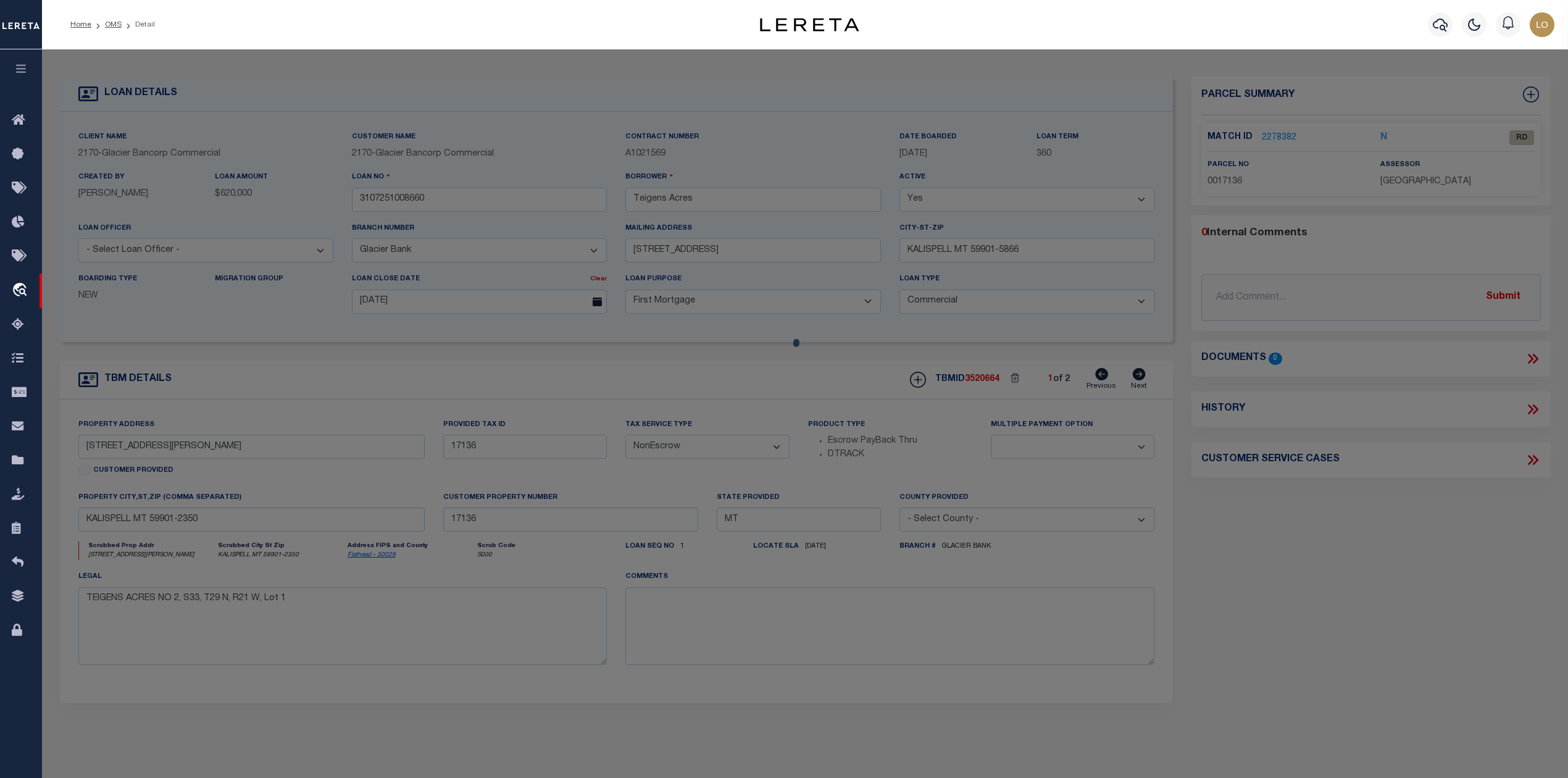
checkbox input "false"
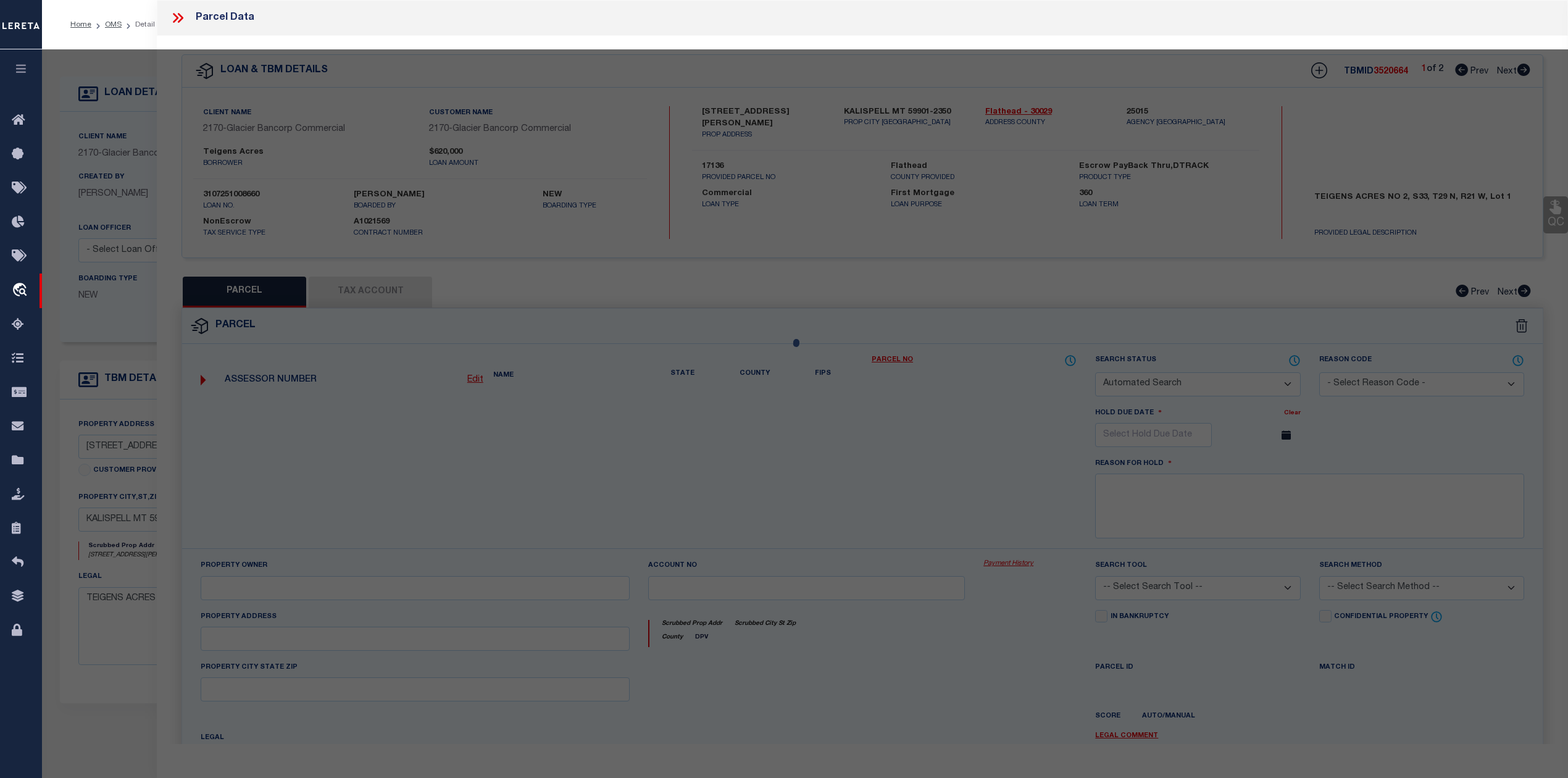
select select "RD"
type input "WHITE,COLLEEN ANN"
select select "ATL"
select select "ADD"
type input "18 TERRY RD"
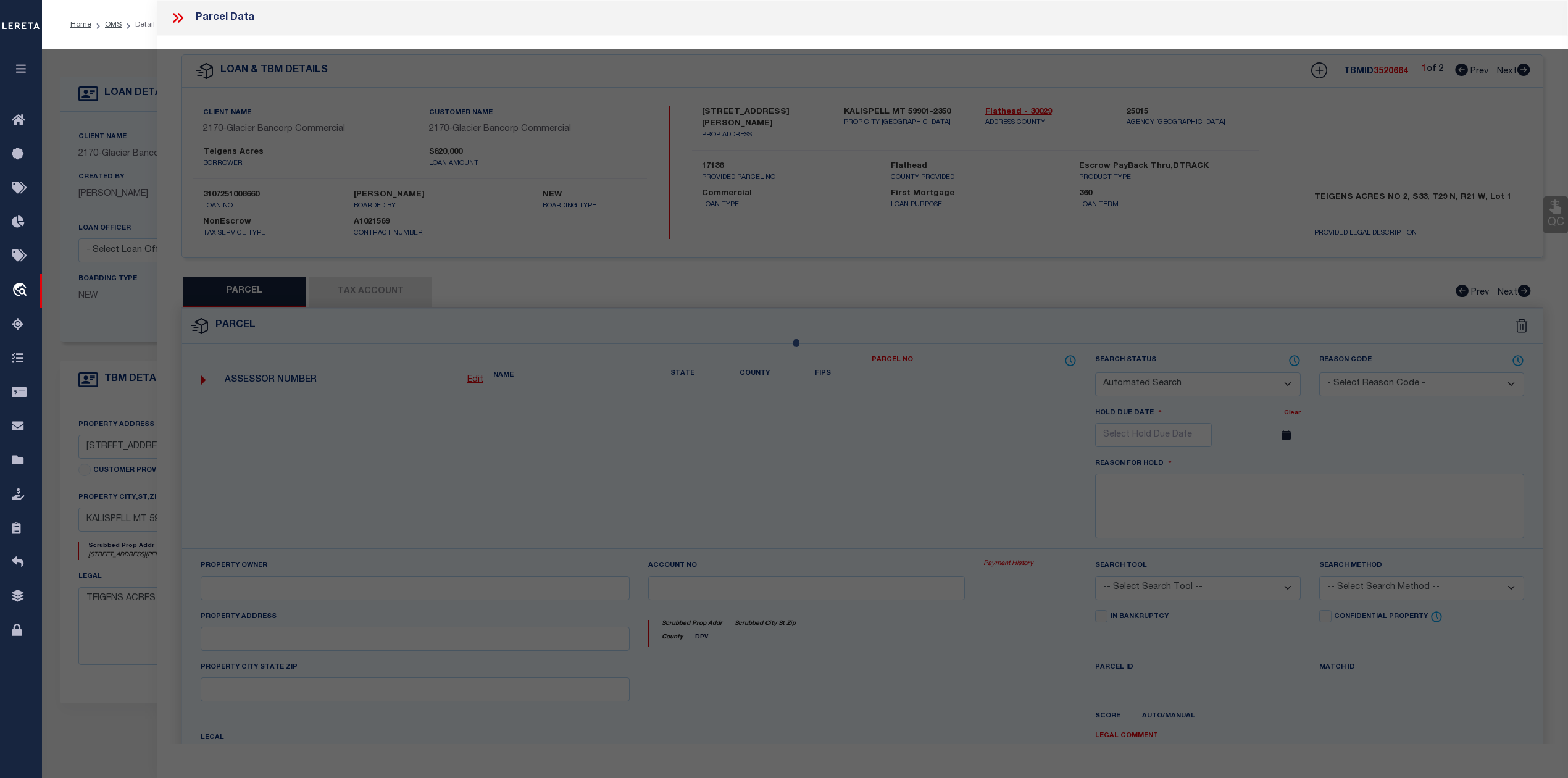
checkbox input "false"
type input "KALISPELL, MT 59901"
type textarea "TEIGENS AC, S33, T29 N, R21 W, BLOCK 1, LOT 1C, C.O.S. 1689-A"
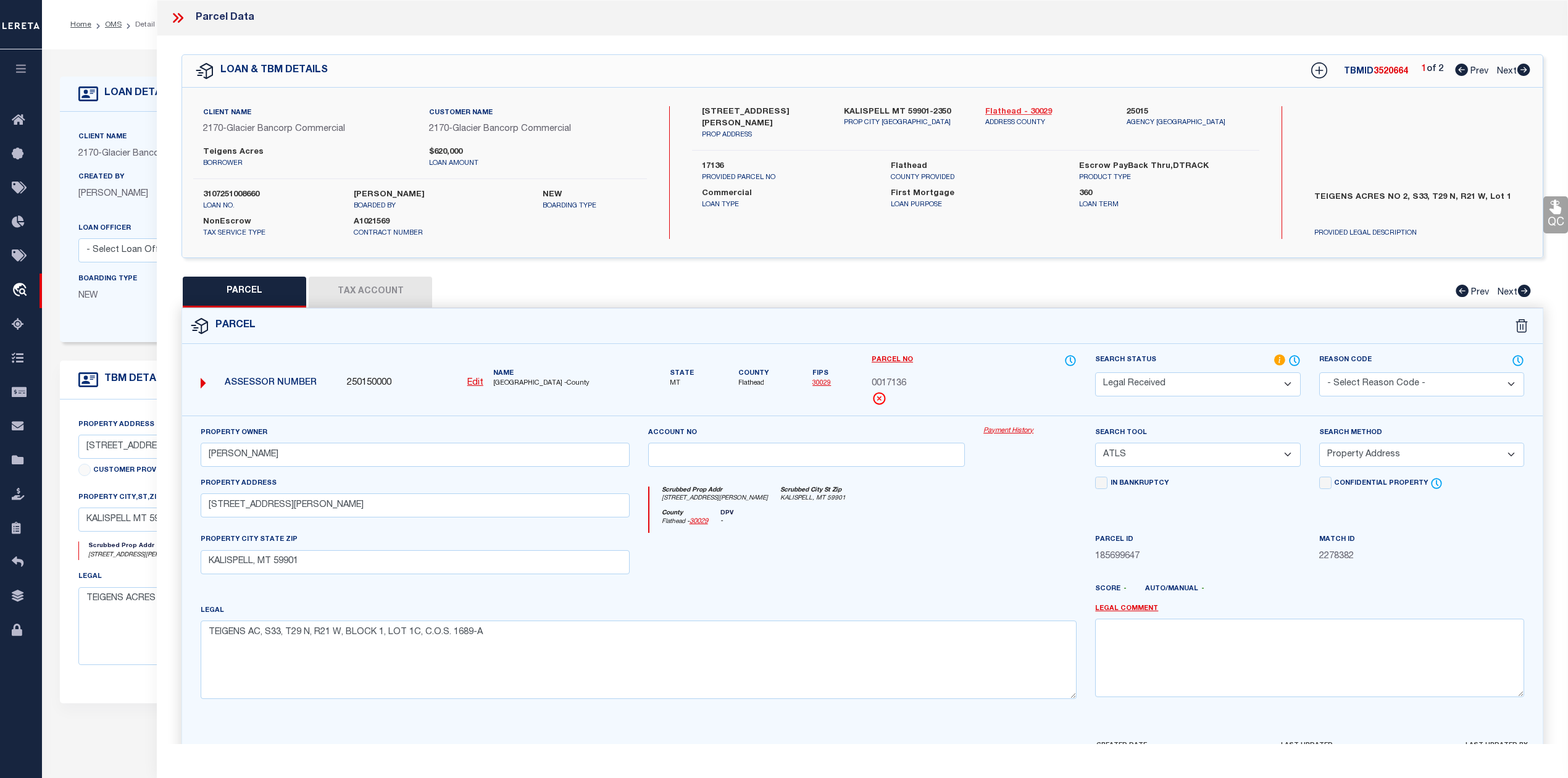
click at [1016, 111] on link "Flathead - 30029" at bounding box center [1046, 113] width 123 height 13
